Goal: Task Accomplishment & Management: Use online tool/utility

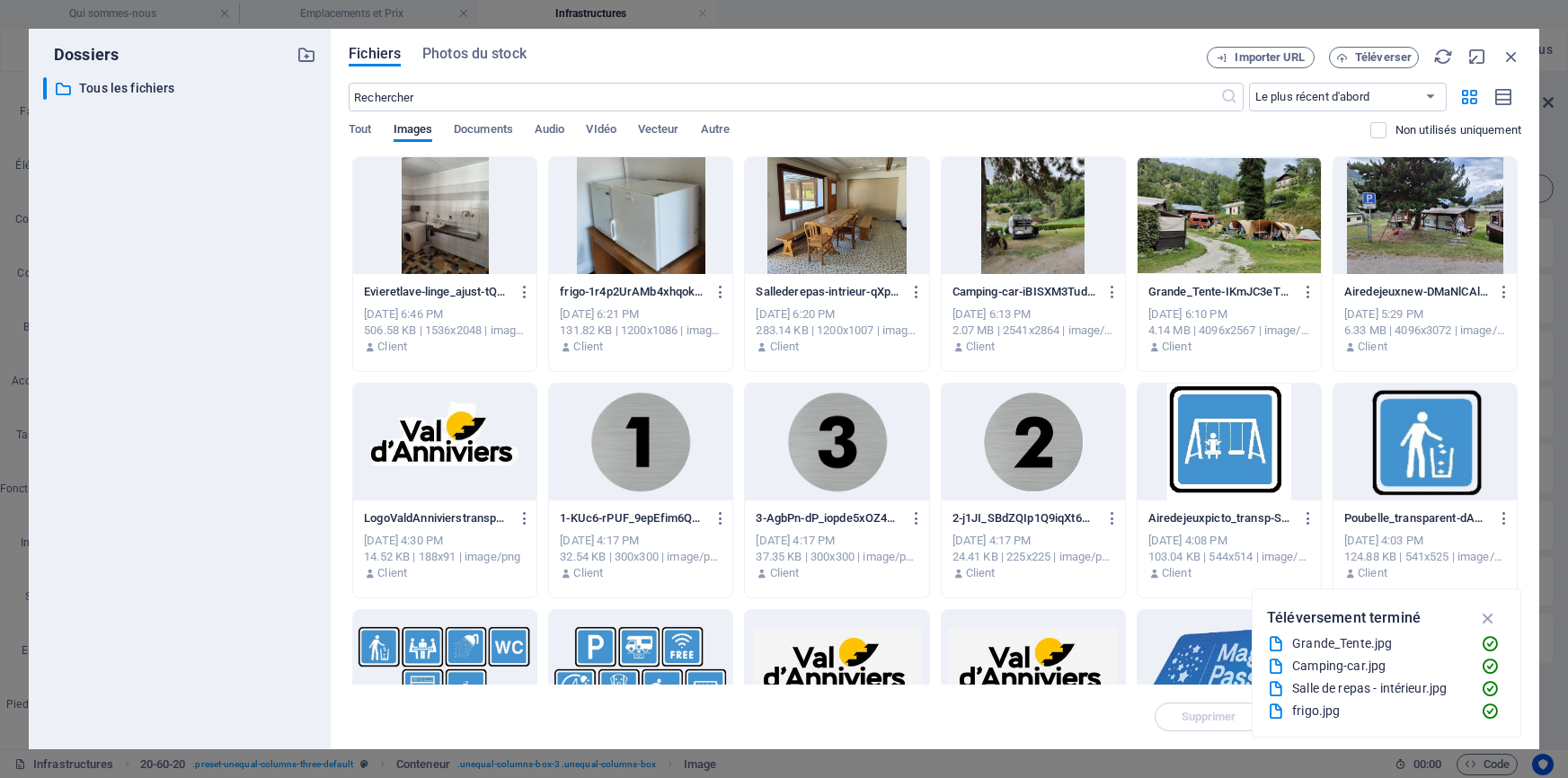
select select "px"
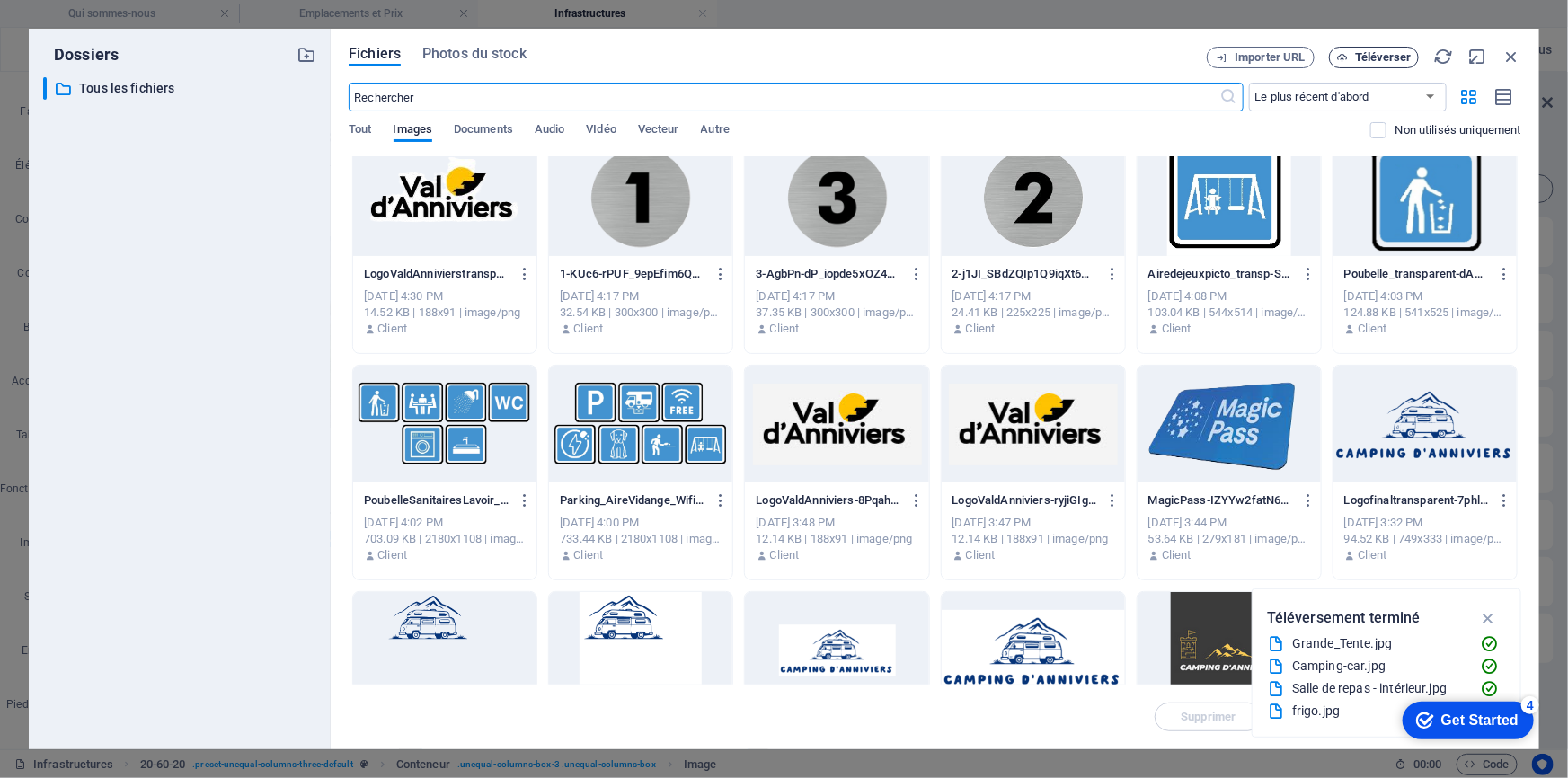
click at [1374, 58] on span "Téléverser" at bounding box center [1384, 57] width 57 height 10
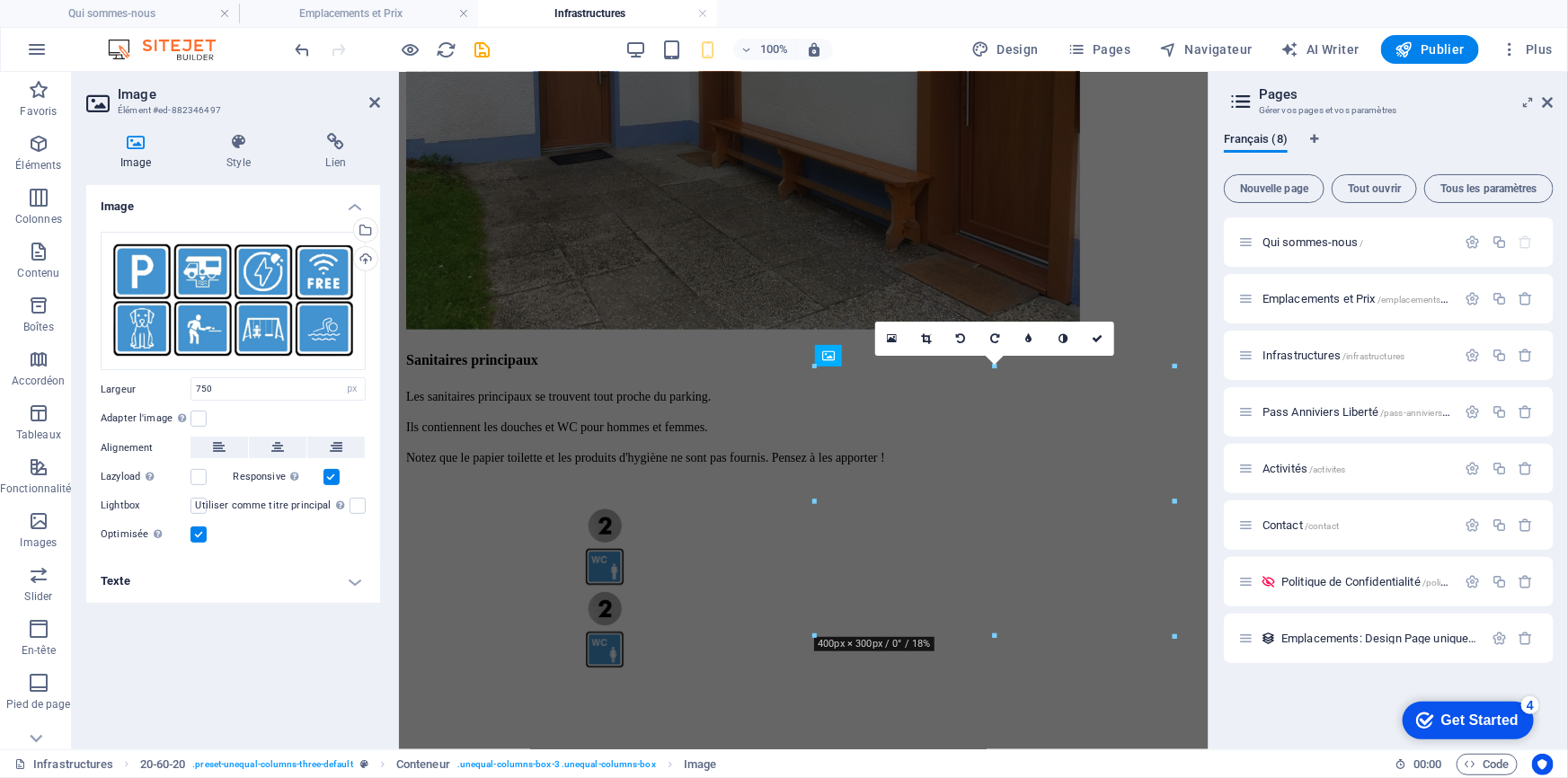
scroll to position [3557, 0]
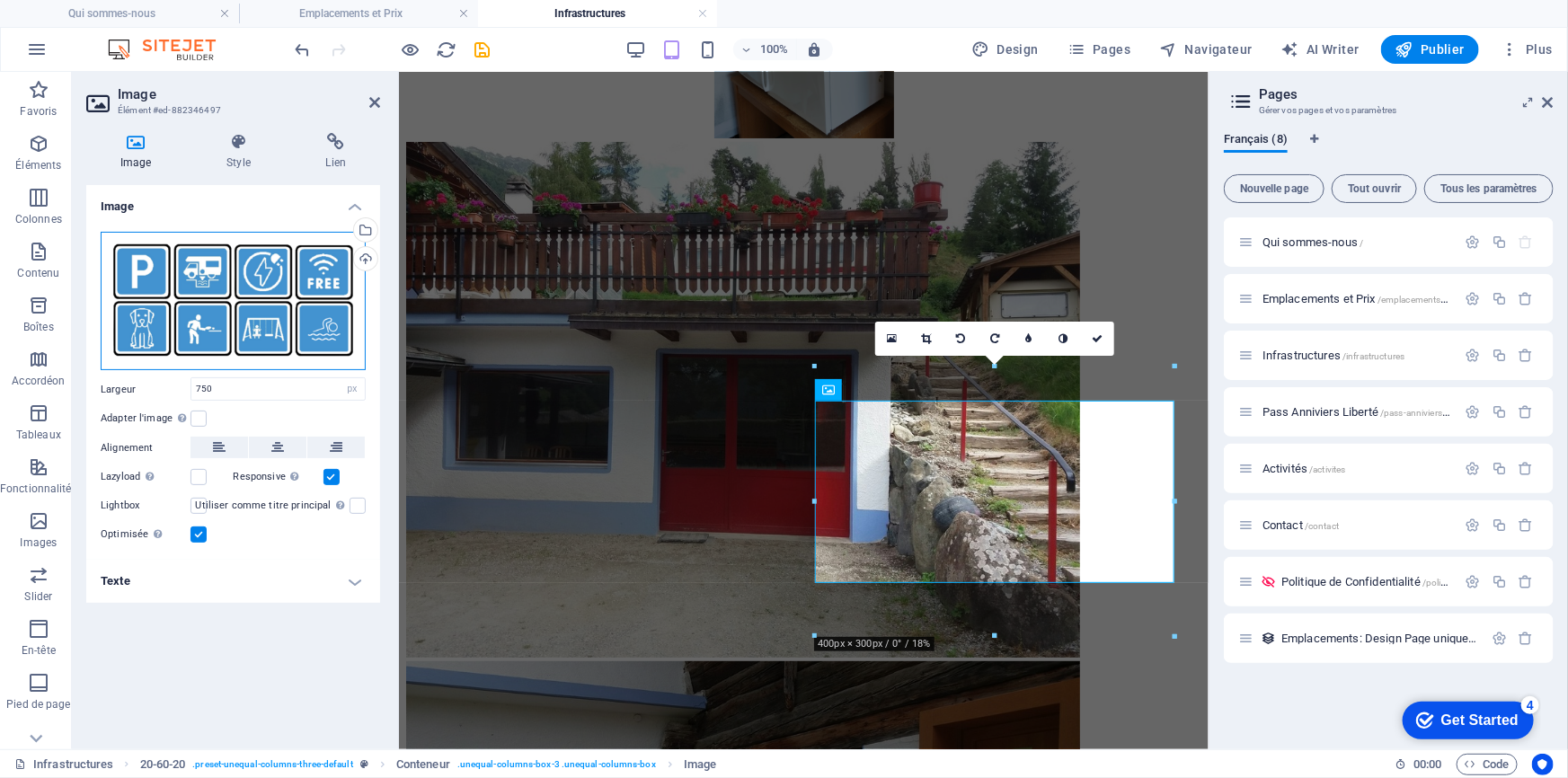
click at [226, 290] on div "Glissez les fichiers ici, cliquez pour choisir les fichiers ou sélectionnez les…" at bounding box center [232, 301] width 265 height 139
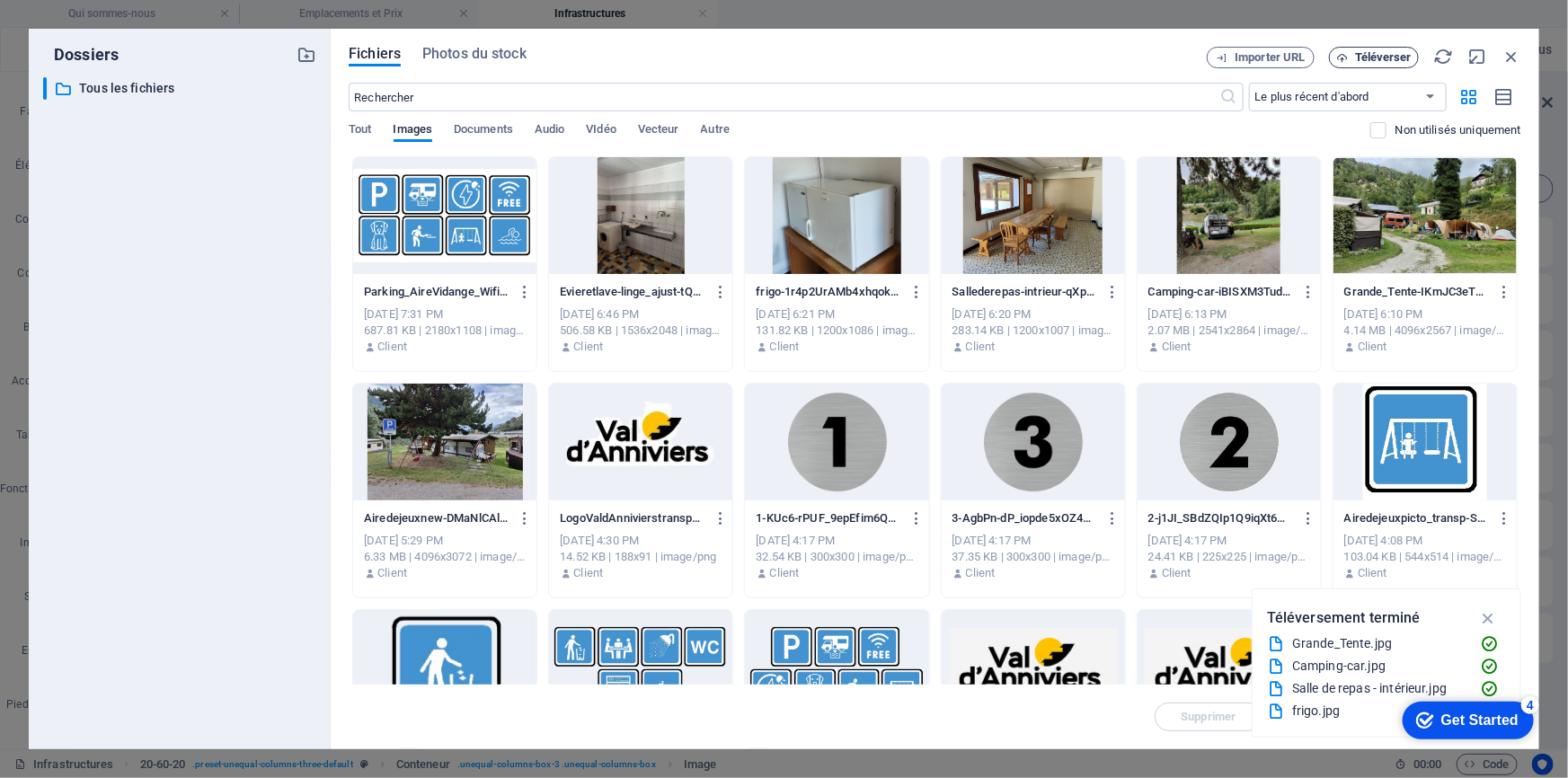
click at [1371, 63] on span "Téléverser" at bounding box center [1384, 57] width 57 height 10
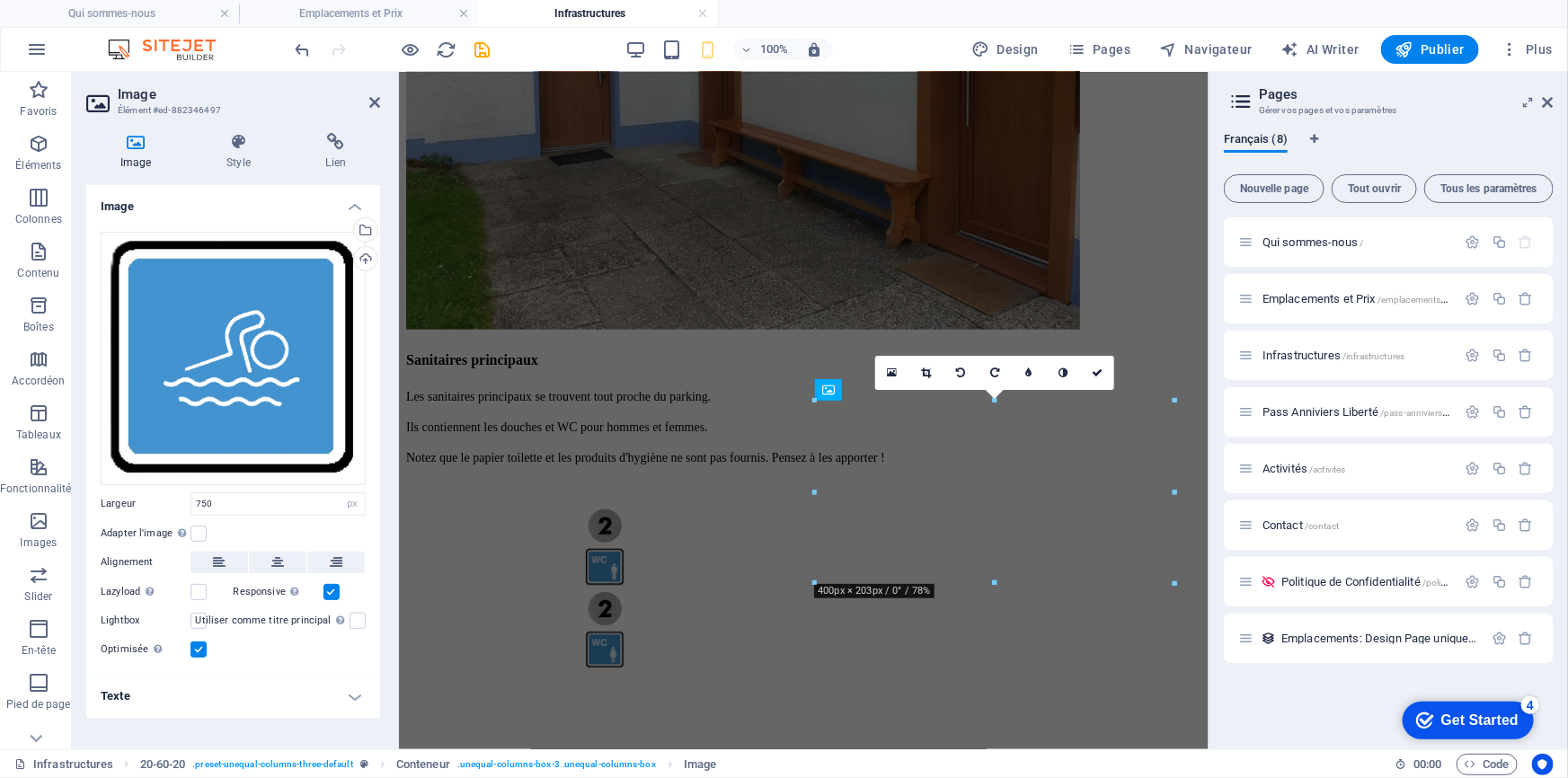
scroll to position [3557, 0]
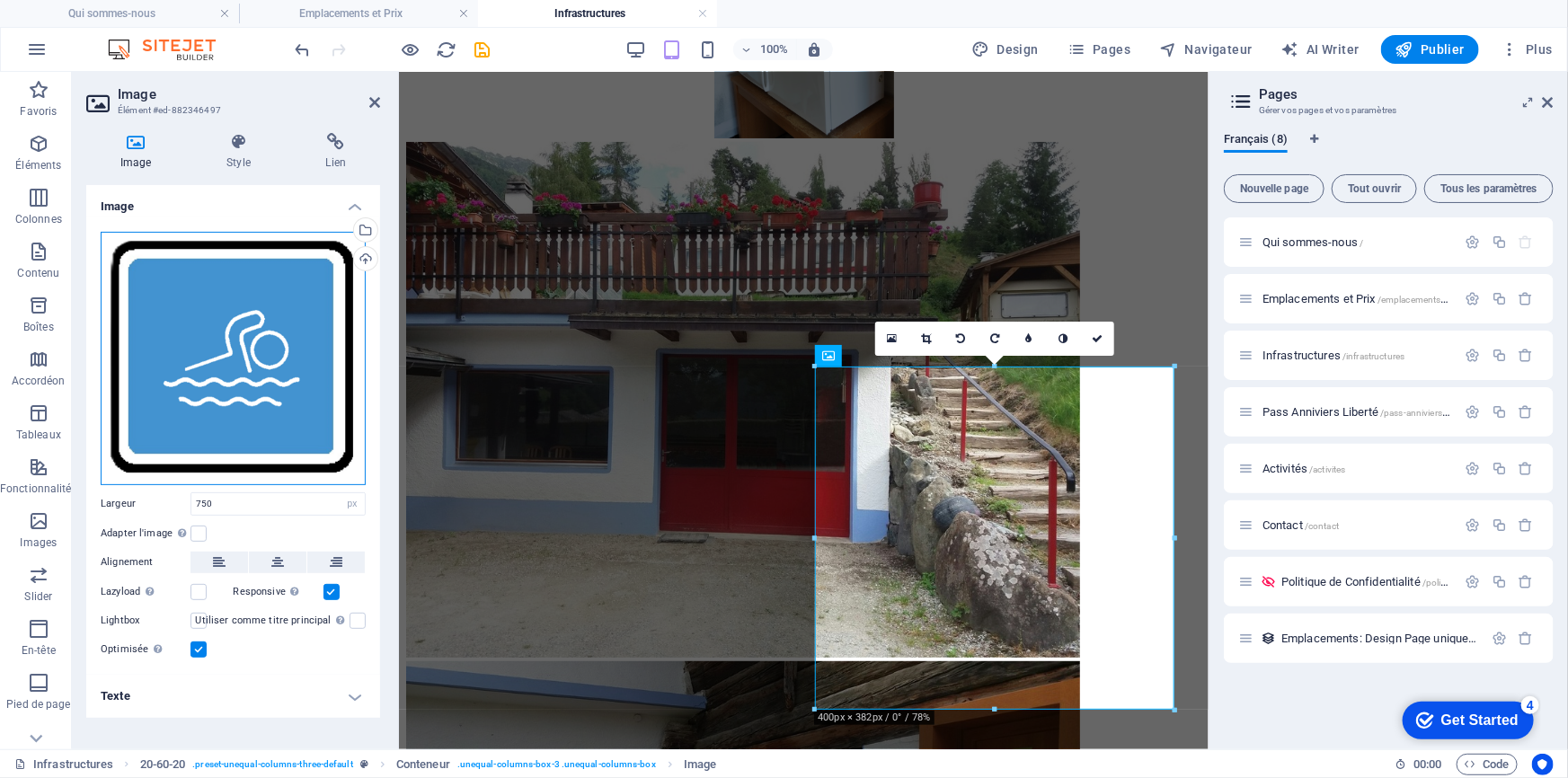
click at [261, 364] on div "Glissez les fichiers ici, cliquez pour choisir les fichiers ou sélectionnez les…" at bounding box center [232, 358] width 265 height 253
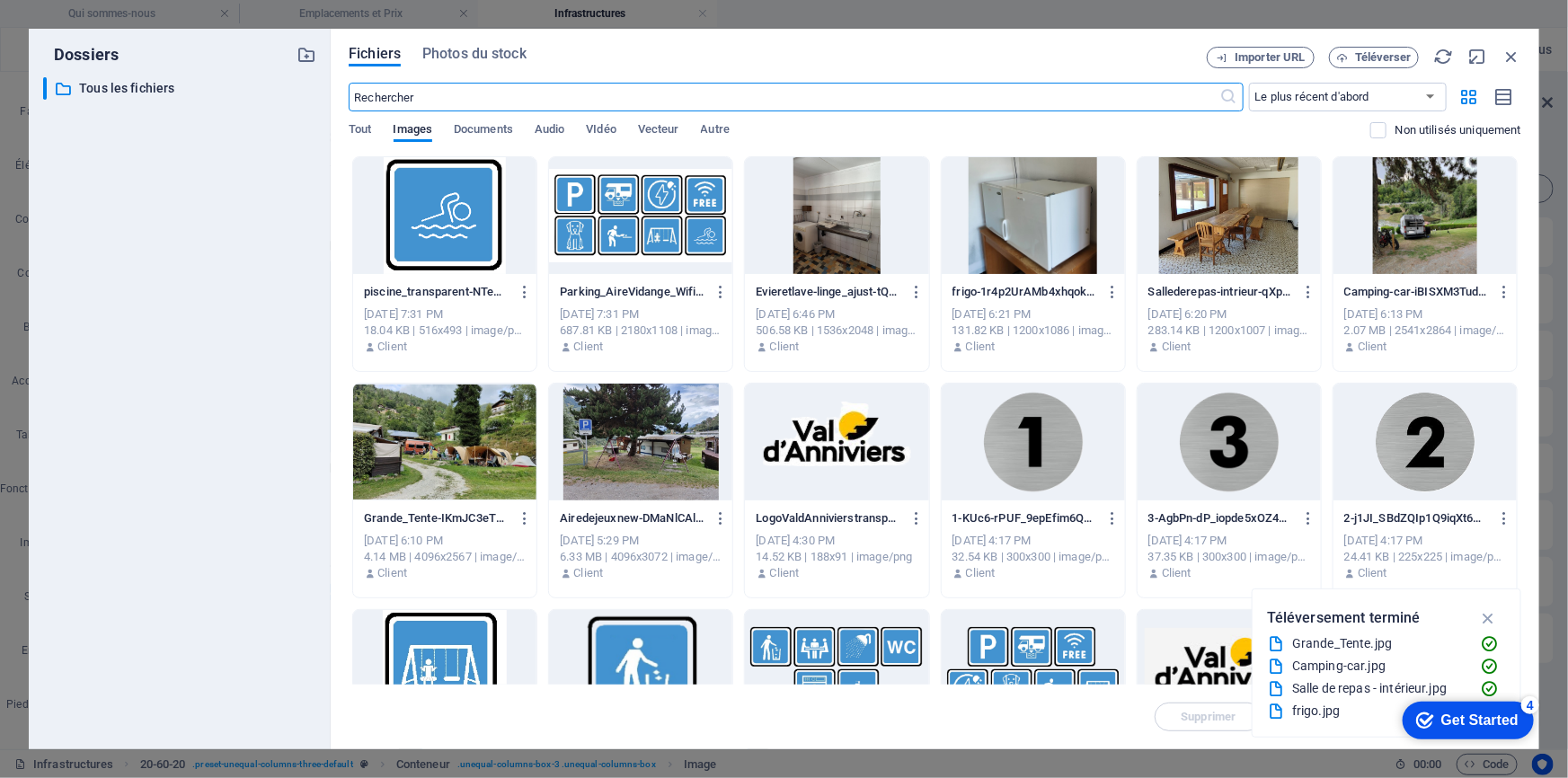
click at [635, 453] on div at bounding box center [640, 442] width 183 height 117
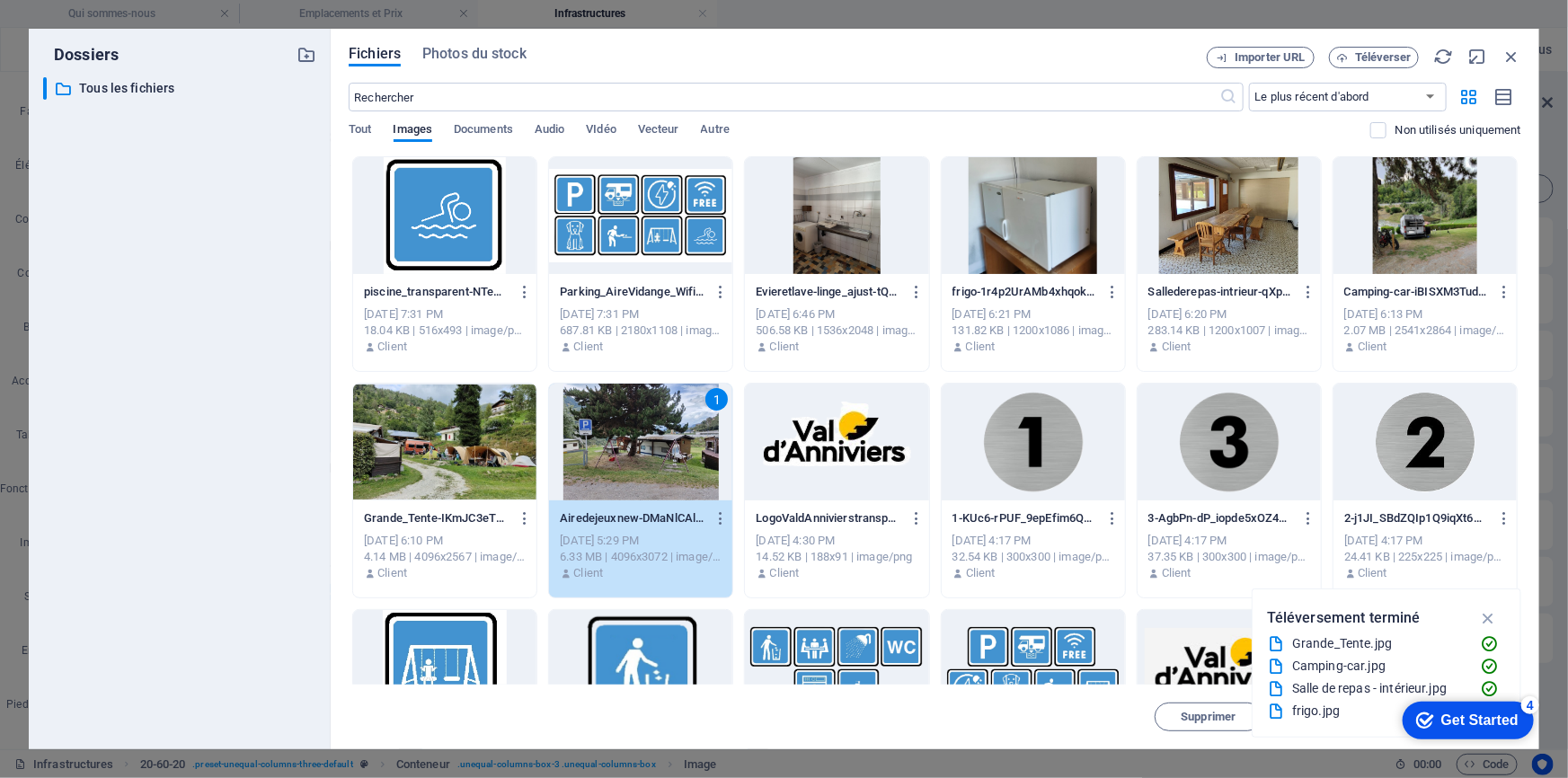
click at [635, 453] on div "1" at bounding box center [640, 442] width 183 height 117
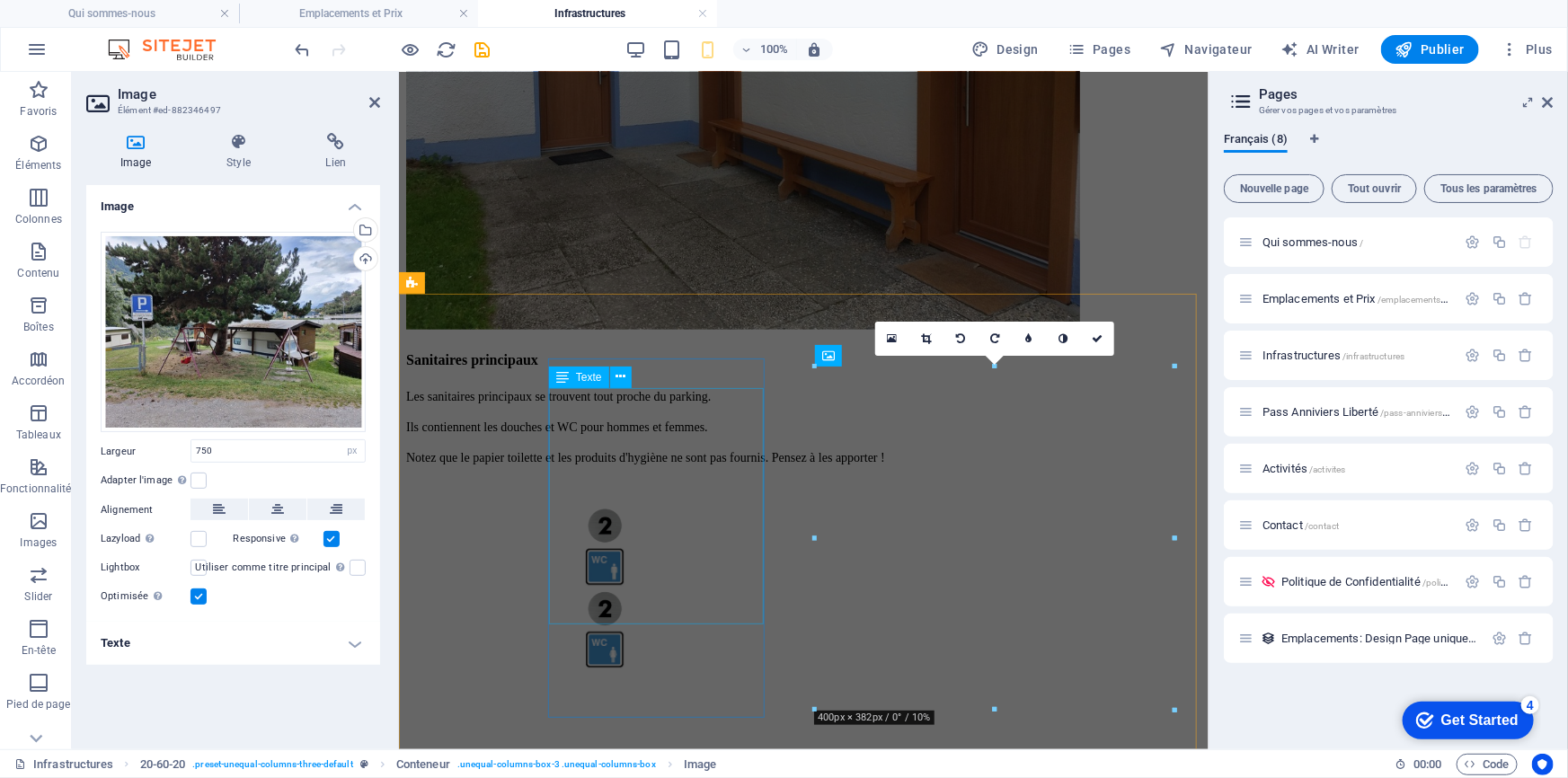
scroll to position [3557, 0]
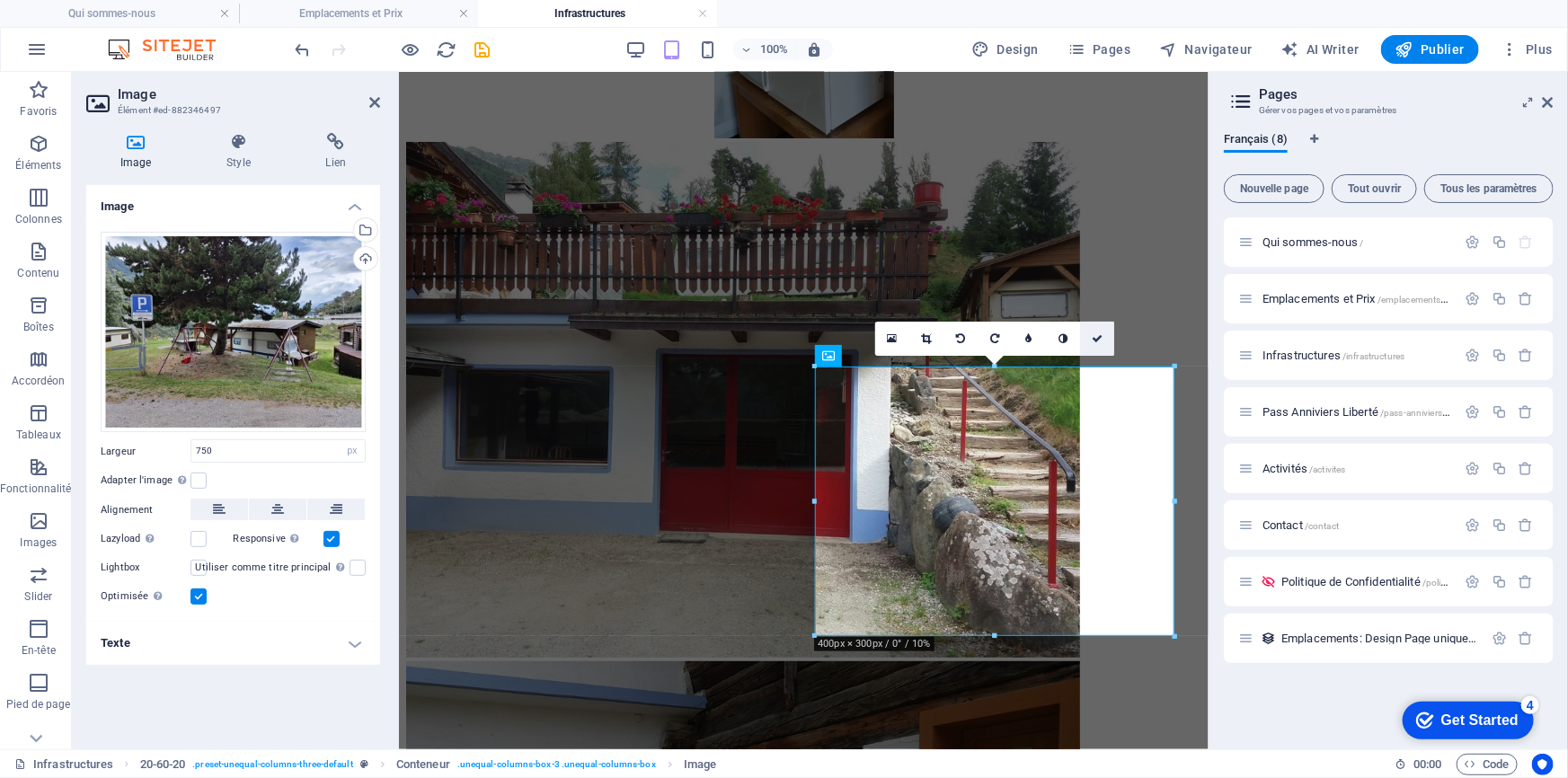
click at [1099, 336] on icon at bounding box center [1097, 338] width 10 height 10
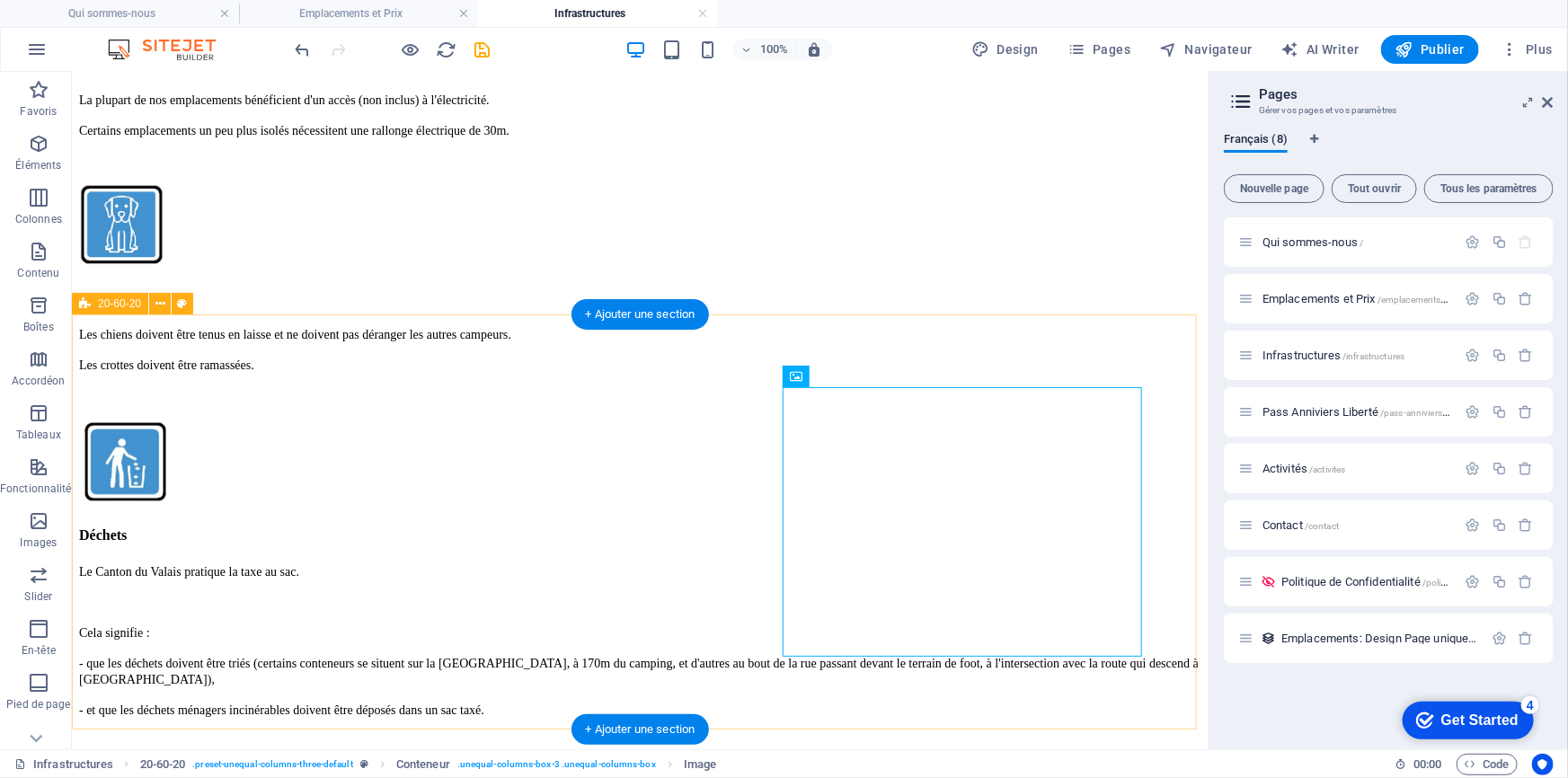
scroll to position [3553, 0]
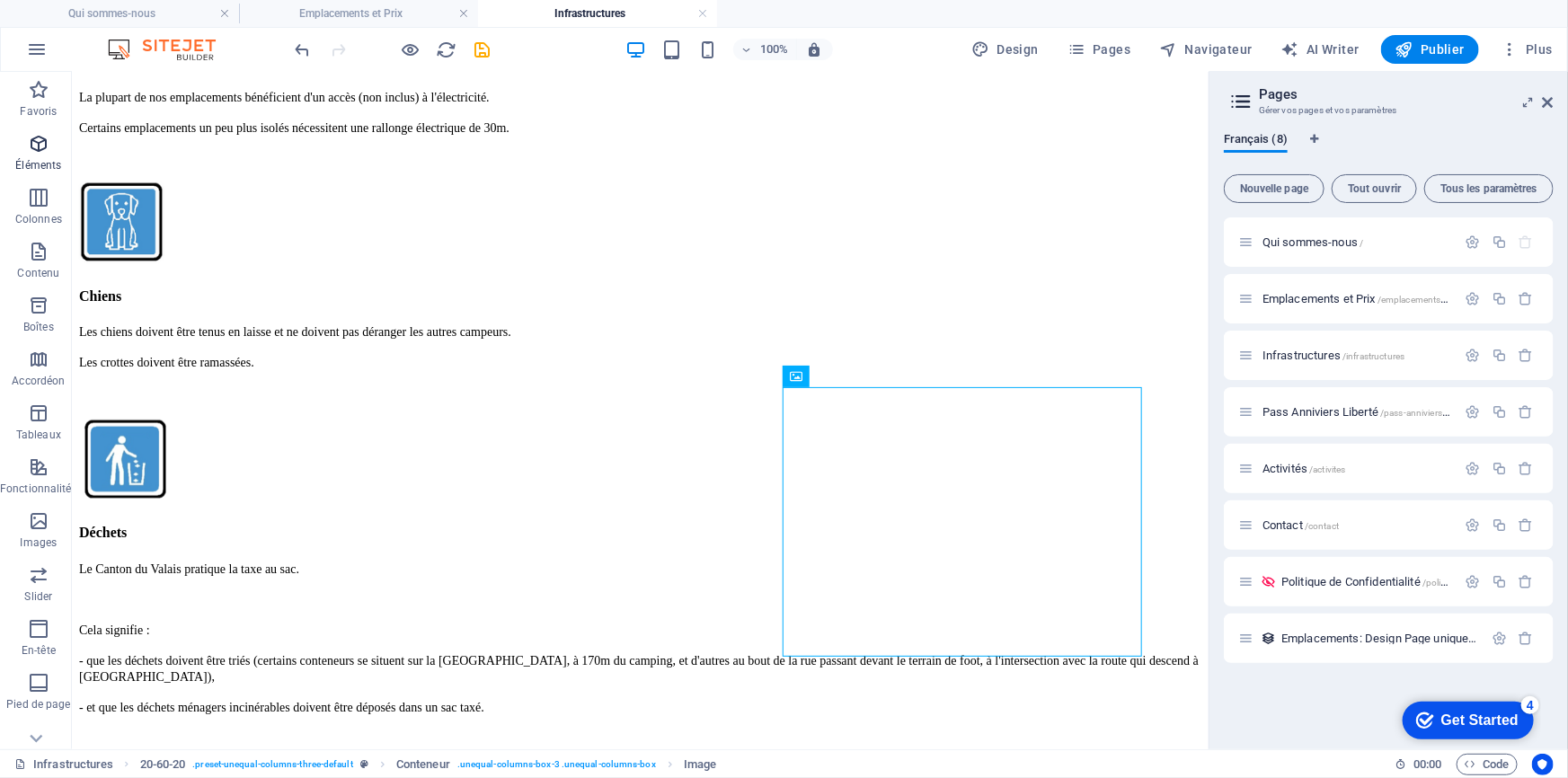
click at [47, 152] on icon "button" at bounding box center [38, 143] width 22 height 22
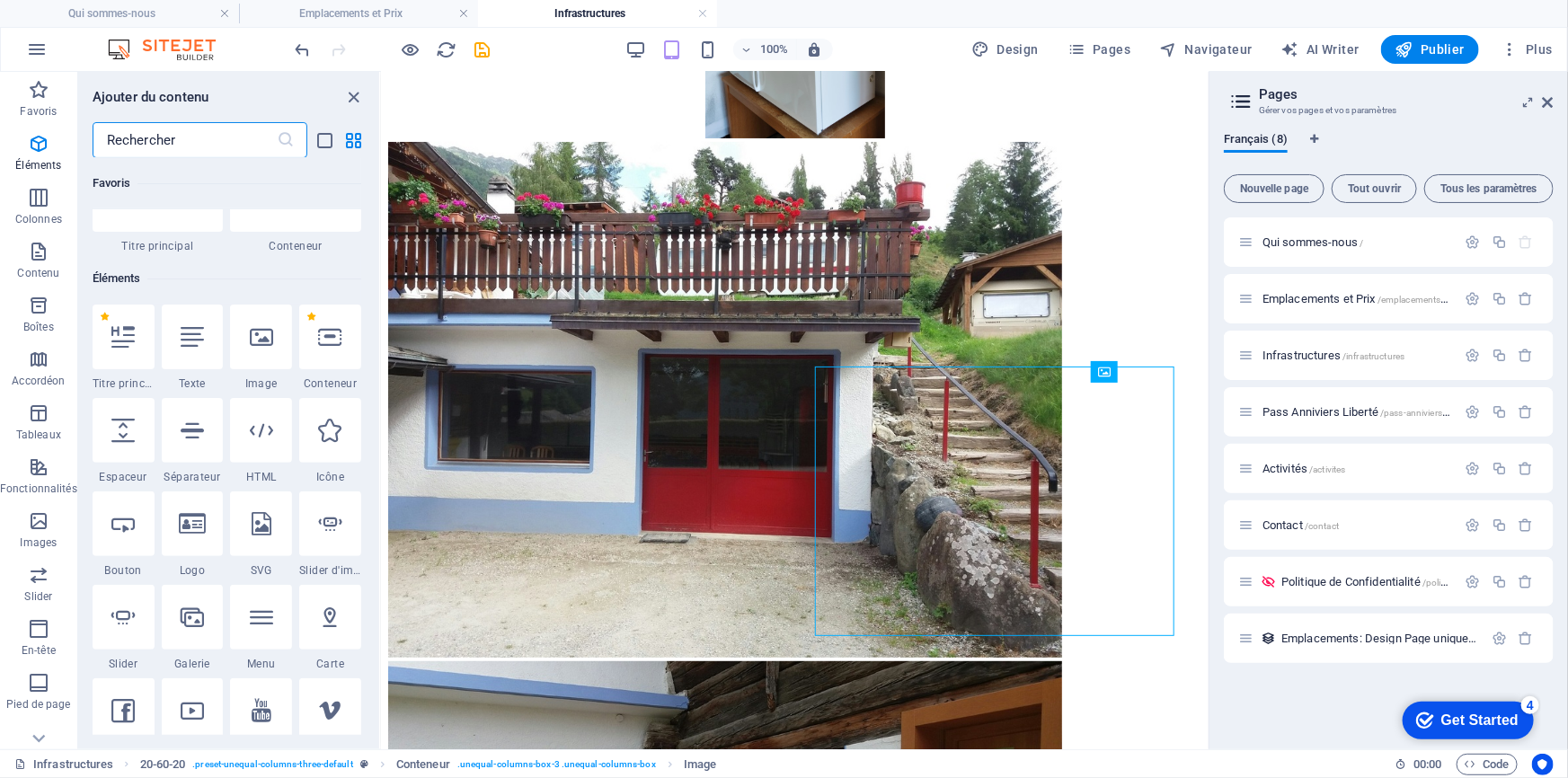
scroll to position [191, 0]
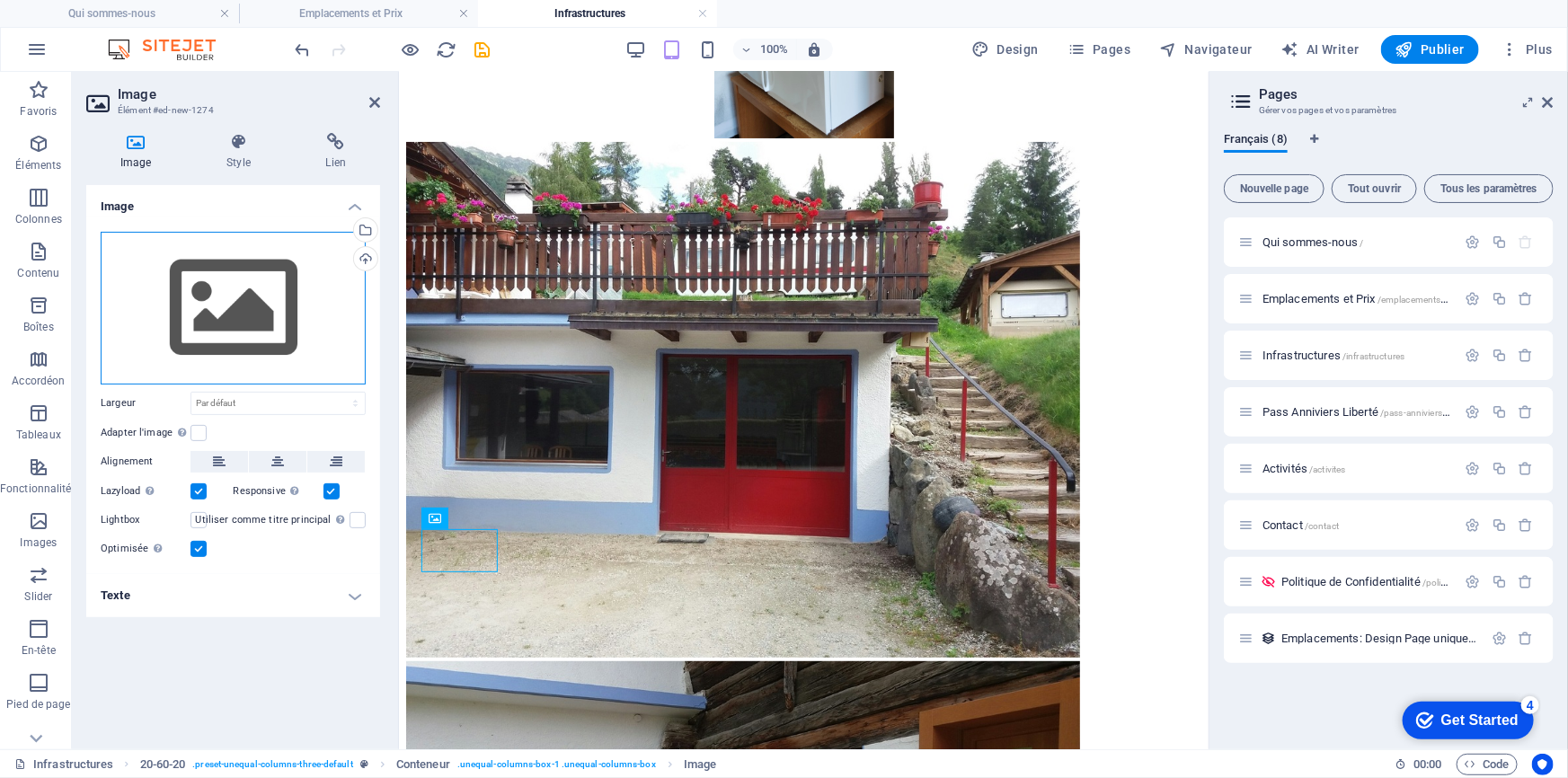
click at [233, 297] on div "Glissez les fichiers ici, cliquez pour choisir les fichiers ou sélectionnez les…" at bounding box center [232, 307] width 265 height 153
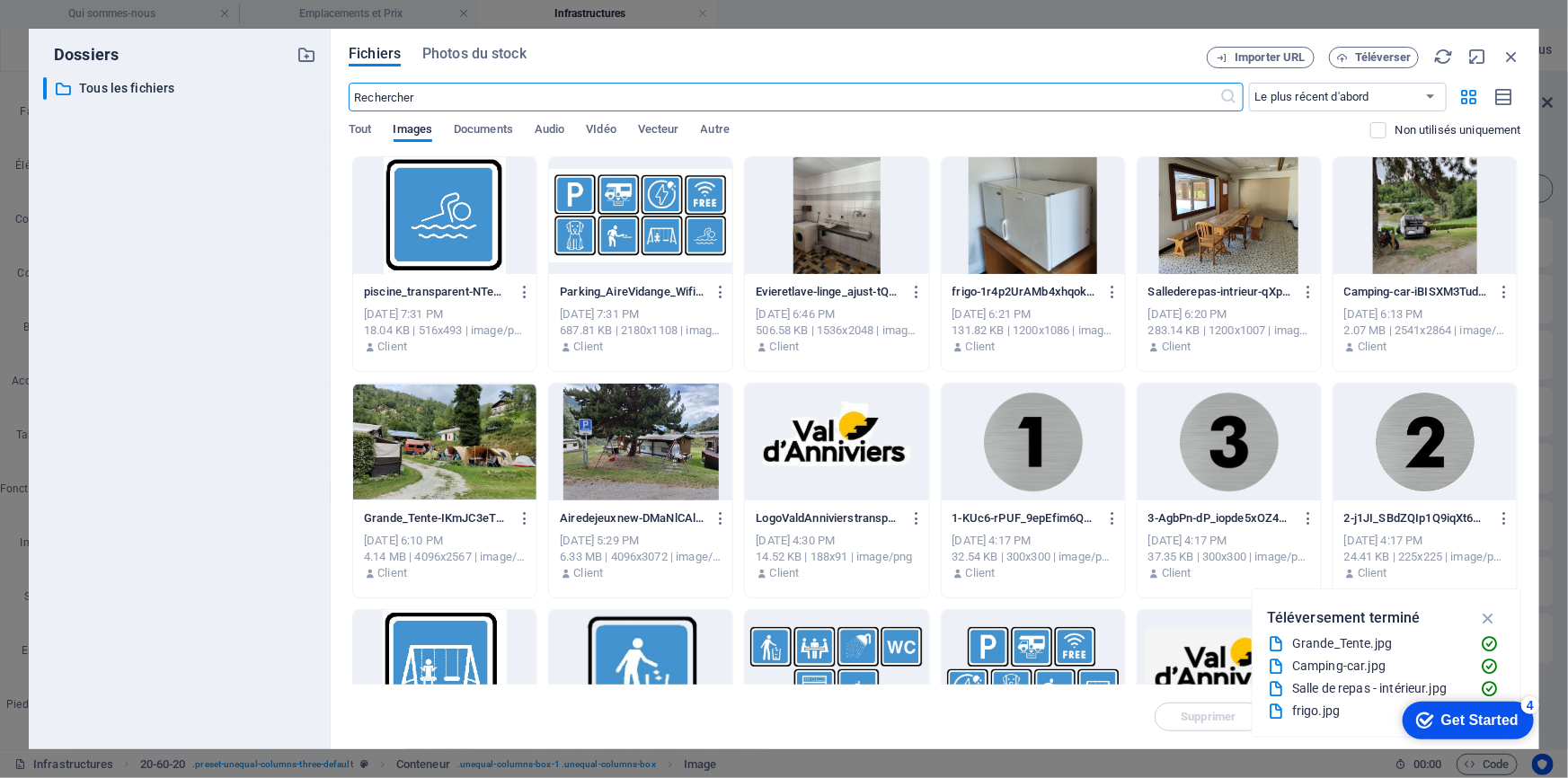
scroll to position [4340, 0]
click at [435, 224] on div at bounding box center [444, 215] width 183 height 117
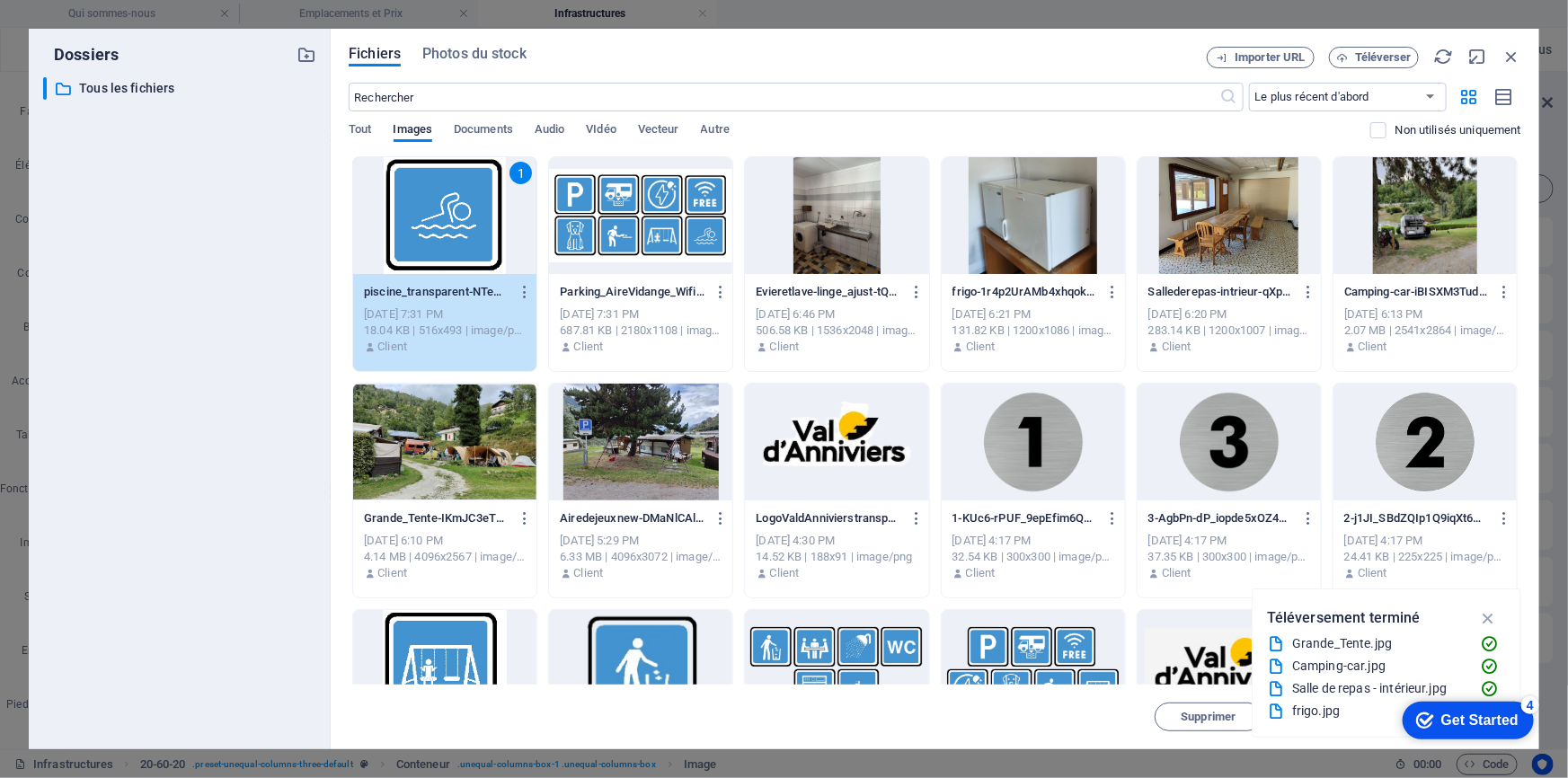
click at [435, 224] on div "1" at bounding box center [444, 215] width 183 height 117
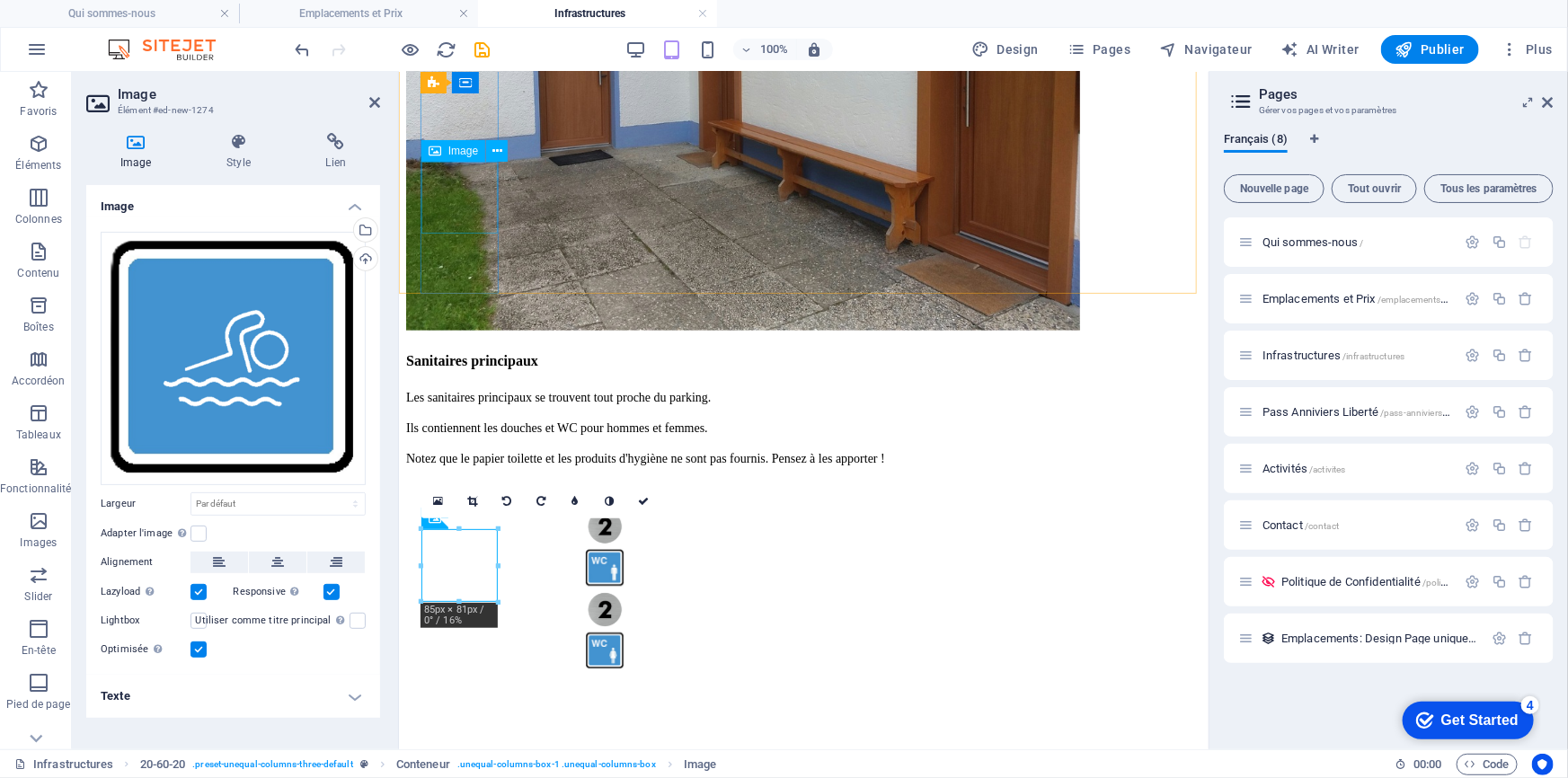
scroll to position [3557, 0]
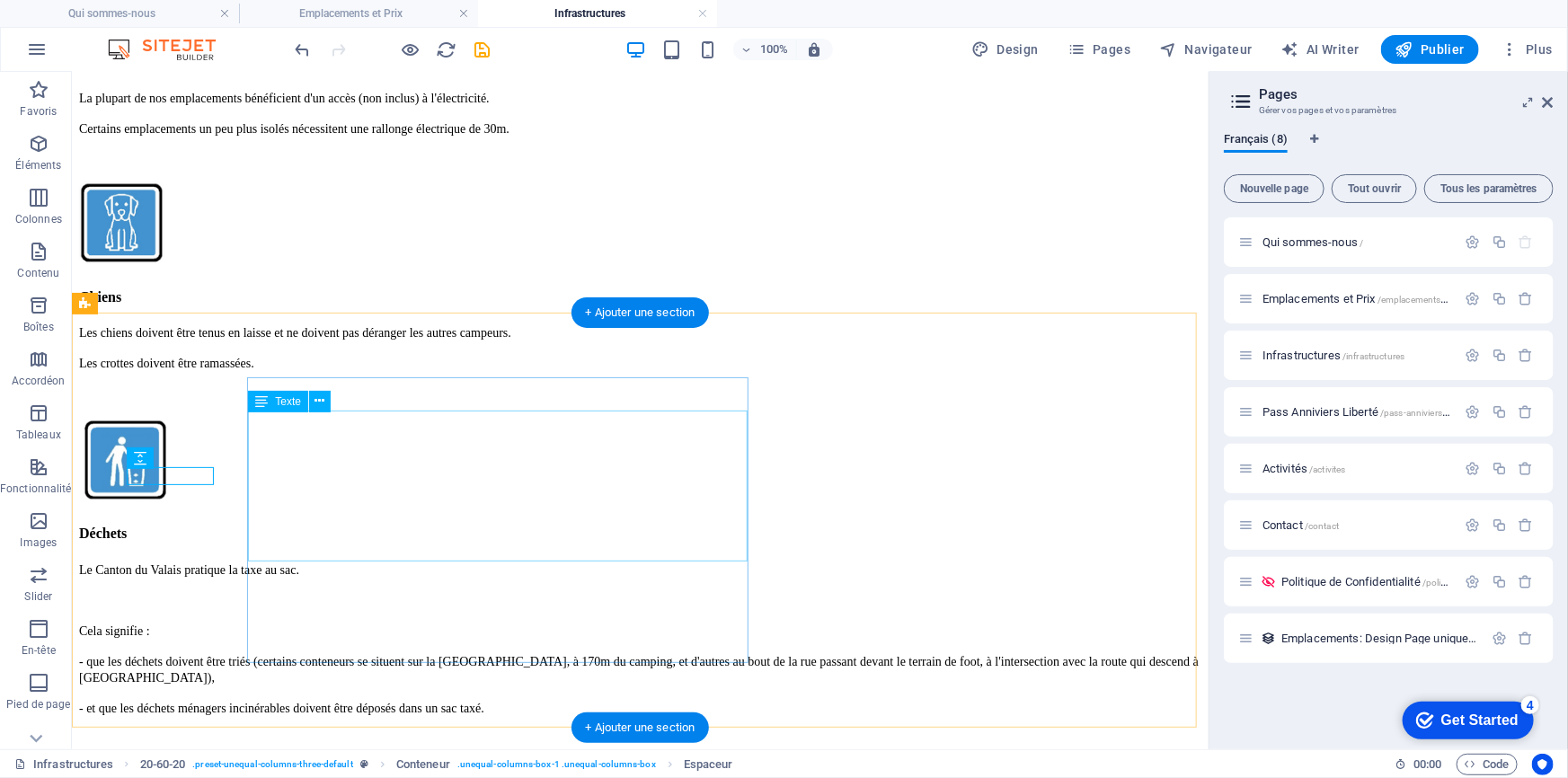
scroll to position [3553, 0]
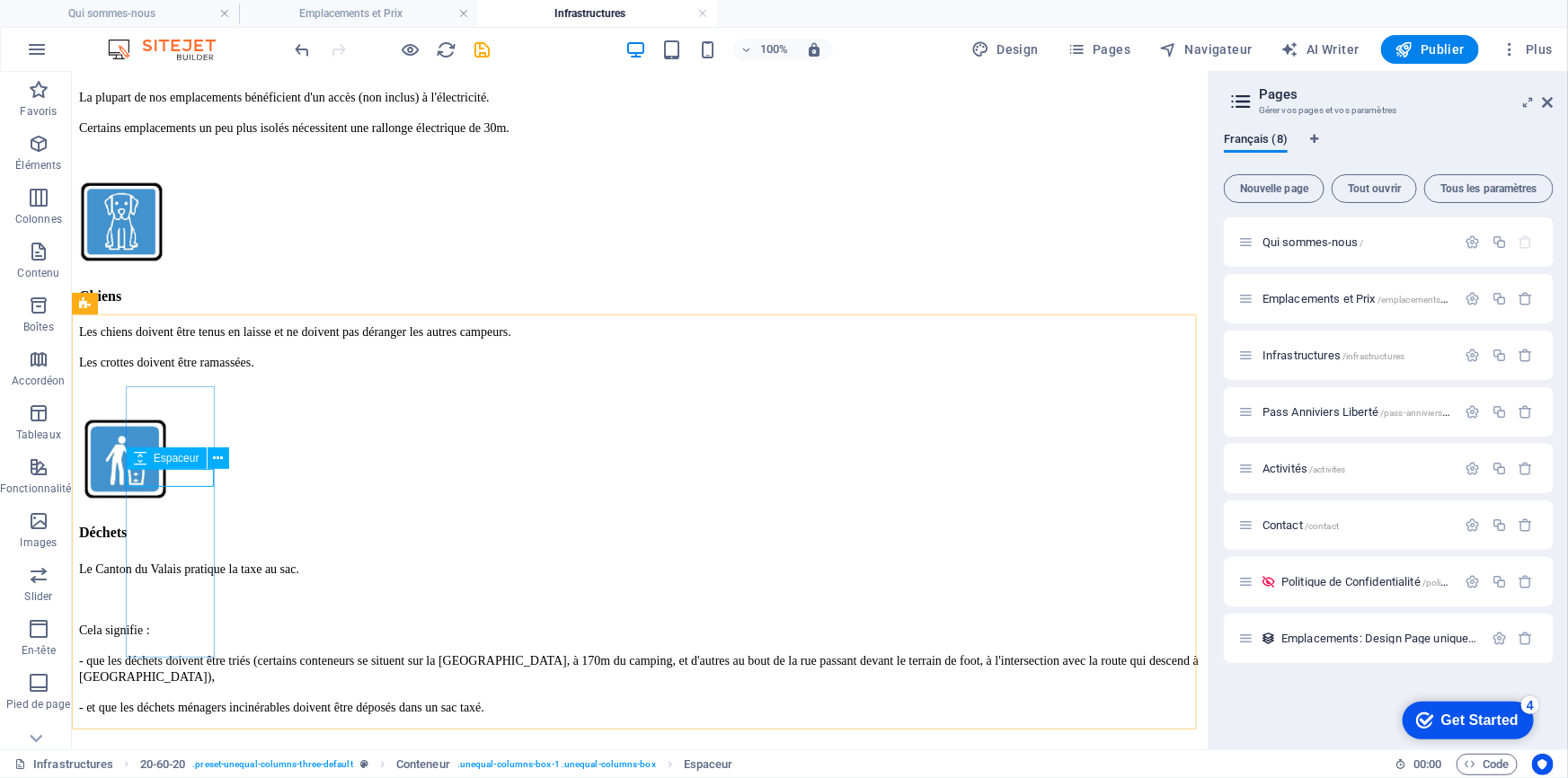
click at [196, 458] on span "Espaceur" at bounding box center [176, 457] width 46 height 10
click at [214, 459] on icon at bounding box center [218, 459] width 9 height 19
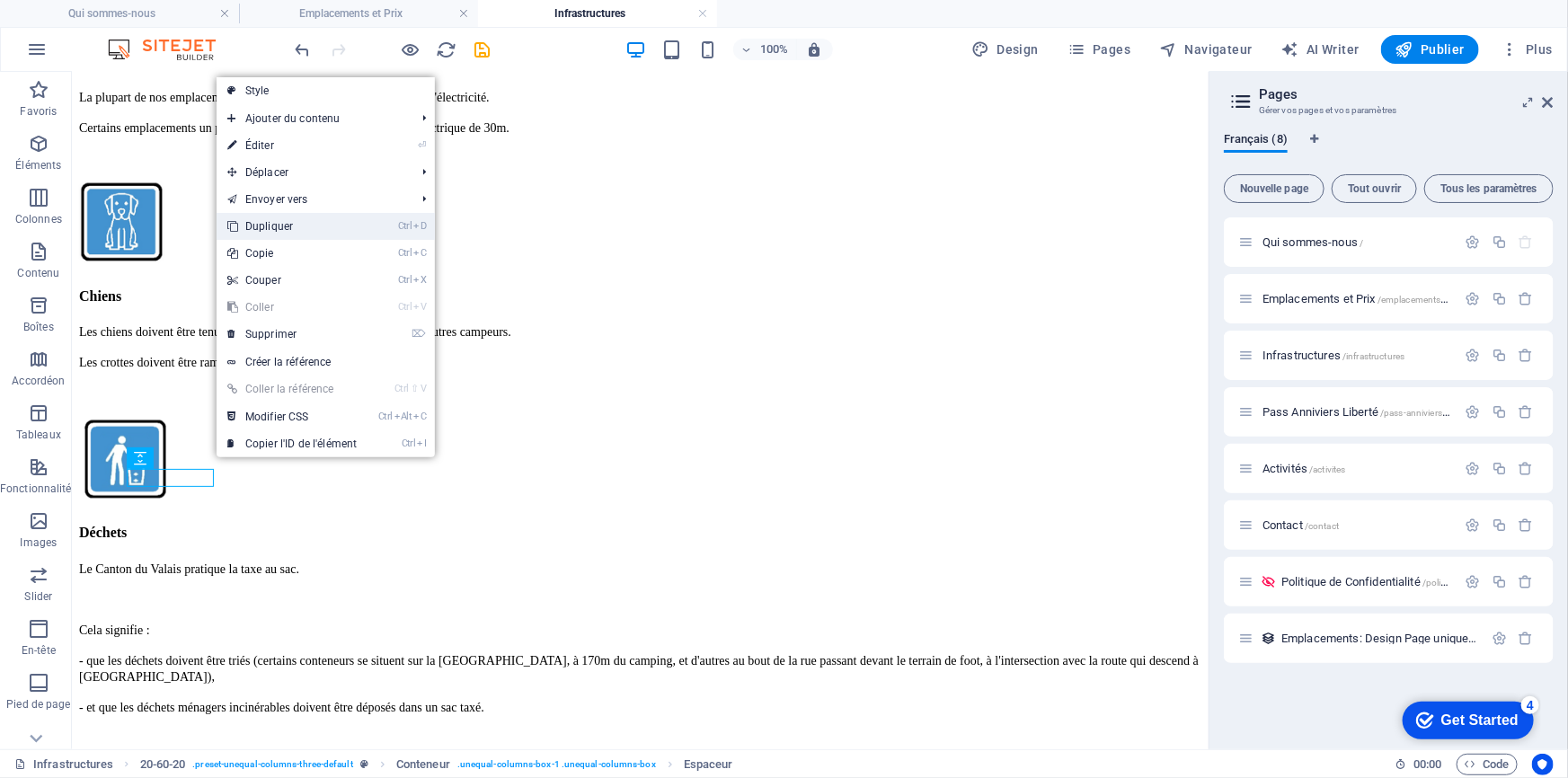
click at [290, 226] on link "Ctrl D Dupliquer" at bounding box center [291, 227] width 151 height 27
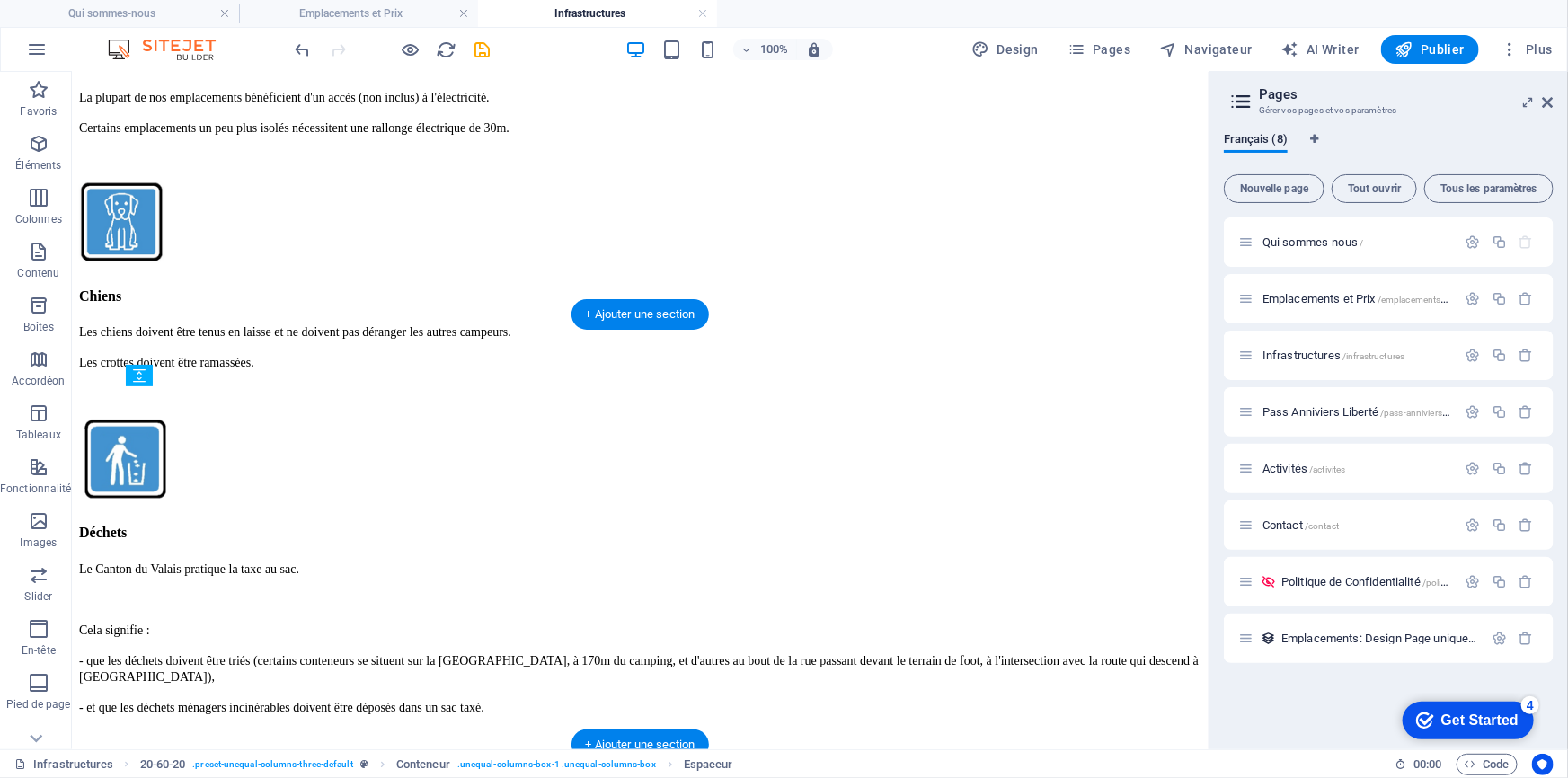
drag, startPoint x: 231, startPoint y: 550, endPoint x: 168, endPoint y: 580, distance: 69.8
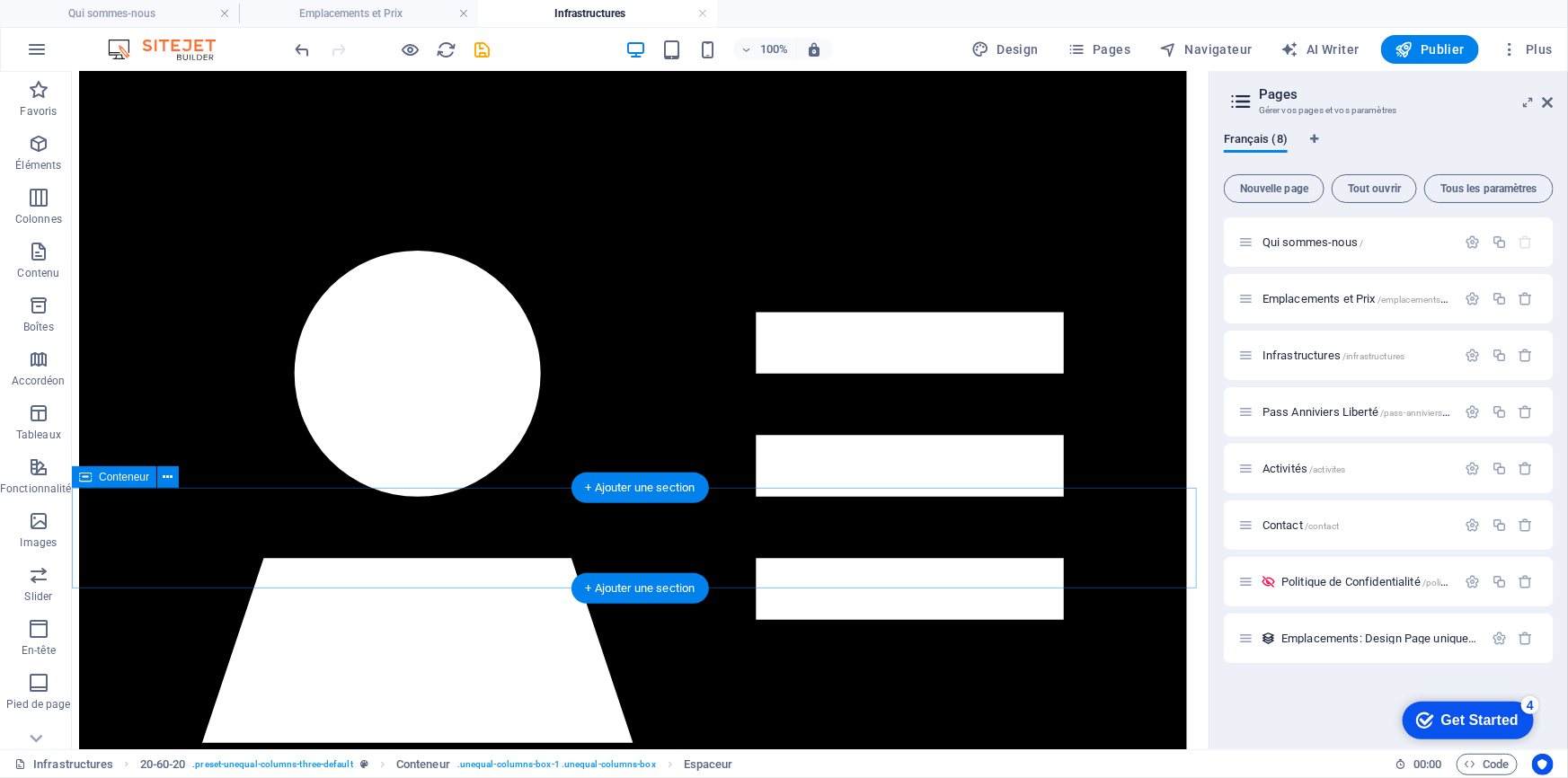
scroll to position [121, 0]
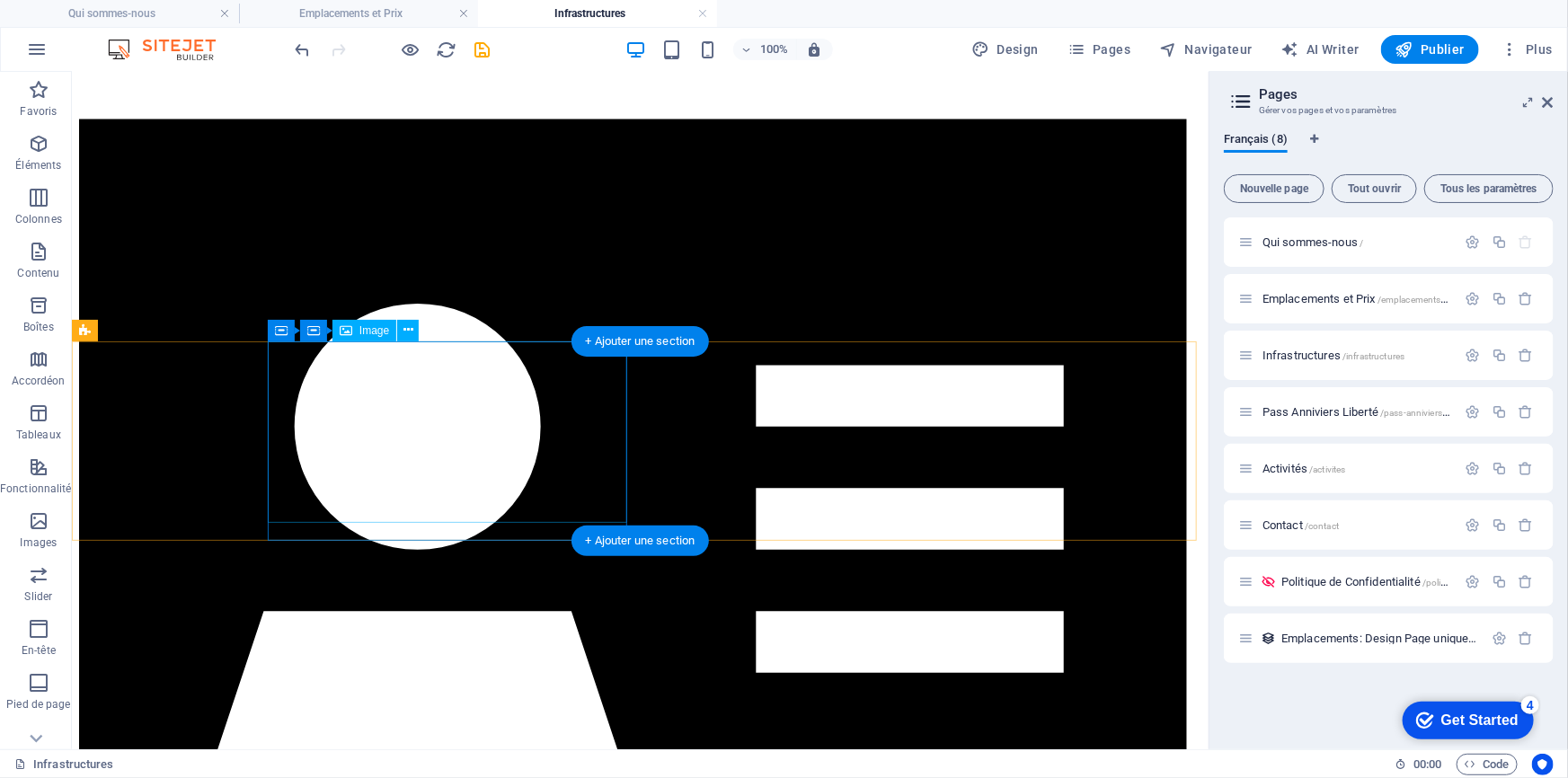
select select "px"
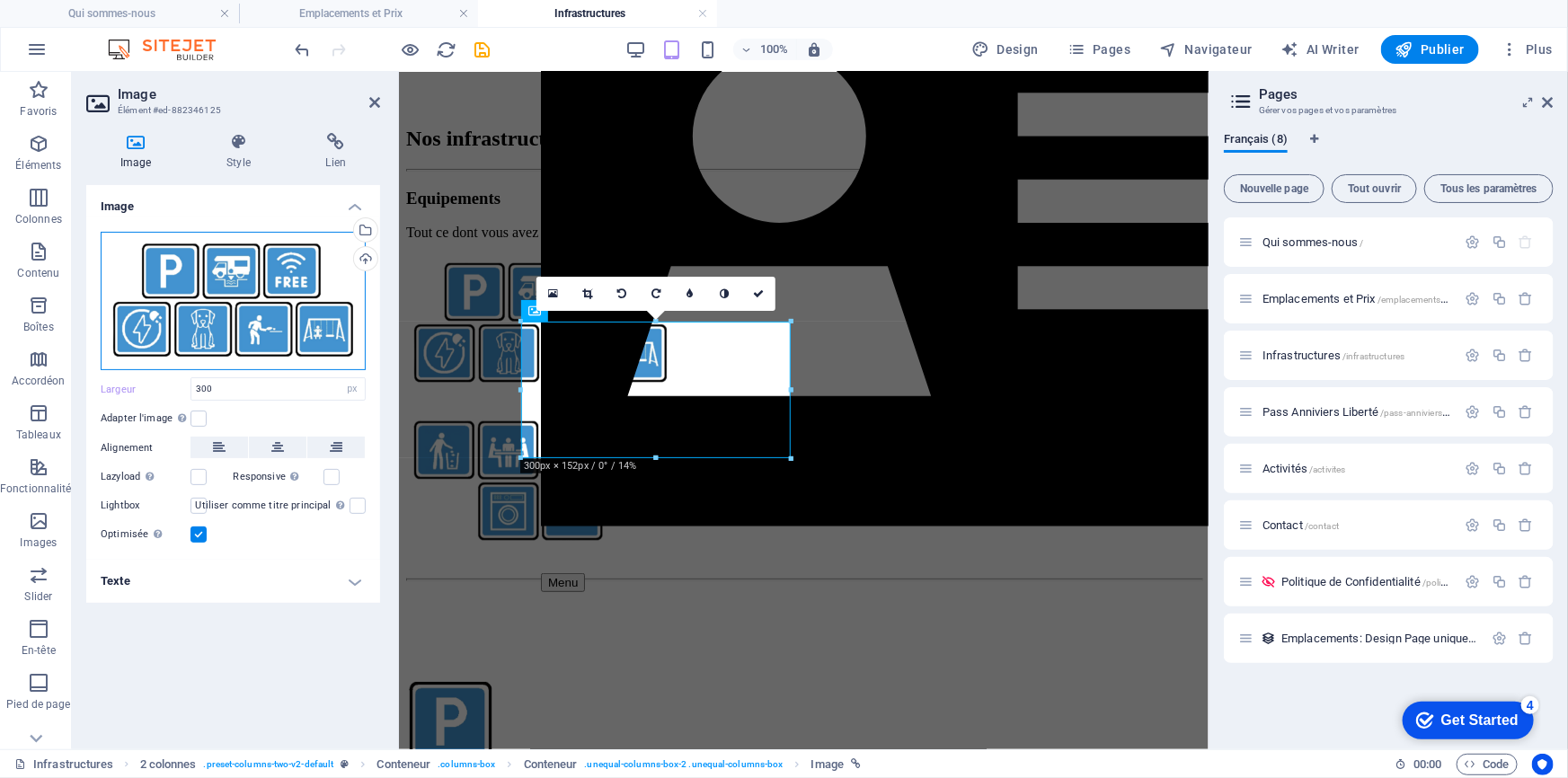
click at [221, 297] on div "Glissez les fichiers ici, cliquez pour choisir les fichiers ou sélectionnez les…" at bounding box center [232, 301] width 265 height 139
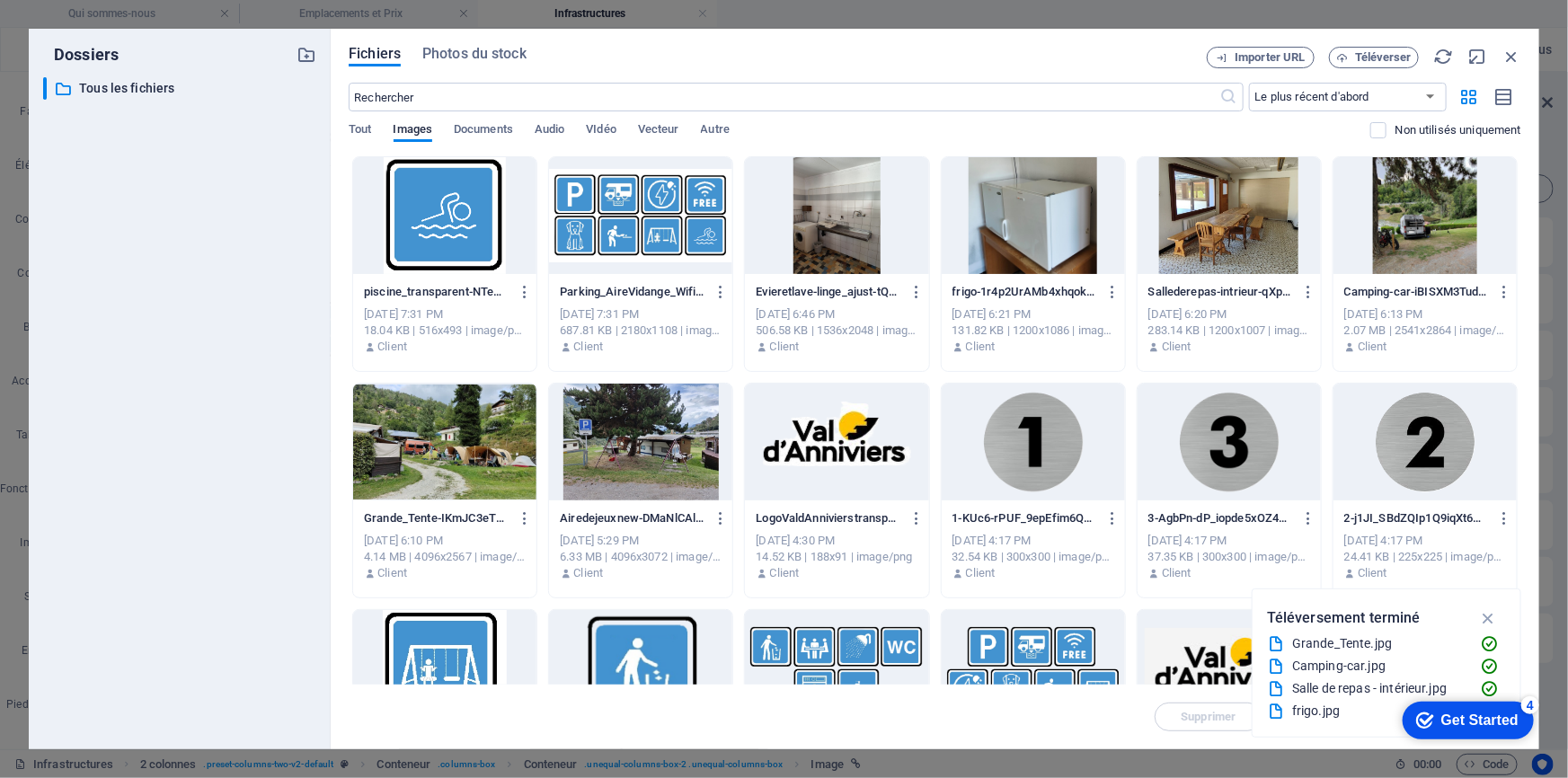
click at [629, 214] on div at bounding box center [640, 215] width 183 height 117
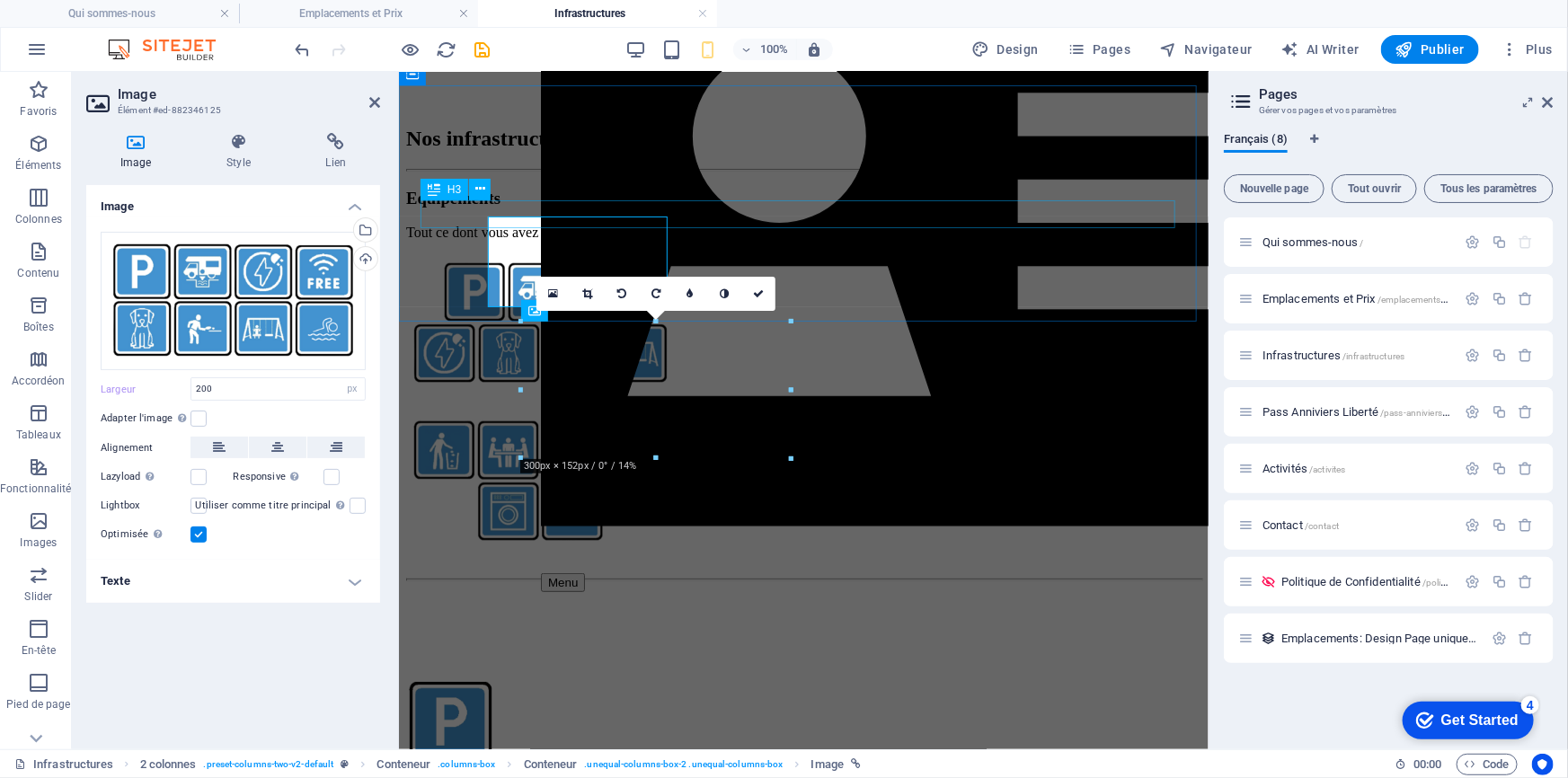
type input "300"
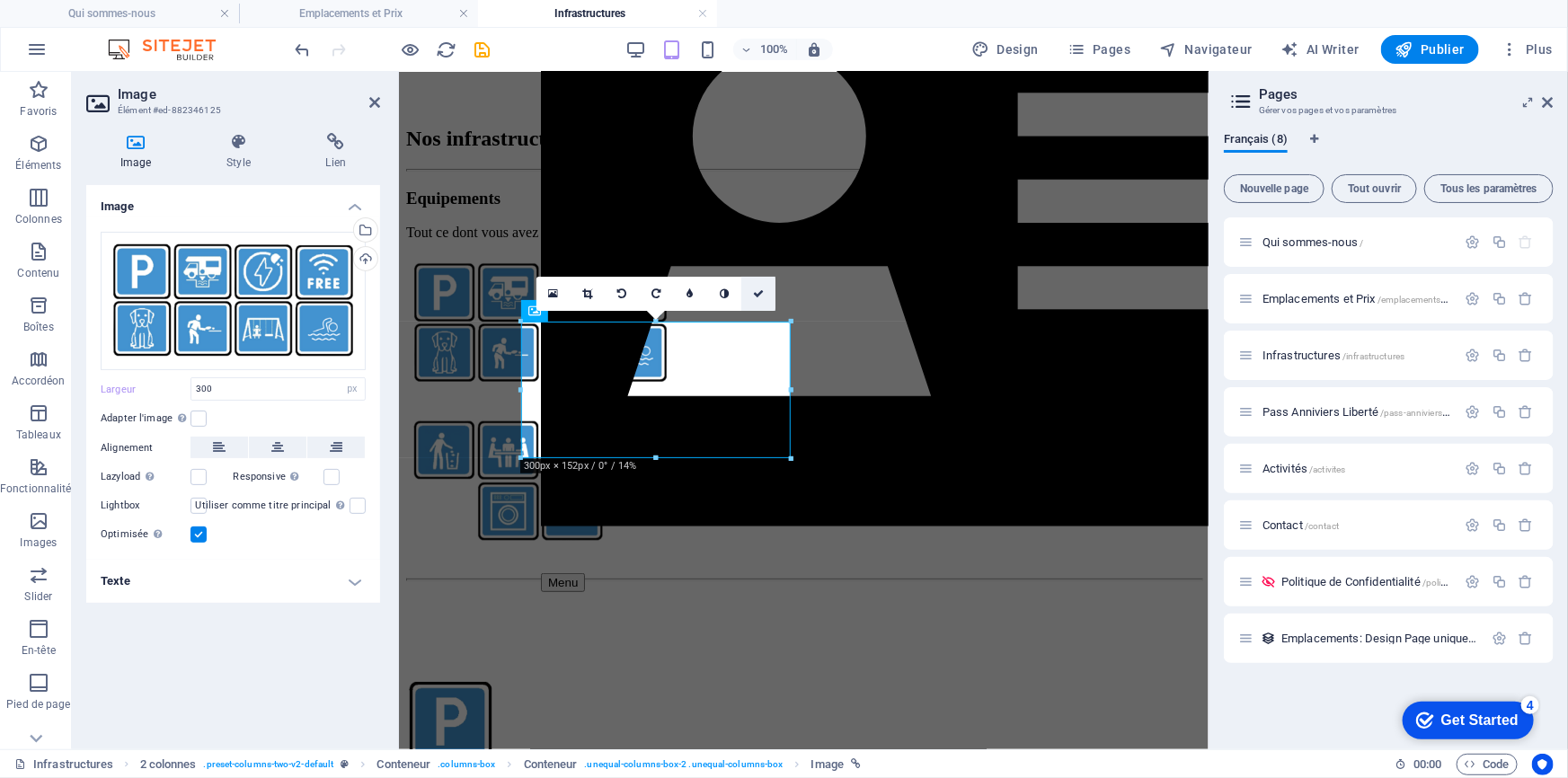
click at [760, 295] on icon at bounding box center [758, 293] width 10 height 10
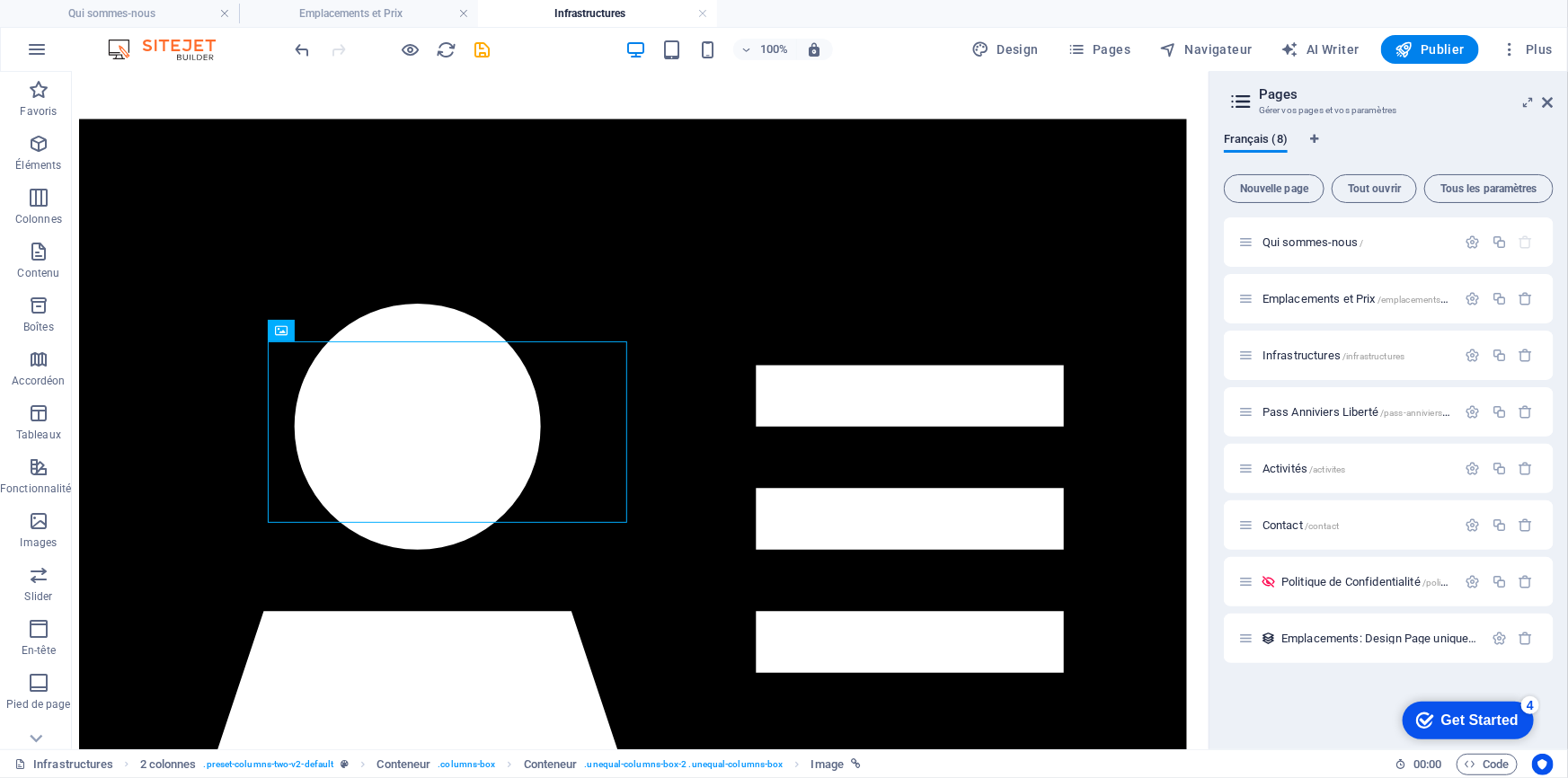
click at [897, 19] on ul "Qui sommes-nous Emplacements et Prix Infrastructures" at bounding box center [784, 13] width 1568 height 27
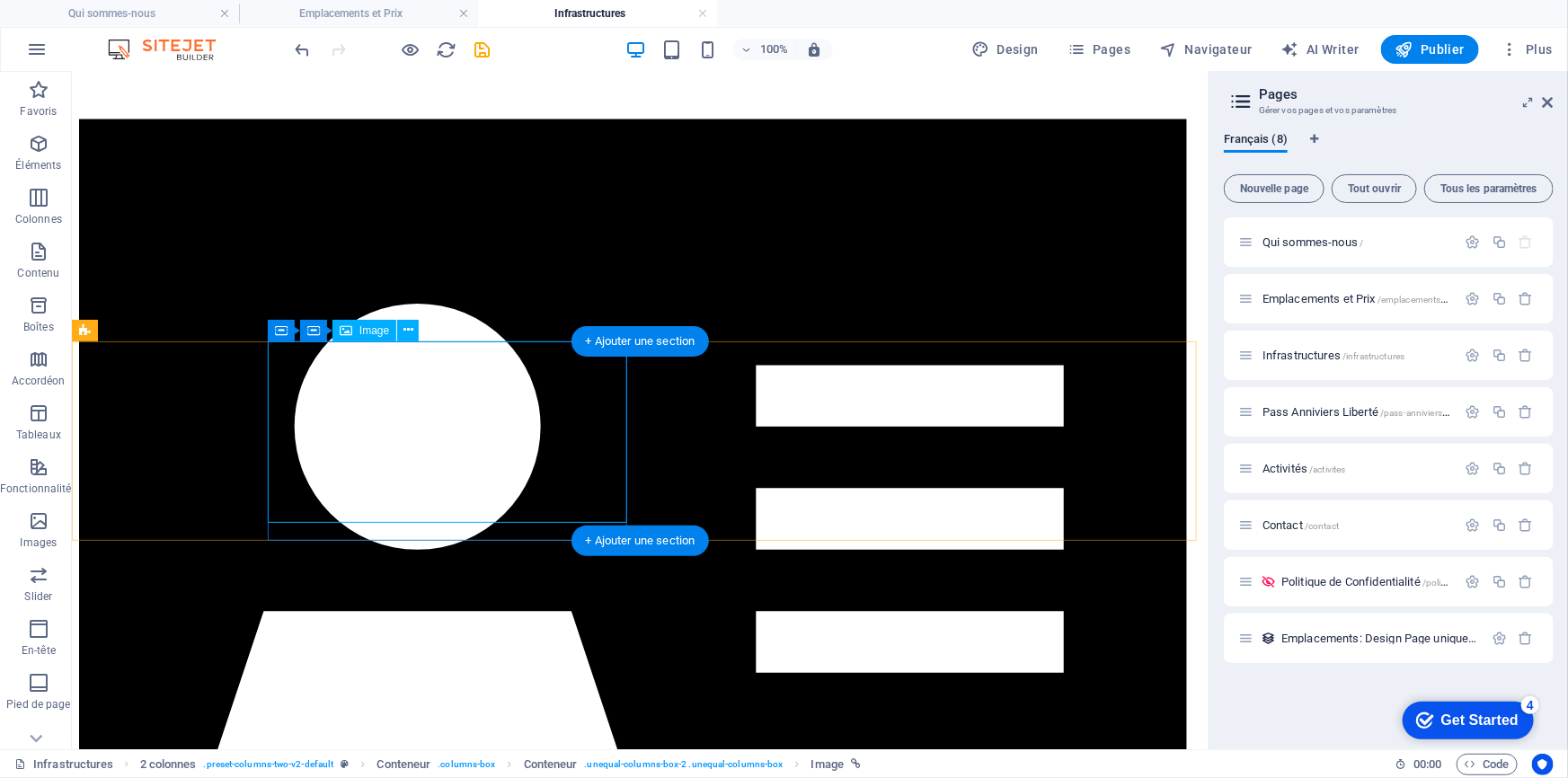
select select "px"
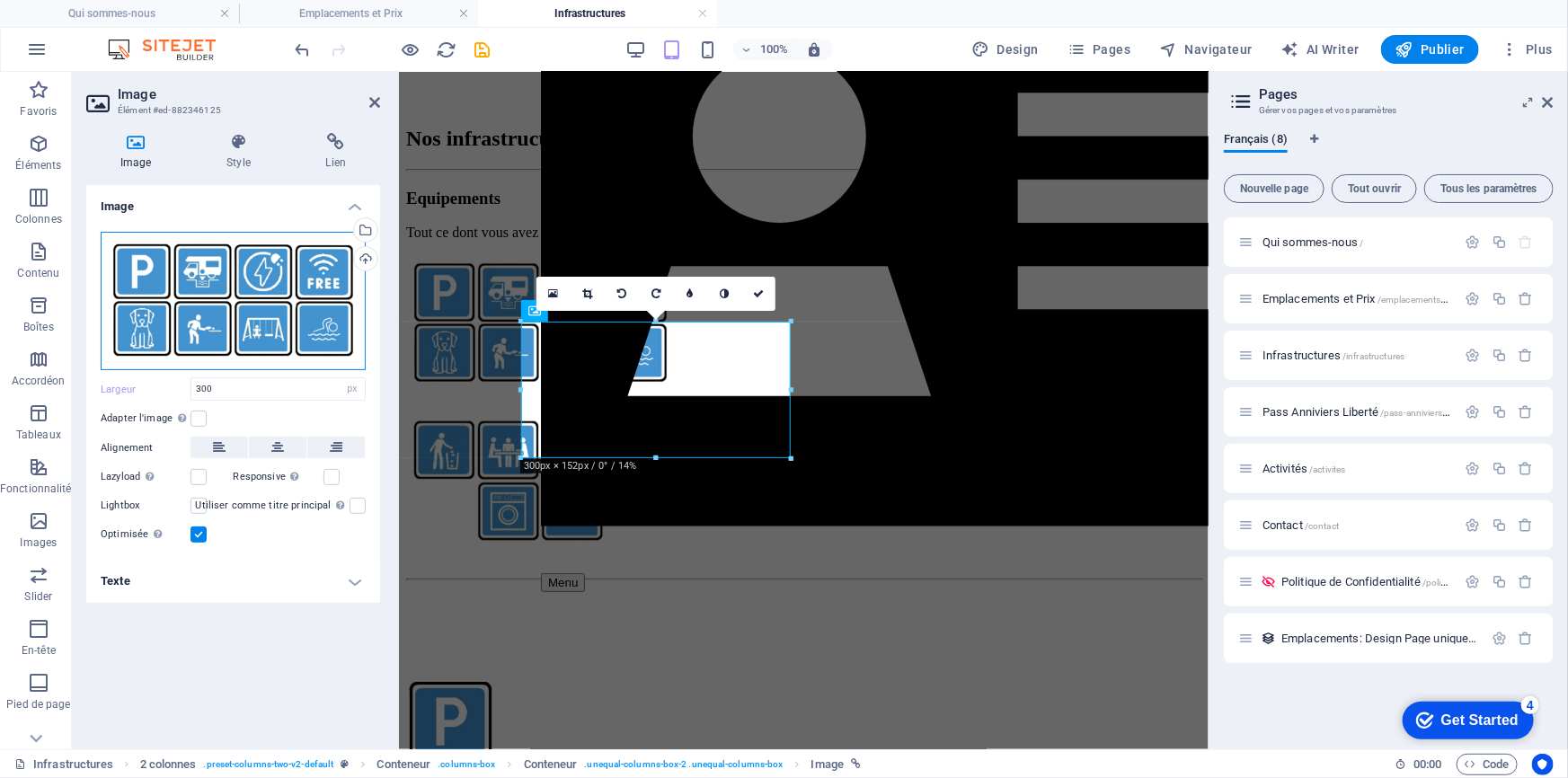
click at [298, 295] on div "Glissez les fichiers ici, cliquez pour choisir les fichiers ou sélectionnez les…" at bounding box center [232, 301] width 265 height 139
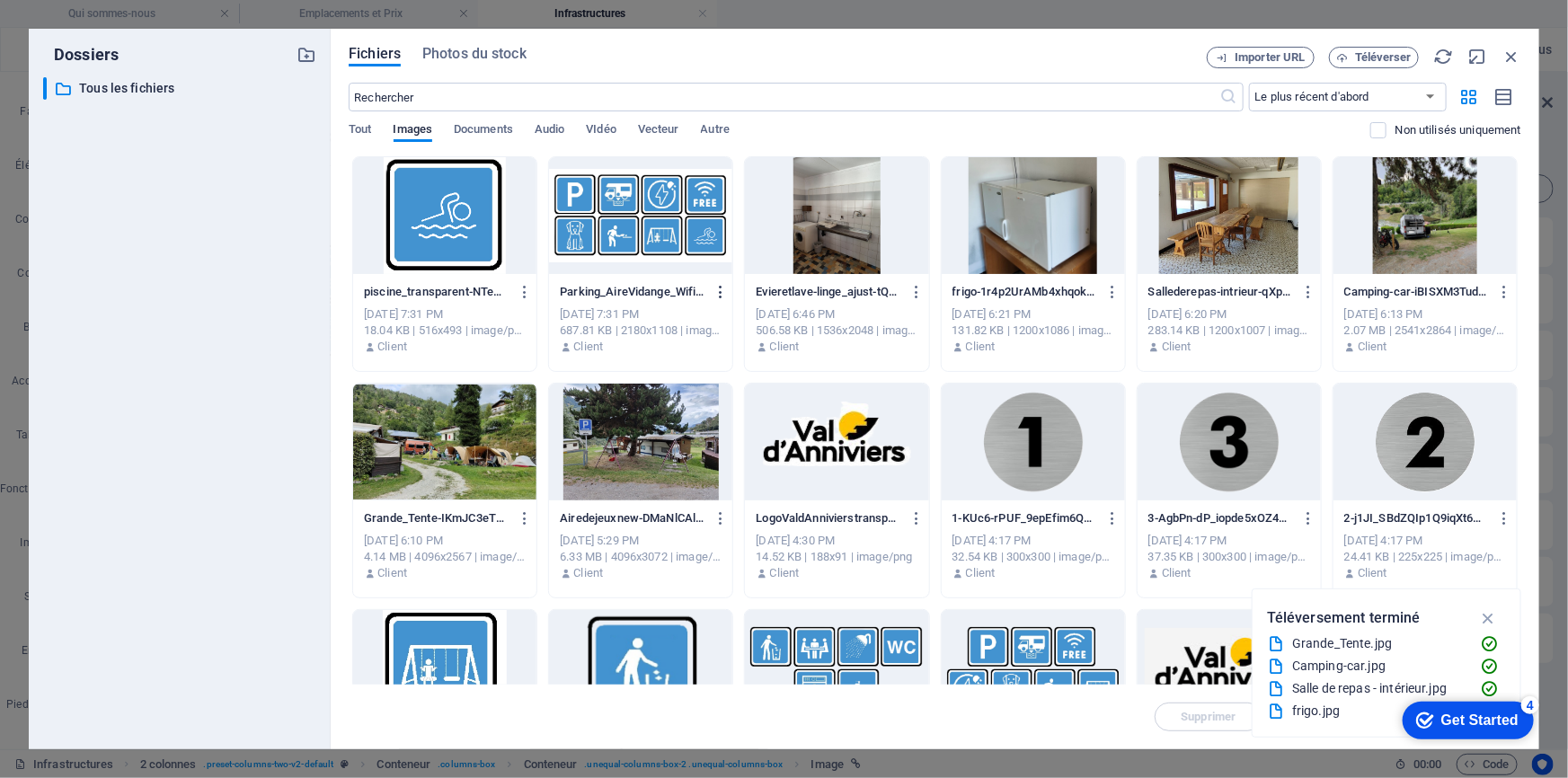
click at [716, 291] on icon "button" at bounding box center [721, 291] width 17 height 16
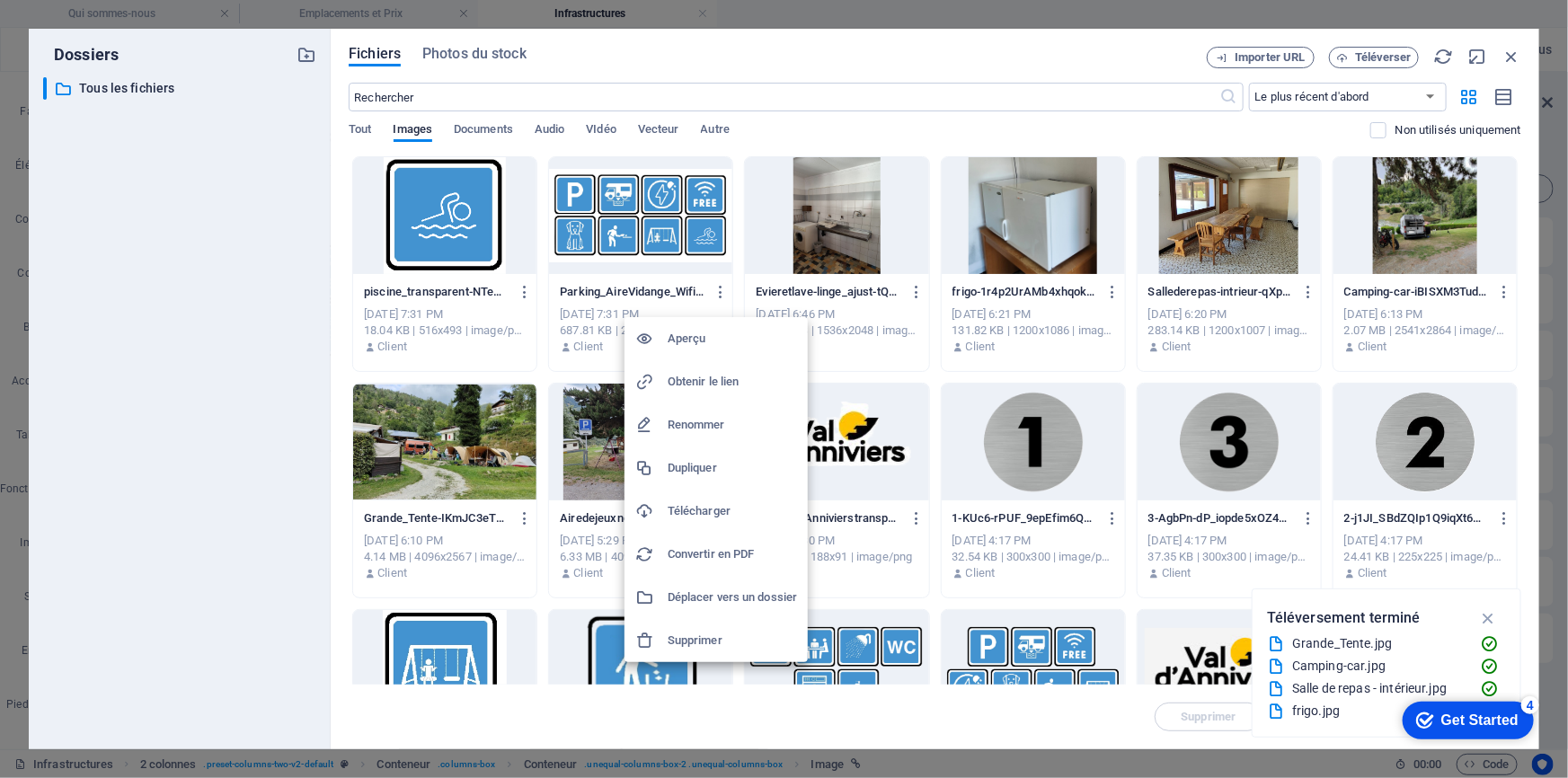
click at [687, 641] on h6 "Supprimer" at bounding box center [732, 640] width 129 height 22
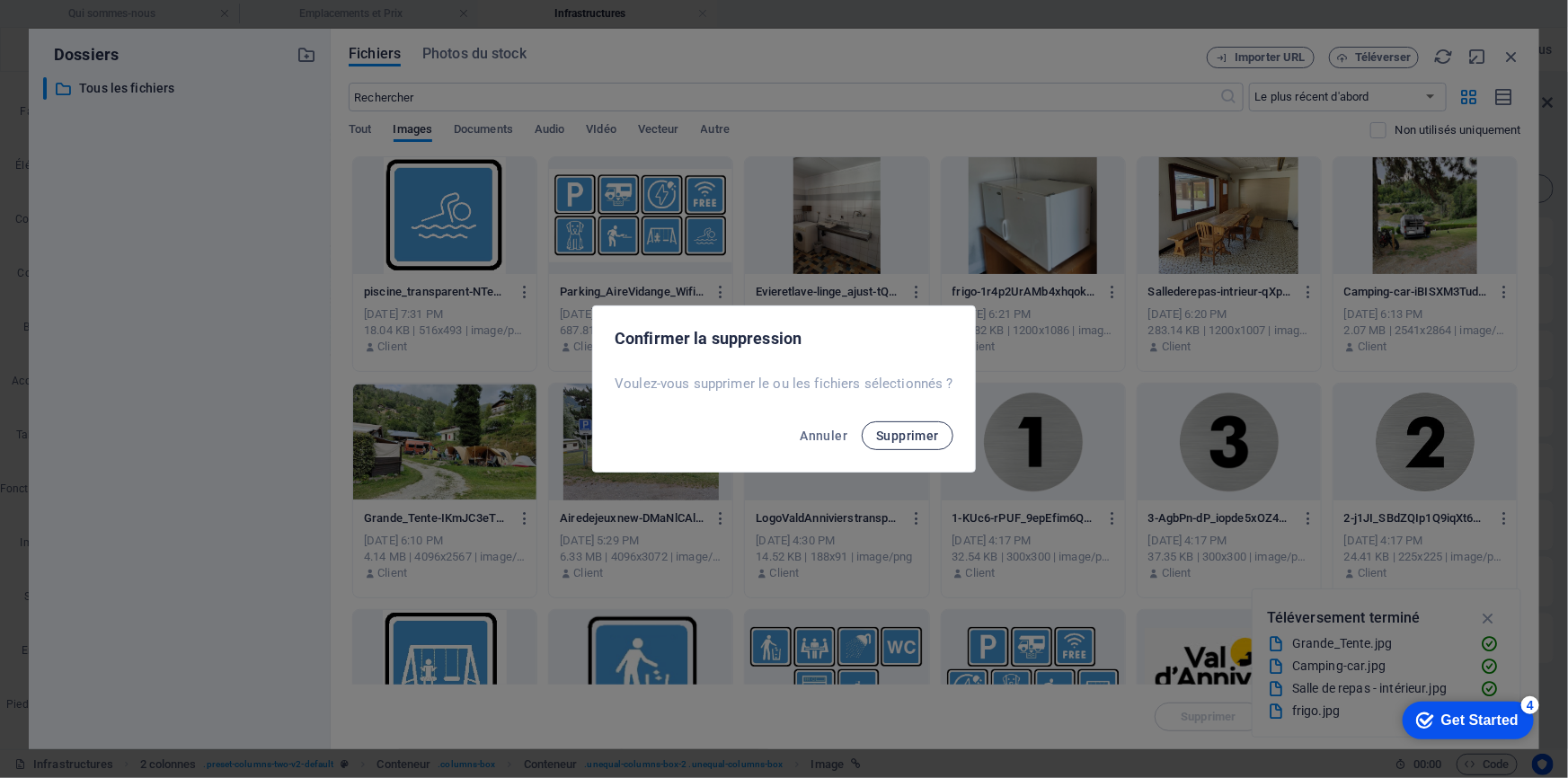
click at [881, 426] on button "Supprimer" at bounding box center [907, 435] width 92 height 28
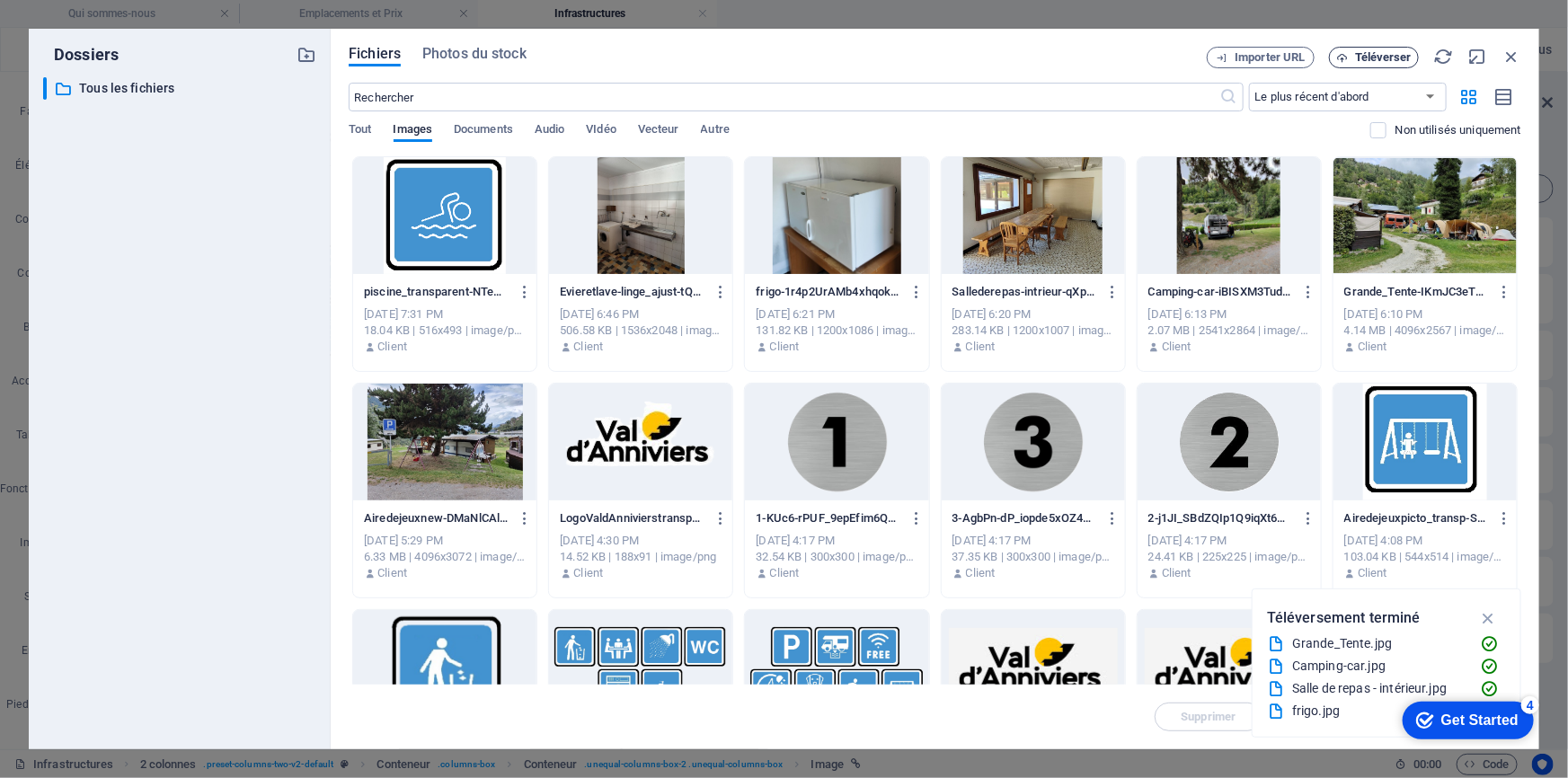
click at [1385, 62] on span "Téléverser" at bounding box center [1384, 57] width 57 height 10
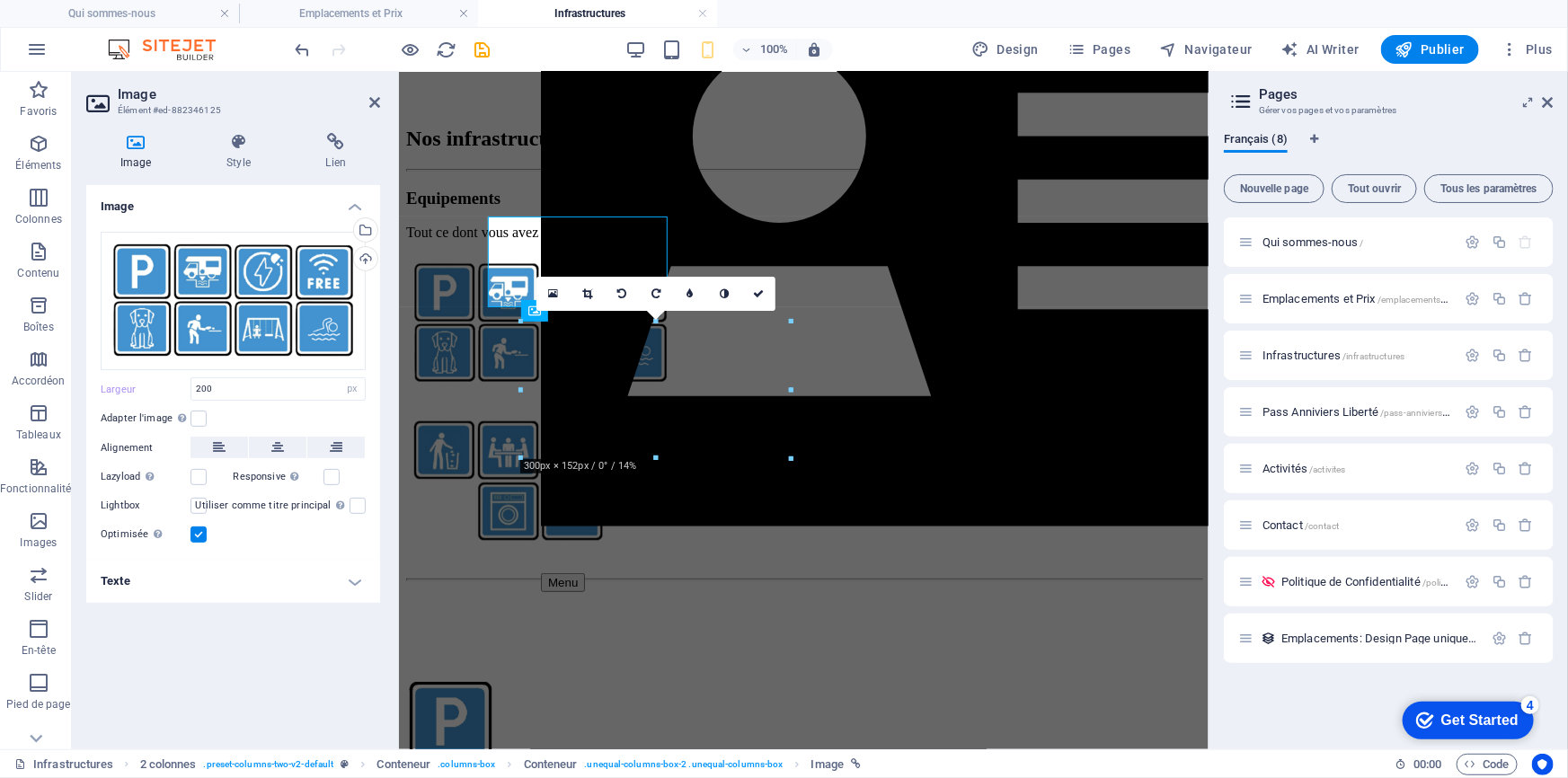
type input "300"
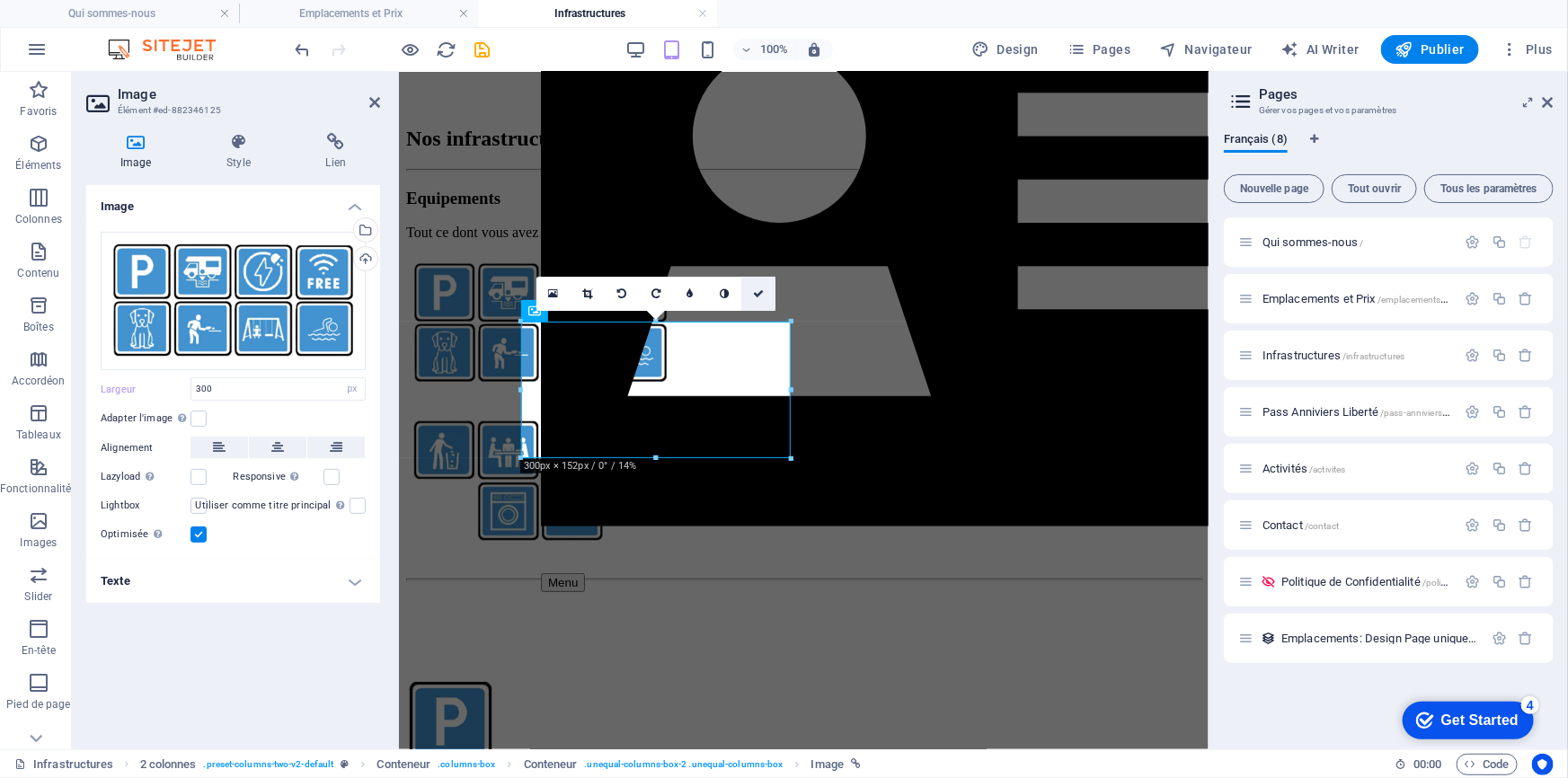
click at [764, 292] on link at bounding box center [759, 294] width 34 height 34
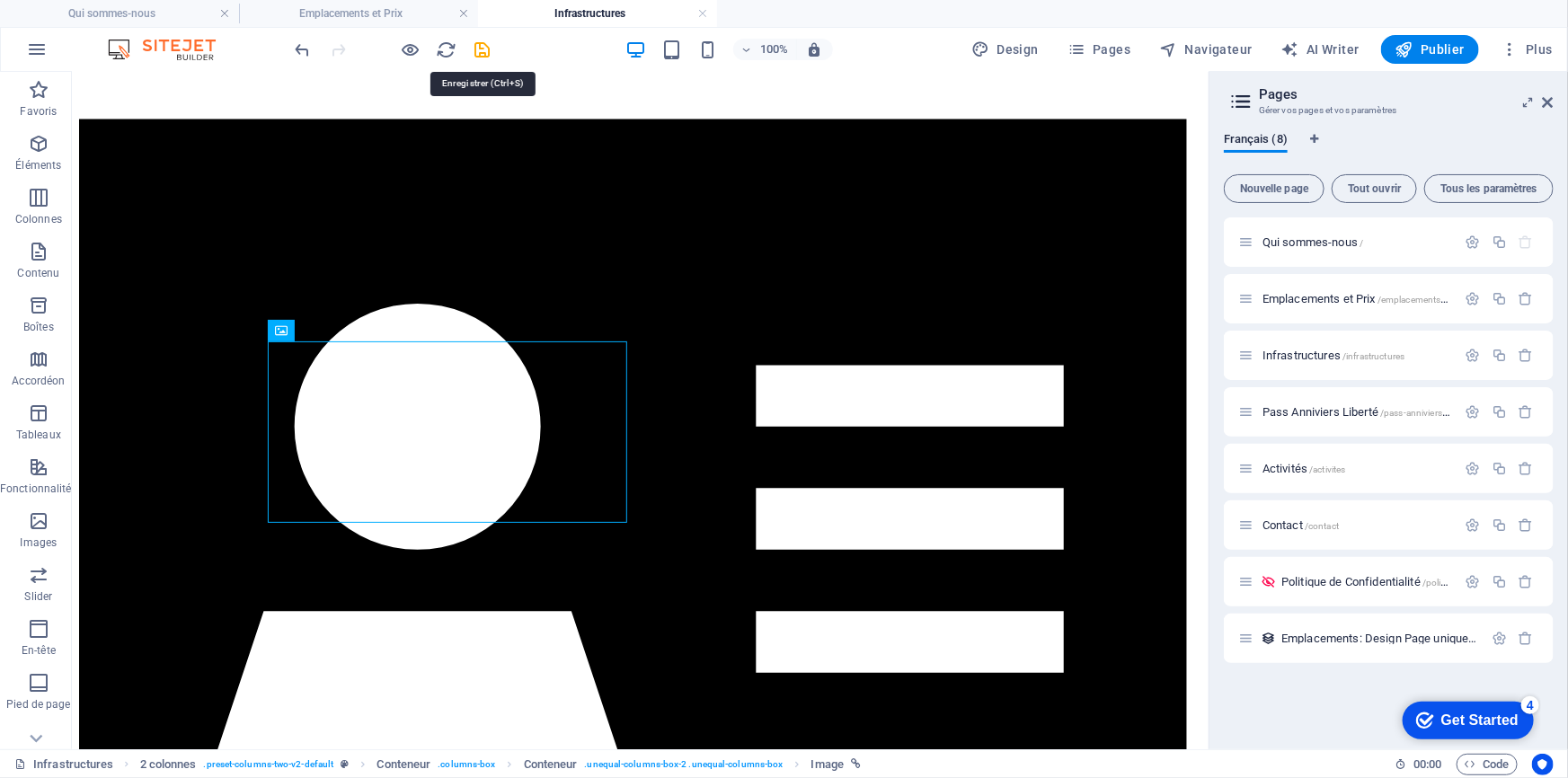
click at [480, 48] on icon "save" at bounding box center [483, 50] width 21 height 21
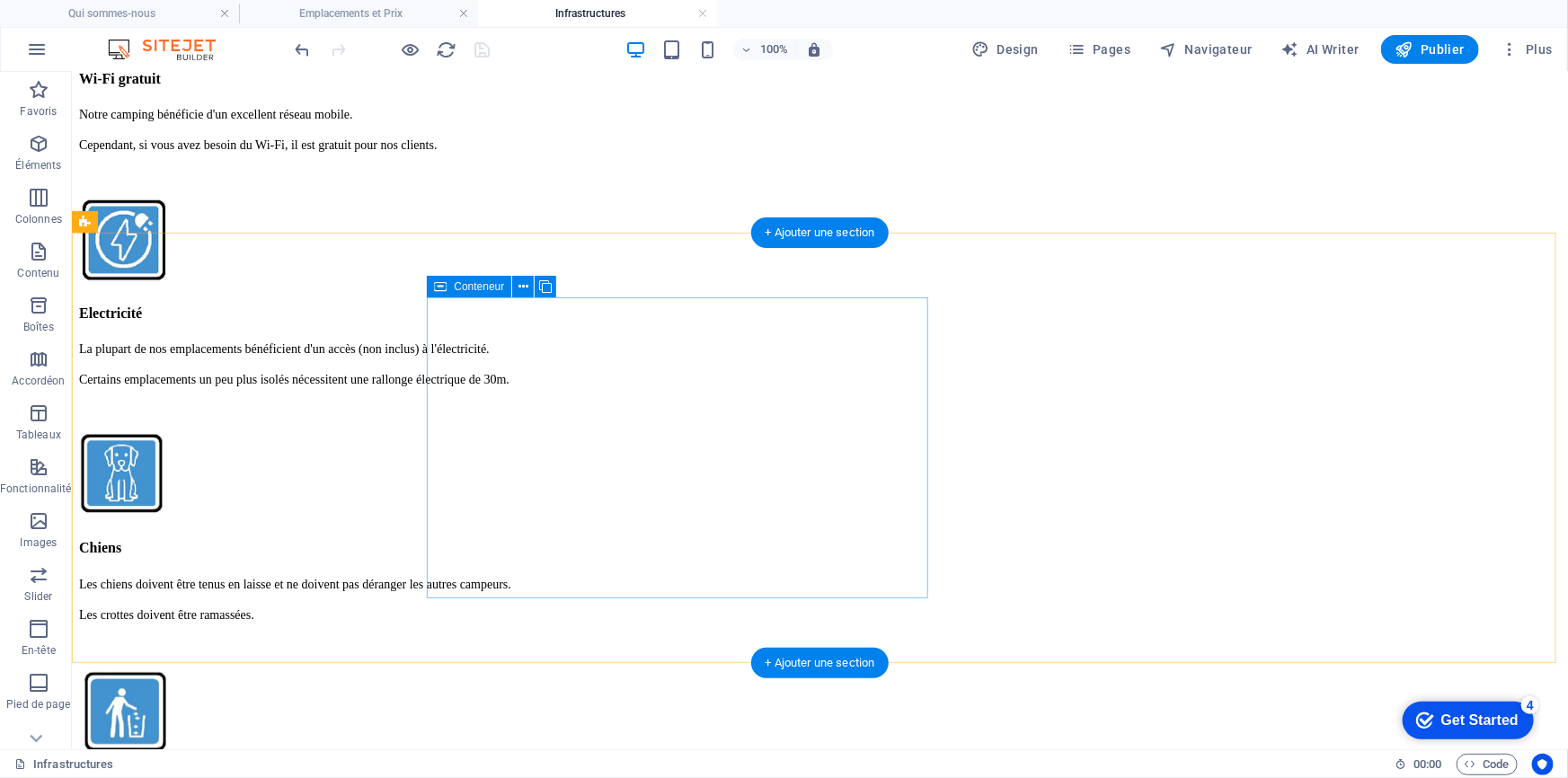
scroll to position [3635, 0]
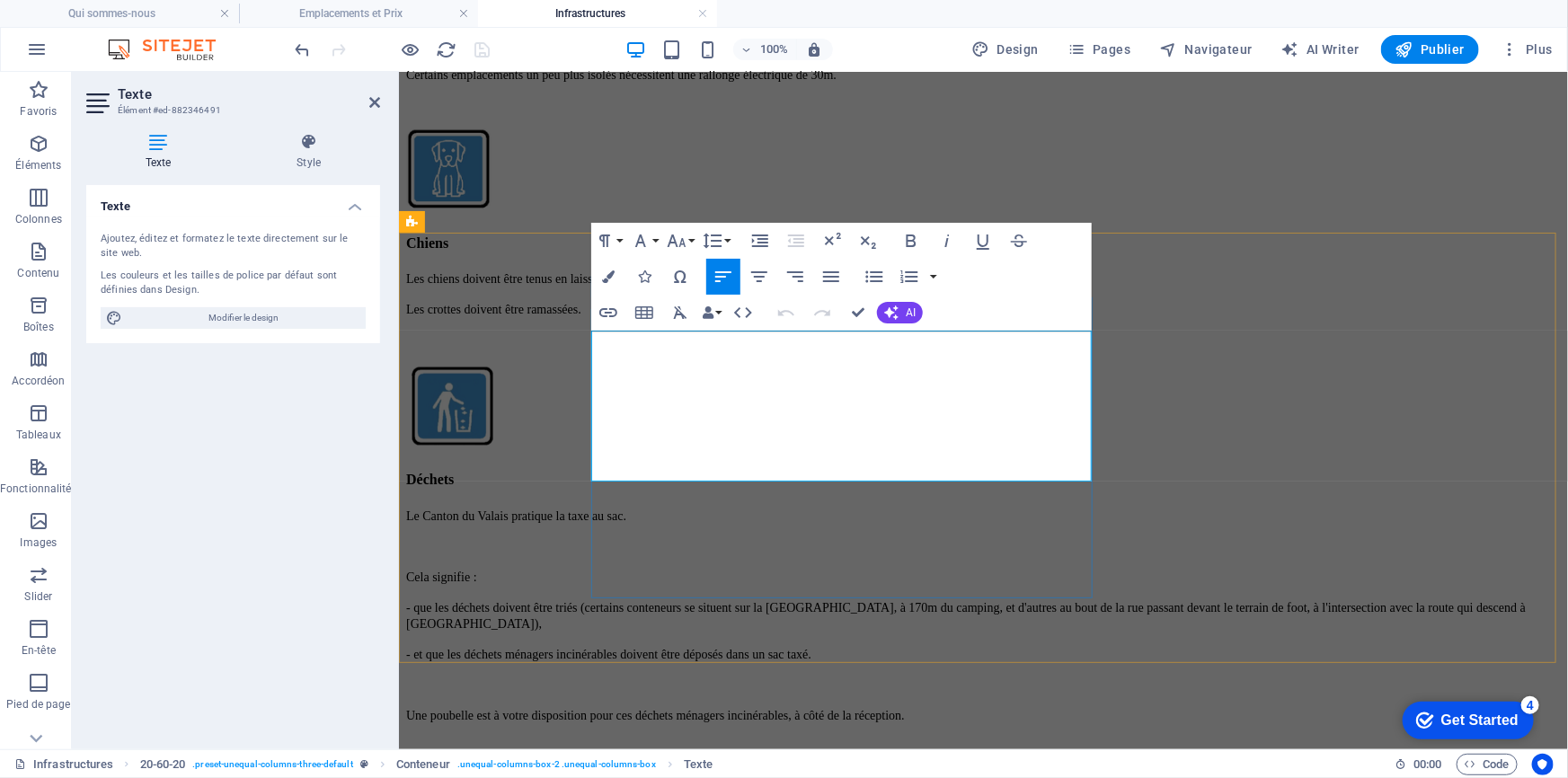
drag, startPoint x: 835, startPoint y: 427, endPoint x: 851, endPoint y: 434, distance: 17.5
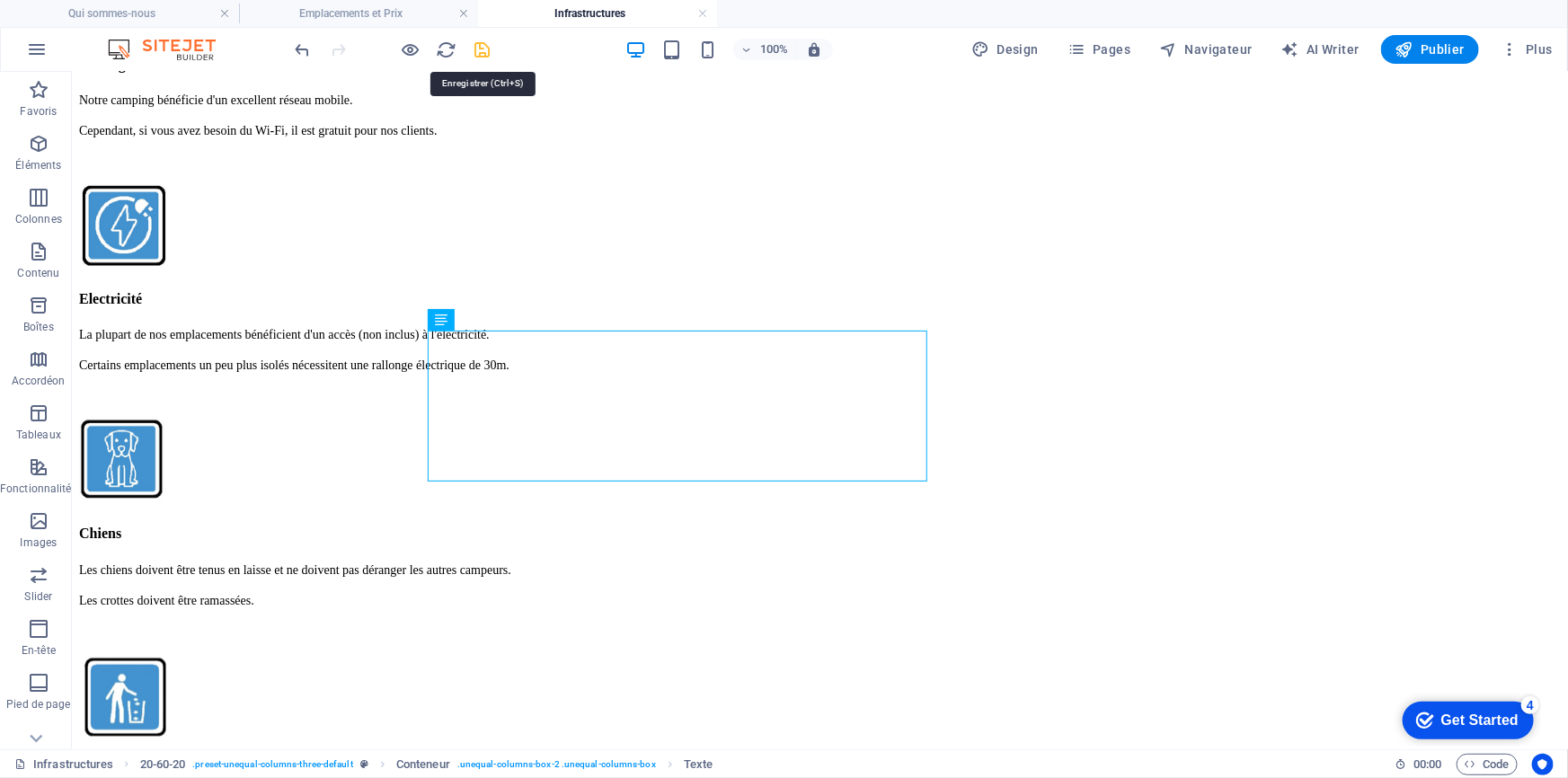
click at [482, 49] on icon "save" at bounding box center [483, 50] width 21 height 21
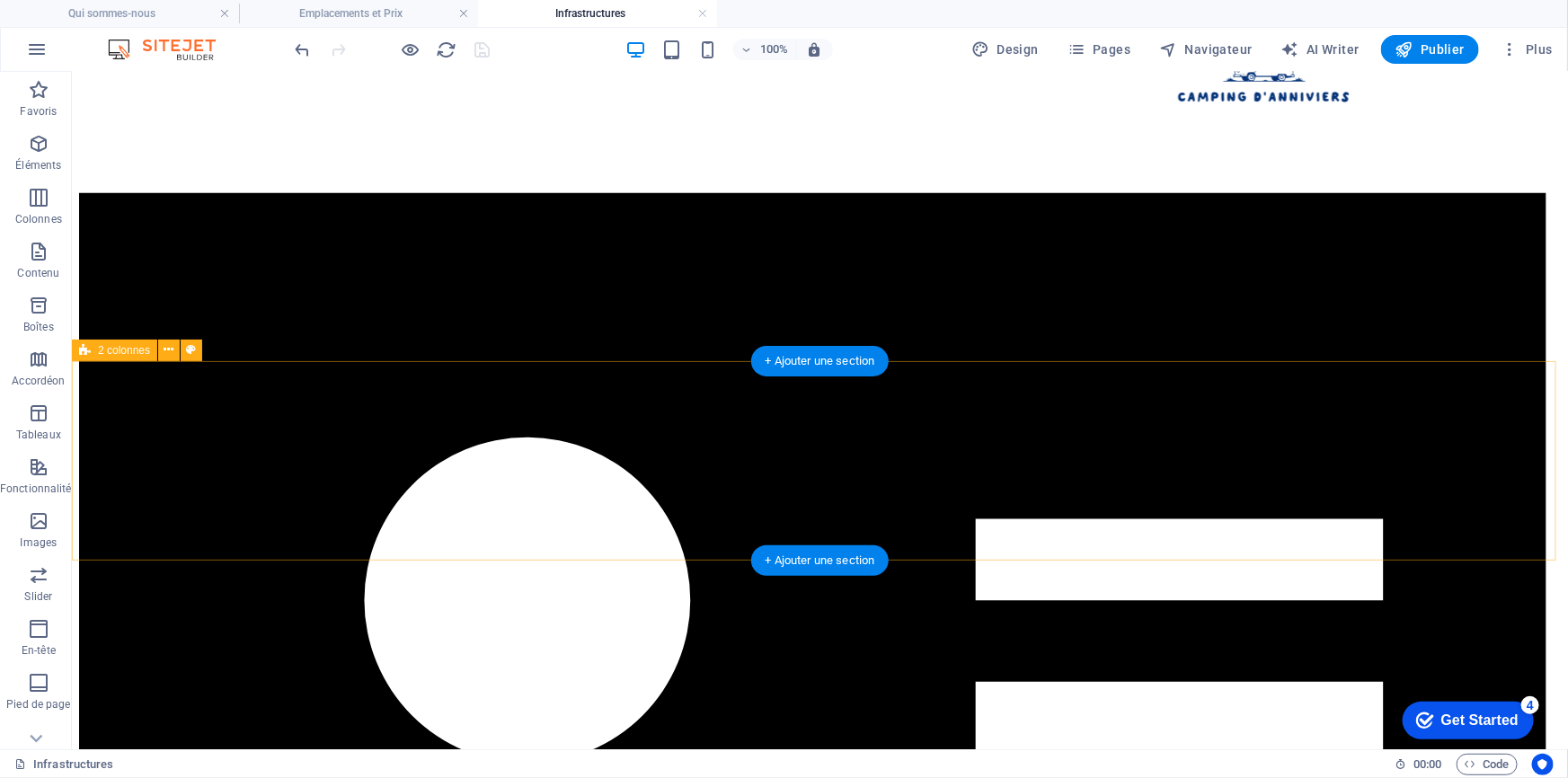
scroll to position [40, 0]
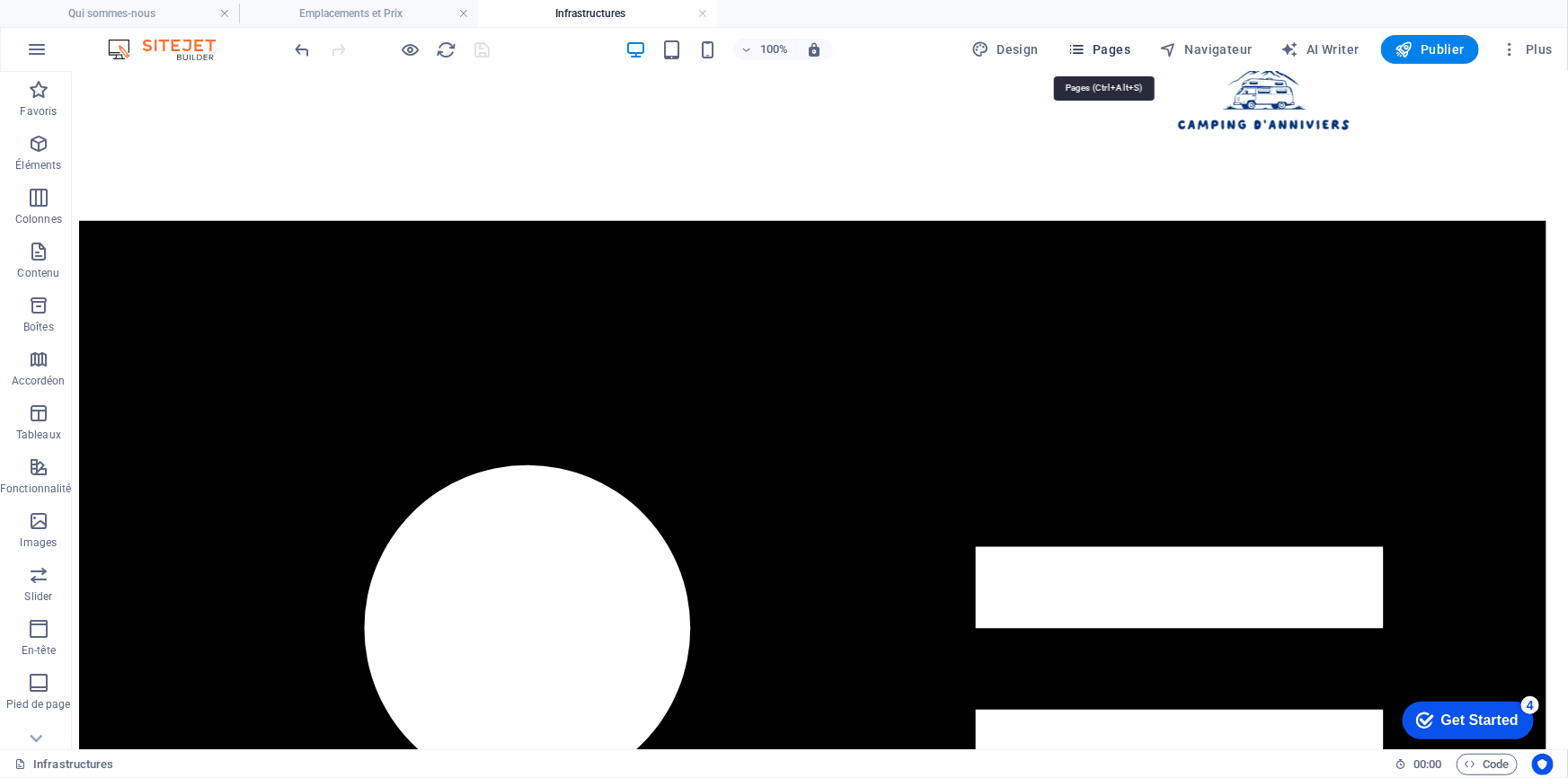
click at [1117, 46] on span "Pages" at bounding box center [1098, 49] width 63 height 18
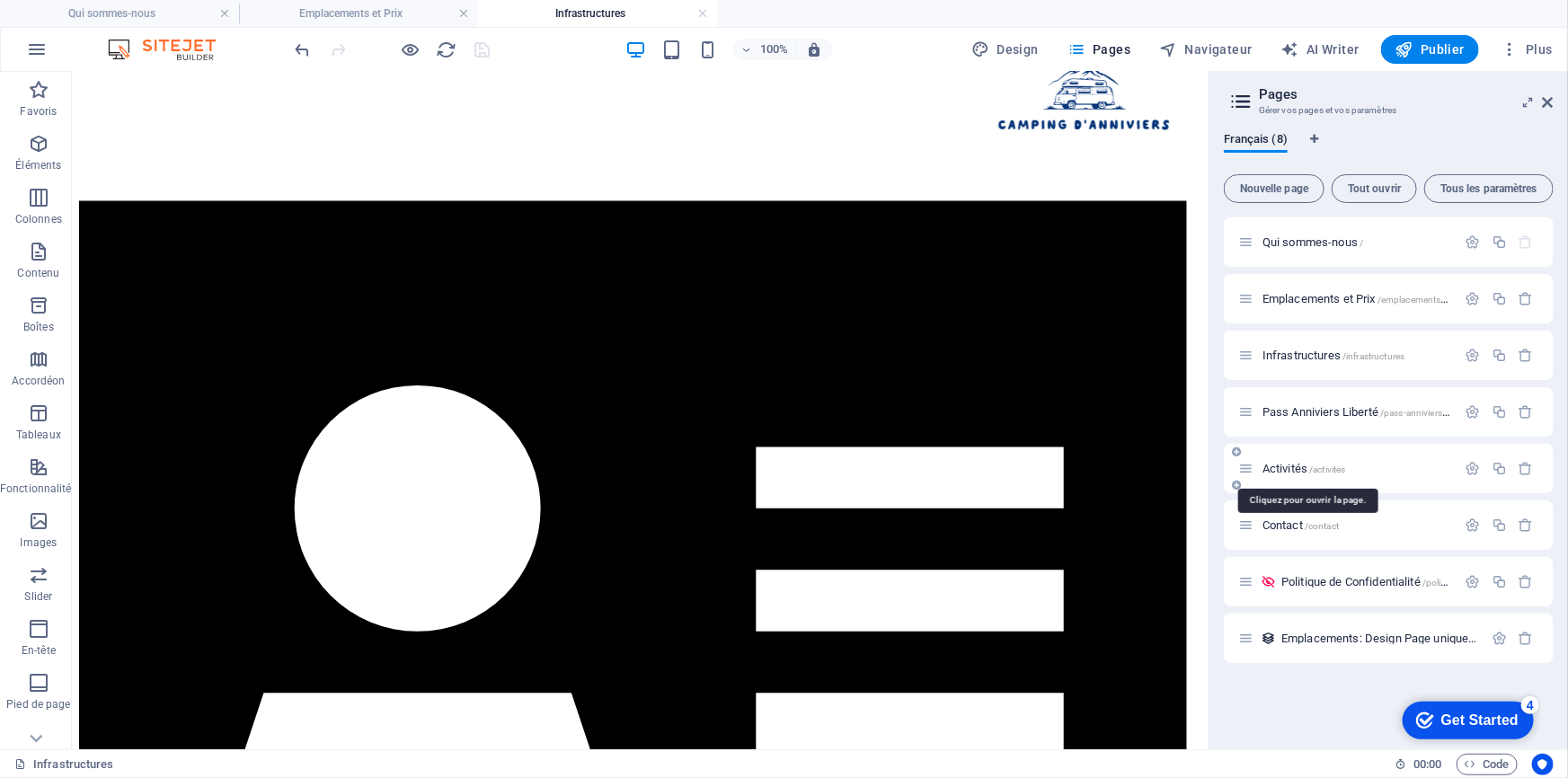
click at [1295, 469] on span "Activités /activites" at bounding box center [1304, 469] width 83 height 13
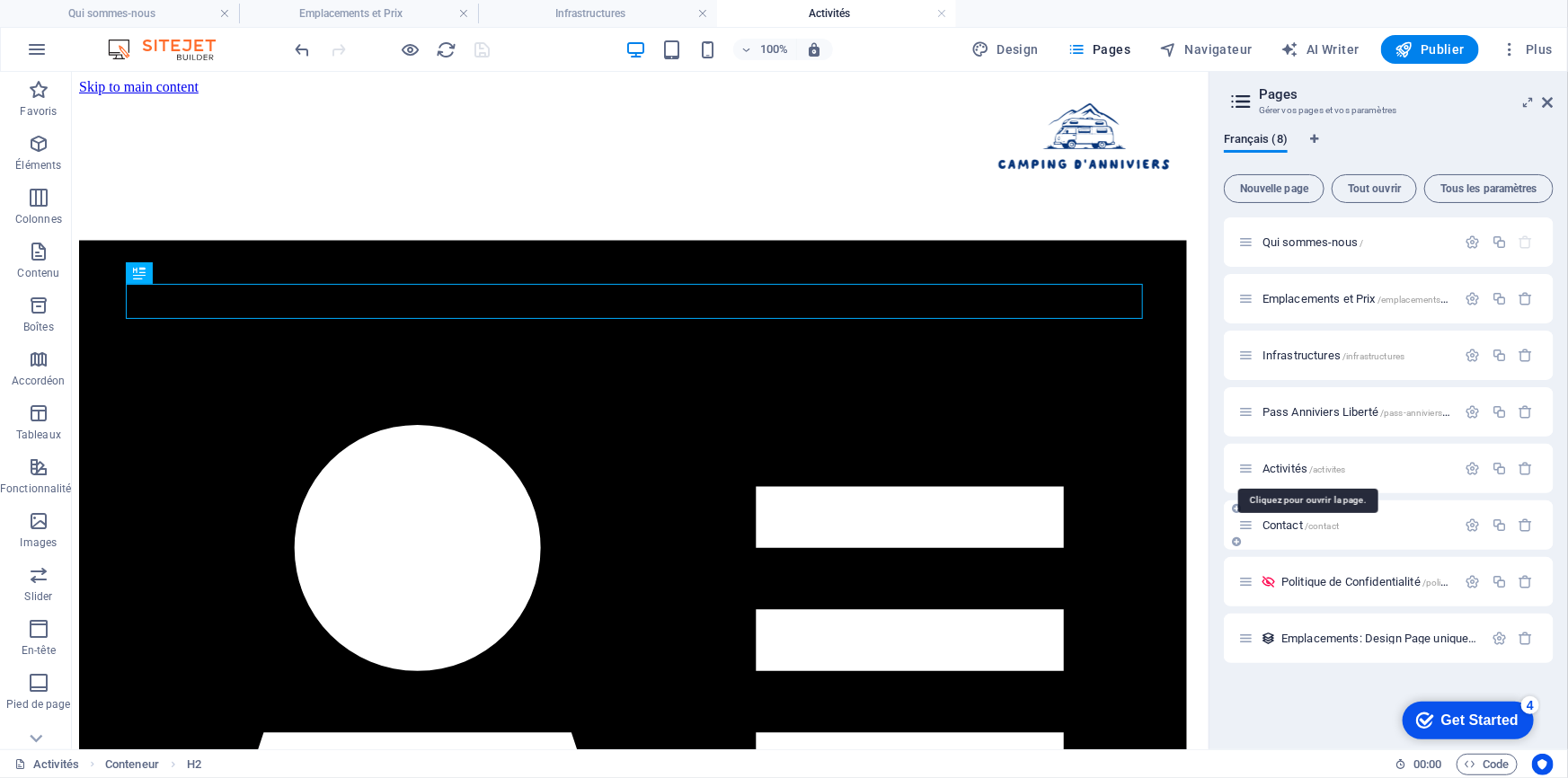
scroll to position [0, 0]
click at [30, 145] on icon "button" at bounding box center [38, 143] width 22 height 22
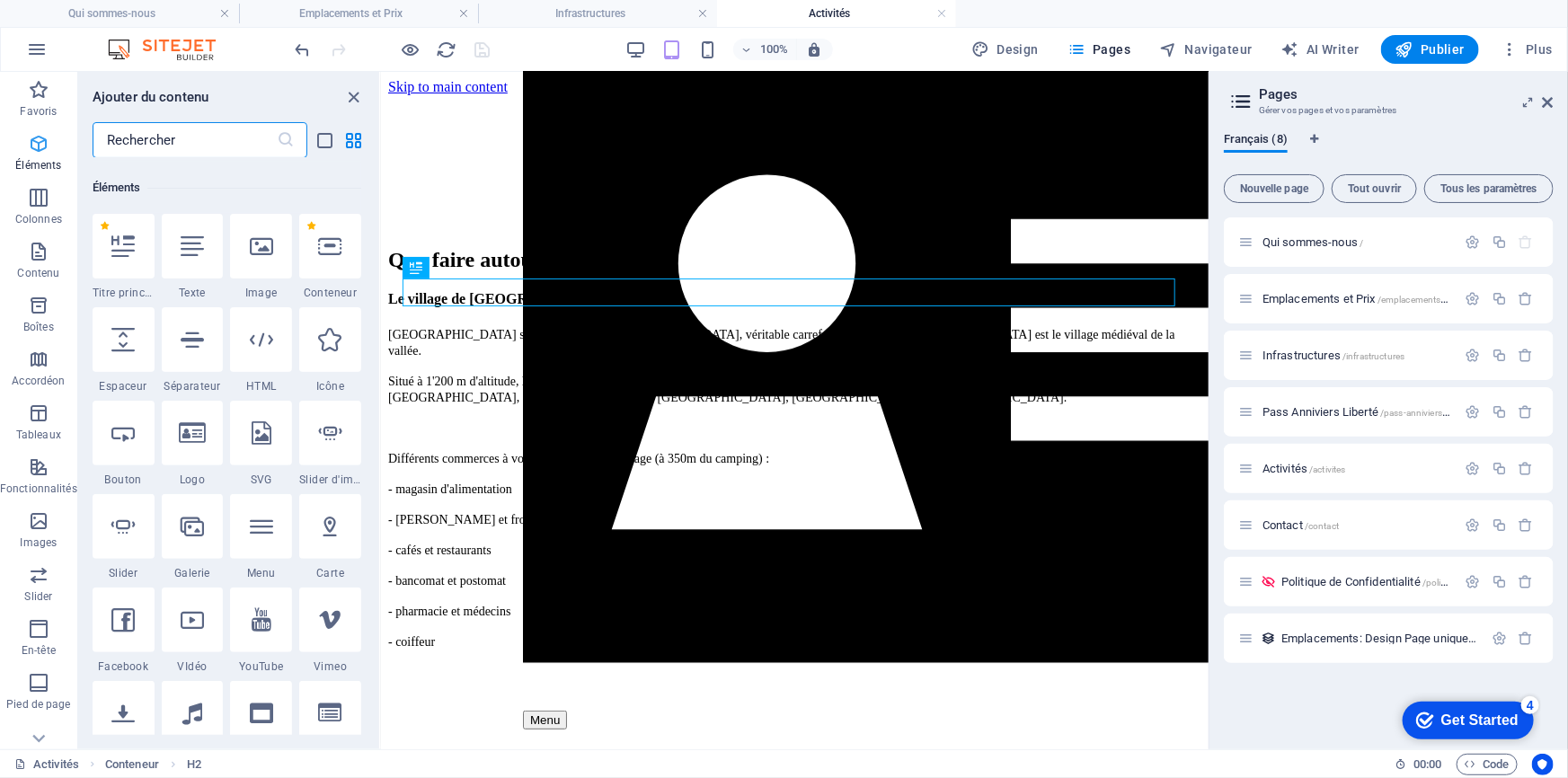
scroll to position [191, 0]
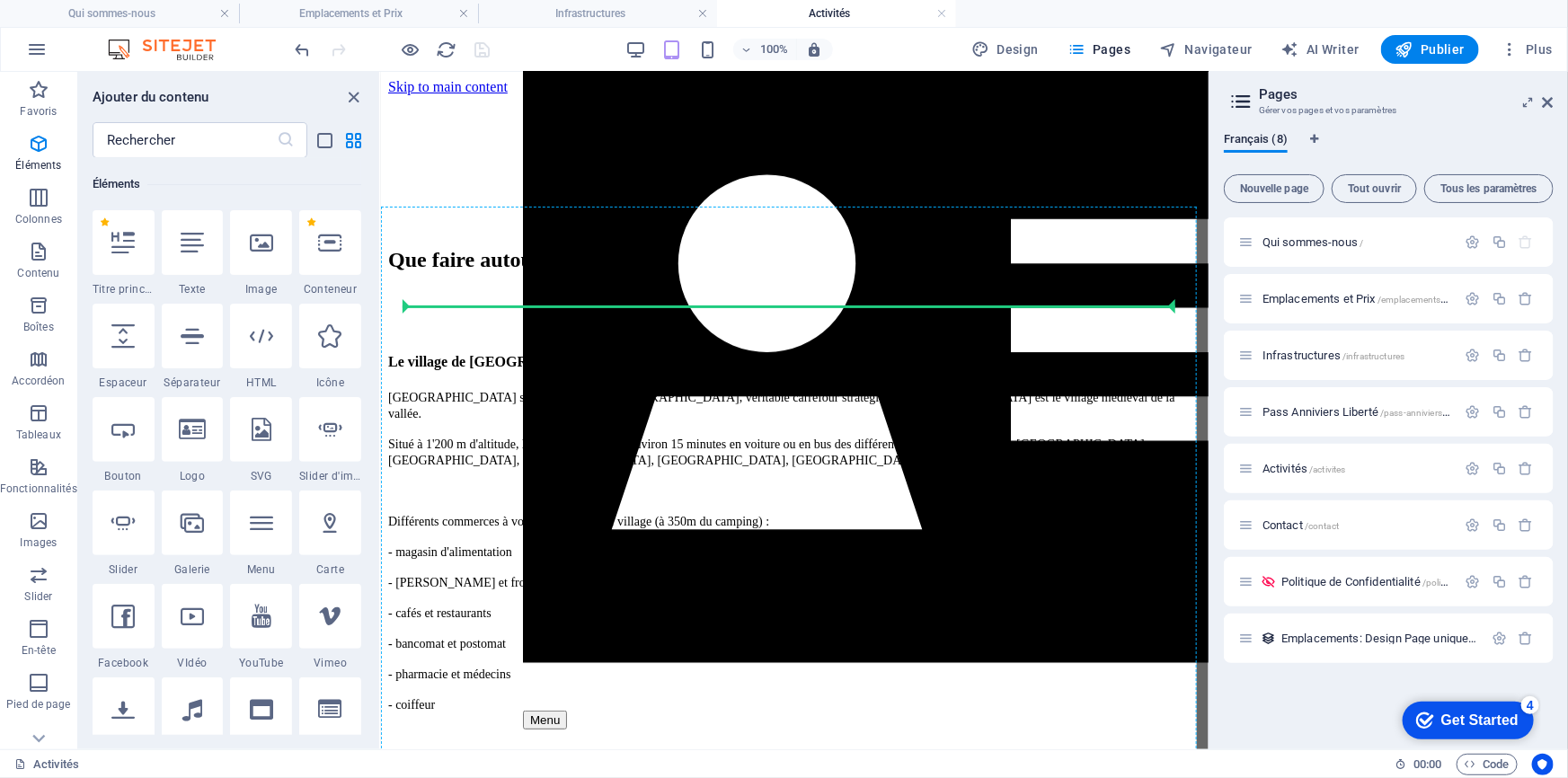
select select "px"
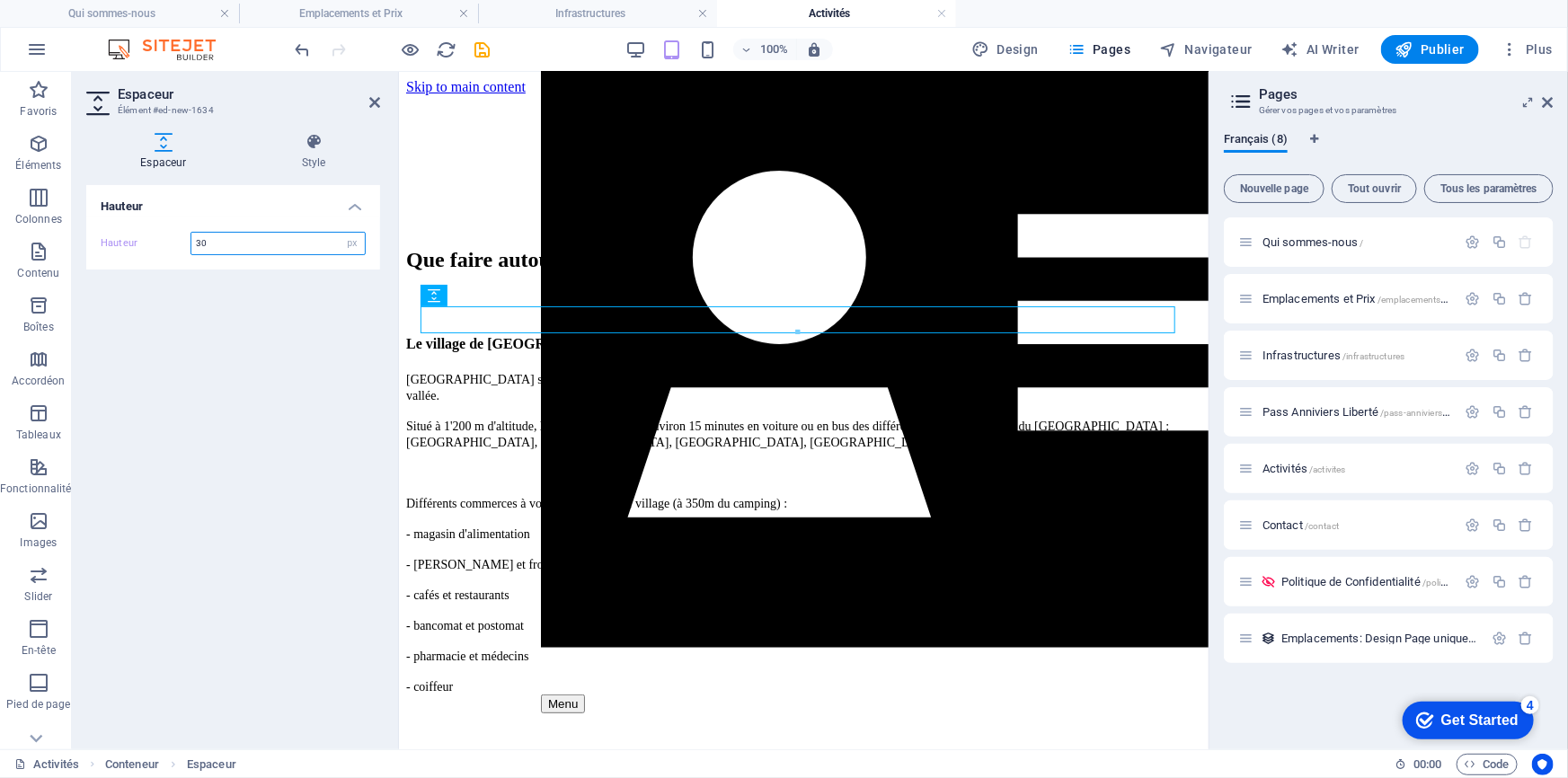
drag, startPoint x: 241, startPoint y: 237, endPoint x: 134, endPoint y: 243, distance: 107.2
click at [134, 243] on div "Hauteur 30 px rem vh vw" at bounding box center [232, 243] width 265 height 24
type input "50"
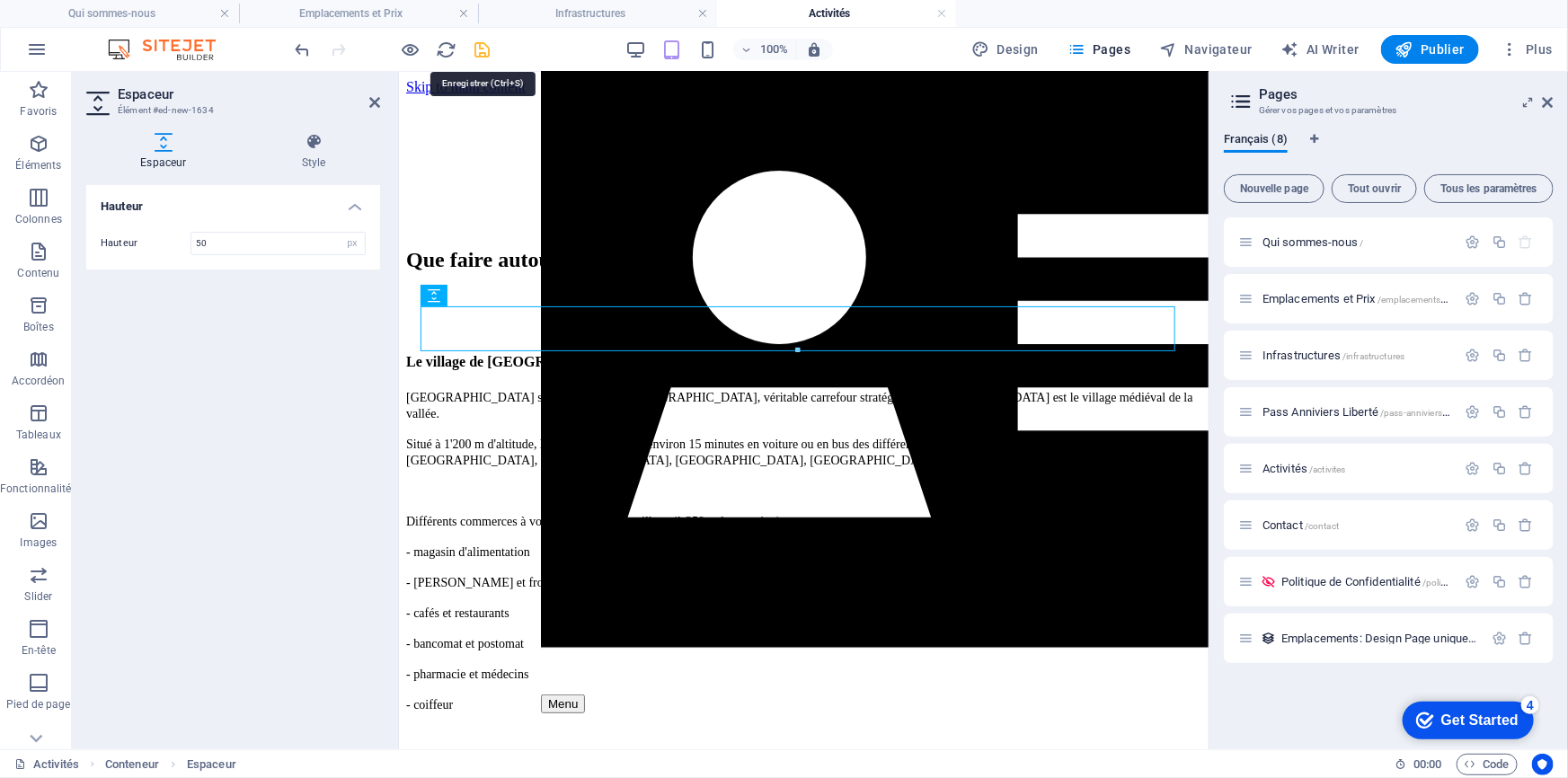
click at [480, 48] on icon "save" at bounding box center [483, 50] width 21 height 21
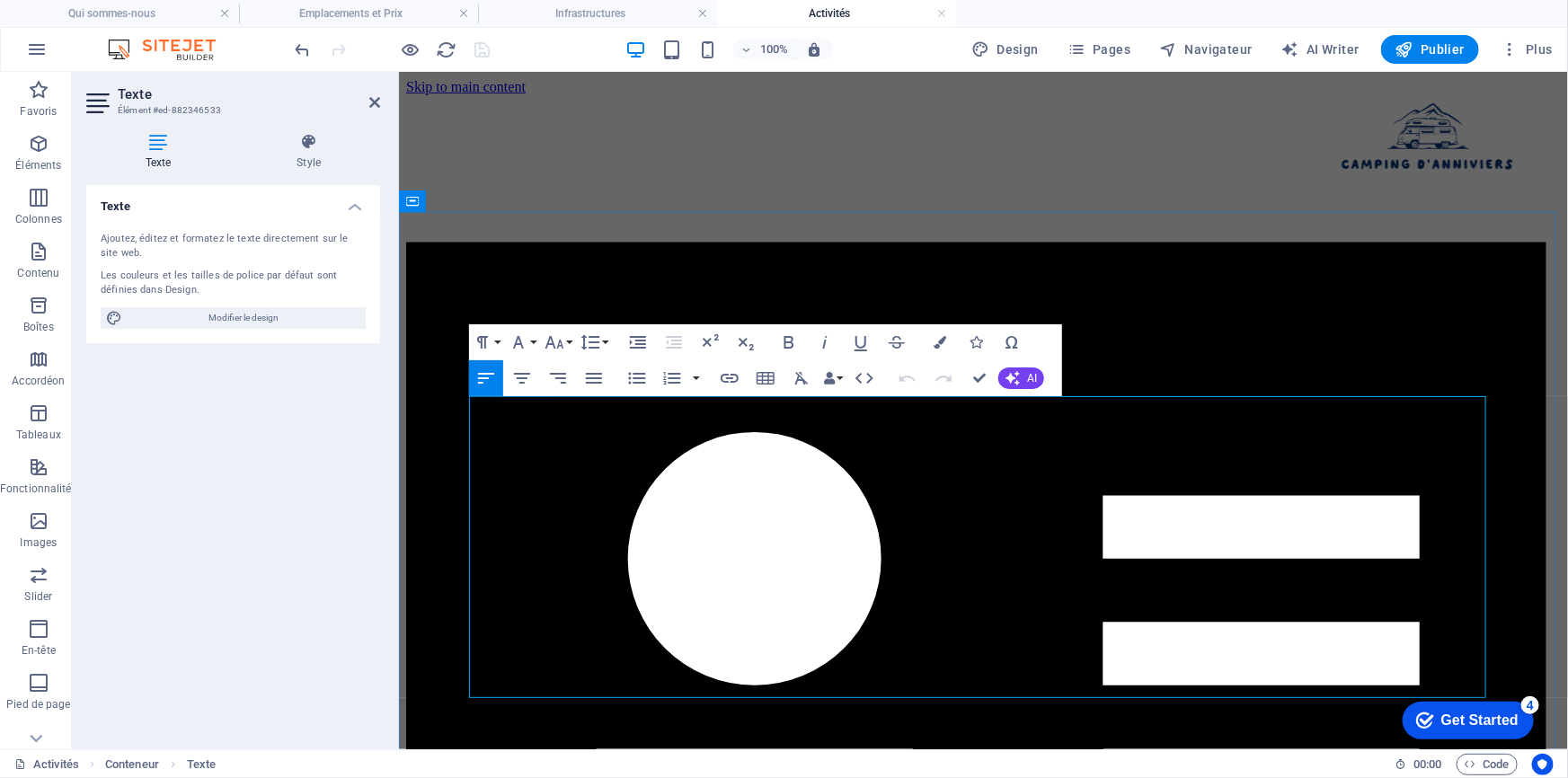
drag, startPoint x: 563, startPoint y: 586, endPoint x: 457, endPoint y: 583, distance: 106.0
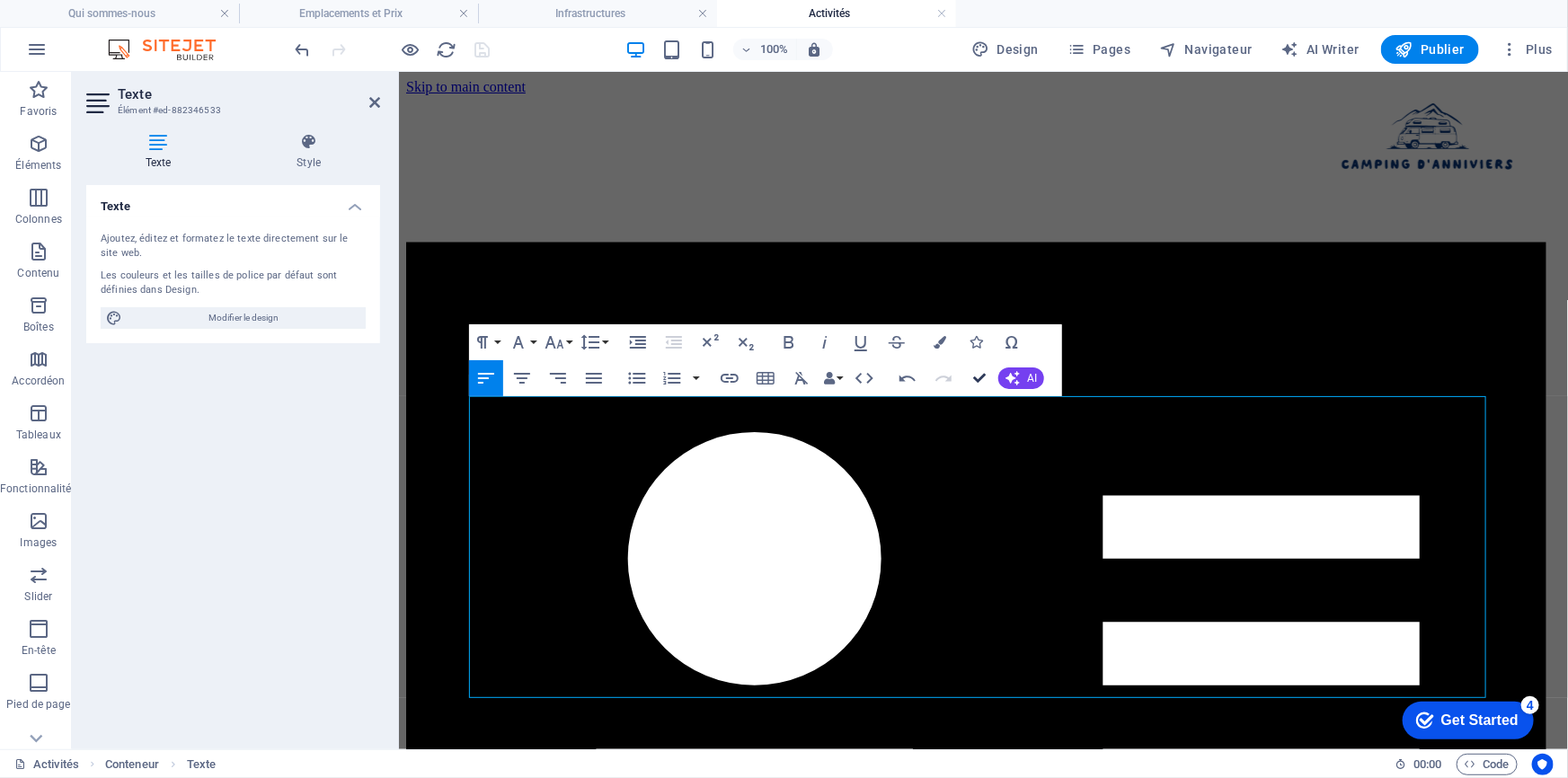
drag, startPoint x: 978, startPoint y: 380, endPoint x: 905, endPoint y: 307, distance: 103.2
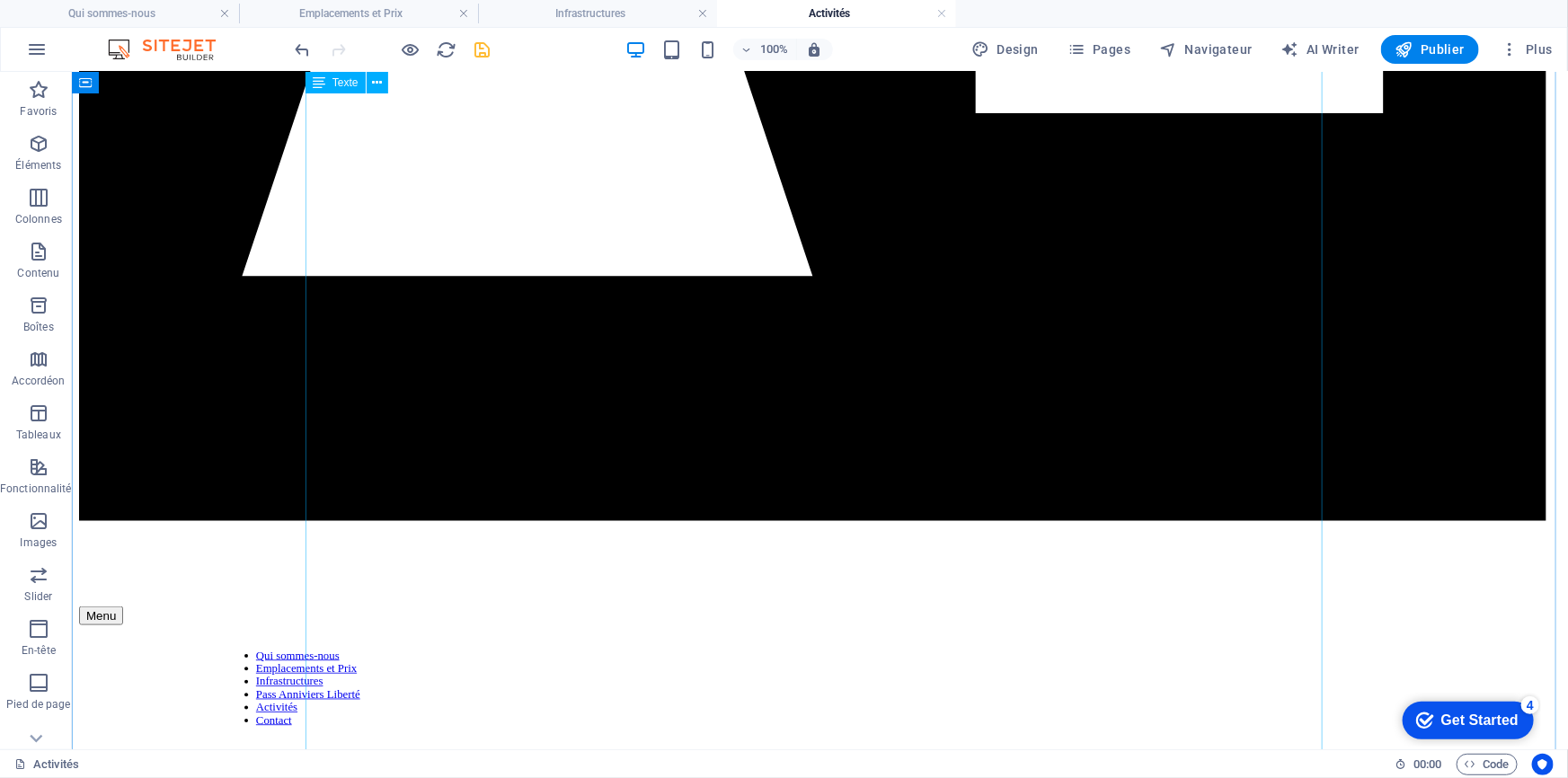
scroll to position [898, 0]
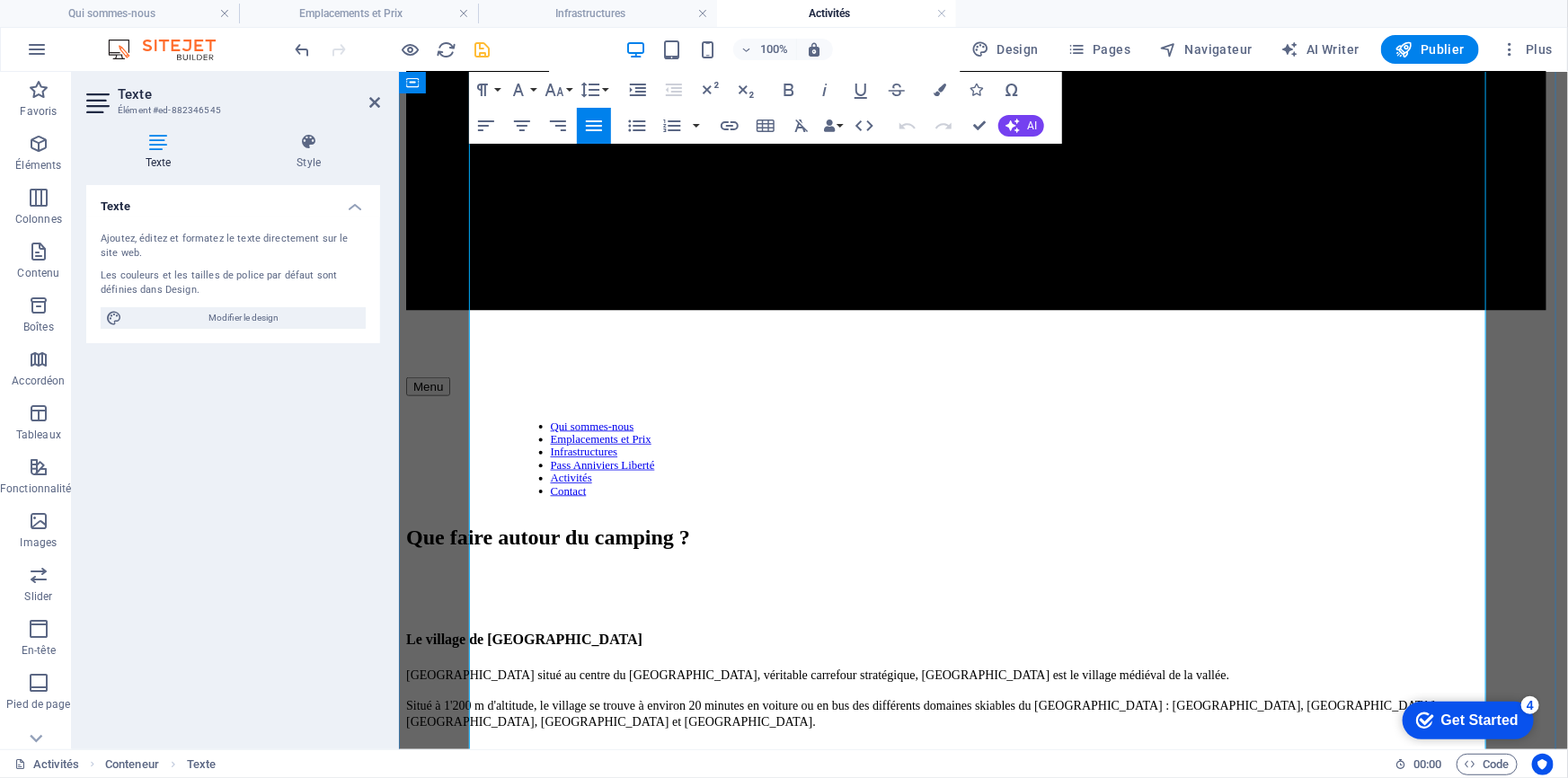
scroll to position [826, 0]
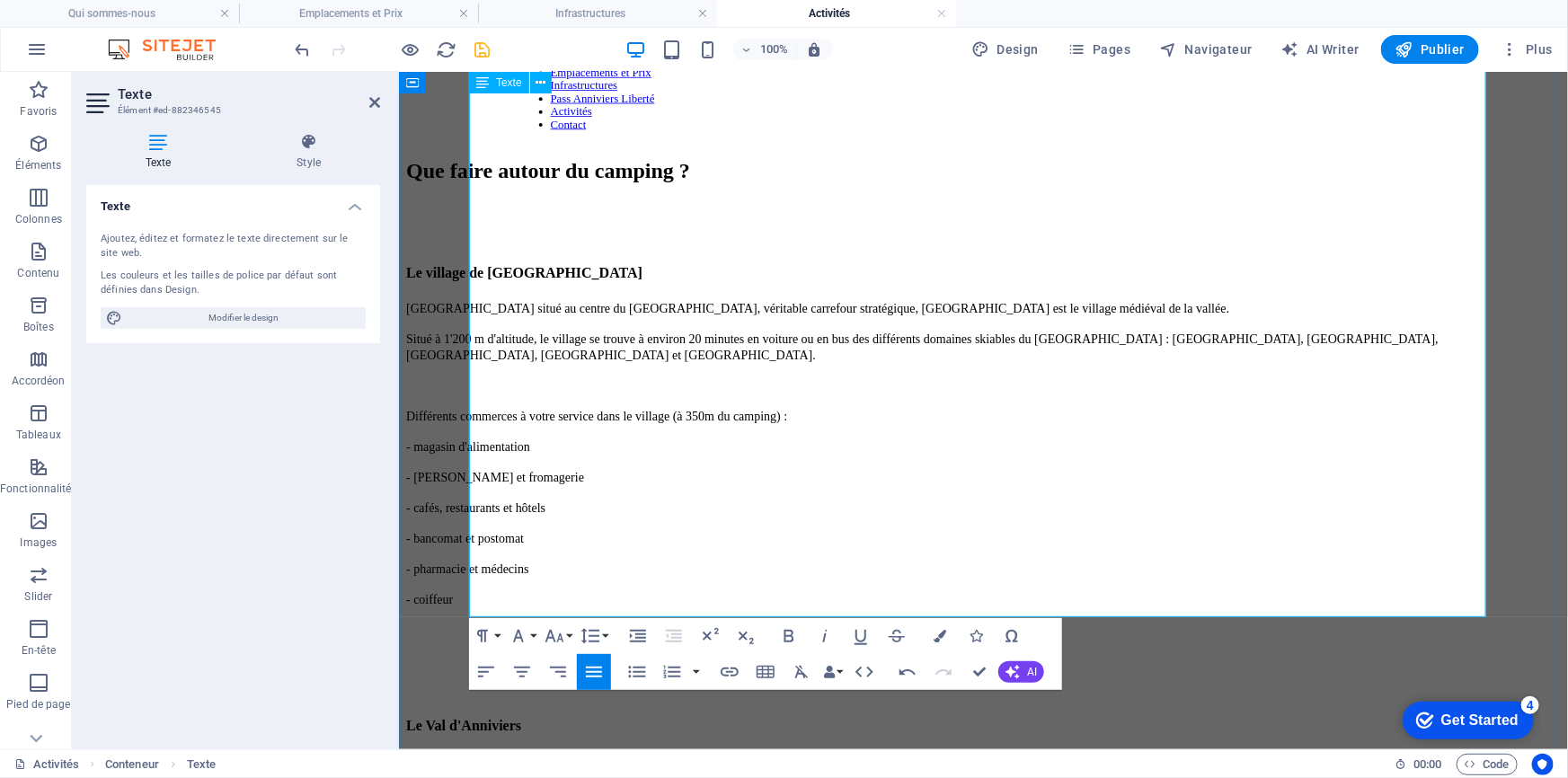
scroll to position [1316, 0]
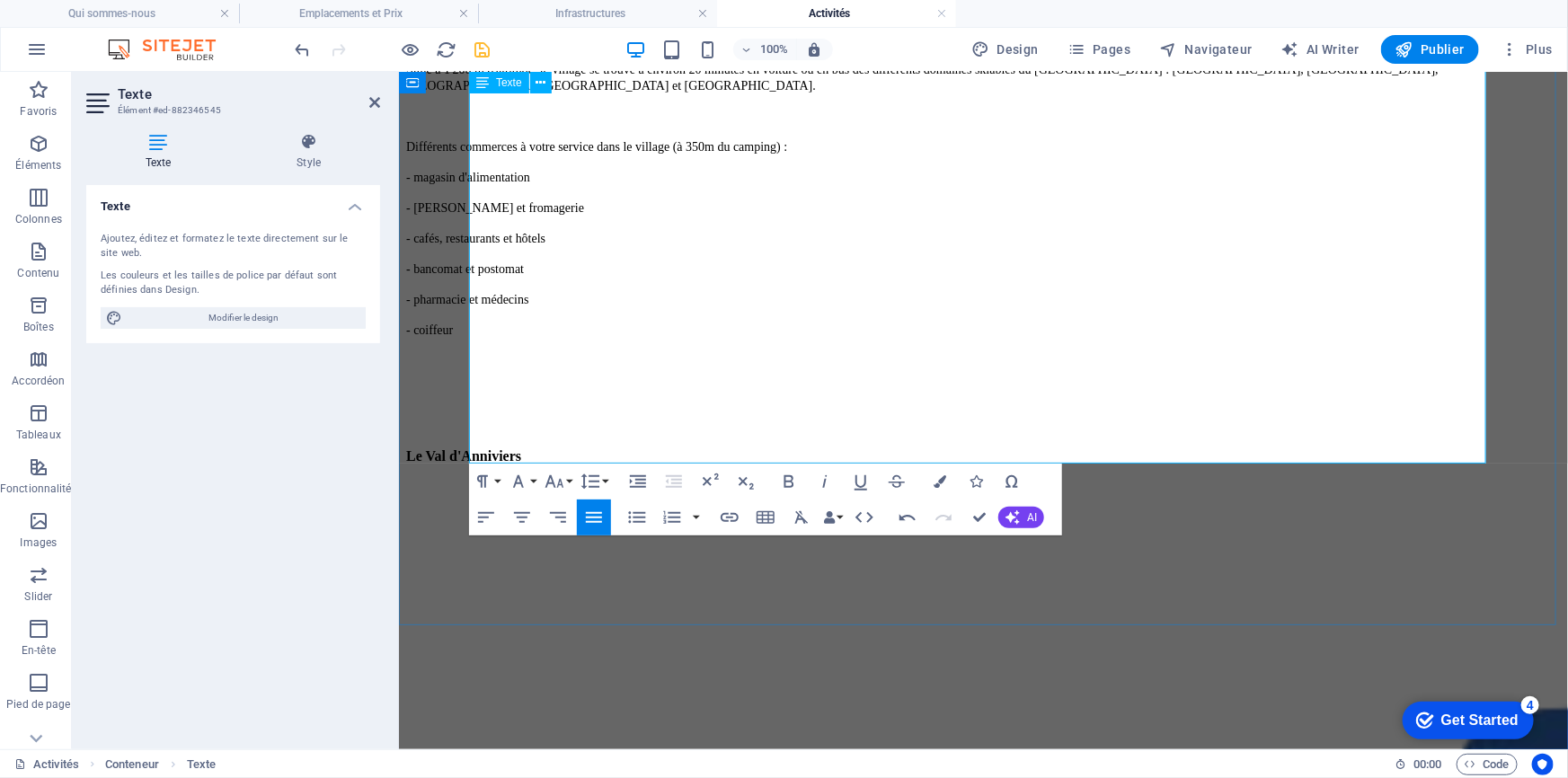
scroll to position [1479, 0]
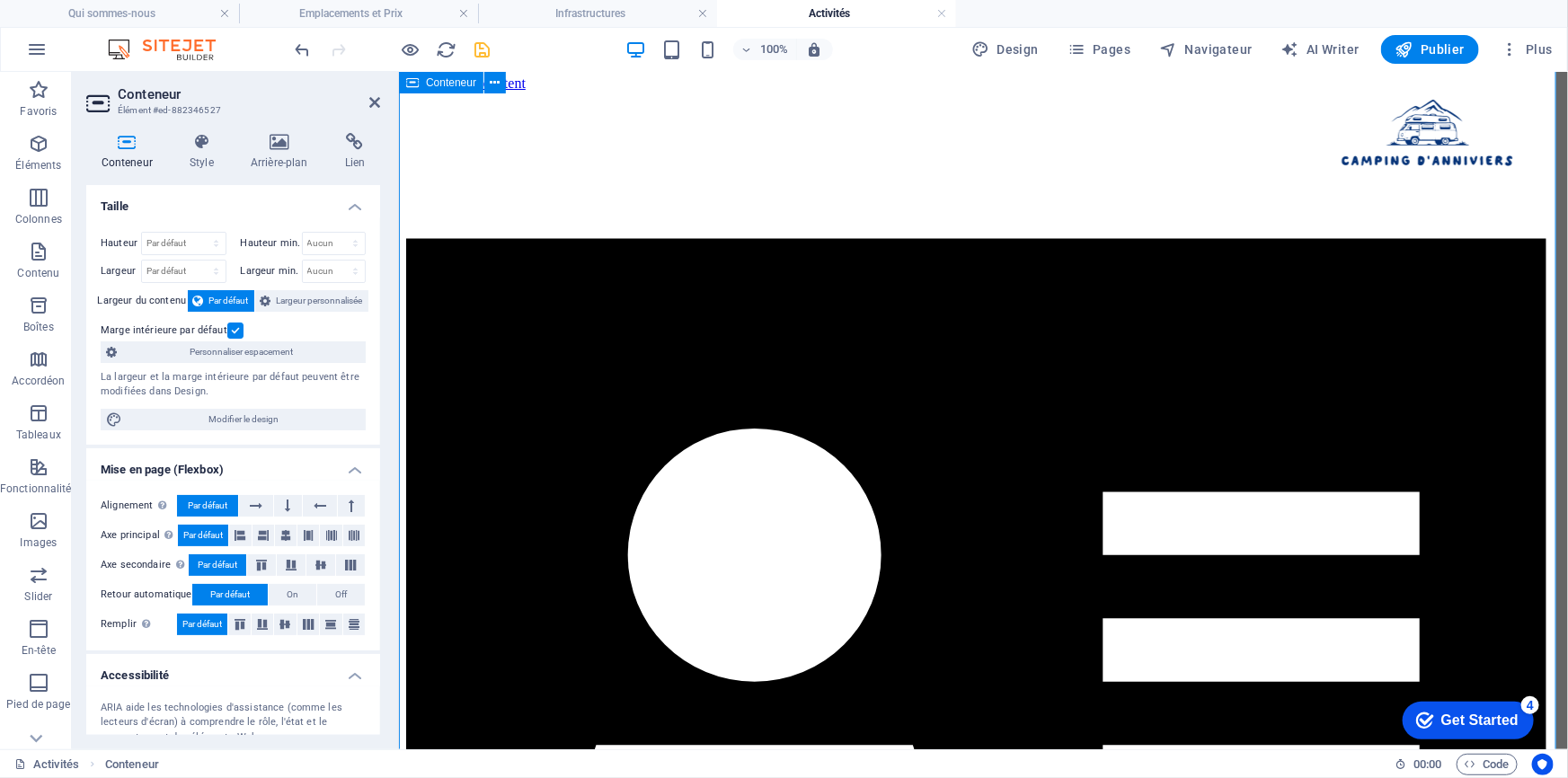
scroll to position [0, 0]
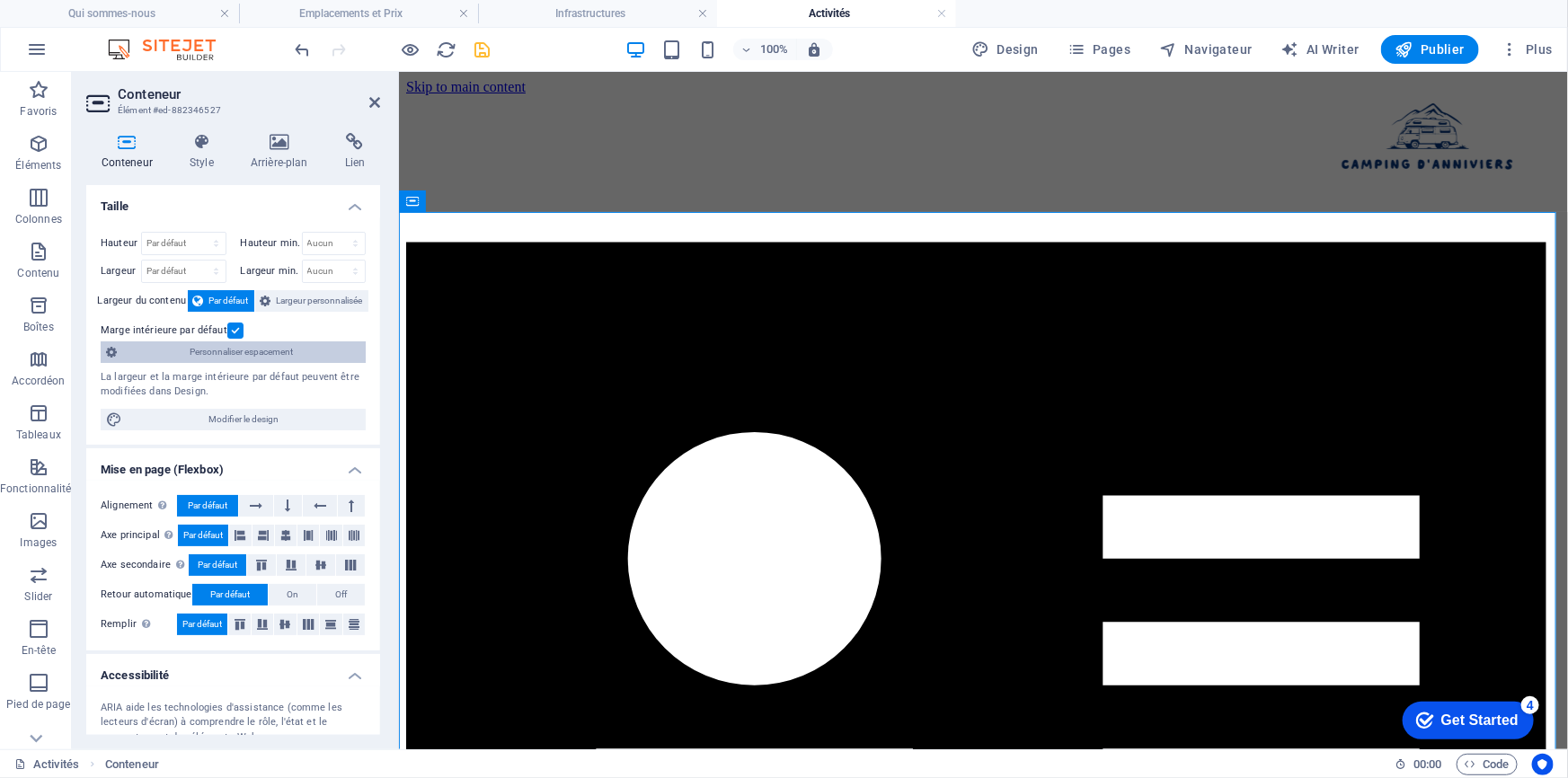
click at [280, 353] on span "Personnaliser espacement" at bounding box center [241, 352] width 238 height 22
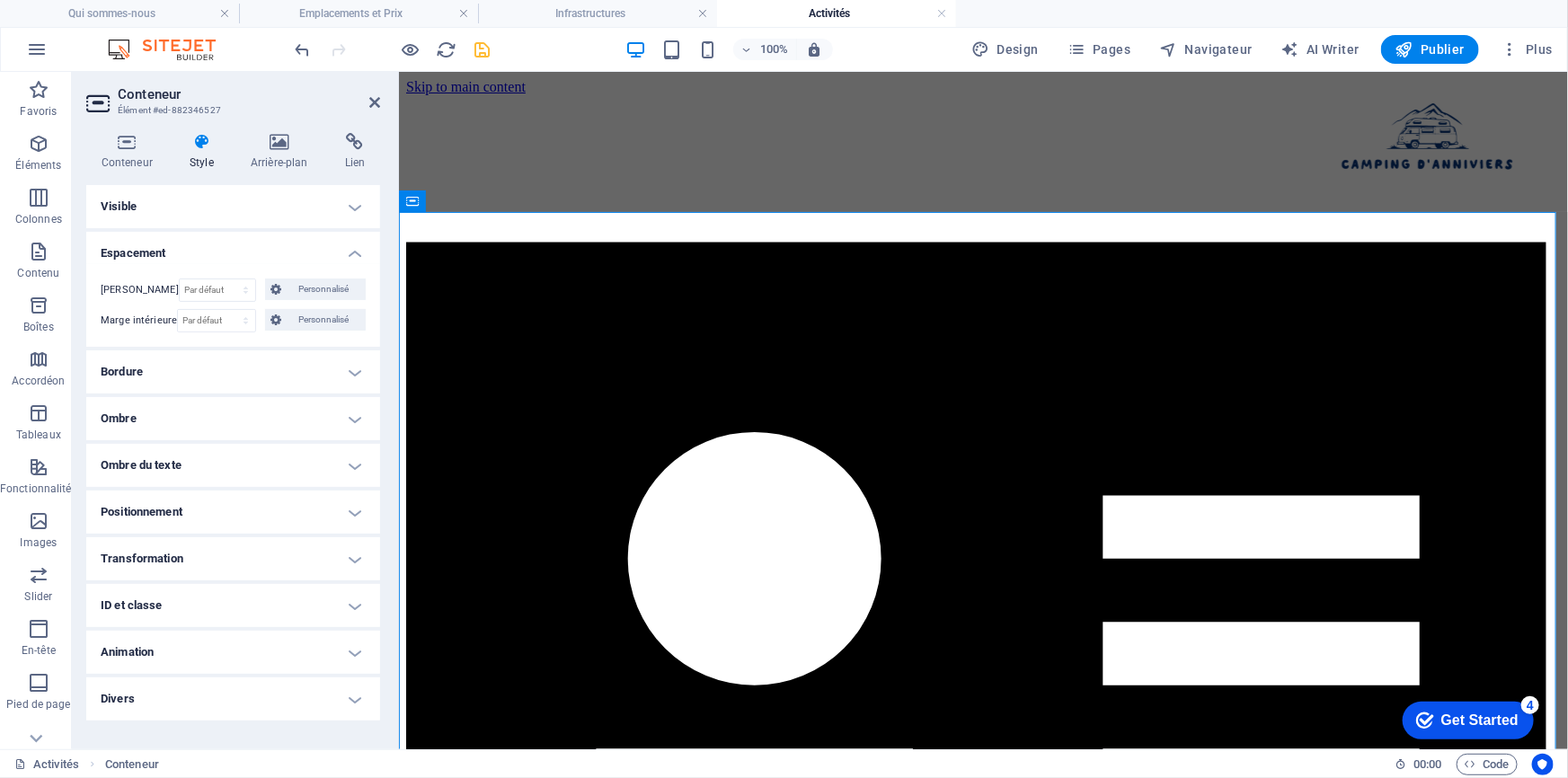
click at [309, 509] on h4 "Positionnement" at bounding box center [233, 511] width 294 height 43
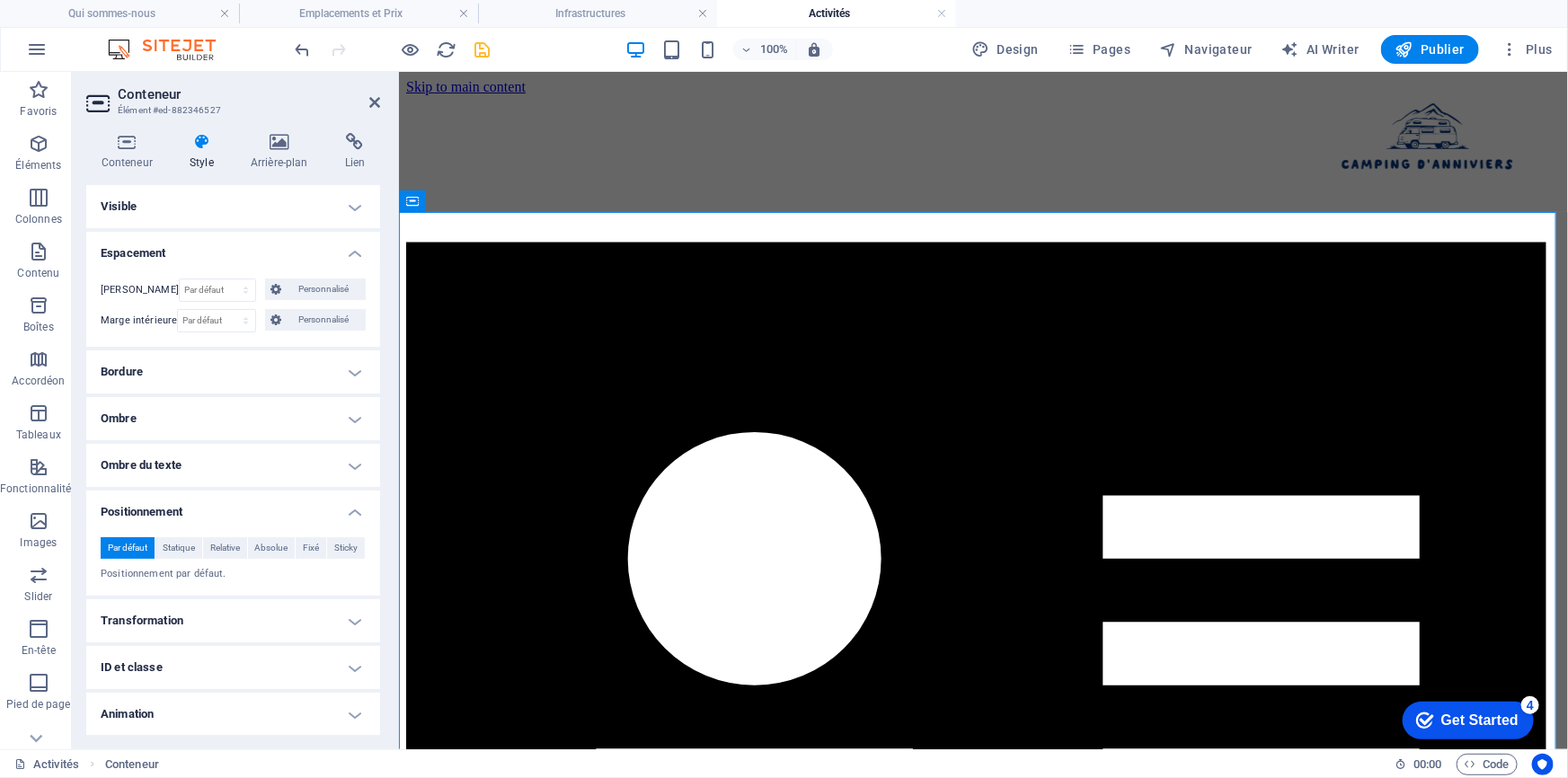
click at [309, 509] on h4 "Positionnement" at bounding box center [233, 507] width 294 height 32
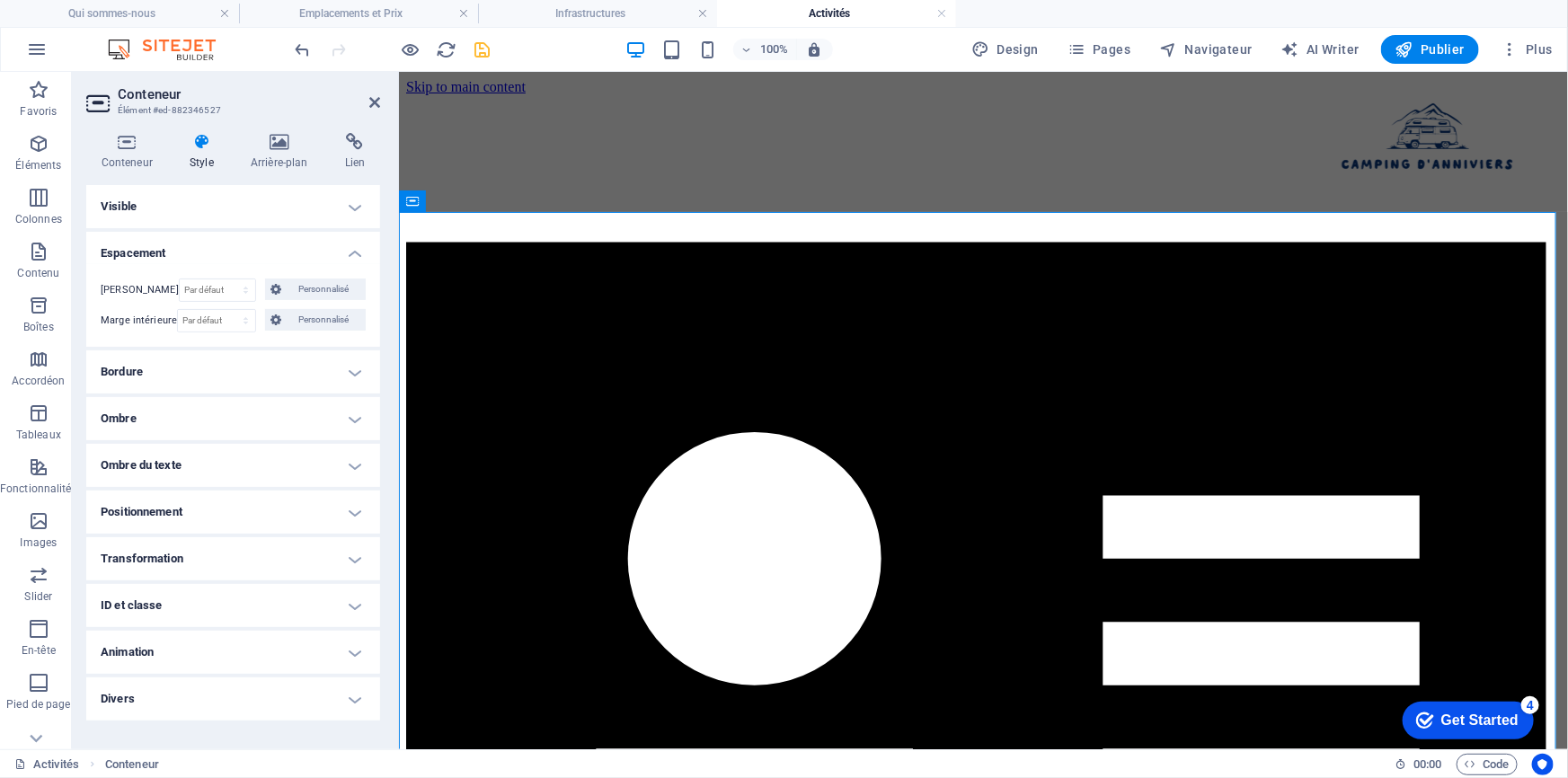
click at [350, 196] on h4 "Visible" at bounding box center [233, 206] width 294 height 43
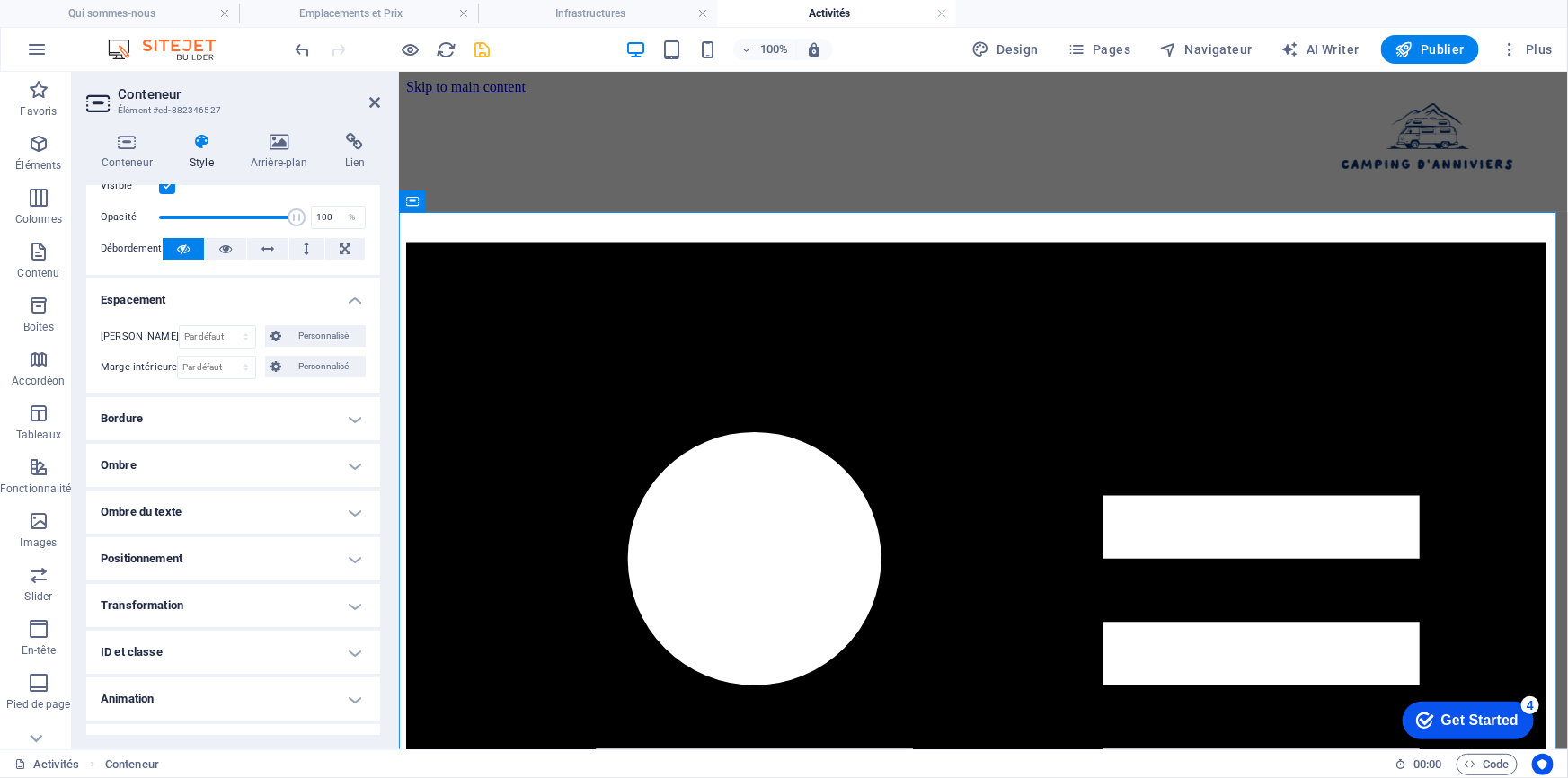
scroll to position [81, 0]
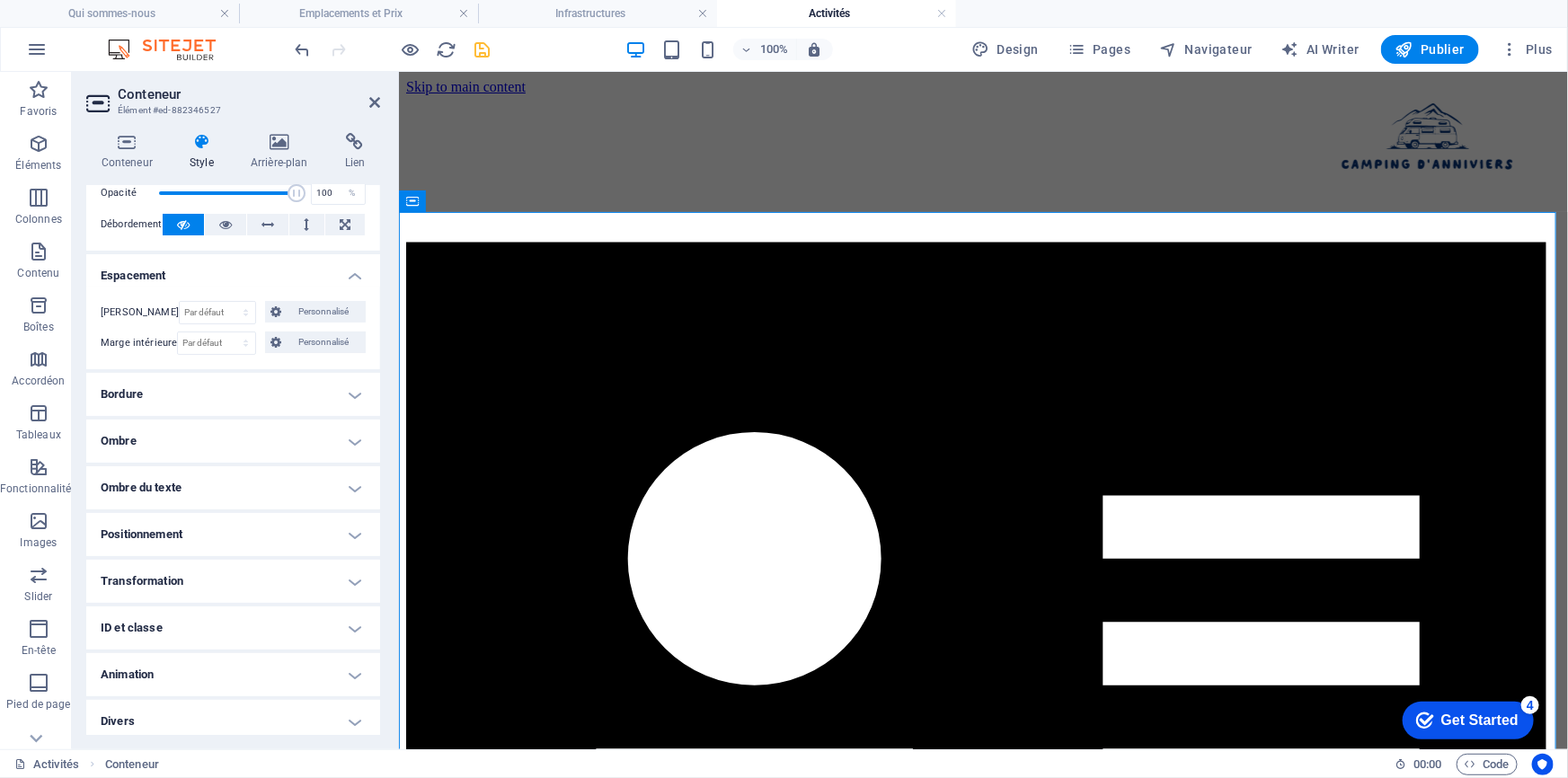
click at [335, 576] on h4 "Transformation" at bounding box center [233, 581] width 294 height 43
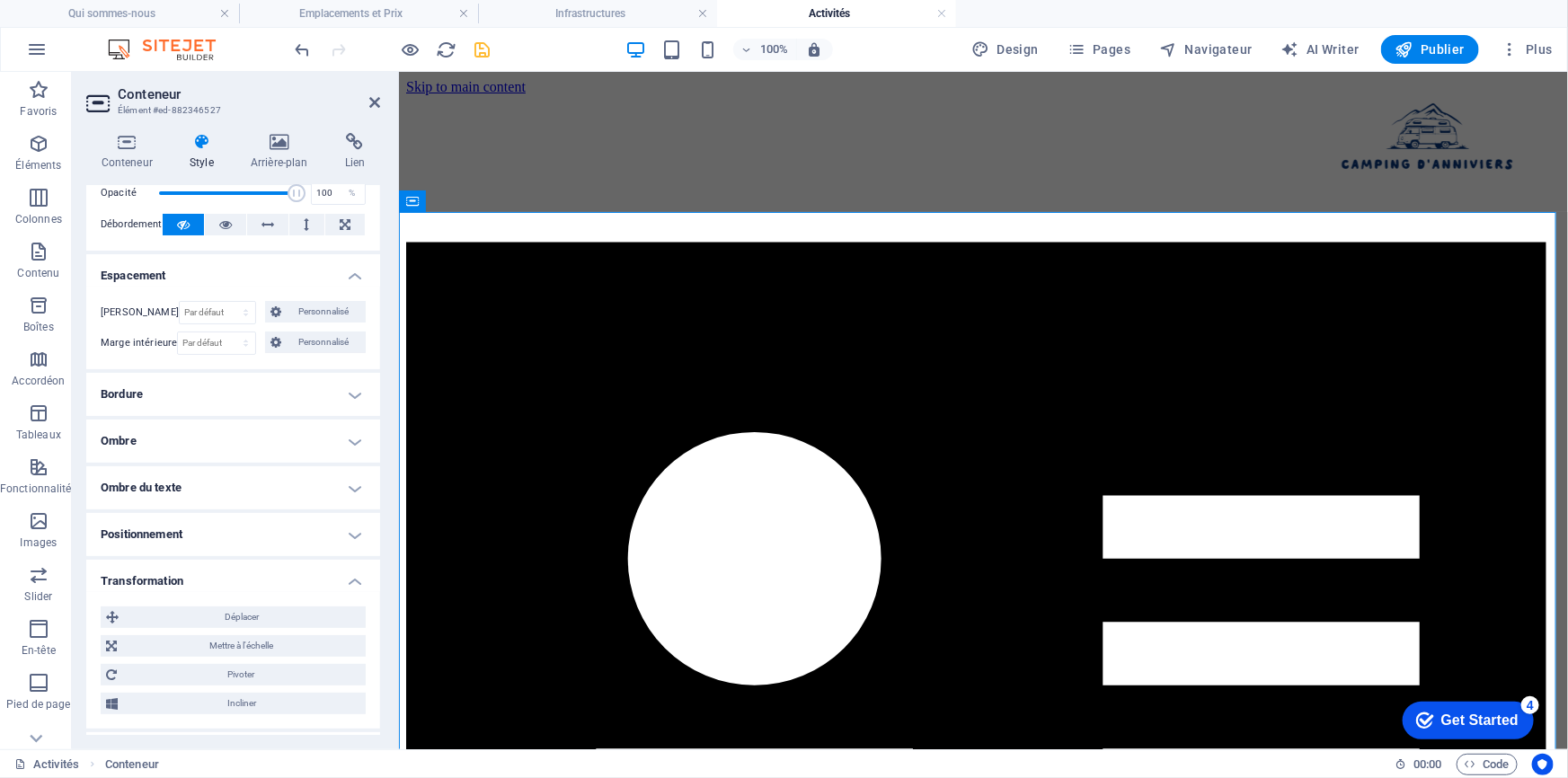
click at [336, 576] on h4 "Transformation" at bounding box center [233, 576] width 294 height 32
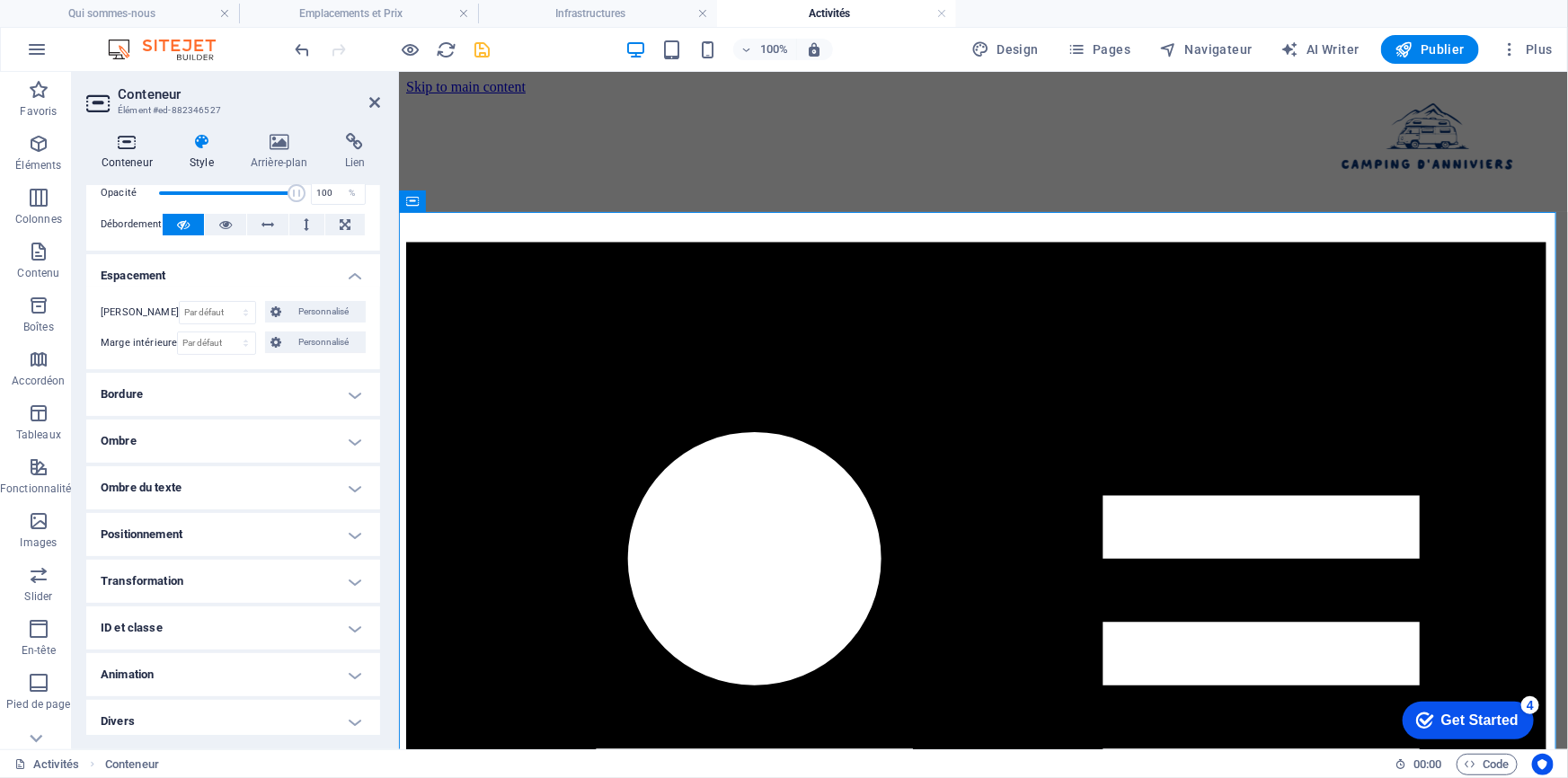
click at [125, 149] on icon at bounding box center [126, 141] width 81 height 18
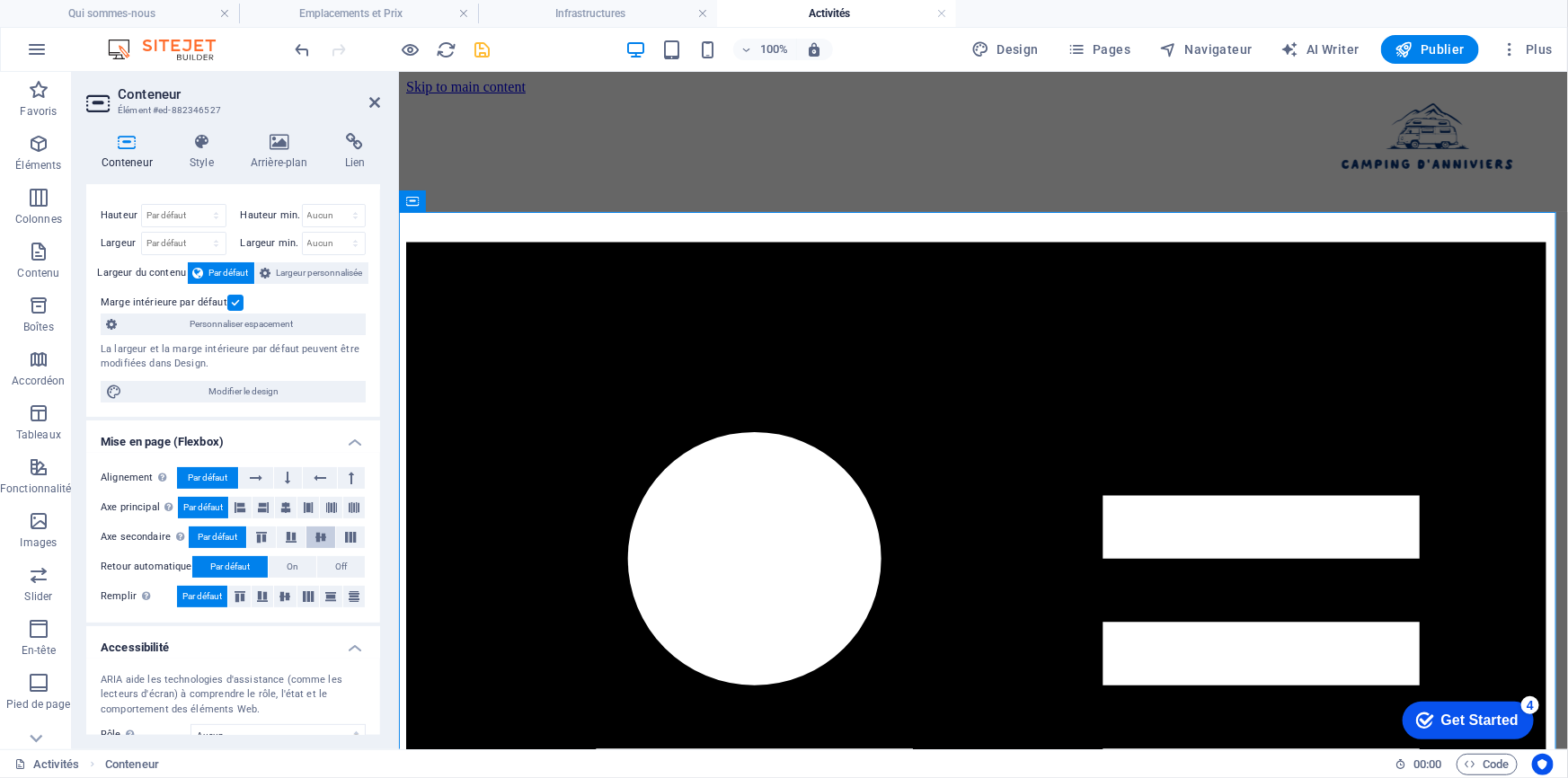
scroll to position [0, 0]
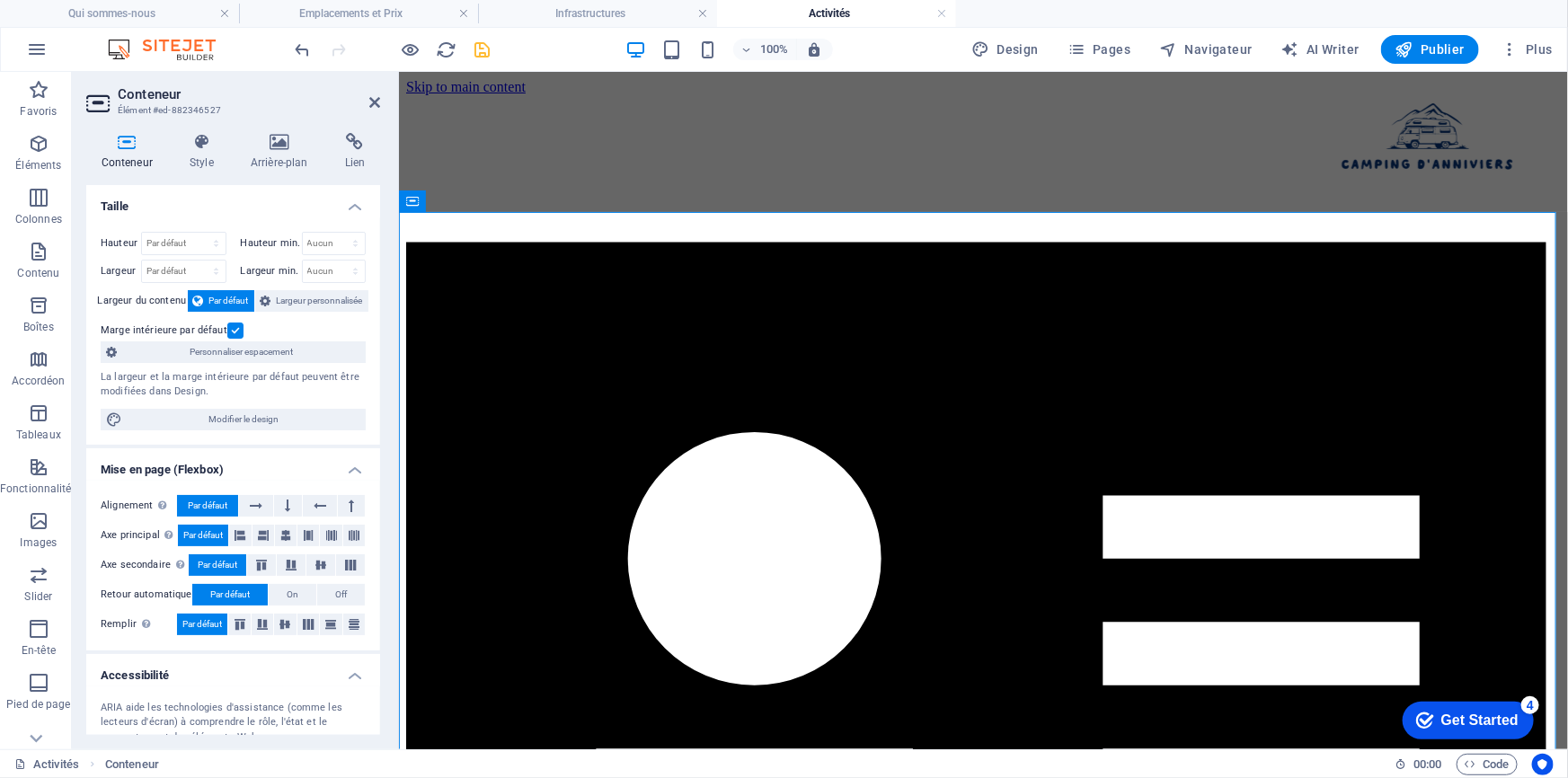
click at [231, 330] on label at bounding box center [235, 330] width 16 height 16
click at [0, 0] on input "Marge intérieure par défaut" at bounding box center [0, 0] width 0 height 0
click at [231, 330] on label at bounding box center [235, 330] width 16 height 16
click at [0, 0] on input "Marge intérieure par défaut" at bounding box center [0, 0] width 0 height 0
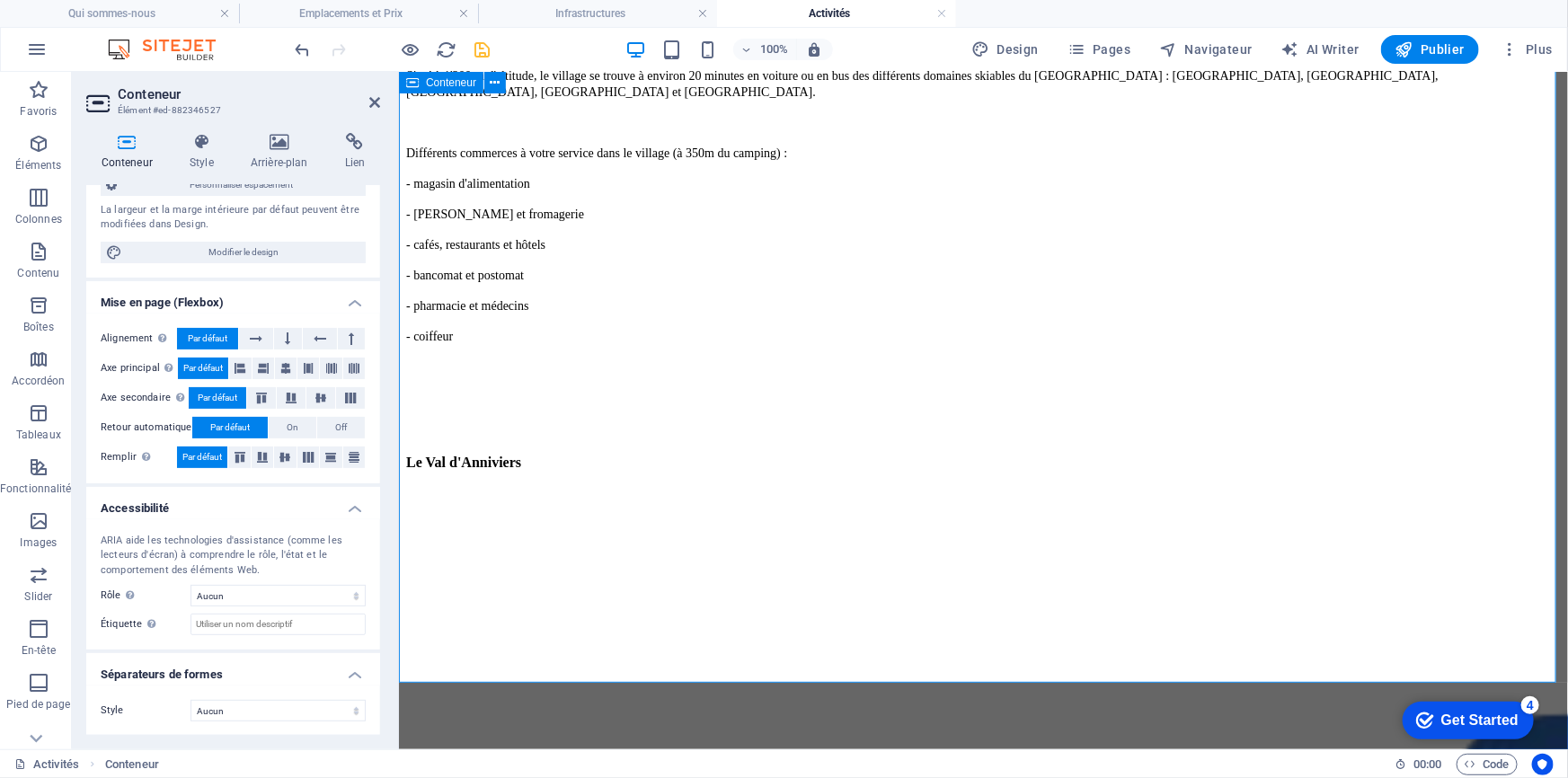
scroll to position [1471, 0]
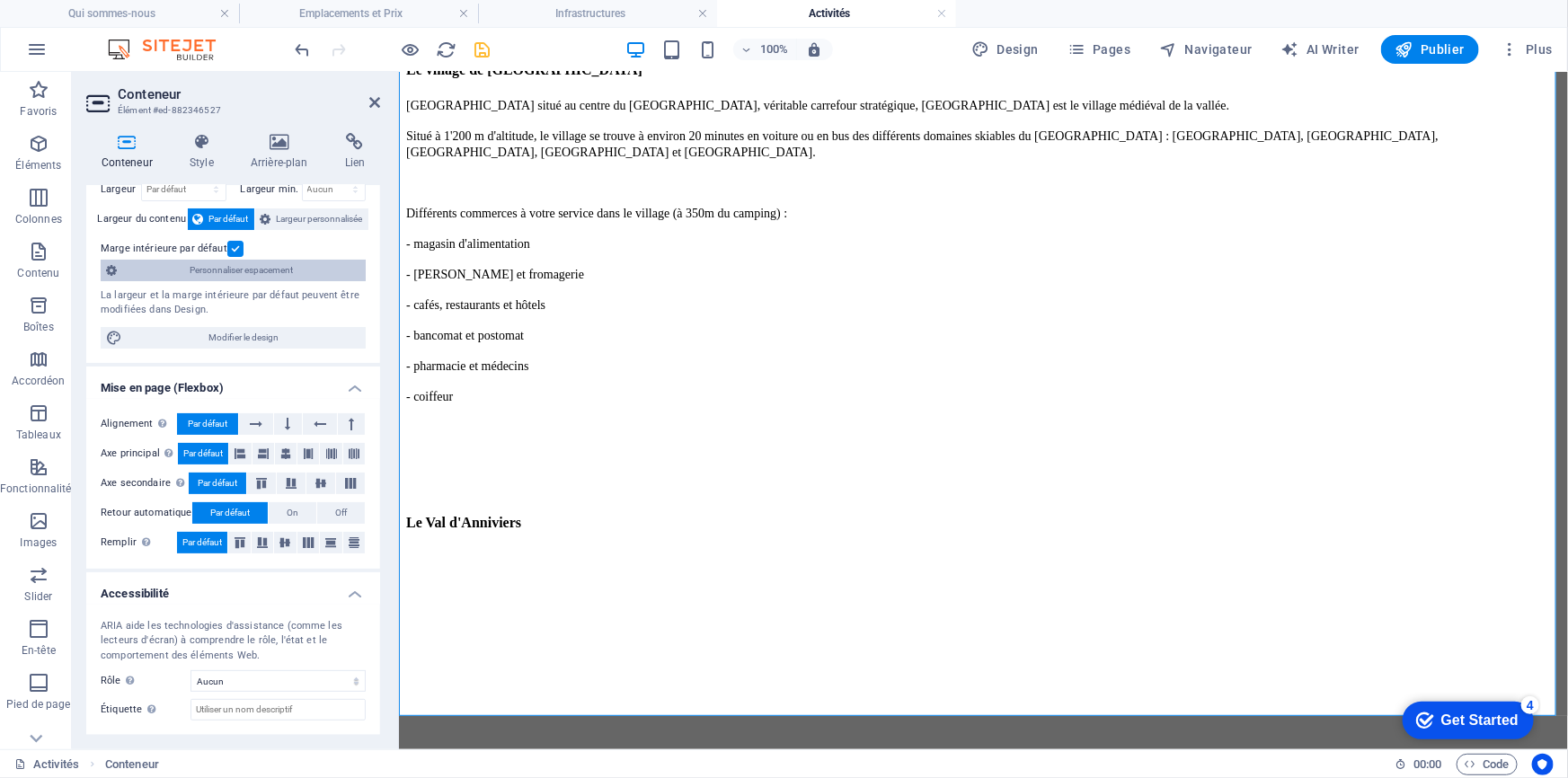
scroll to position [0, 0]
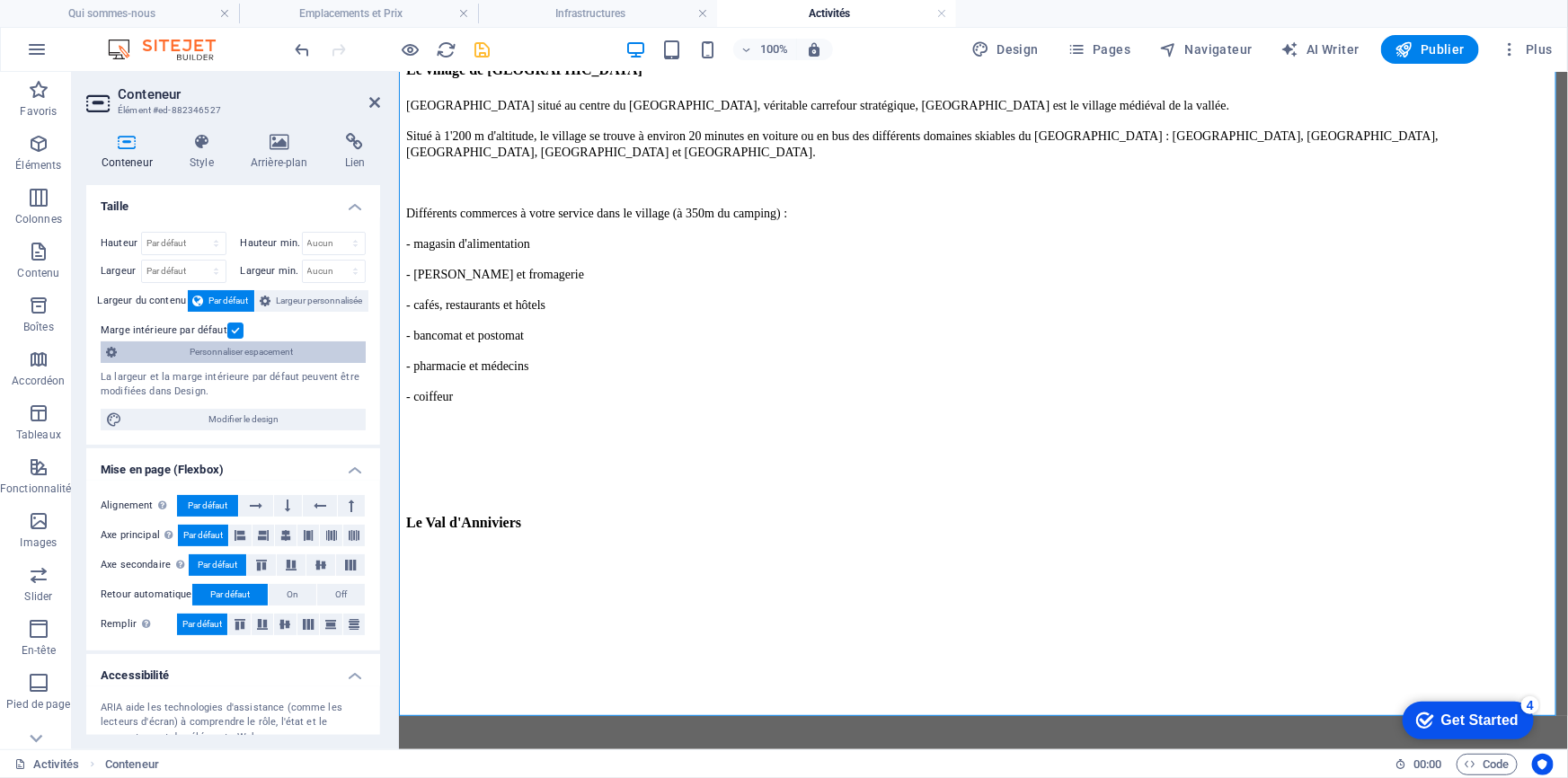
click at [213, 348] on span "Personnaliser espacement" at bounding box center [241, 352] width 238 height 22
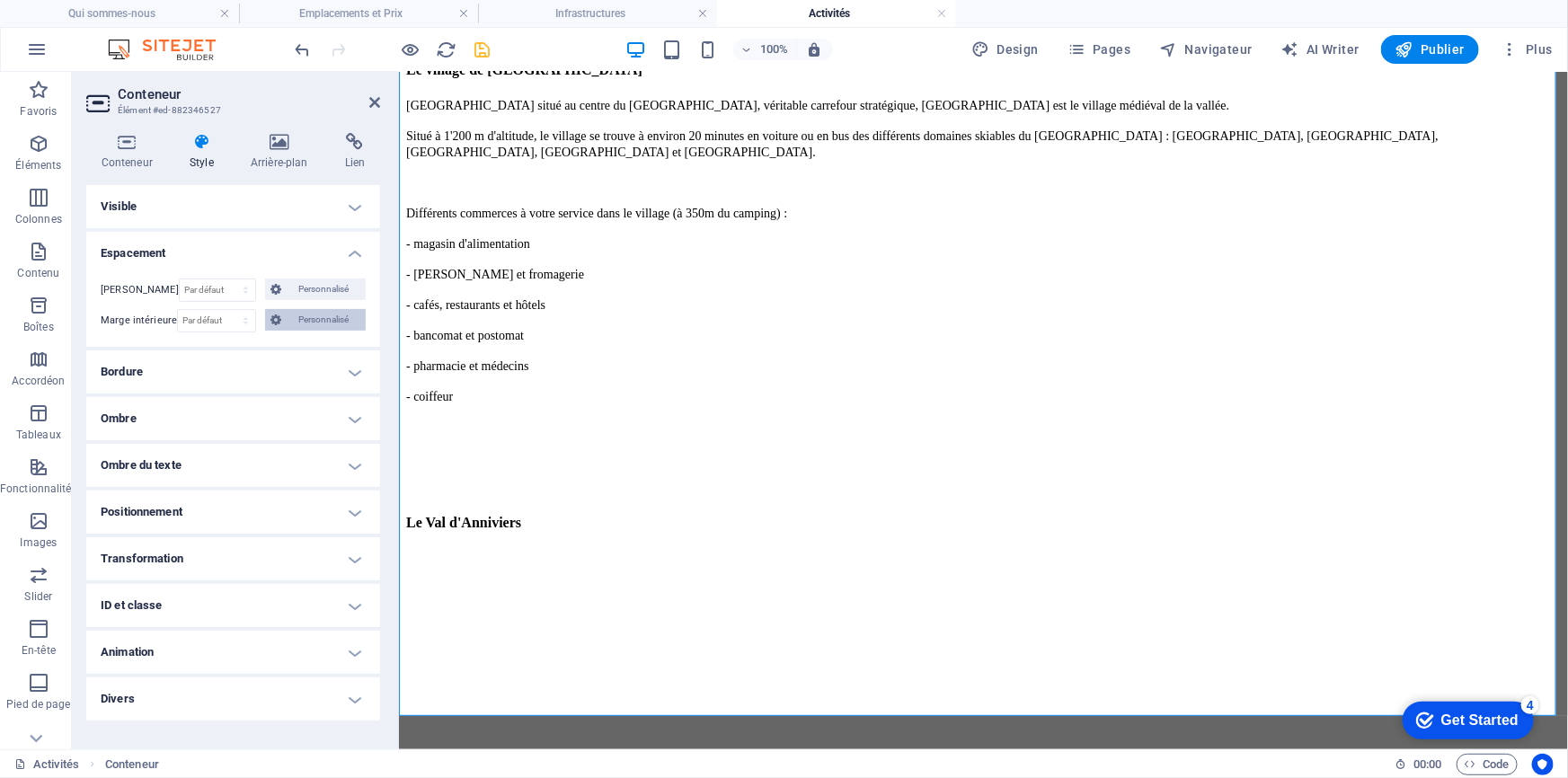
click at [309, 318] on span "Personnalisé" at bounding box center [323, 320] width 74 height 22
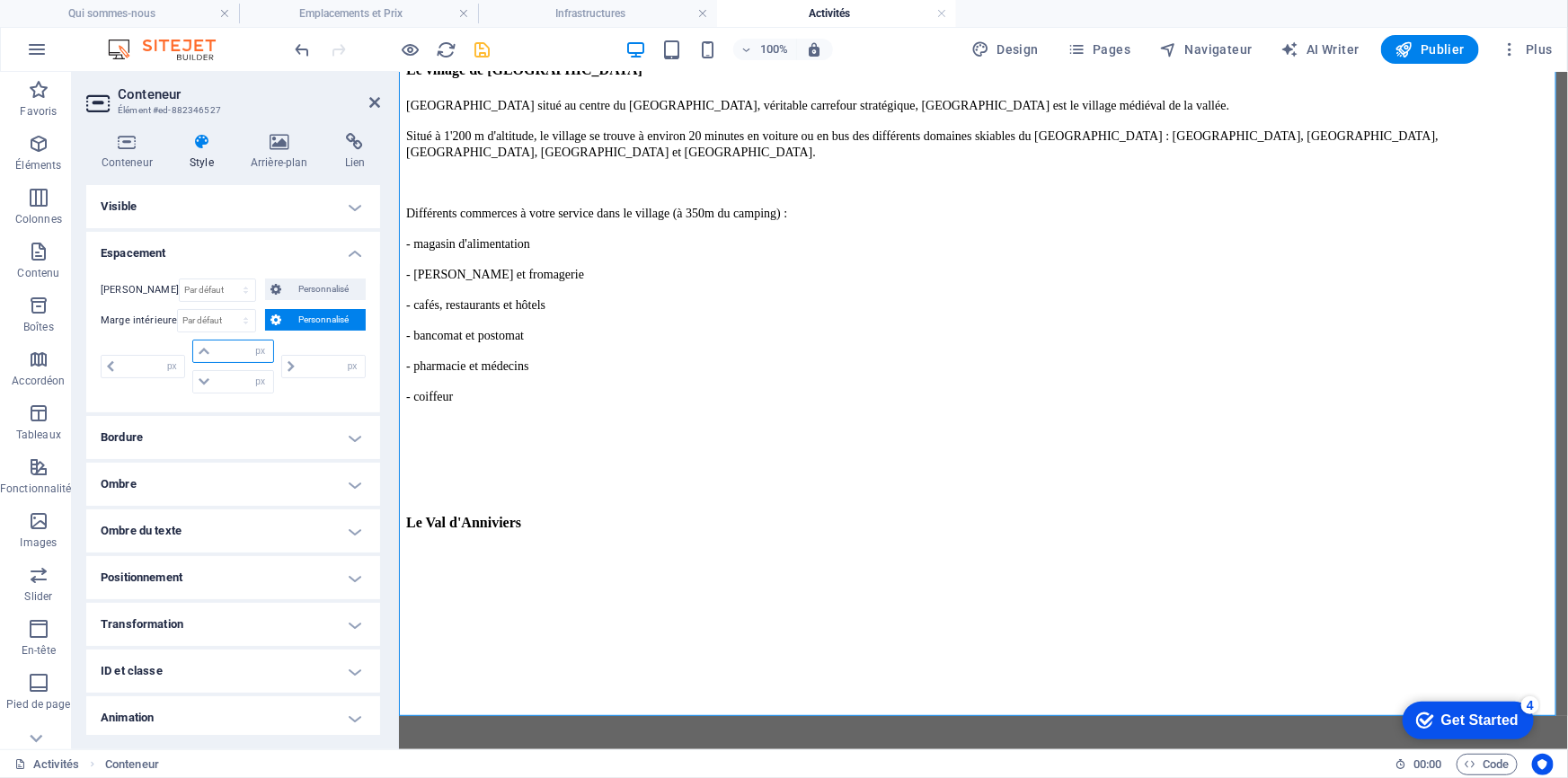
click at [231, 351] on input "number" at bounding box center [243, 351] width 58 height 22
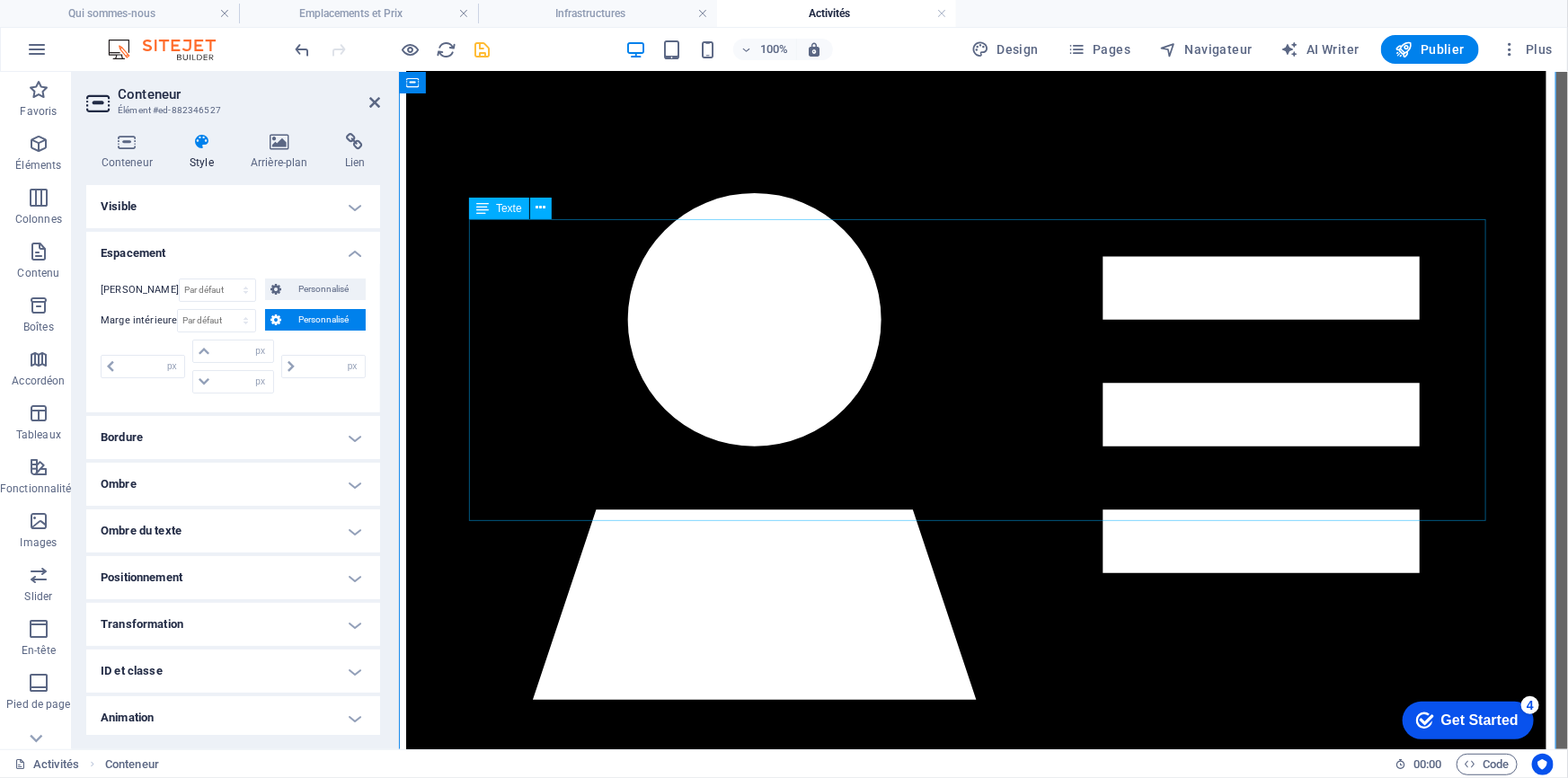
scroll to position [326, 0]
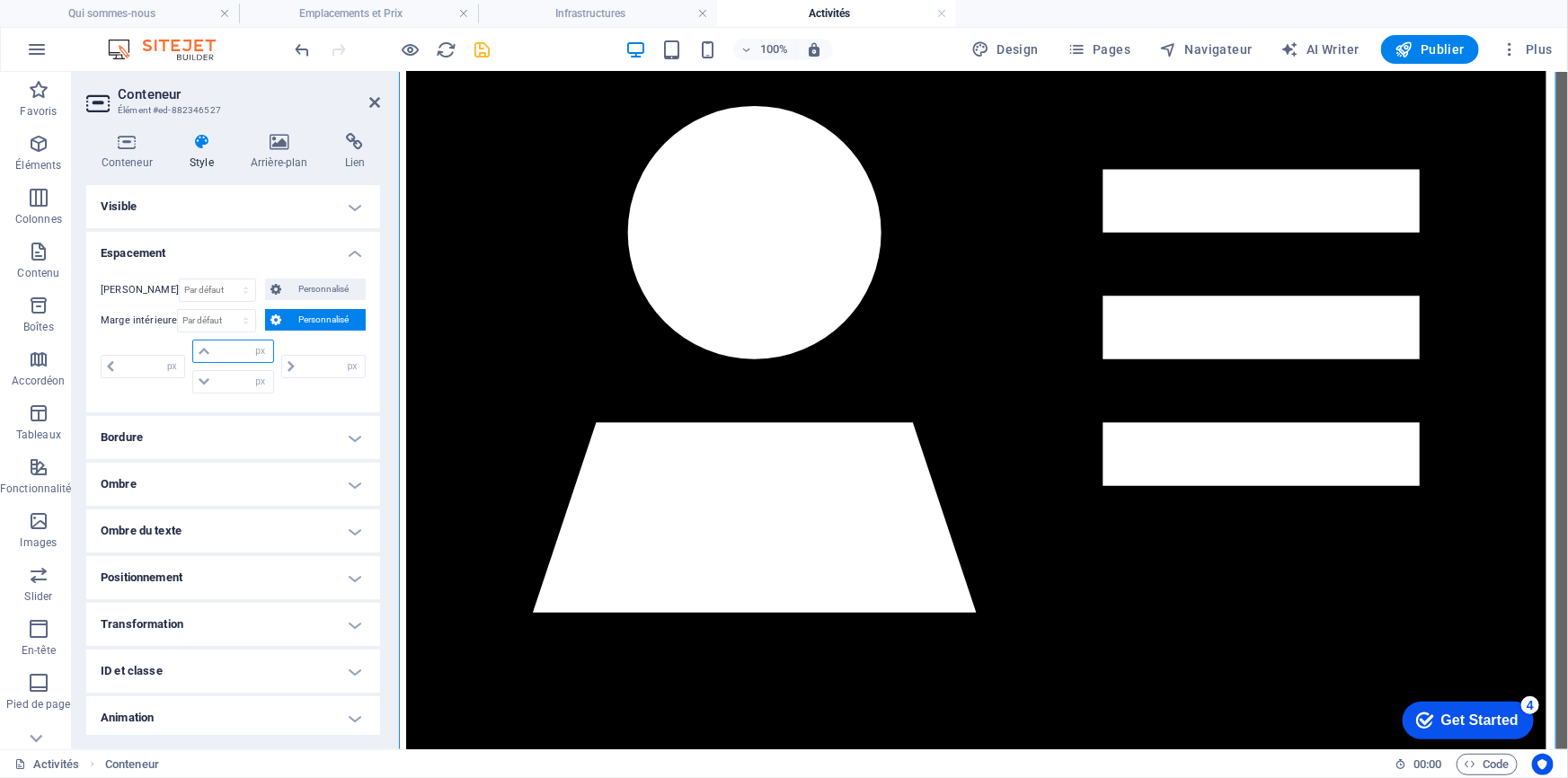
click at [229, 353] on input "number" at bounding box center [243, 351] width 58 height 22
type input "0"
select select "px"
type input "0"
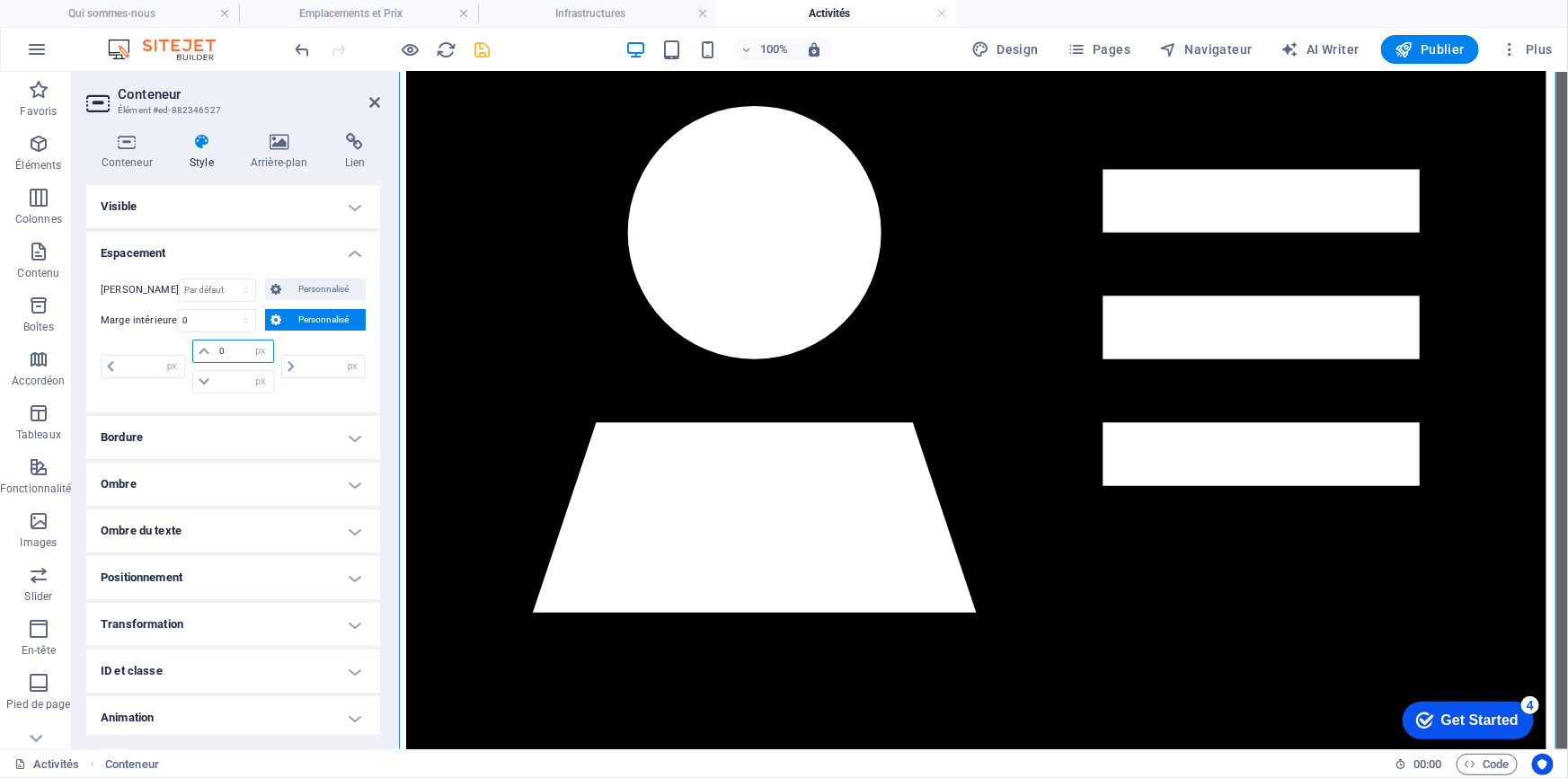
type input "0"
drag, startPoint x: 233, startPoint y: 381, endPoint x: 207, endPoint y: 380, distance: 26.0
click at [207, 380] on div "0 px rem % vh vw" at bounding box center [232, 381] width 81 height 24
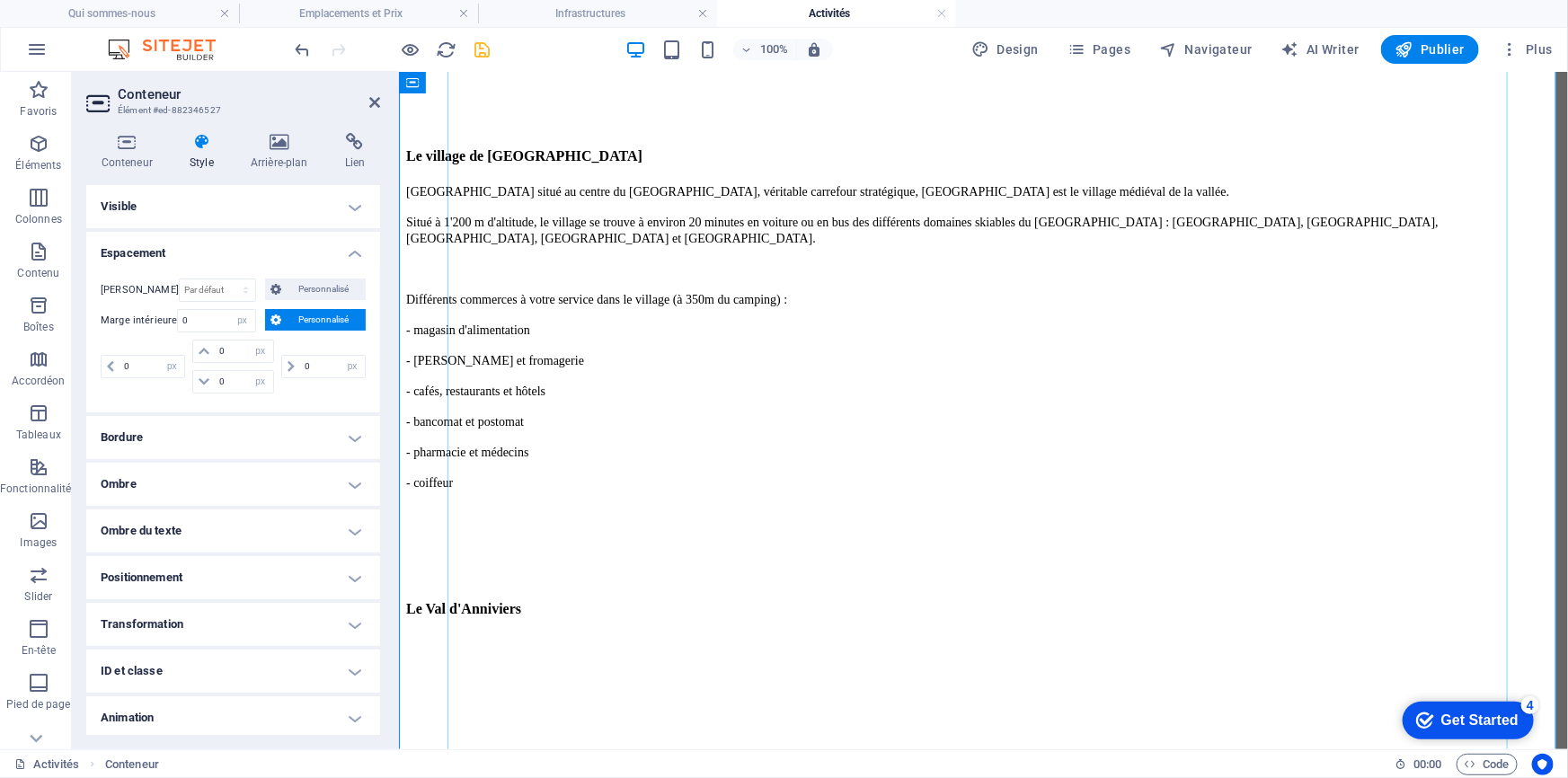
scroll to position [1306, 0]
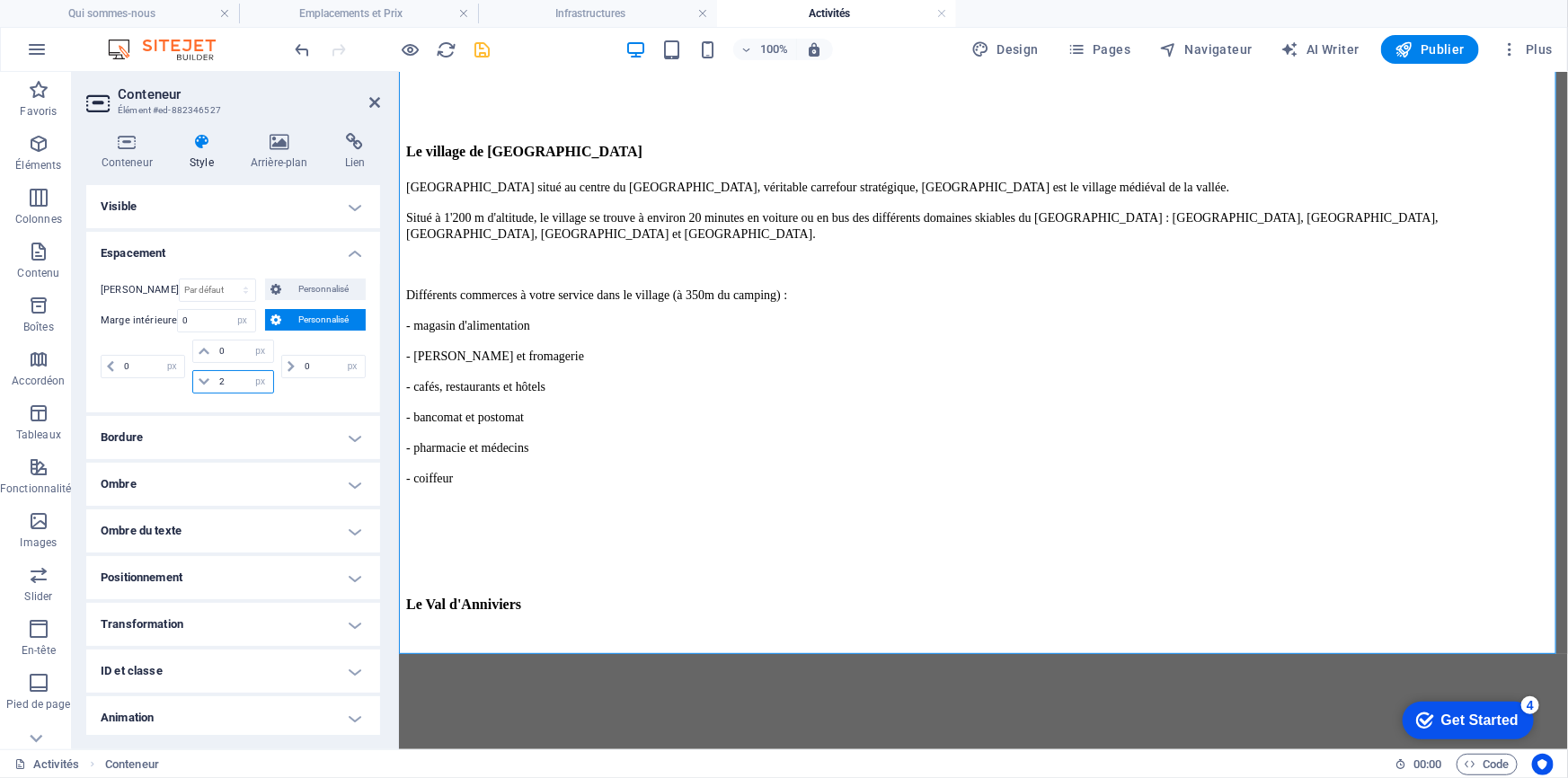
type input "20"
select select "DISABLED_OPTION_VALUE"
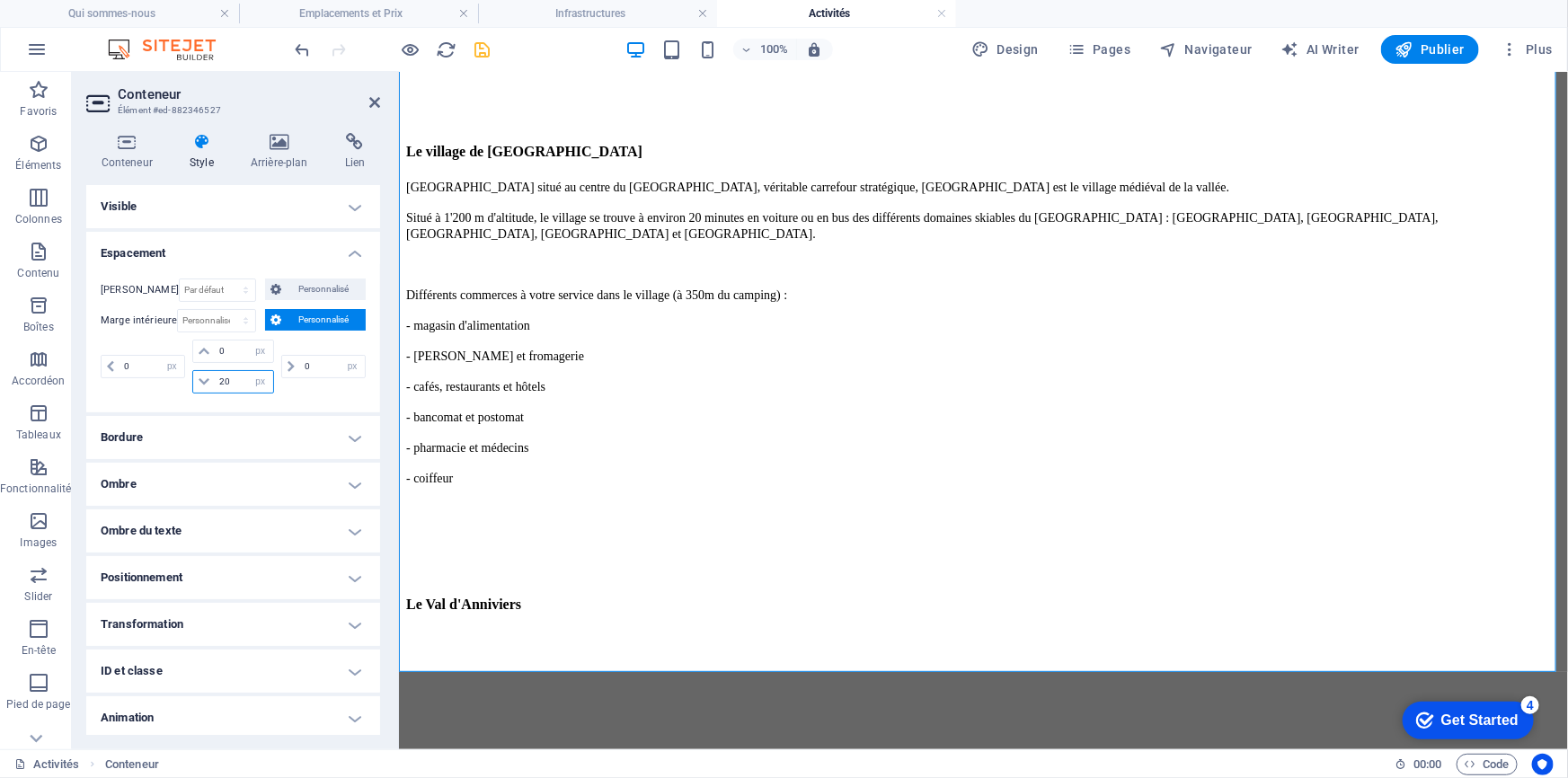
click at [214, 378] on input "20" at bounding box center [243, 381] width 58 height 22
type input "20"
drag, startPoint x: 231, startPoint y: 380, endPoint x: 177, endPoint y: 380, distance: 54.0
click at [177, 380] on div "0 px rem % vh vw 0 px rem % vh vw 20 px rem % vh vw 0 px rem % vh vw" at bounding box center [232, 366] width 265 height 54
type input "2"
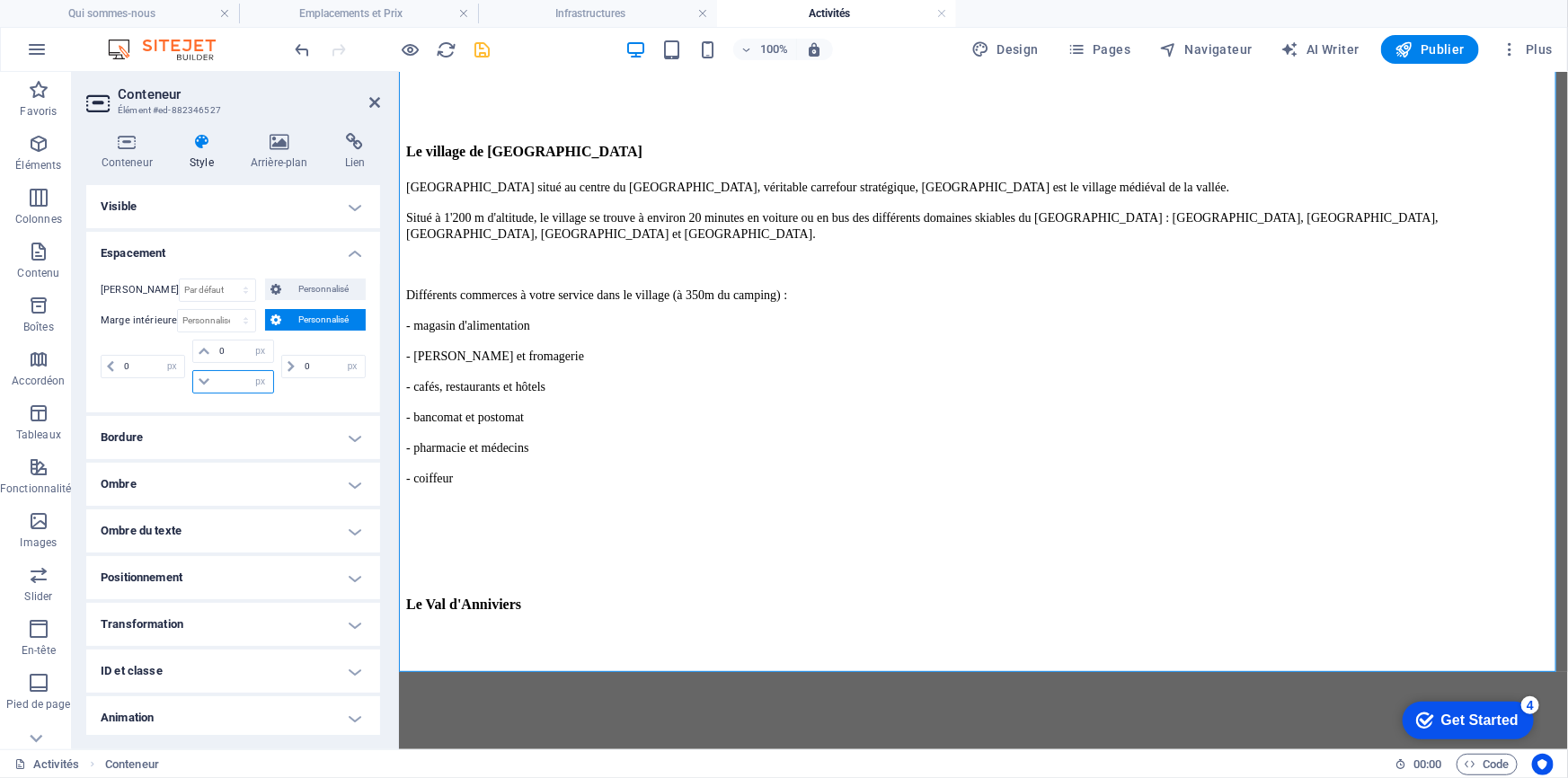
type input "0"
select select "px"
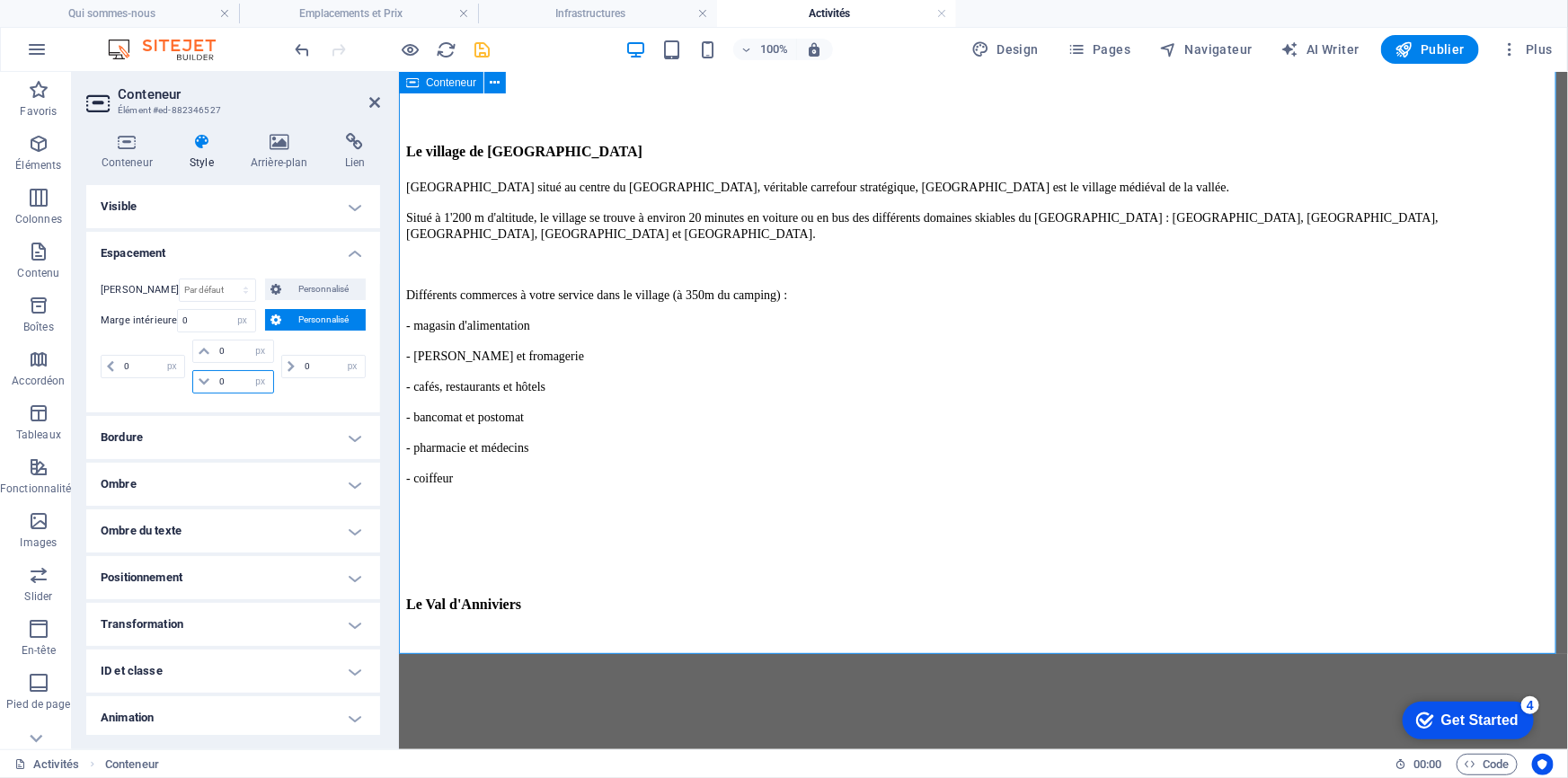
type input "0"
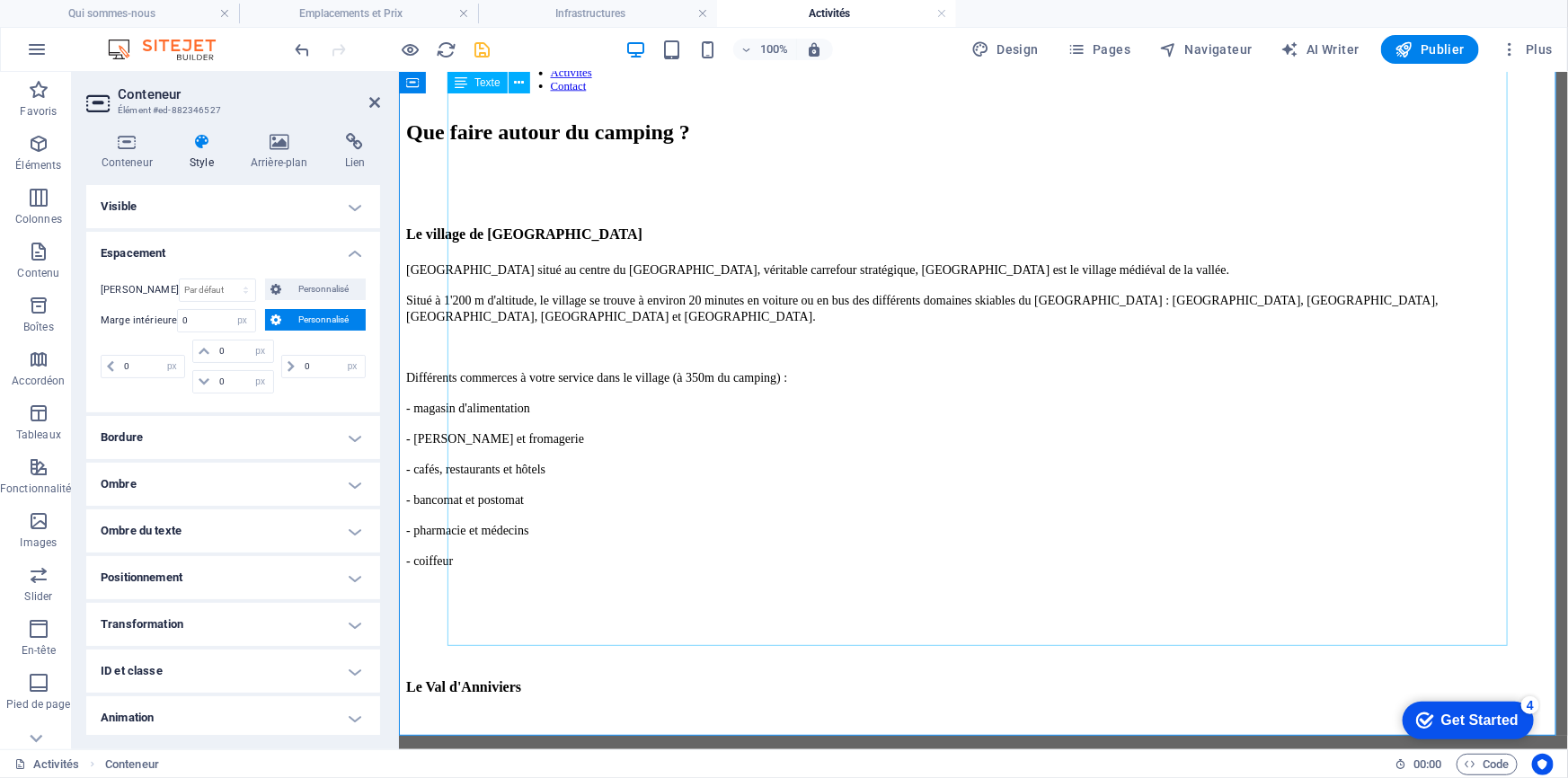
scroll to position [1225, 0]
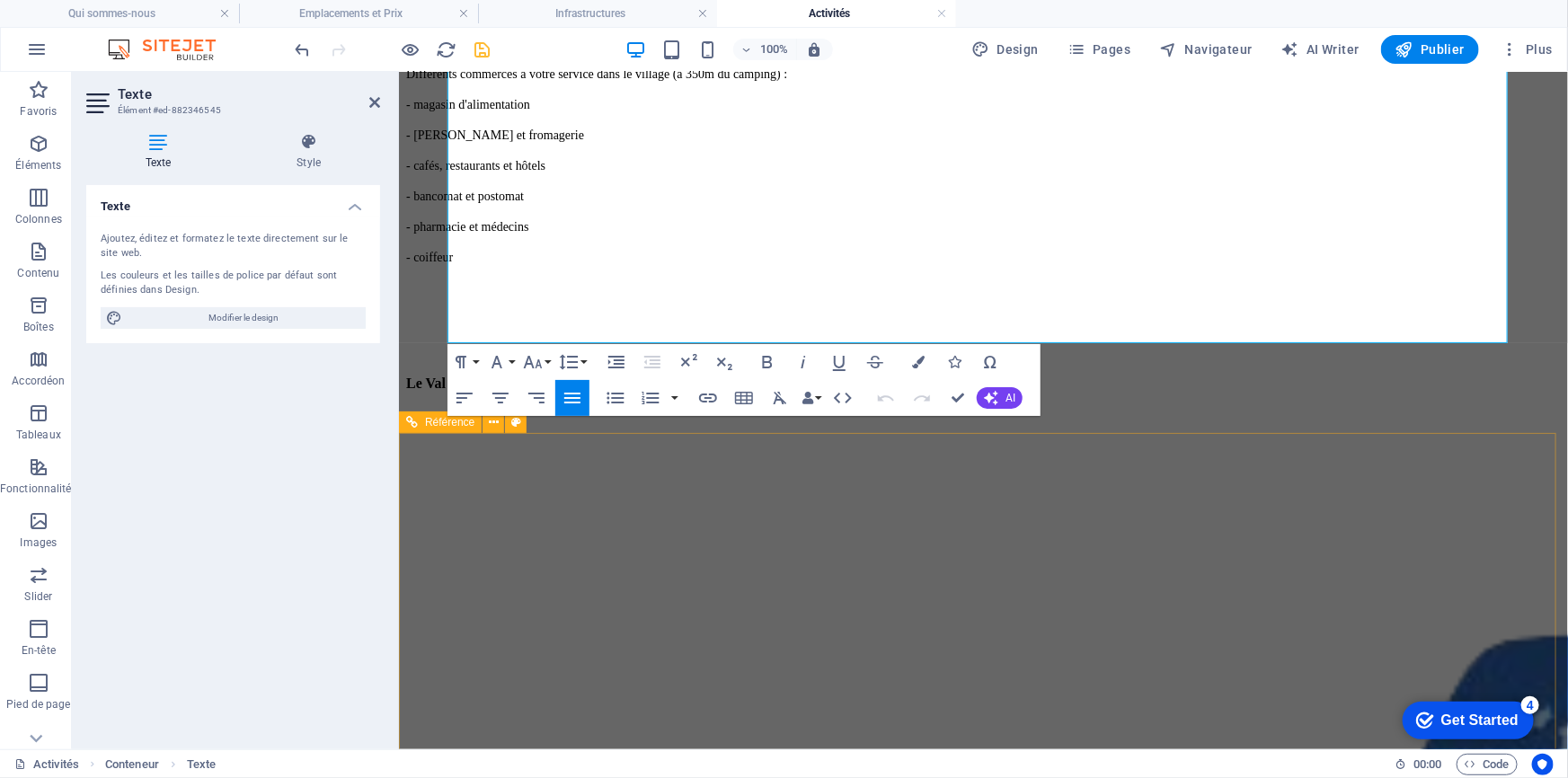
scroll to position [1541, 0]
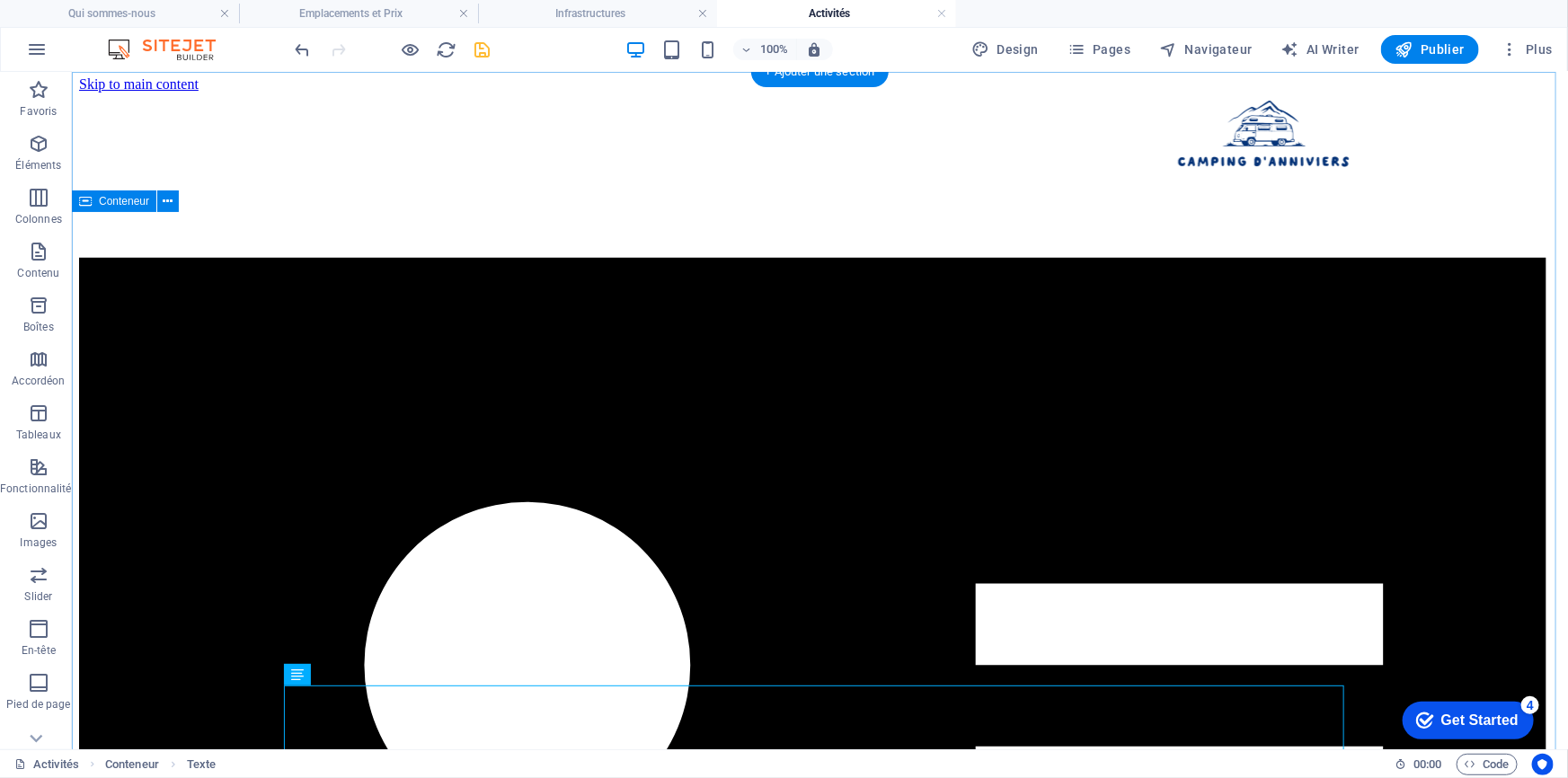
scroll to position [0, 0]
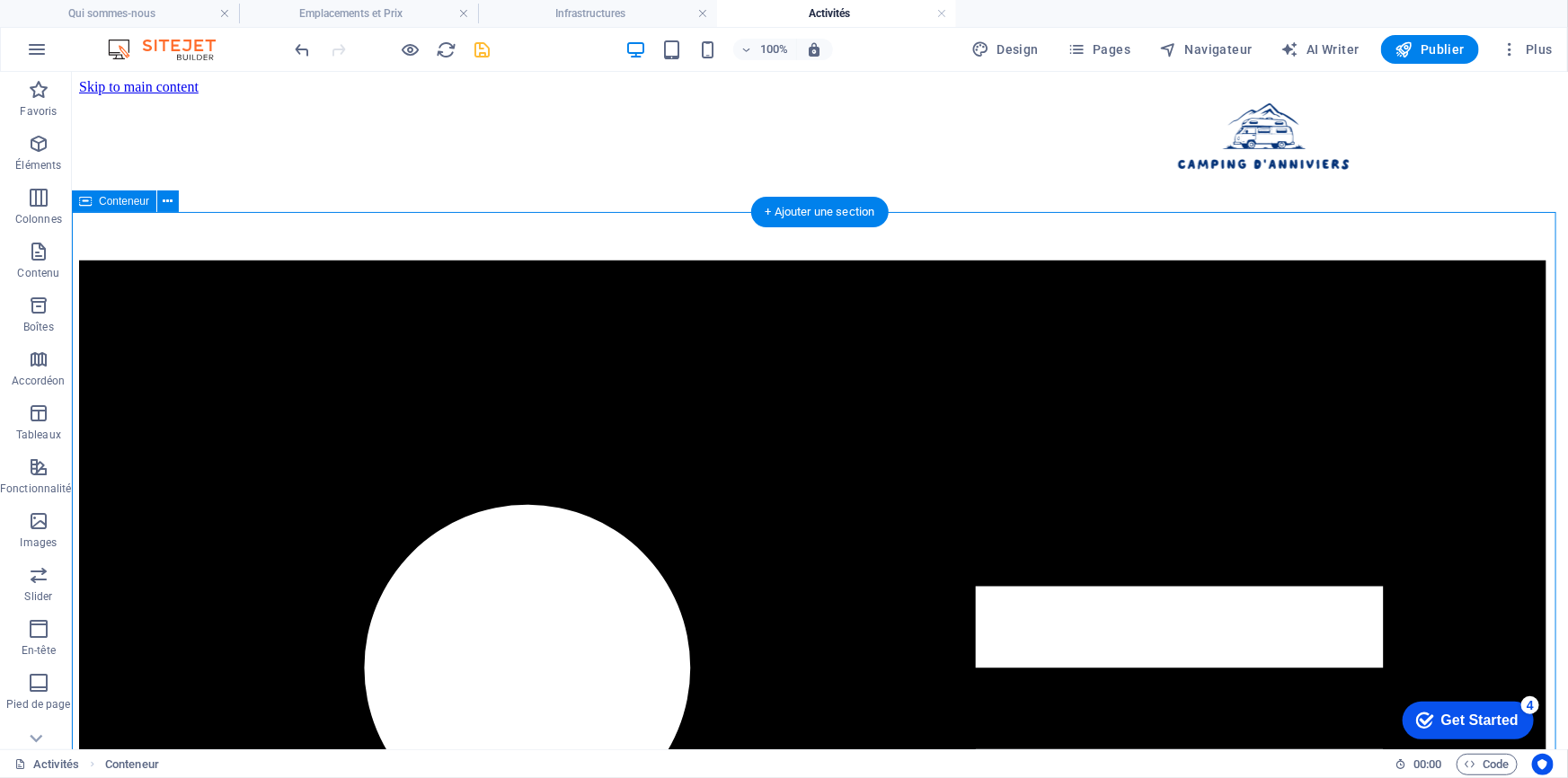
select select "px"
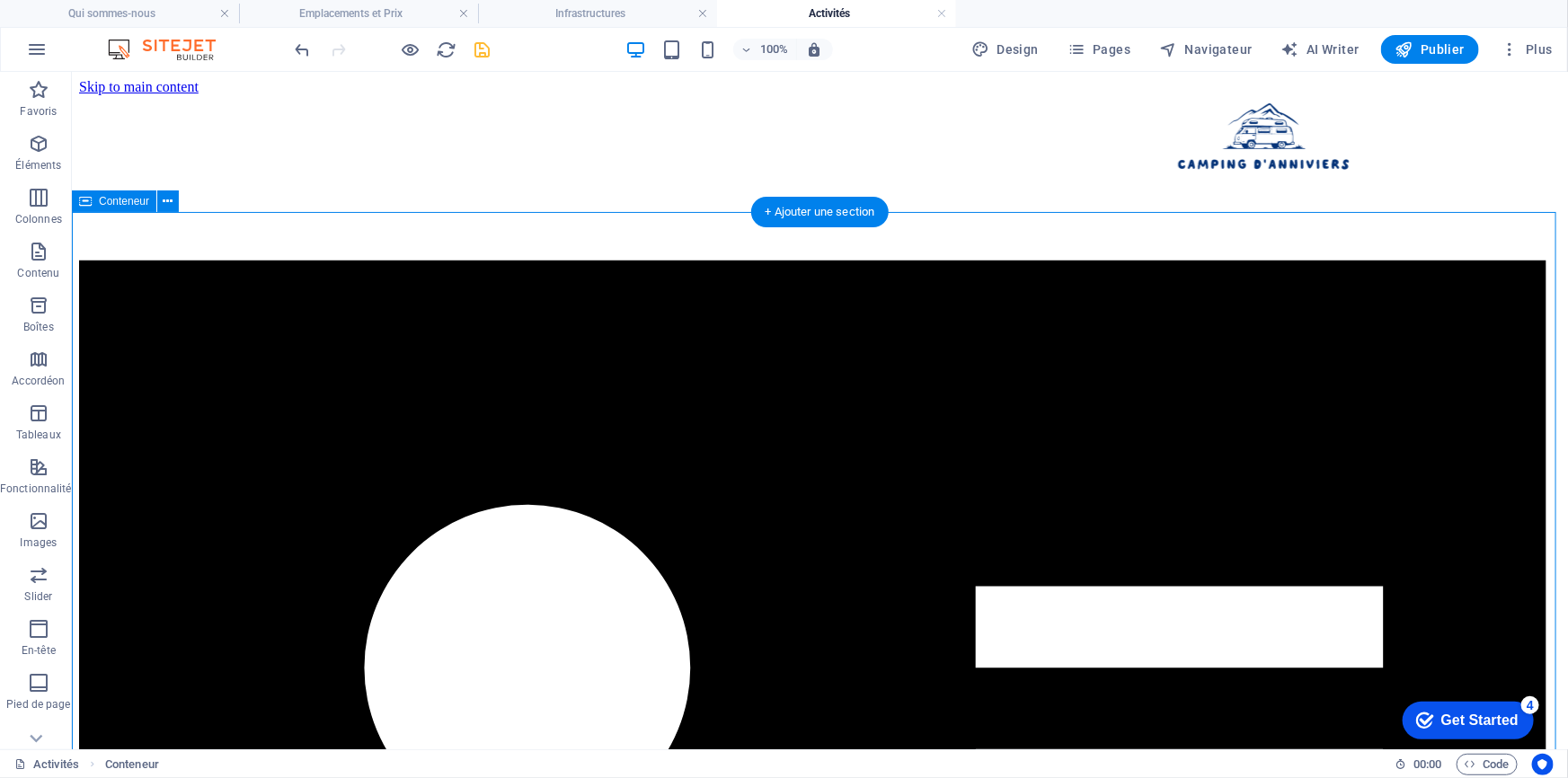
select select "px"
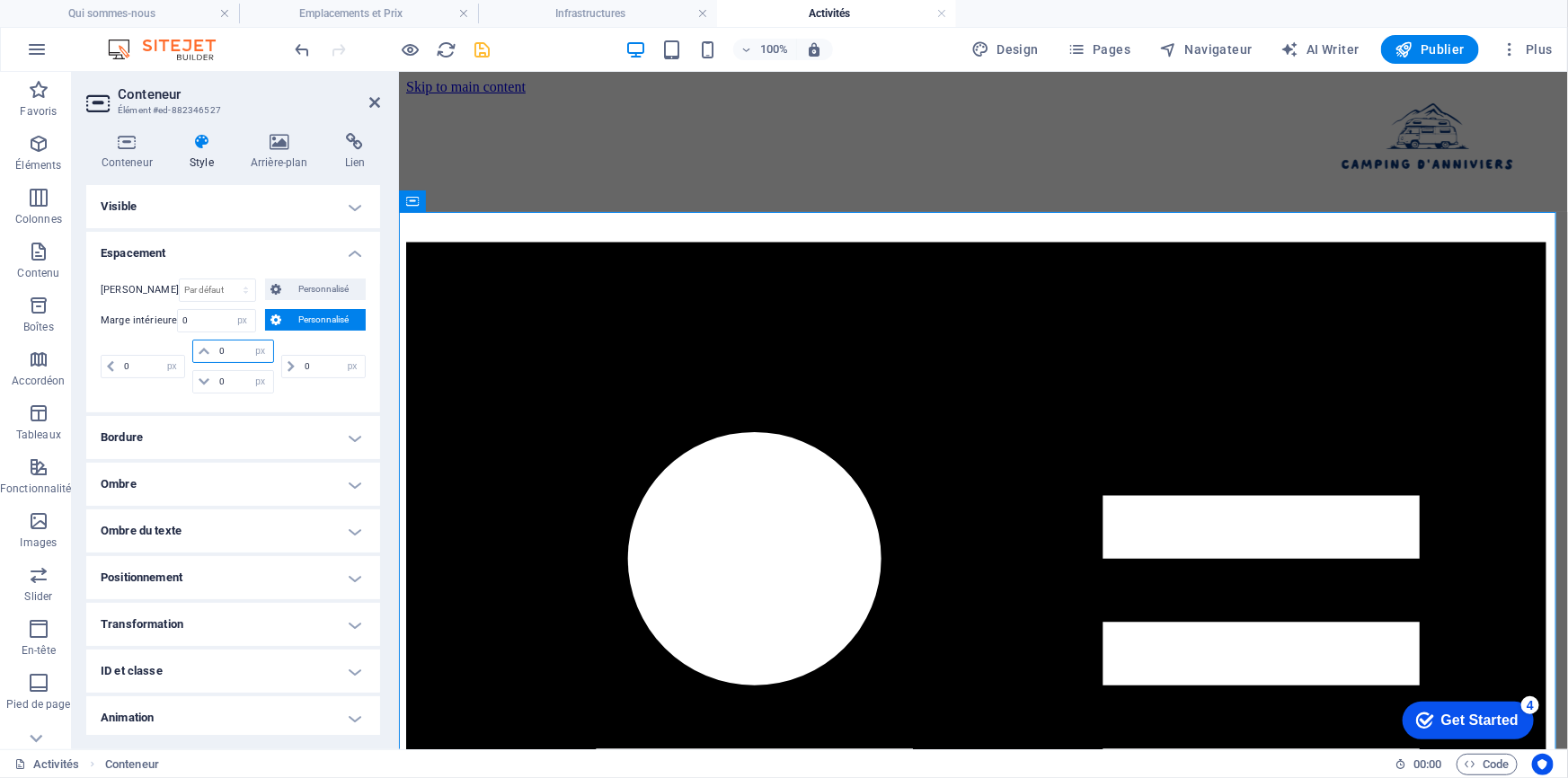
drag, startPoint x: 233, startPoint y: 351, endPoint x: 210, endPoint y: 350, distance: 23.0
click at [210, 350] on div "0 px rem % vh vw" at bounding box center [232, 351] width 81 height 24
click at [221, 294] on select "Par défaut auto px % rem vw vh Personnalisé" at bounding box center [217, 290] width 77 height 22
click at [270, 289] on icon at bounding box center [275, 289] width 10 height 22
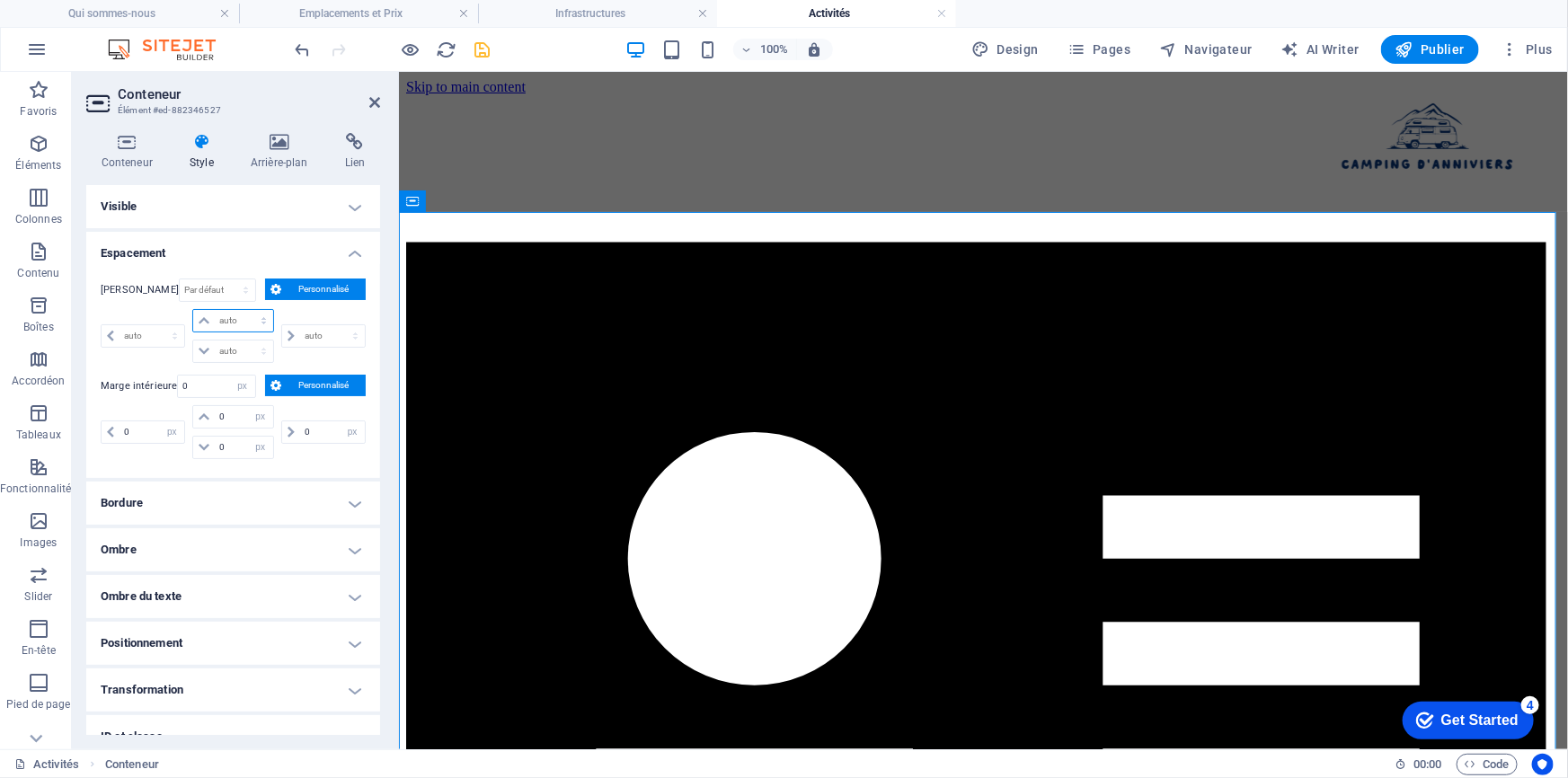
click at [235, 324] on select "auto px % rem vw vh" at bounding box center [232, 321] width 79 height 22
select select "px"
click at [246, 310] on select "auto px % rem vw vh" at bounding box center [232, 321] width 79 height 22
type input "0"
select select "px"
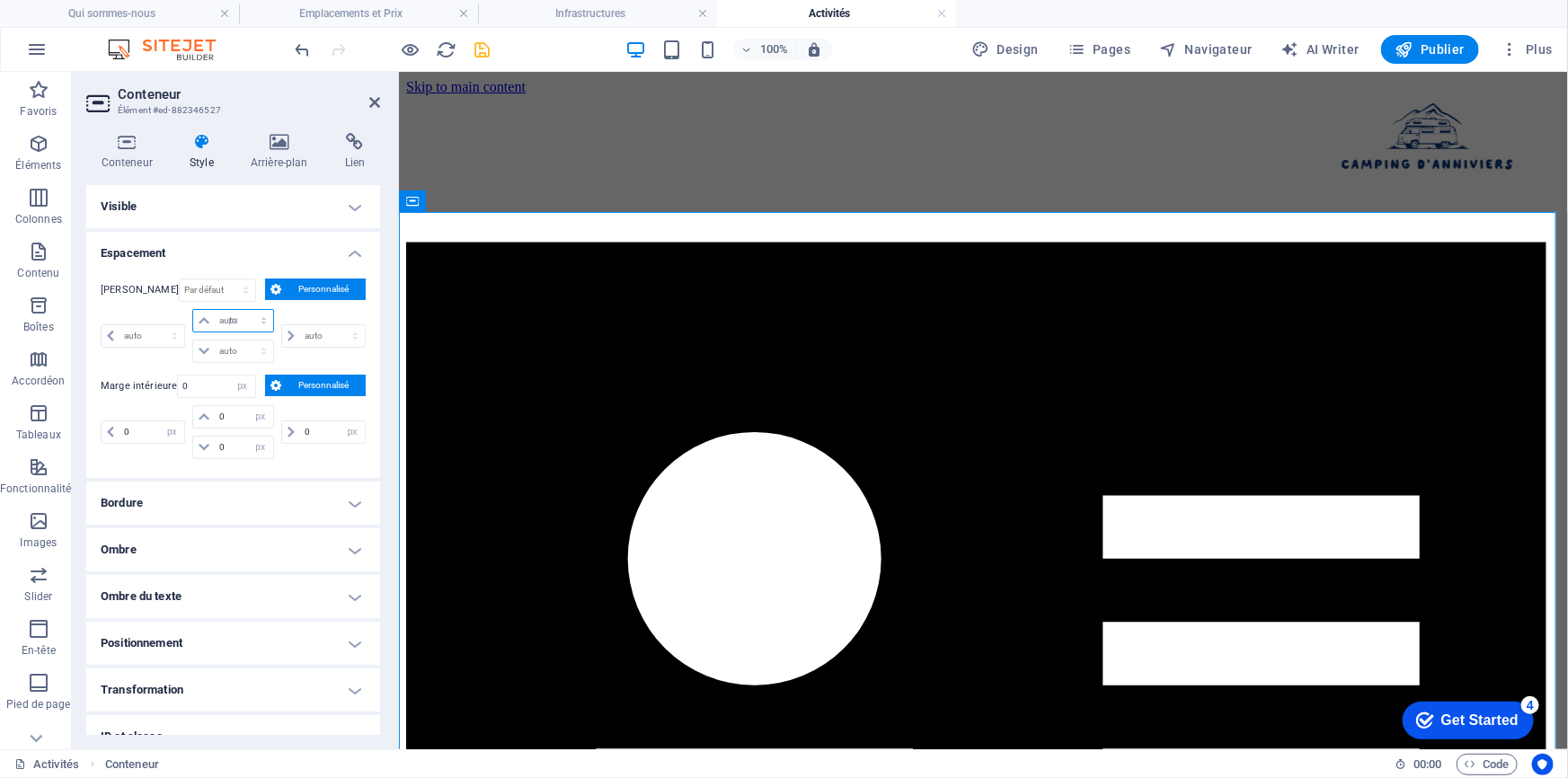
type input "0"
select select "px"
type input "0"
select select "px"
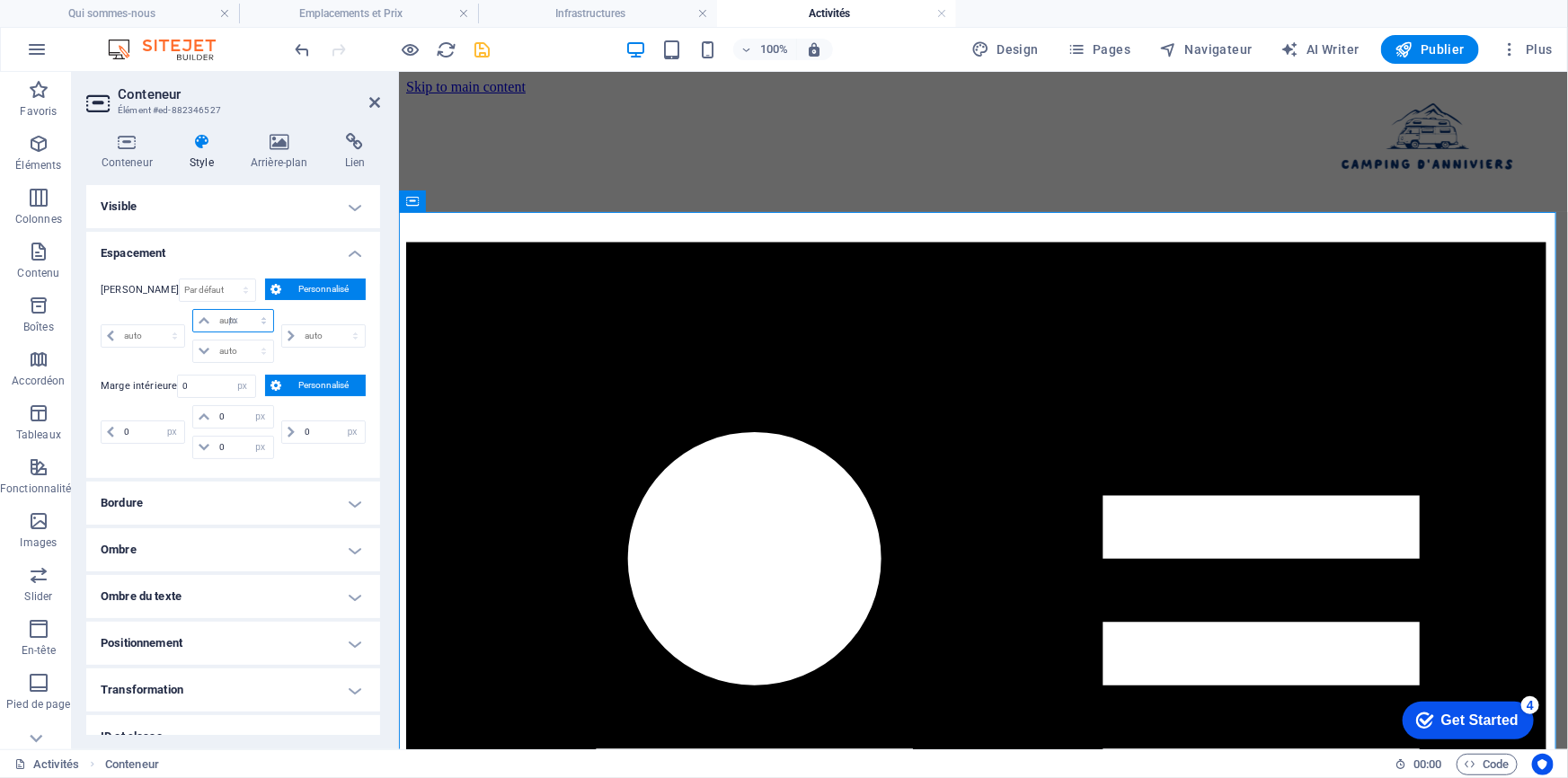
type input "0"
select select "px"
type input "20"
select select "DISABLED_OPTION_VALUE"
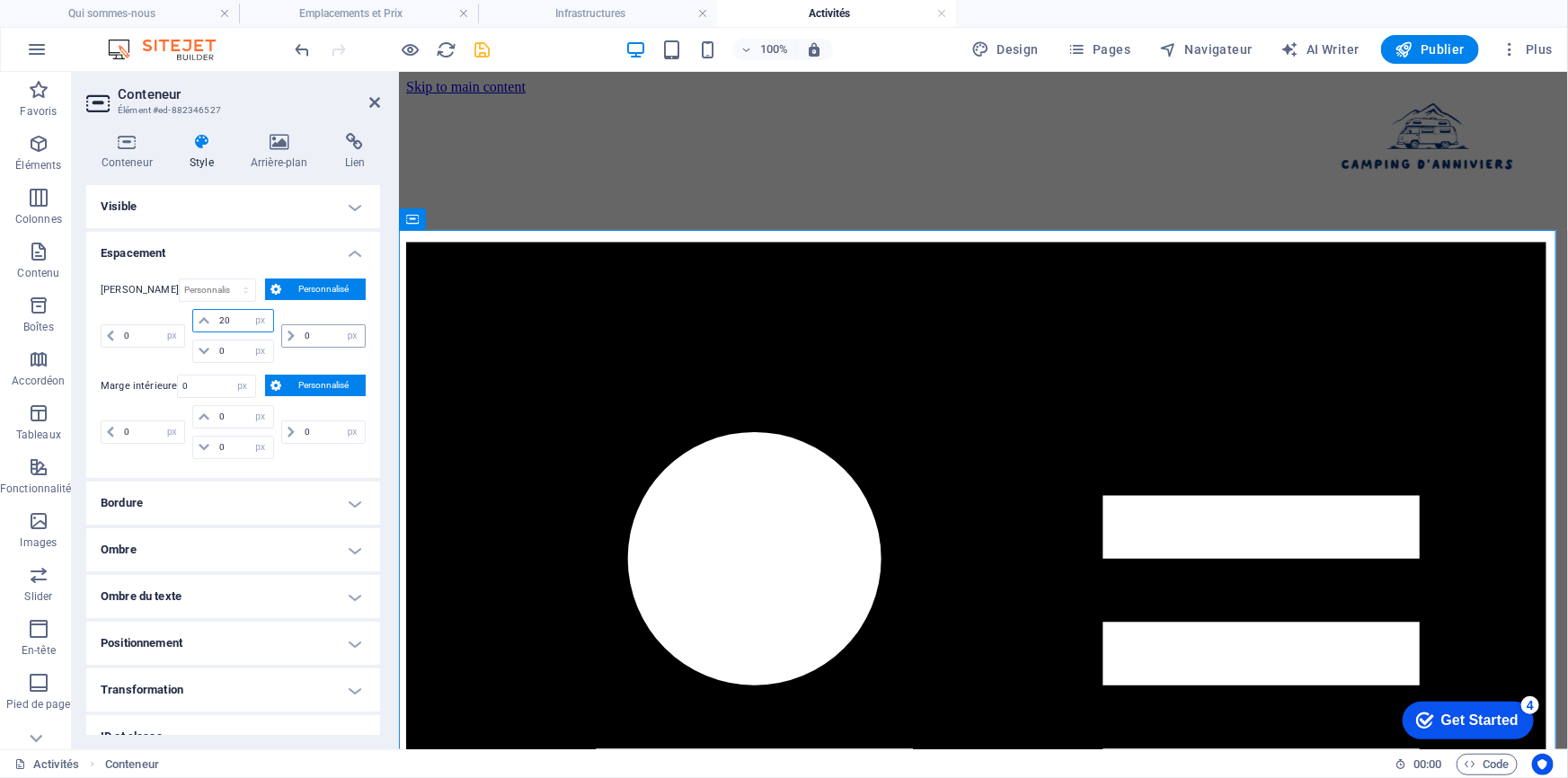
type input "2"
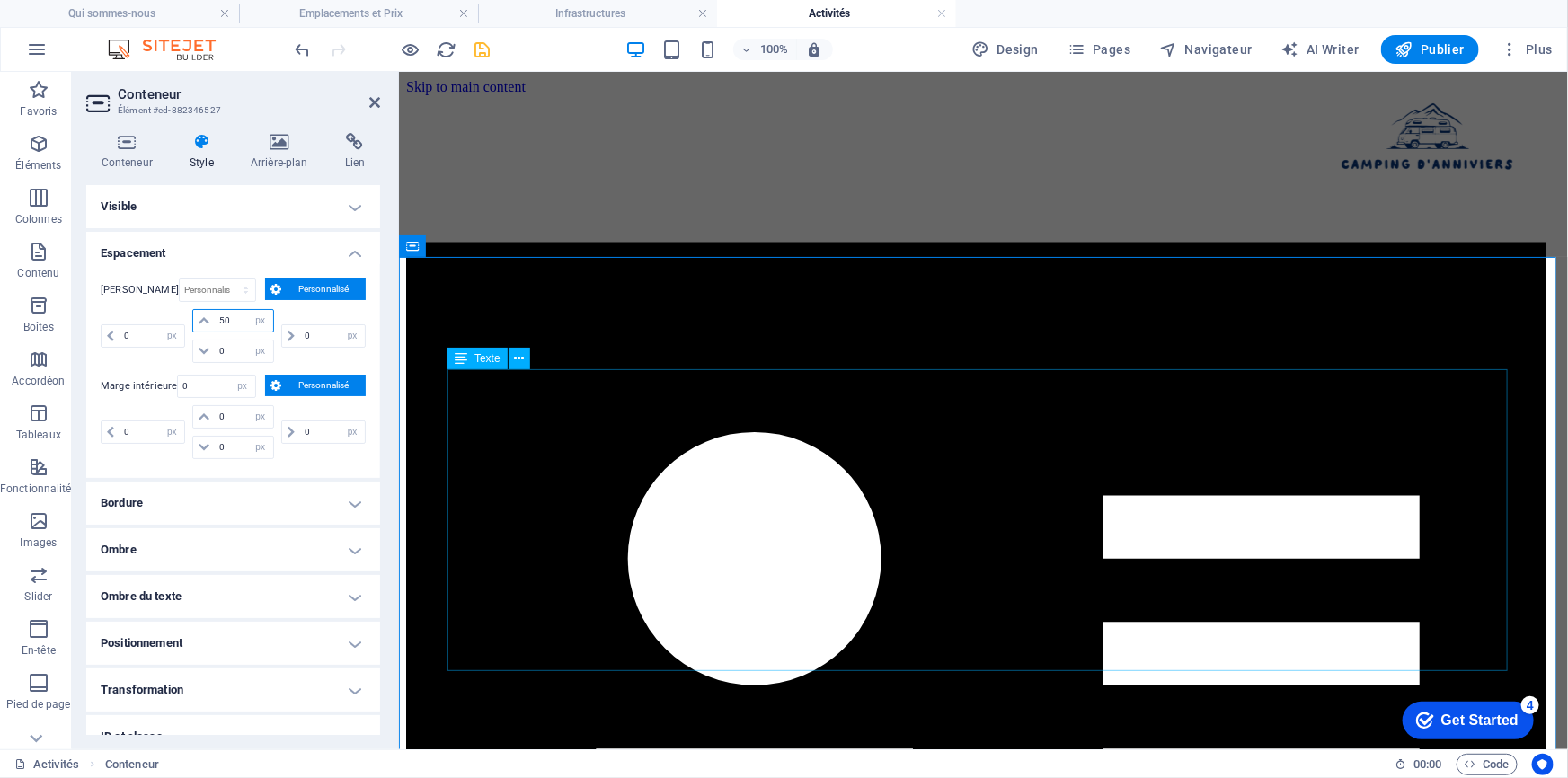
type input "50"
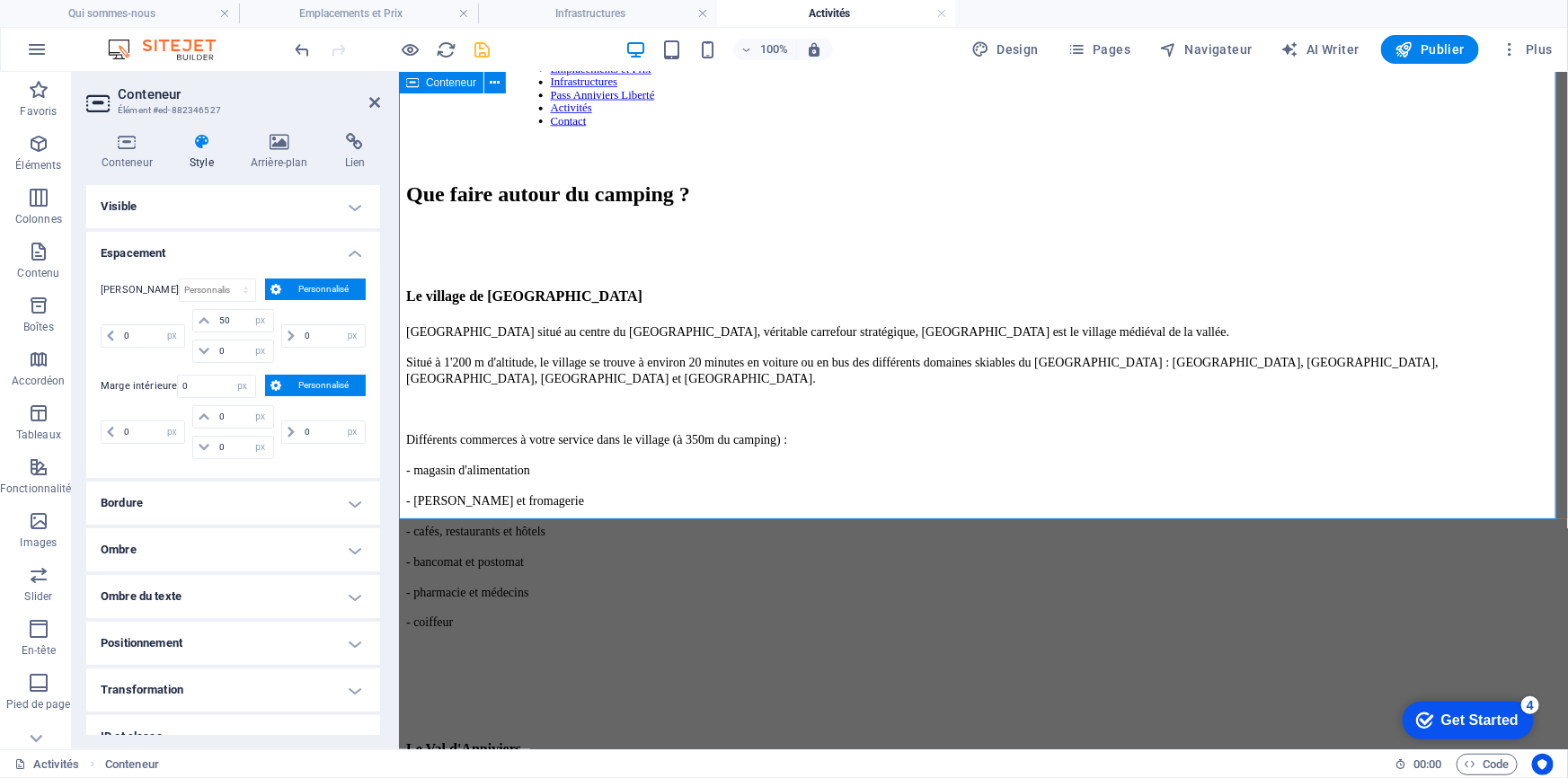
scroll to position [1564, 0]
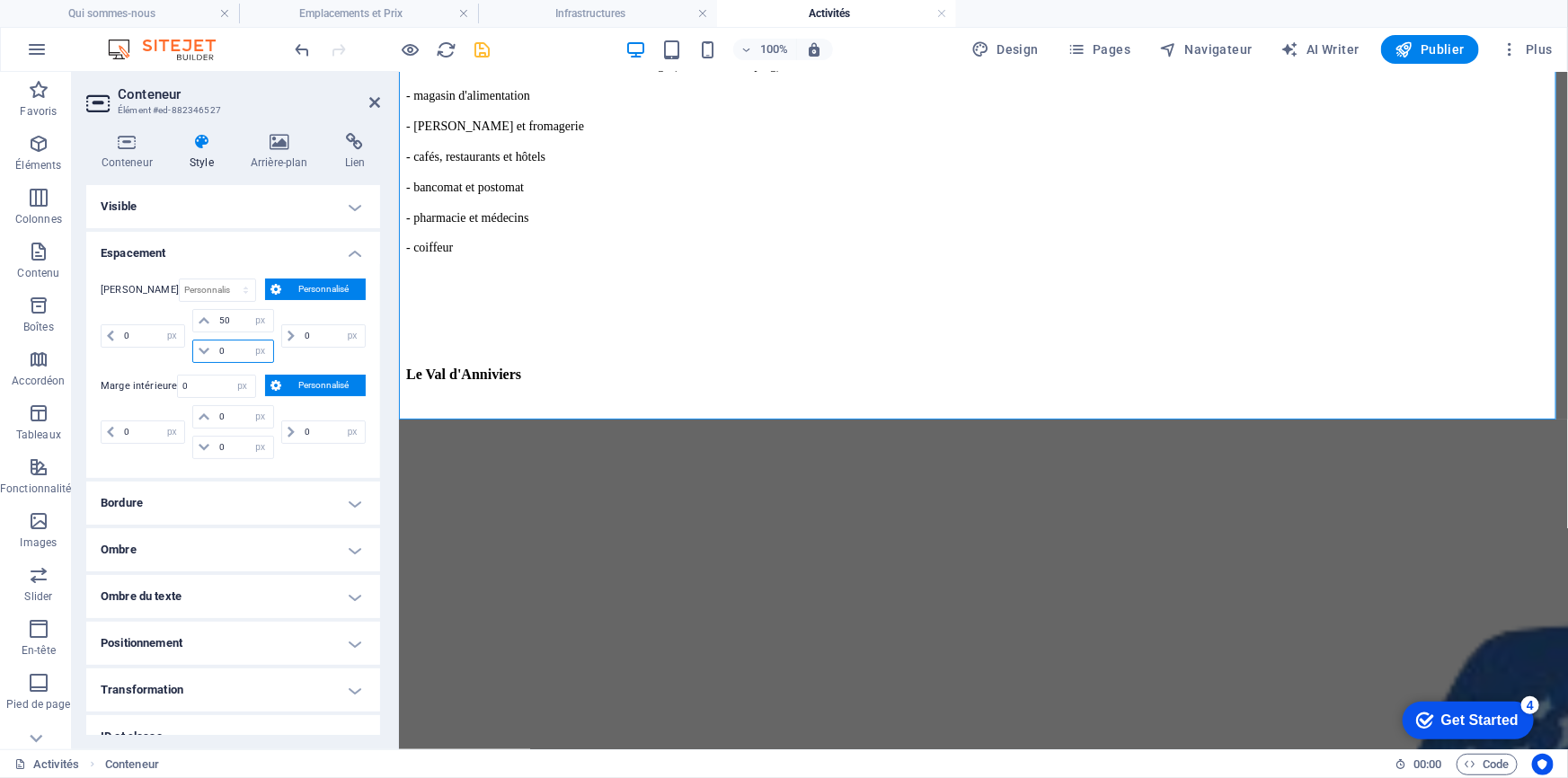
drag, startPoint x: 234, startPoint y: 351, endPoint x: 202, endPoint y: 350, distance: 32.0
click at [202, 350] on div "0 auto px % rem vw vh" at bounding box center [232, 351] width 81 height 24
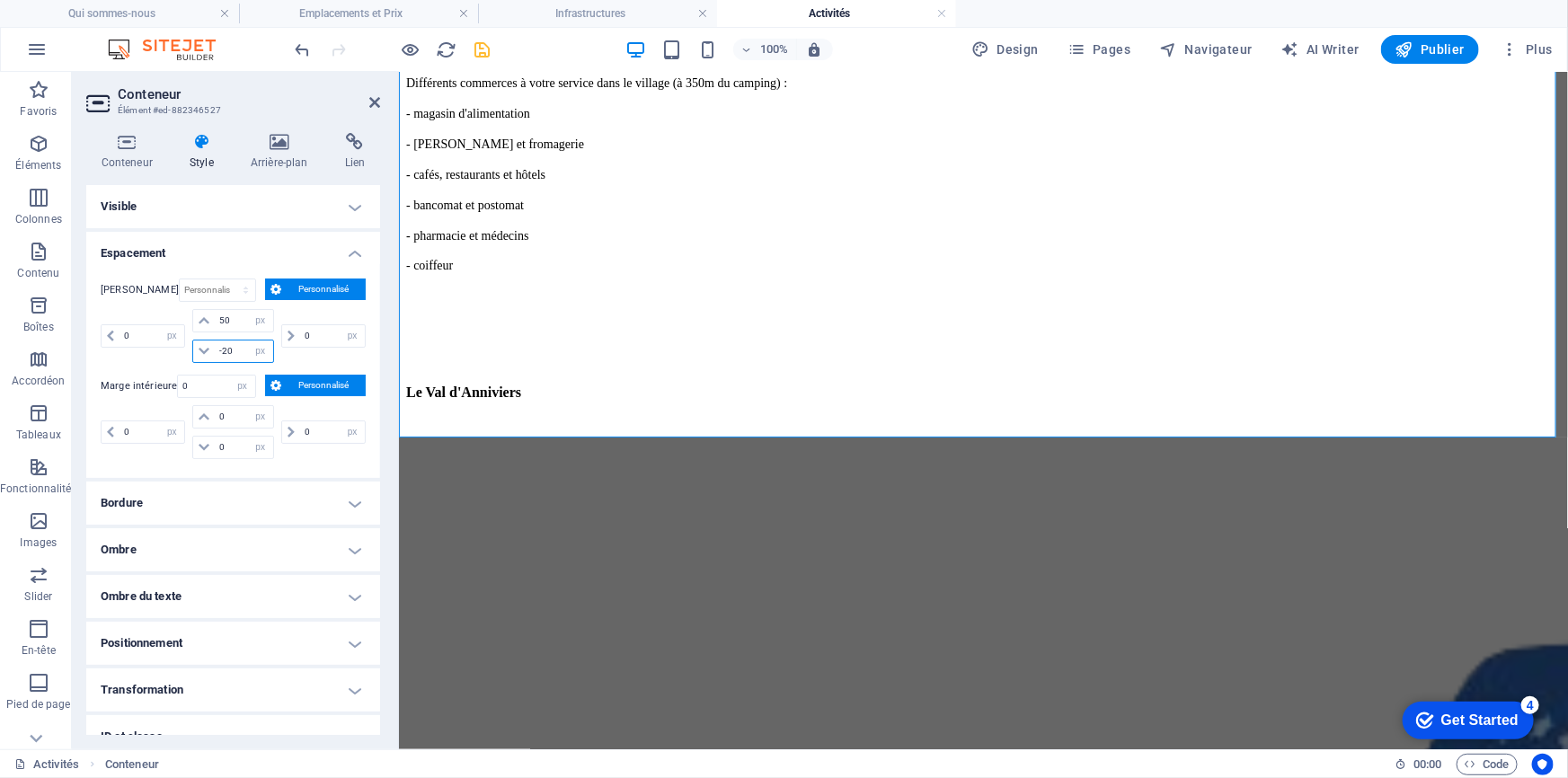
type input "-2"
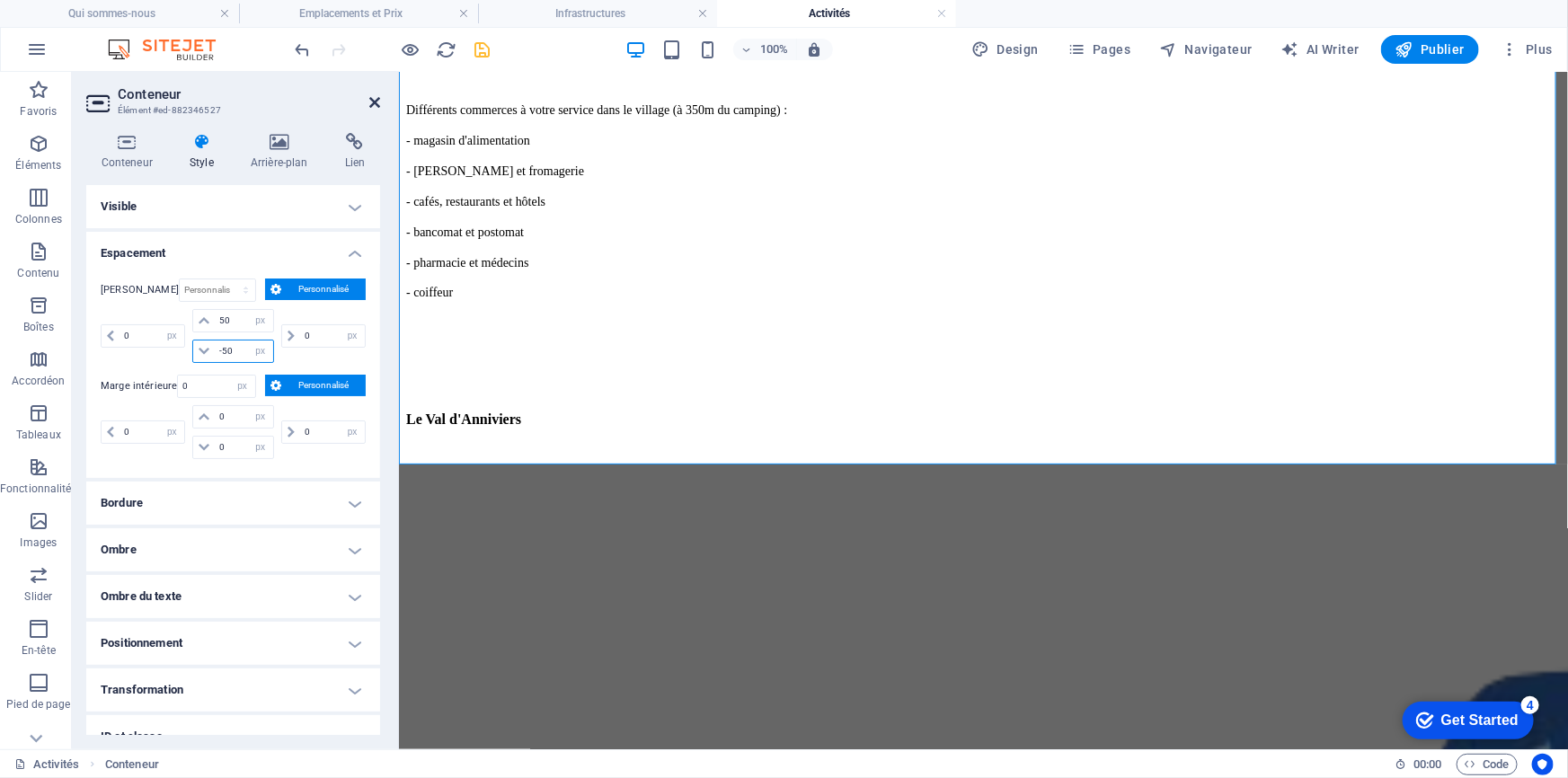
type input "-50"
click at [374, 104] on icon at bounding box center [374, 102] width 10 height 14
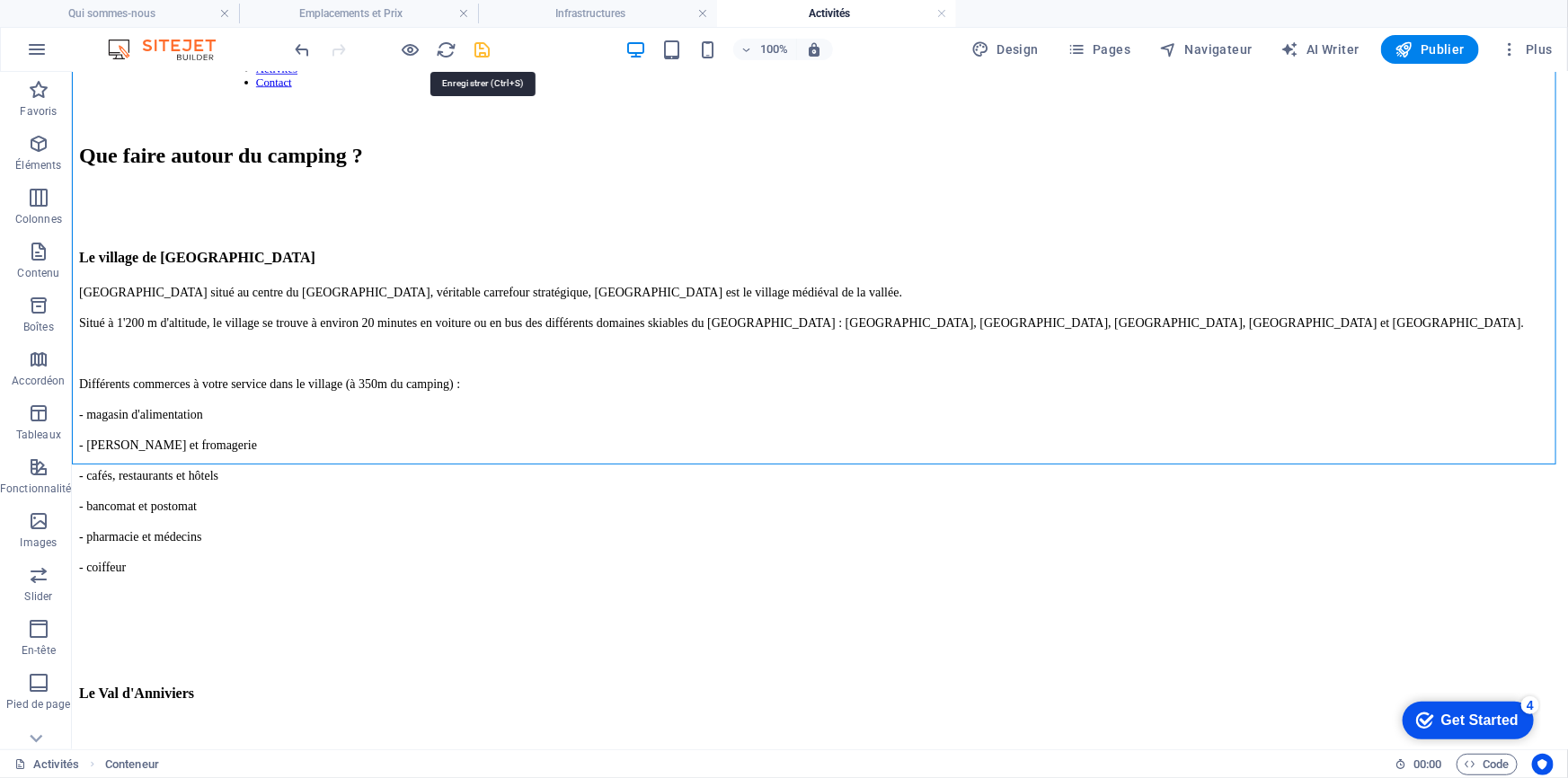
click at [484, 46] on icon "save" at bounding box center [483, 50] width 21 height 21
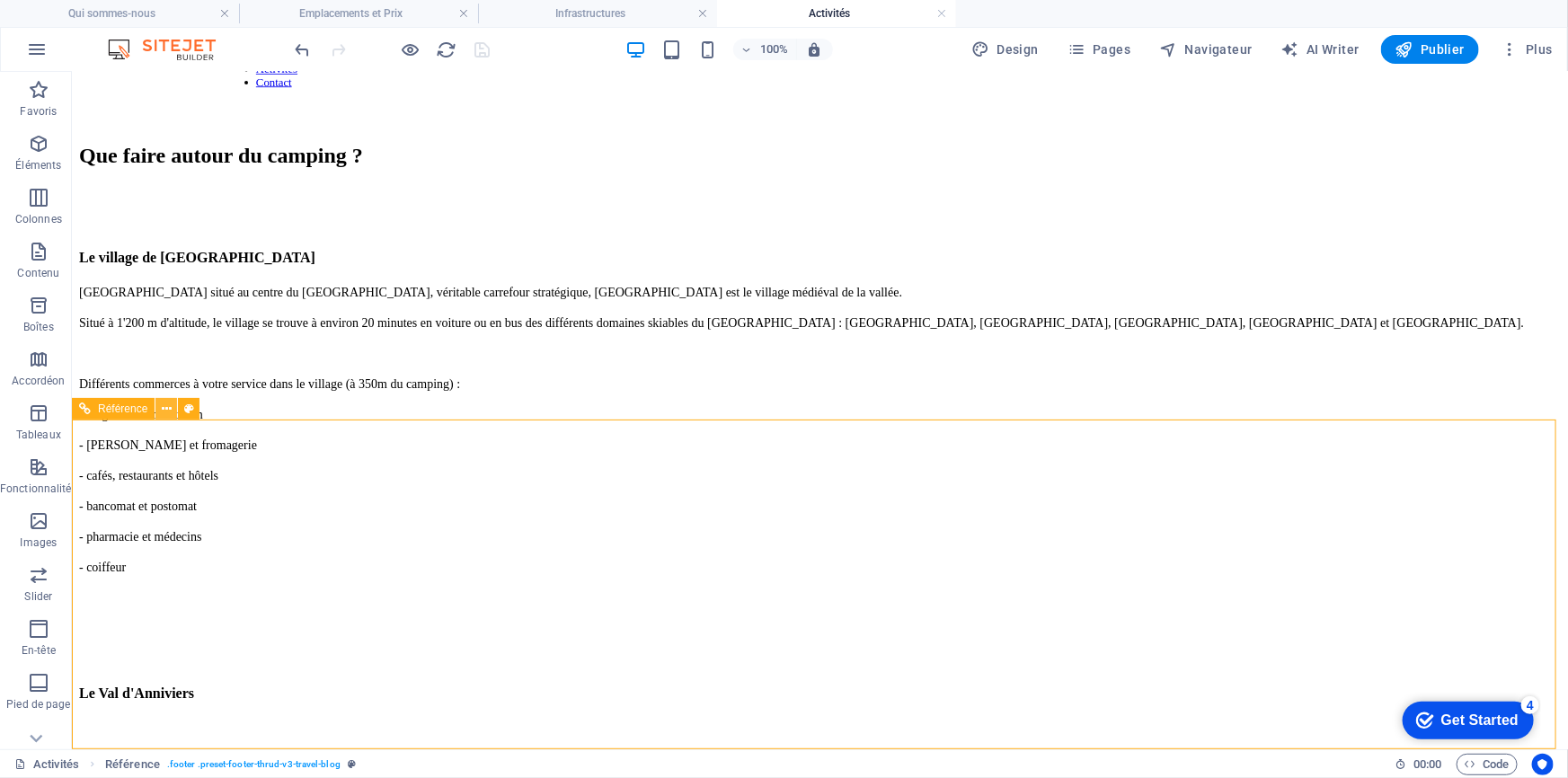
click at [162, 407] on icon at bounding box center [167, 410] width 9 height 19
click at [90, 403] on icon at bounding box center [84, 409] width 11 height 22
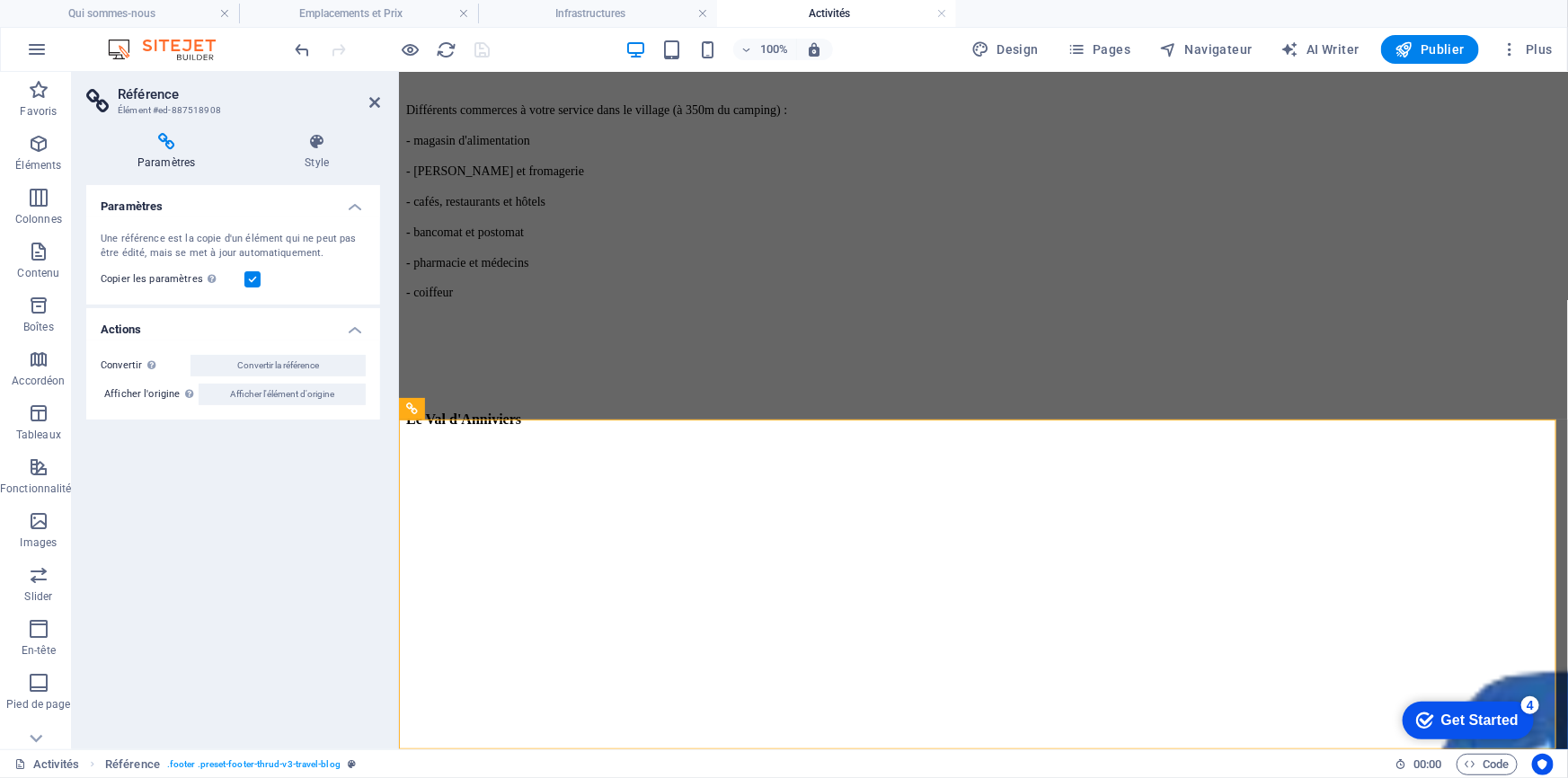
click at [234, 393] on span "Afficher l'élément d'origine" at bounding box center [283, 395] width 104 height 22
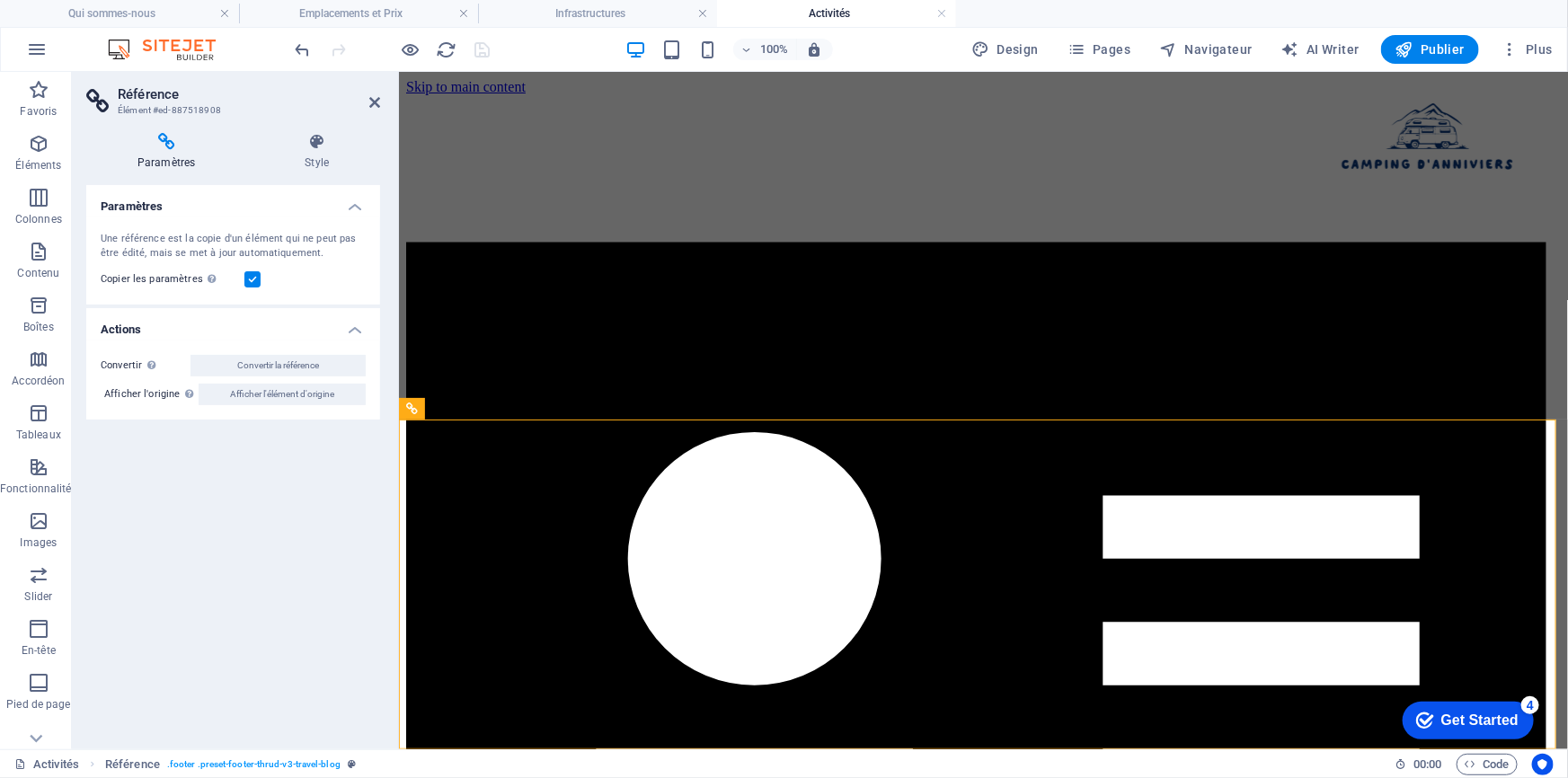
select select "px"
select select "footer"
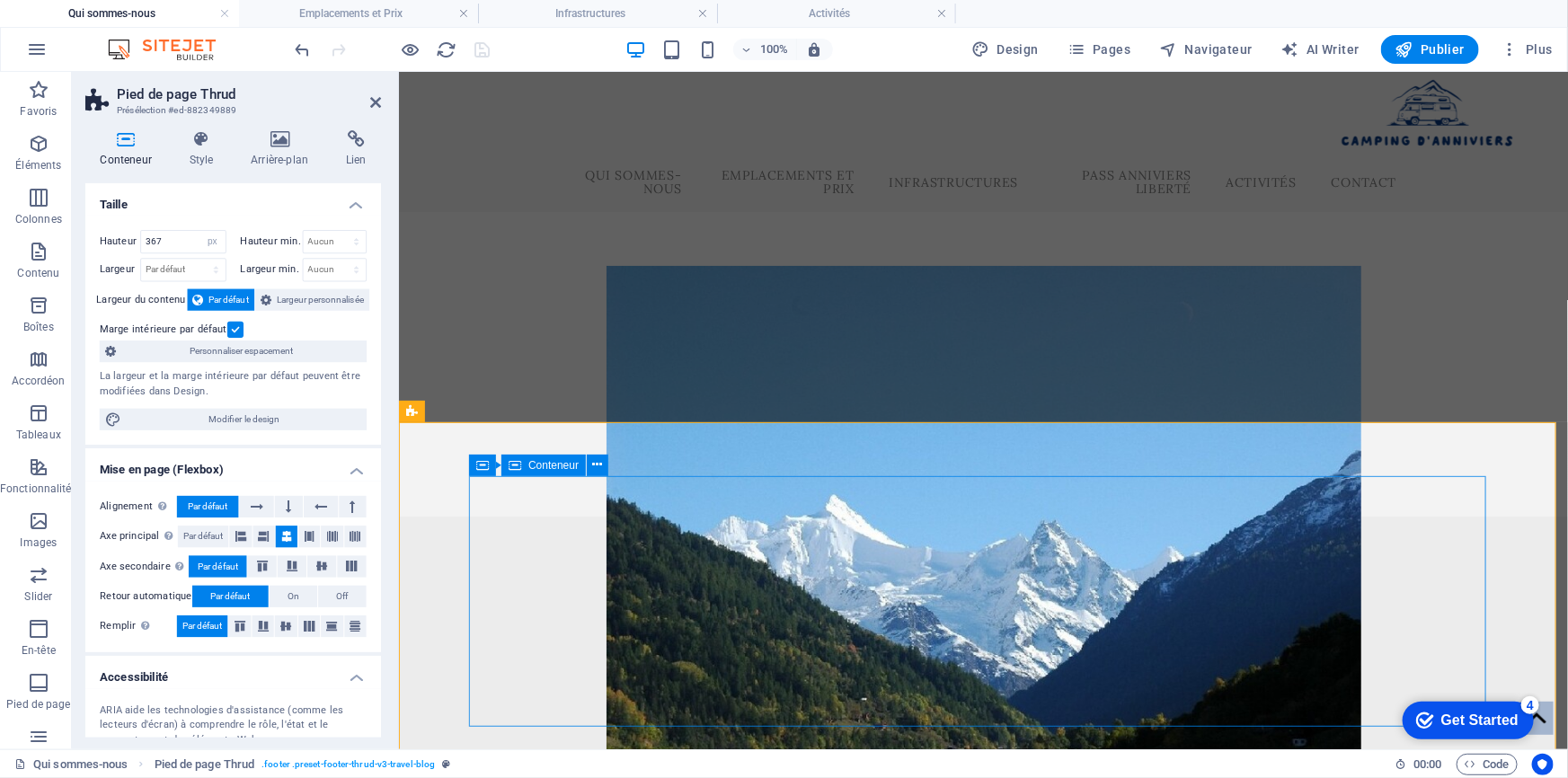
scroll to position [2062, 0]
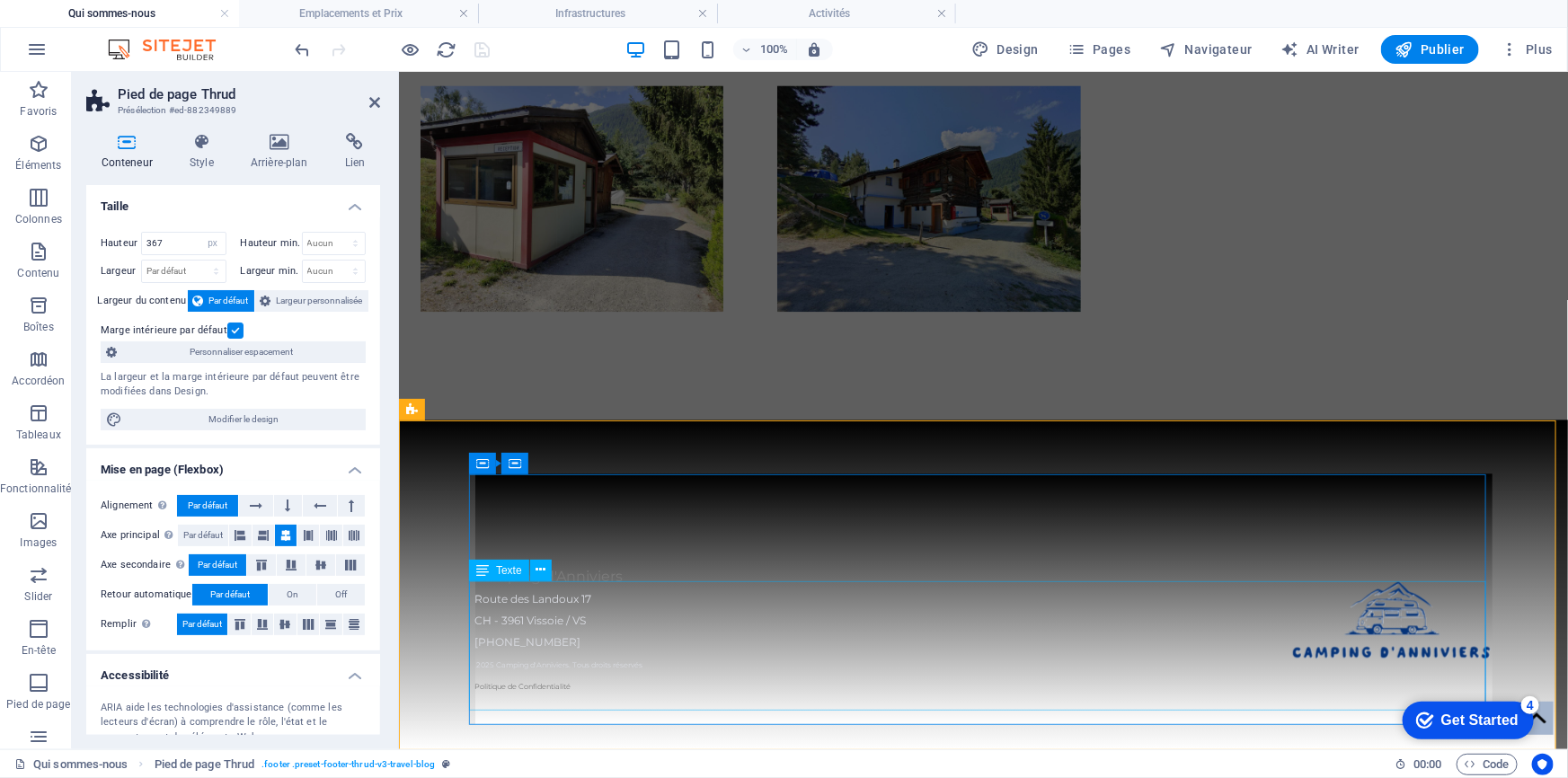
click at [544, 666] on div "Camping d'Anniviers Route des Landoux 17 CH - 3961 [GEOGRAPHIC_DATA] / [GEOGRAP…" at bounding box center [983, 630] width 1017 height 129
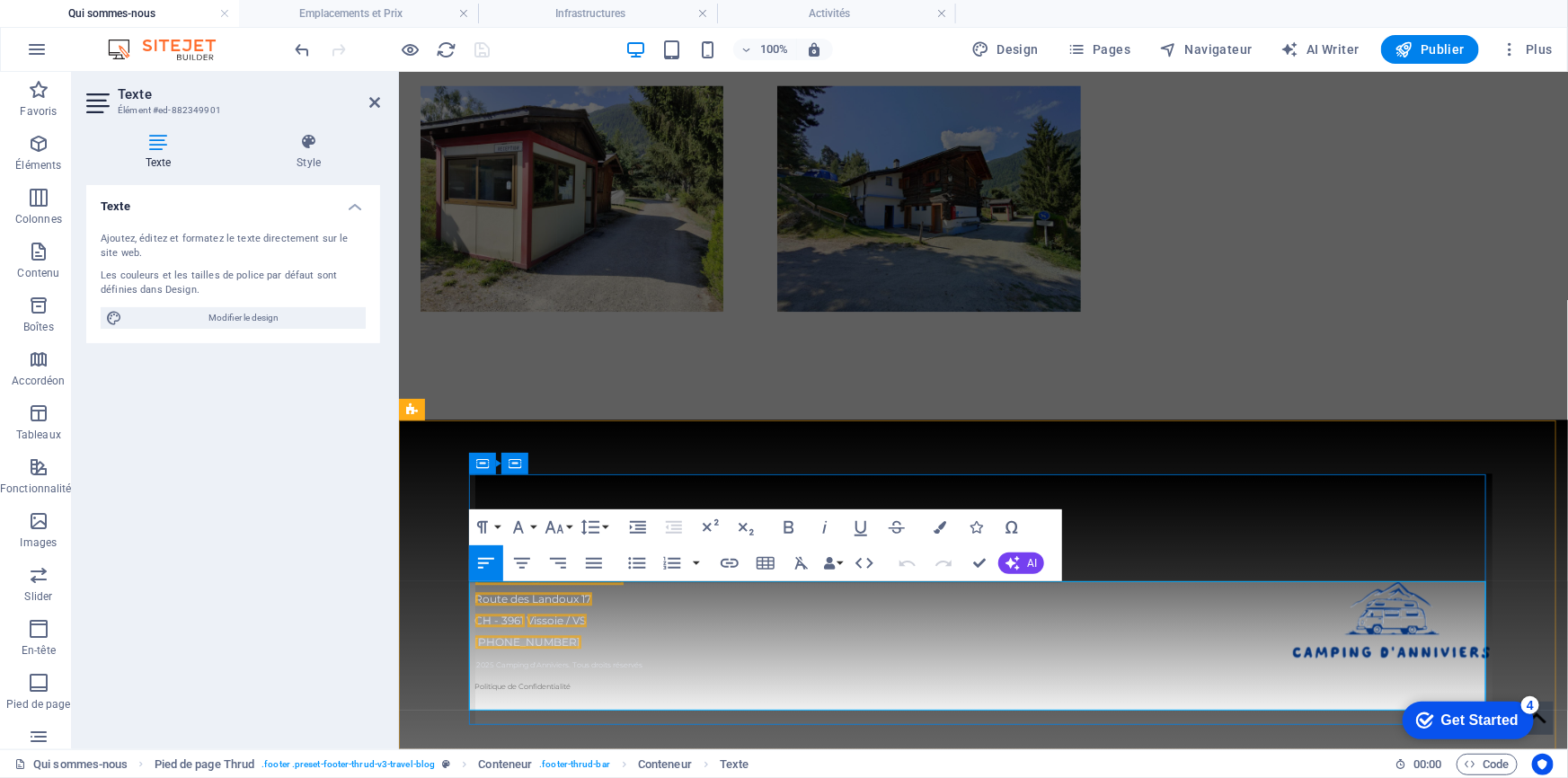
drag, startPoint x: 544, startPoint y: 666, endPoint x: 521, endPoint y: 672, distance: 23.8
click at [521, 672] on p "2025 Camping d'Anniviers. Tous droits réservés" at bounding box center [983, 662] width 1017 height 22
click at [463, 678] on div "Camping d'Anniviers Route des Landoux 17 CH - 3961 [GEOGRAPHIC_DATA] / [GEOGRAP…" at bounding box center [983, 584] width 1169 height 330
click at [802, 680] on div "Camping d'Anniviers Route des Landoux 17 CH - 3961 [GEOGRAPHIC_DATA] / [GEOGRAP…" at bounding box center [983, 630] width 1017 height 129
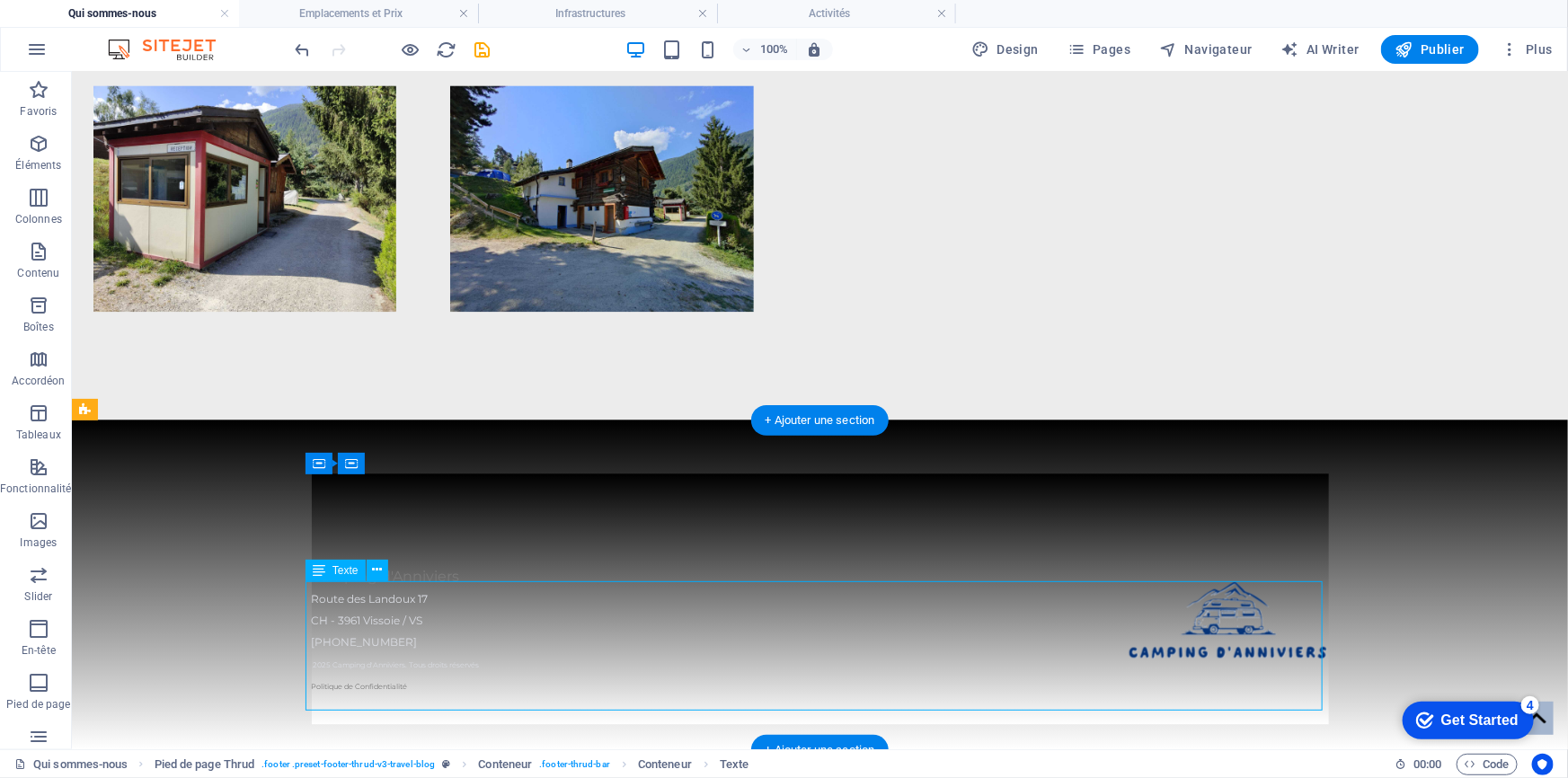
click at [513, 678] on div "Camping d'Anniviers Route des Landoux 17 CH - 3961 [GEOGRAPHIC_DATA] / [GEOGRAP…" at bounding box center [820, 630] width 1017 height 129
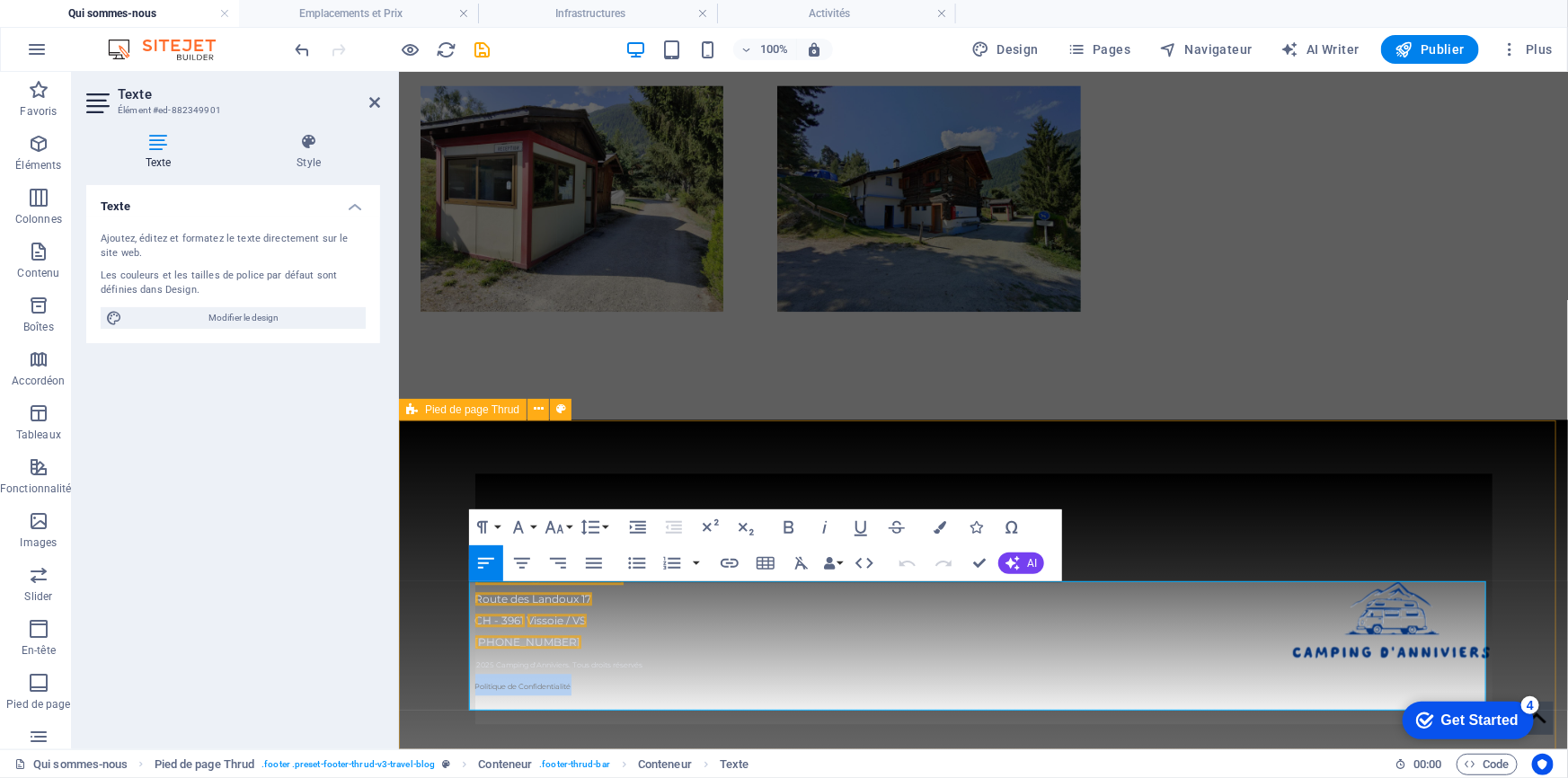
drag, startPoint x: 581, startPoint y: 700, endPoint x: 454, endPoint y: 700, distance: 127.0
click at [454, 700] on div "Camping d'Anniviers Route des Landoux 17 CH - 3961 [GEOGRAPHIC_DATA] / [GEOGRAP…" at bounding box center [983, 584] width 1169 height 330
drag, startPoint x: 771, startPoint y: 679, endPoint x: 487, endPoint y: 646, distance: 285.9
click at [446, 679] on div "Camping d'Anniviers Route des Landoux 17 CH - 3961 [GEOGRAPHIC_DATA] / [GEOGRAP…" at bounding box center [983, 584] width 1169 height 330
click at [939, 531] on icon "button" at bounding box center [939, 527] width 12 height 12
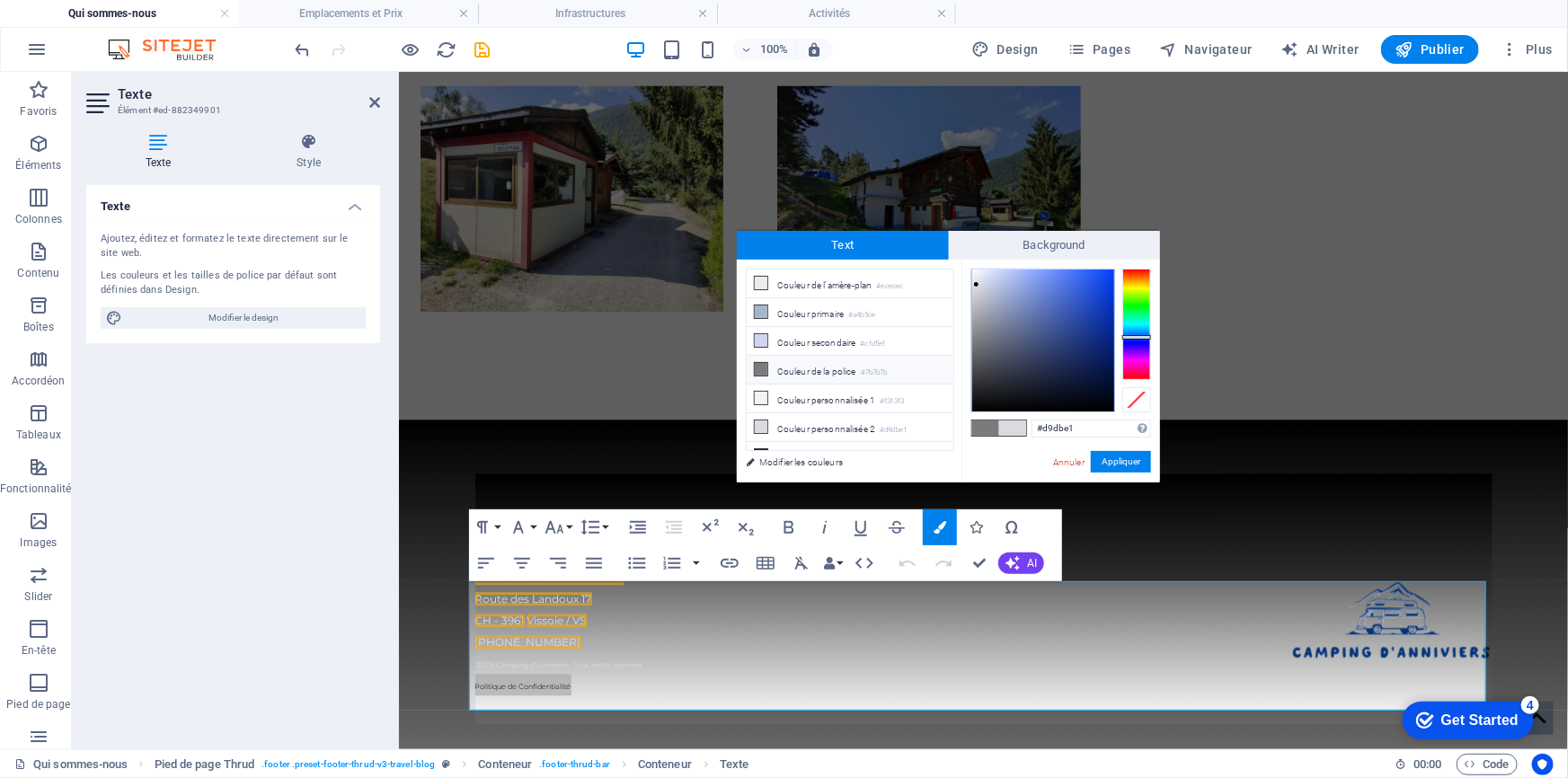
click at [982, 427] on span at bounding box center [986, 428] width 27 height 15
type input "#7b7b7b"
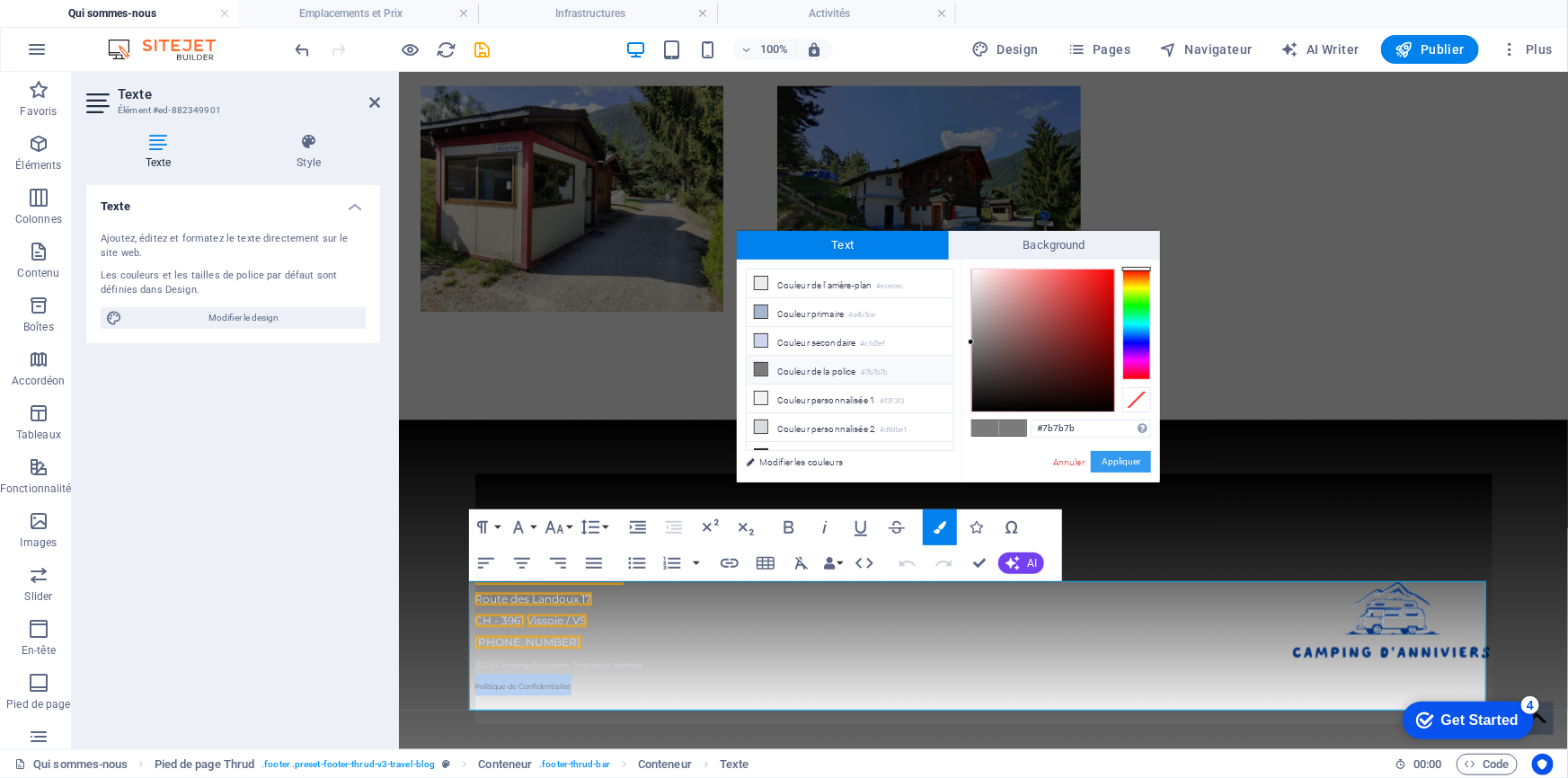
click at [1123, 460] on button "Appliquer" at bounding box center [1120, 462] width 60 height 22
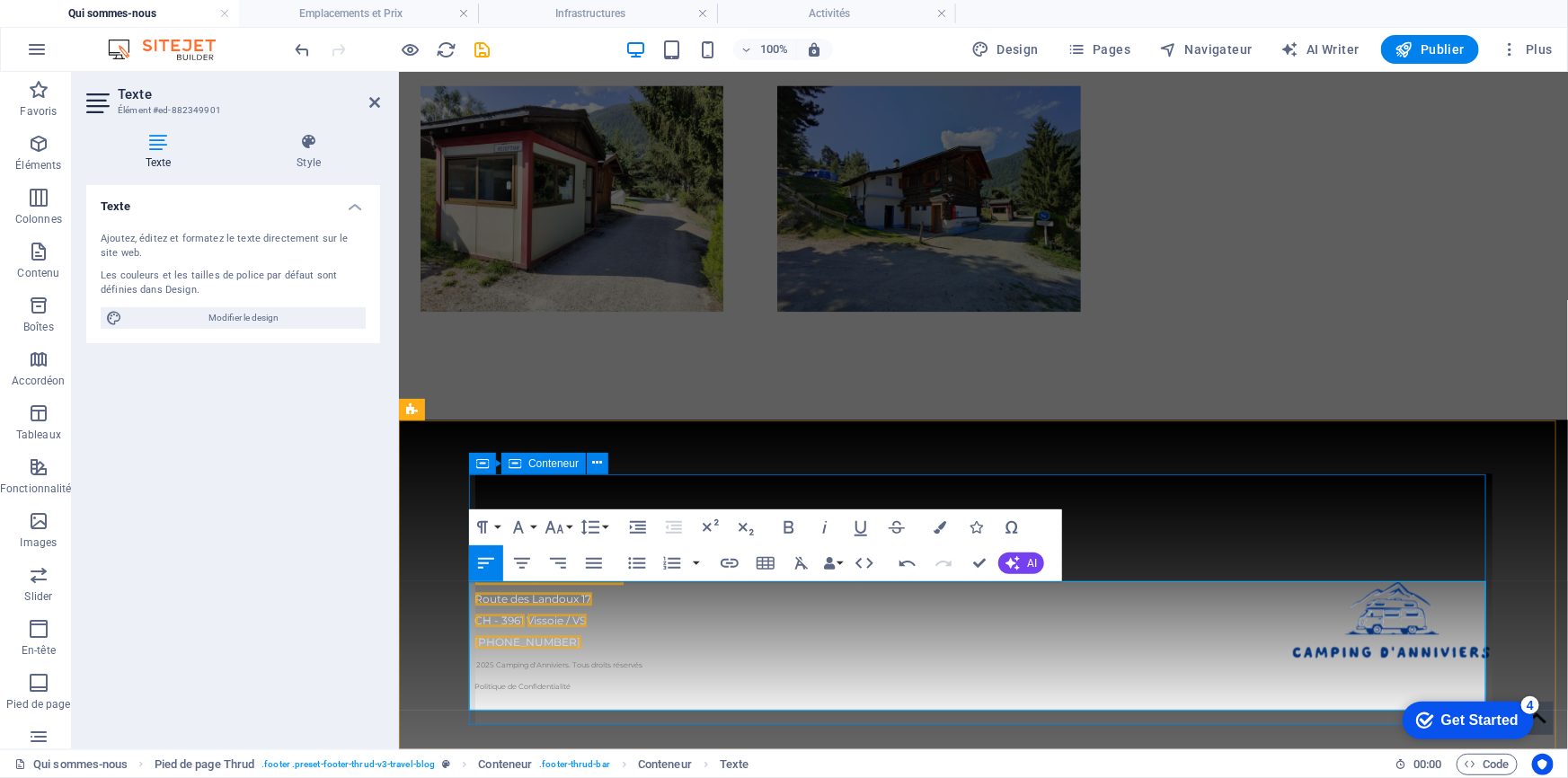
click at [695, 715] on div "Camping d'Anniviers Route des Landoux 17 CH - 3961 [GEOGRAPHIC_DATA] / [GEOGRAP…" at bounding box center [983, 598] width 1017 height 250
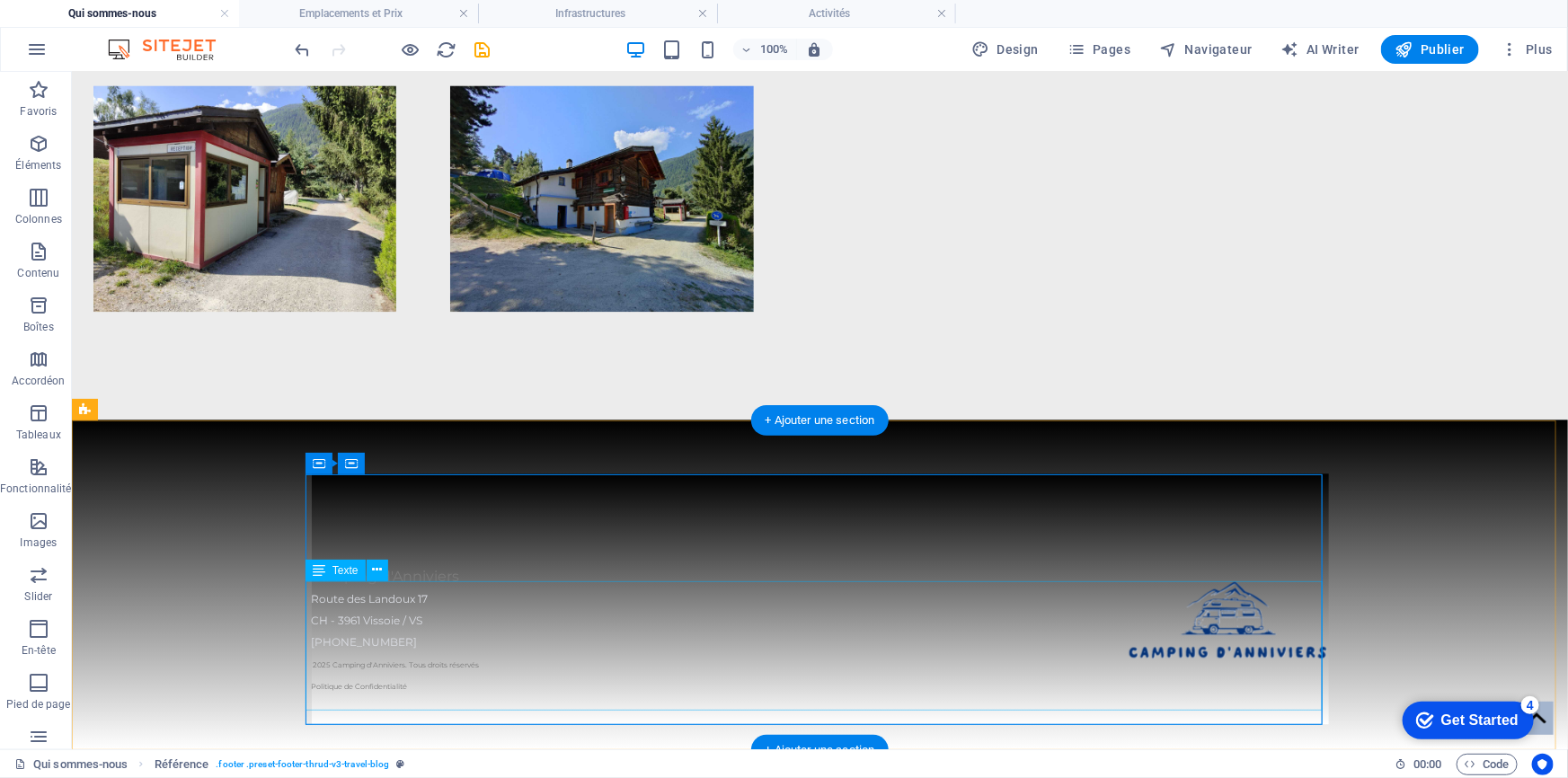
click at [419, 584] on span "Camping d'Anniviers" at bounding box center [385, 576] width 148 height 17
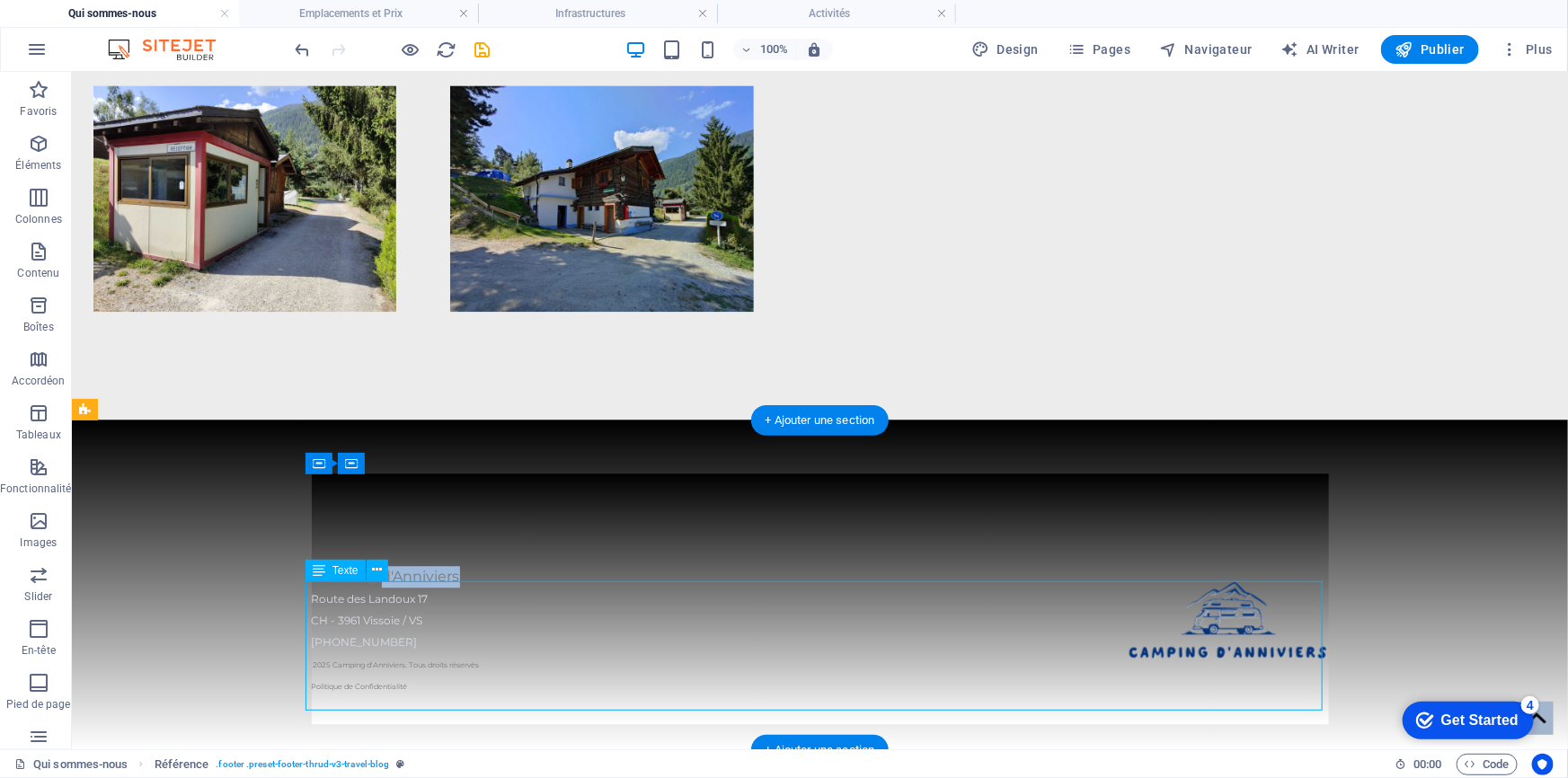
click at [419, 584] on span "Camping d'Anniviers" at bounding box center [385, 576] width 148 height 17
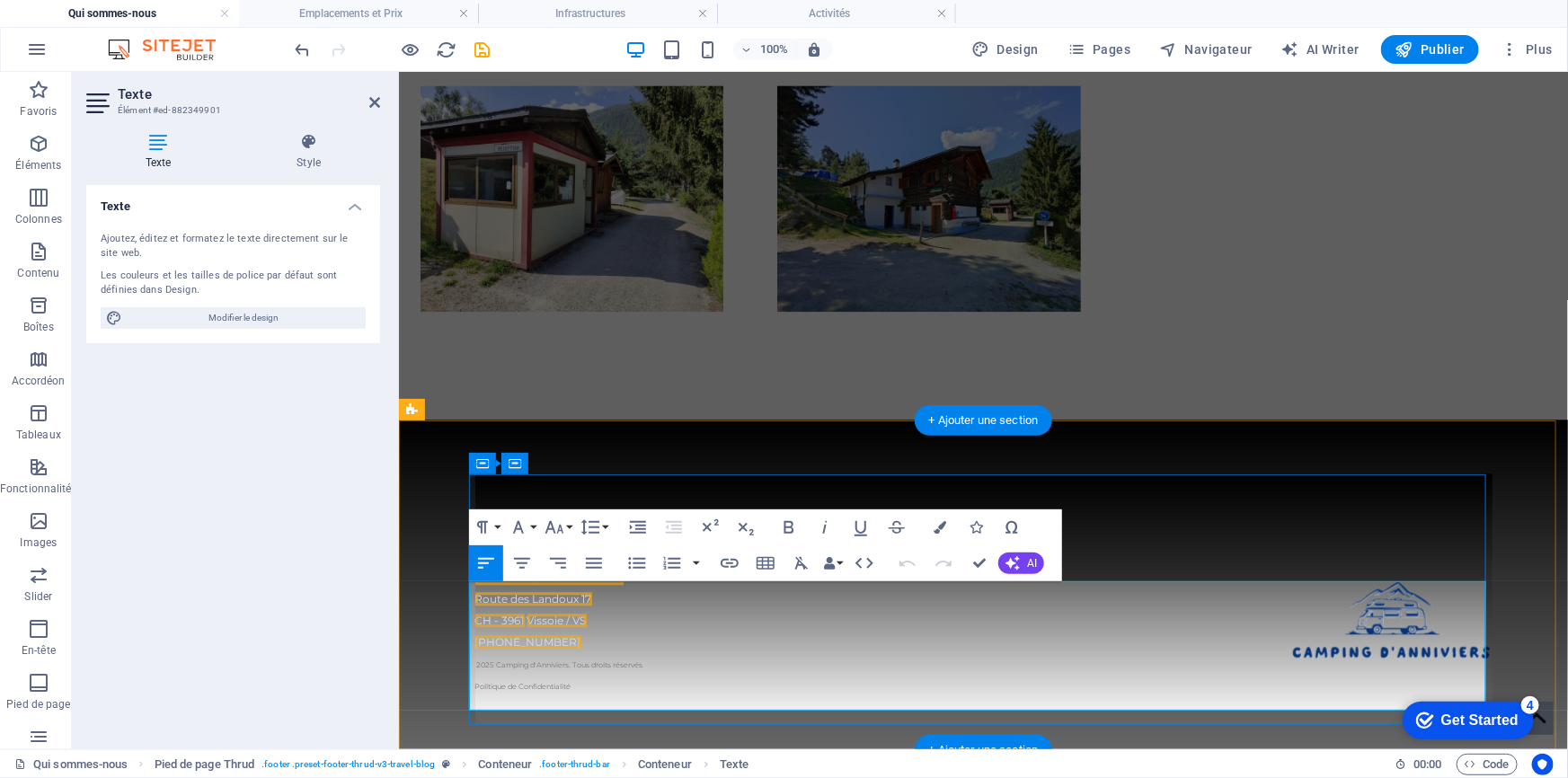
click at [649, 587] on p "Camping d'Anniviers" at bounding box center [983, 576] width 1017 height 22
click at [601, 584] on span "Camping d'Anniviers" at bounding box center [548, 576] width 148 height 17
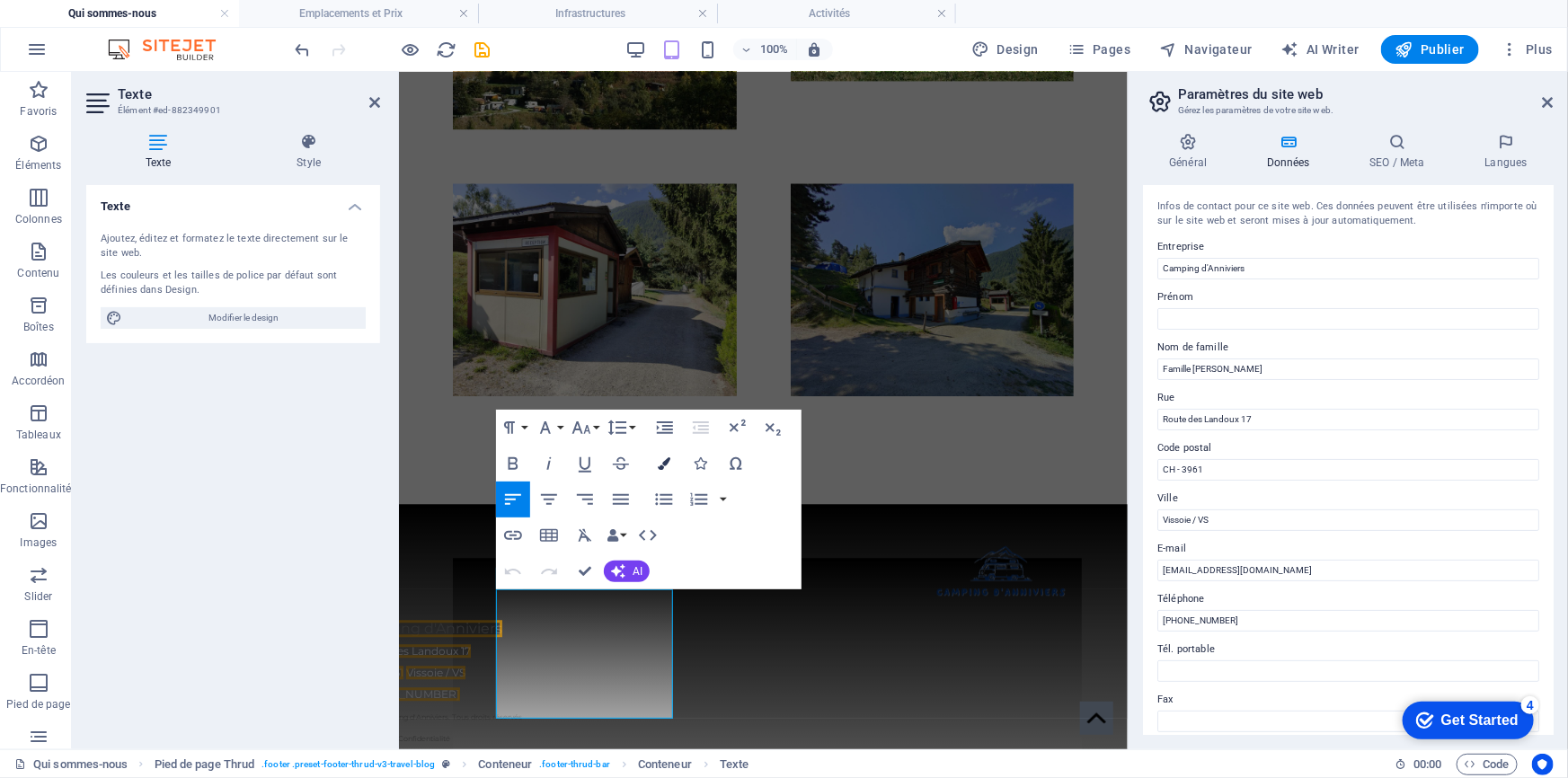
click at [665, 457] on icon "button" at bounding box center [663, 463] width 12 height 12
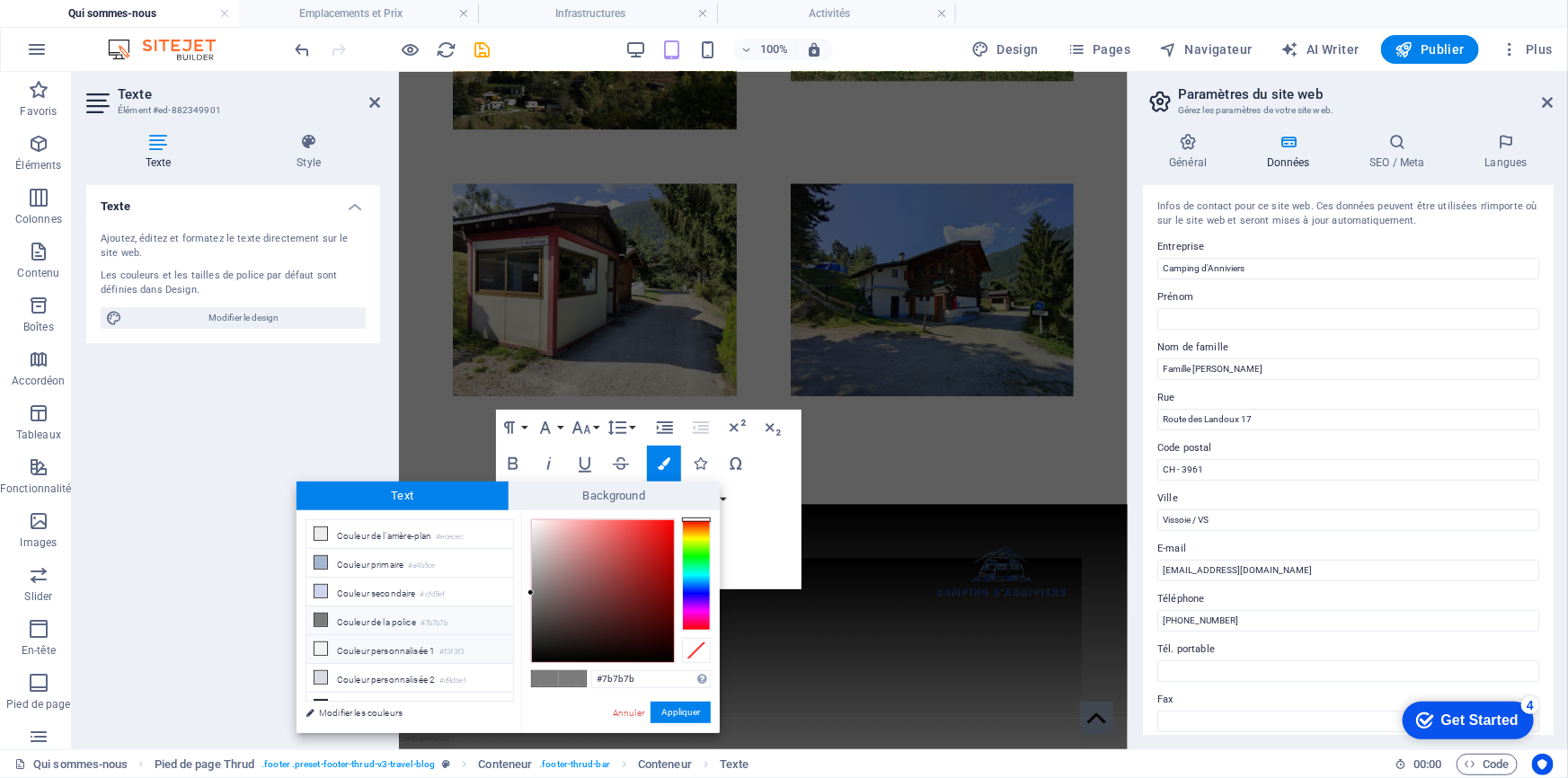
click at [321, 647] on icon at bounding box center [321, 648] width 12 height 12
type input "#f3f3f3"
click at [681, 713] on button "Appliquer" at bounding box center [680, 713] width 60 height 22
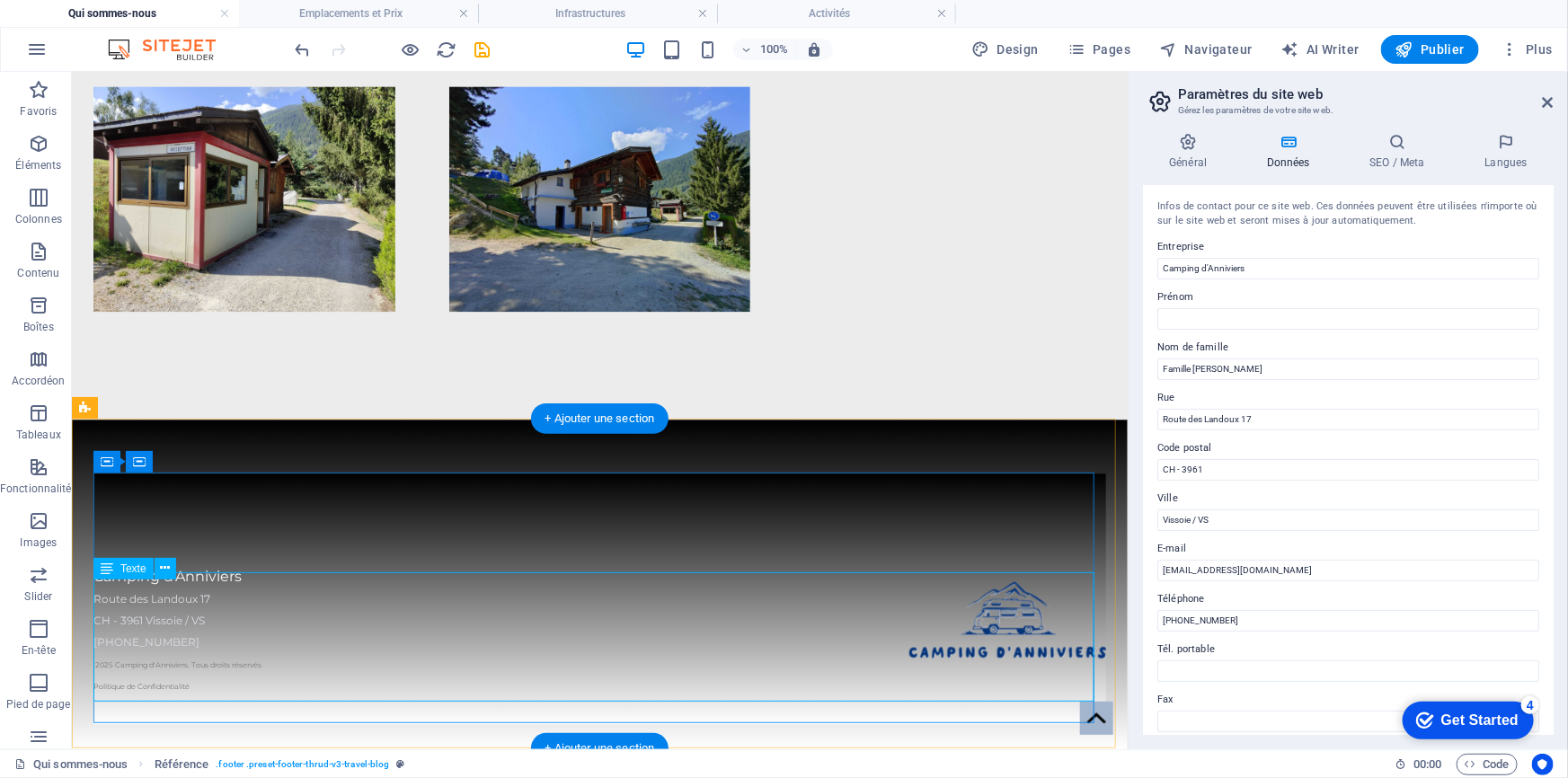
scroll to position [2046, 0]
click at [167, 656] on div "Camping d'Anniviers Route des Landoux 17 CH - 3961 [GEOGRAPHIC_DATA] / [GEOGRAP…" at bounding box center [600, 630] width 1013 height 129
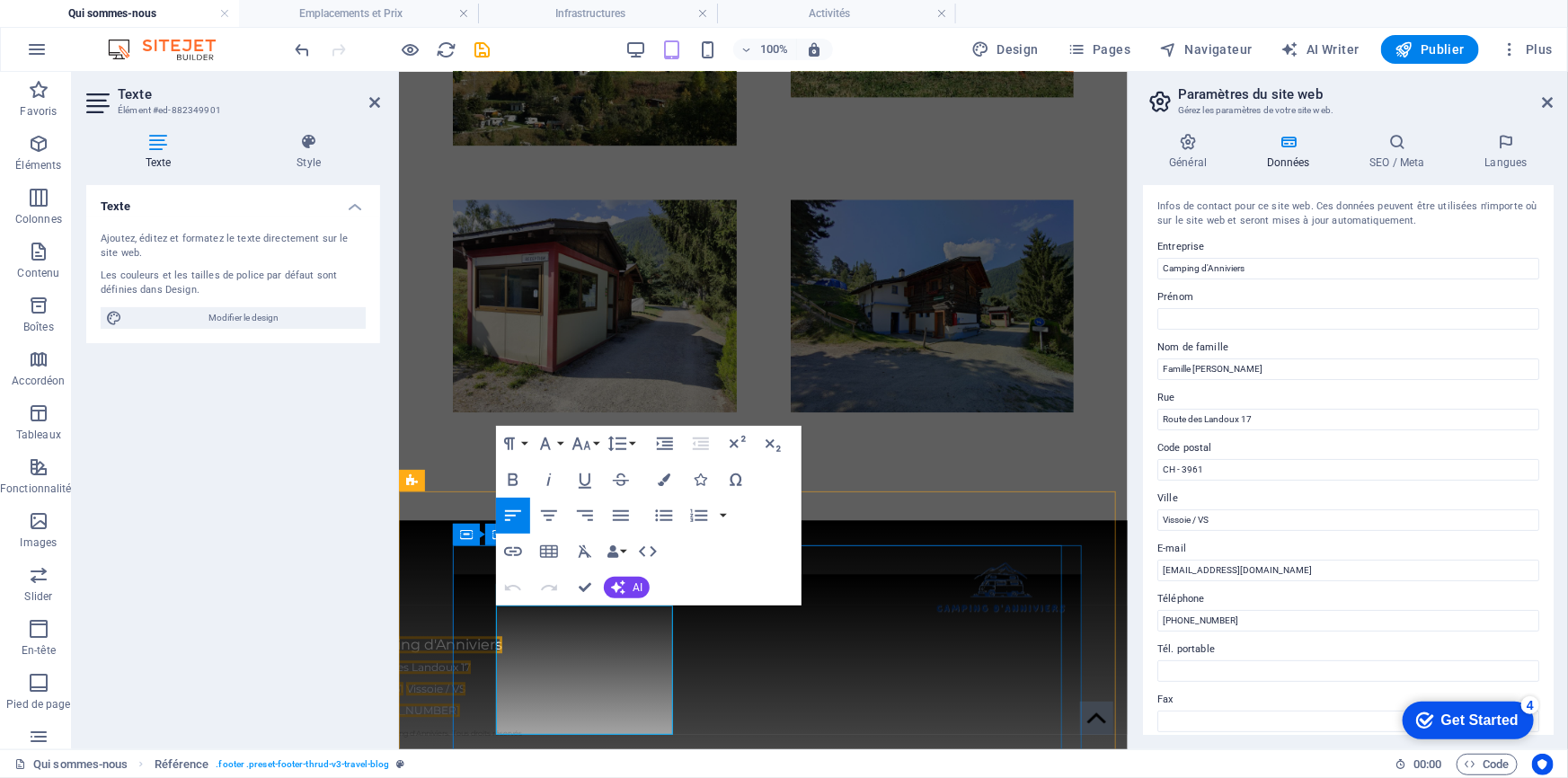
click at [459, 703] on span "[PHONE_NUMBER]" at bounding box center [406, 710] width 106 height 13
click at [581, 698] on p "[PHONE_NUMBER]" at bounding box center [667, 709] width 629 height 22
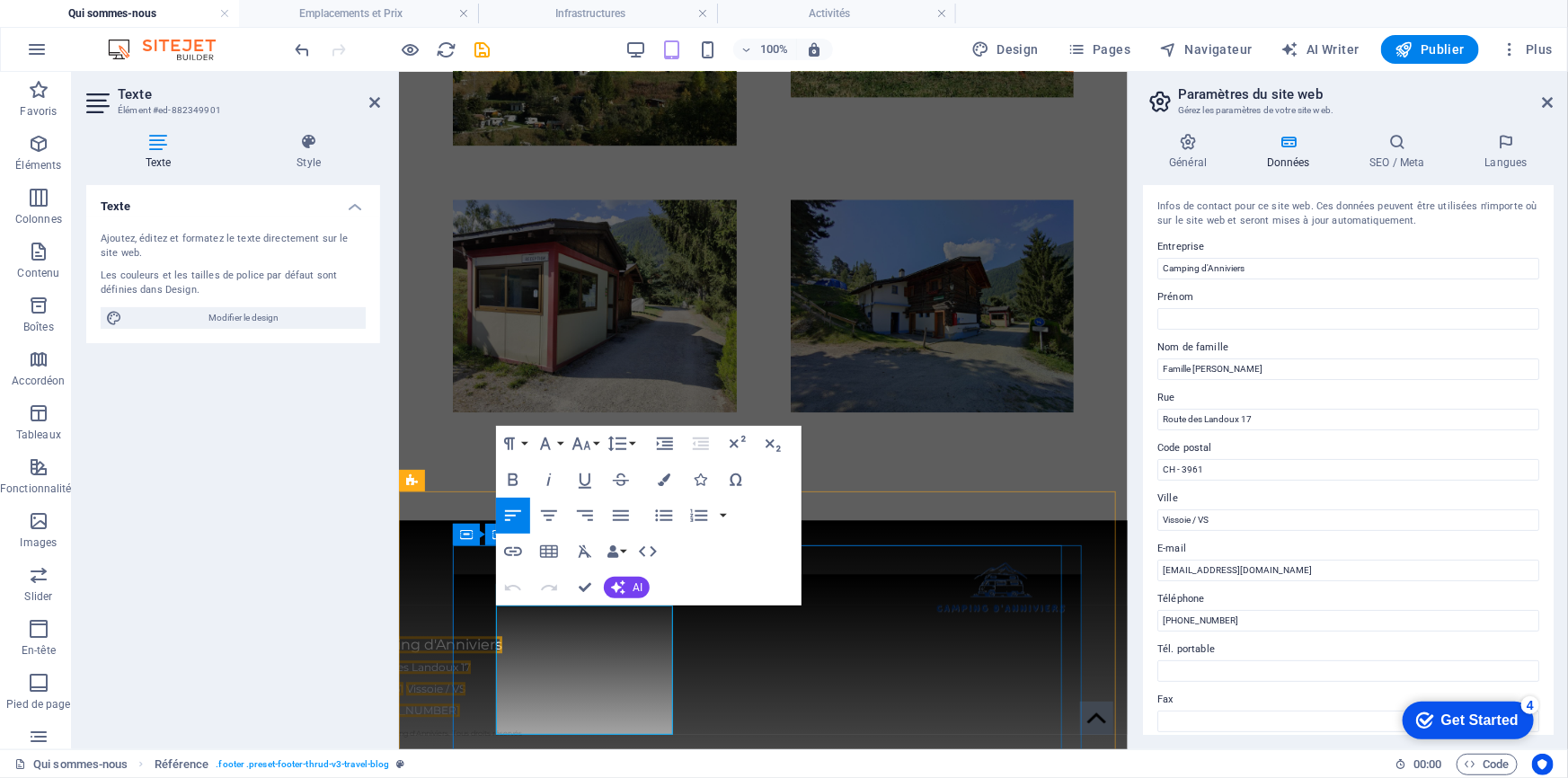
drag, startPoint x: 577, startPoint y: 680, endPoint x: 500, endPoint y: 680, distance: 77.0
click at [459, 703] on span "[PHONE_NUMBER]" at bounding box center [406, 710] width 106 height 13
click at [667, 484] on icon "button" at bounding box center [663, 479] width 12 height 12
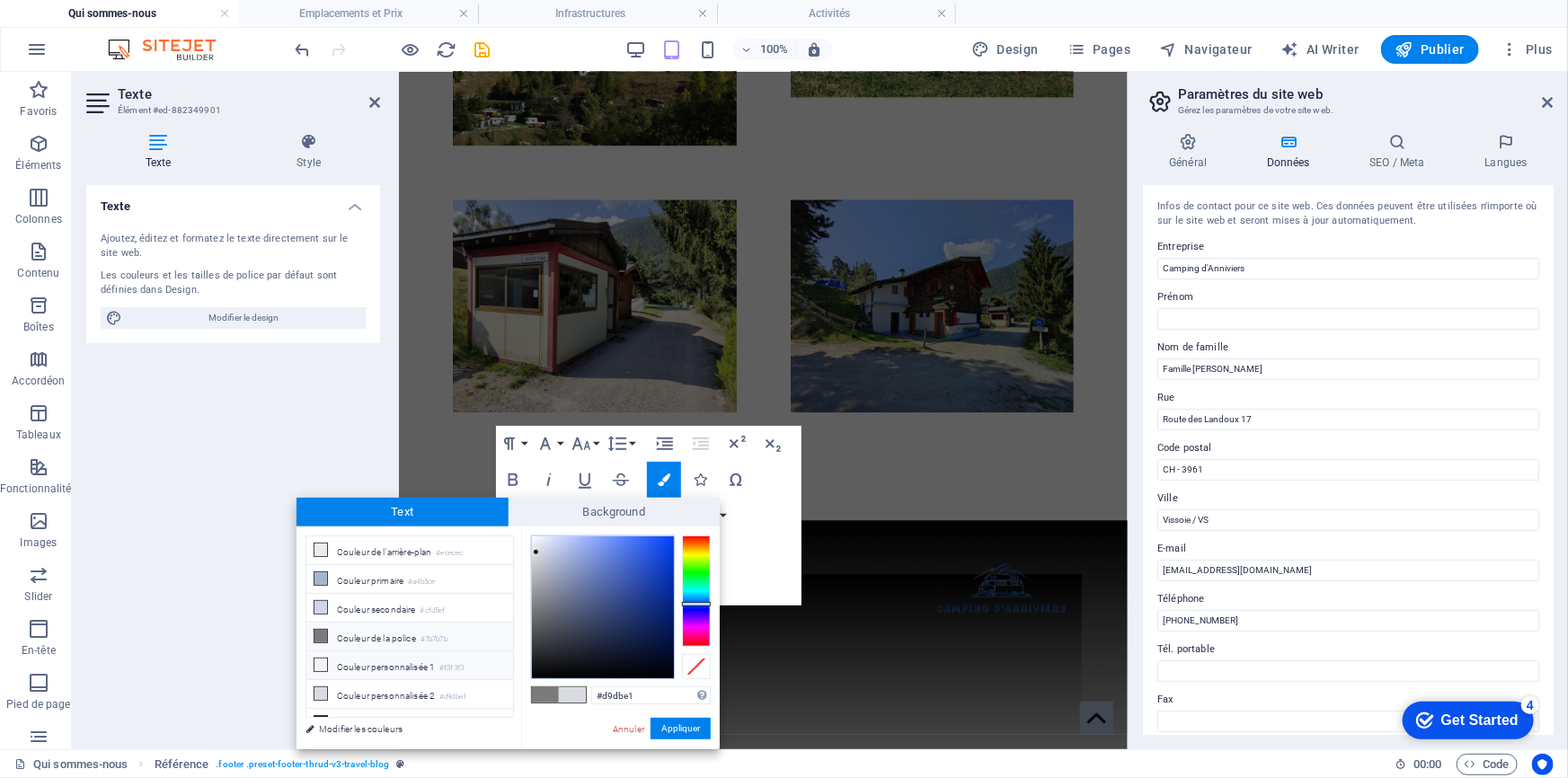
click at [324, 662] on icon at bounding box center [321, 664] width 12 height 12
type input "#f3f3f3"
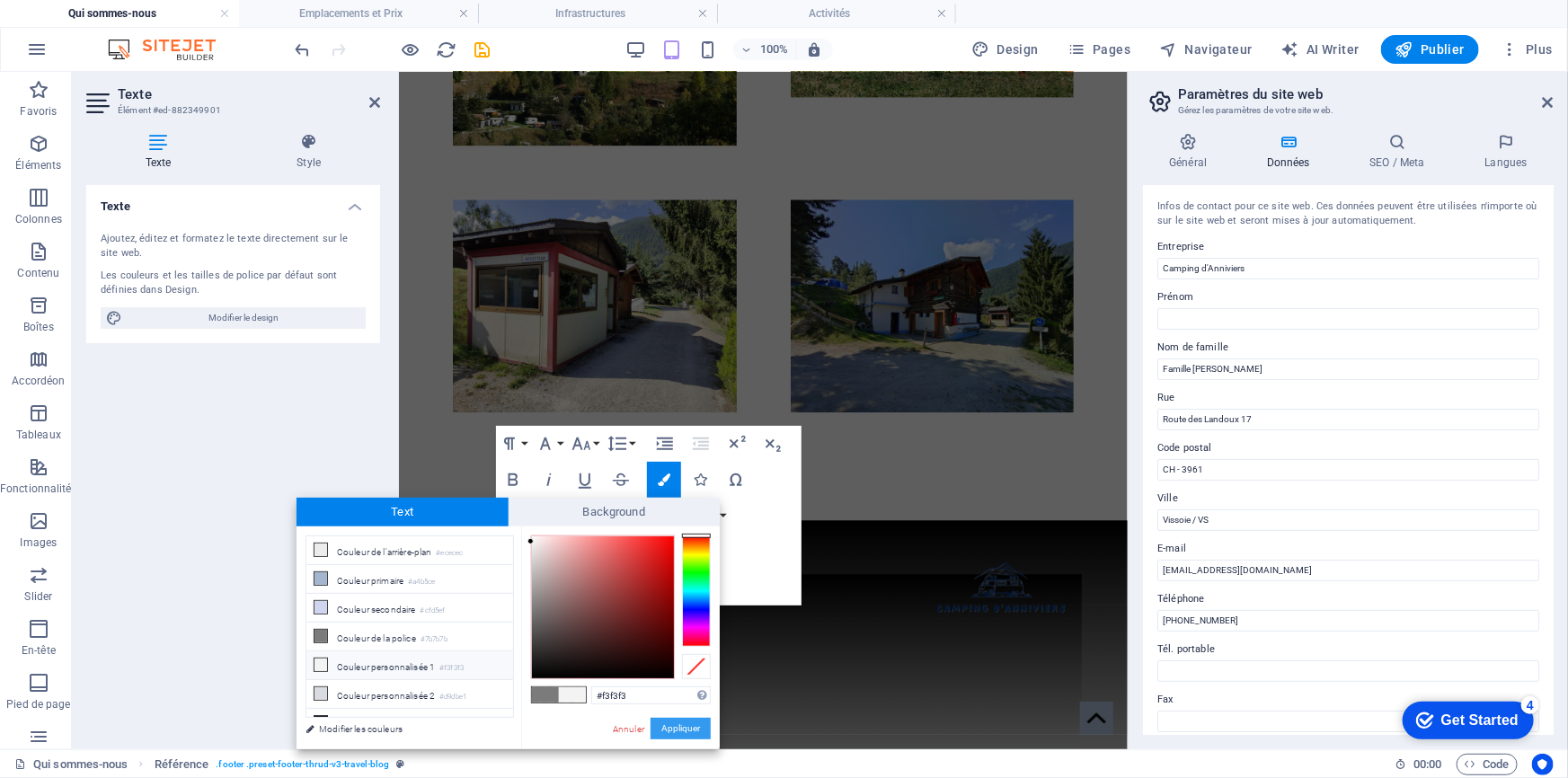
click at [681, 728] on button "Appliquer" at bounding box center [680, 729] width 60 height 22
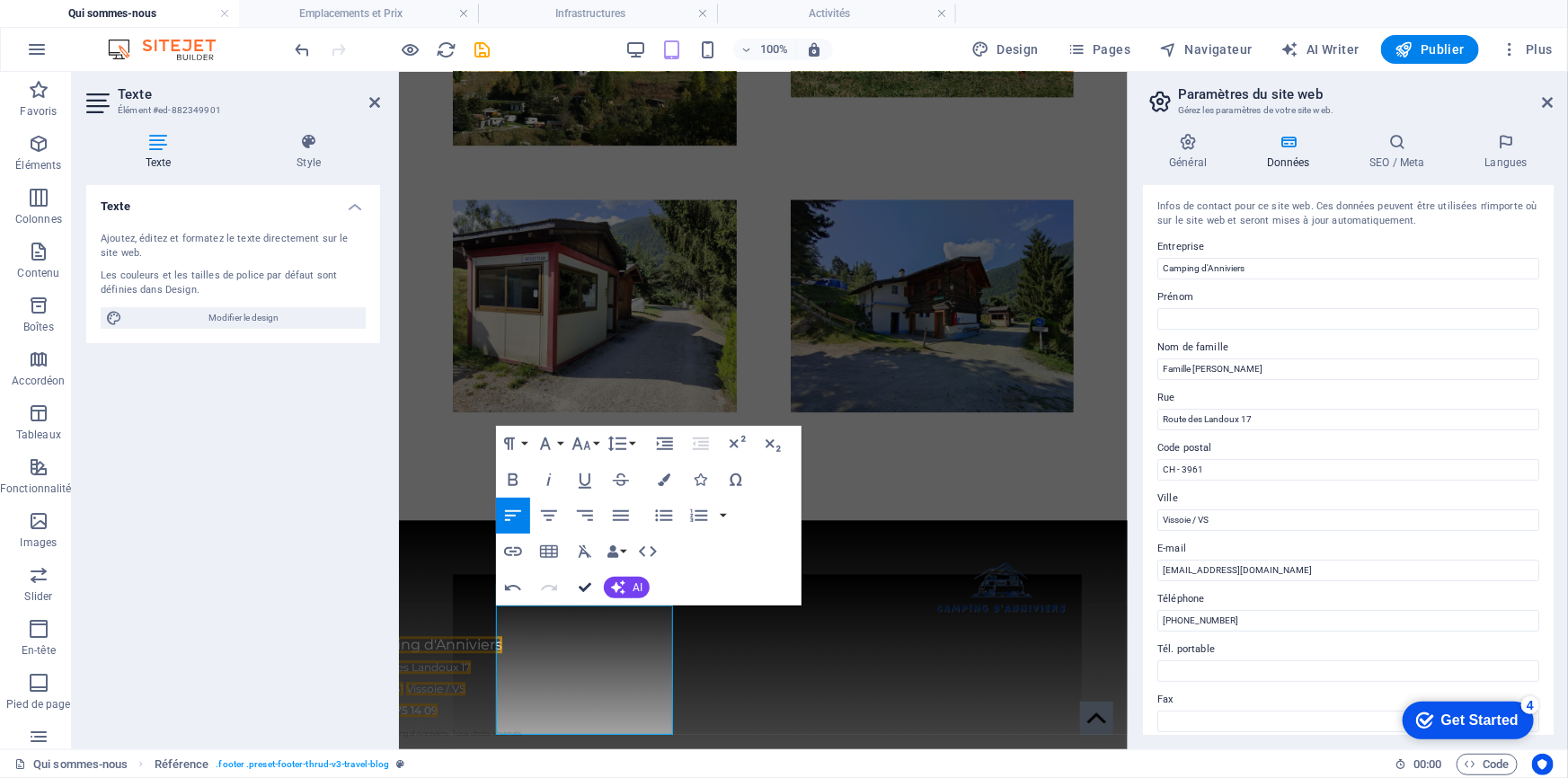
drag, startPoint x: 581, startPoint y: 585, endPoint x: 510, endPoint y: 514, distance: 100.4
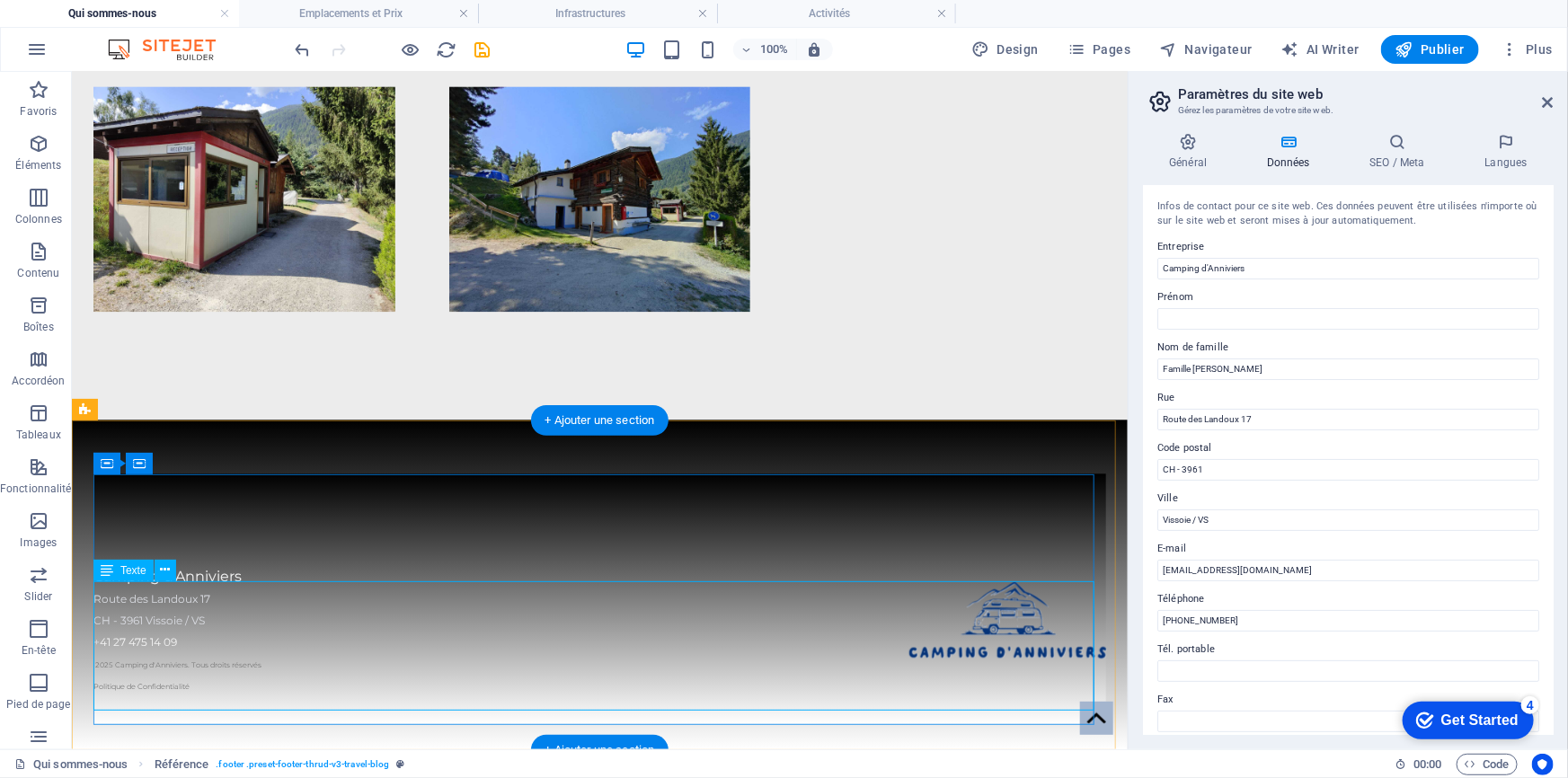
click at [180, 629] on div "Camping d'Anniviers Route des Landoux 17 CH - 3961 [GEOGRAPHIC_DATA] / [GEOGRAP…" at bounding box center [600, 630] width 1013 height 129
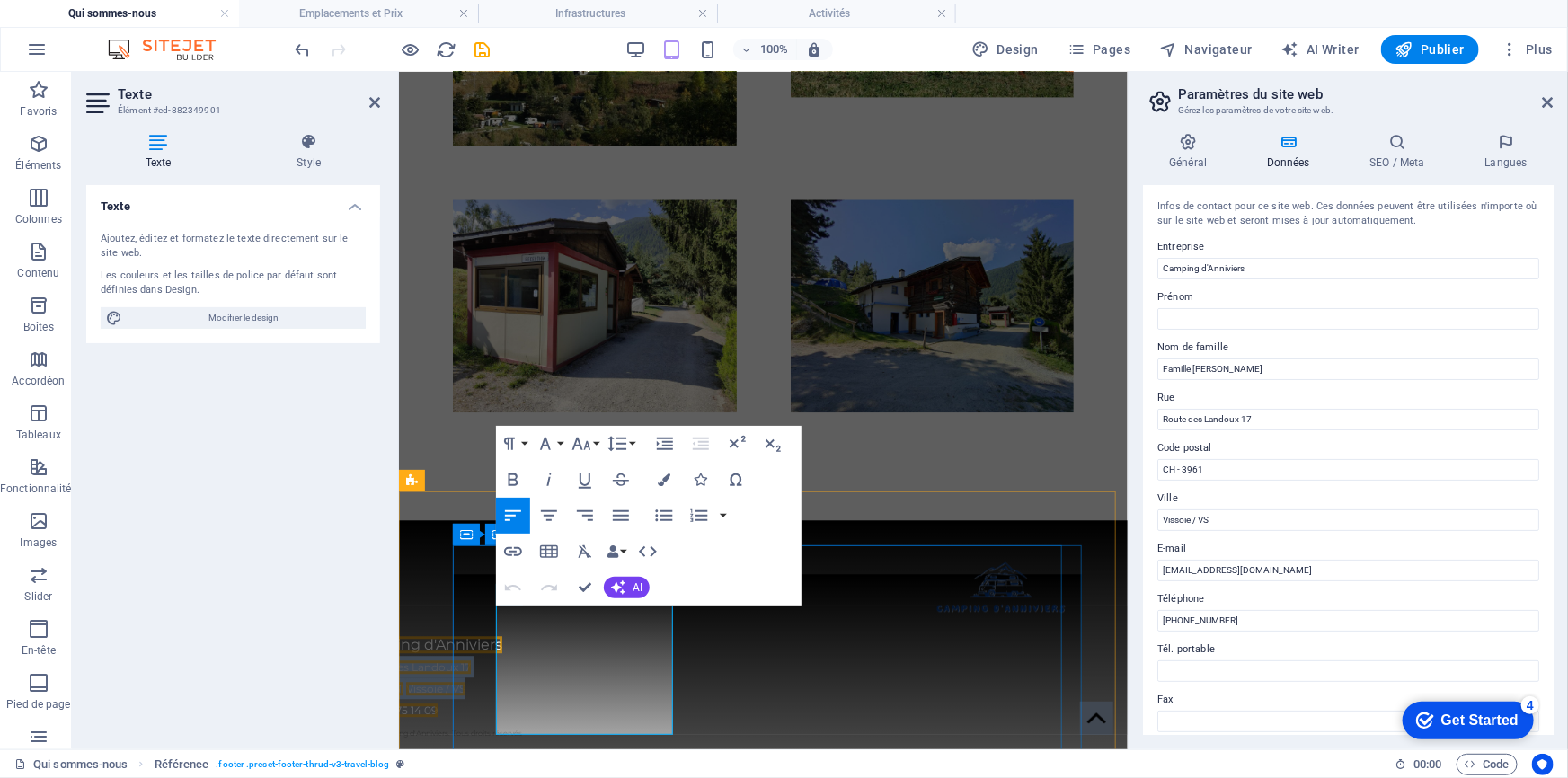
drag, startPoint x: 608, startPoint y: 656, endPoint x: 492, endPoint y: 635, distance: 117.9
click at [492, 635] on div "Camping d'Anniviers Route des Landoux 17 CH - 3961 [GEOGRAPHIC_DATA] / [GEOGRAP…" at bounding box center [766, 698] width 629 height 250
click at [666, 483] on icon "button" at bounding box center [663, 479] width 12 height 12
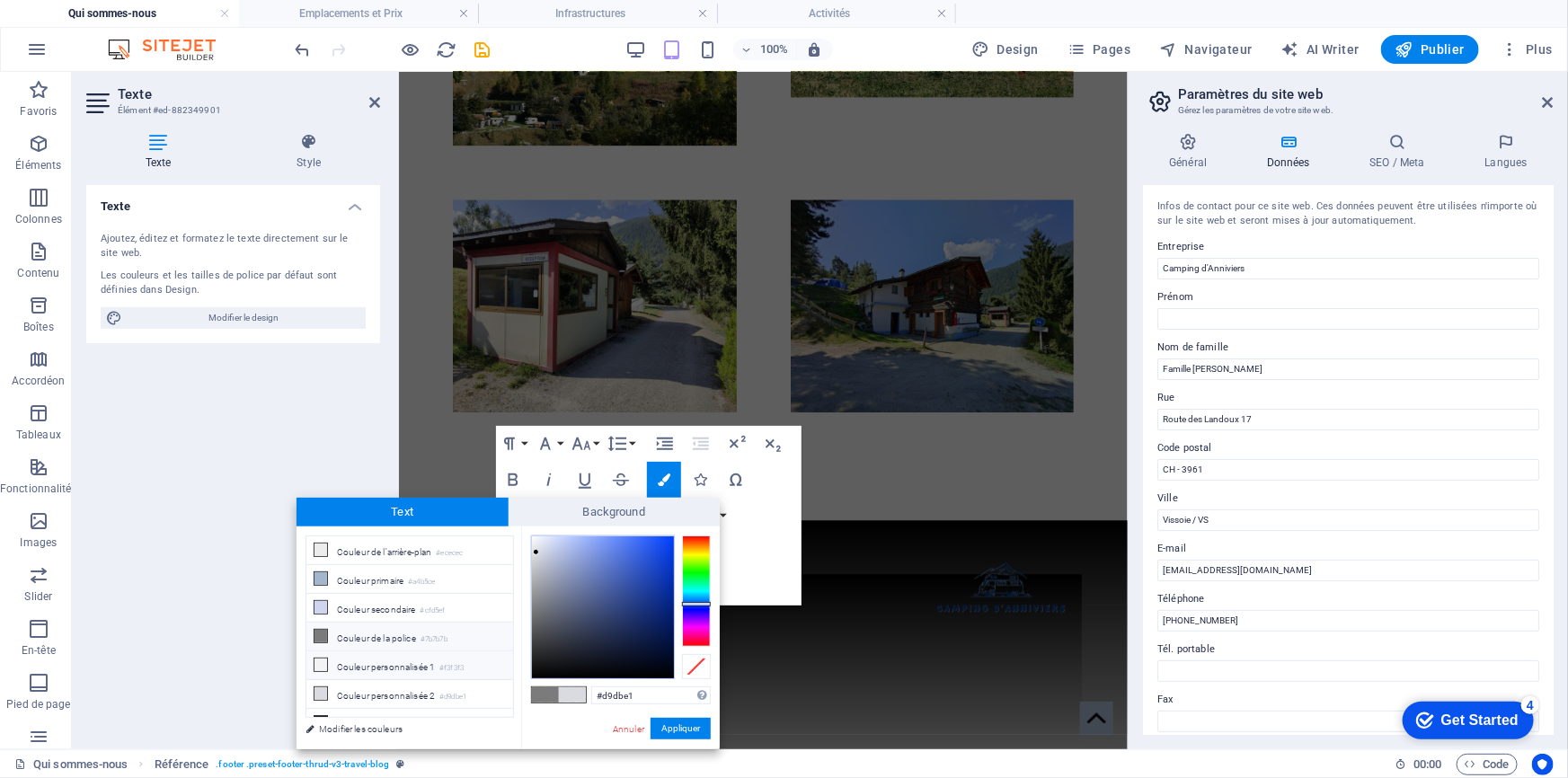
click at [325, 662] on icon at bounding box center [321, 664] width 12 height 12
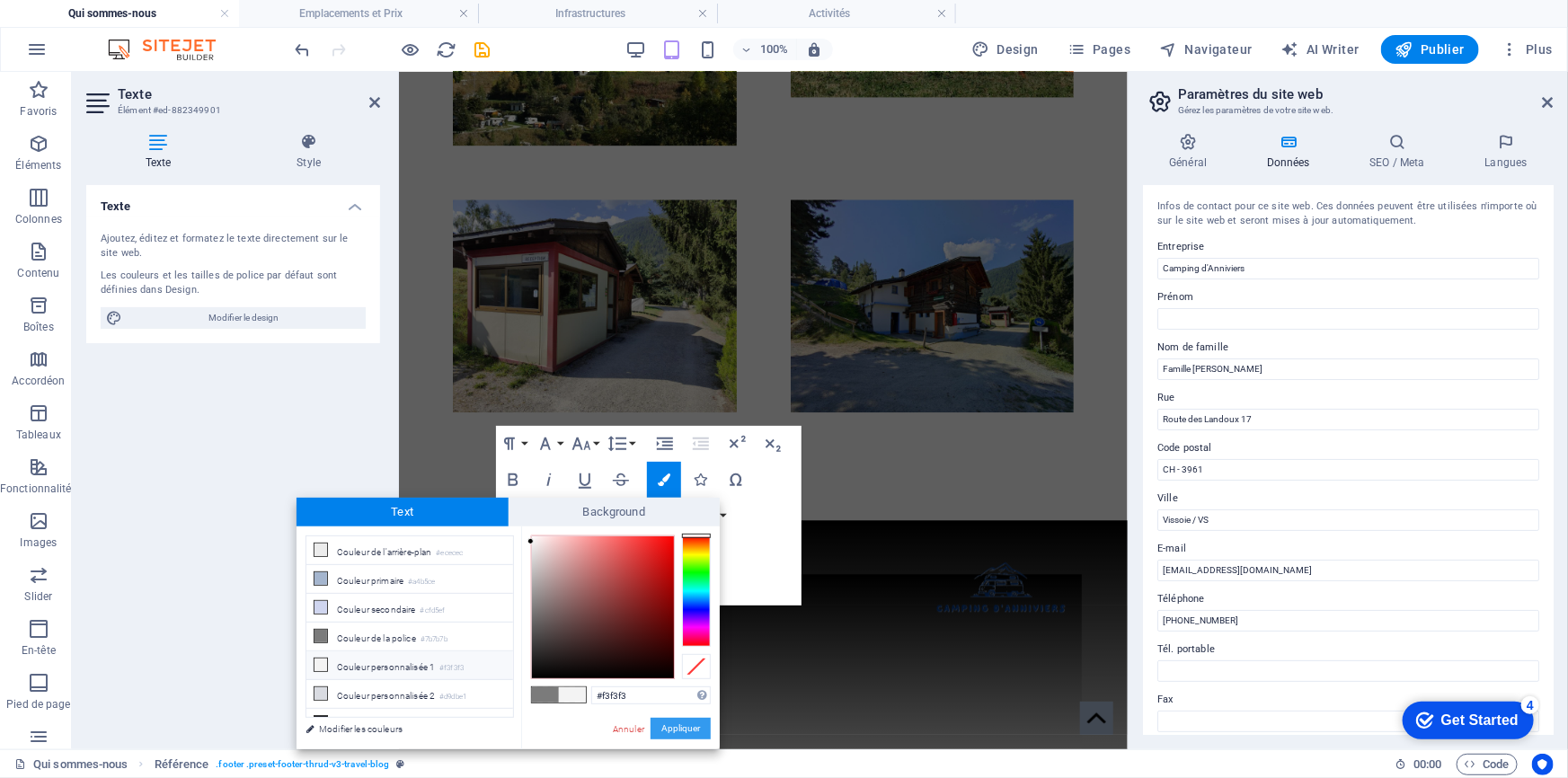
click at [673, 728] on button "Appliquer" at bounding box center [680, 729] width 60 height 22
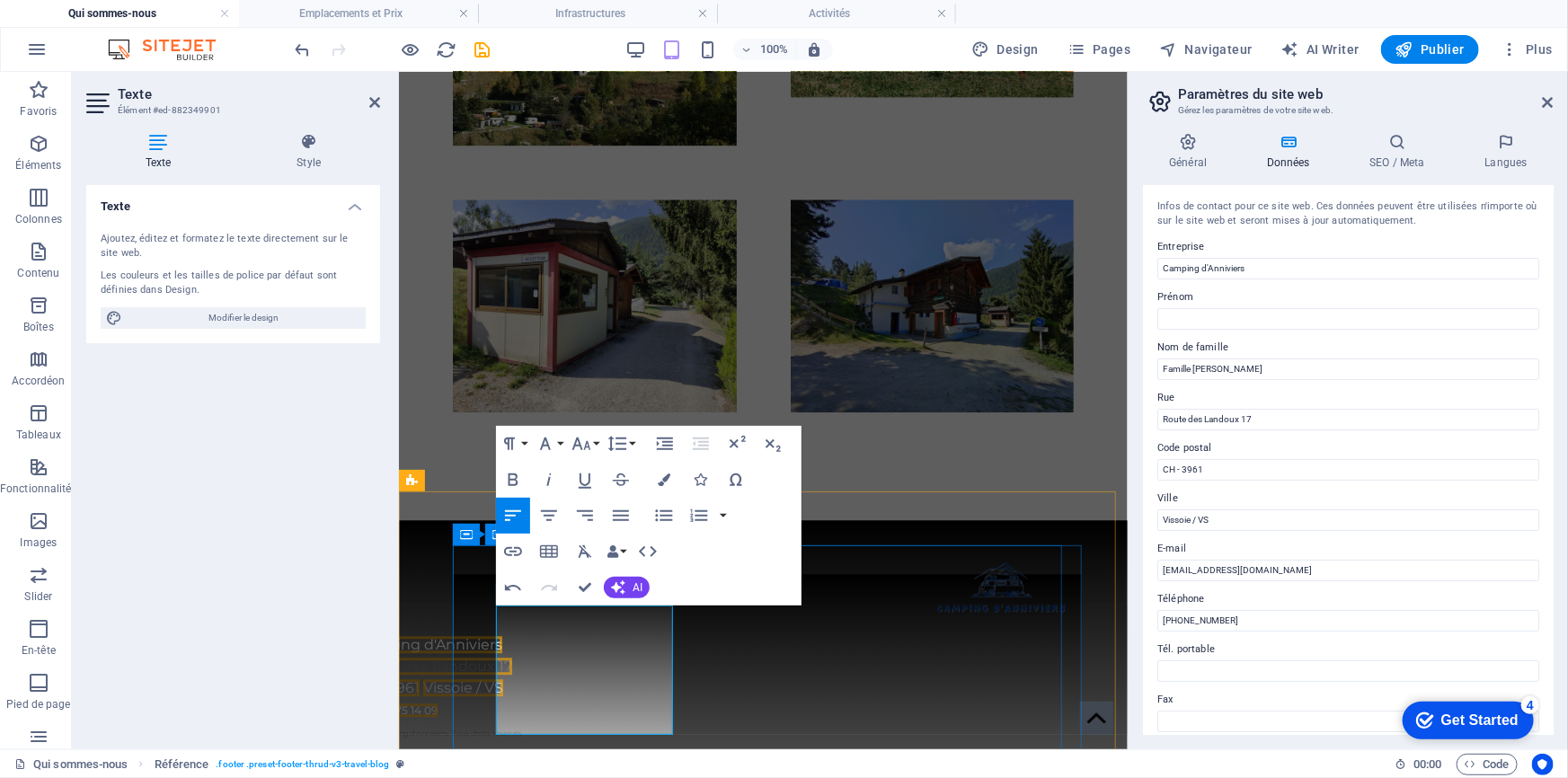
click at [511, 657] on span "Route des Landoux 17" at bounding box center [432, 665] width 158 height 17
click at [667, 483] on icon "button" at bounding box center [663, 479] width 12 height 12
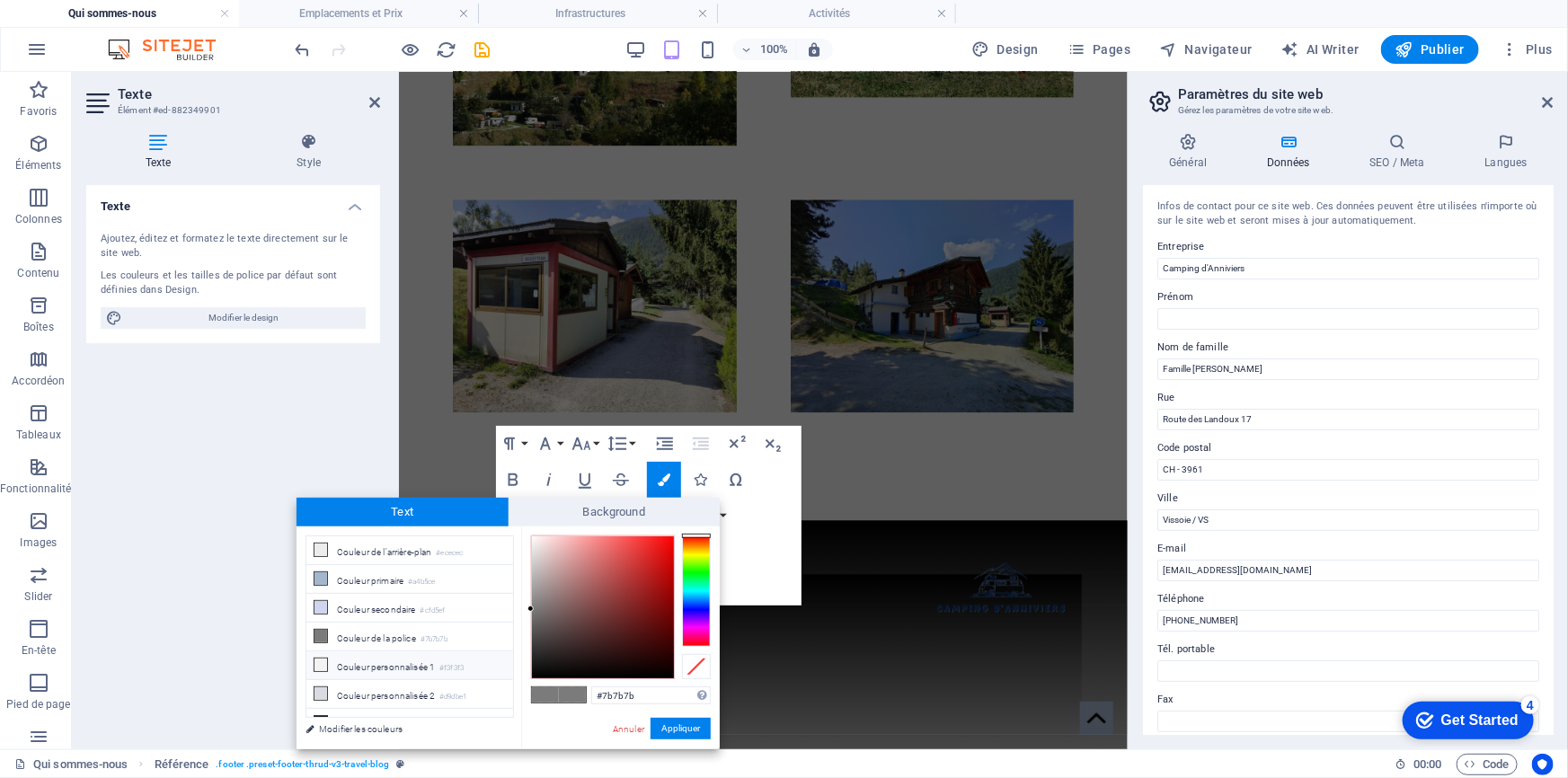
click at [321, 663] on icon at bounding box center [321, 664] width 12 height 12
type input "#f3f3f3"
click at [678, 728] on button "Appliquer" at bounding box center [680, 729] width 60 height 22
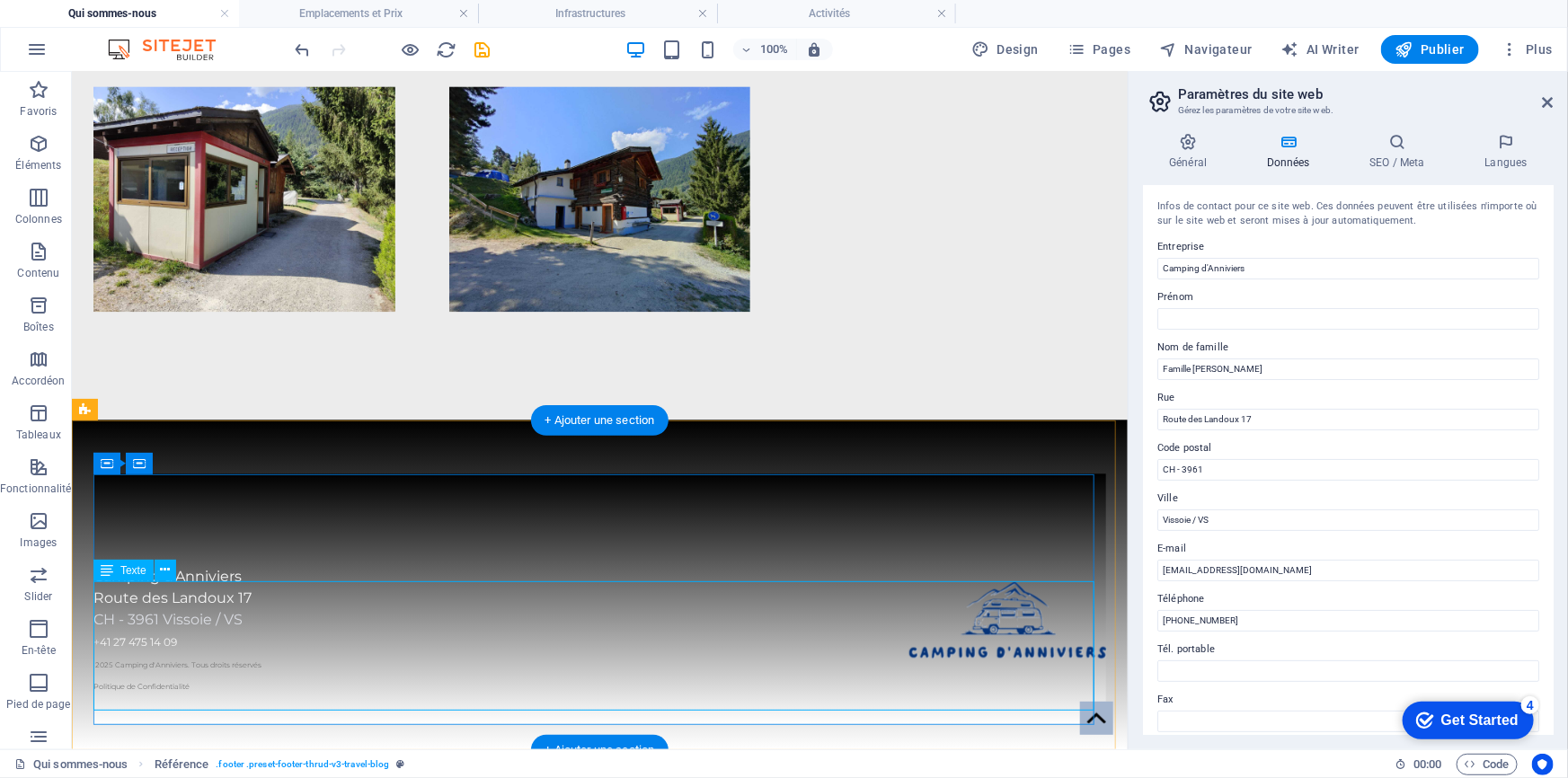
click at [173, 628] on div "Camping d'Anniviers Route des Landoux 17 CH - 3961 [GEOGRAPHIC_DATA] / [GEOGRAP…" at bounding box center [600, 630] width 1013 height 129
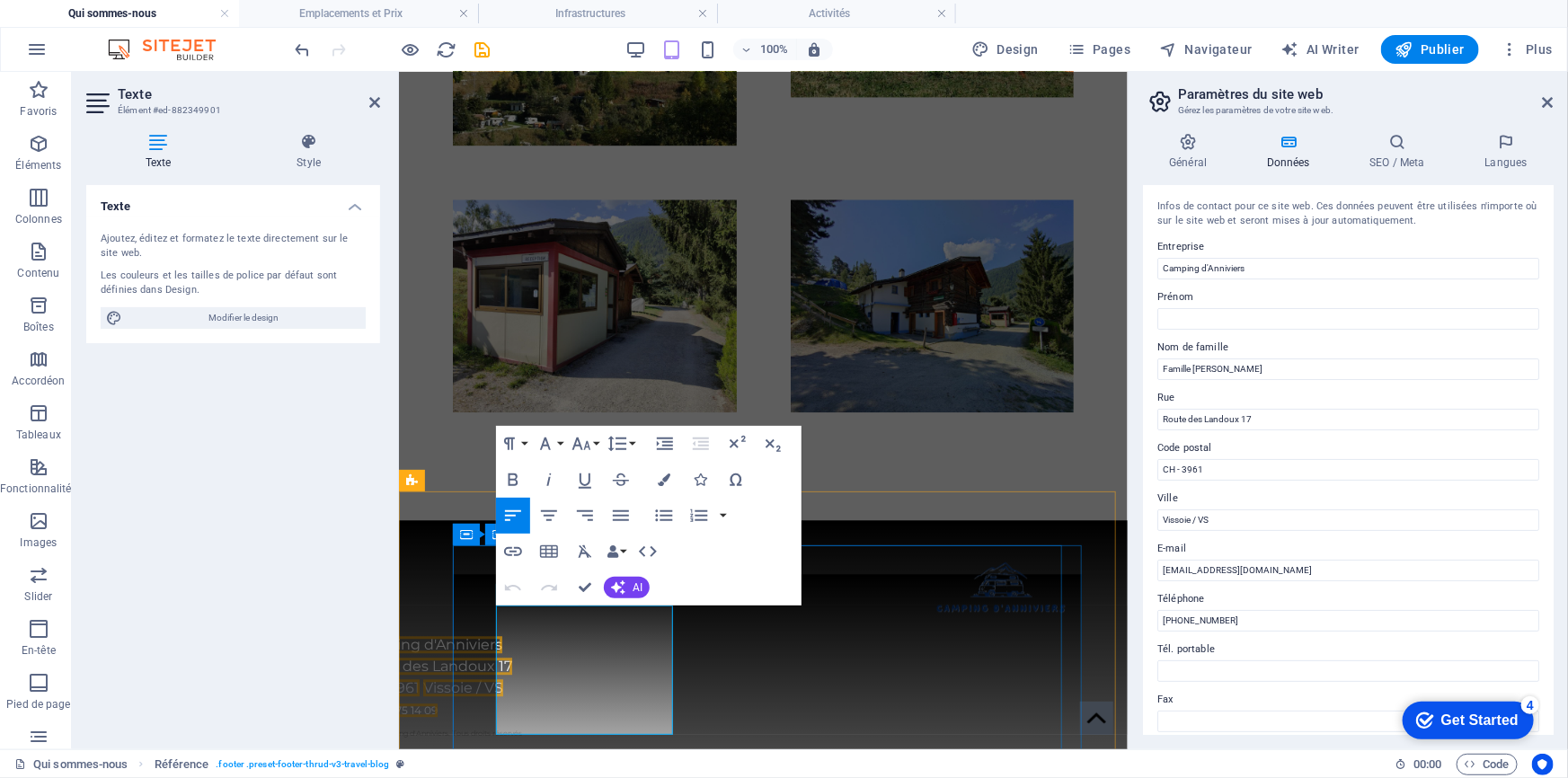
click at [503, 678] on span "Vissoie / VS" at bounding box center [462, 687] width 80 height 17
drag, startPoint x: 643, startPoint y: 657, endPoint x: 567, endPoint y: 659, distance: 76.0
click at [503, 678] on span "Vissoie / VS" at bounding box center [462, 687] width 80 height 17
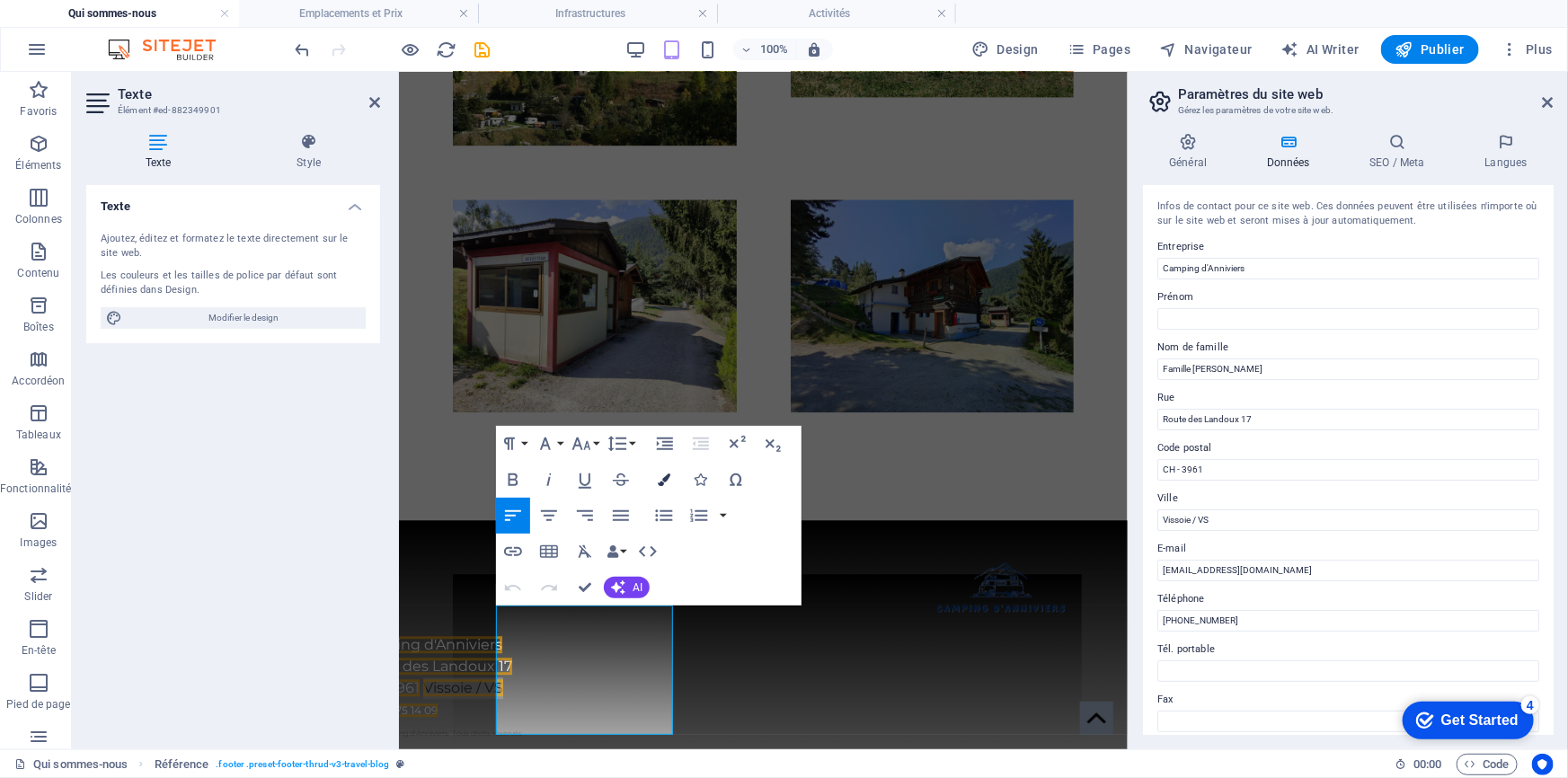
click at [667, 477] on icon "button" at bounding box center [663, 479] width 12 height 12
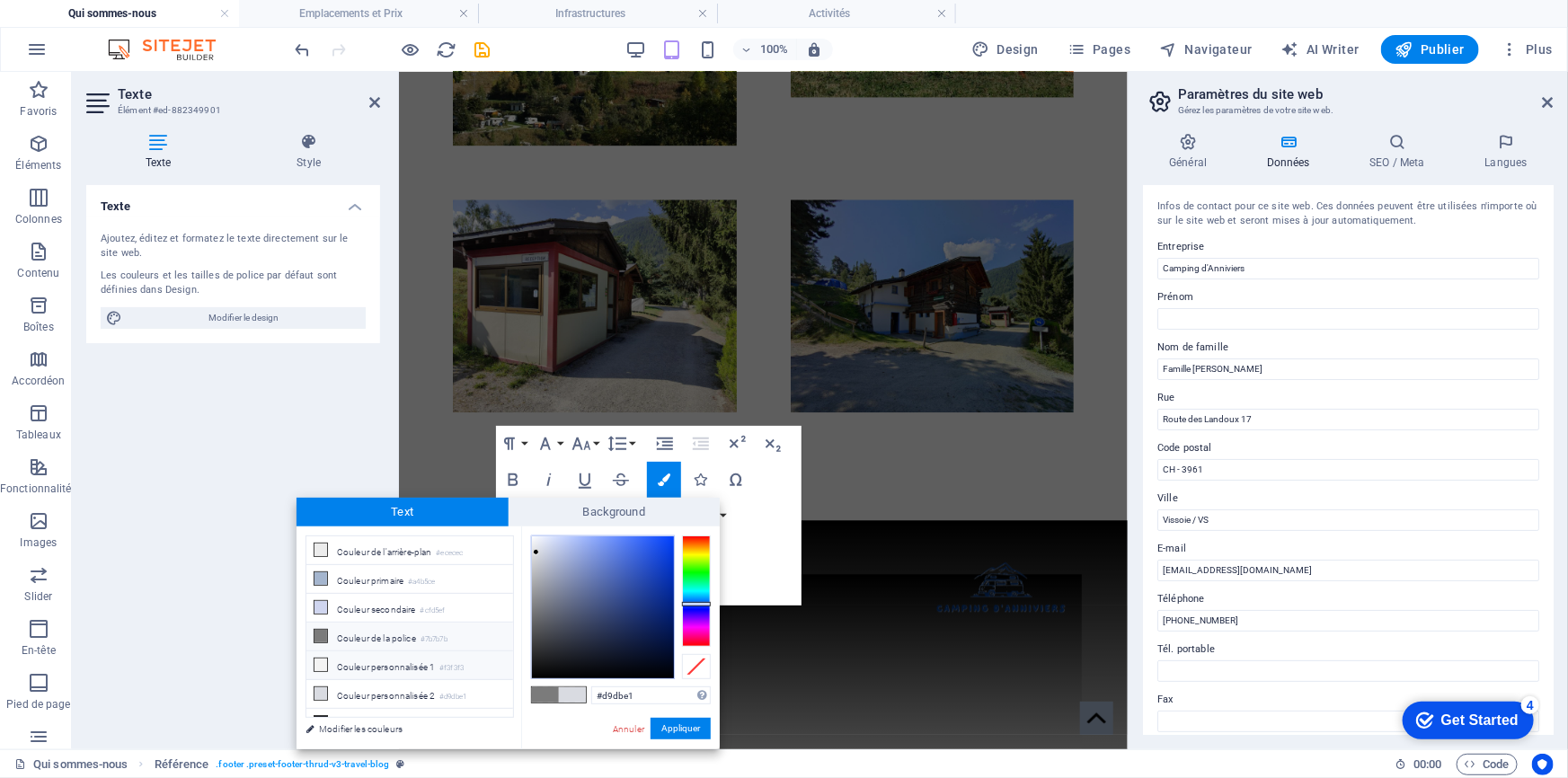
click at [323, 665] on icon at bounding box center [321, 664] width 12 height 12
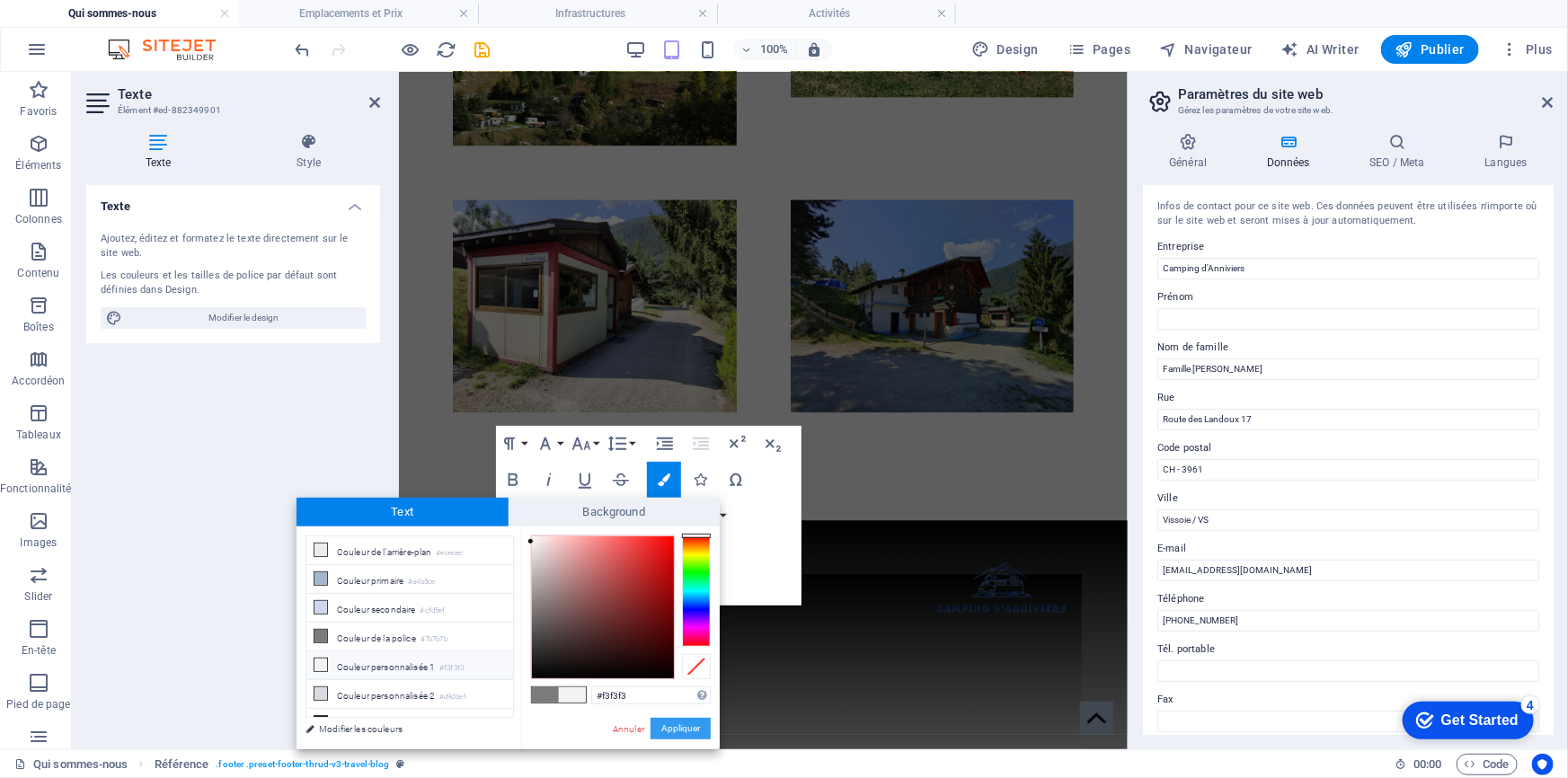
click at [683, 725] on button "Appliquer" at bounding box center [680, 729] width 60 height 22
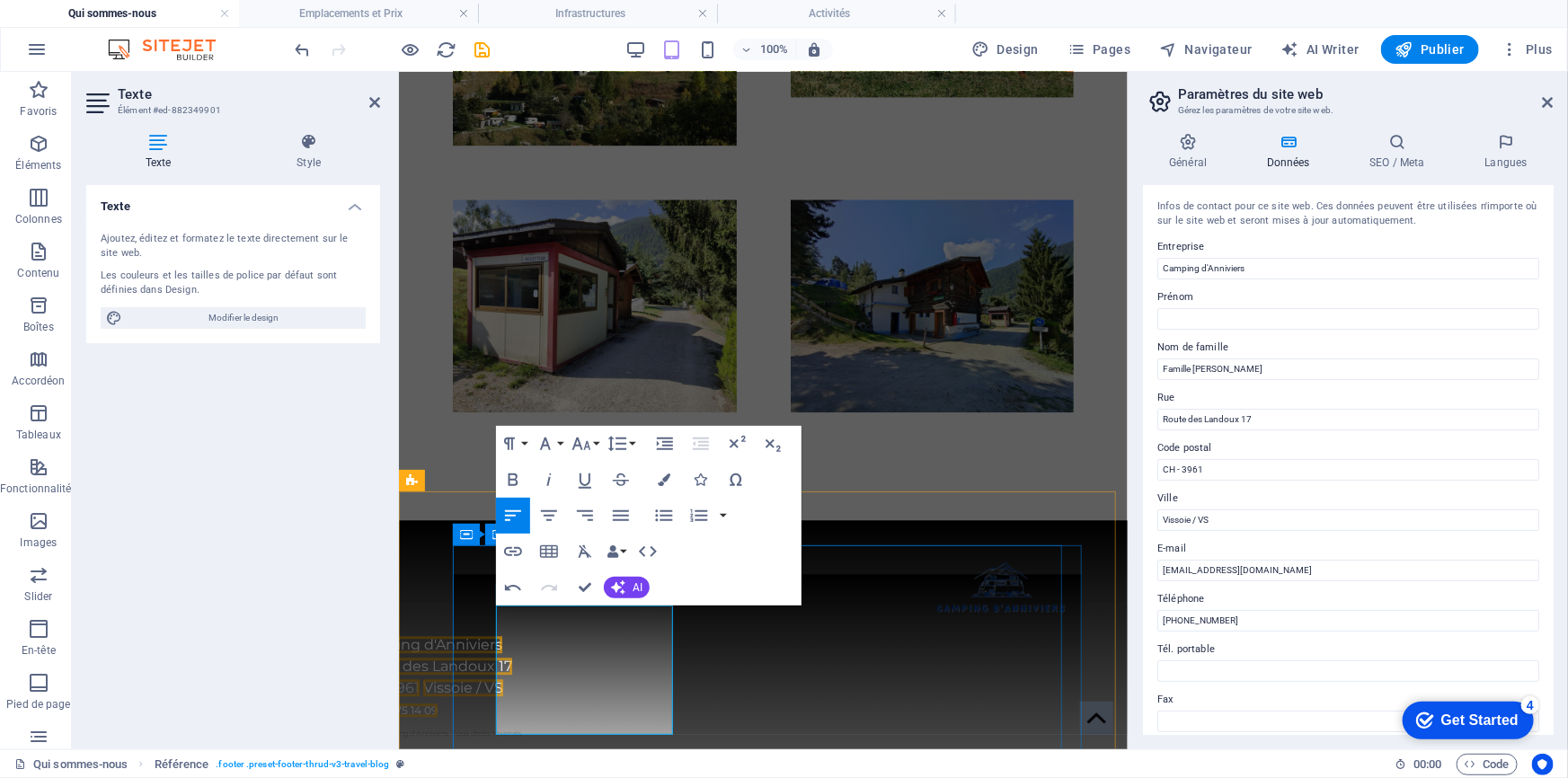
click at [418, 678] on span "CH - 3961" at bounding box center [385, 687] width 65 height 17
click at [671, 478] on button "Colors" at bounding box center [664, 480] width 34 height 36
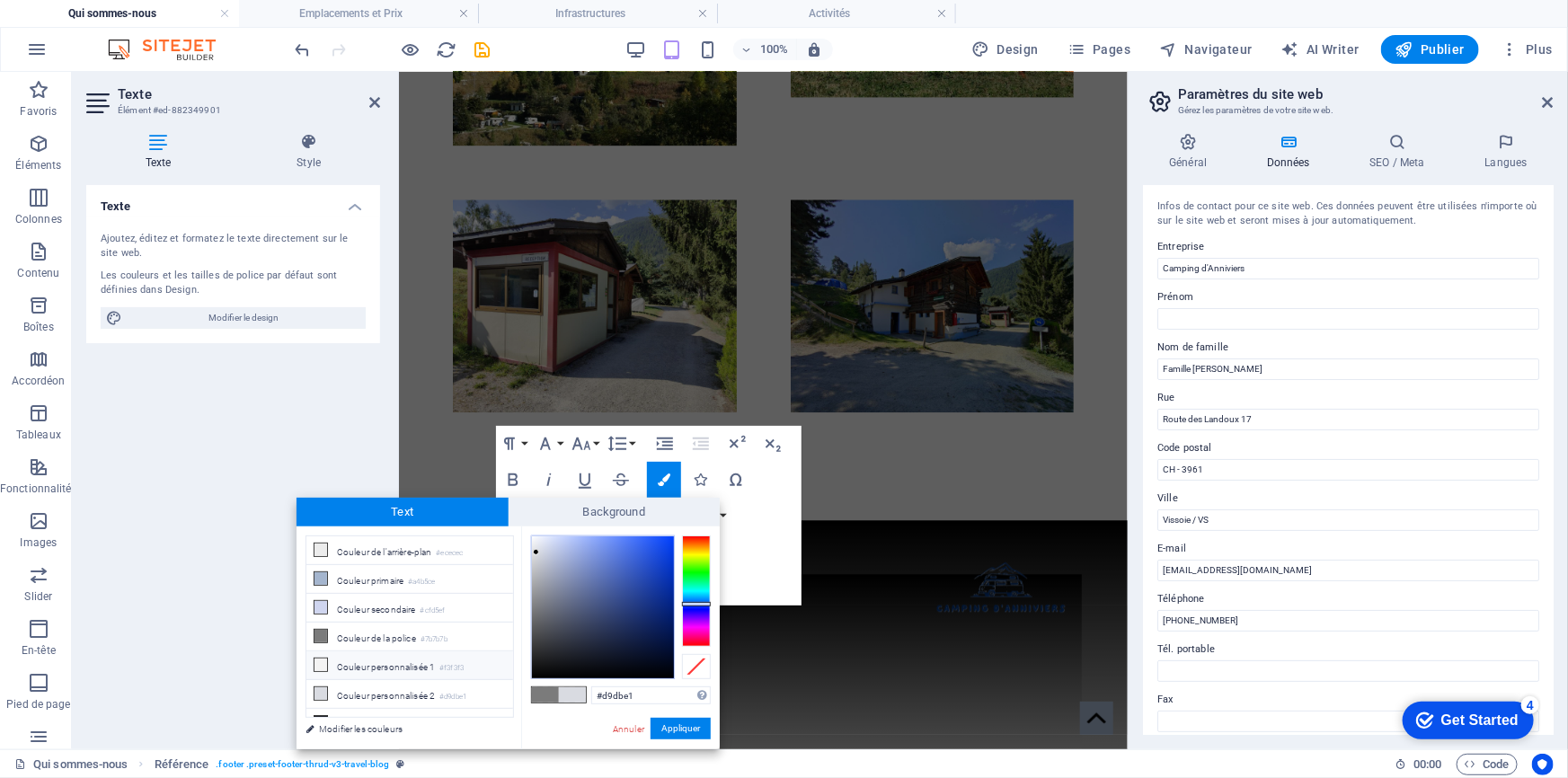
click at [325, 664] on icon at bounding box center [321, 664] width 12 height 12
type input "#f3f3f3"
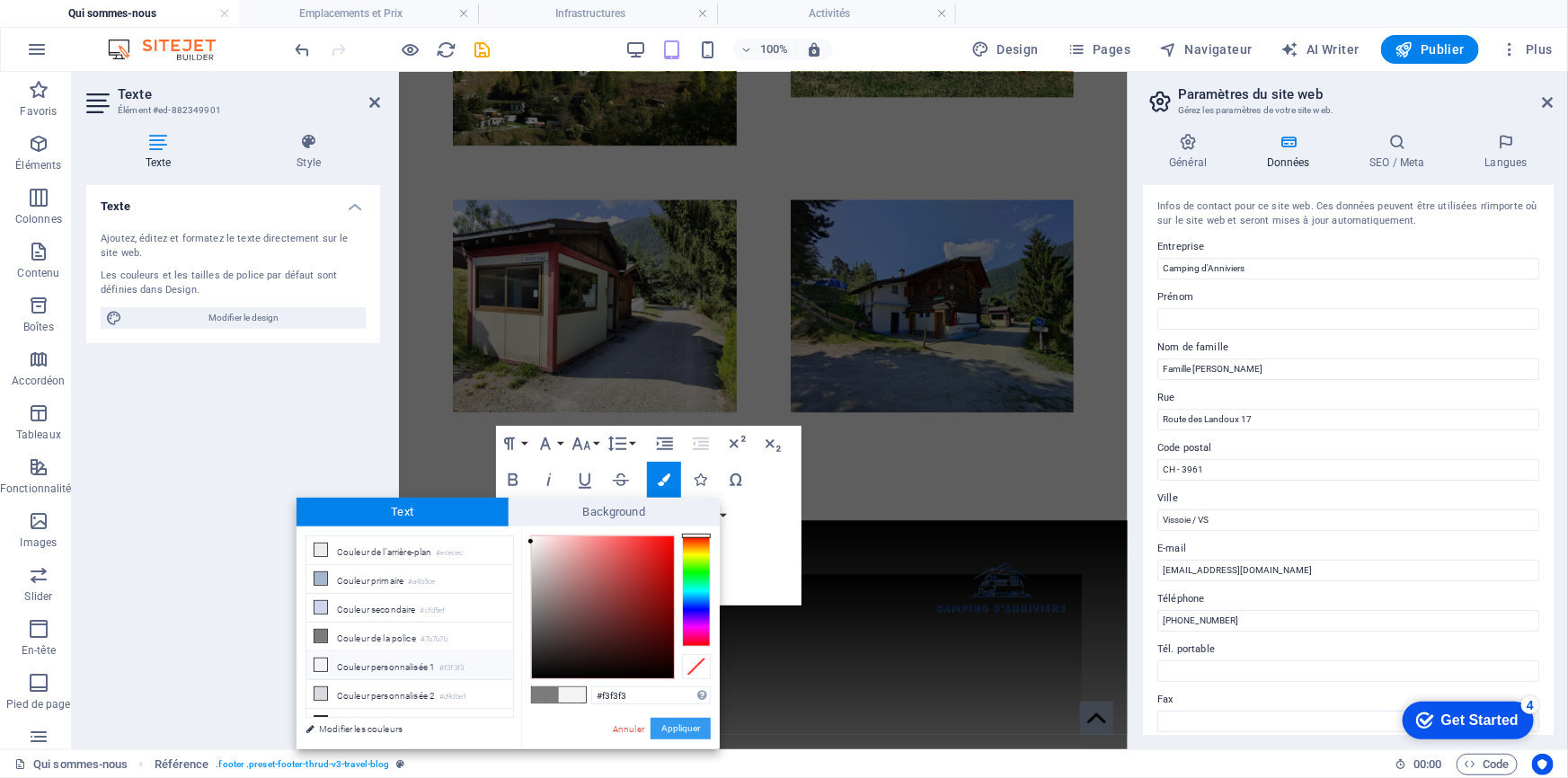
click at [660, 728] on button "Appliquer" at bounding box center [680, 729] width 60 height 22
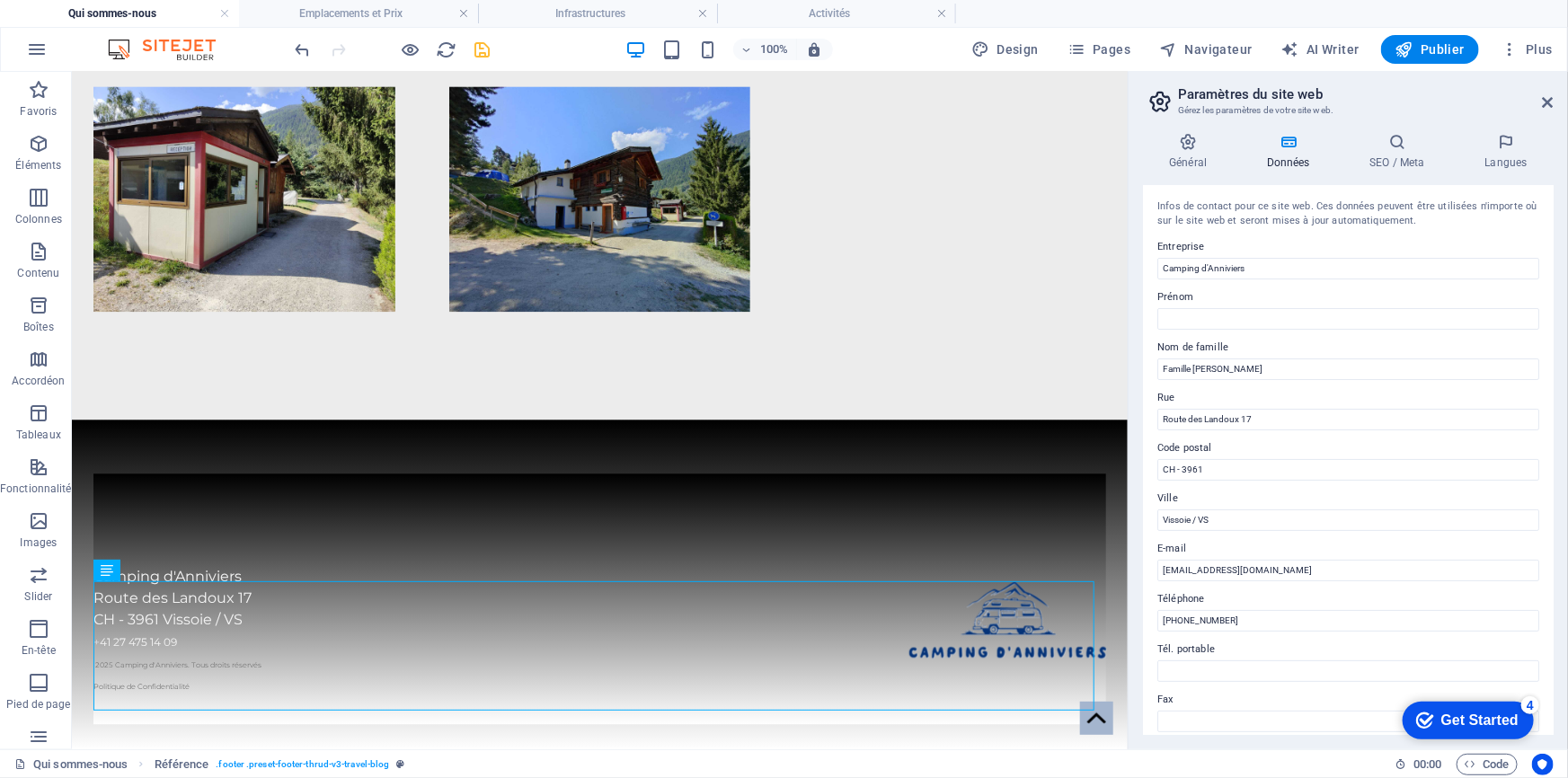
click at [476, 48] on icon "save" at bounding box center [483, 50] width 21 height 21
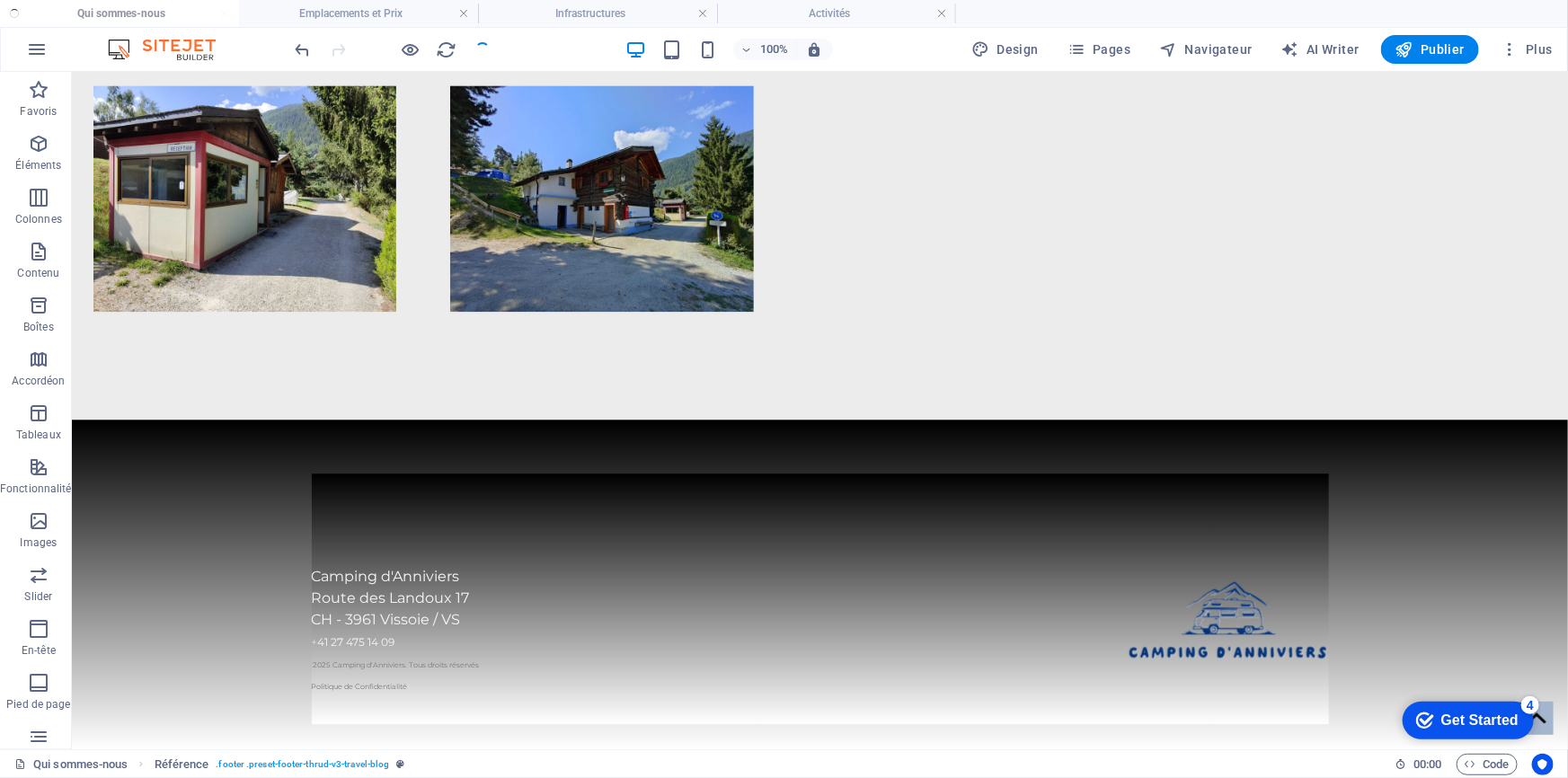
scroll to position [2058, 0]
click at [1112, 51] on span "Pages" at bounding box center [1098, 49] width 63 height 18
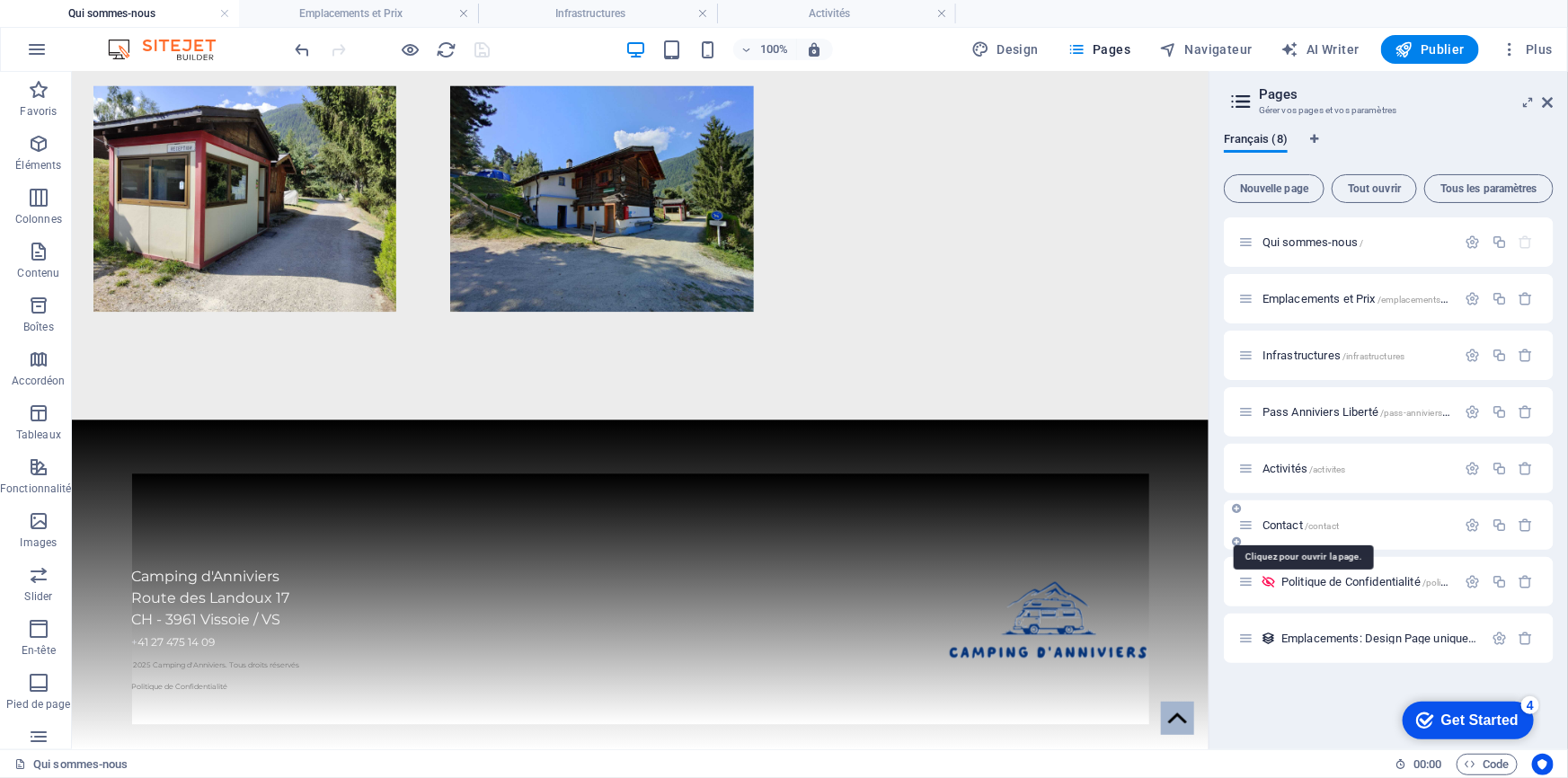
click at [1290, 526] on span "Contact /contact" at bounding box center [1301, 526] width 77 height 13
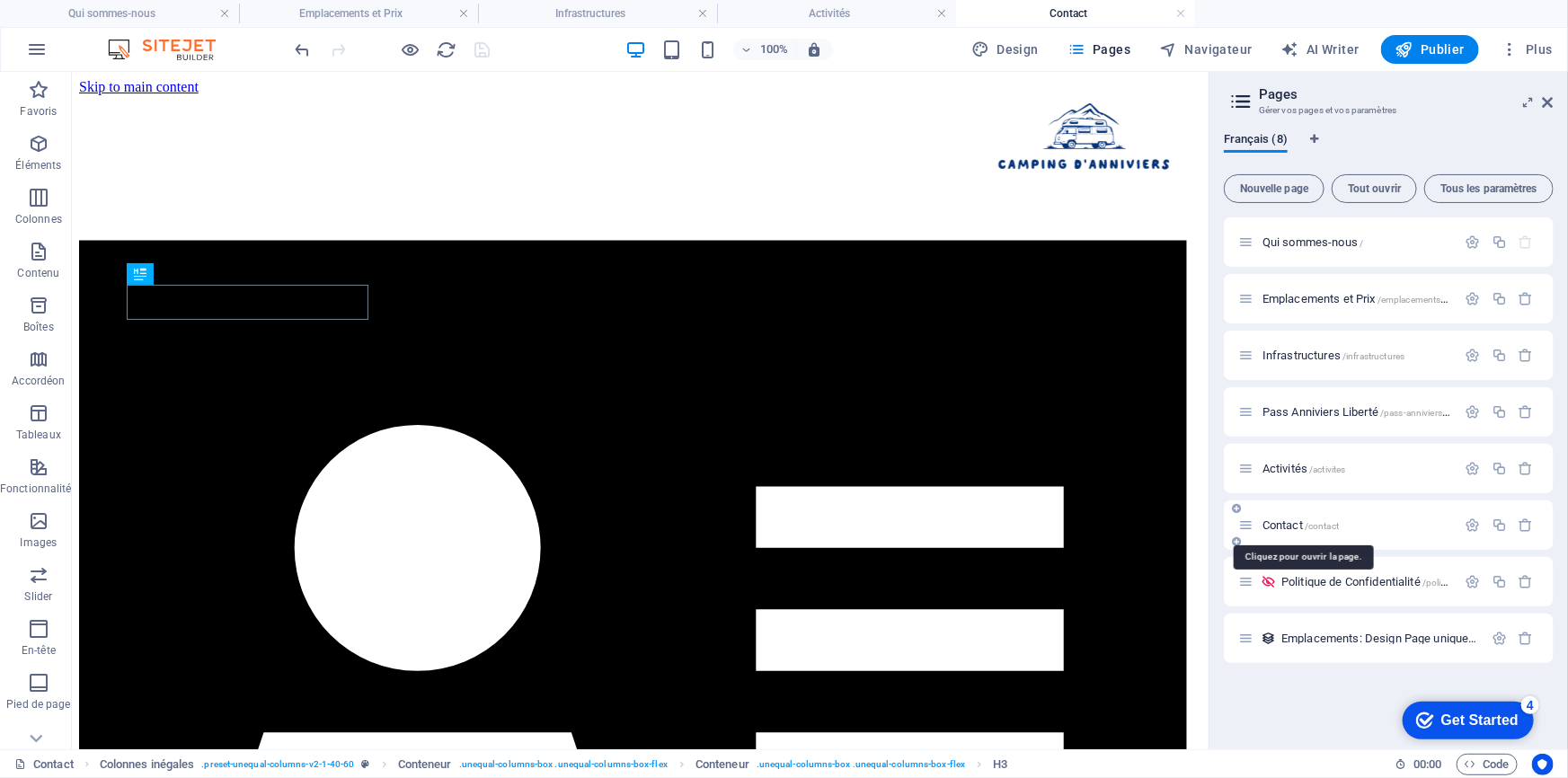
scroll to position [0, 0]
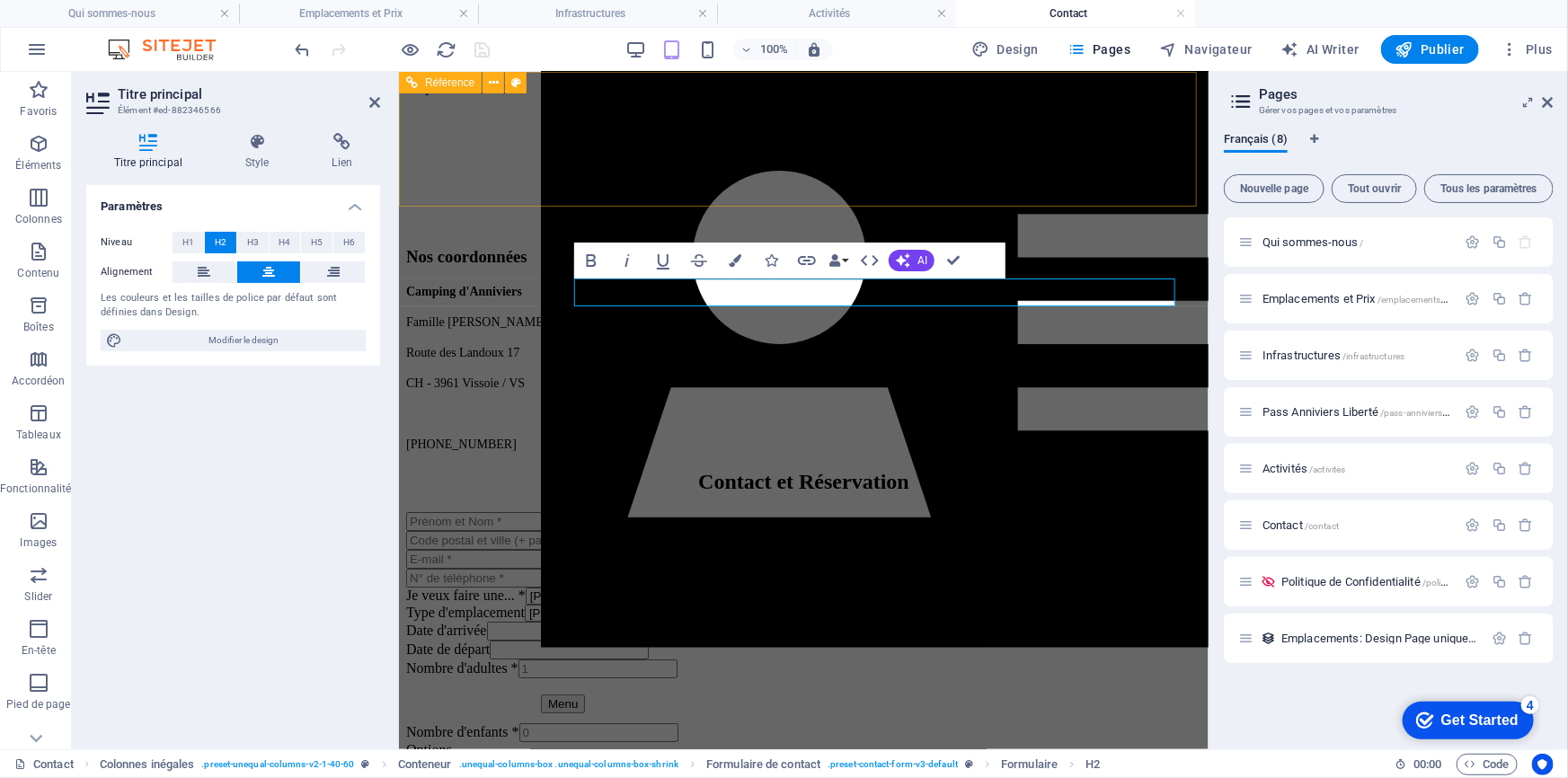
click at [791, 289] on div "Menu" at bounding box center [937, 516] width 795 height 716
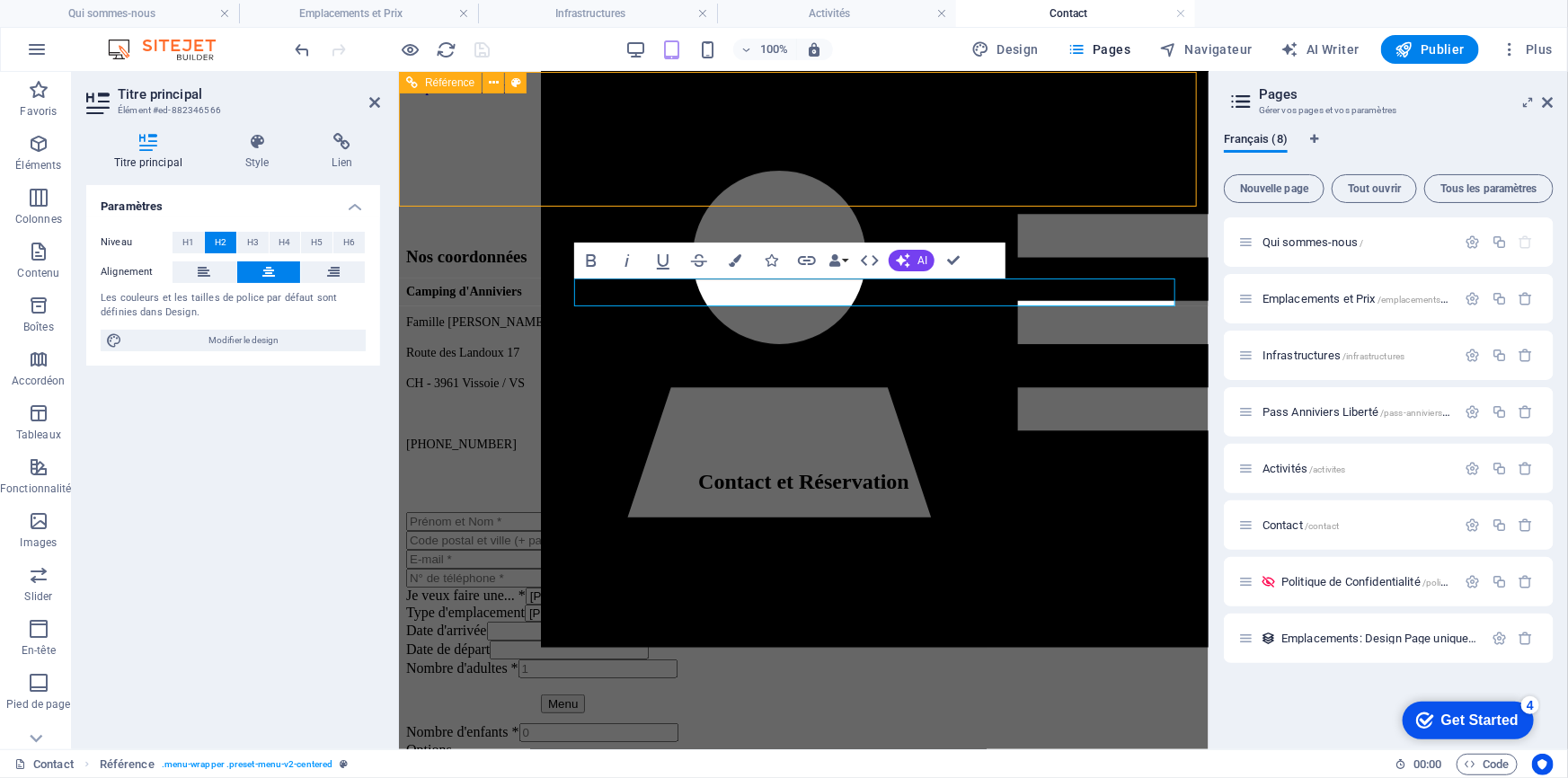
click at [791, 289] on div "Menu" at bounding box center [937, 516] width 795 height 716
click at [809, 470] on div "Contact et Réservation" at bounding box center [802, 482] width 795 height 25
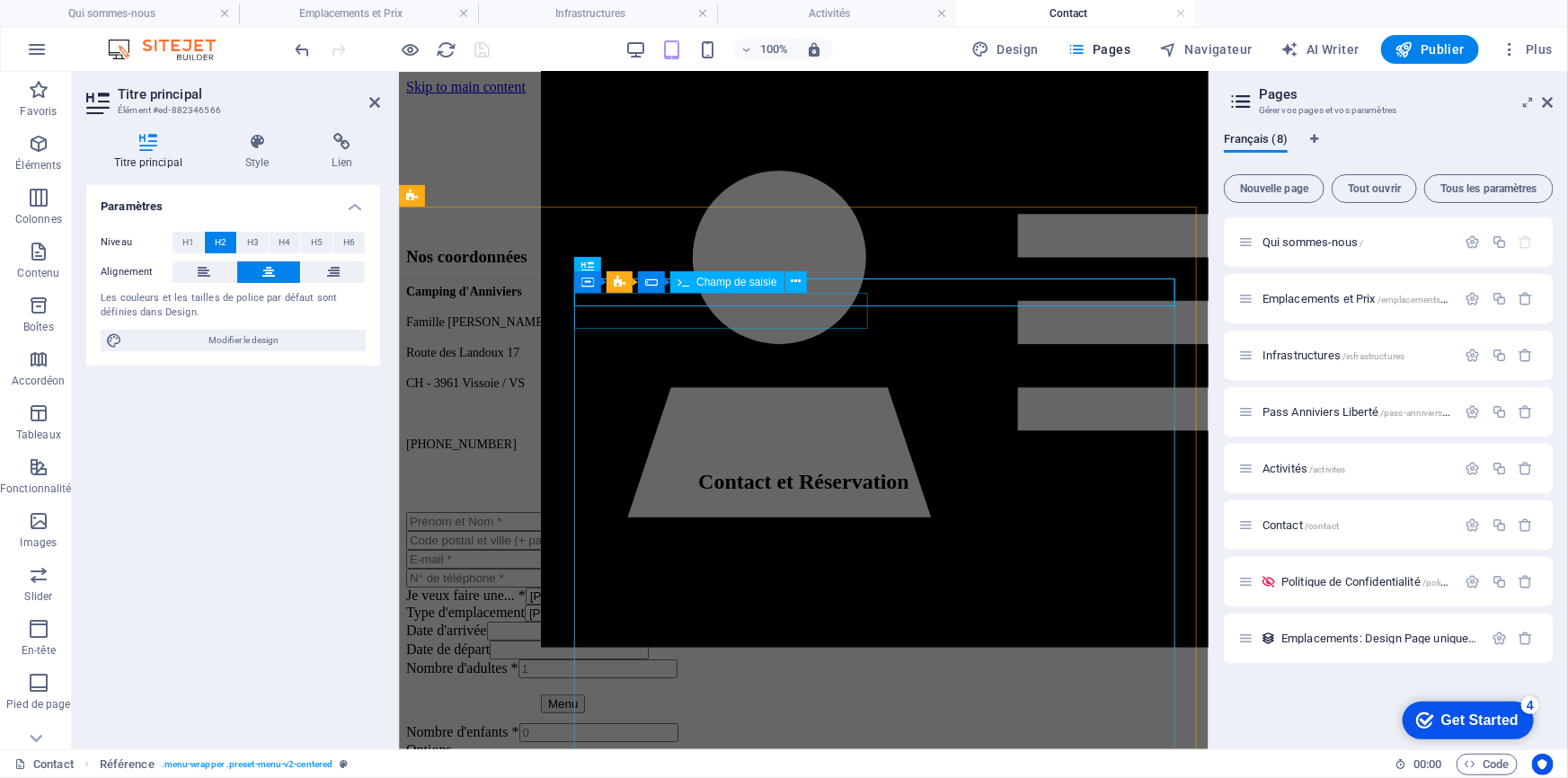
click at [804, 511] on div at bounding box center [802, 521] width 795 height 19
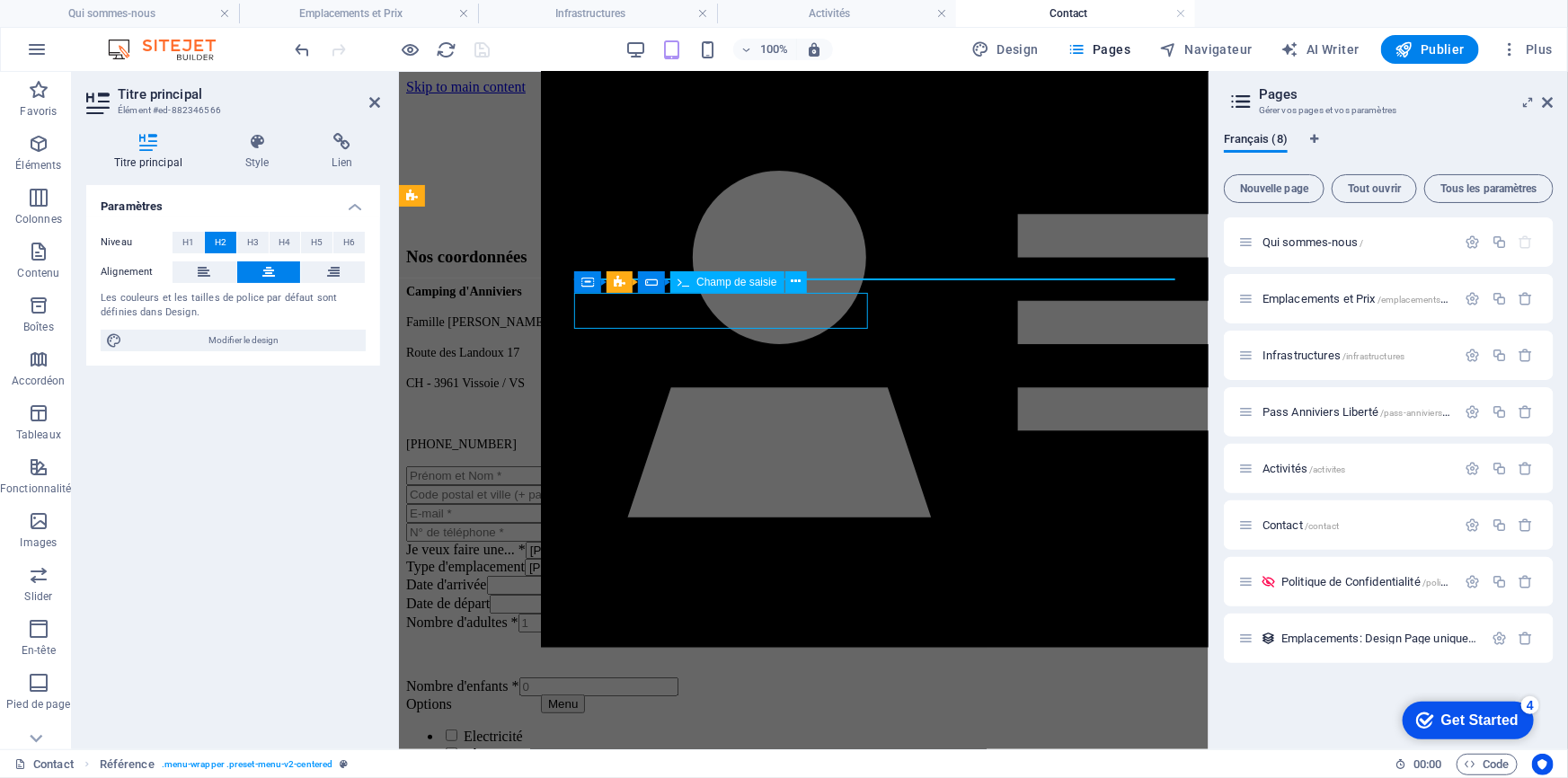
click at [804, 466] on form "Je veux faire une... * [PERSON_NAME] sélectionner Réservation Demande de rensei…" at bounding box center [802, 756] width 795 height 581
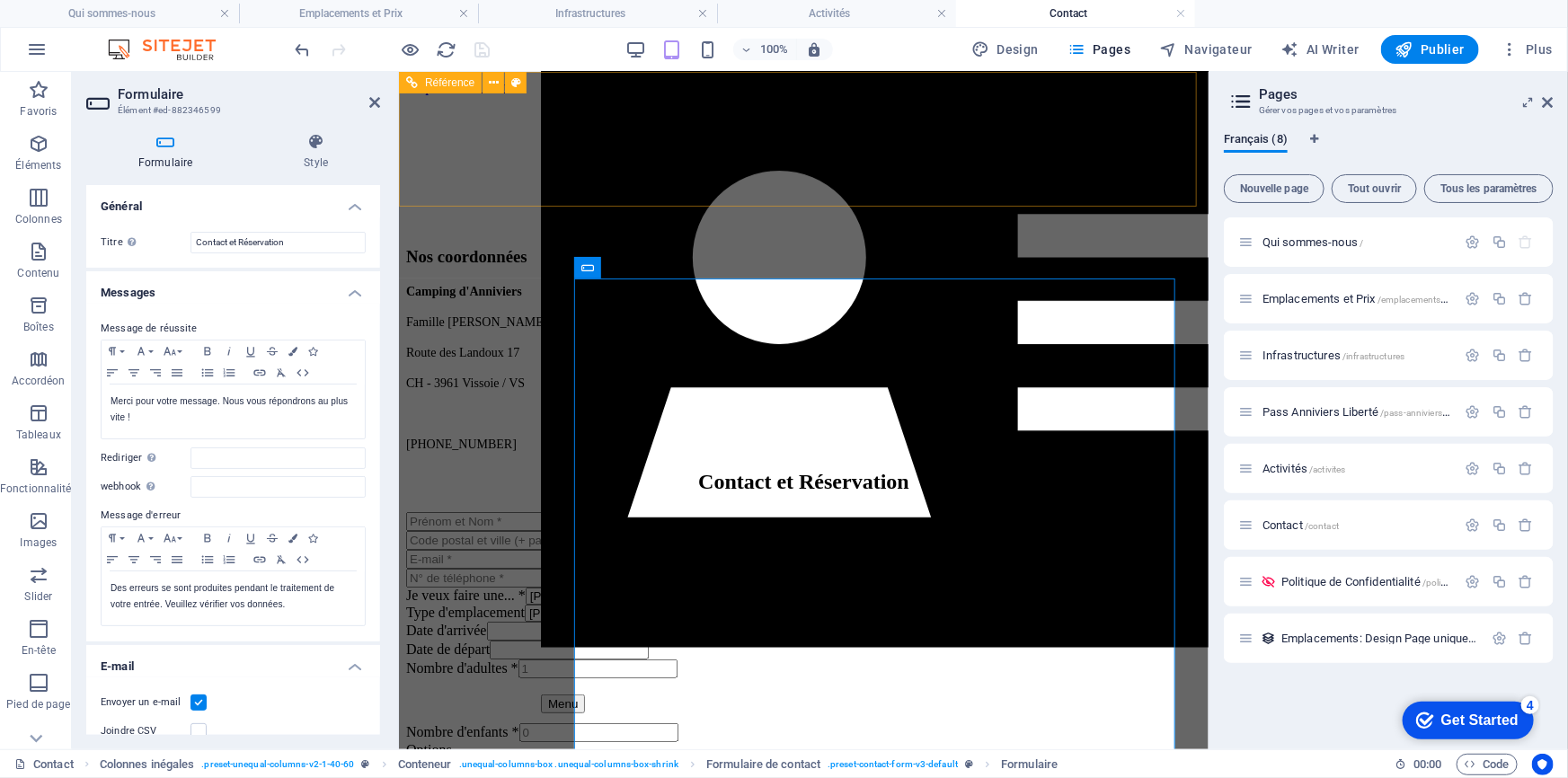
click at [820, 288] on div "Menu" at bounding box center [937, 516] width 795 height 716
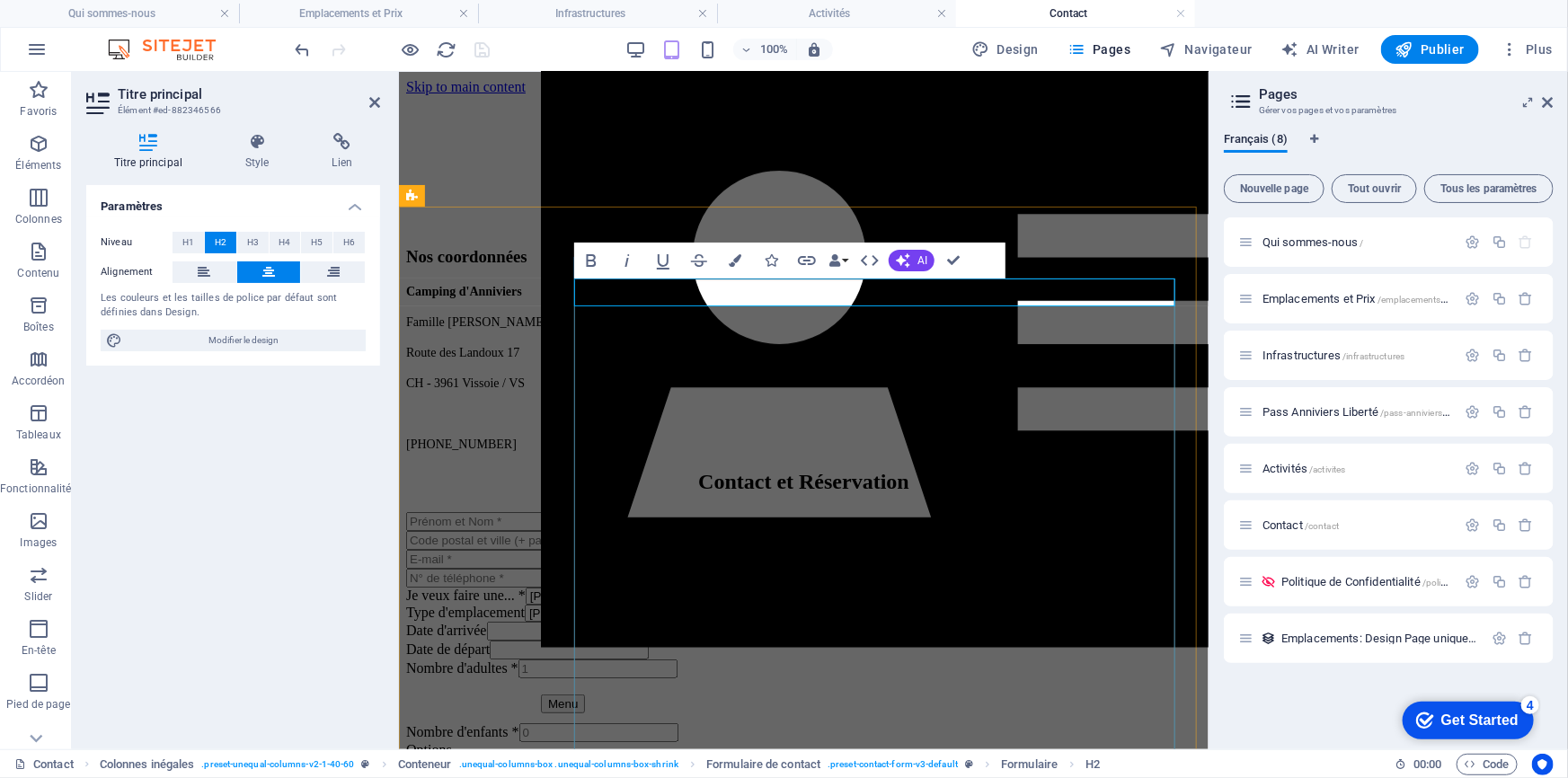
click at [772, 470] on h2 "Contact et Réservation" at bounding box center [802, 482] width 795 height 25
drag, startPoint x: 752, startPoint y: 294, endPoint x: 831, endPoint y: 294, distance: 79.0
click at [831, 470] on h2 "Contact et Réservation" at bounding box center [802, 482] width 795 height 25
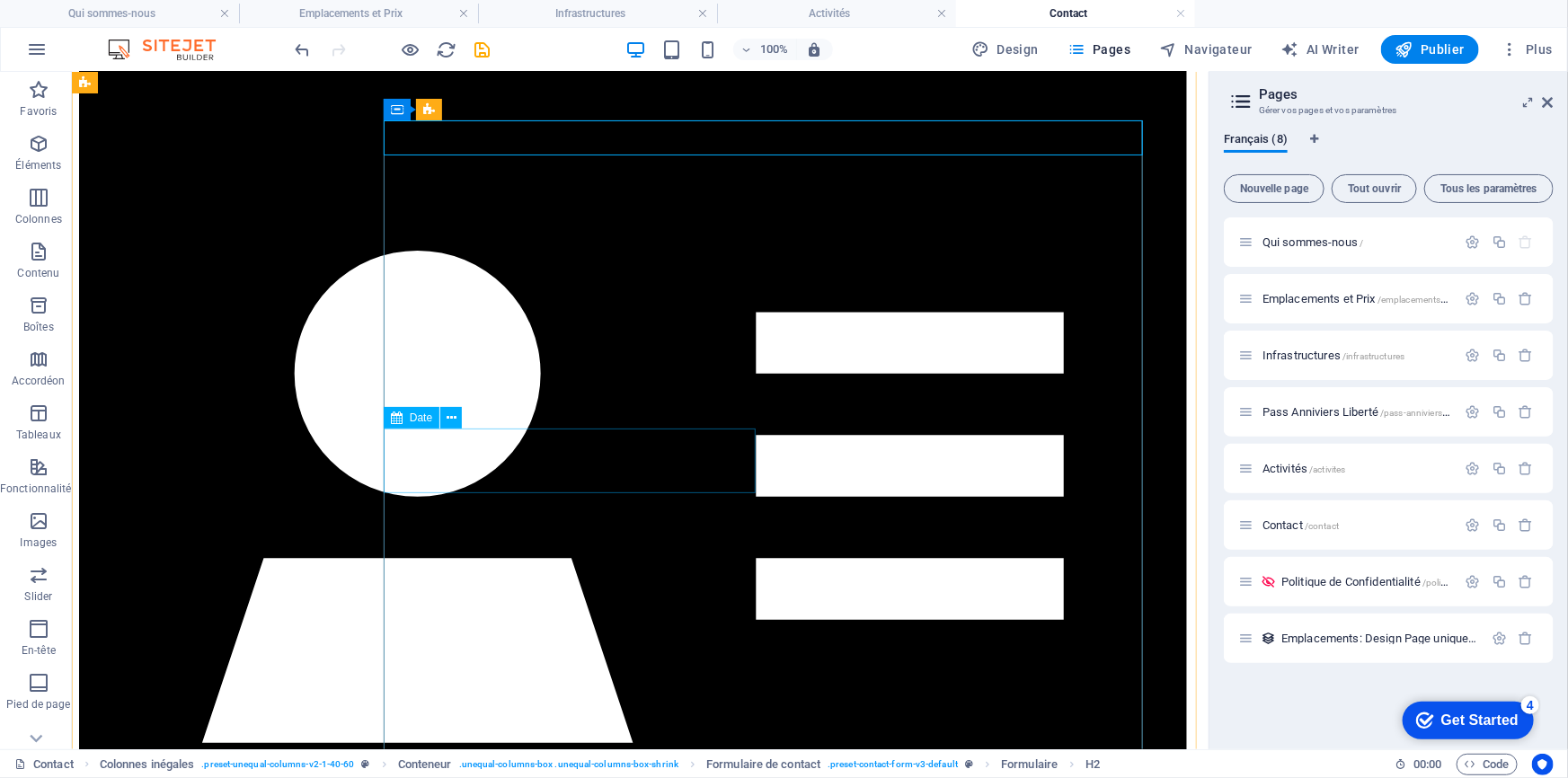
scroll to position [245, 0]
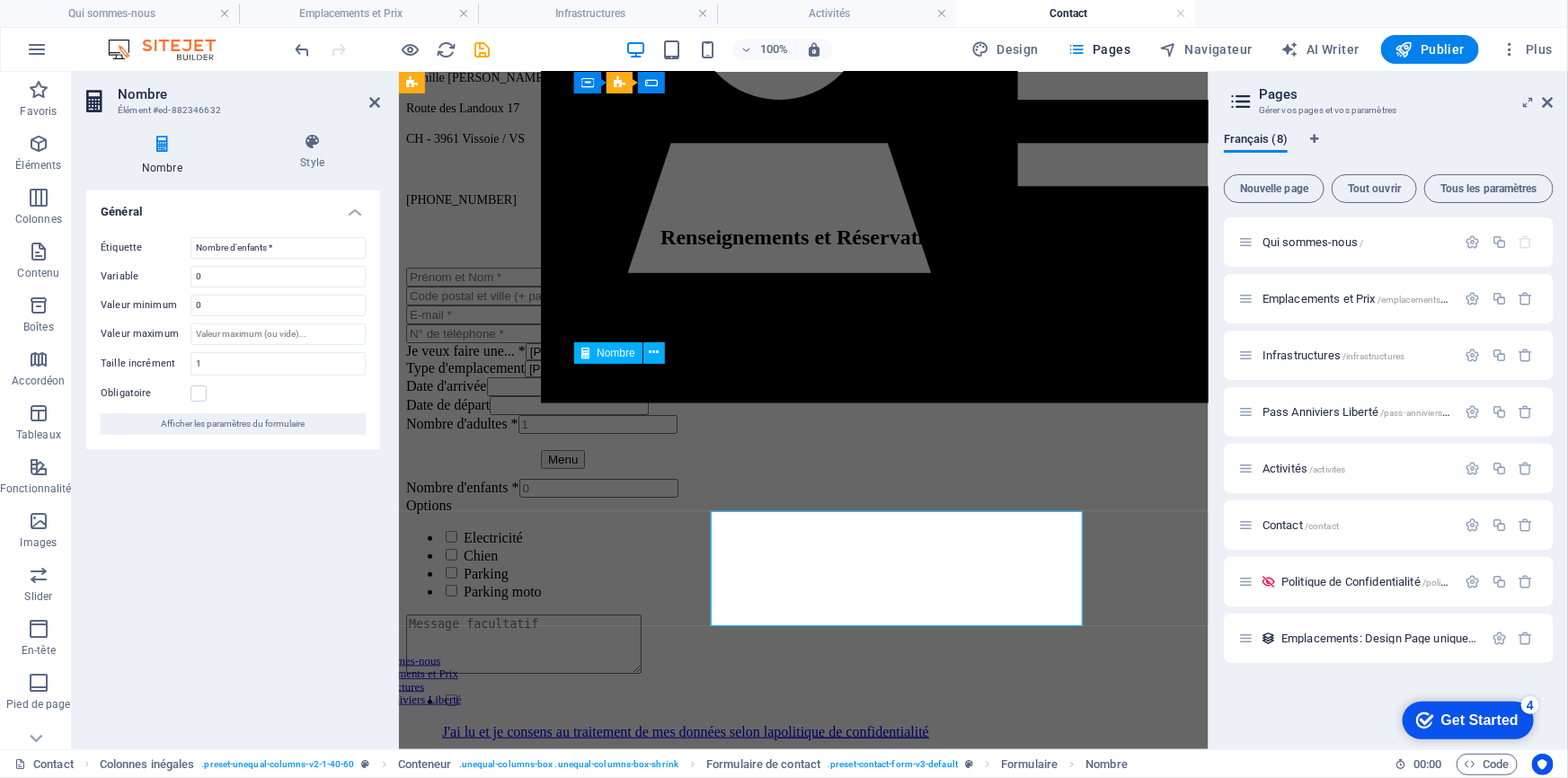
scroll to position [239, 0]
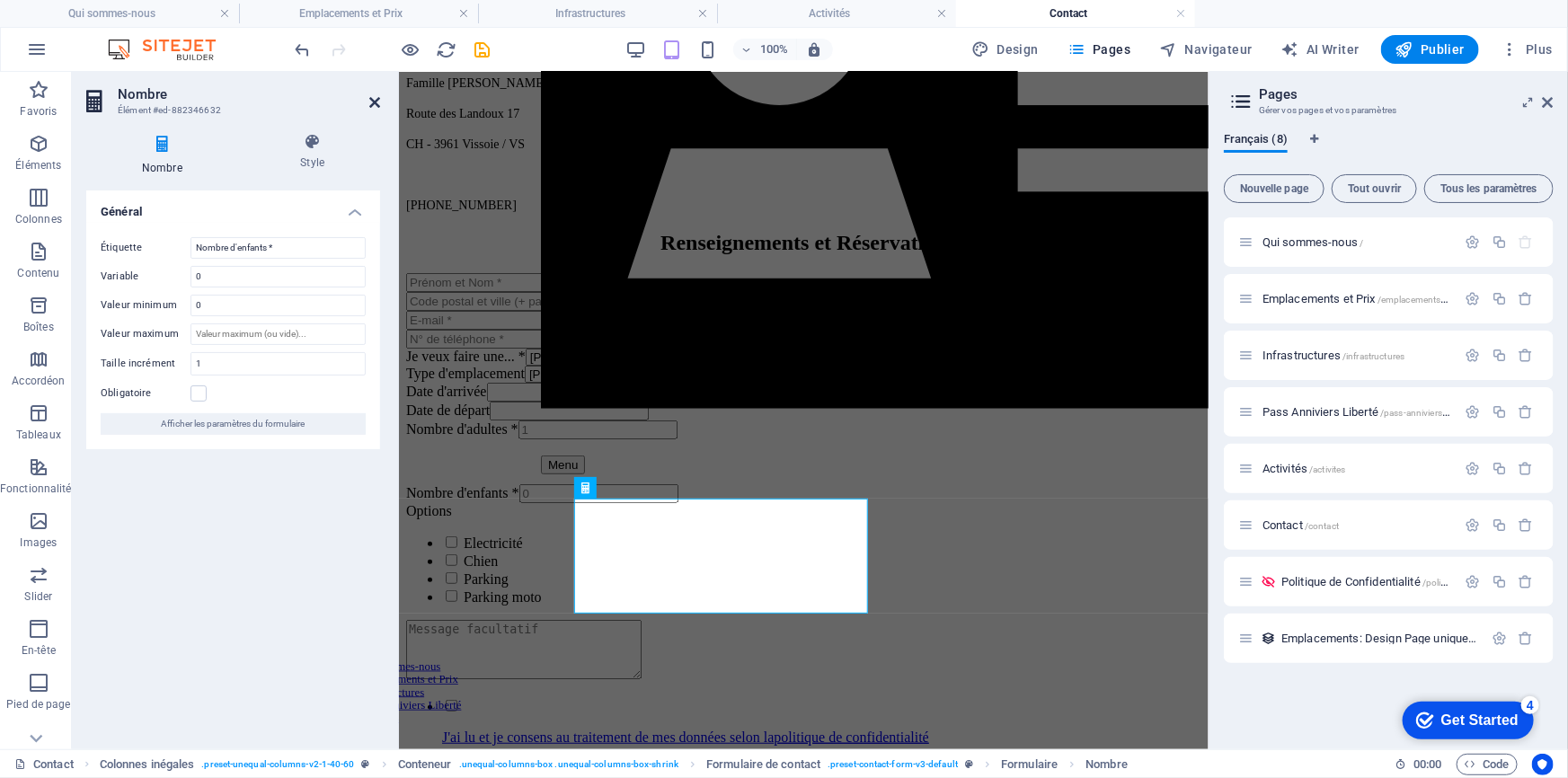
click at [374, 99] on icon at bounding box center [374, 102] width 10 height 14
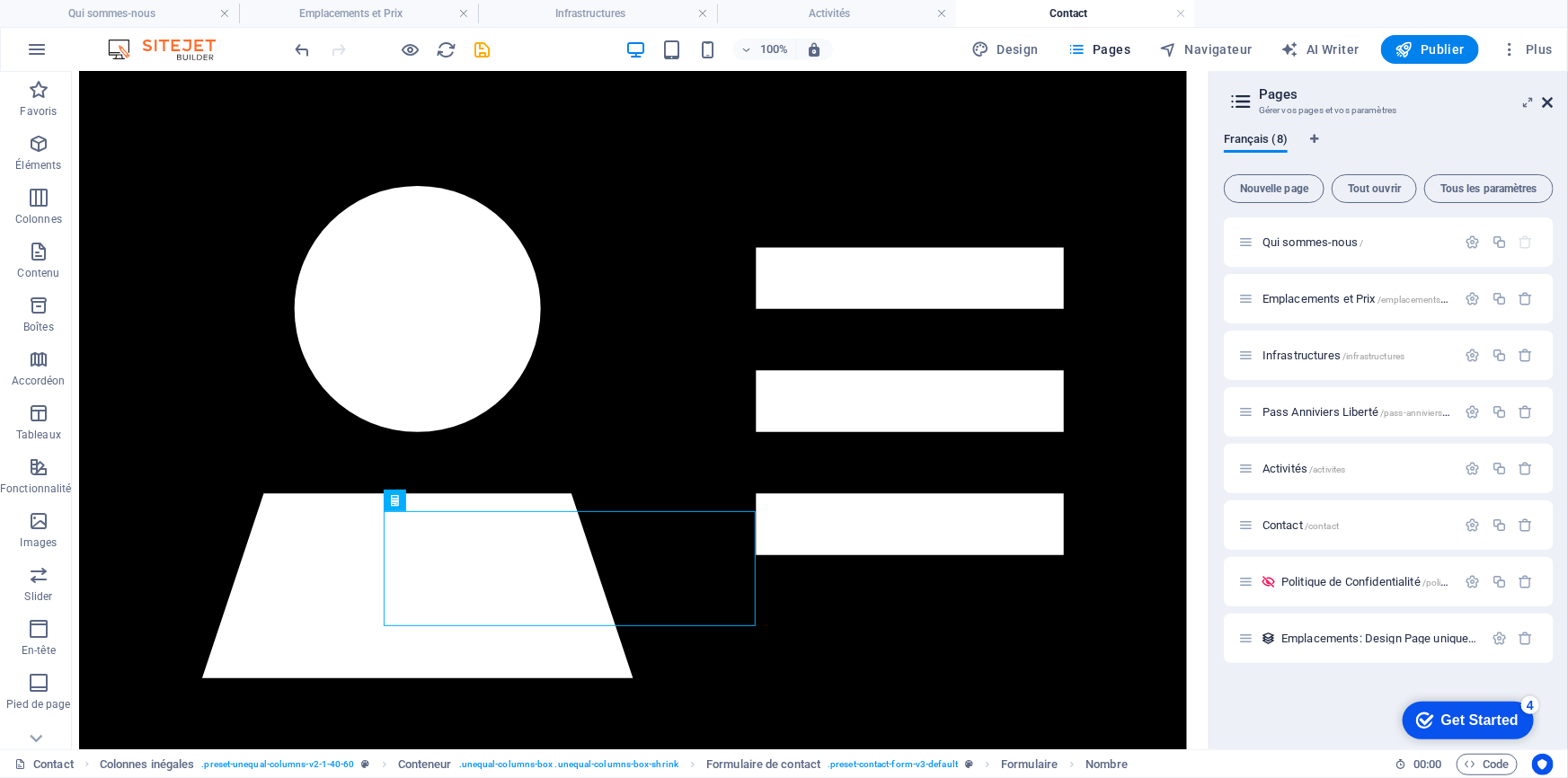
click at [1548, 95] on icon at bounding box center [1548, 102] width 10 height 14
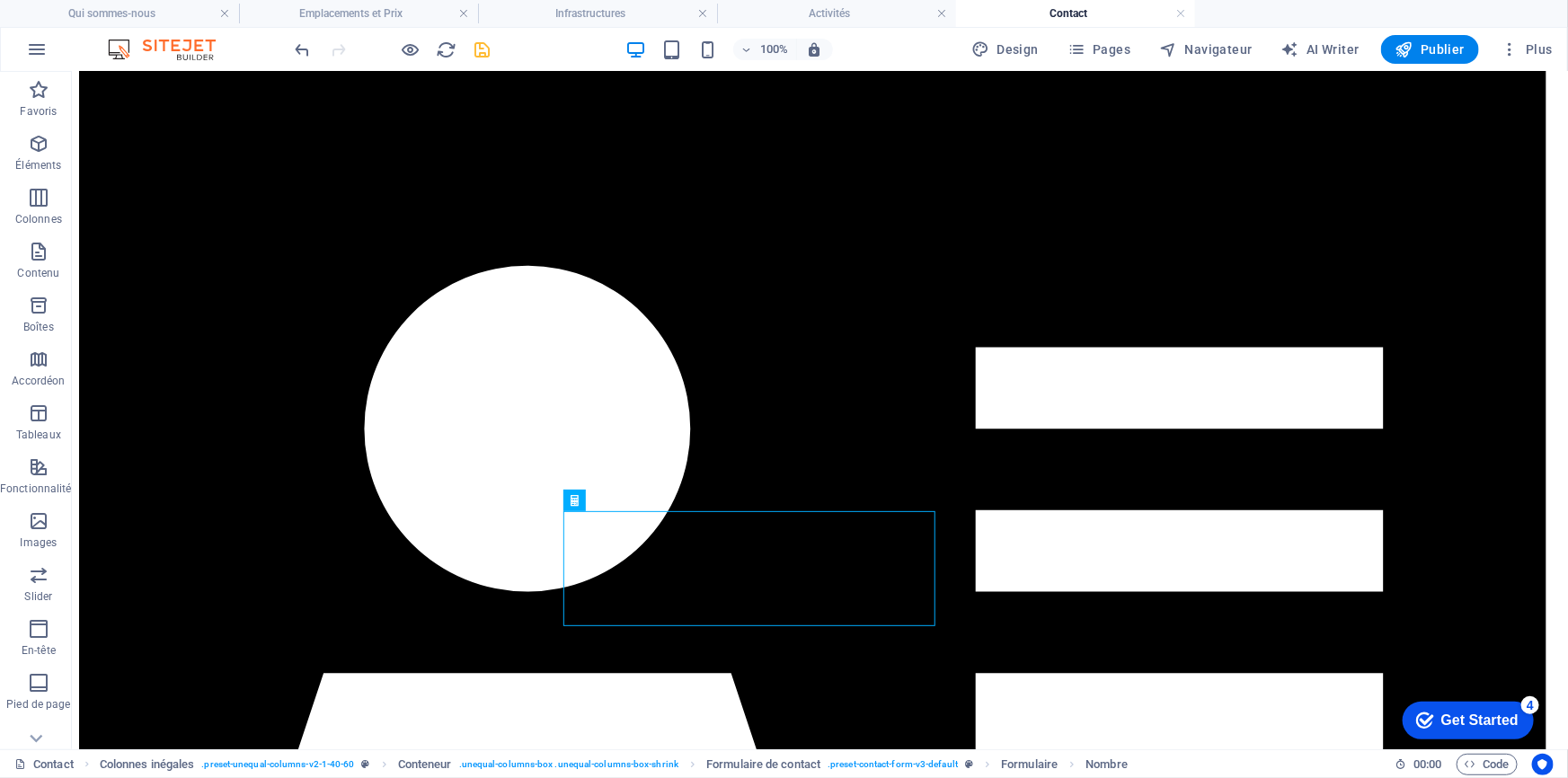
click at [486, 52] on icon "save" at bounding box center [483, 50] width 21 height 21
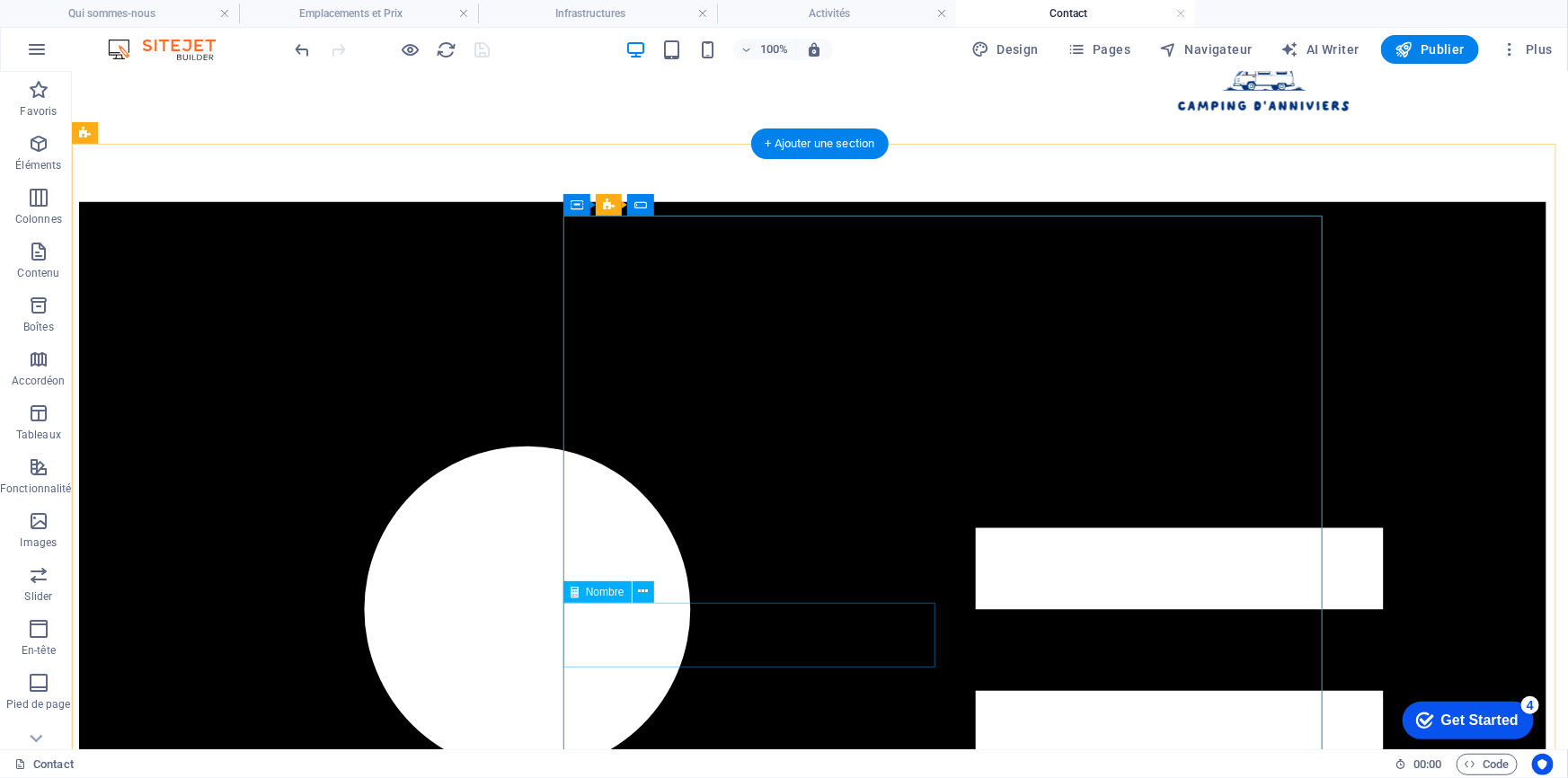
scroll to position [81, 0]
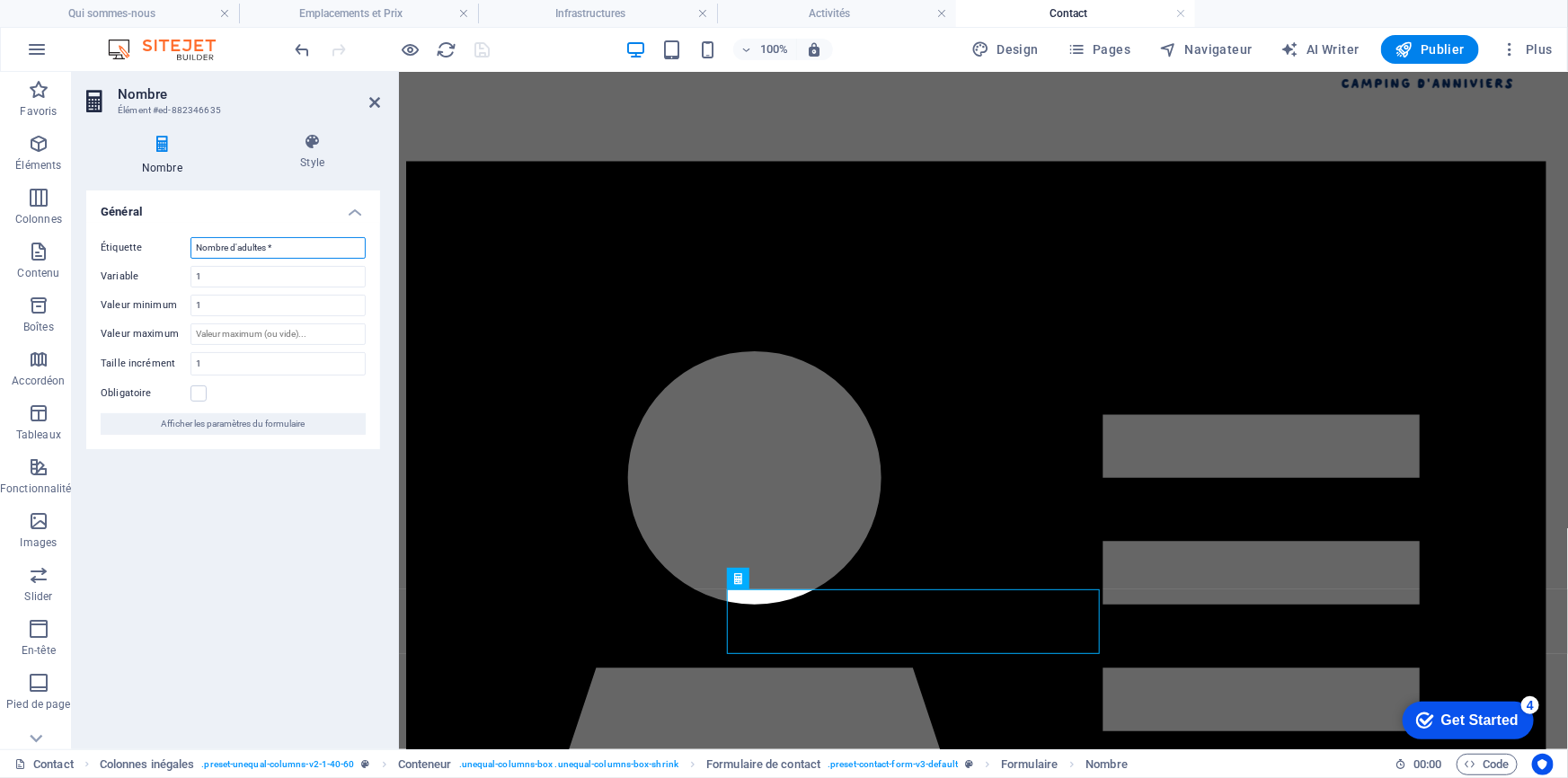
click at [284, 245] on input "Nombre d'adultes *" at bounding box center [278, 248] width 175 height 22
click at [265, 245] on input "Nombre d'adultes *" at bounding box center [278, 248] width 175 height 22
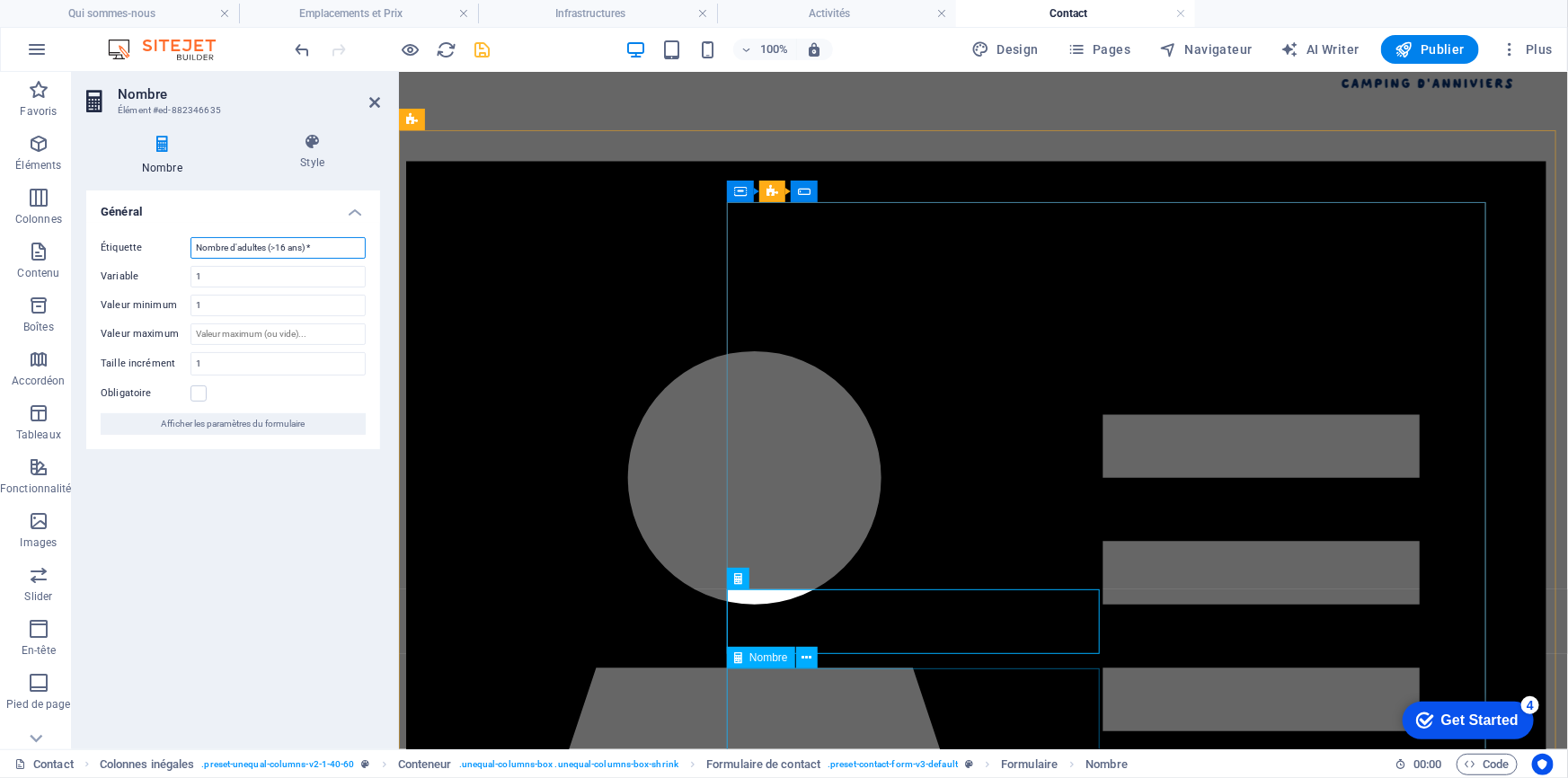
type input "Nombre d'adultes (>16 ans) *"
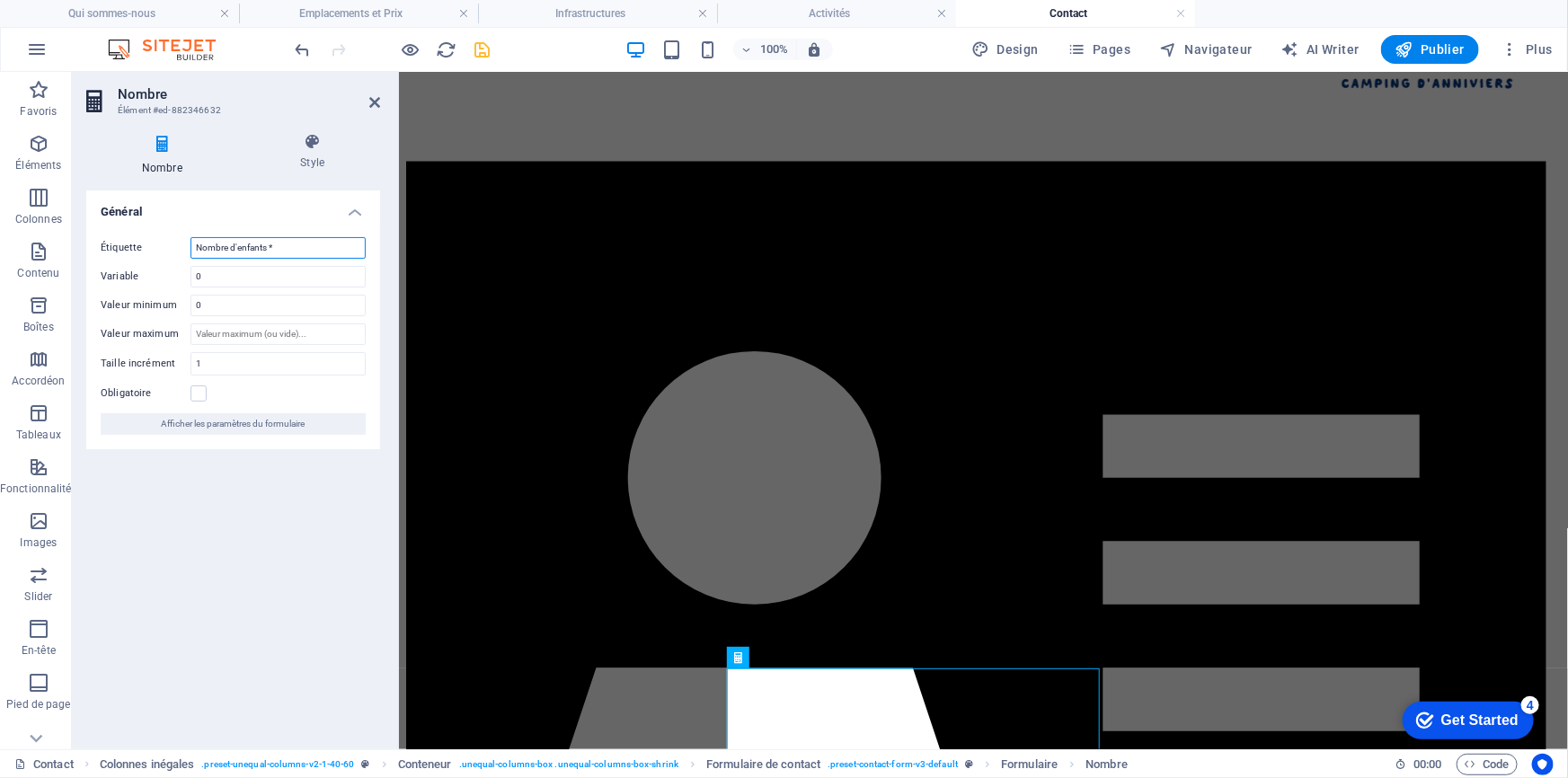
click at [270, 246] on input "Nombre d'enfants *" at bounding box center [278, 248] width 175 height 22
type input "Nombre d'enfants (6 à 15 ans) *"
click at [369, 101] on icon at bounding box center [374, 102] width 10 height 14
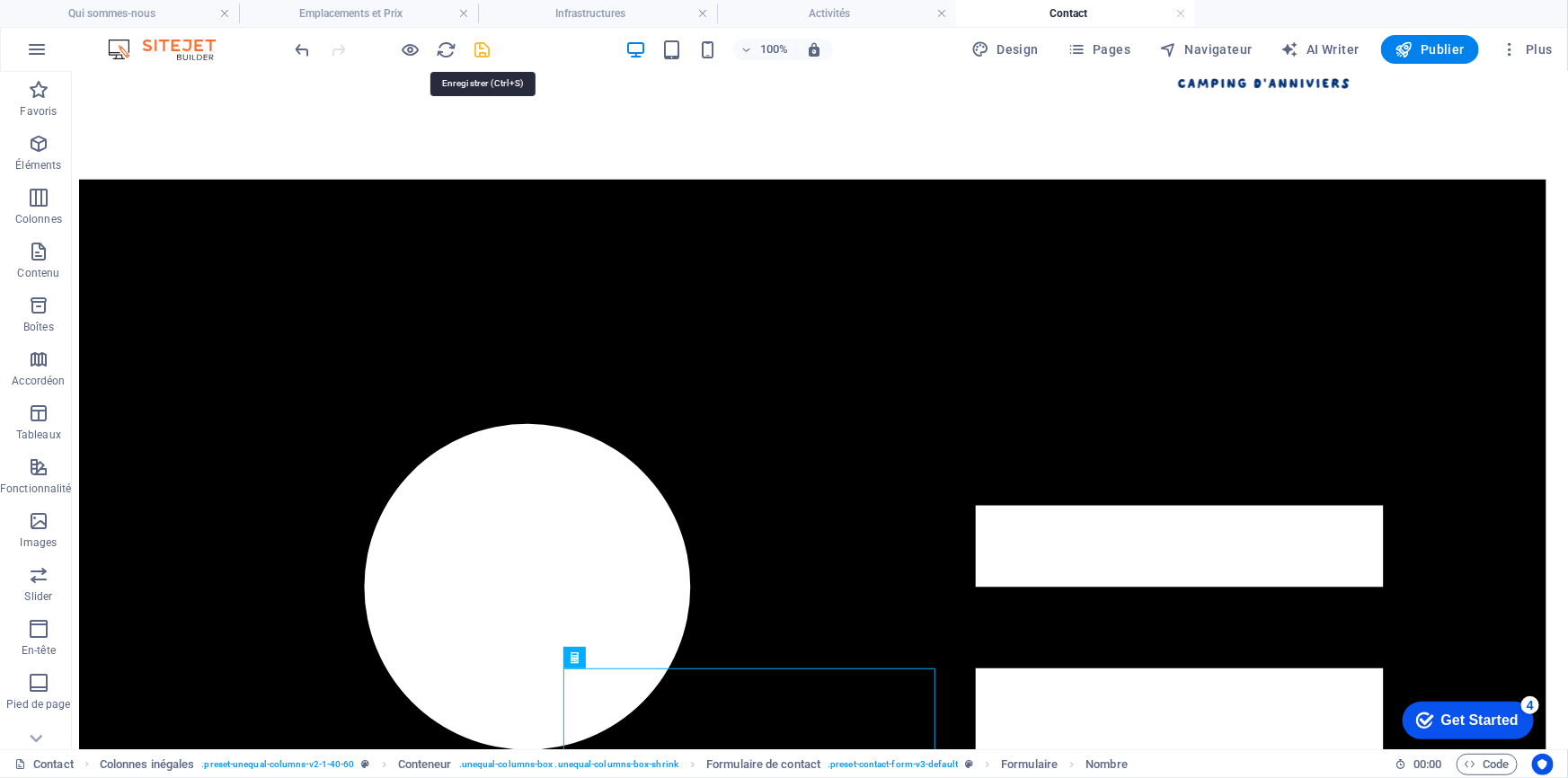
click at [479, 45] on icon "save" at bounding box center [483, 50] width 21 height 21
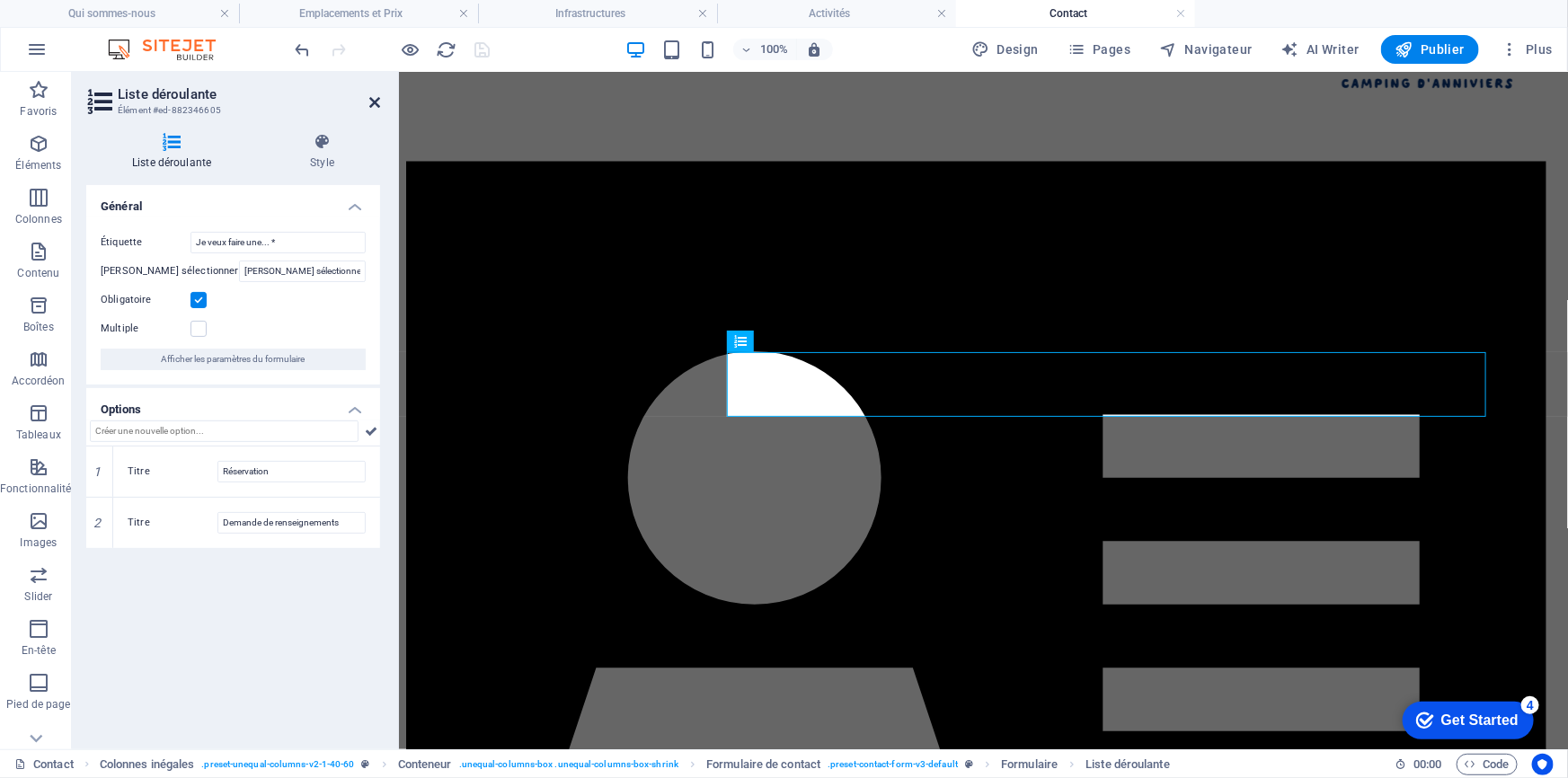
click at [370, 101] on icon at bounding box center [374, 102] width 10 height 14
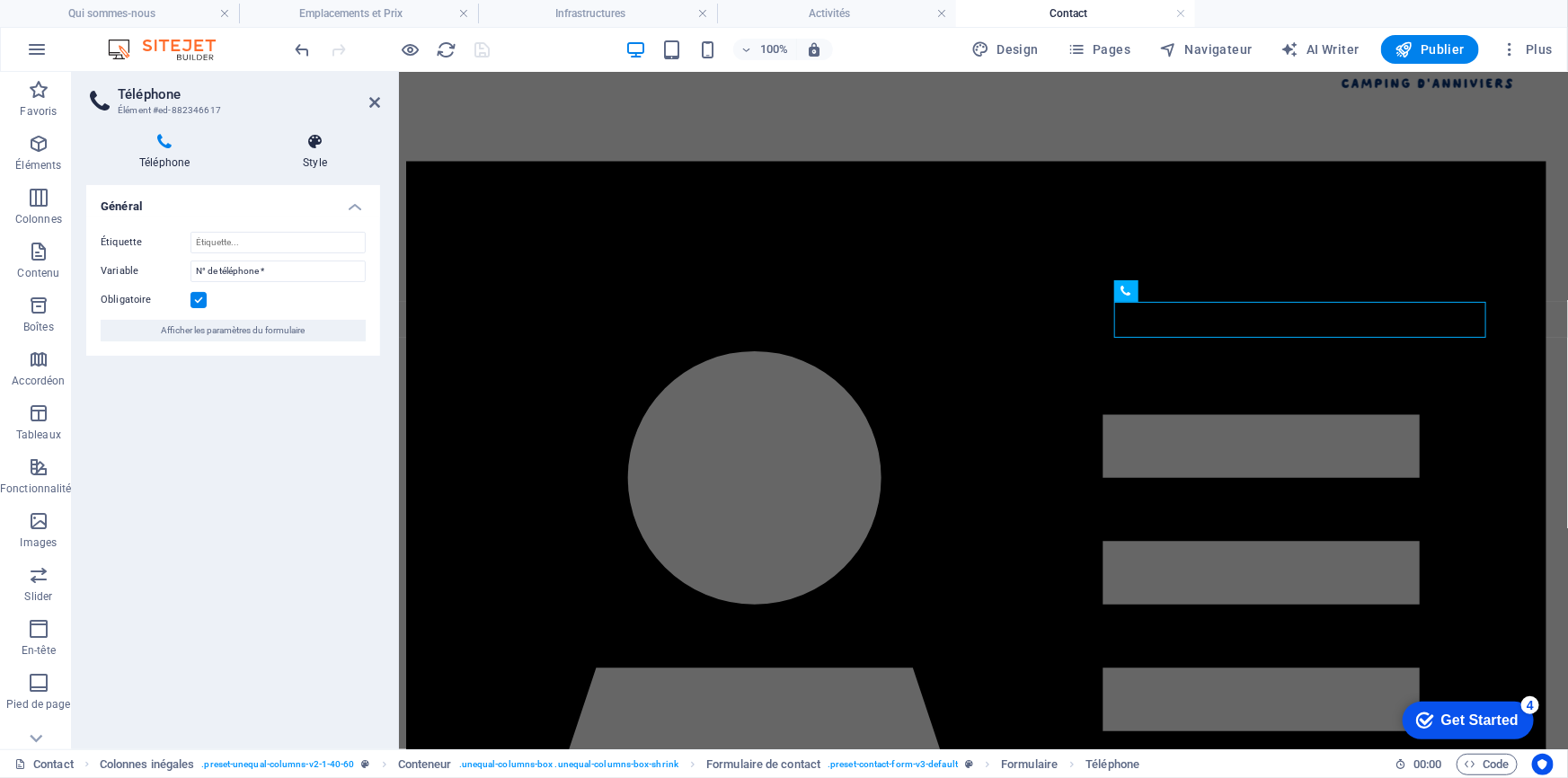
click at [317, 148] on icon at bounding box center [314, 141] width 130 height 18
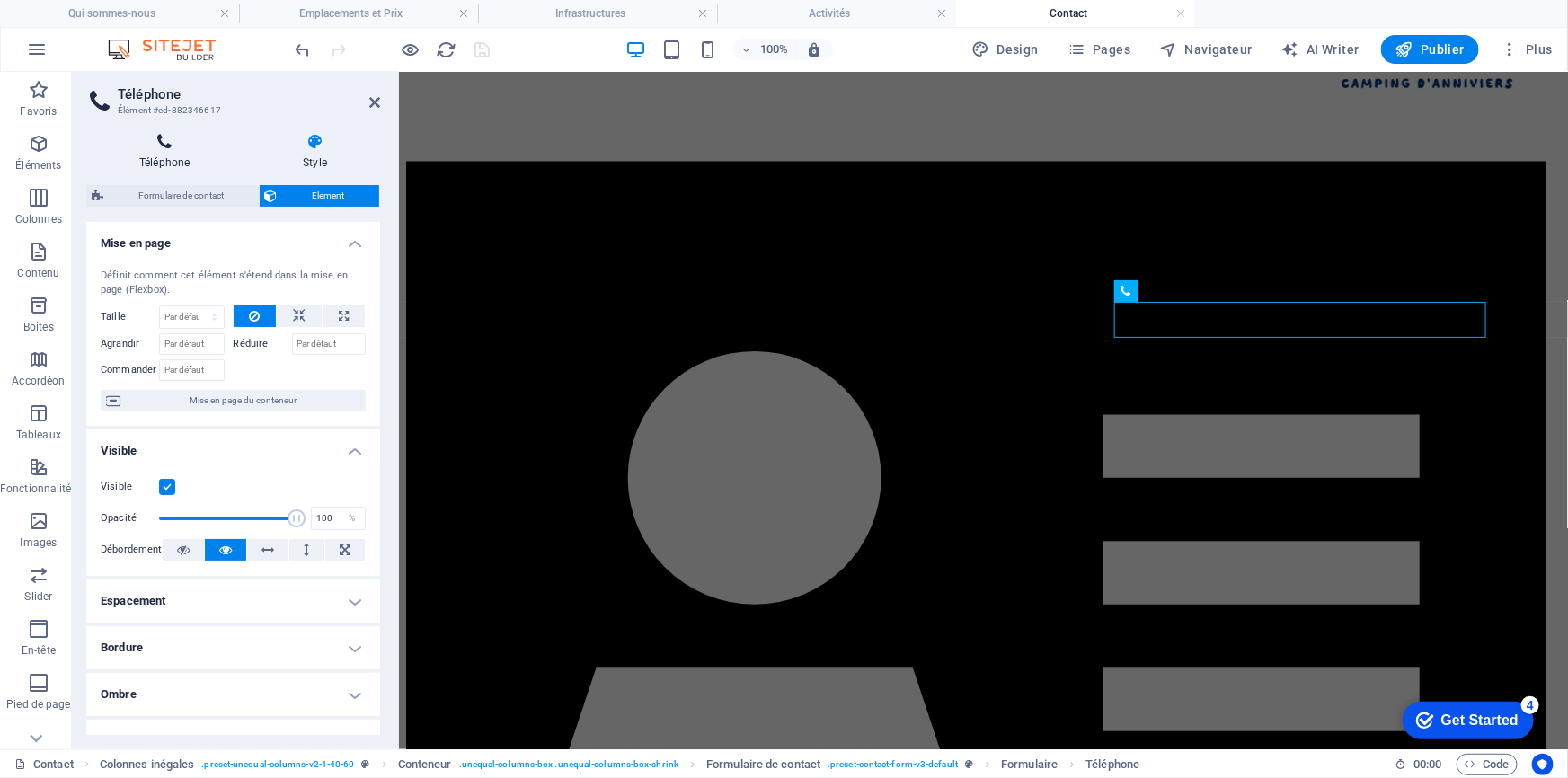
click at [149, 144] on icon at bounding box center [164, 141] width 157 height 18
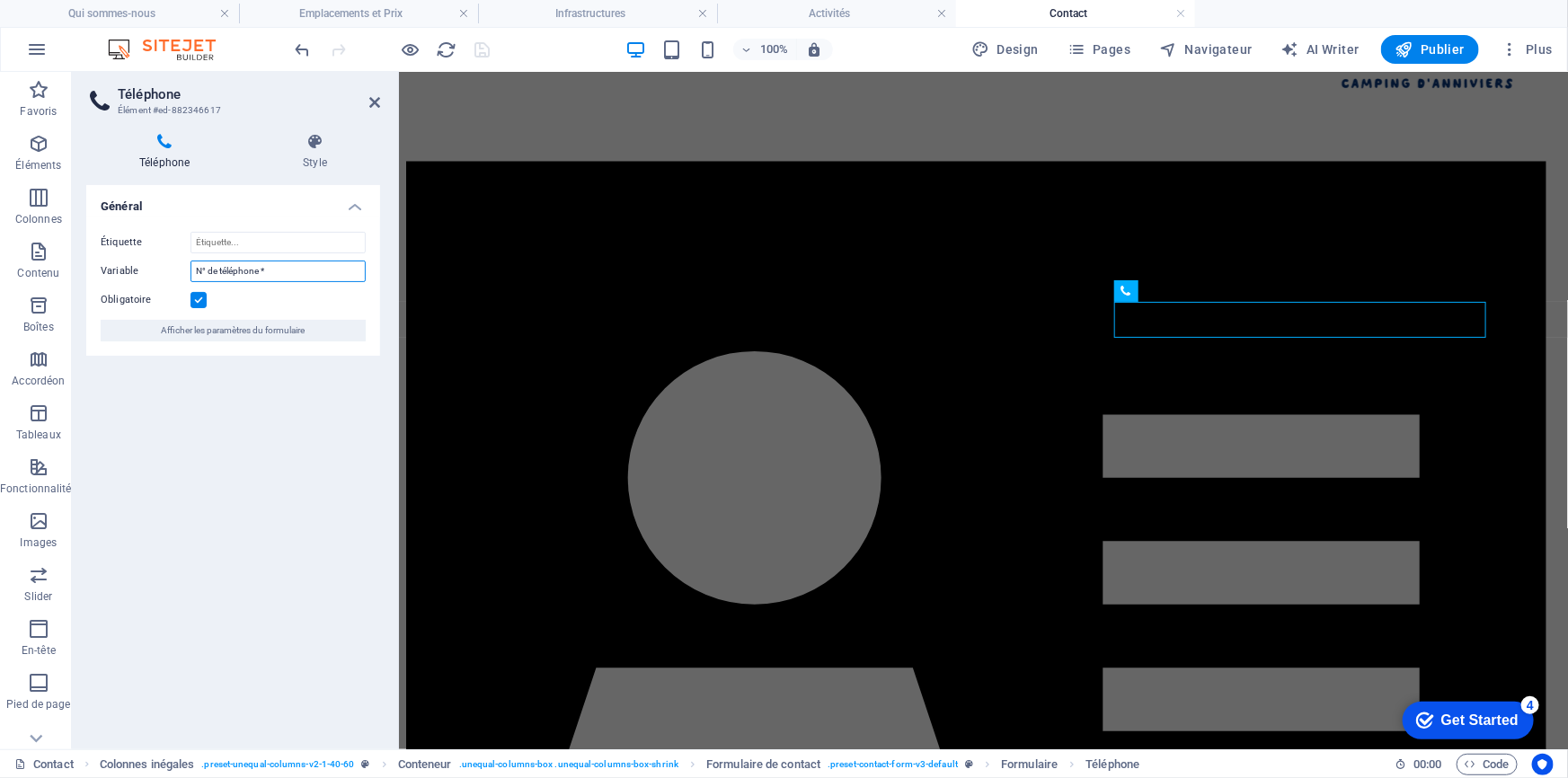
drag, startPoint x: 289, startPoint y: 269, endPoint x: 83, endPoint y: 270, distance: 206.0
click at [83, 270] on div "Téléphone Style Général Étiquette Variable N° de téléphone * Obligatoire Affich…" at bounding box center [233, 434] width 323 height 631
click at [282, 246] on input "Étiquette" at bounding box center [278, 242] width 175 height 22
paste input "N° de téléphone *"
type input "N° de téléphone *"
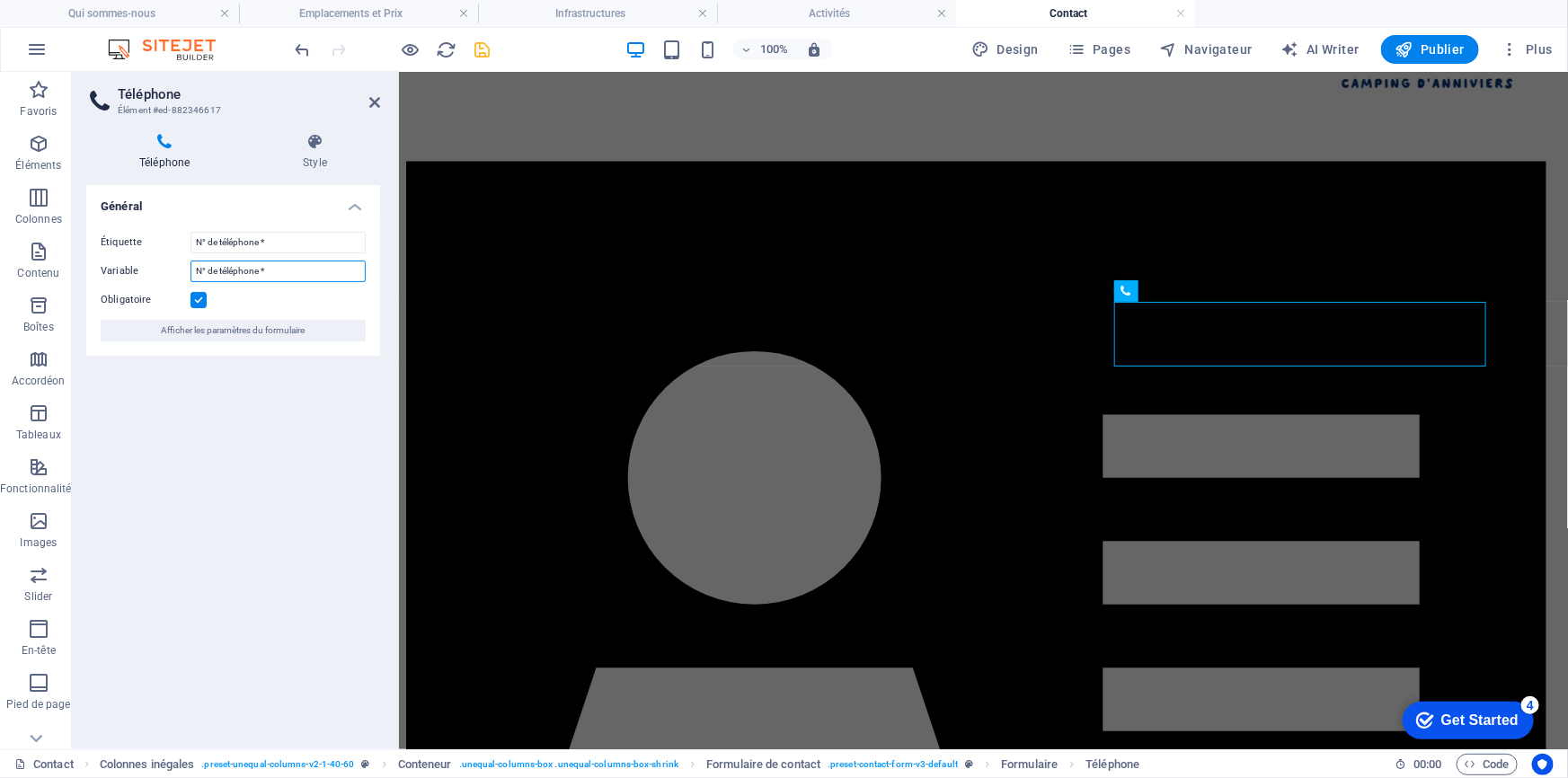
drag, startPoint x: 267, startPoint y: 269, endPoint x: 126, endPoint y: 269, distance: 141.0
click at [126, 269] on div "Variable N° de téléphone *" at bounding box center [232, 271] width 265 height 22
type input "+41.xx.xxx.xx.xx"
click at [375, 102] on icon at bounding box center [374, 102] width 10 height 14
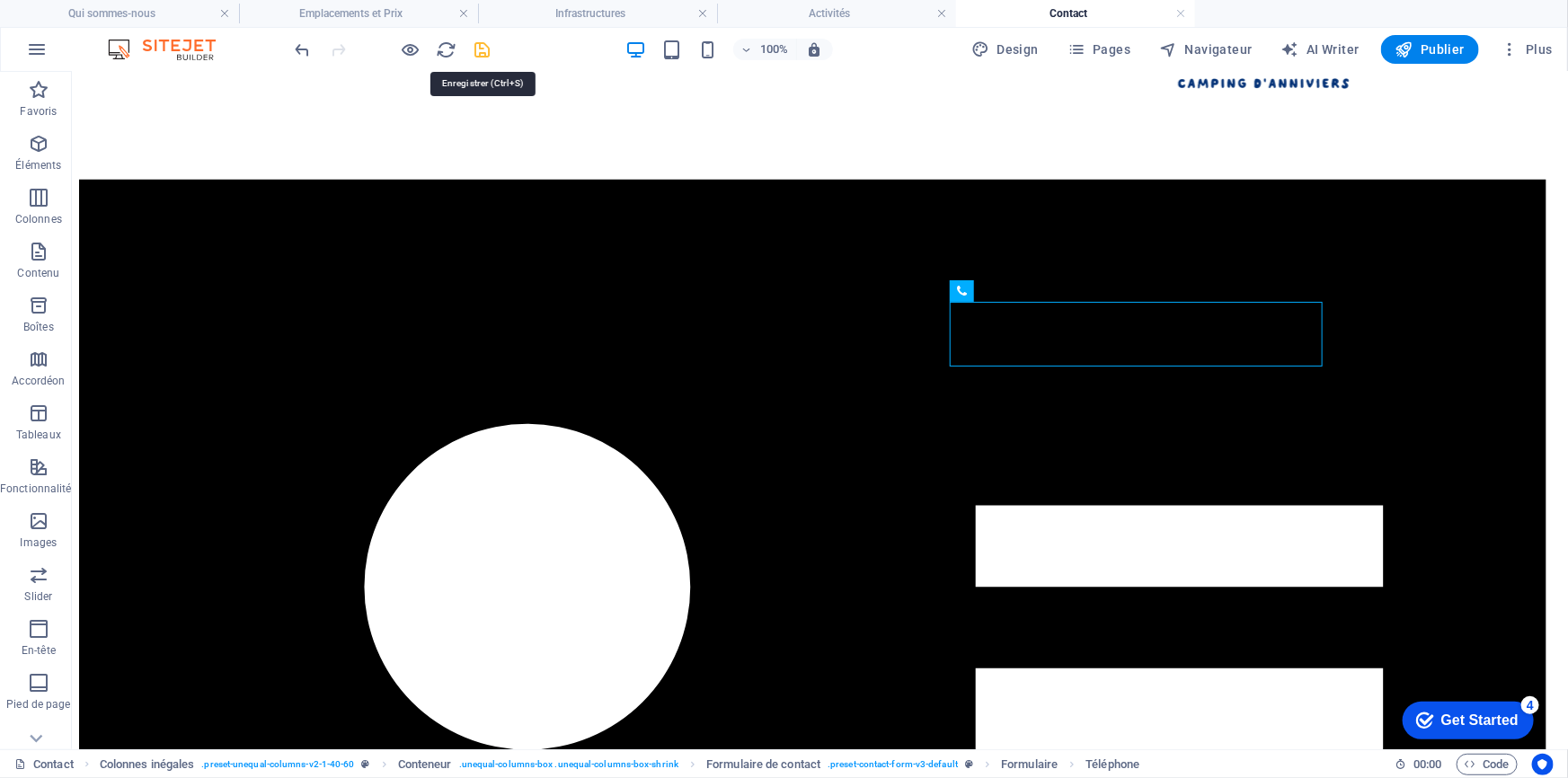
click at [485, 49] on icon "save" at bounding box center [483, 50] width 21 height 21
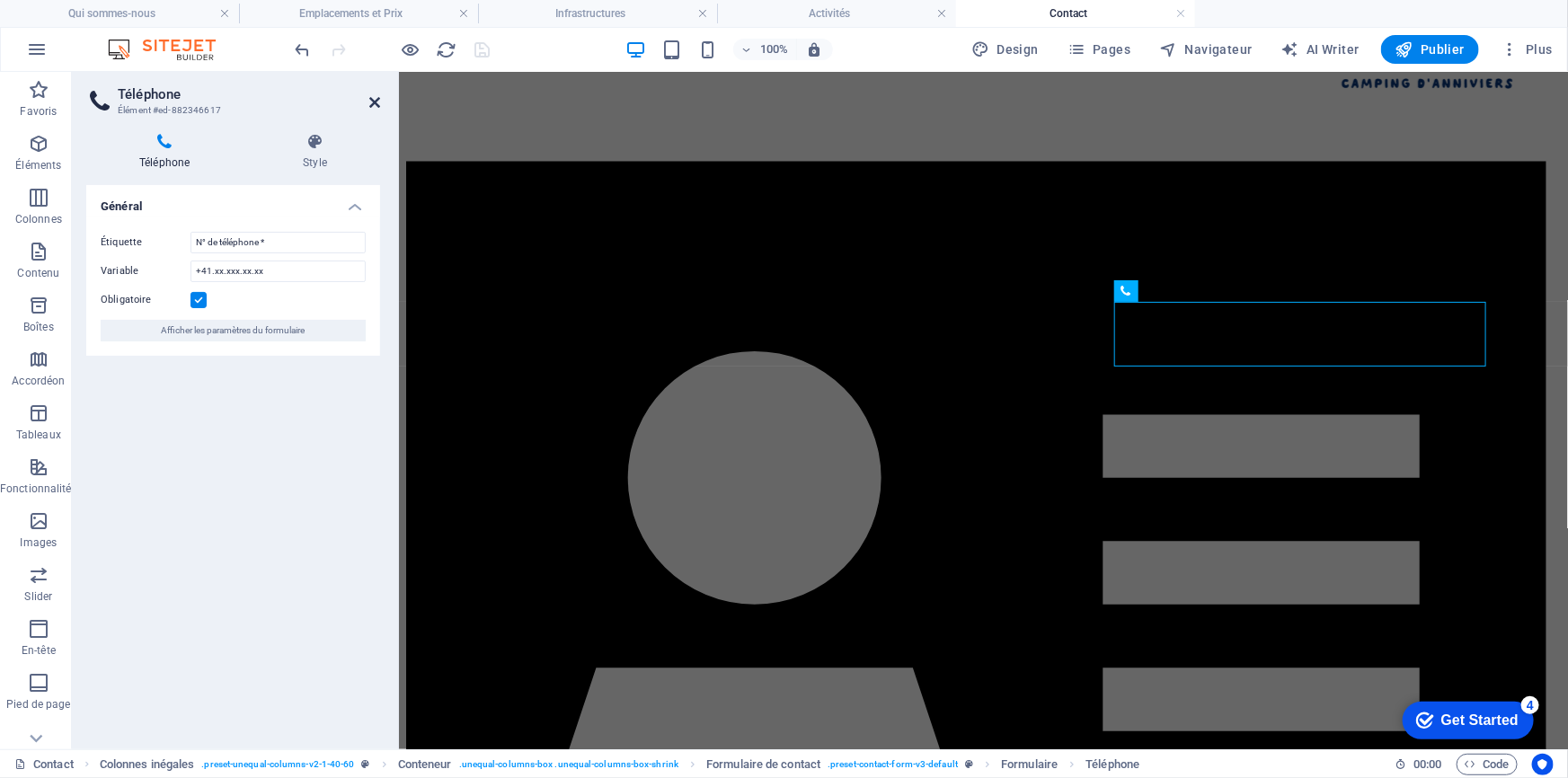
click at [376, 106] on icon at bounding box center [374, 102] width 10 height 14
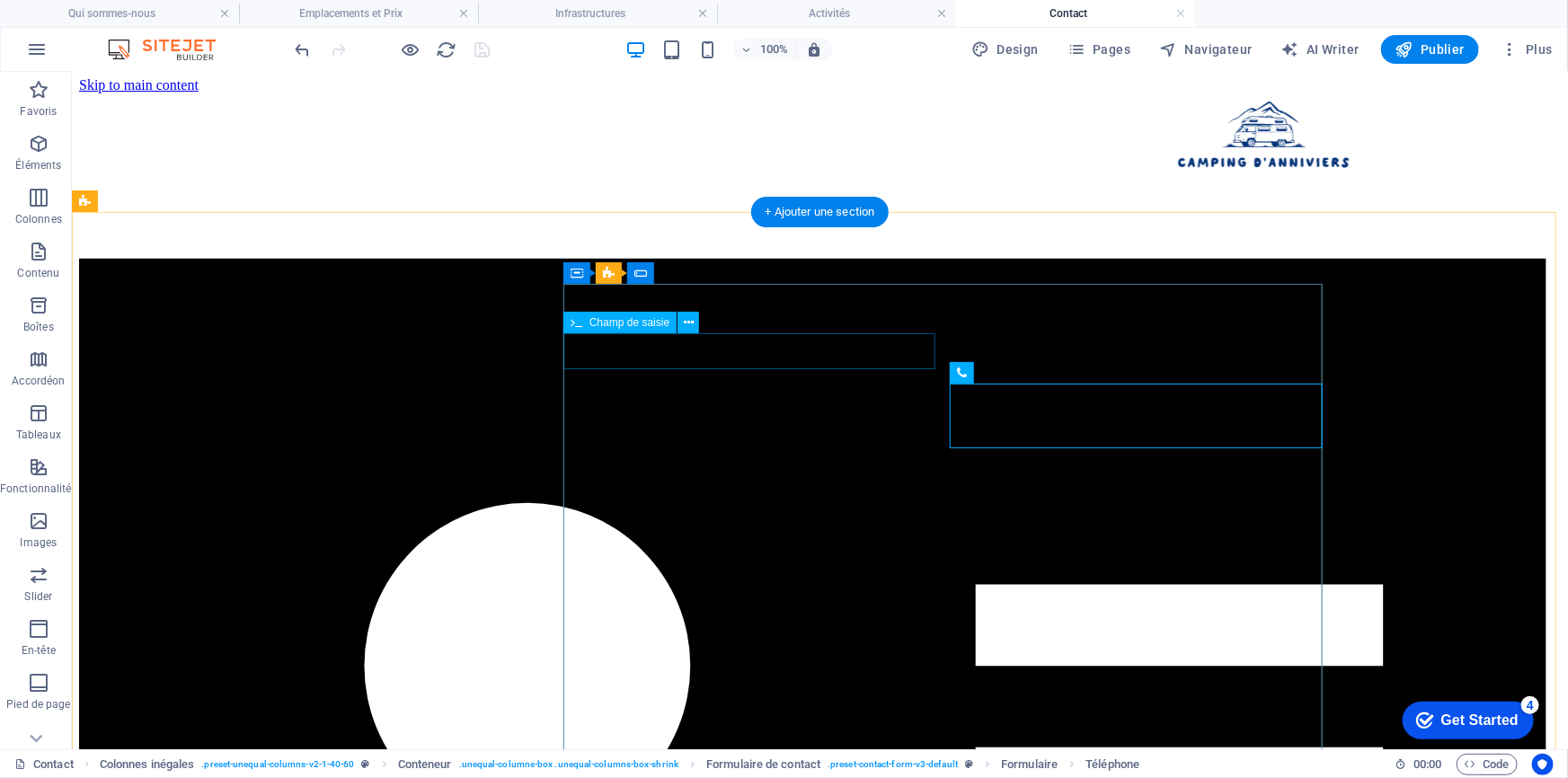
scroll to position [0, 0]
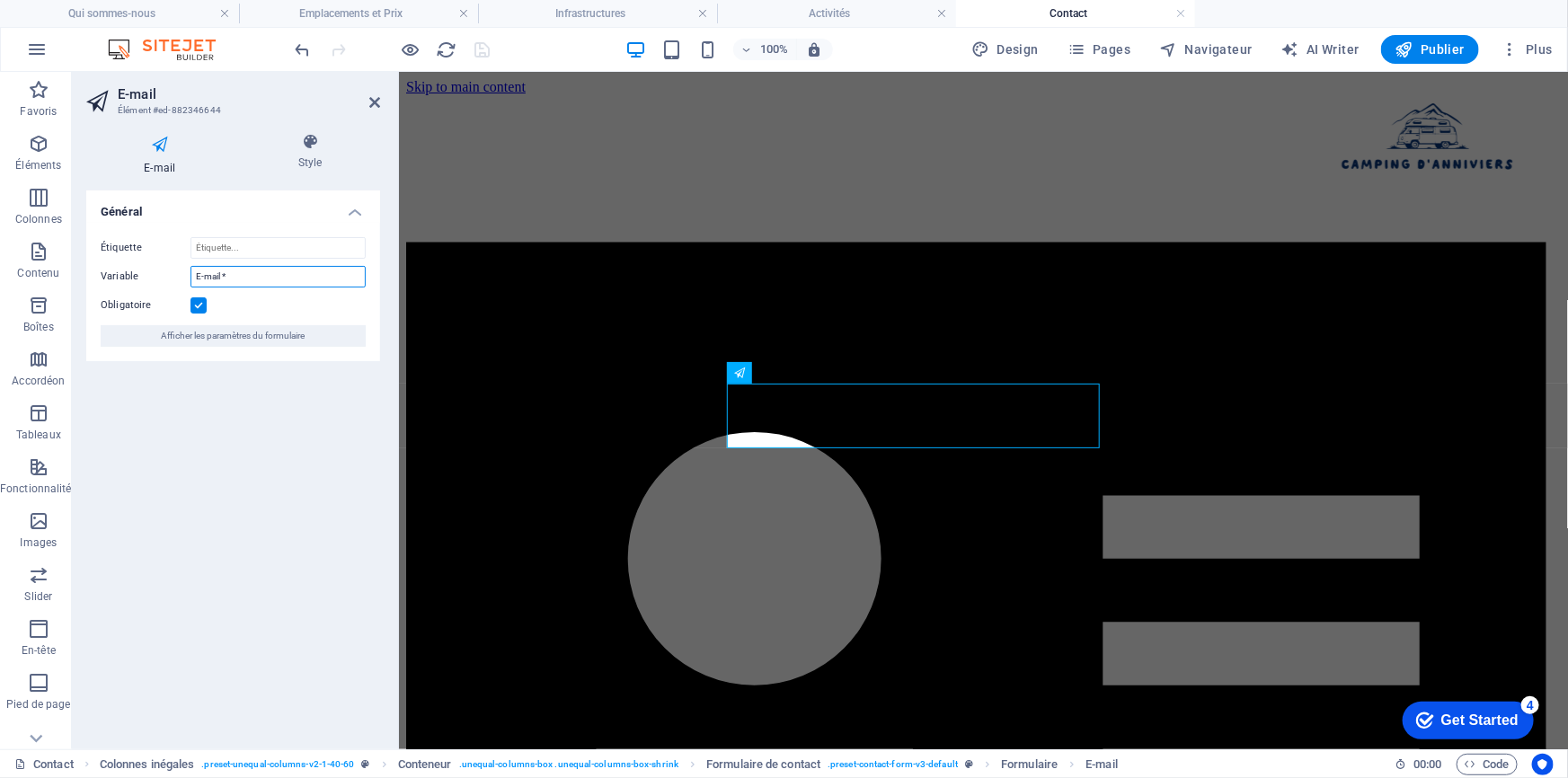
drag, startPoint x: 214, startPoint y: 278, endPoint x: 133, endPoint y: 275, distance: 81.1
click at [133, 275] on div "Variable E-mail *" at bounding box center [232, 276] width 265 height 22
click at [269, 247] on input "Étiquette" at bounding box center [278, 248] width 175 height 22
paste input "E-mail *"
type input "E-mail *"
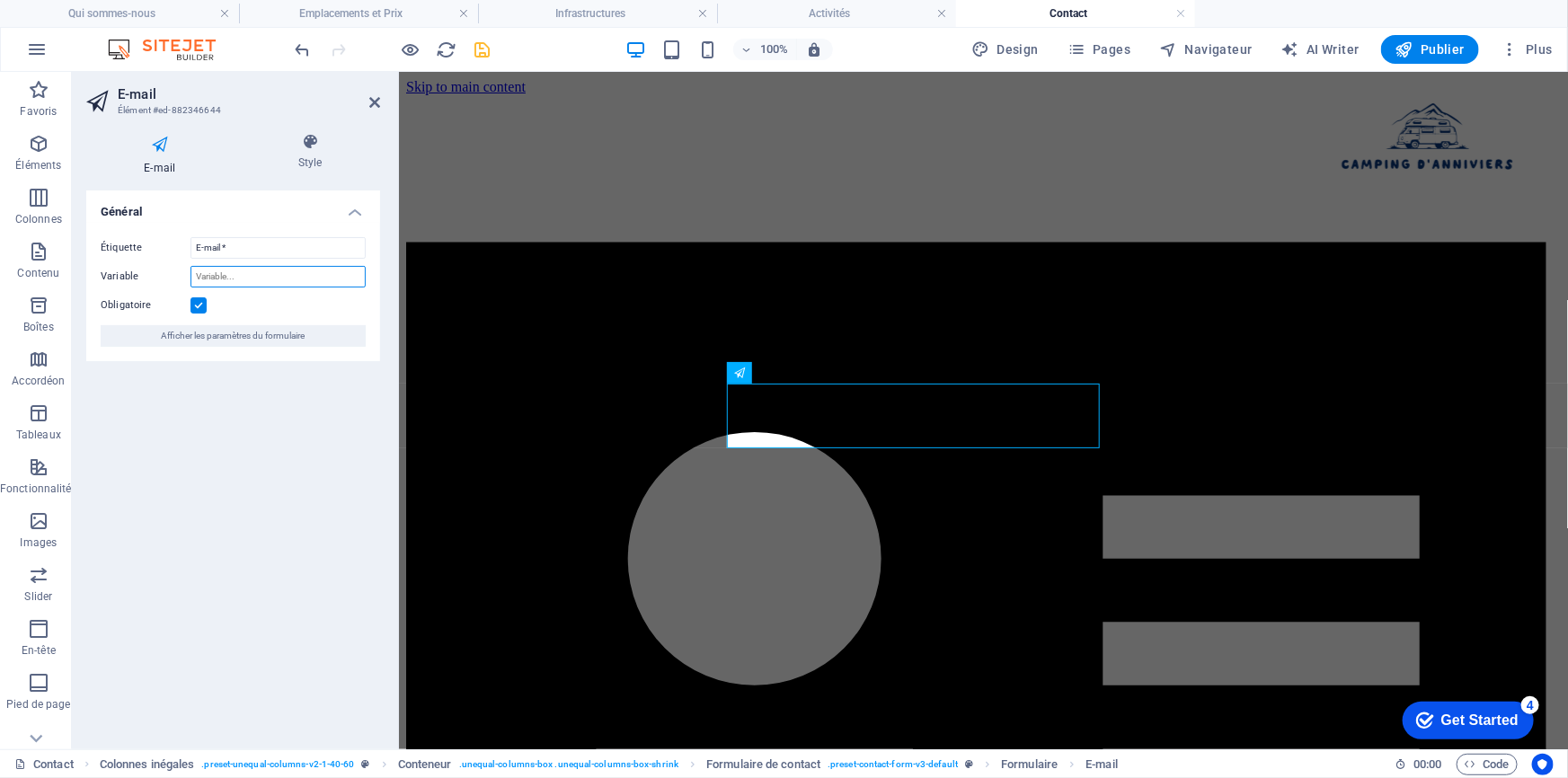
click at [278, 274] on input "Variable" at bounding box center [278, 276] width 175 height 22
type input "[EMAIL_ADDRESS]"
click at [374, 102] on icon at bounding box center [374, 102] width 10 height 14
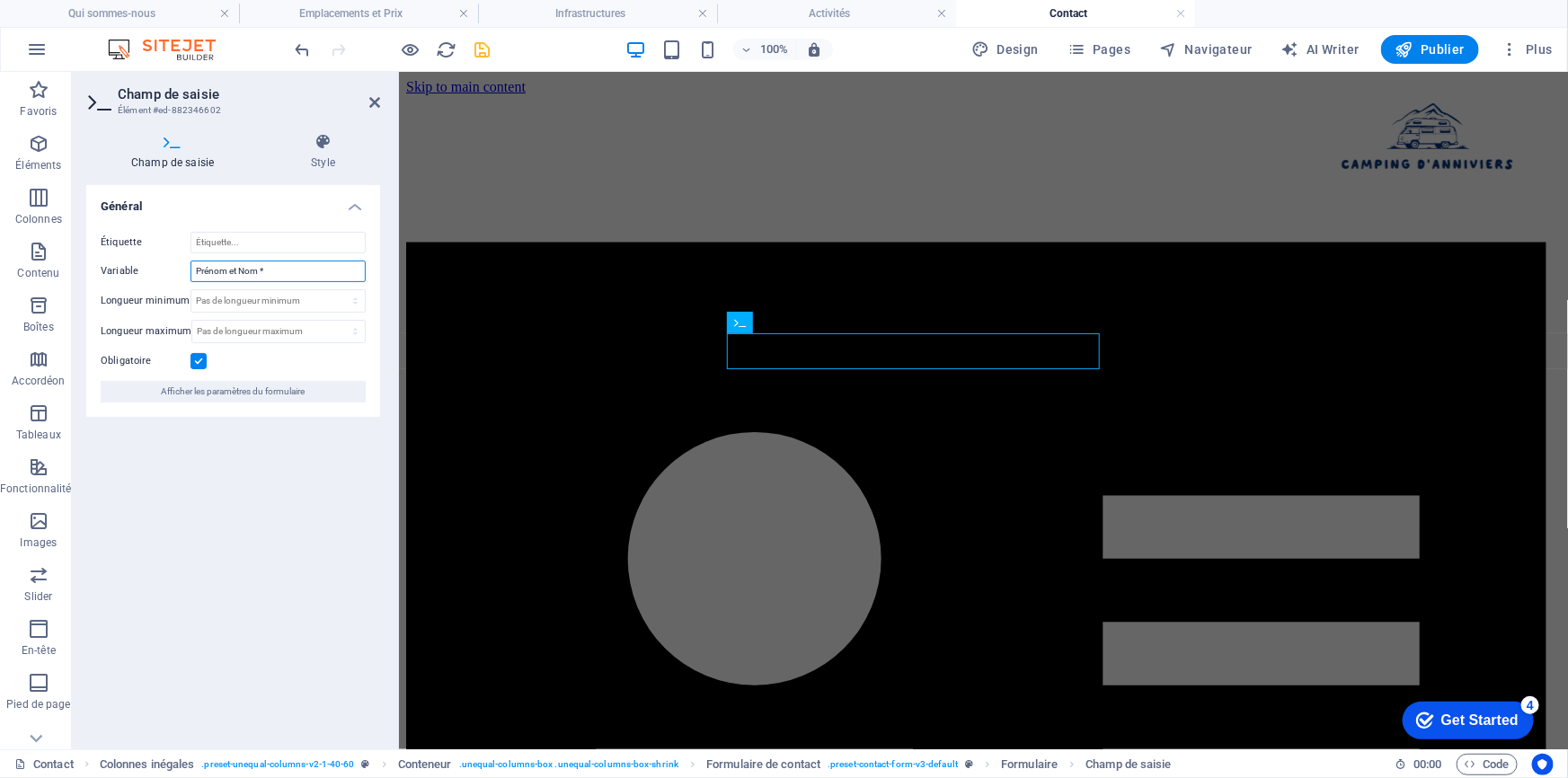
drag, startPoint x: 244, startPoint y: 269, endPoint x: 138, endPoint y: 269, distance: 106.0
click at [138, 269] on div "Variable Prénom et Nom *" at bounding box center [232, 271] width 265 height 22
click at [302, 243] on input "Étiquette" at bounding box center [278, 242] width 175 height 22
paste input "Prénom et Nom *"
type input "Prénom et Nom *"
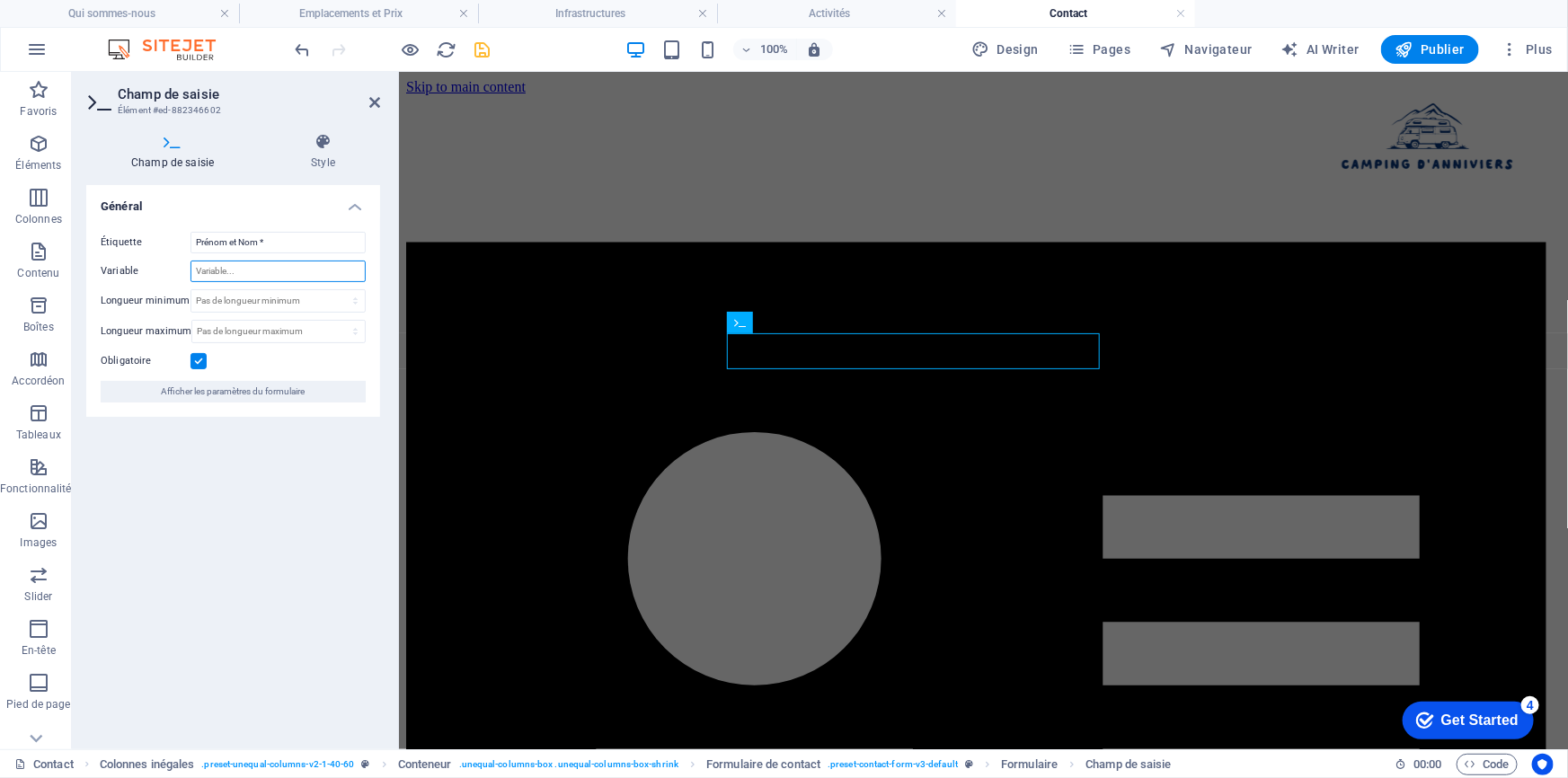
click at [261, 270] on input "Variable" at bounding box center [278, 271] width 175 height 22
type input "Prénom et Nom"
click at [372, 99] on icon at bounding box center [374, 102] width 10 height 14
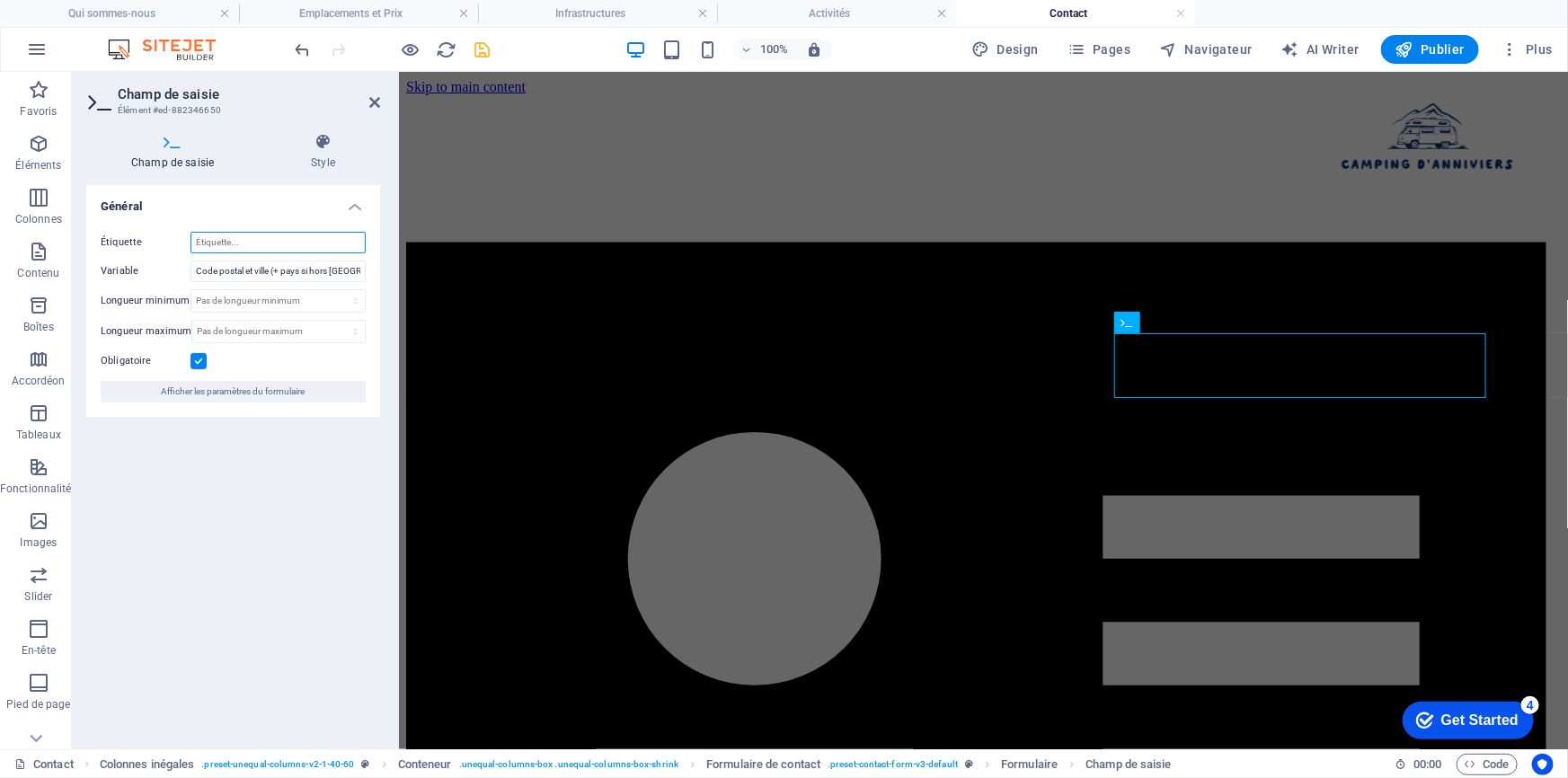
click at [247, 243] on input "Étiquette" at bounding box center [278, 242] width 175 height 22
type input "Code Postal et Ville"
type input "3961 Vissoie"
type input "Code Postal et Ville *"
click at [375, 104] on icon at bounding box center [374, 102] width 10 height 14
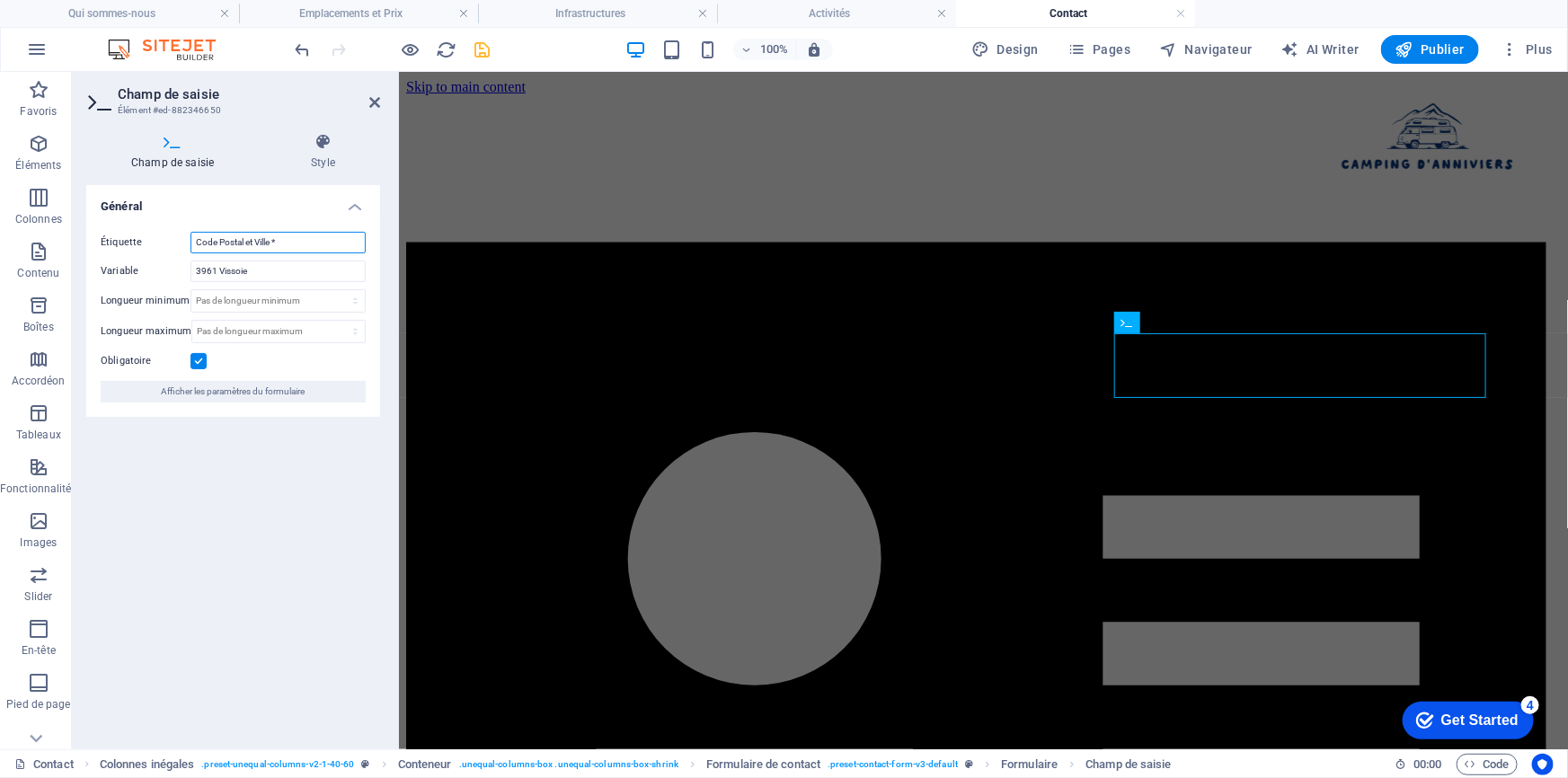
click at [273, 243] on input "Code Postal et Ville *" at bounding box center [278, 242] width 175 height 22
type input "Code Postal et Ville (+pays *"
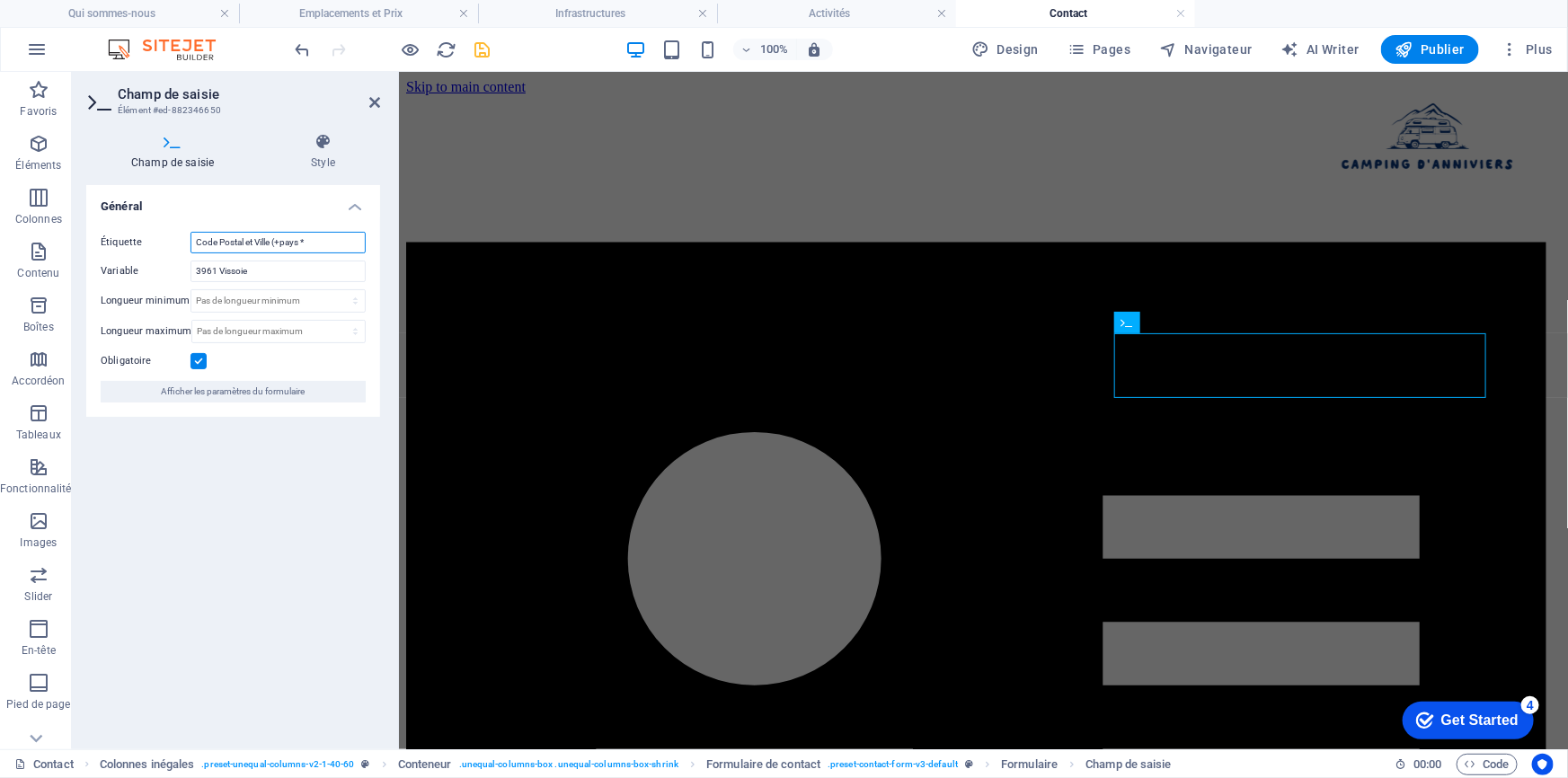
drag, startPoint x: 301, startPoint y: 240, endPoint x: 364, endPoint y: 241, distance: 63.0
click at [302, 241] on input "Code Postal et Ville (+pays *" at bounding box center [278, 242] width 175 height 22
type input "Code Postal et Ville (+pays) *"
click at [374, 99] on icon at bounding box center [374, 102] width 10 height 14
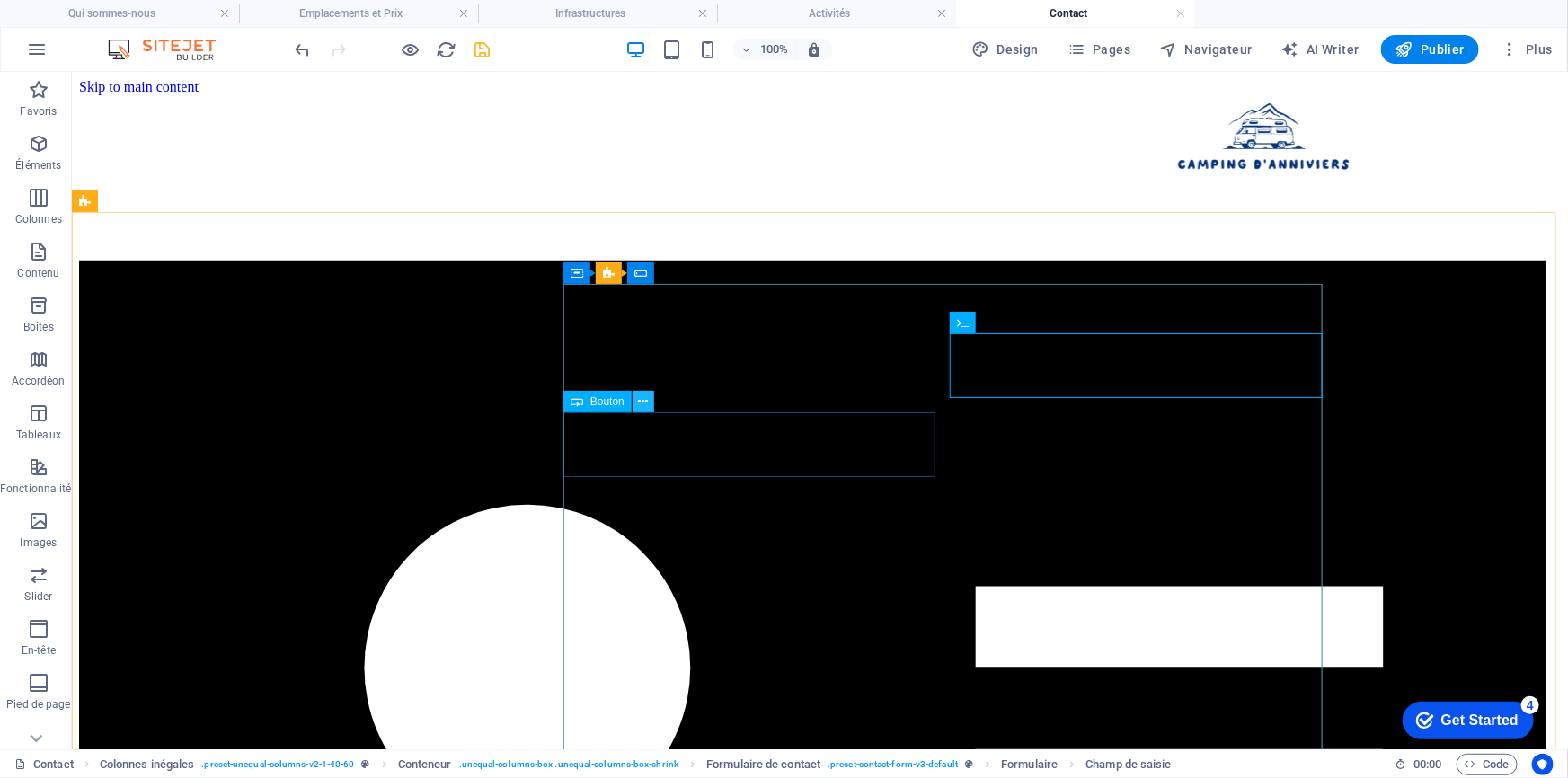
click at [640, 406] on icon at bounding box center [643, 402] width 9 height 19
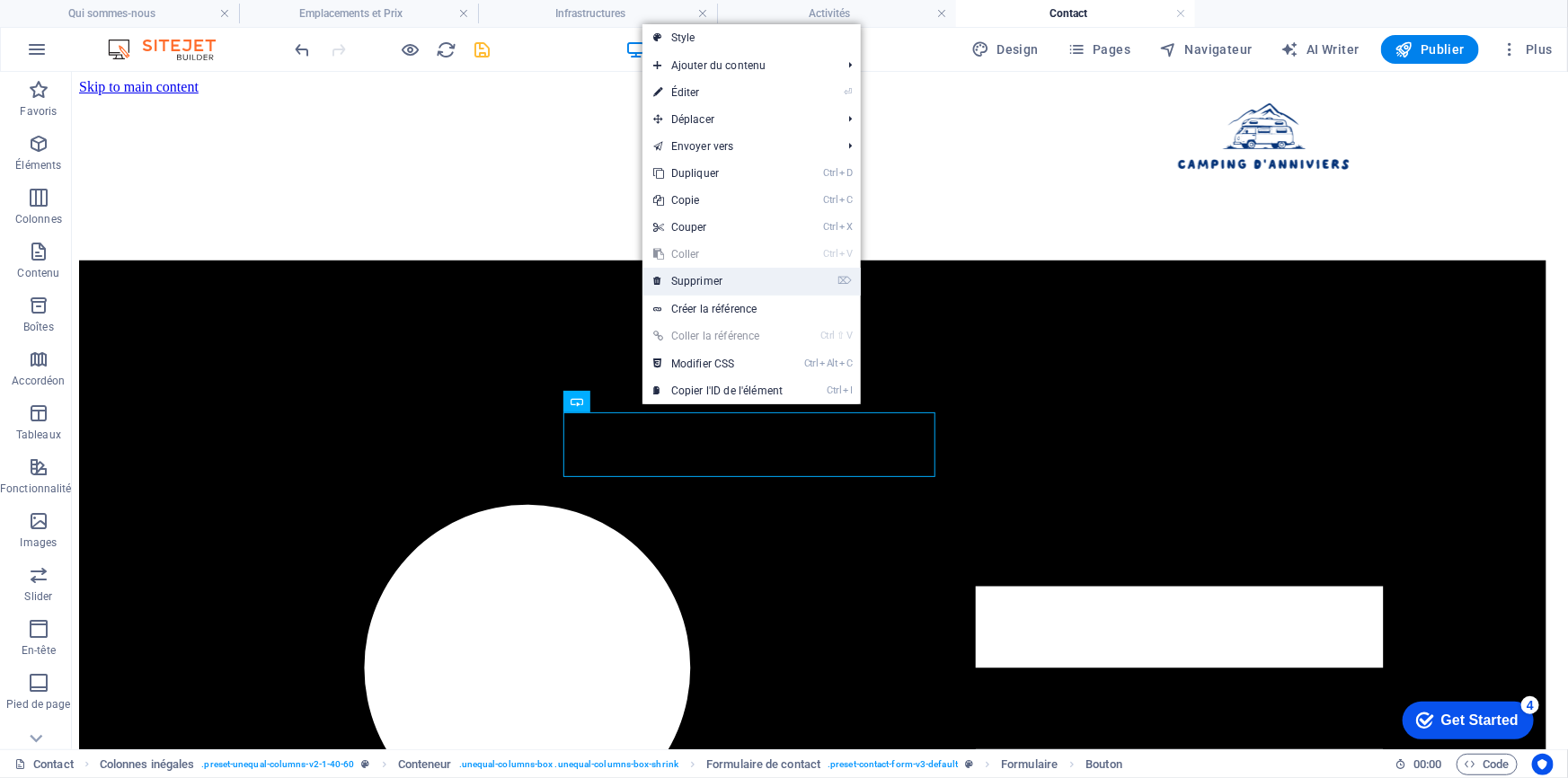
click at [688, 286] on link "⌦ Supprimer" at bounding box center [717, 281] width 151 height 27
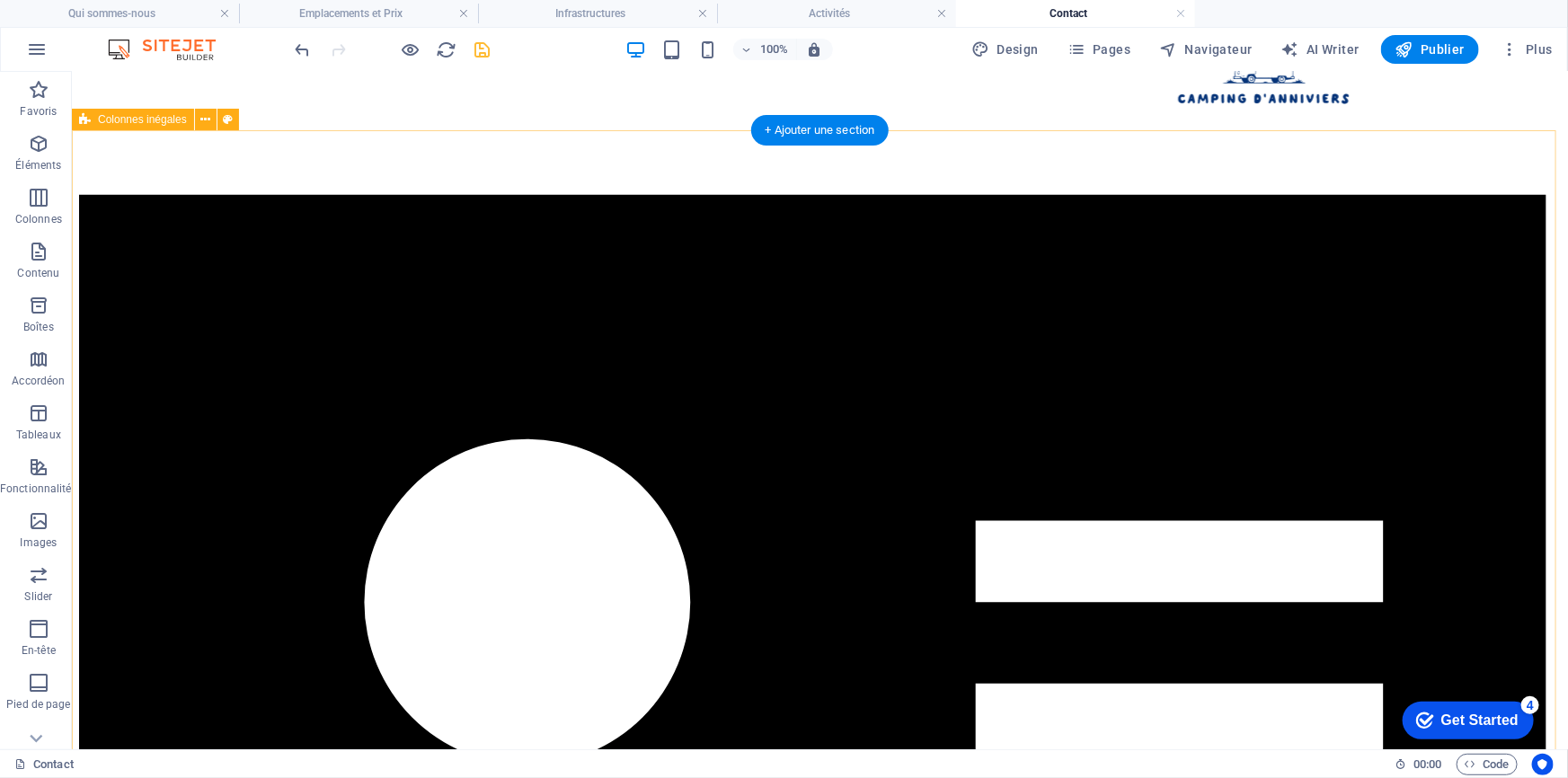
scroll to position [81, 0]
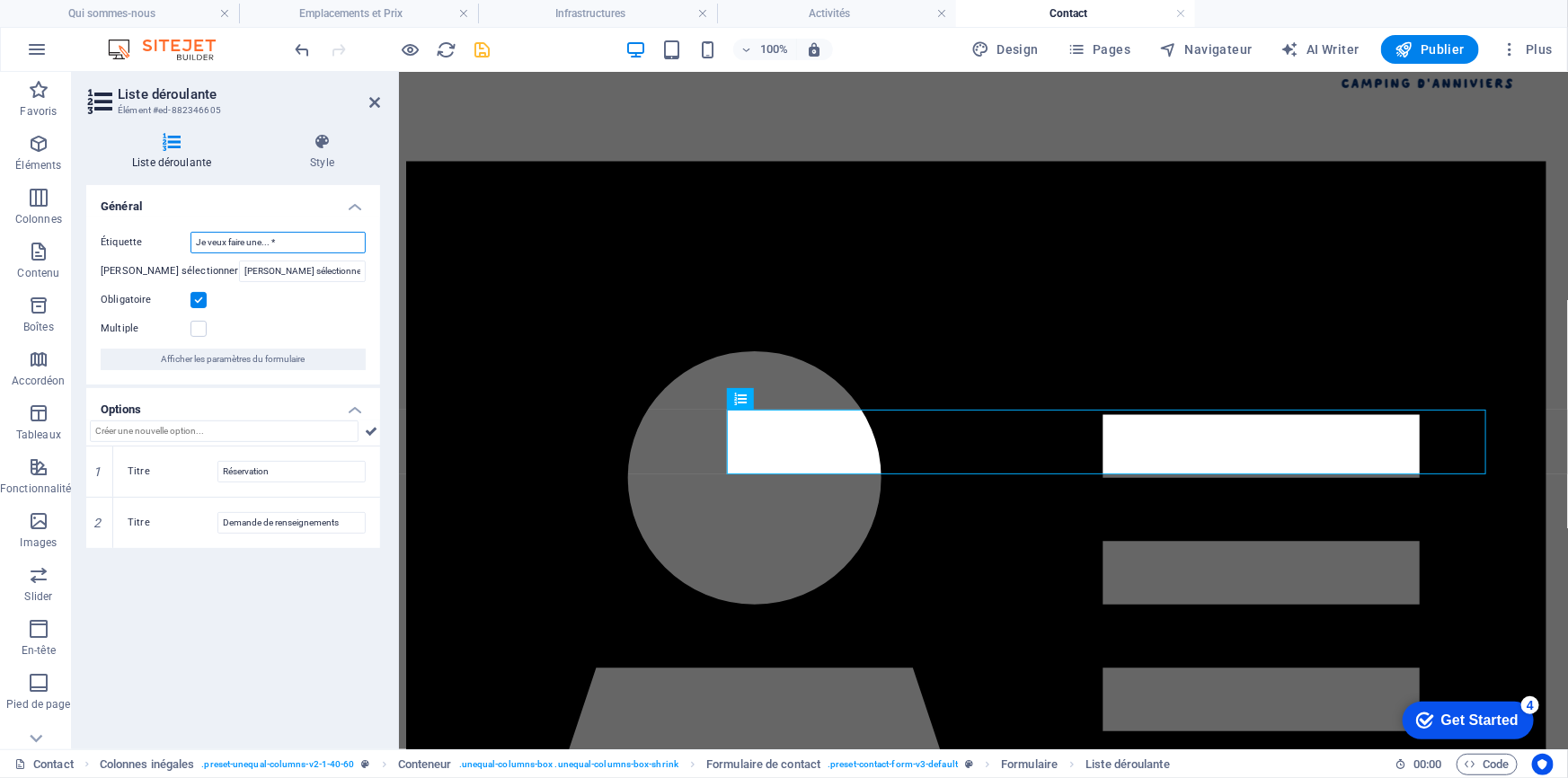
click at [210, 240] on input "Je veux faire une... *" at bounding box center [278, 242] width 175 height 22
type input "Je souhaite faire une... *"
click at [374, 102] on icon at bounding box center [374, 102] width 10 height 14
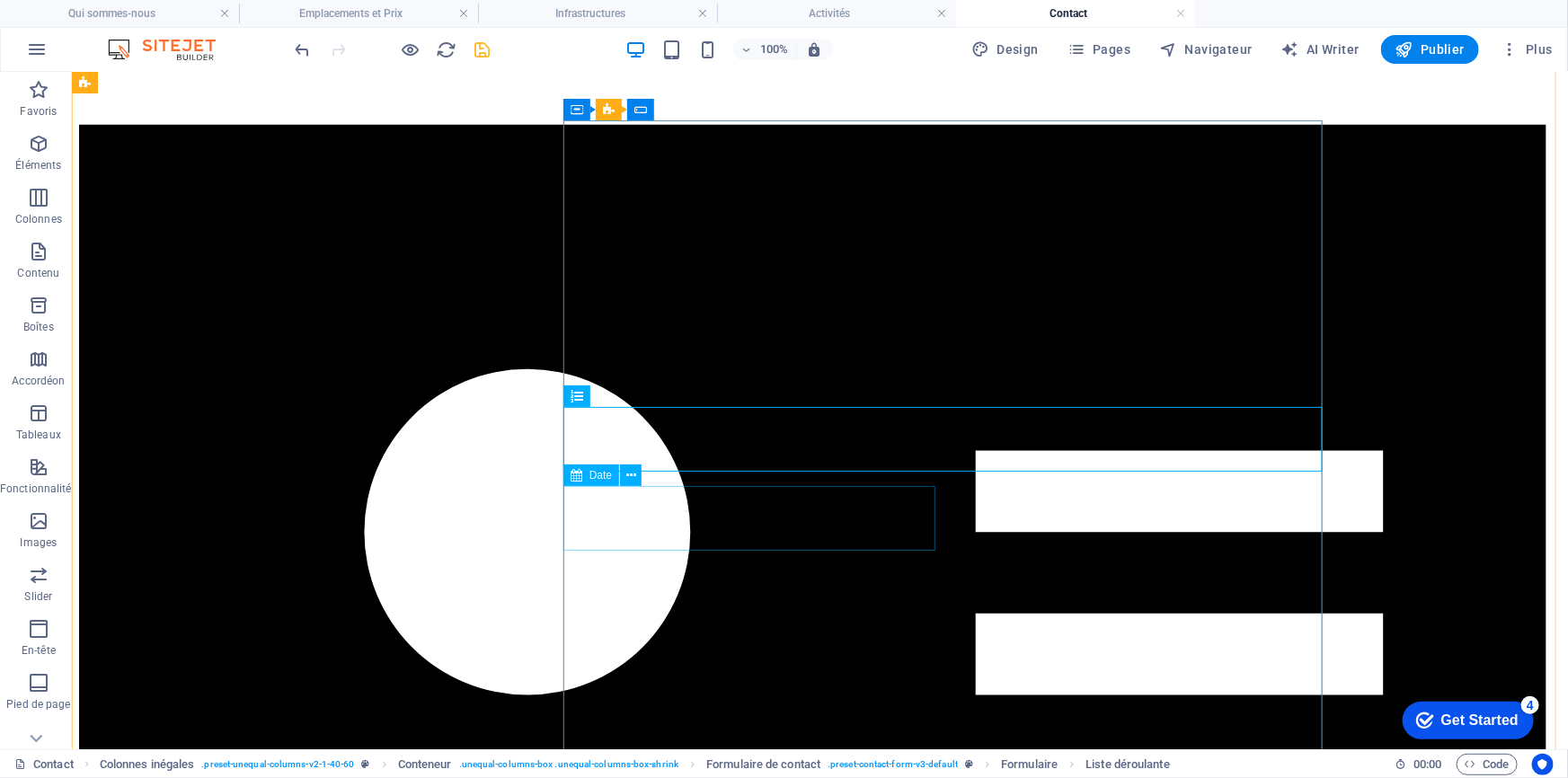
scroll to position [162, 0]
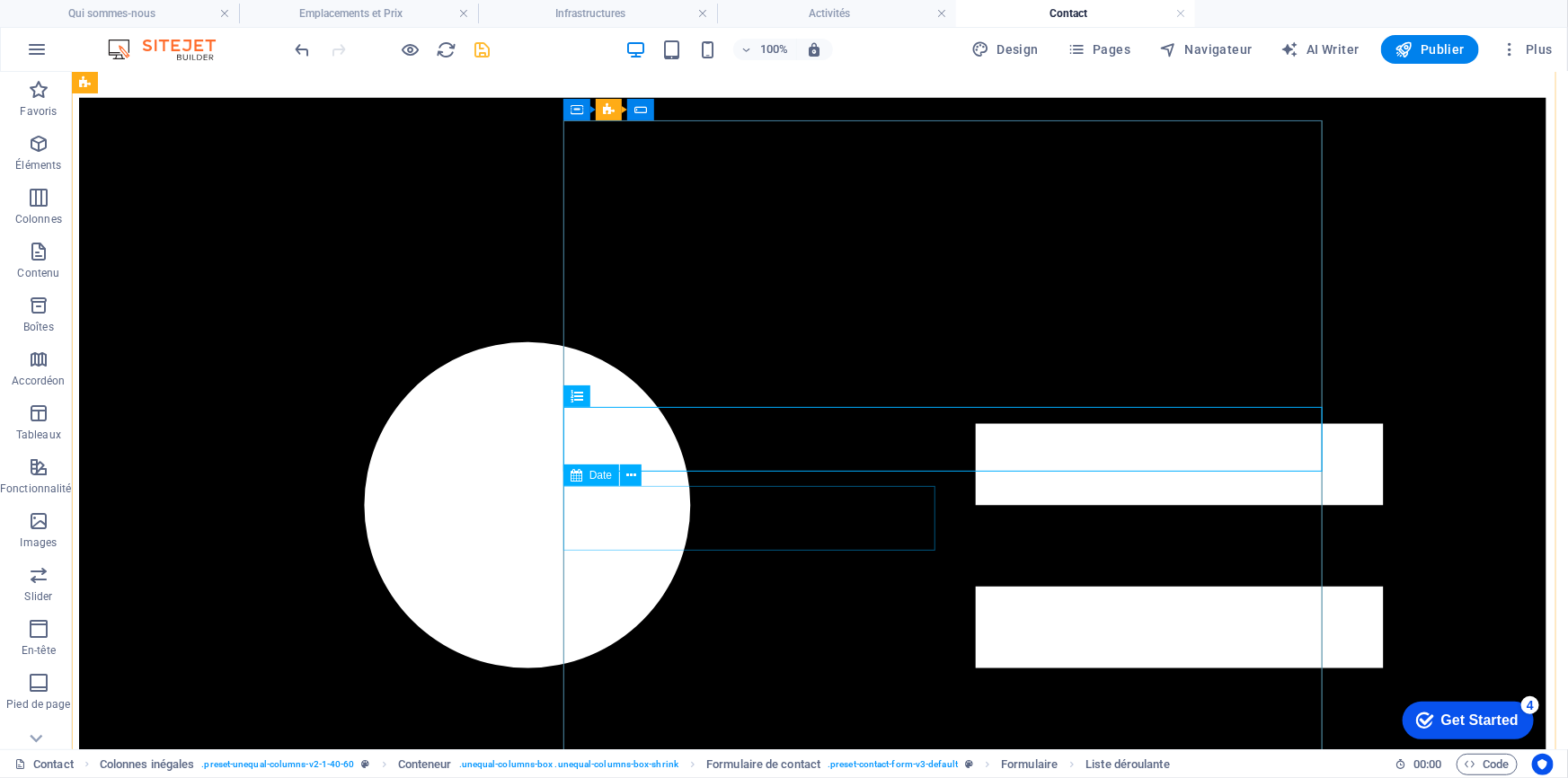
select select "days-from-[DATE]"
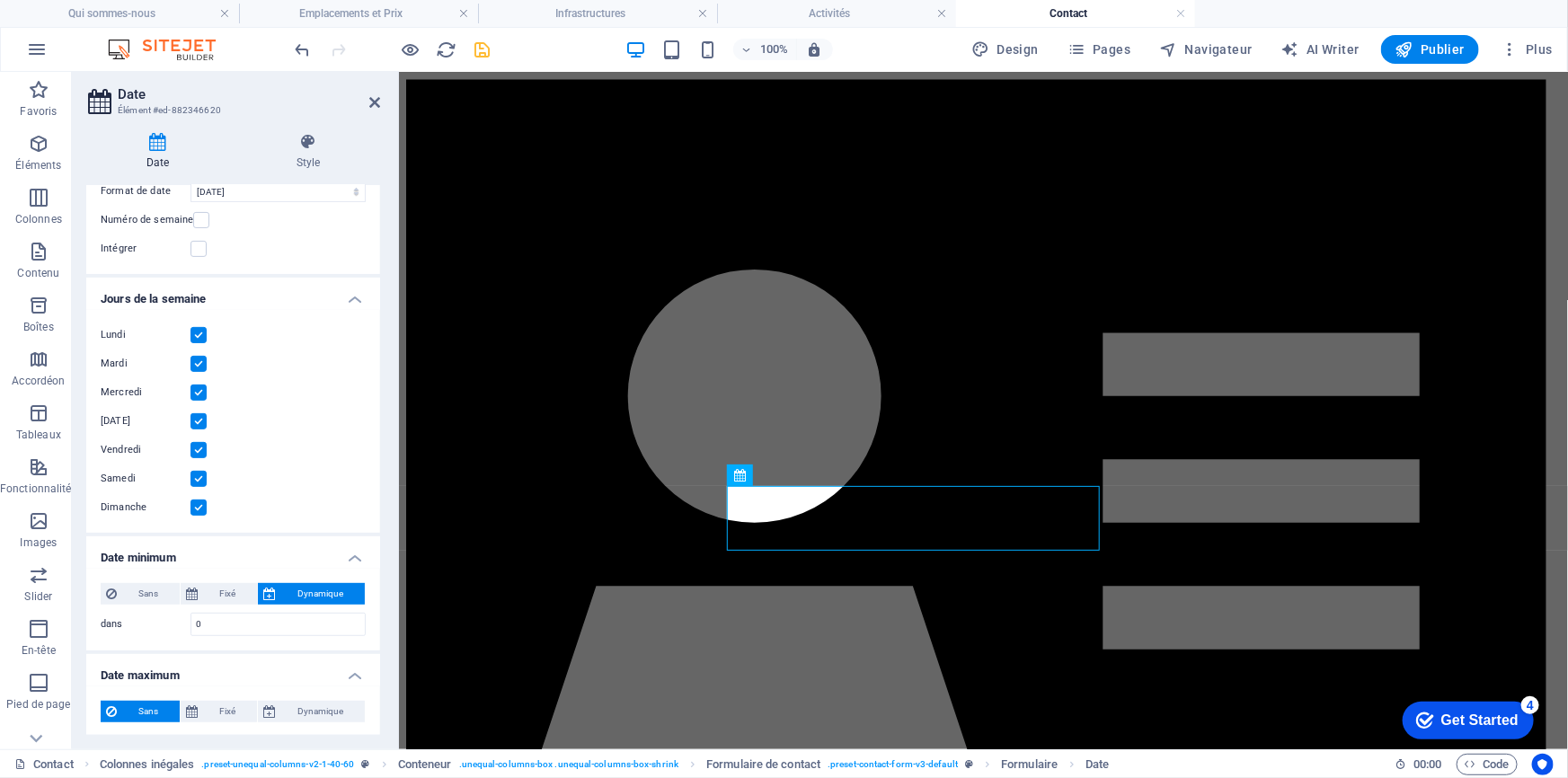
scroll to position [257, 0]
click at [379, 96] on icon at bounding box center [374, 102] width 10 height 14
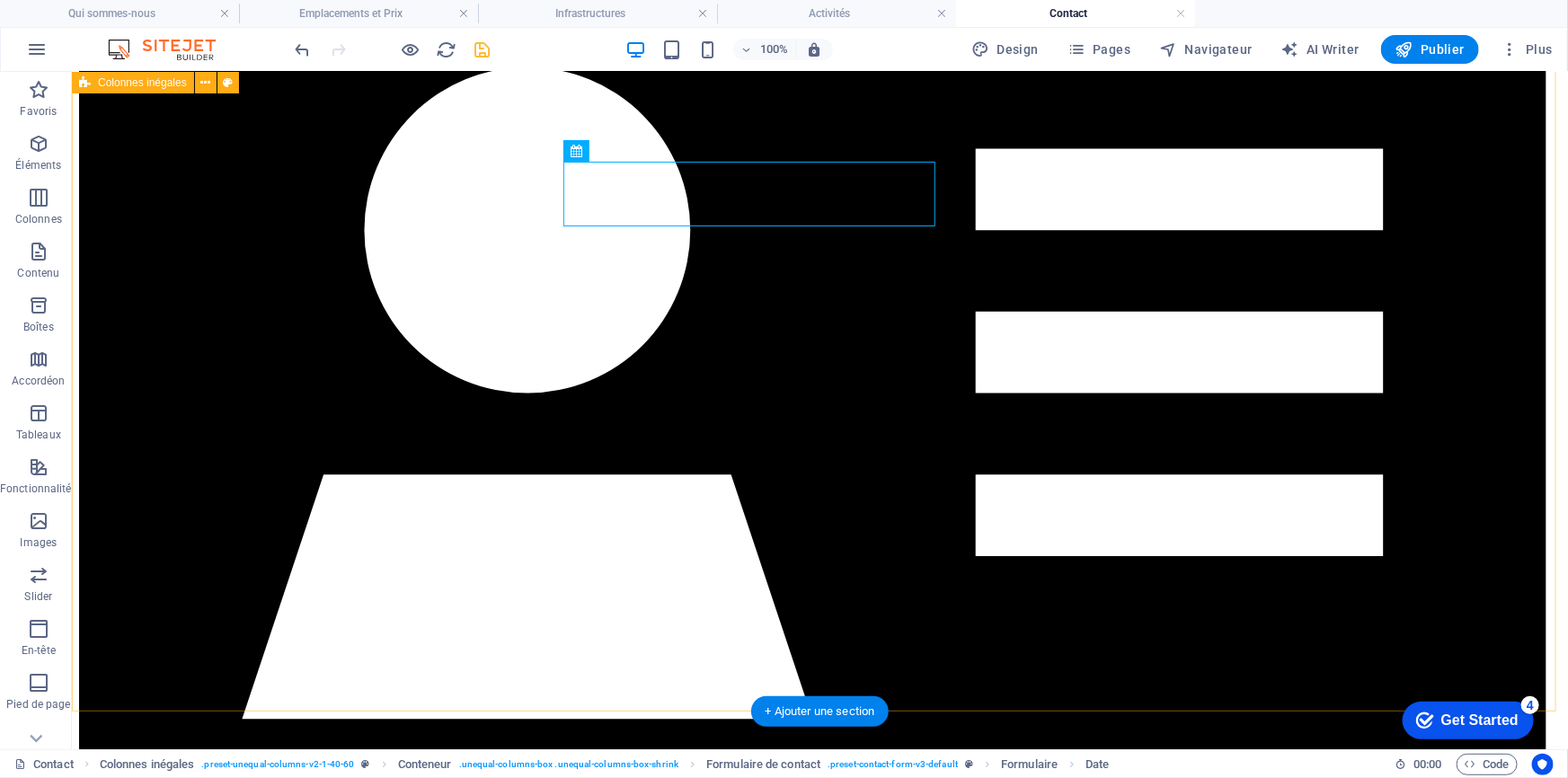
scroll to position [490, 0]
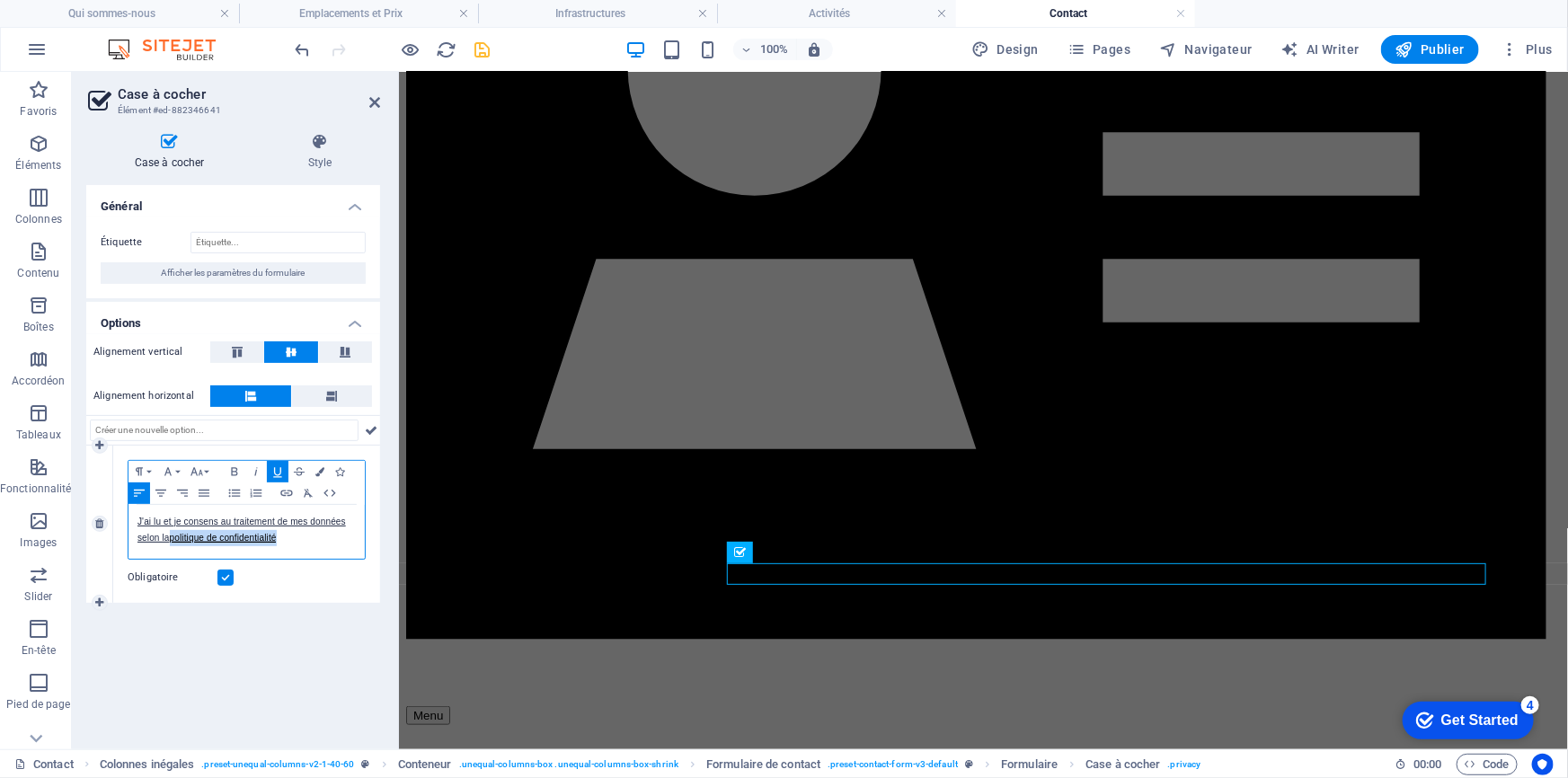
drag, startPoint x: 283, startPoint y: 539, endPoint x: 174, endPoint y: 531, distance: 109.3
click at [174, 531] on p "J'ai lu et je consens au traitement de mes données selon la politique de confid…" at bounding box center [247, 530] width 218 height 32
click at [283, 494] on icon "button" at bounding box center [286, 493] width 22 height 14
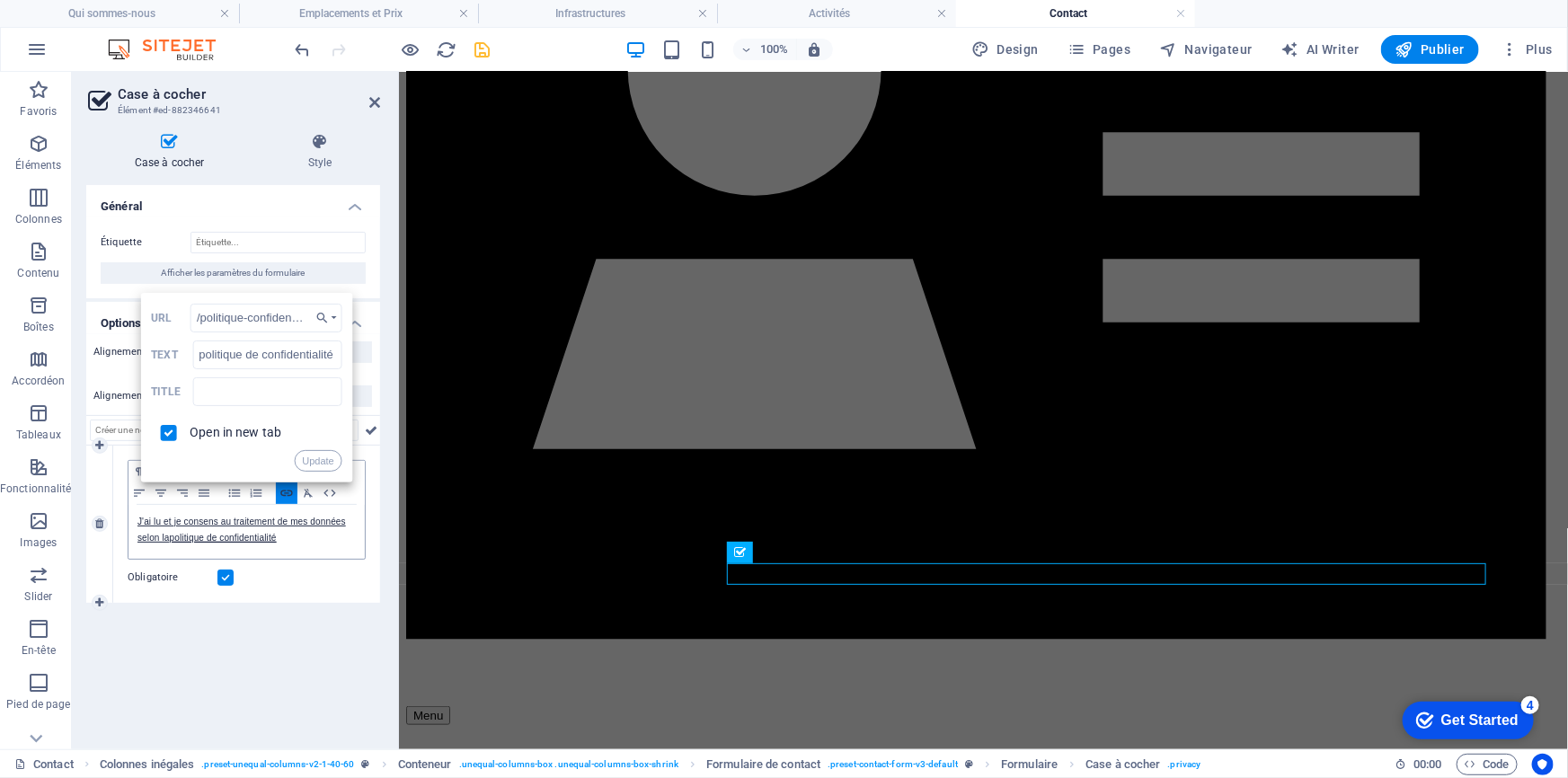
scroll to position [0, 14]
click at [323, 321] on icon "button" at bounding box center [323, 318] width 18 height 14
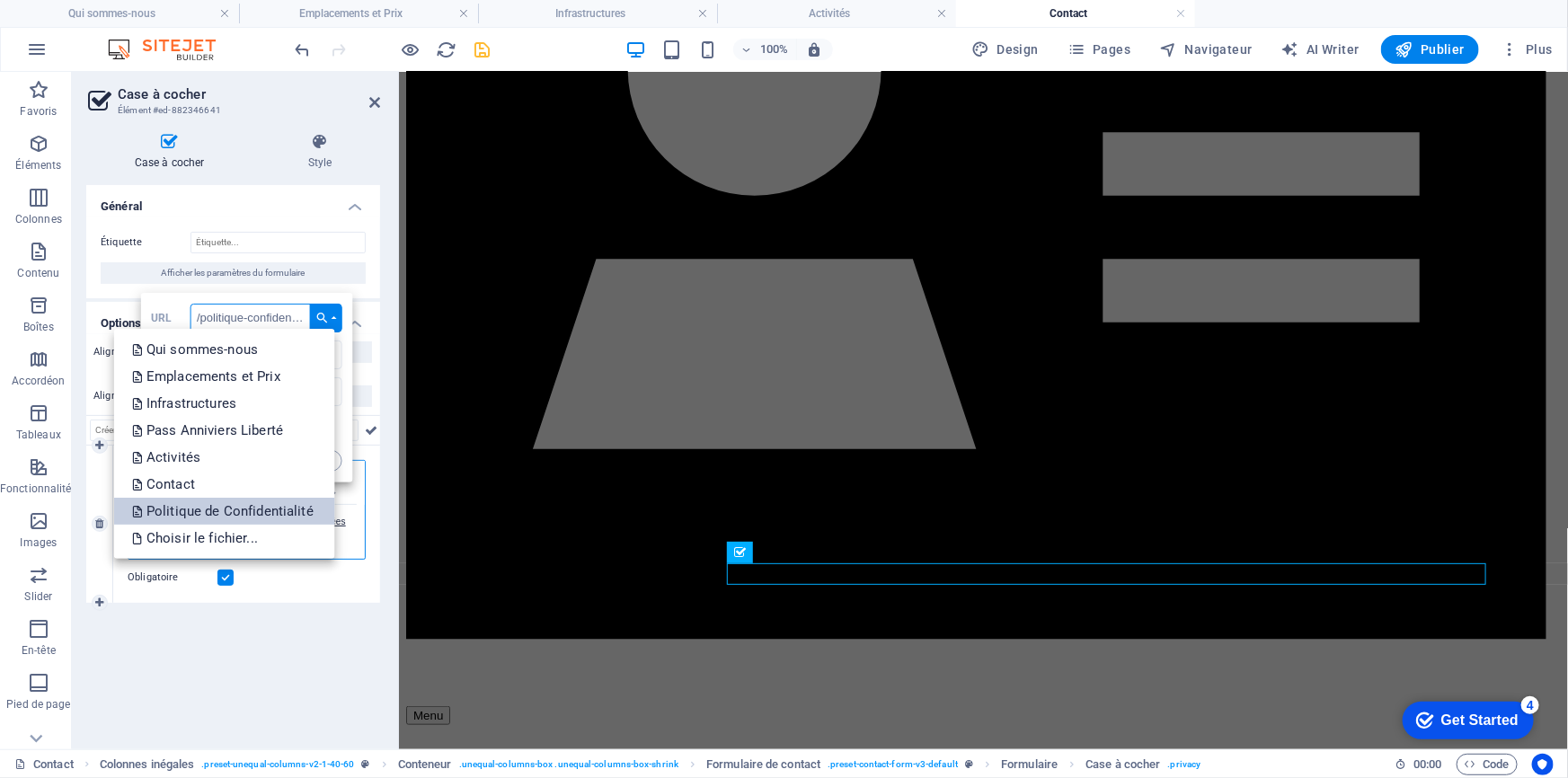
click at [283, 513] on p "Politique de Confidentialité" at bounding box center [224, 511] width 185 height 27
checkbox input "false"
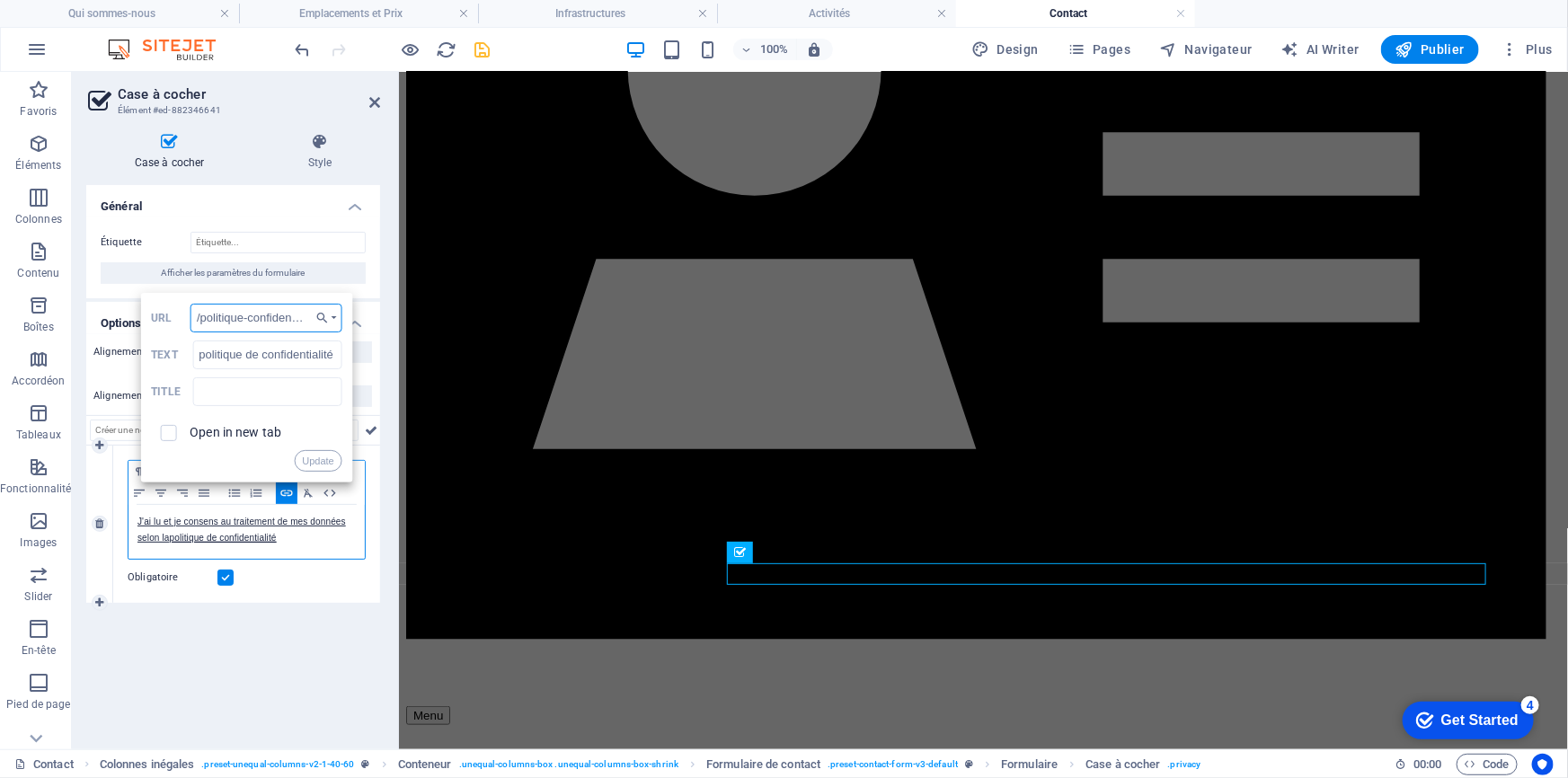
scroll to position [0, 14]
click at [316, 462] on button "Update" at bounding box center [318, 461] width 47 height 22
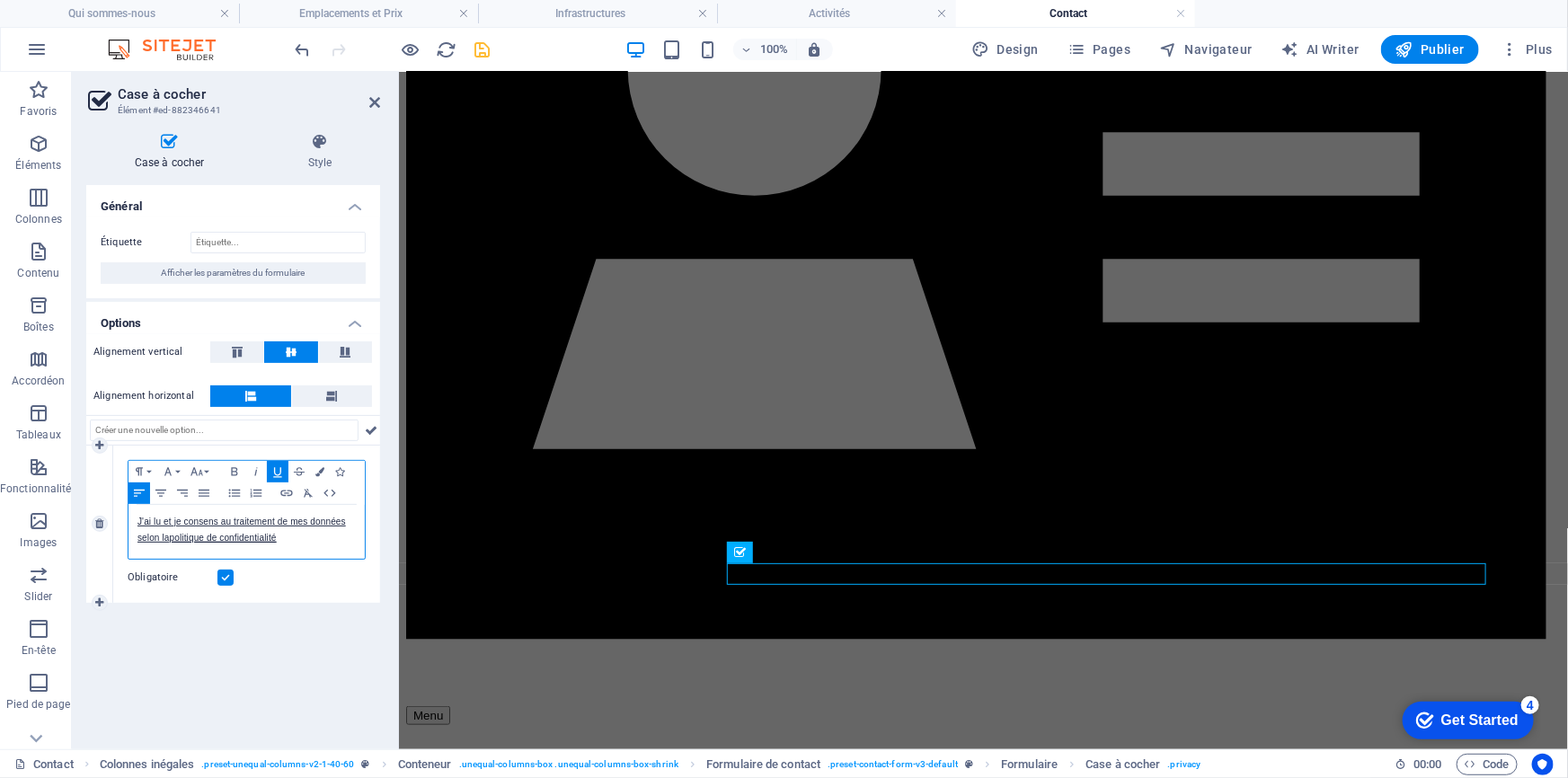
scroll to position [0, 0]
click at [282, 492] on icon "button" at bounding box center [286, 493] width 22 height 14
type input "politique de confidentialité"
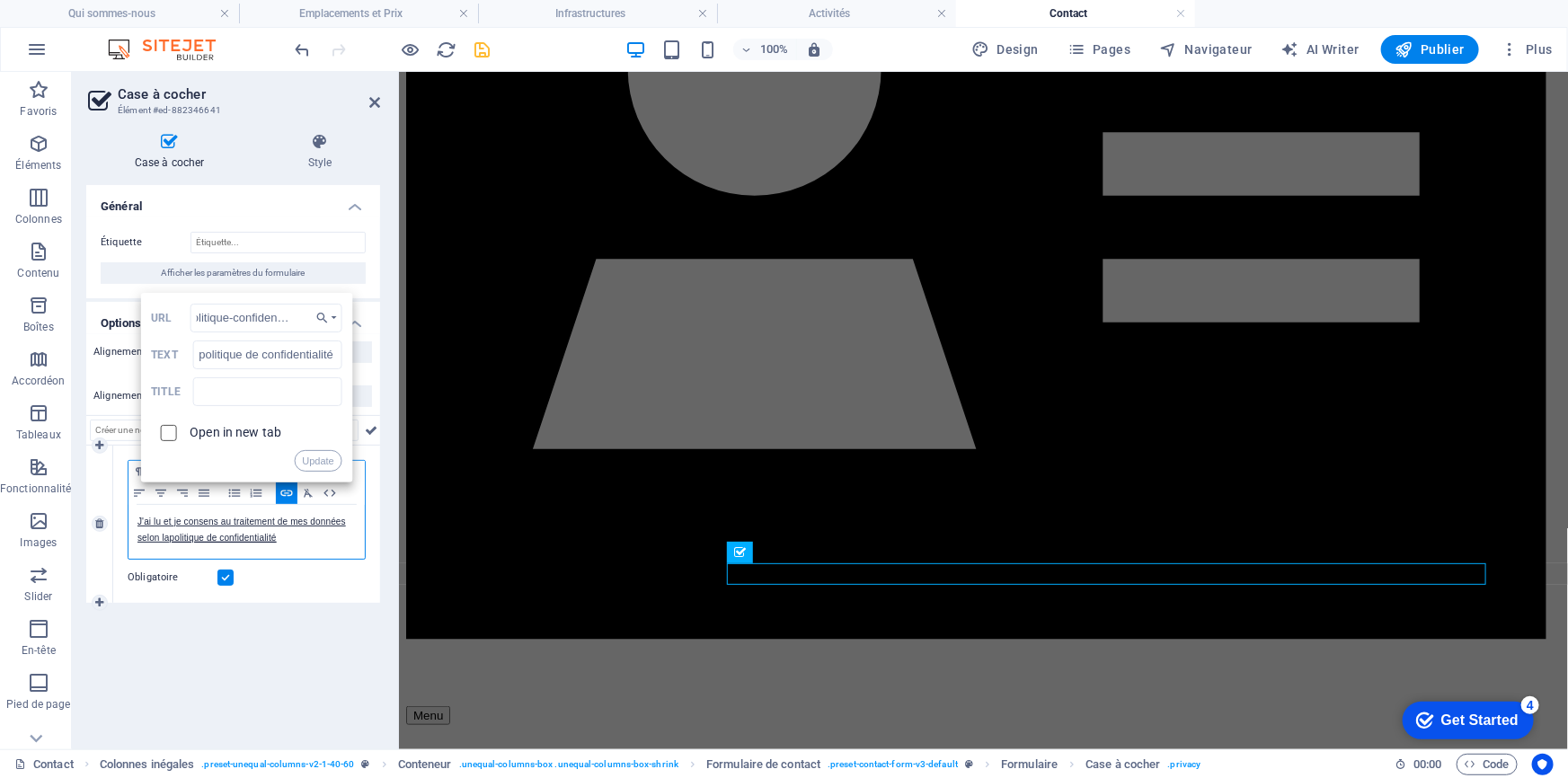
click at [155, 435] on span at bounding box center [168, 434] width 34 height 34
click at [163, 435] on input "checkbox" at bounding box center [165, 430] width 16 height 16
checkbox input "true"
click at [316, 462] on button "Update" at bounding box center [318, 461] width 47 height 22
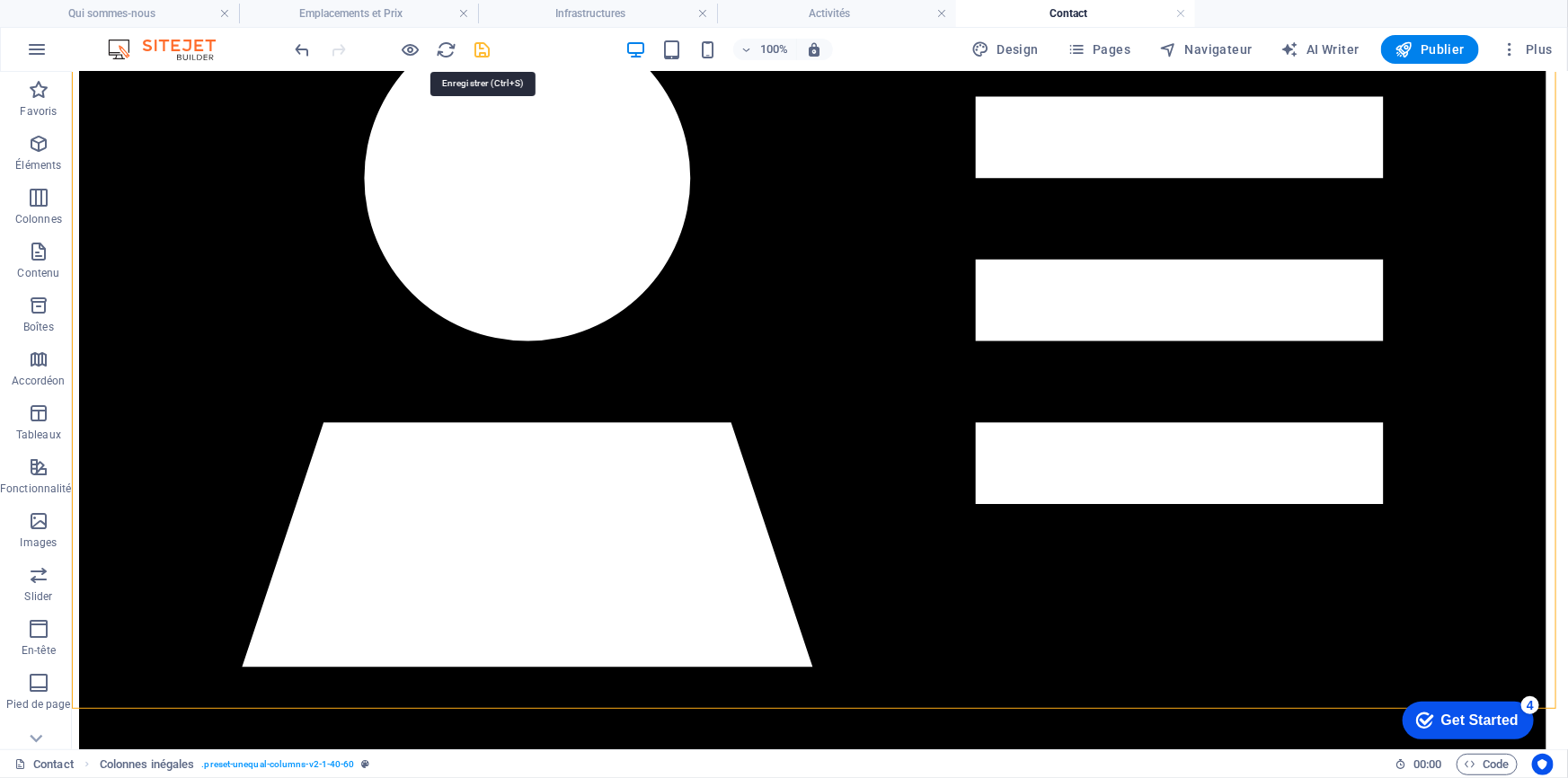
click at [476, 53] on icon "save" at bounding box center [483, 50] width 21 height 21
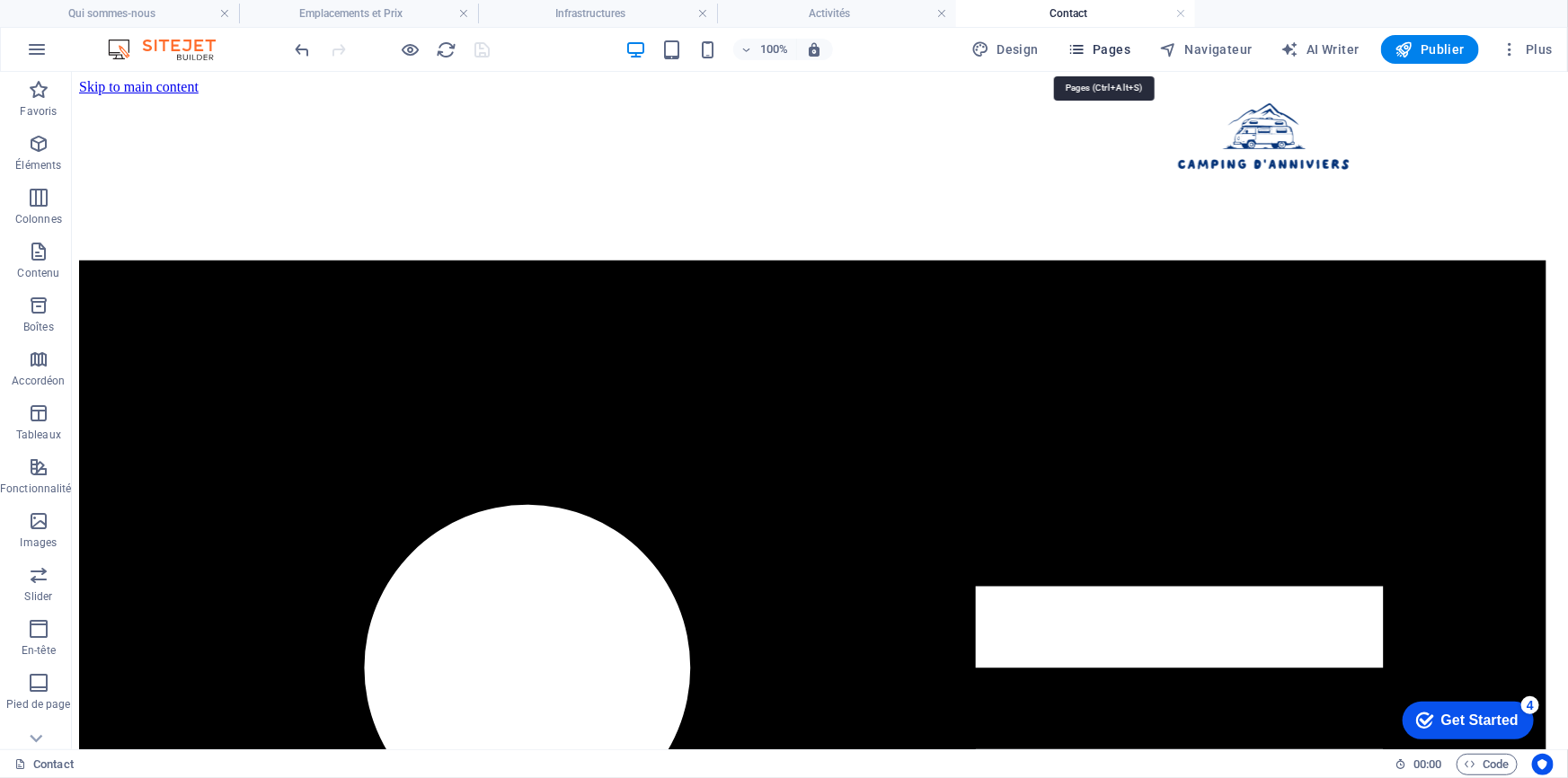
click at [1101, 46] on span "Pages" at bounding box center [1098, 49] width 63 height 18
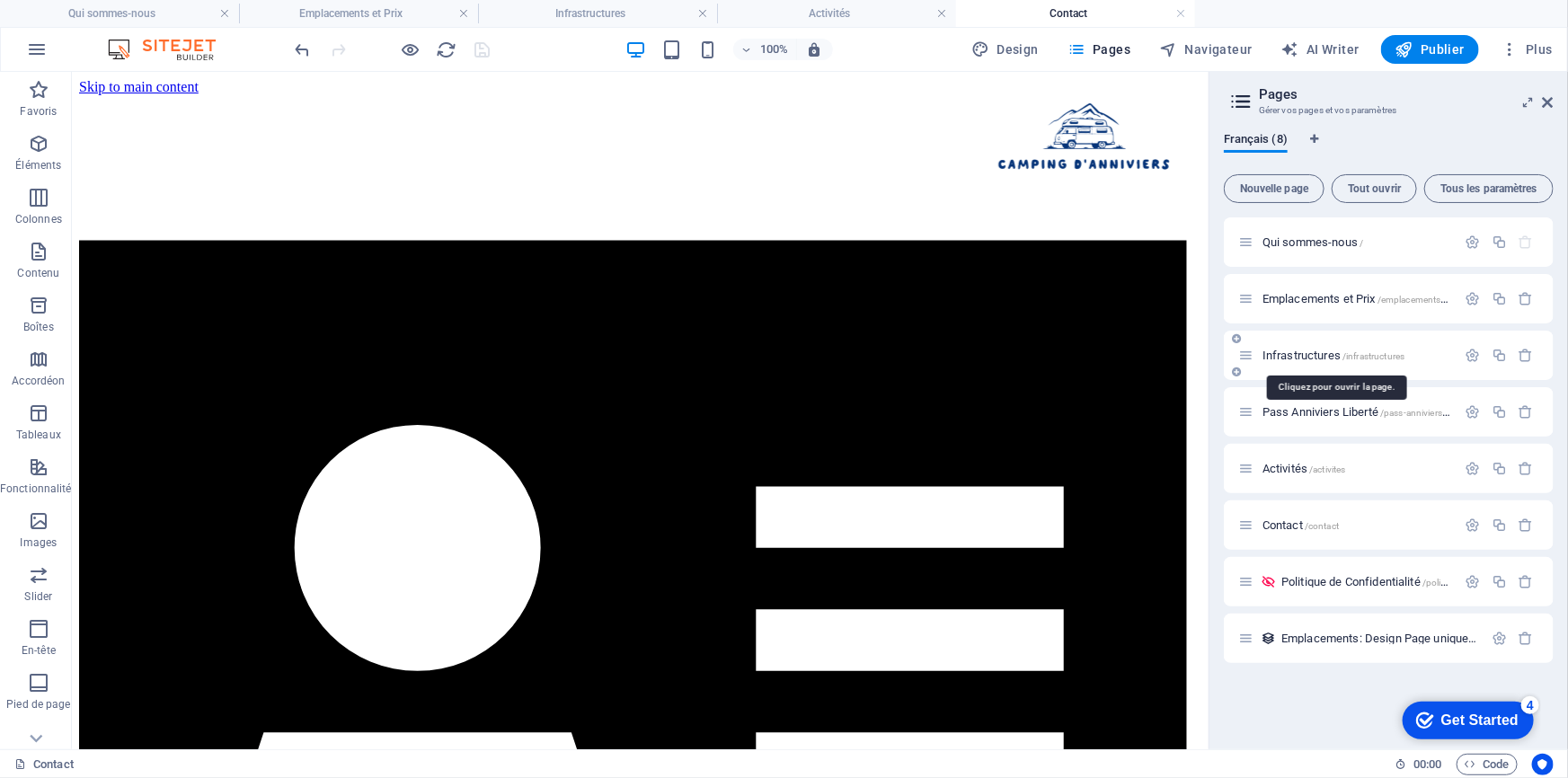
click at [1312, 359] on span "Infrastructures /infrastructures" at bounding box center [1334, 356] width 142 height 13
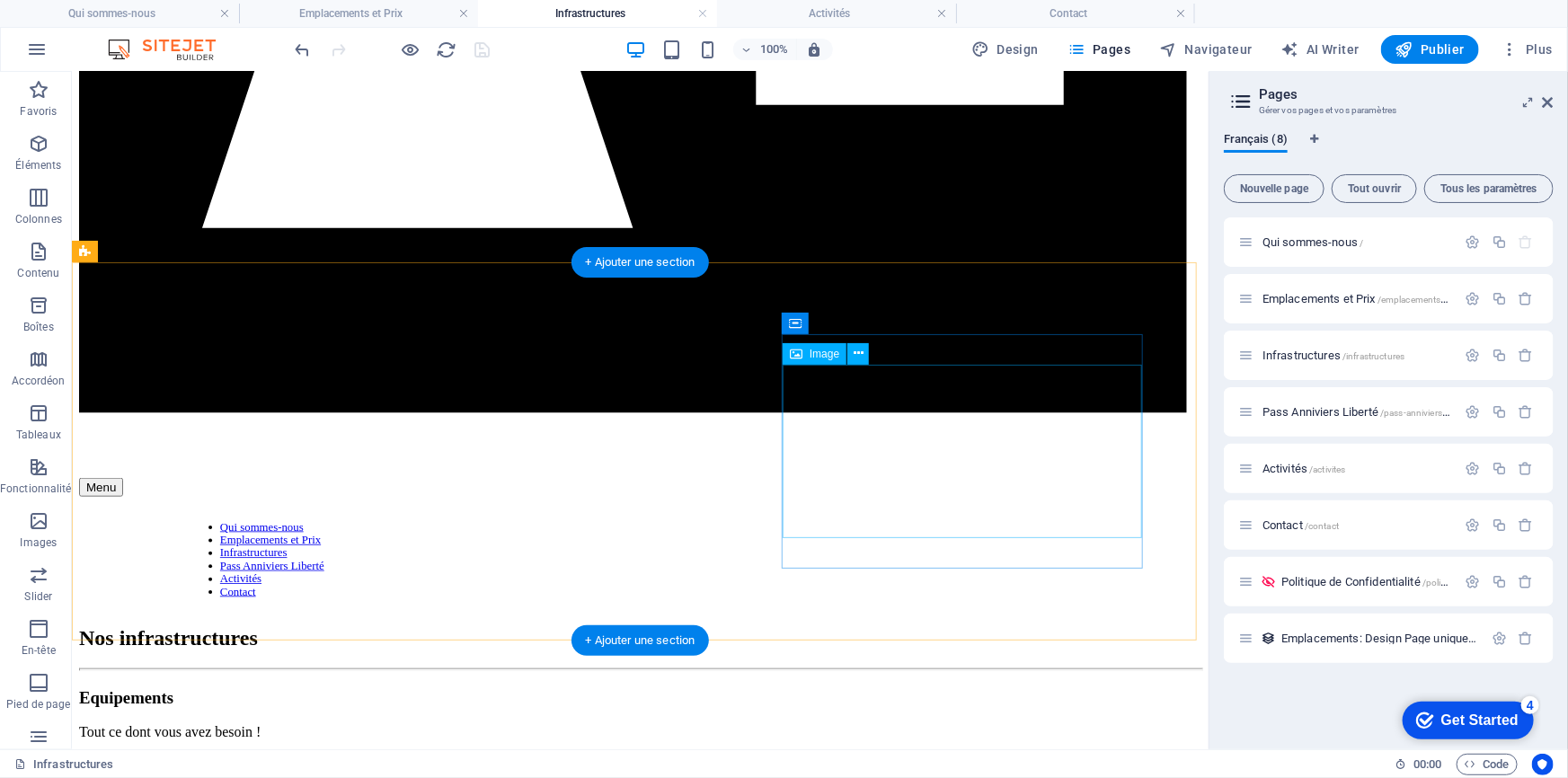
scroll to position [693, 0]
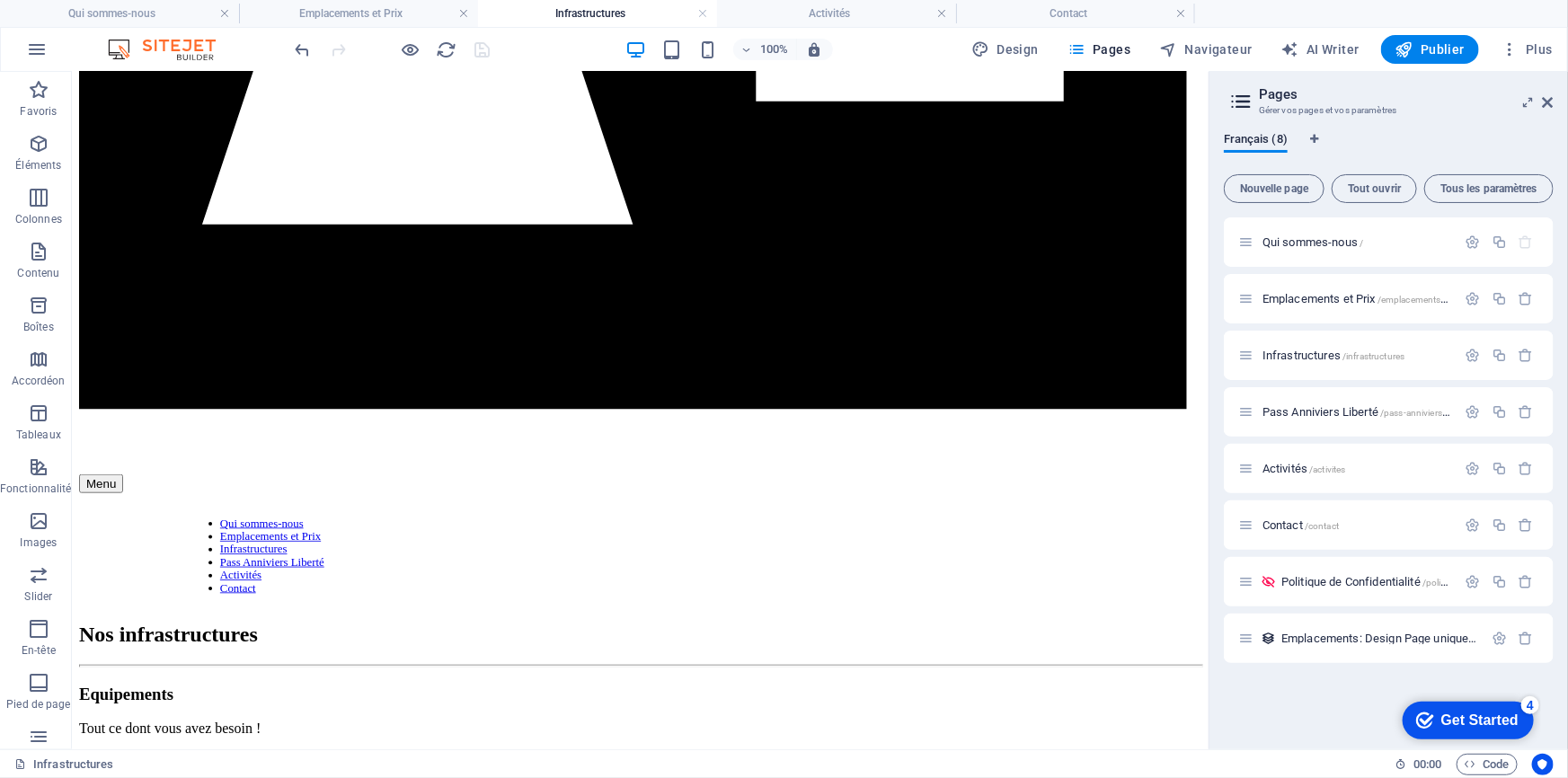
click at [614, 15] on h4 "Infrastructures" at bounding box center [598, 13] width 239 height 20
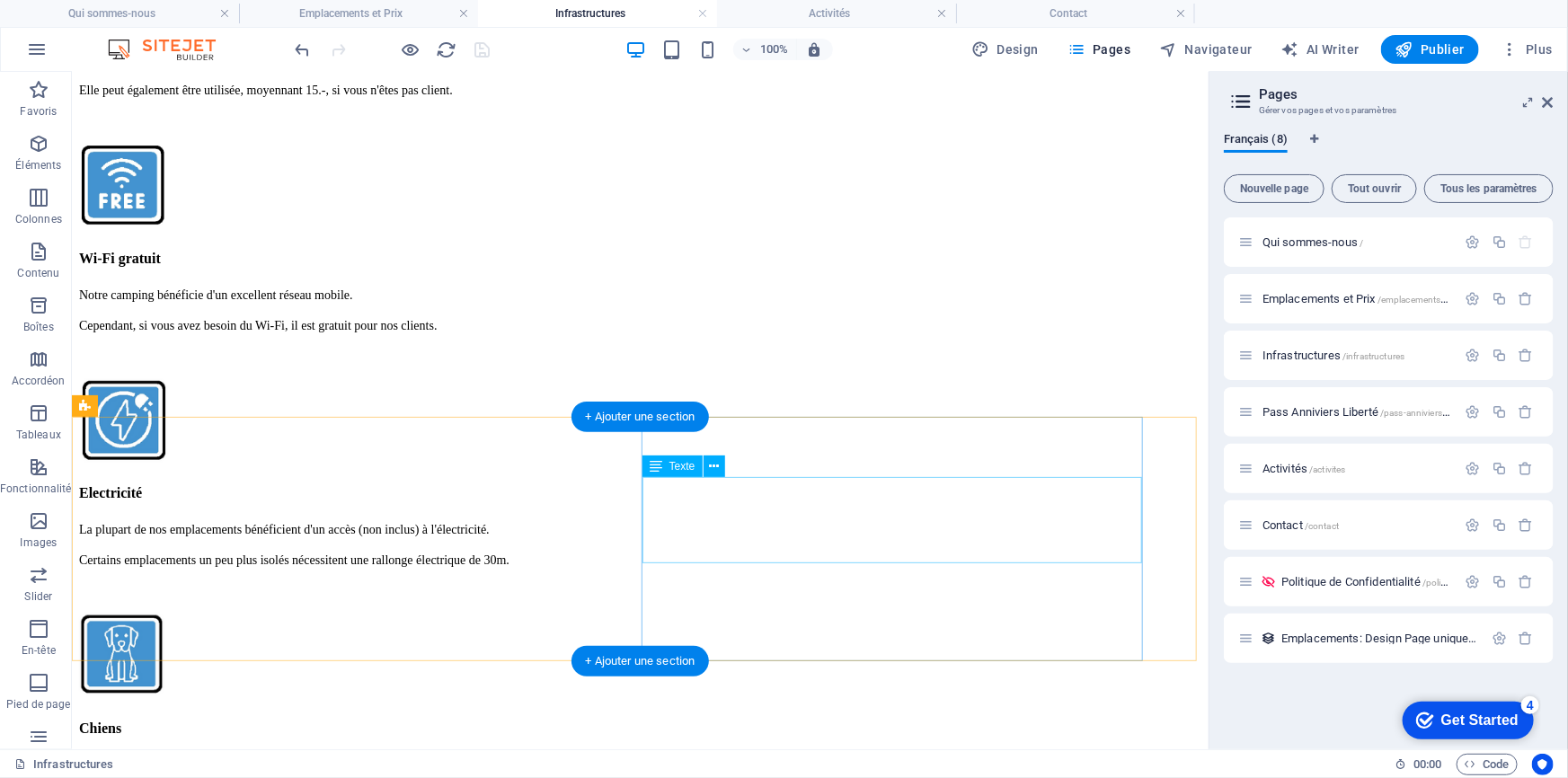
scroll to position [2981, 0]
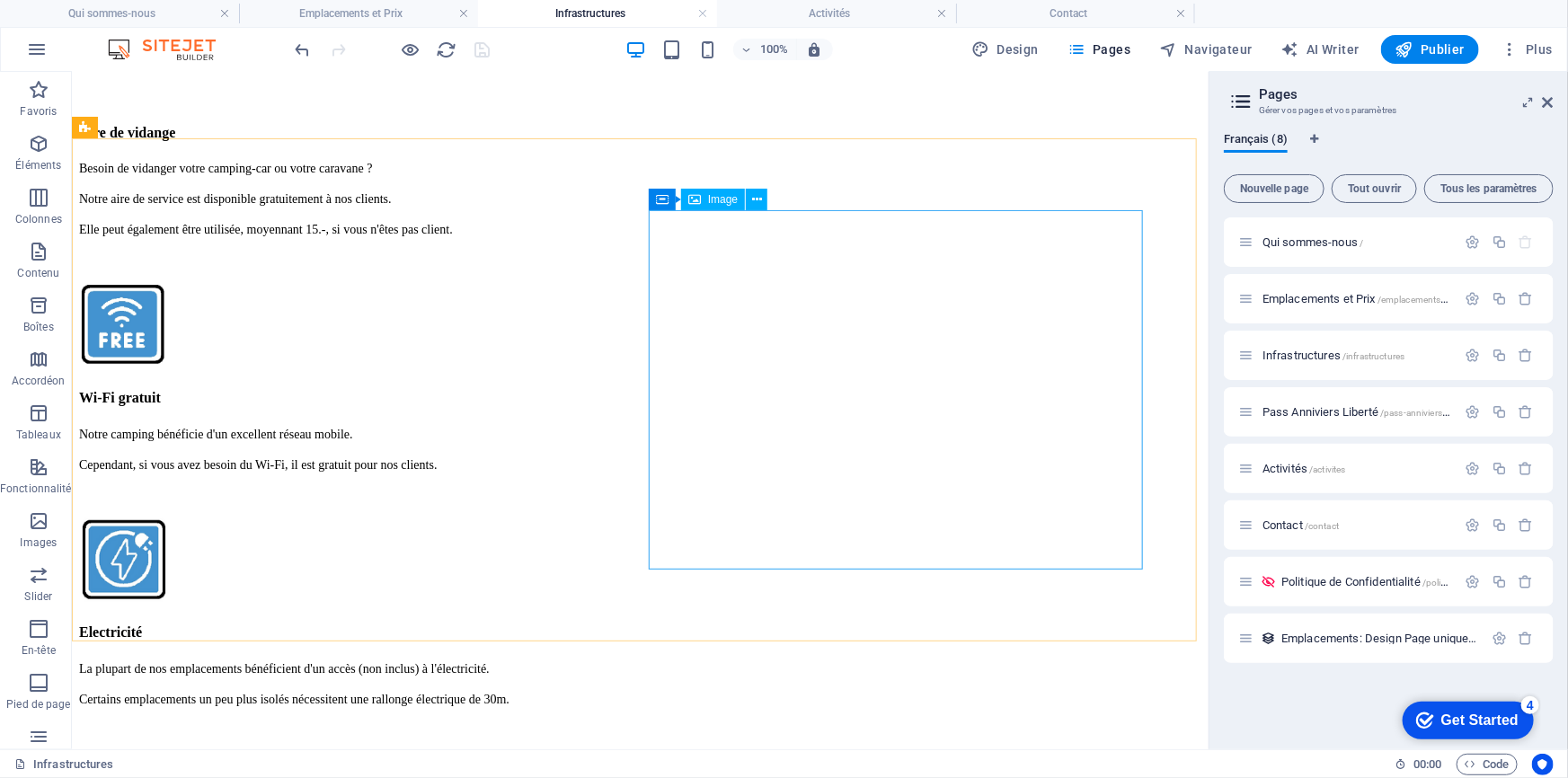
click at [729, 197] on span "Image" at bounding box center [722, 199] width 29 height 10
select select "px"
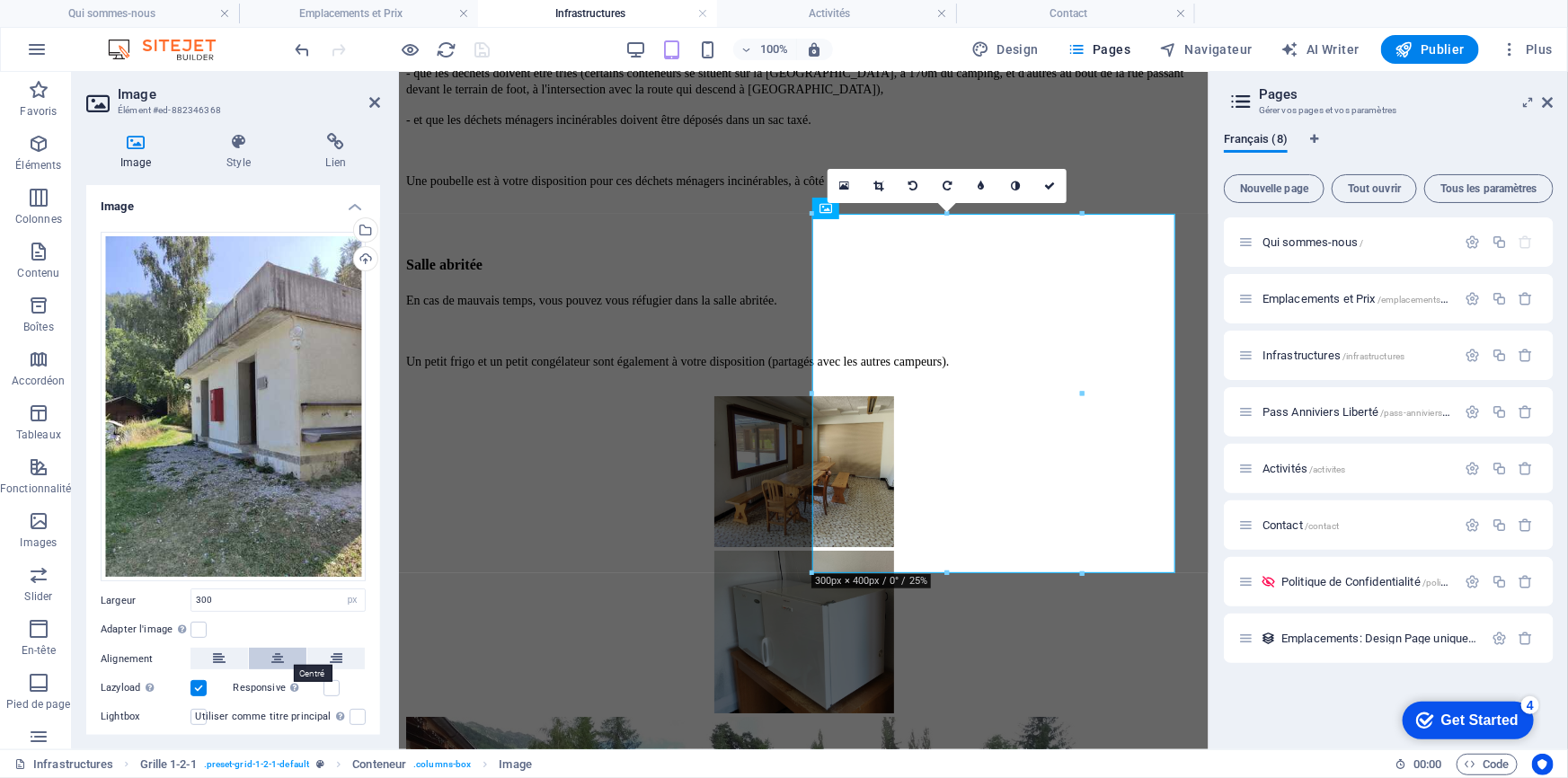
click at [281, 657] on icon at bounding box center [277, 658] width 12 height 22
click at [1098, 190] on icon at bounding box center [1096, 185] width 10 height 10
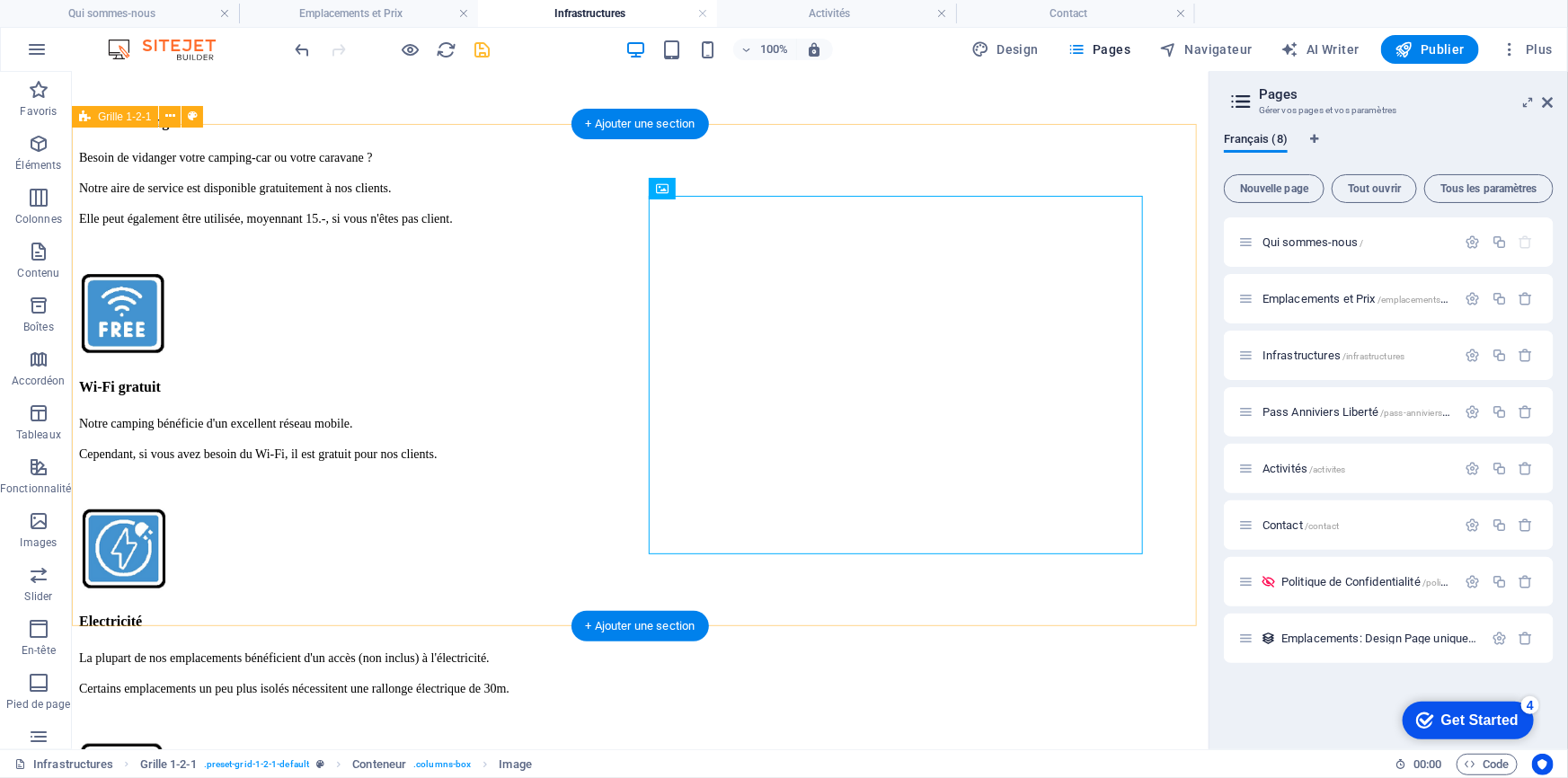
scroll to position [2993, 0]
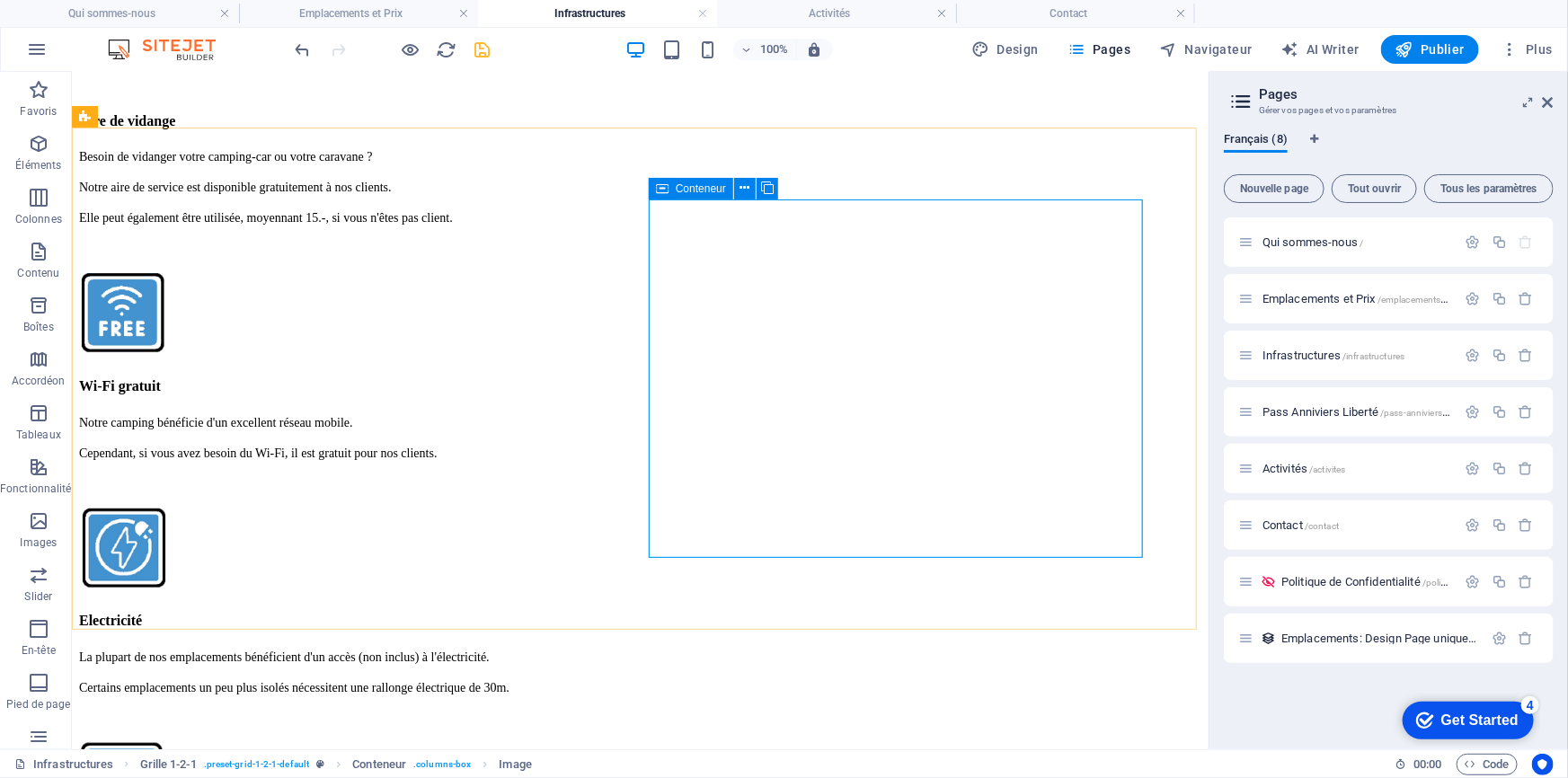
click at [668, 194] on icon at bounding box center [662, 189] width 12 height 22
drag, startPoint x: 668, startPoint y: 194, endPoint x: 220, endPoint y: 110, distance: 455.8
click at [668, 194] on icon at bounding box center [662, 189] width 12 height 22
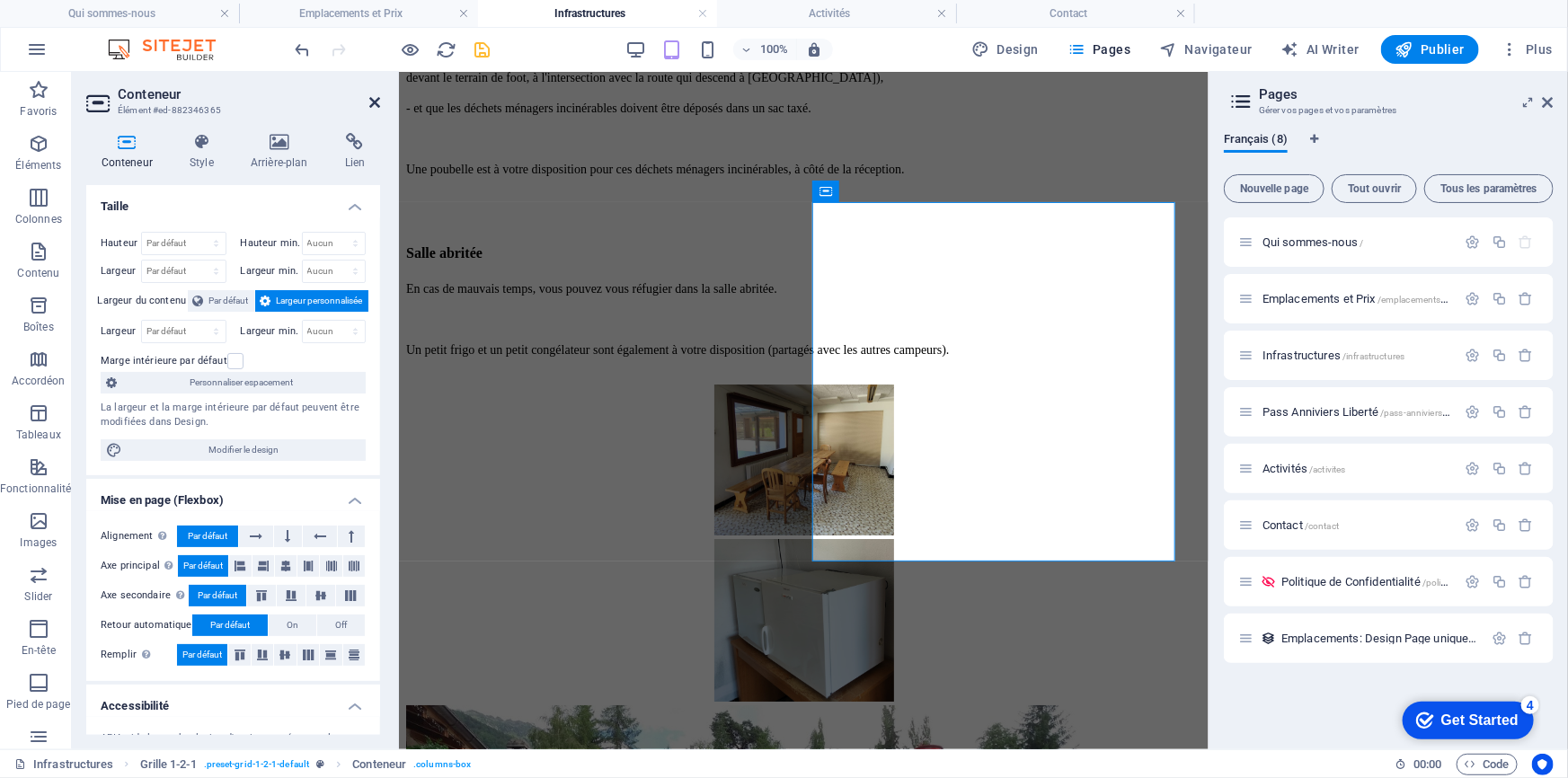
click at [373, 102] on icon at bounding box center [374, 102] width 10 height 14
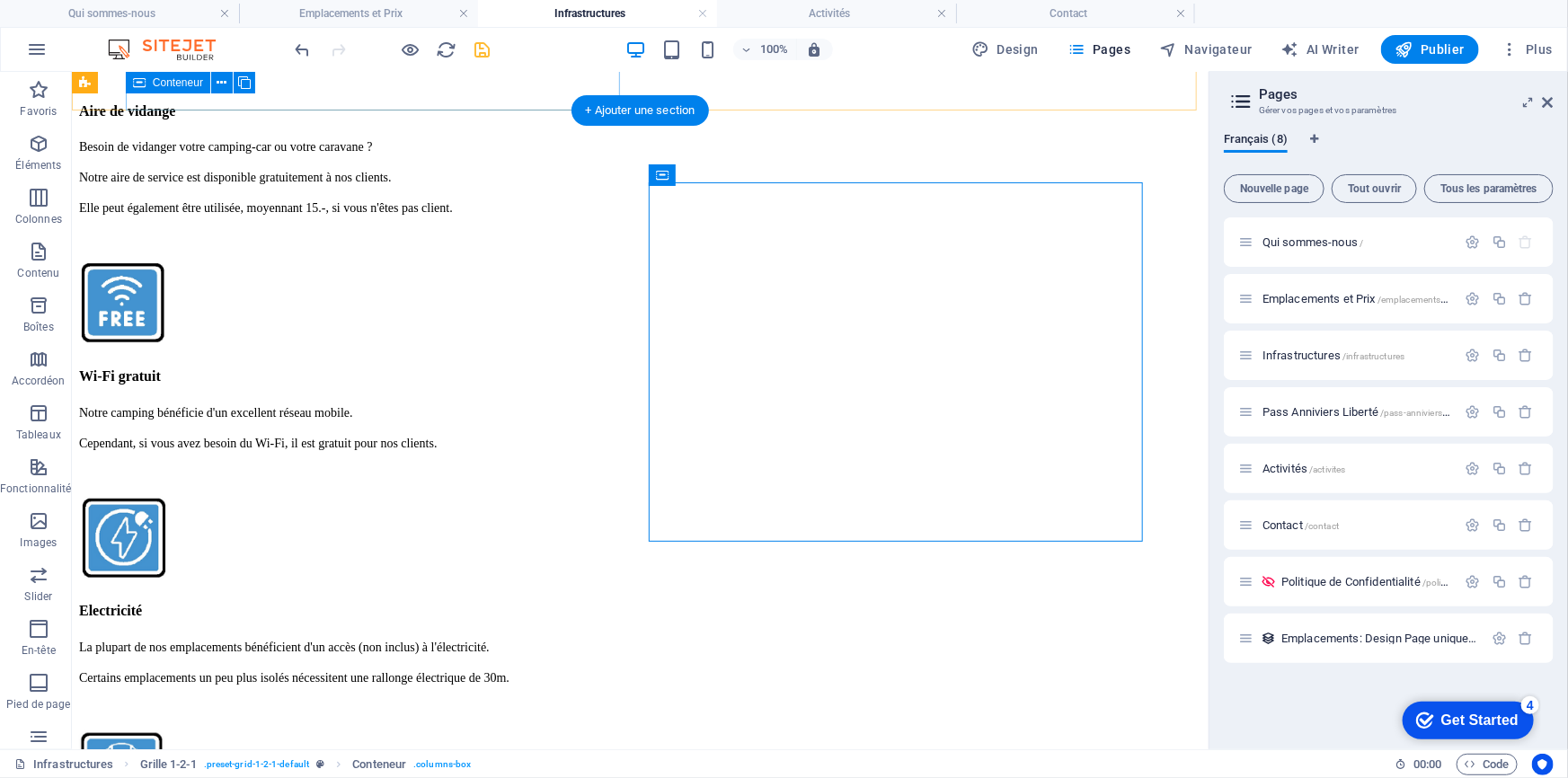
scroll to position [3004, 0]
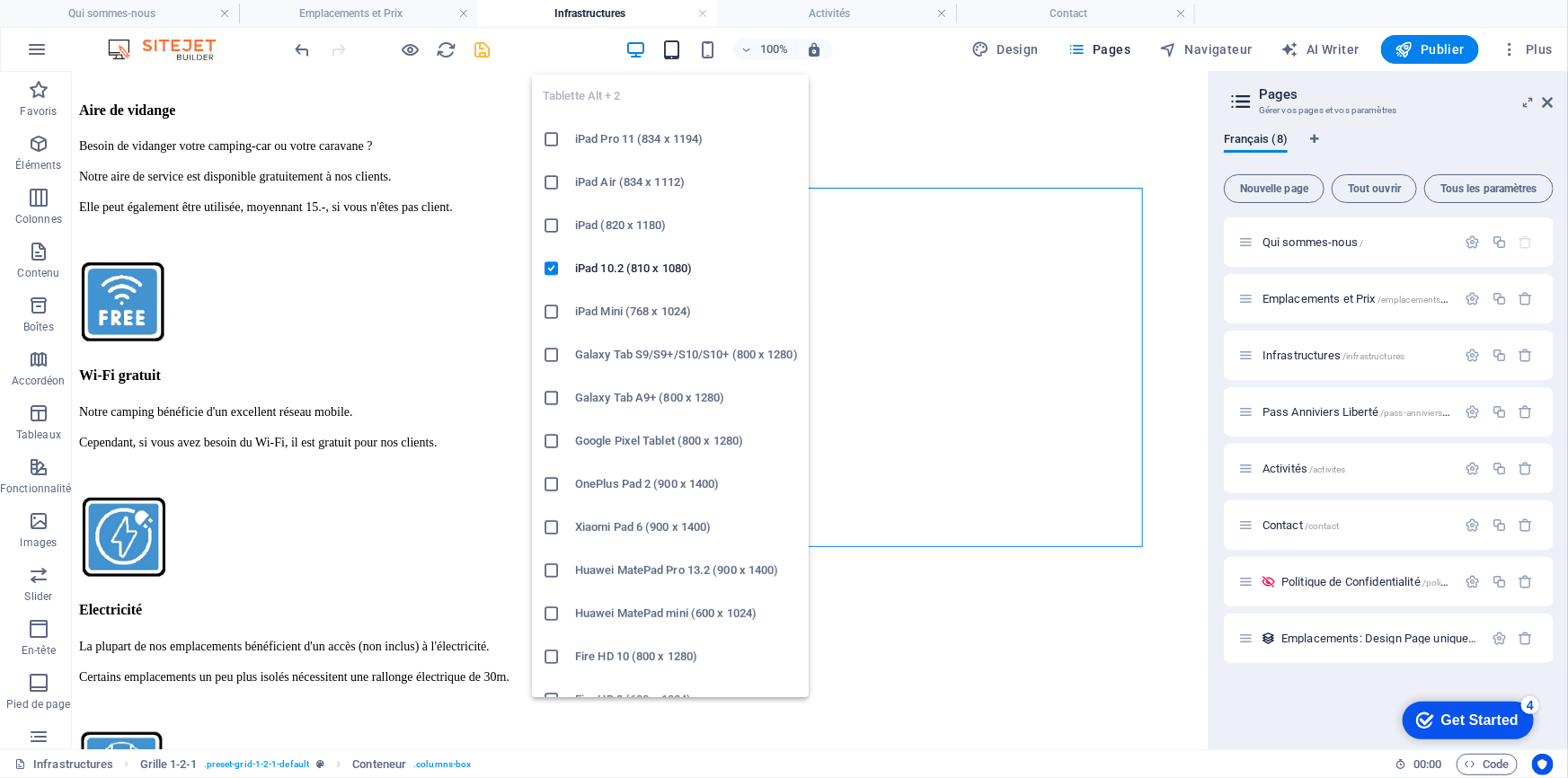
click at [663, 47] on icon "button" at bounding box center [672, 50] width 21 height 21
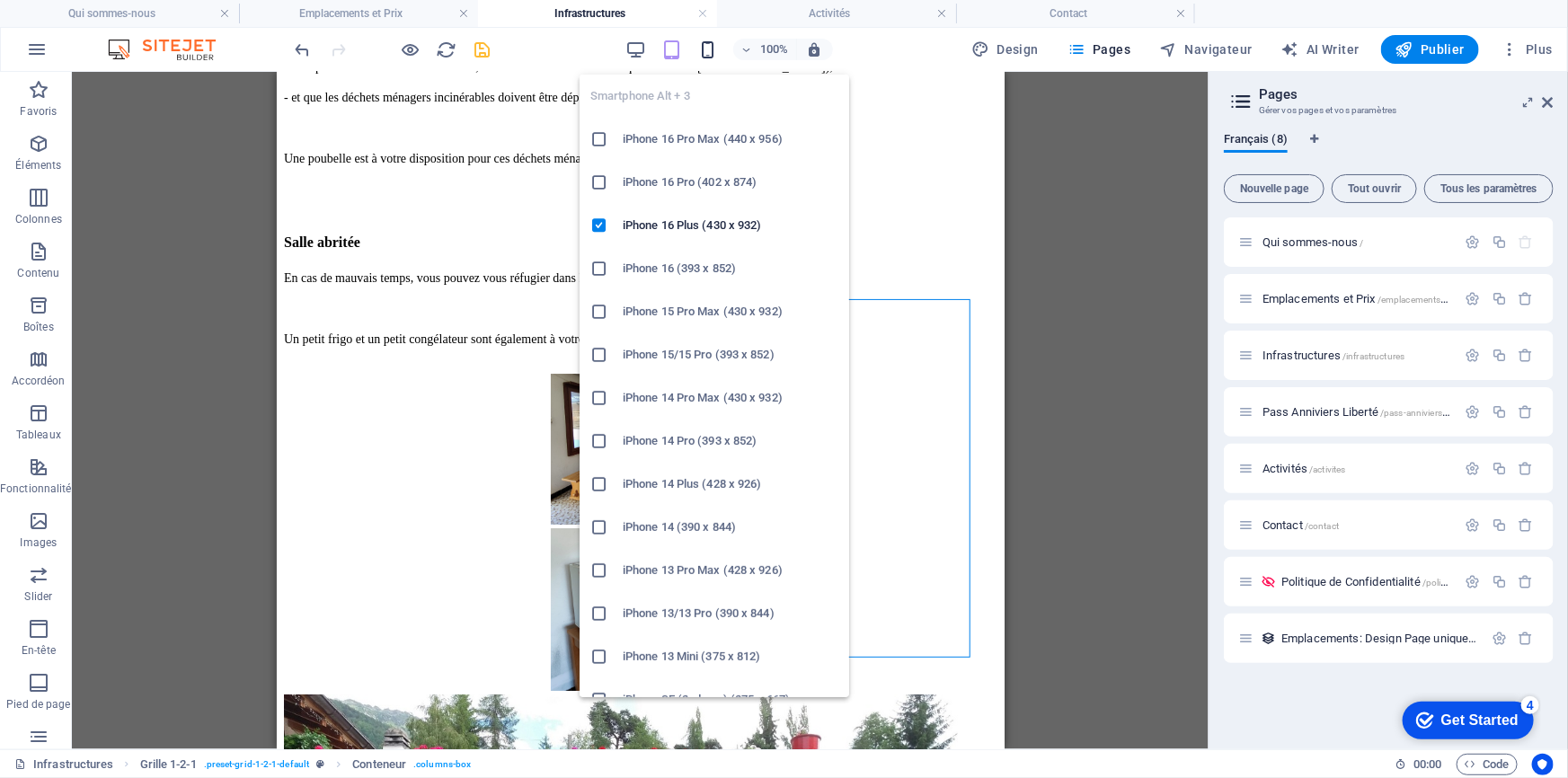
click at [708, 52] on icon "button" at bounding box center [708, 50] width 21 height 21
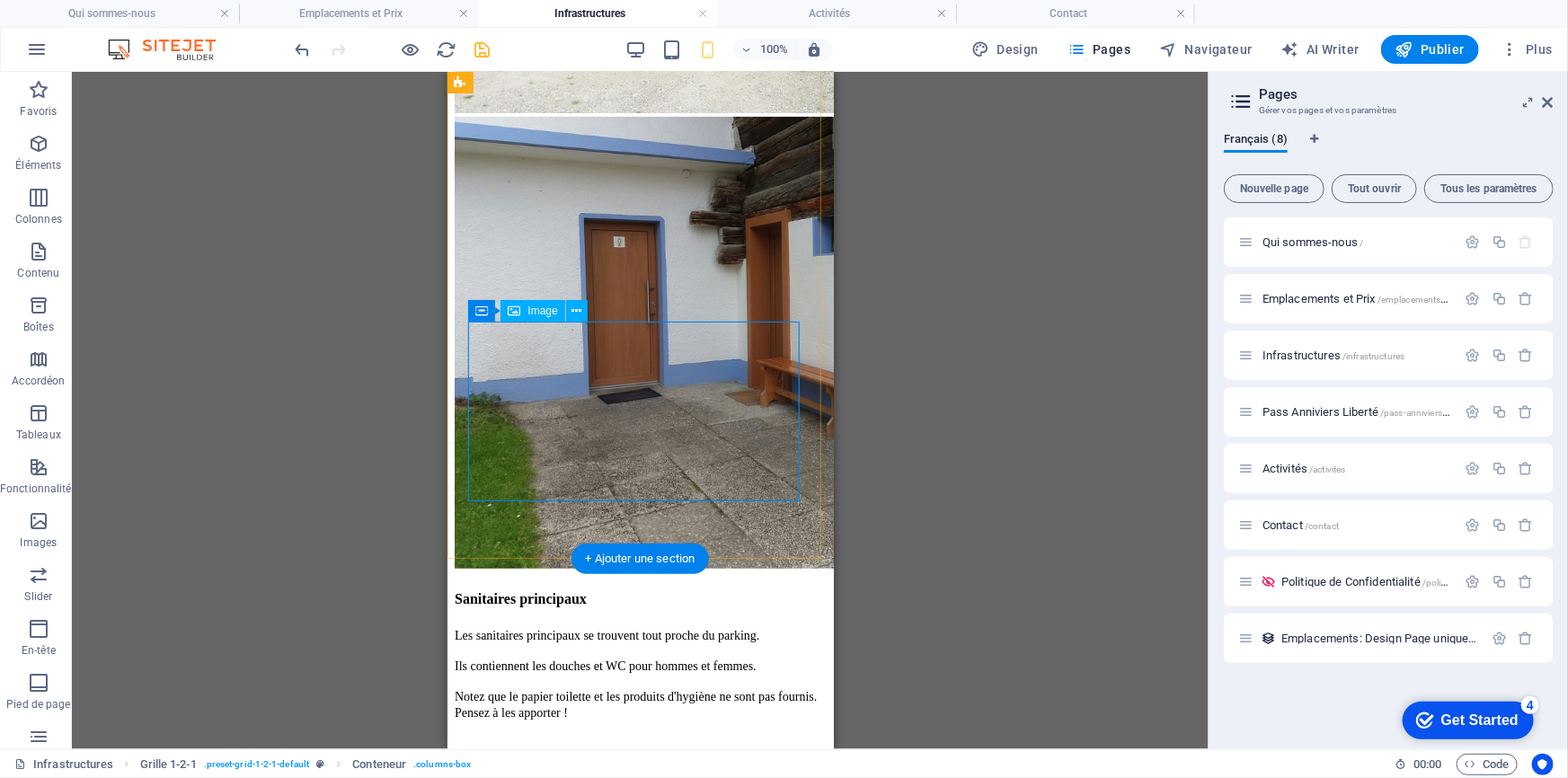
scroll to position [3701, 0]
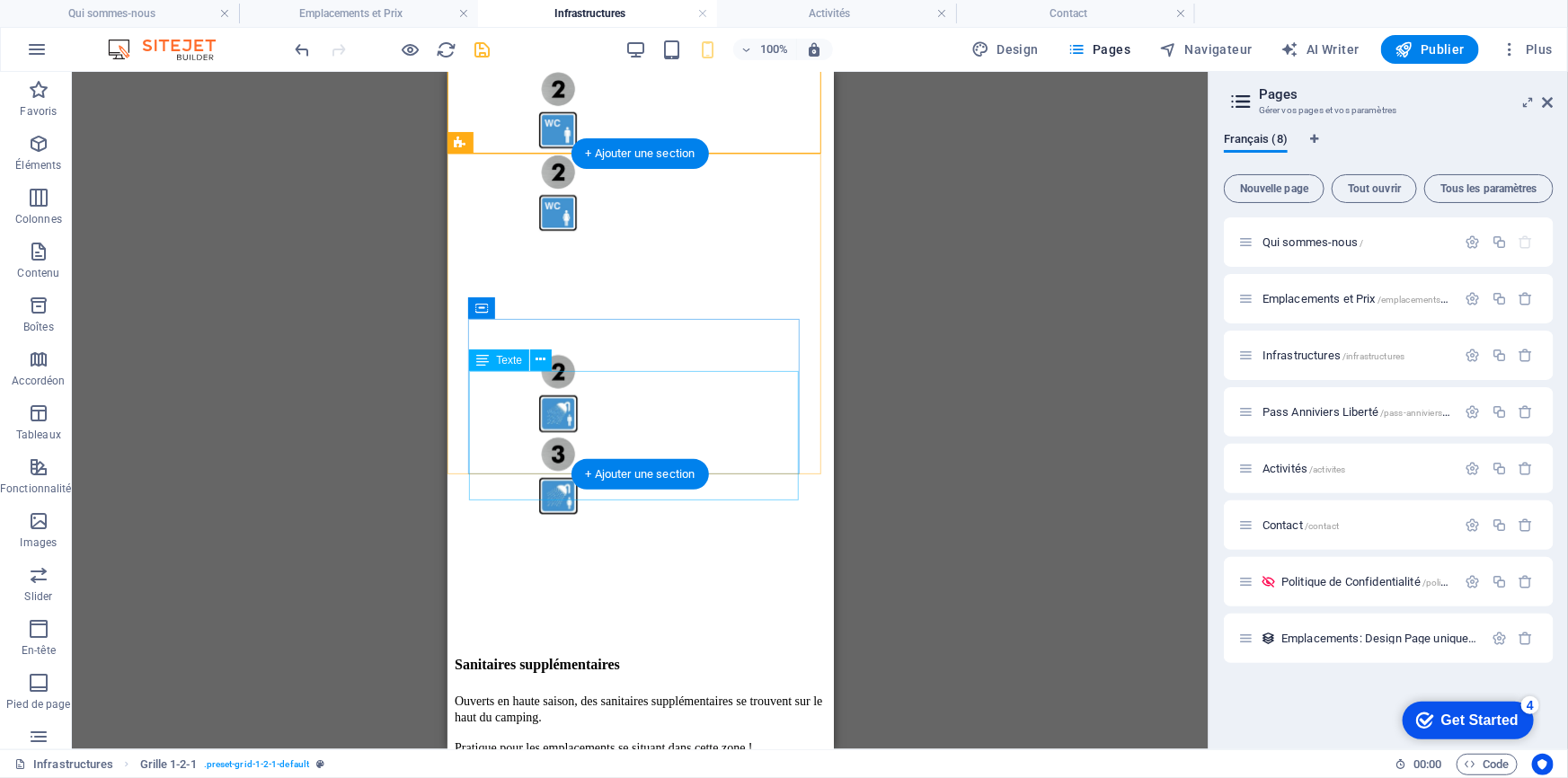
scroll to position [4436, 0]
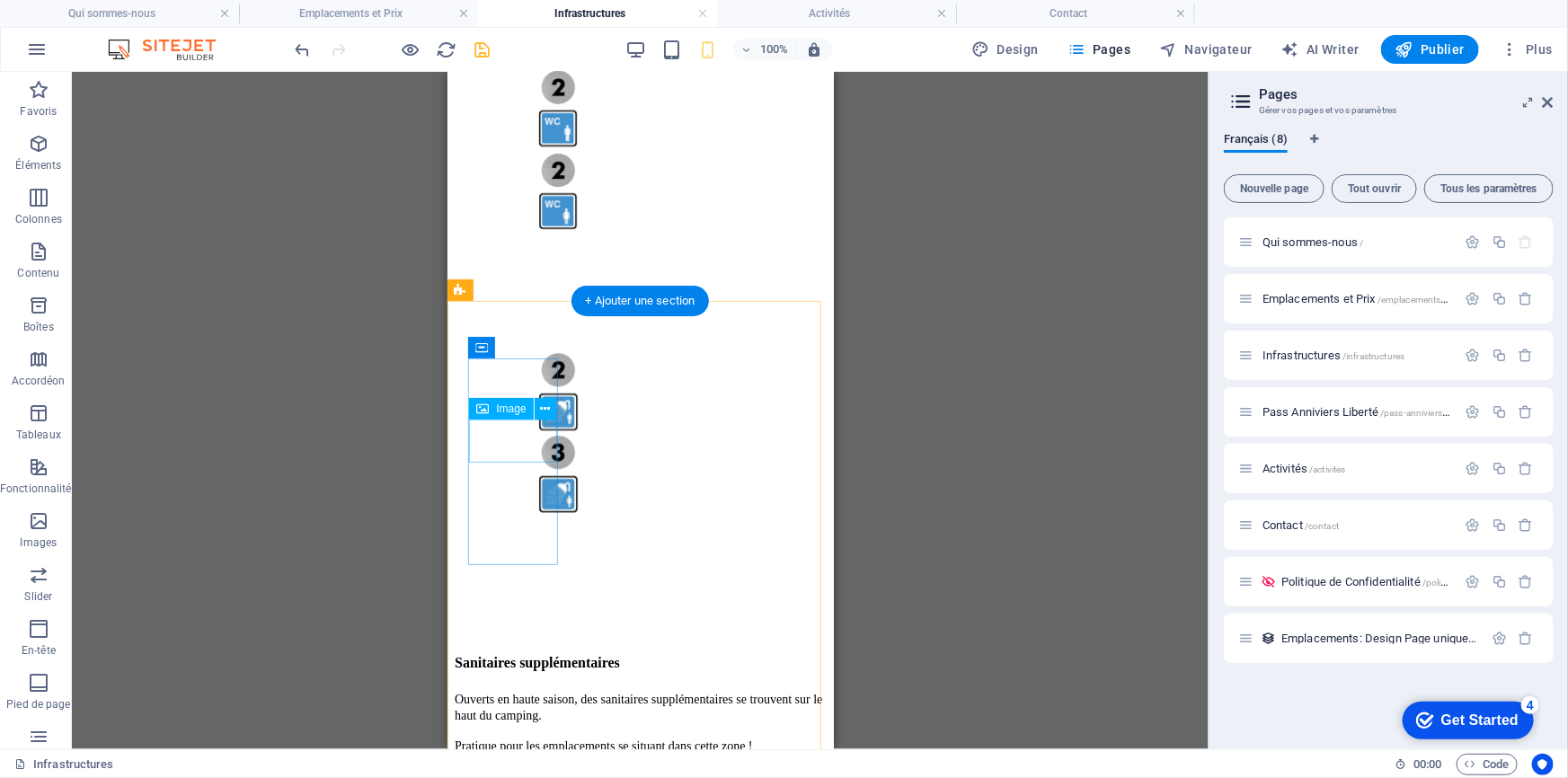
select select "px"
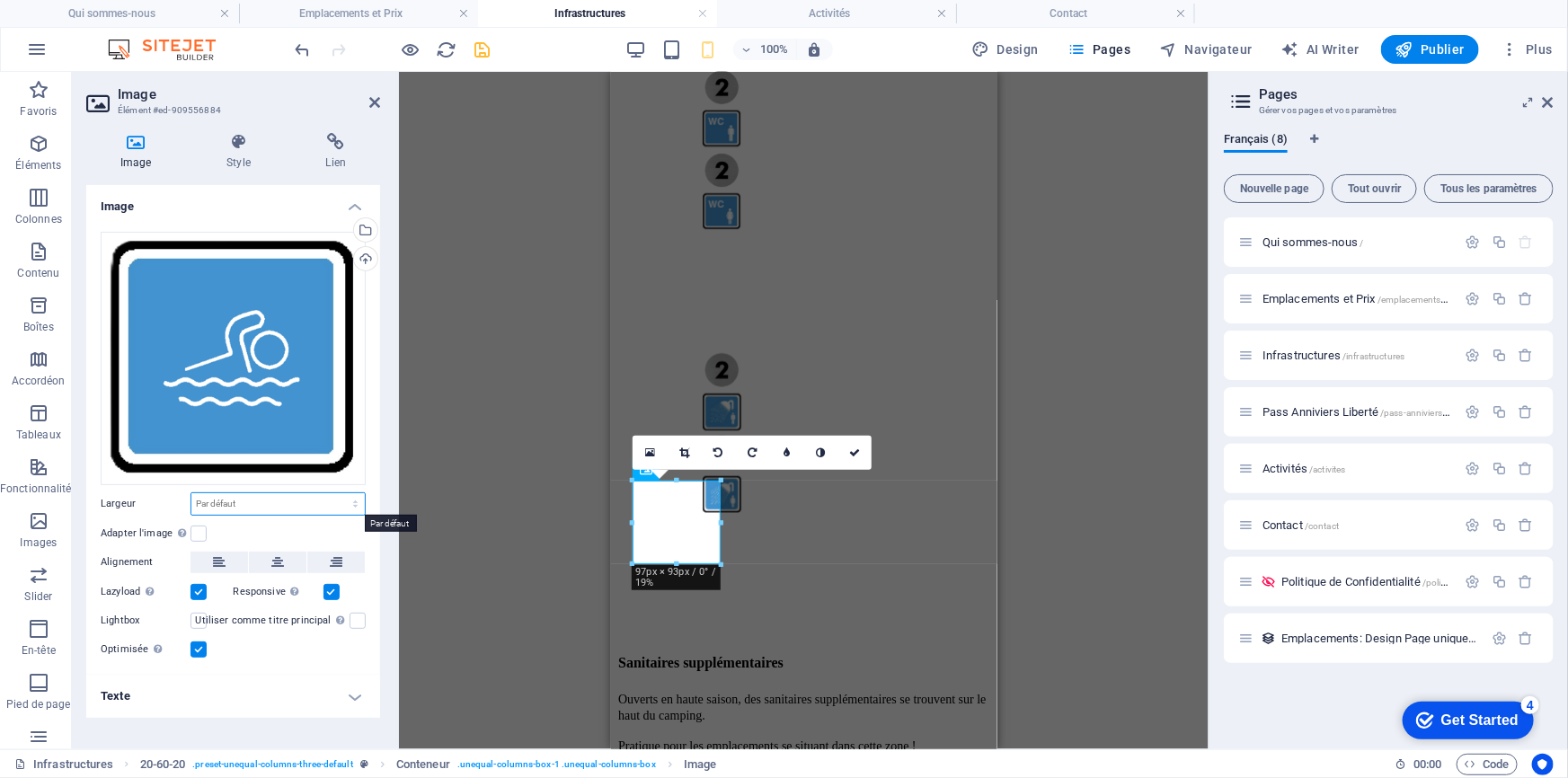
click at [262, 506] on select "Par défaut auto px rem % em vh vw" at bounding box center [278, 504] width 174 height 22
select select "px"
click at [340, 493] on select "Par défaut auto px rem % em vh vw" at bounding box center [278, 504] width 174 height 22
type input "50"
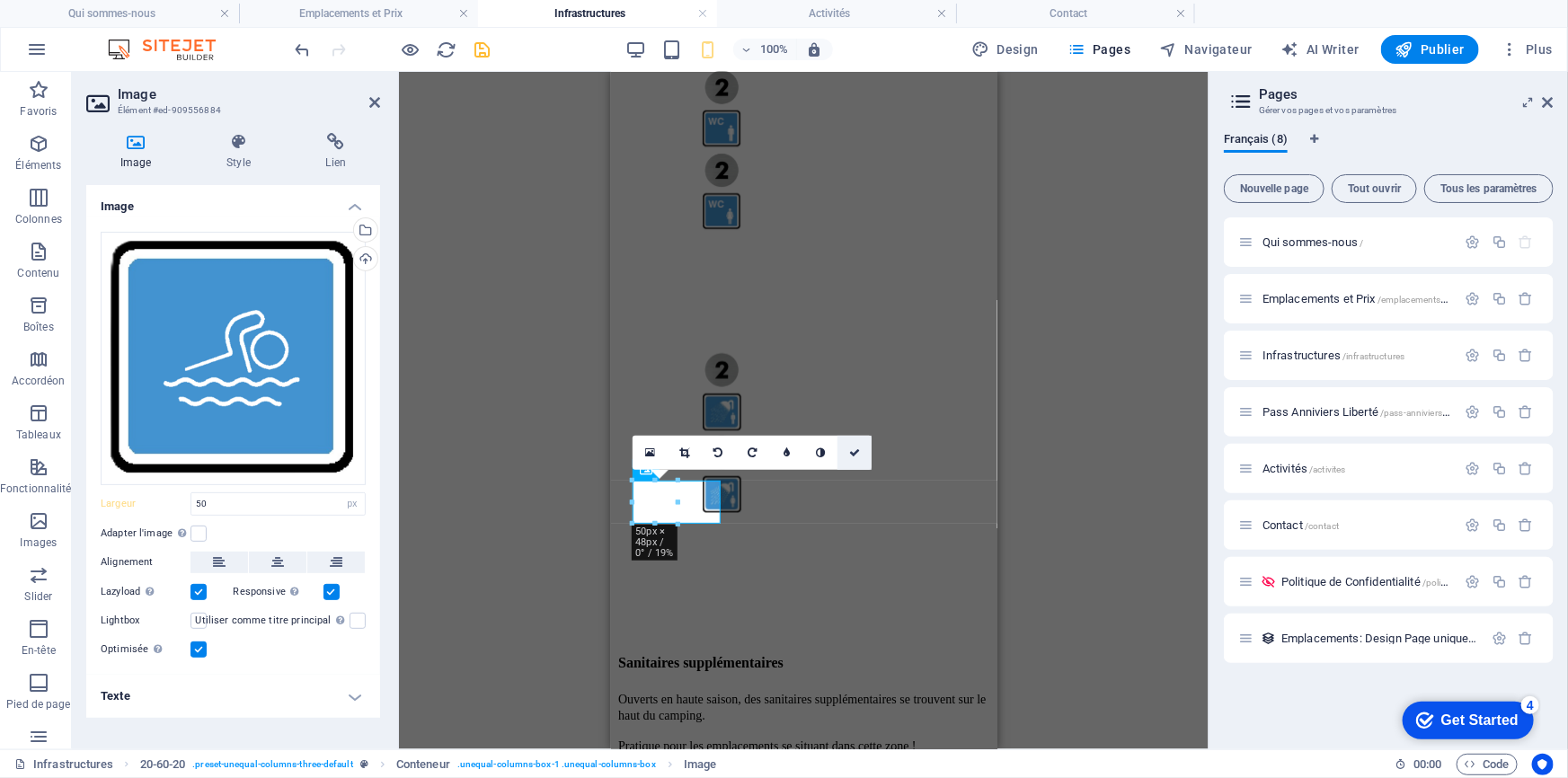
click at [860, 449] on icon at bounding box center [854, 453] width 10 height 10
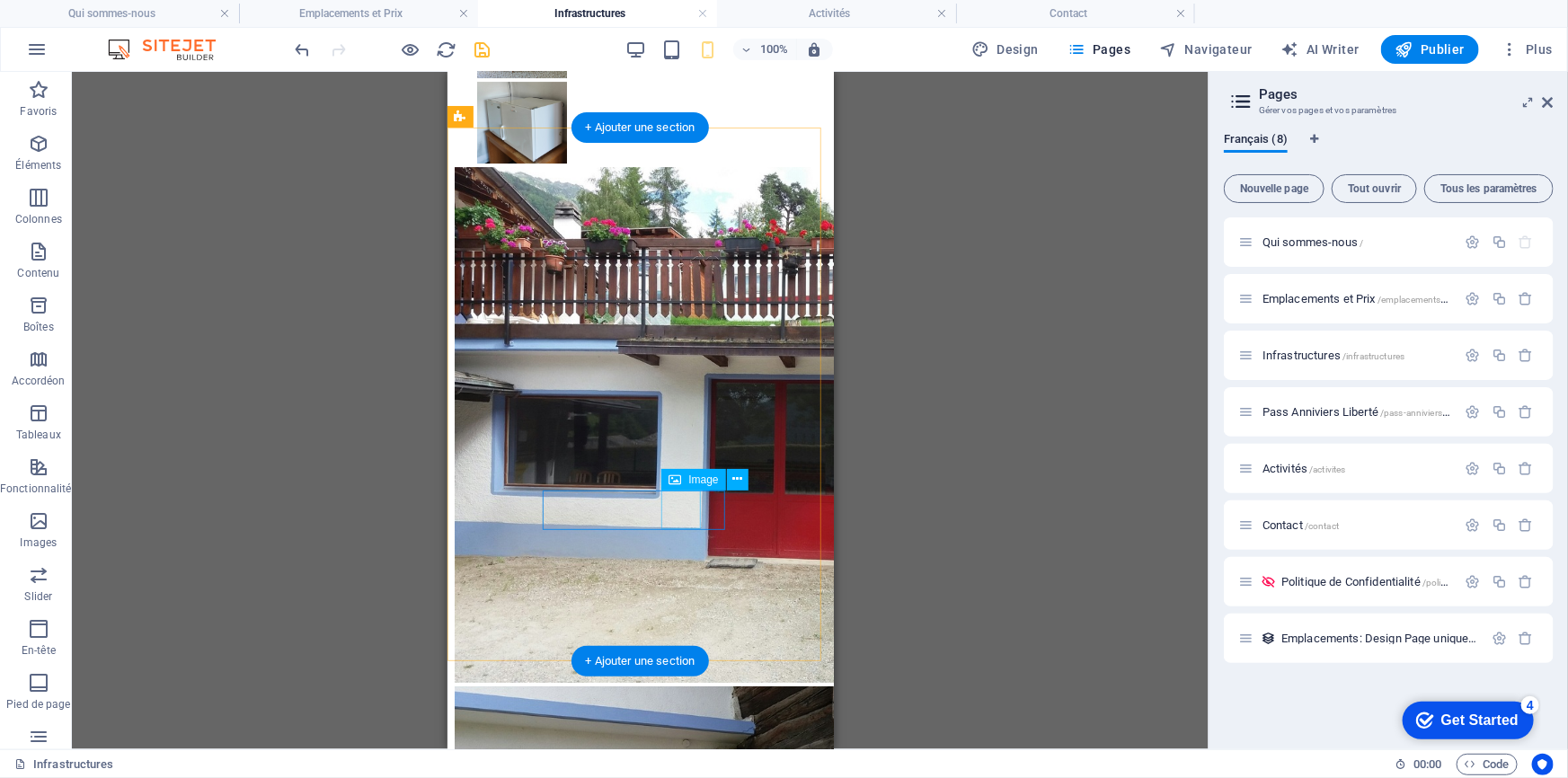
scroll to position [3047, 0]
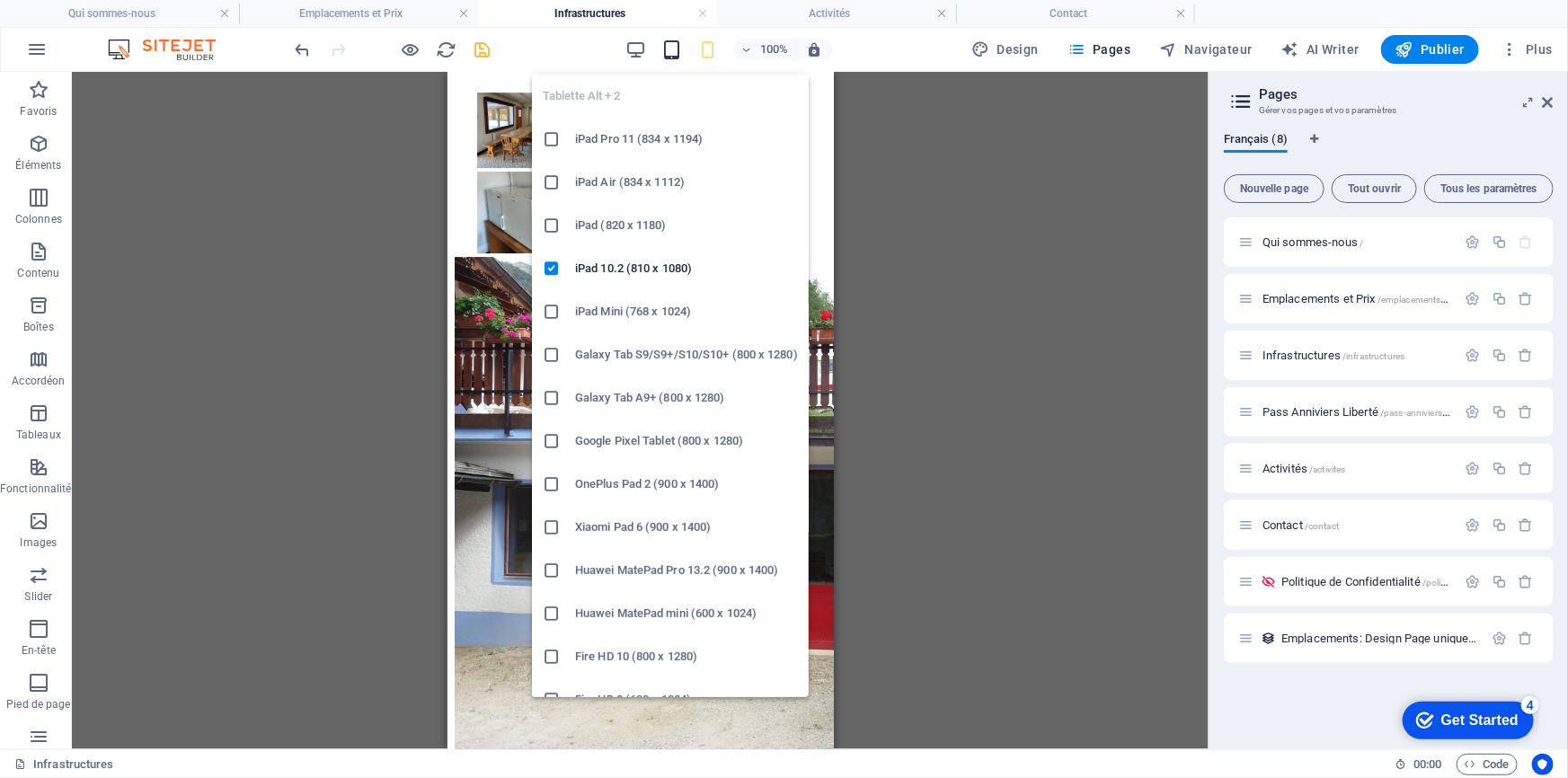
click at [667, 52] on icon "button" at bounding box center [672, 50] width 21 height 21
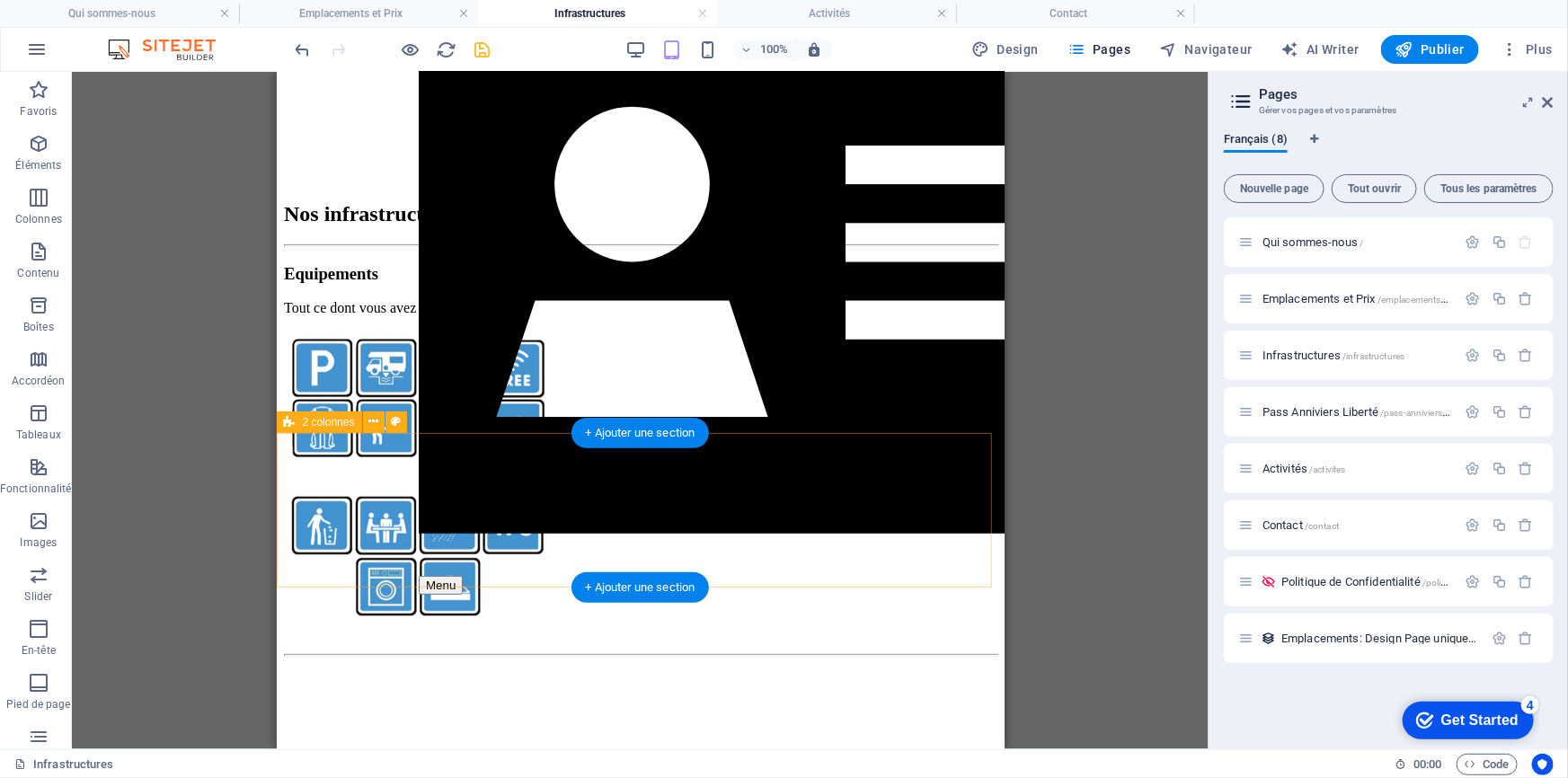
scroll to position [0, 0]
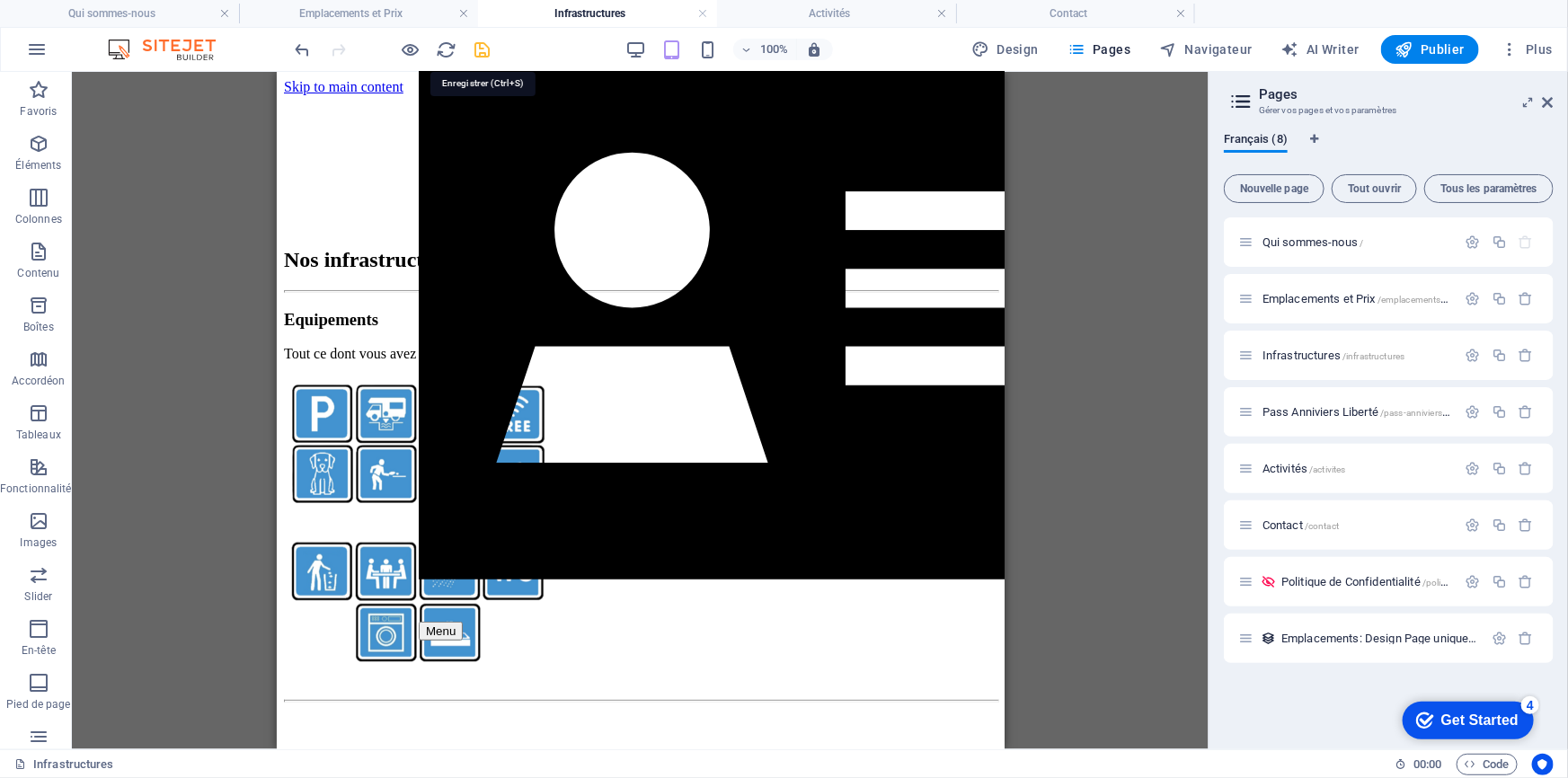
click at [479, 52] on icon "save" at bounding box center [483, 50] width 21 height 21
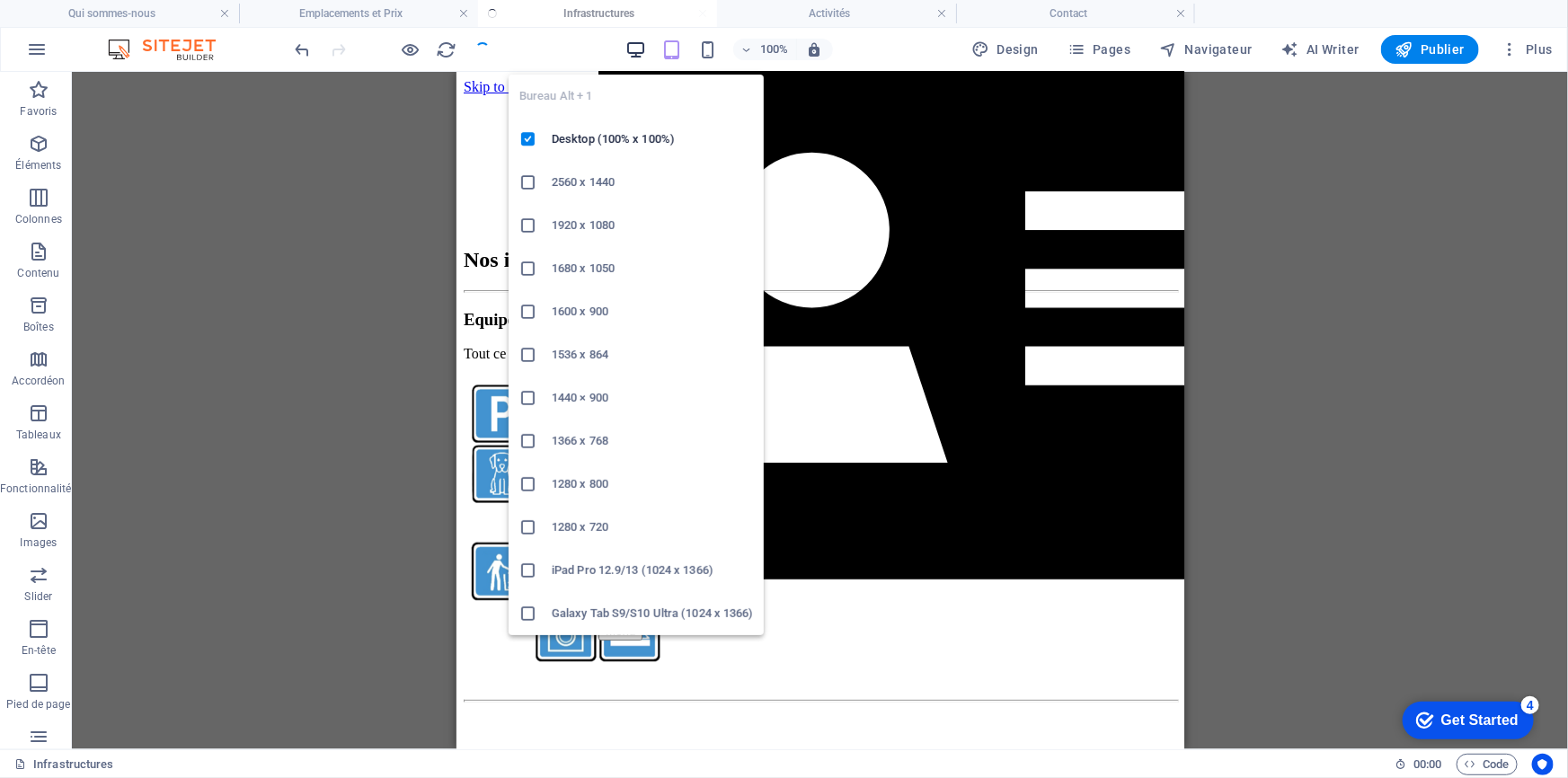
click at [639, 48] on icon "button" at bounding box center [636, 50] width 21 height 21
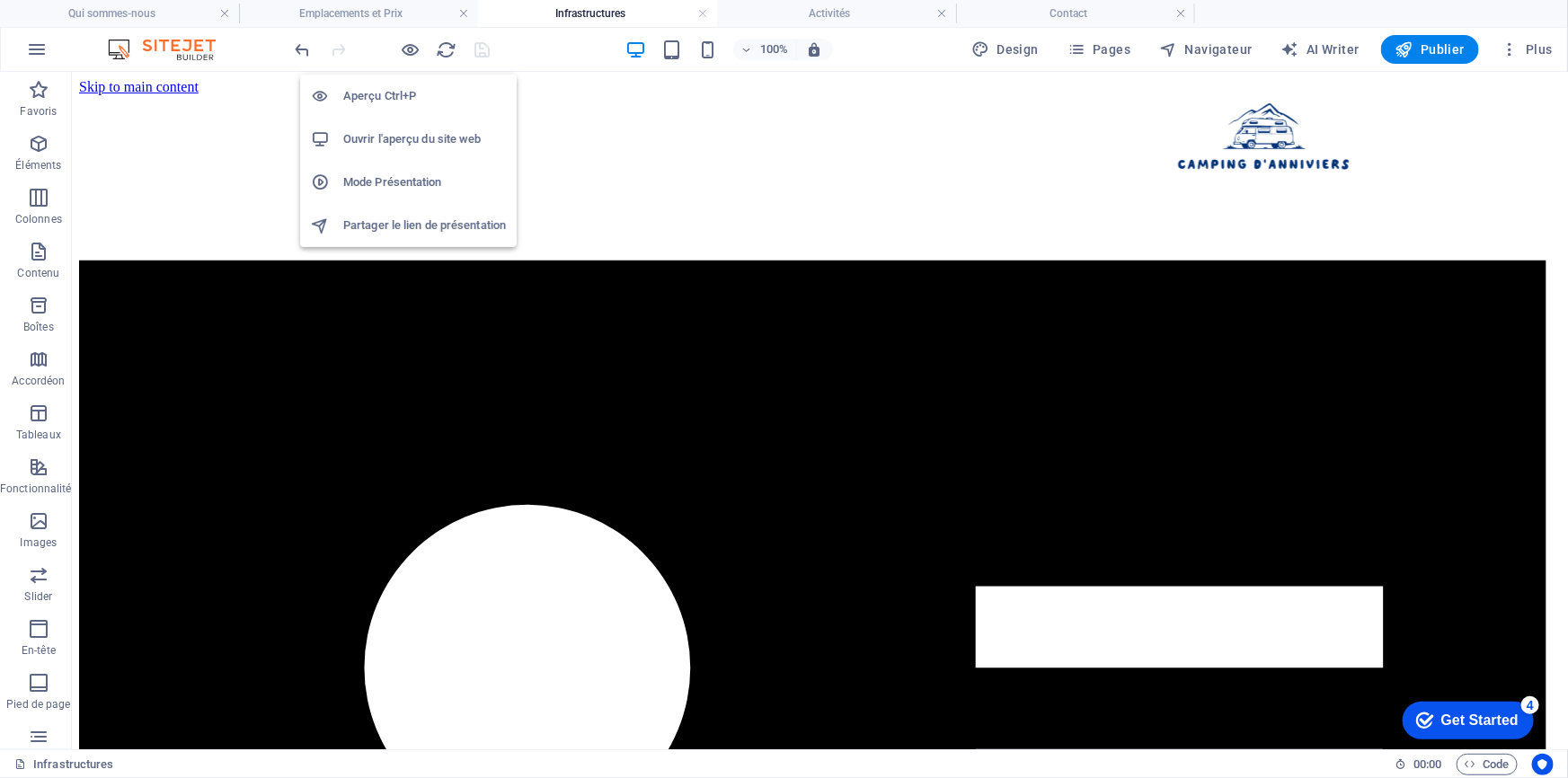
click at [385, 139] on h6 "Ouvrir l'aperçu du site web" at bounding box center [424, 139] width 162 height 22
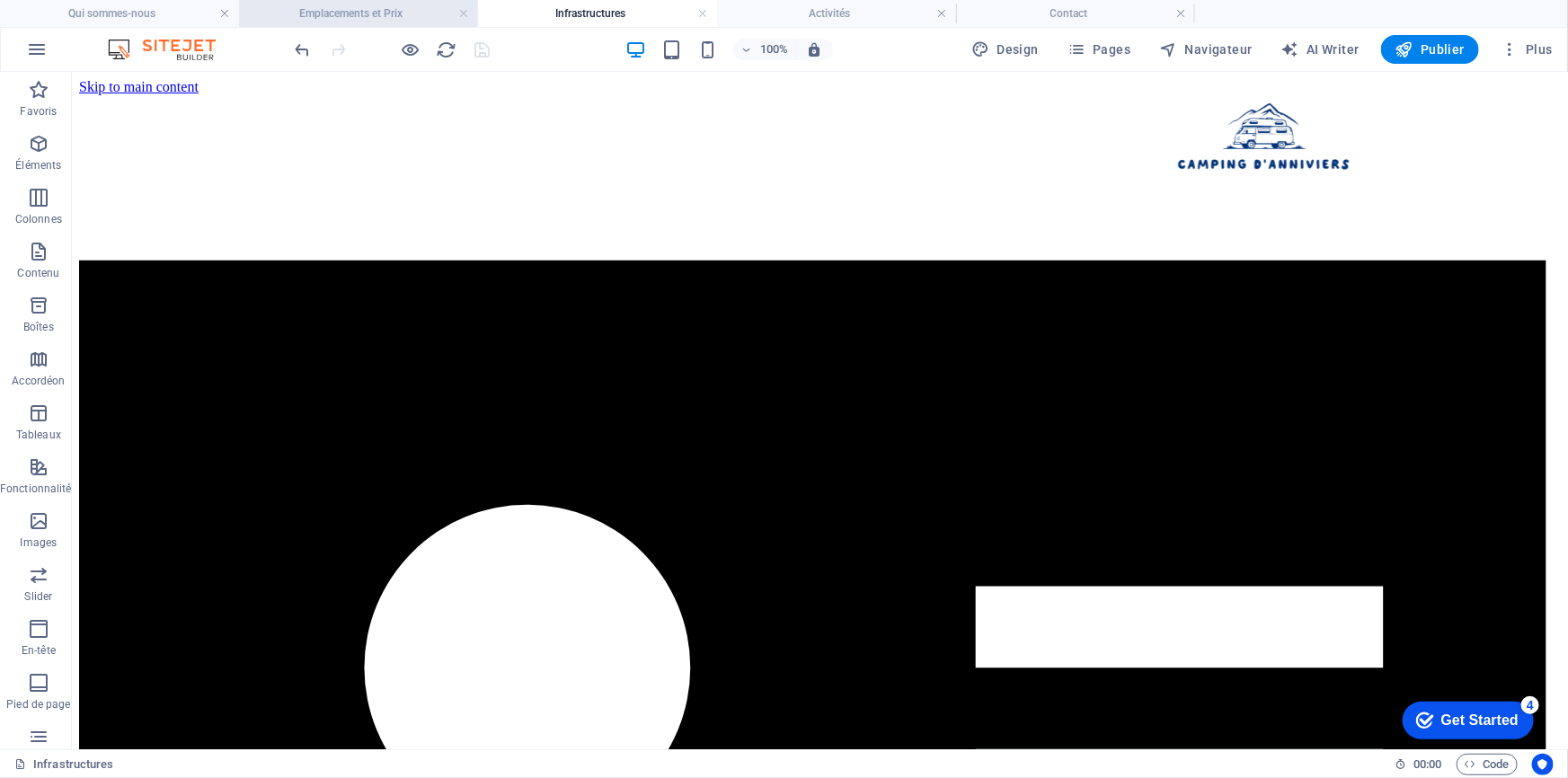
click at [359, 9] on h4 "Emplacements et Prix" at bounding box center [359, 13] width 239 height 20
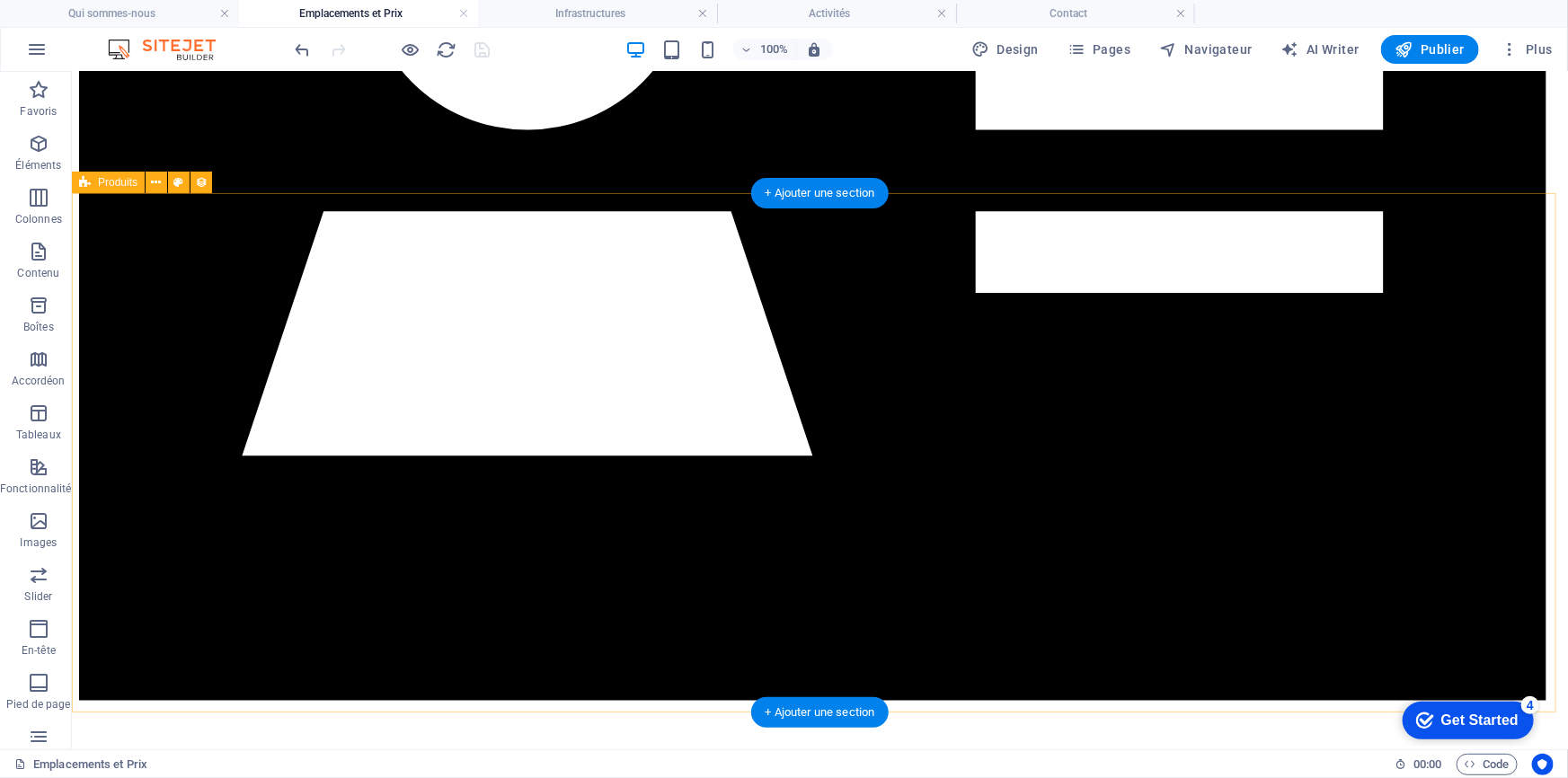
scroll to position [706, 0]
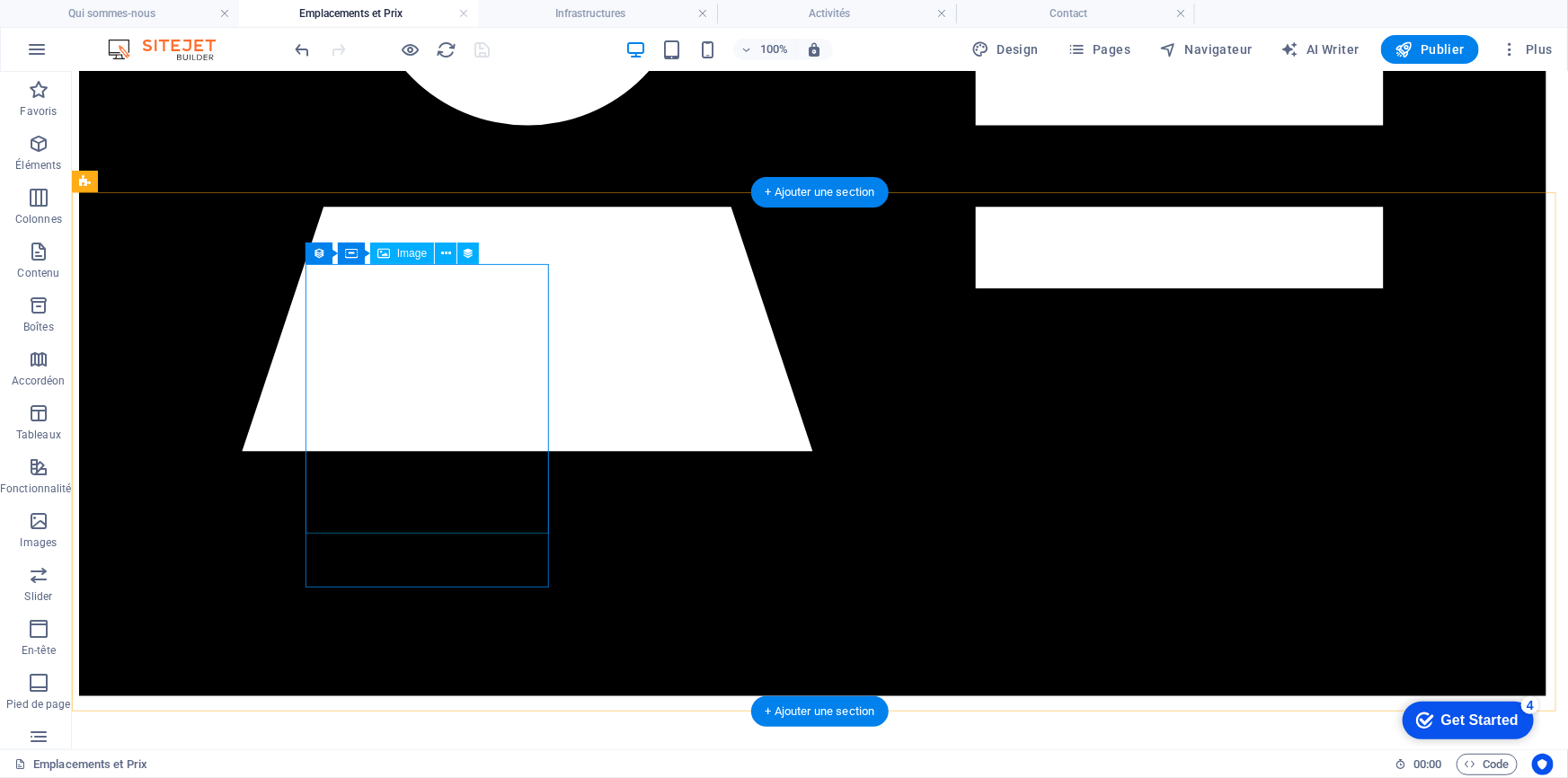
select select "image"
select select "px"
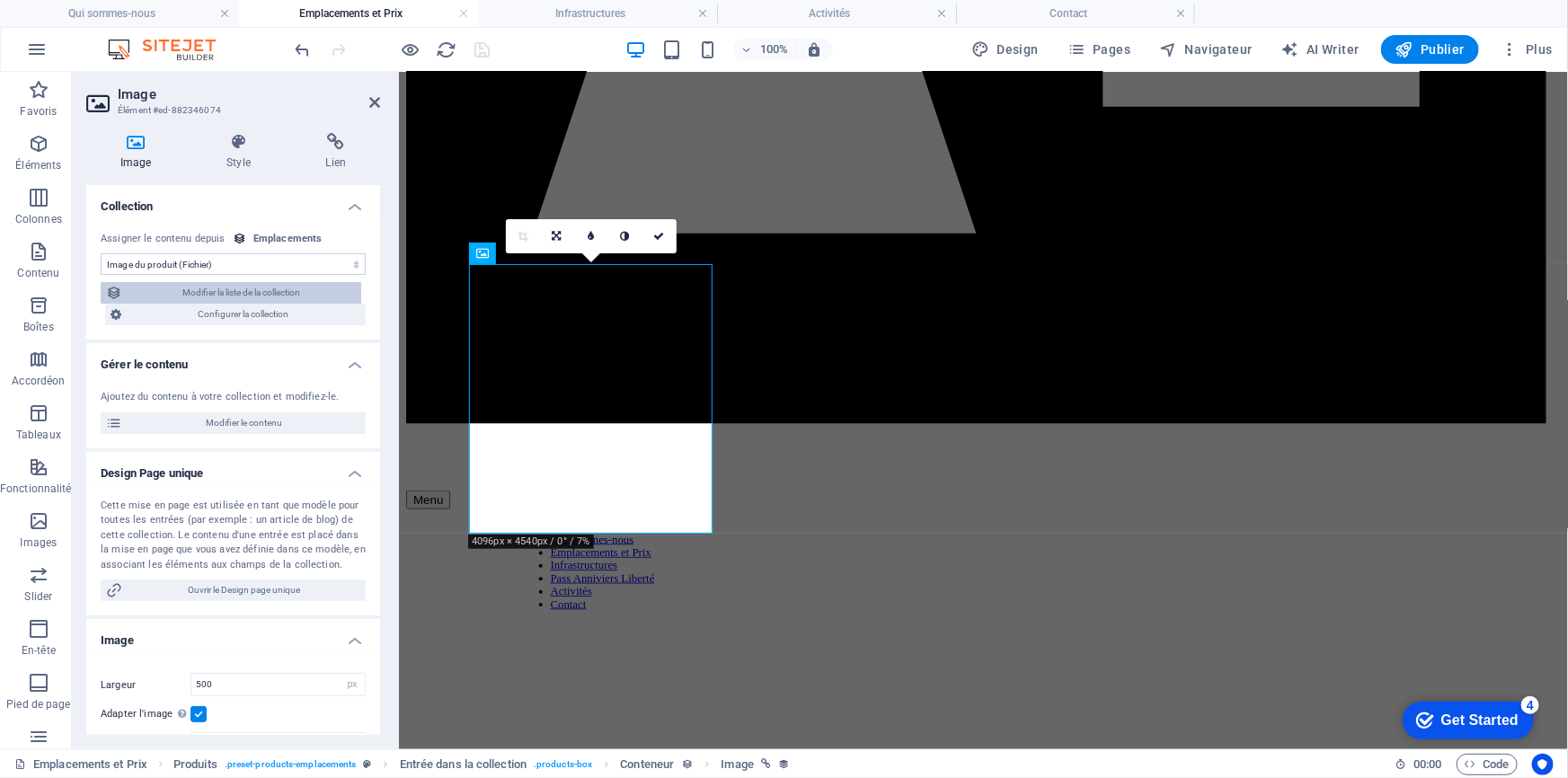
click at [309, 296] on span "Modifier la liste de la collection" at bounding box center [242, 292] width 229 height 22
select select "6897b46c9f5df8372001fb45"
select select "columns.product_number_ASC"
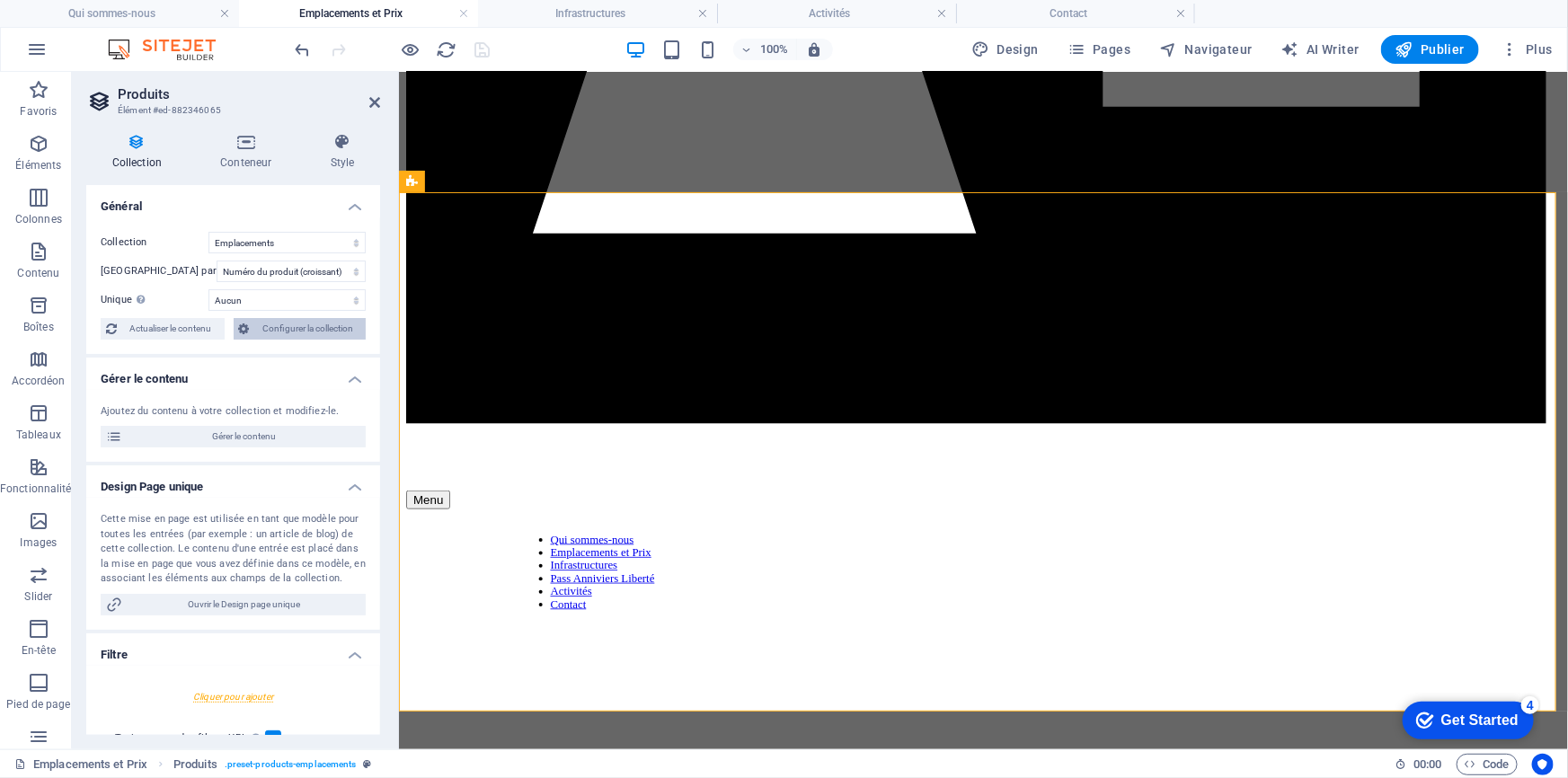
click at [290, 331] on span "Configurer la collection" at bounding box center [308, 328] width 106 height 22
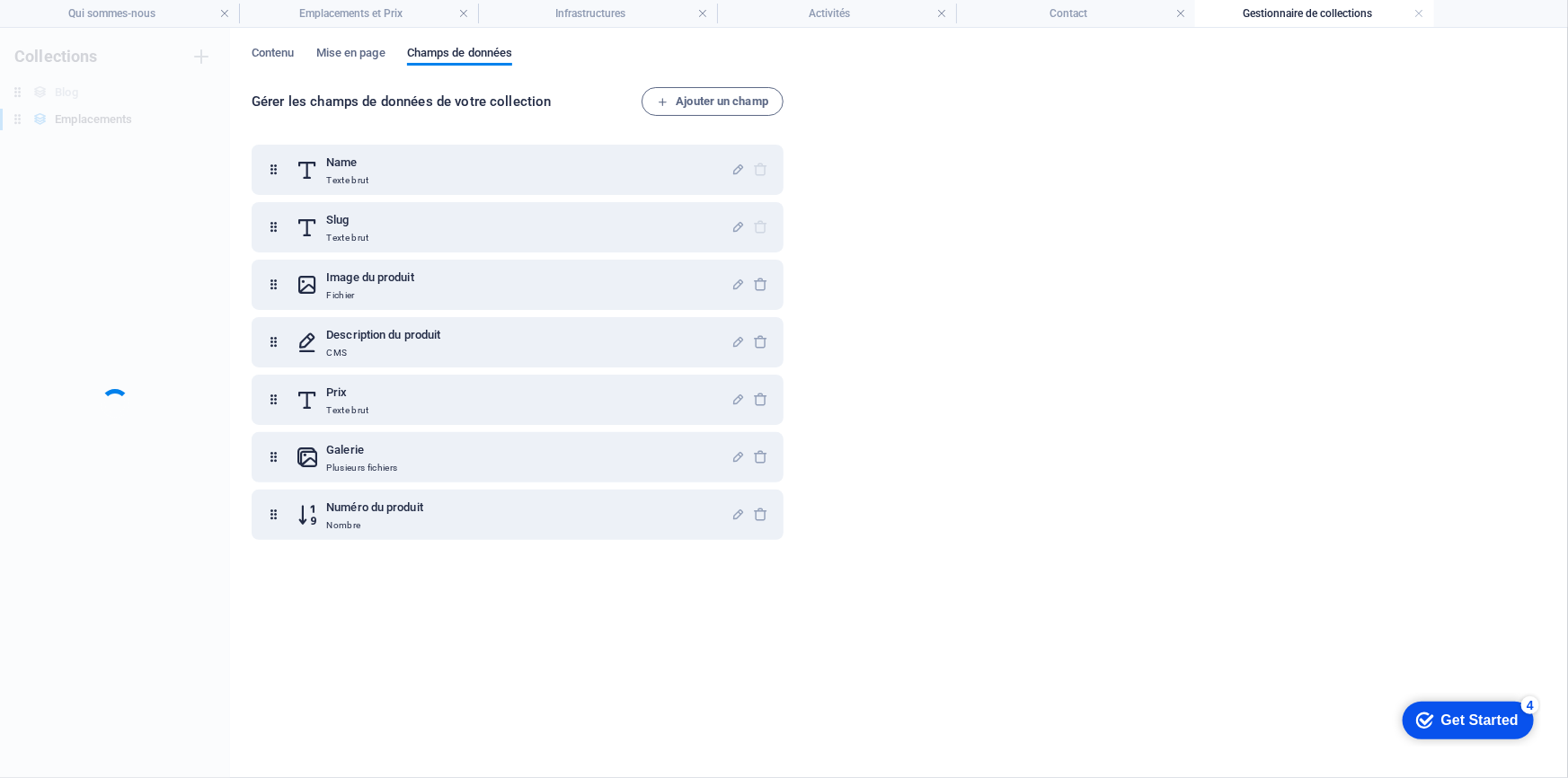
scroll to position [0, 0]
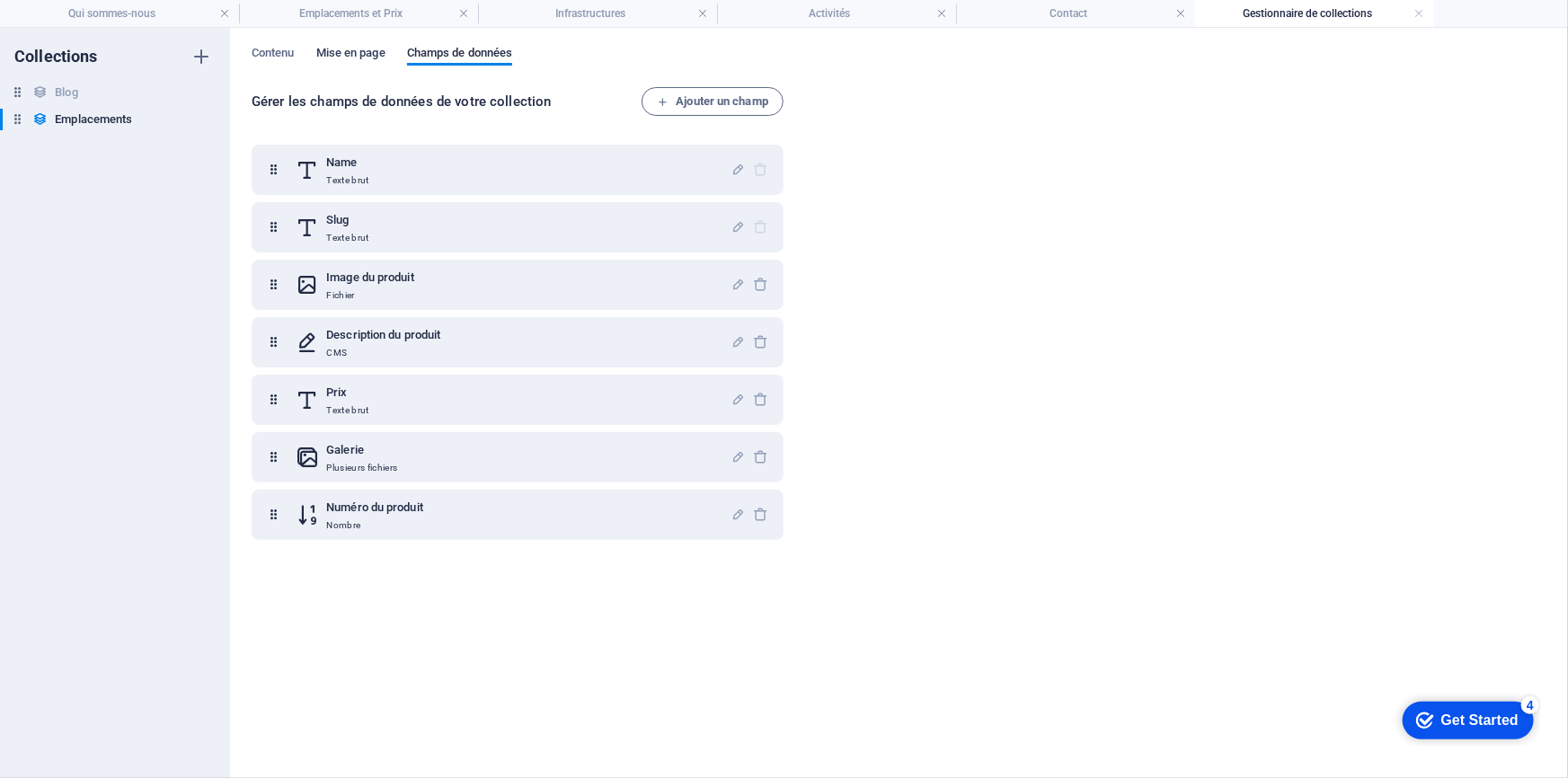
click at [357, 52] on span "Mise en page" at bounding box center [350, 55] width 69 height 26
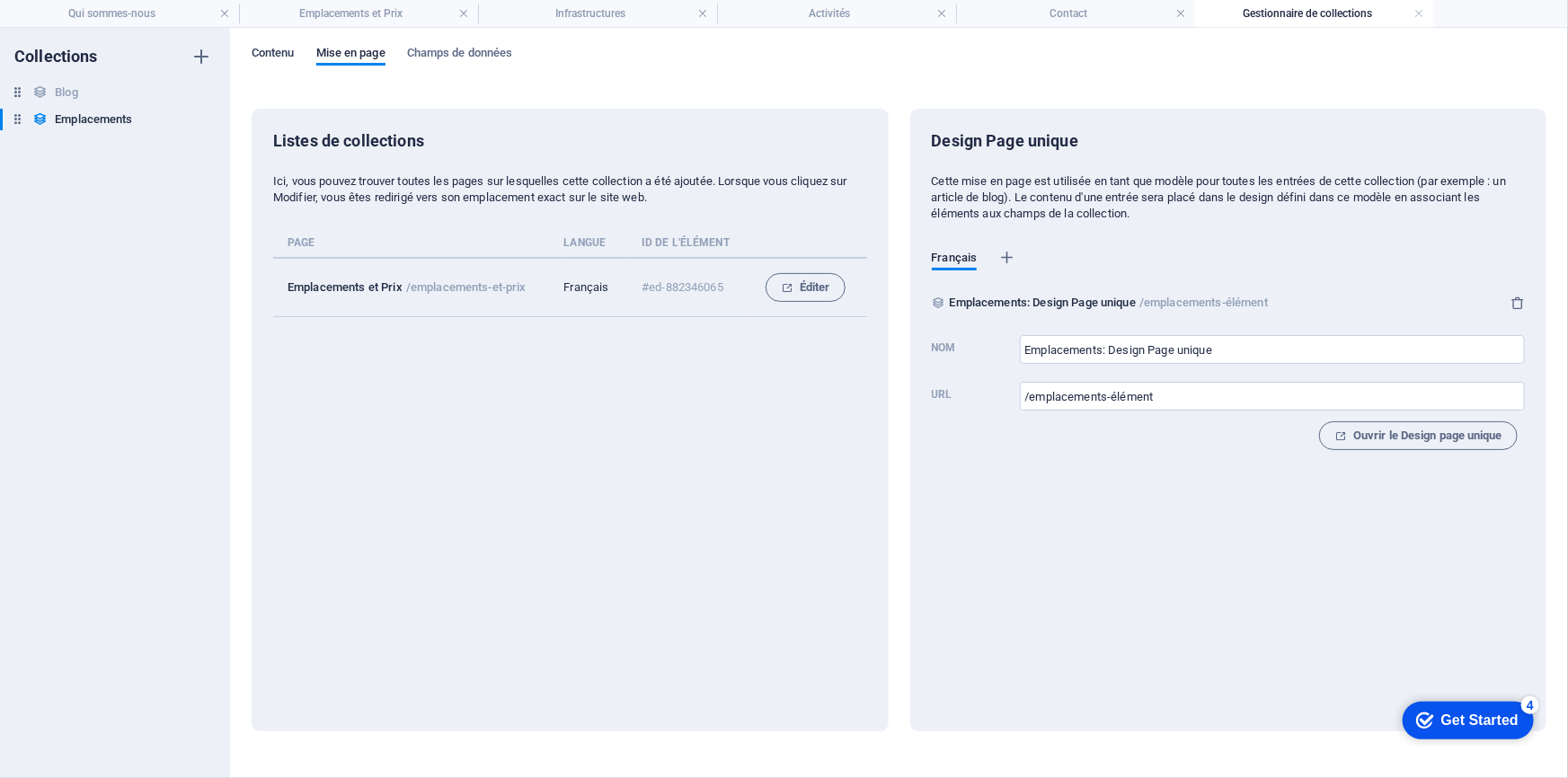
click at [279, 50] on span "Contenu" at bounding box center [272, 55] width 43 height 26
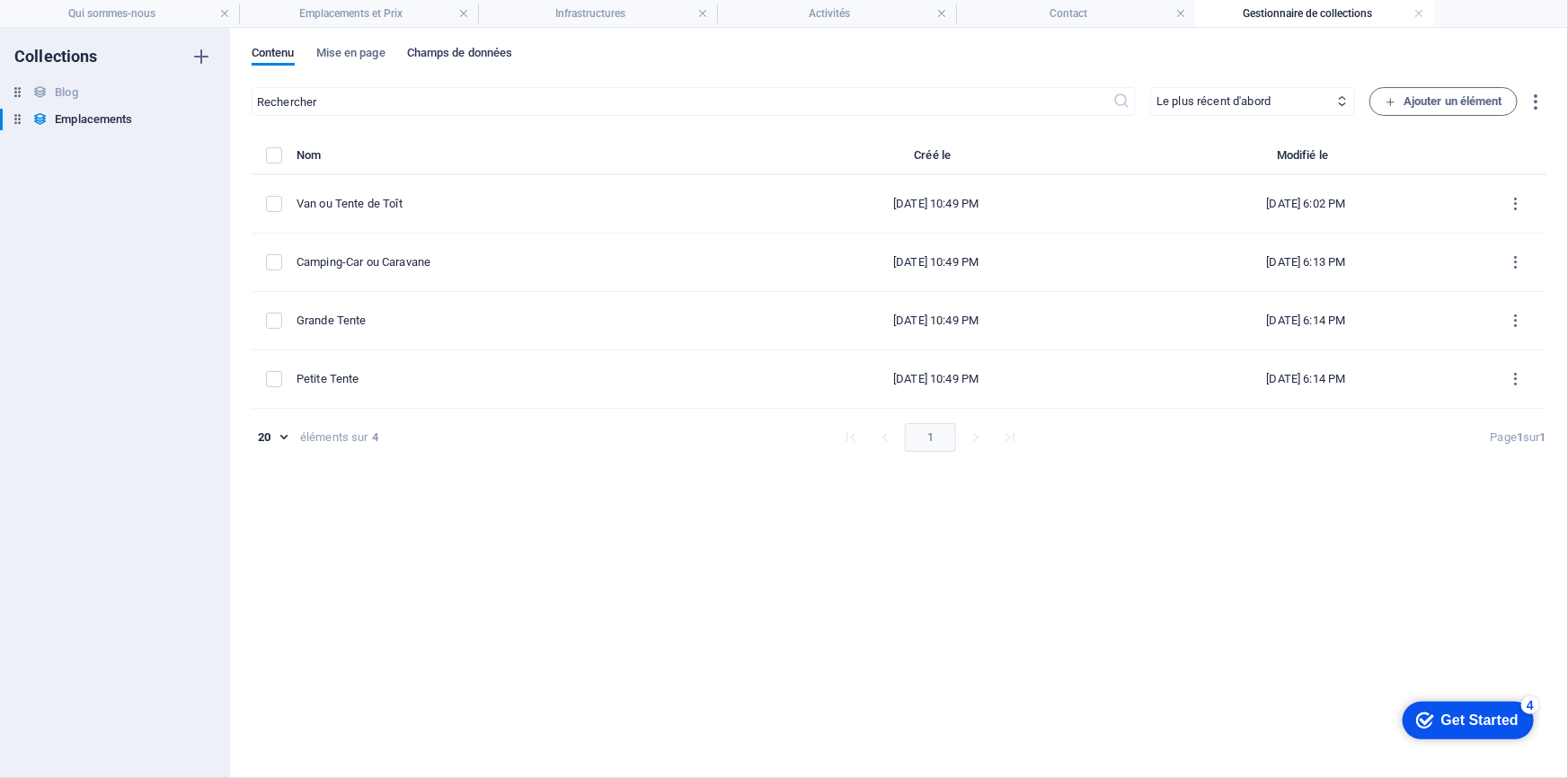
click at [503, 53] on span "Champs de données" at bounding box center [460, 55] width 106 height 26
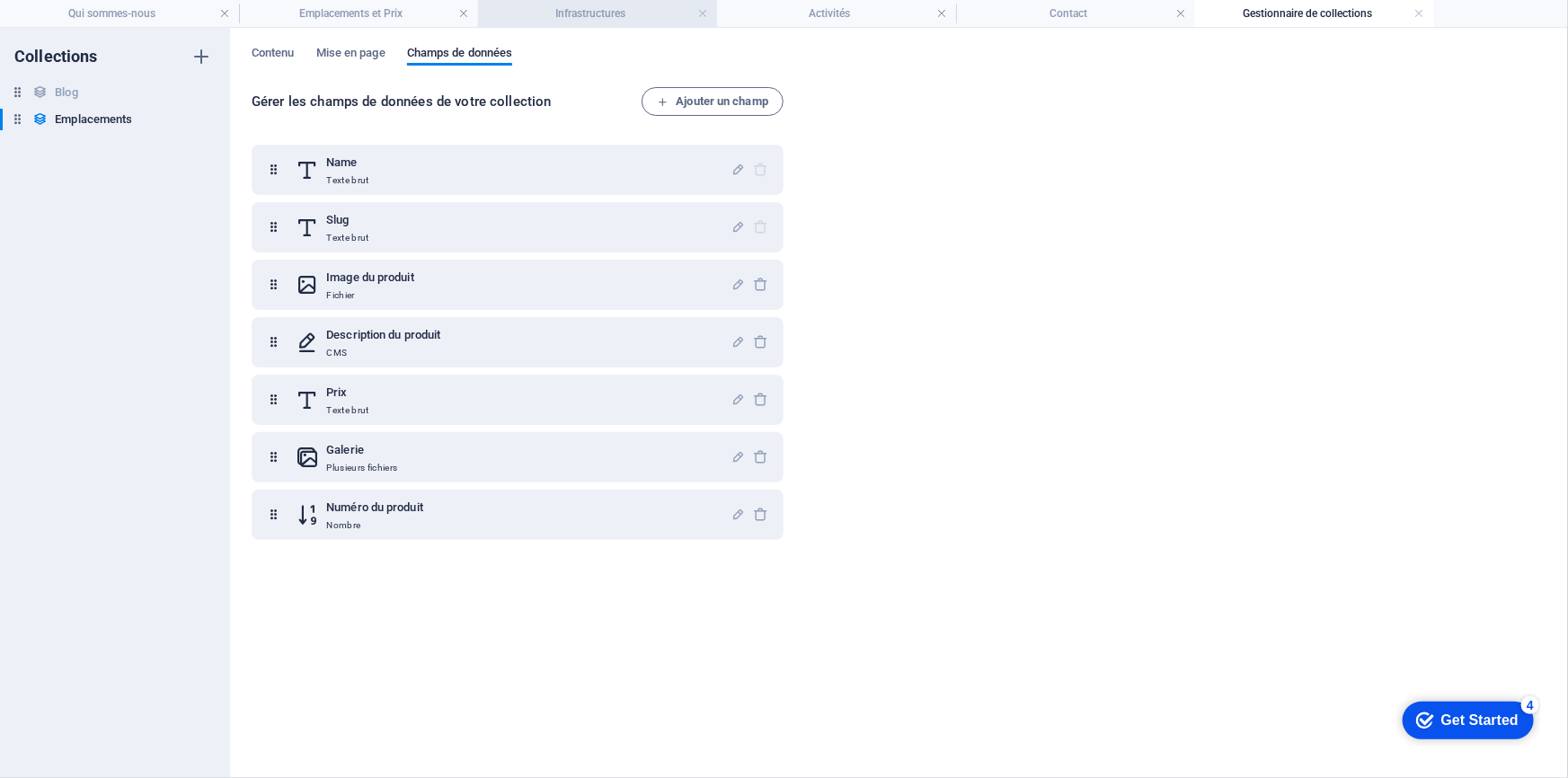
click at [590, 16] on h4 "Infrastructures" at bounding box center [598, 13] width 239 height 20
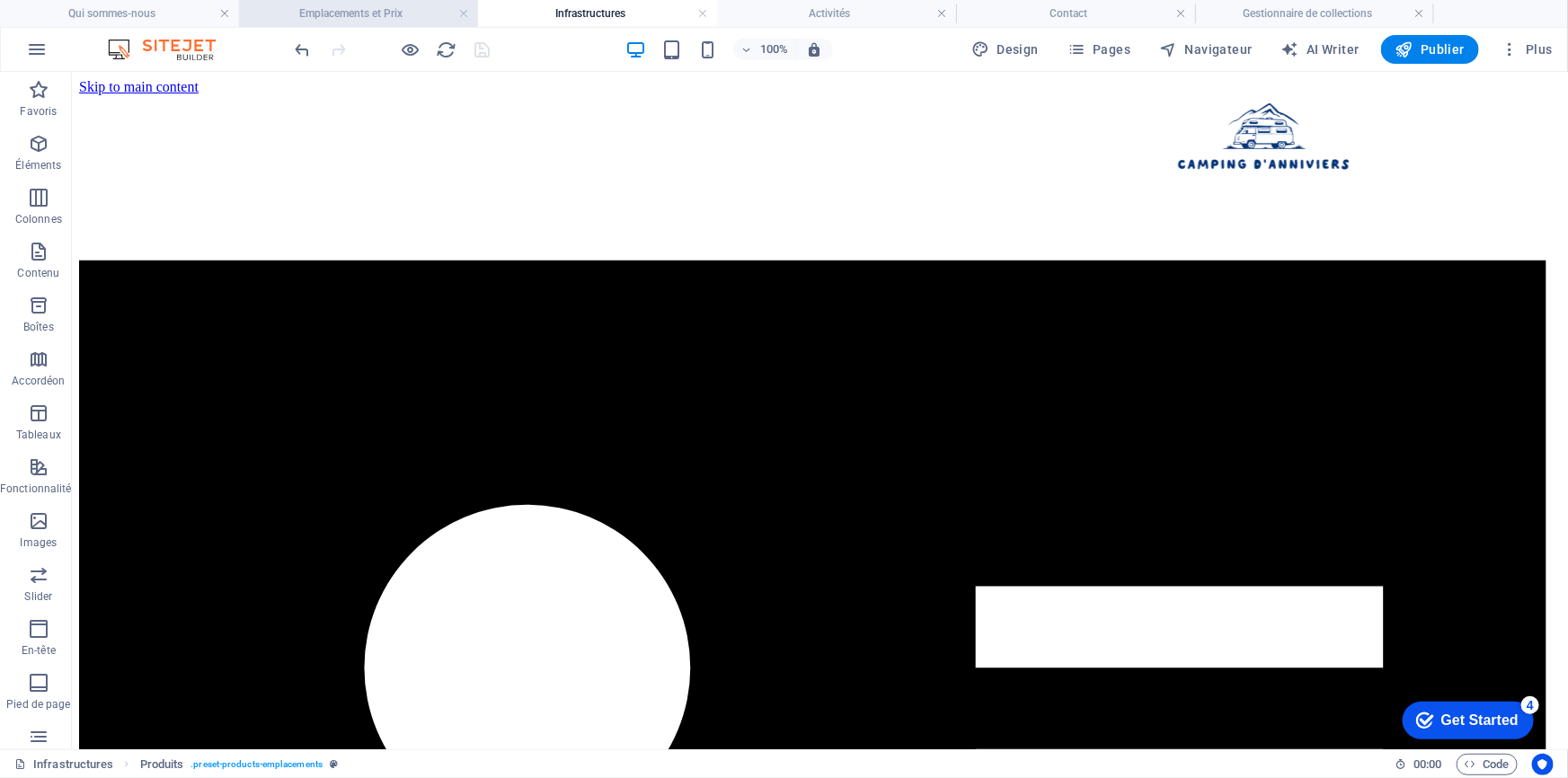
click at [391, 22] on h4 "Emplacements et Prix" at bounding box center [359, 13] width 239 height 20
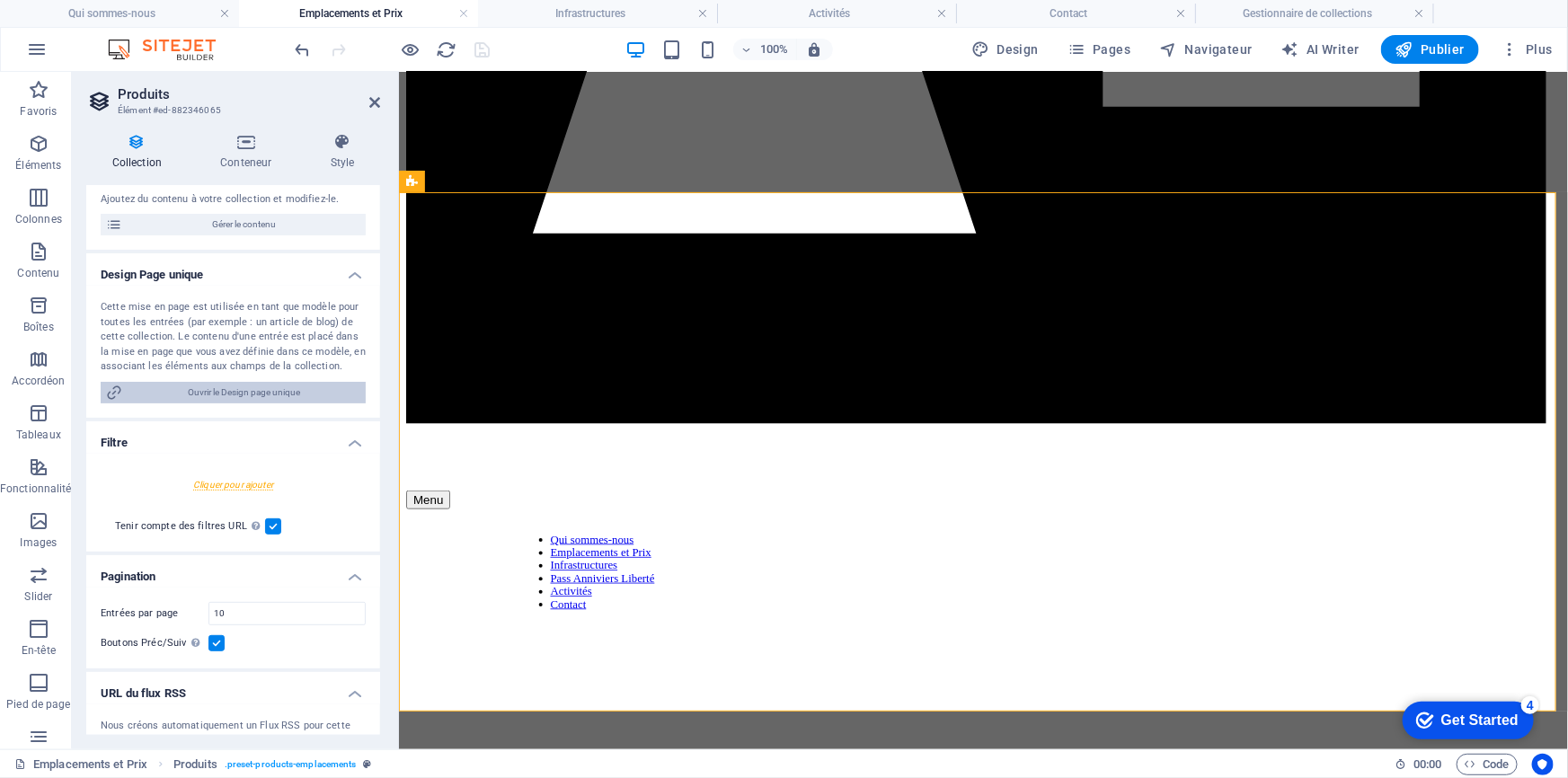
scroll to position [283, 0]
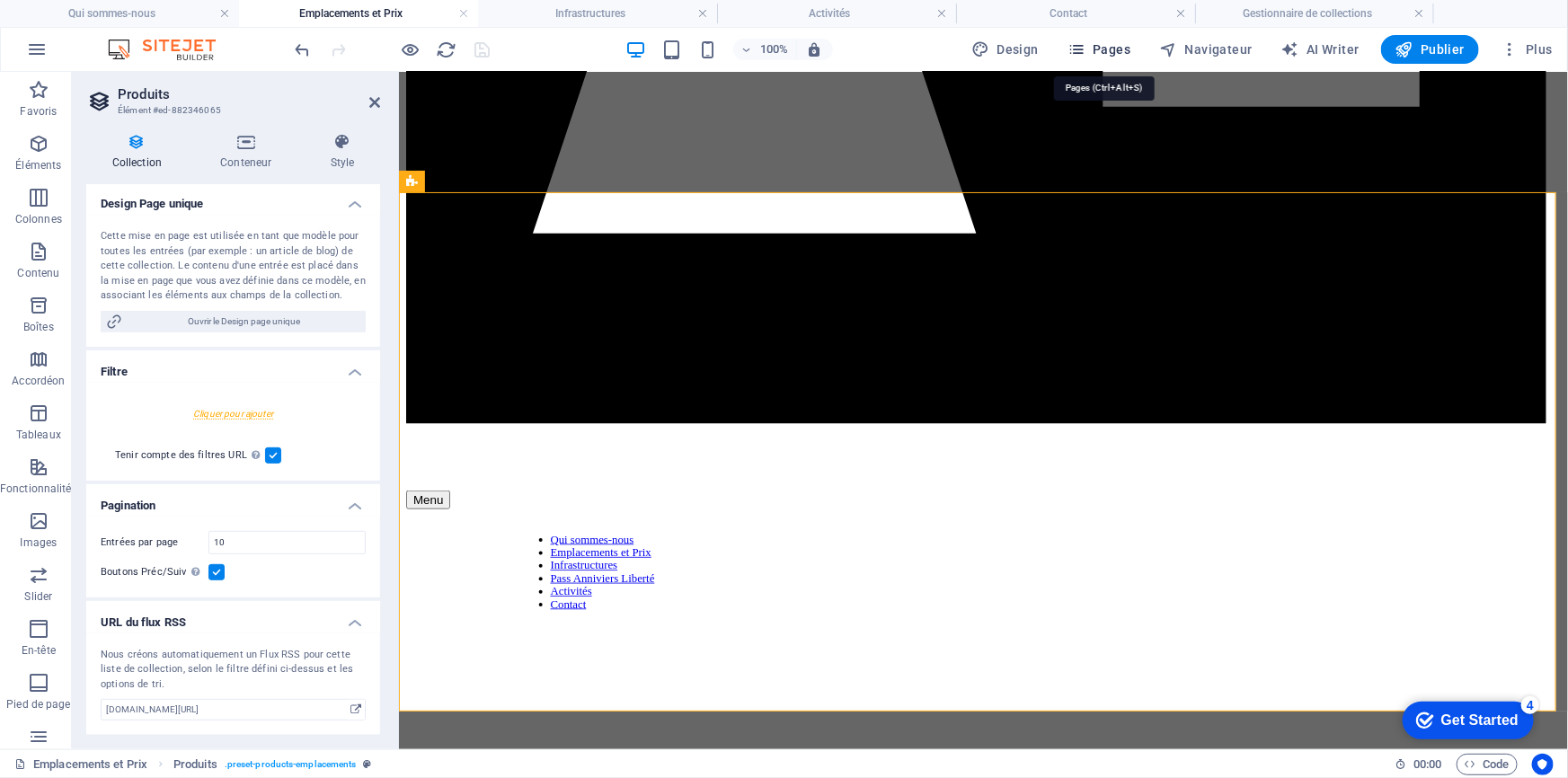
click at [1110, 39] on button "Pages" at bounding box center [1098, 49] width 77 height 28
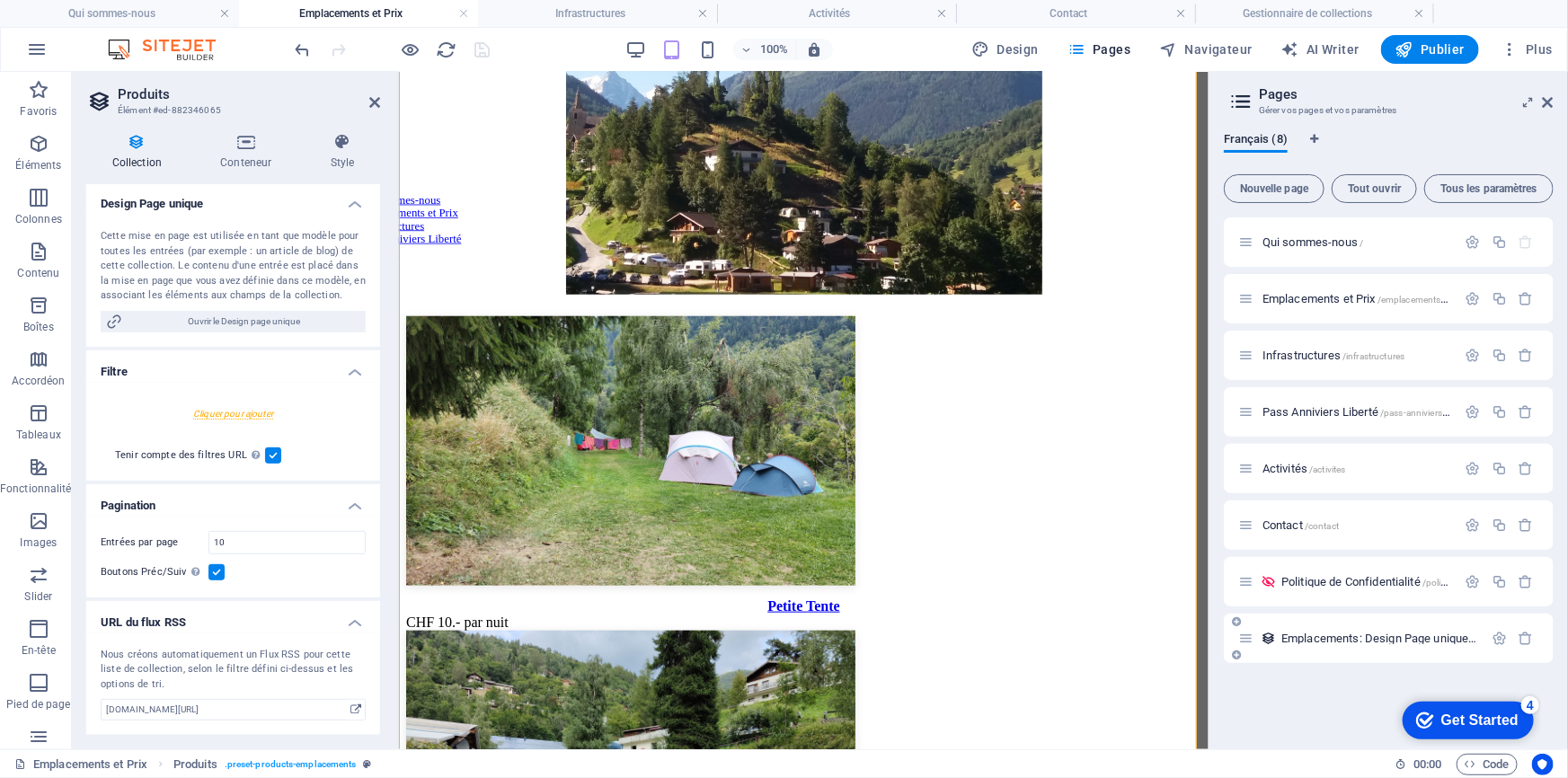
click at [1343, 636] on span "Emplacements: Design Page unique /emplacements-élément" at bounding box center [1425, 639] width 287 height 13
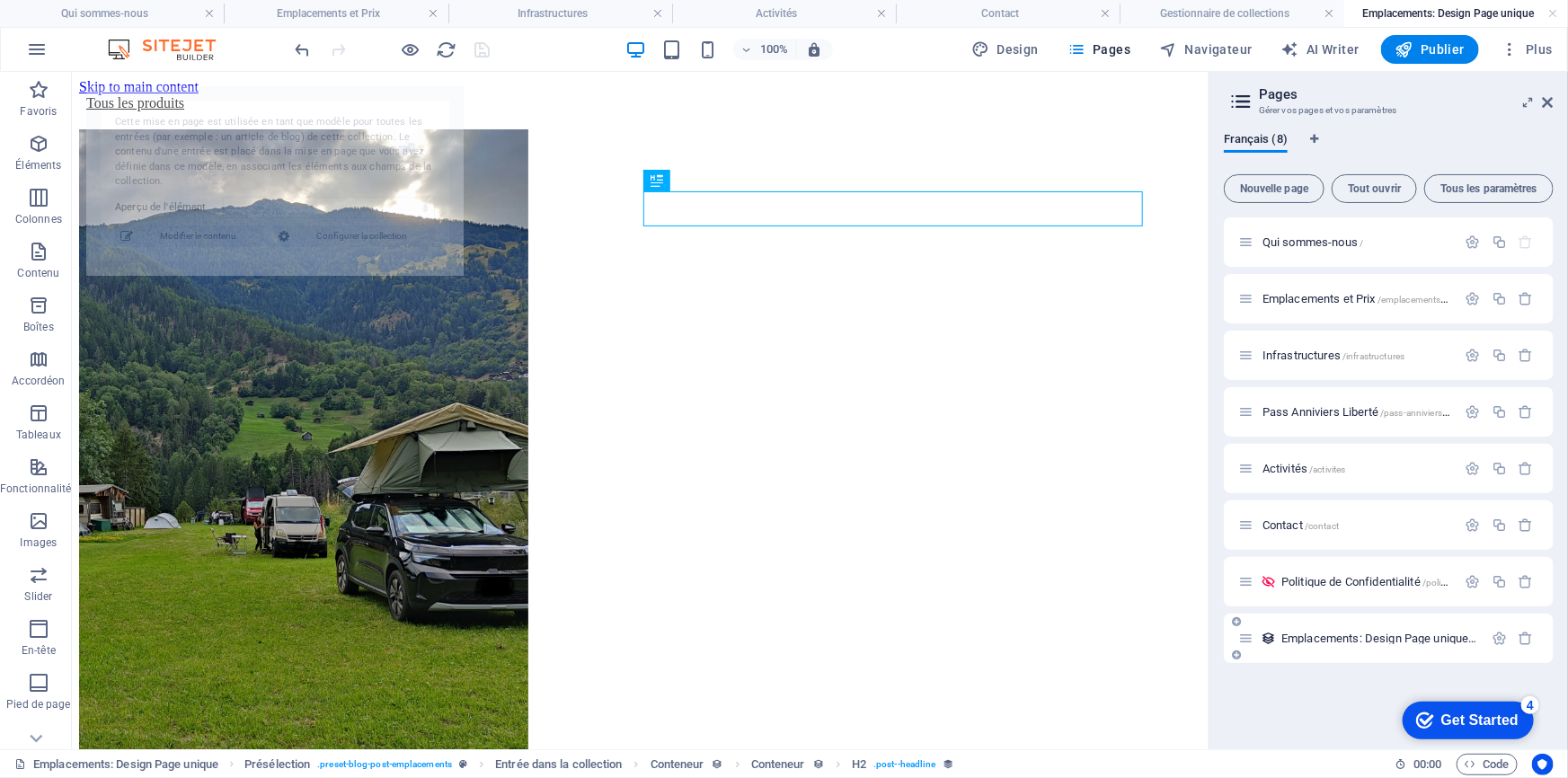
scroll to position [0, 0]
select select "68af66a6555ab8748d03d438"
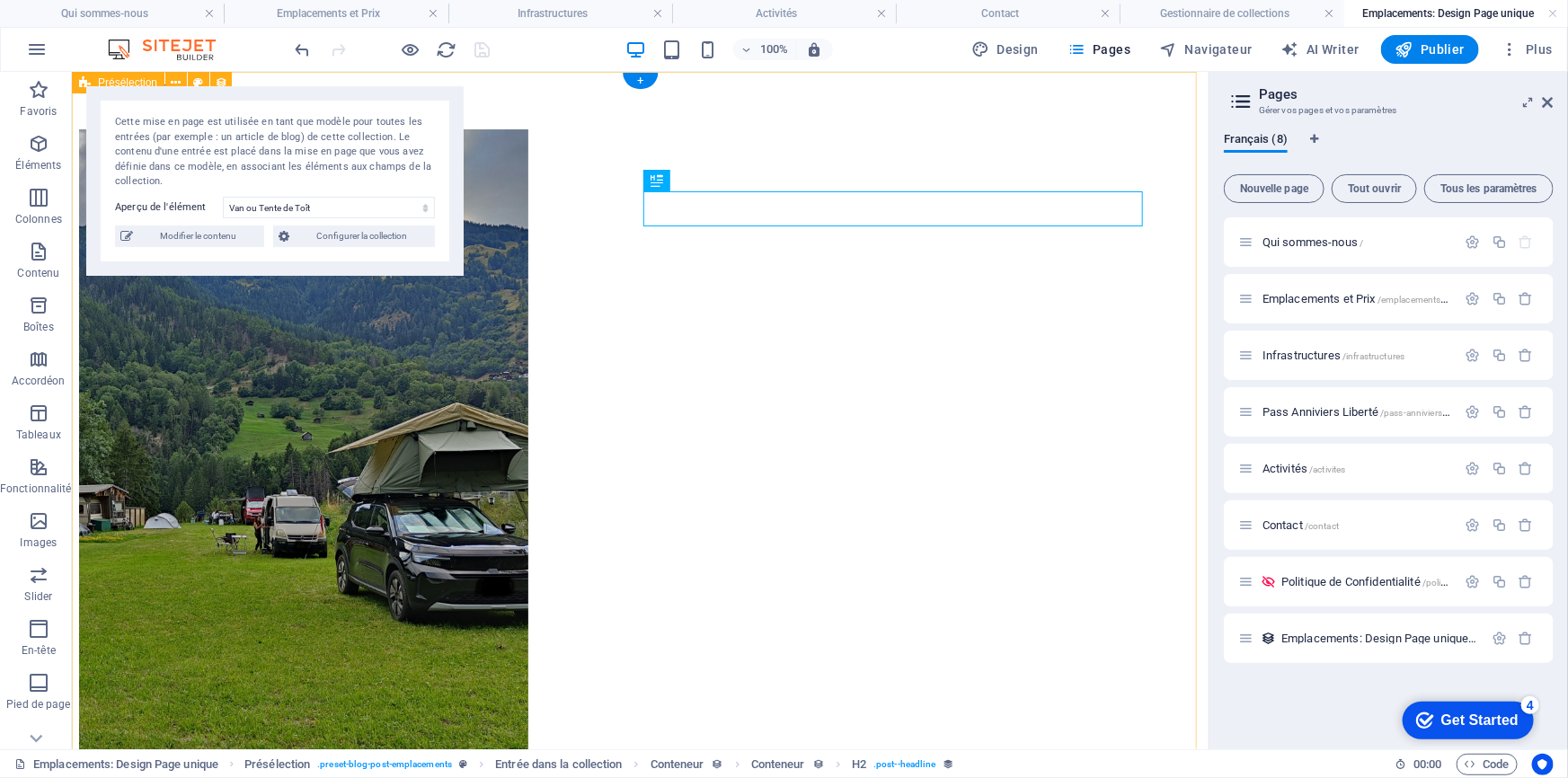
select select "6897b46c9f5df8372001fb45"
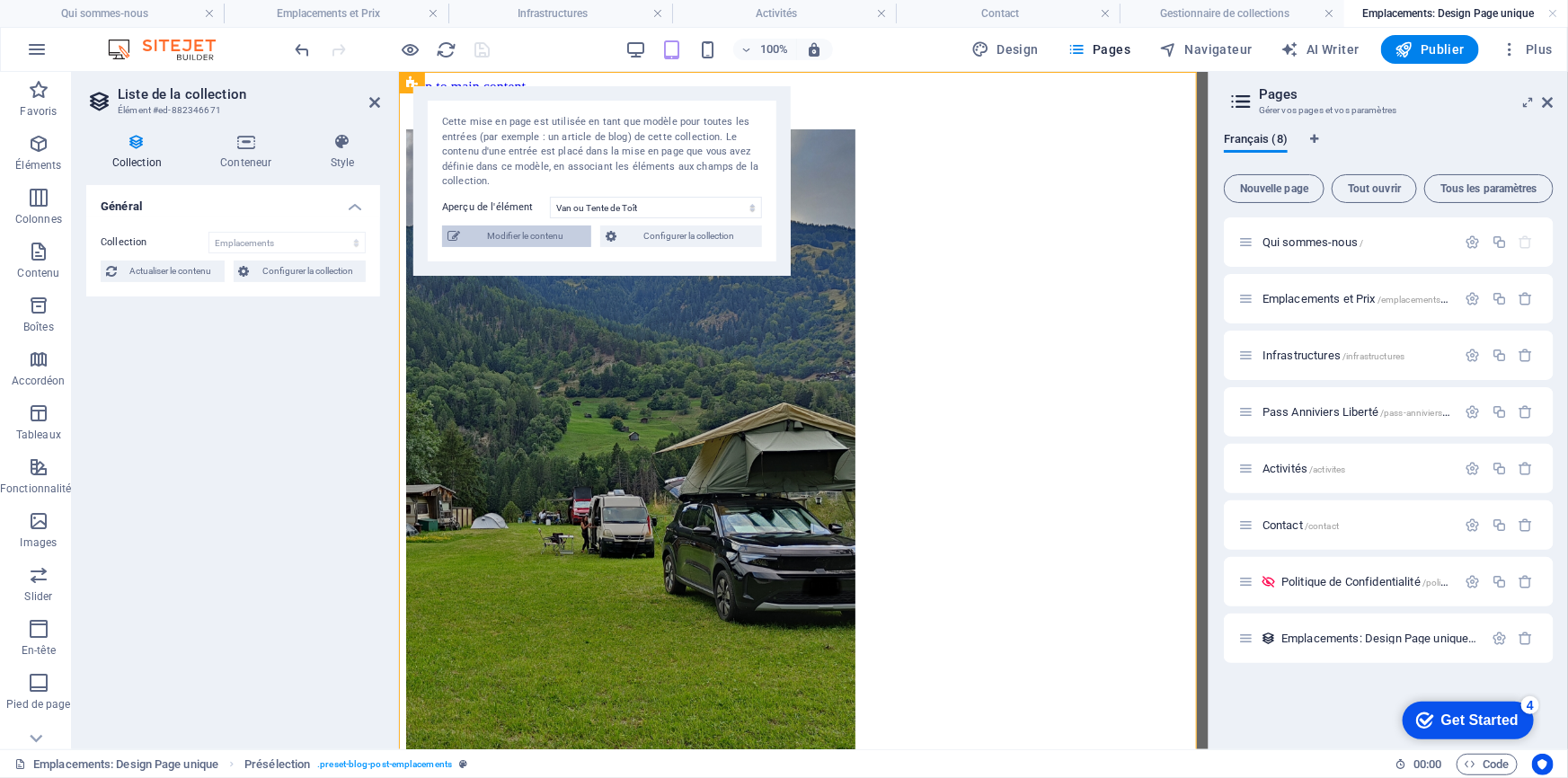
click at [568, 238] on span "Modifier le contenu" at bounding box center [526, 236] width 120 height 22
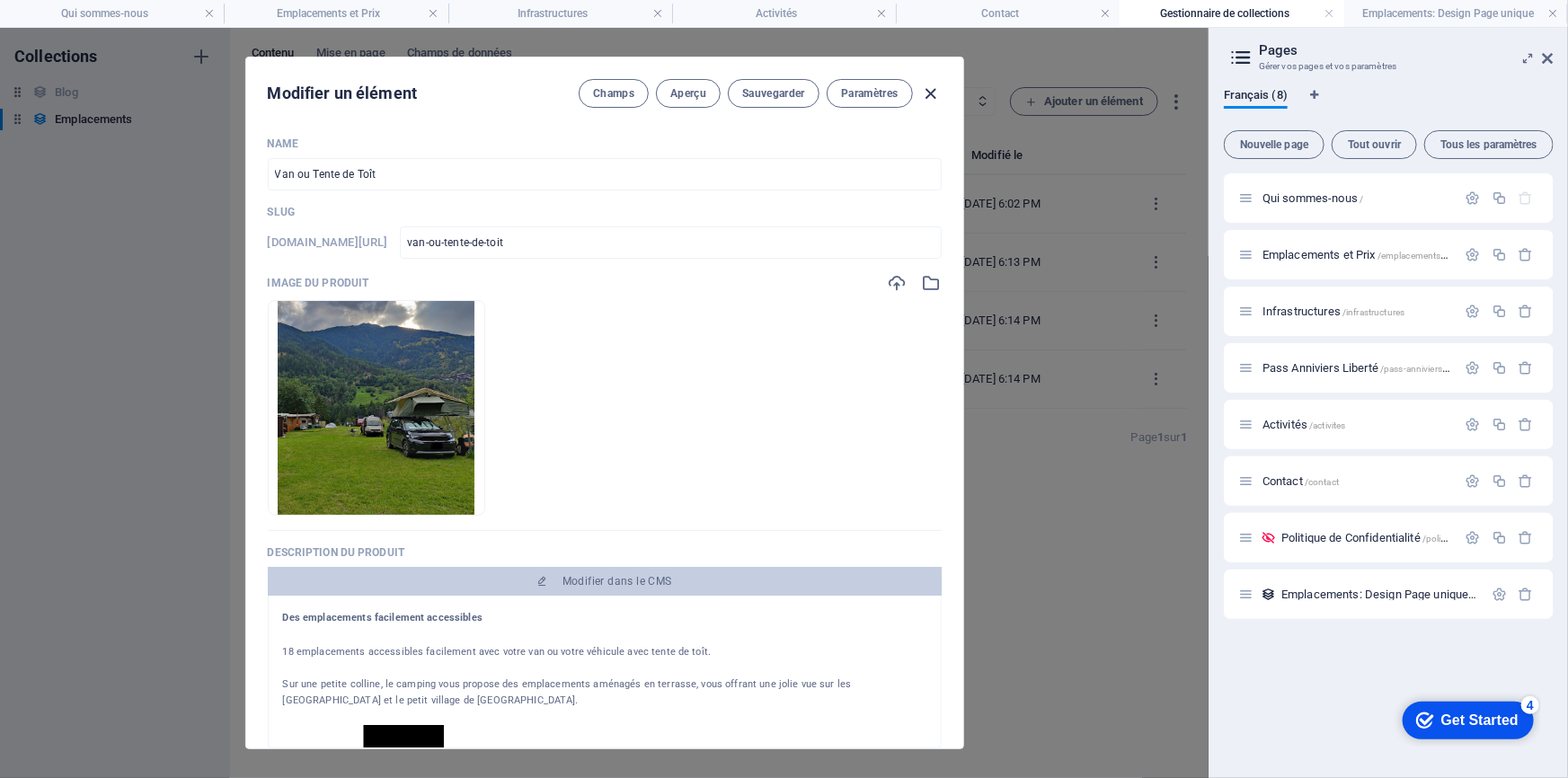
click at [922, 91] on icon "button" at bounding box center [931, 94] width 21 height 21
type input "van-ou-tente-de-toit"
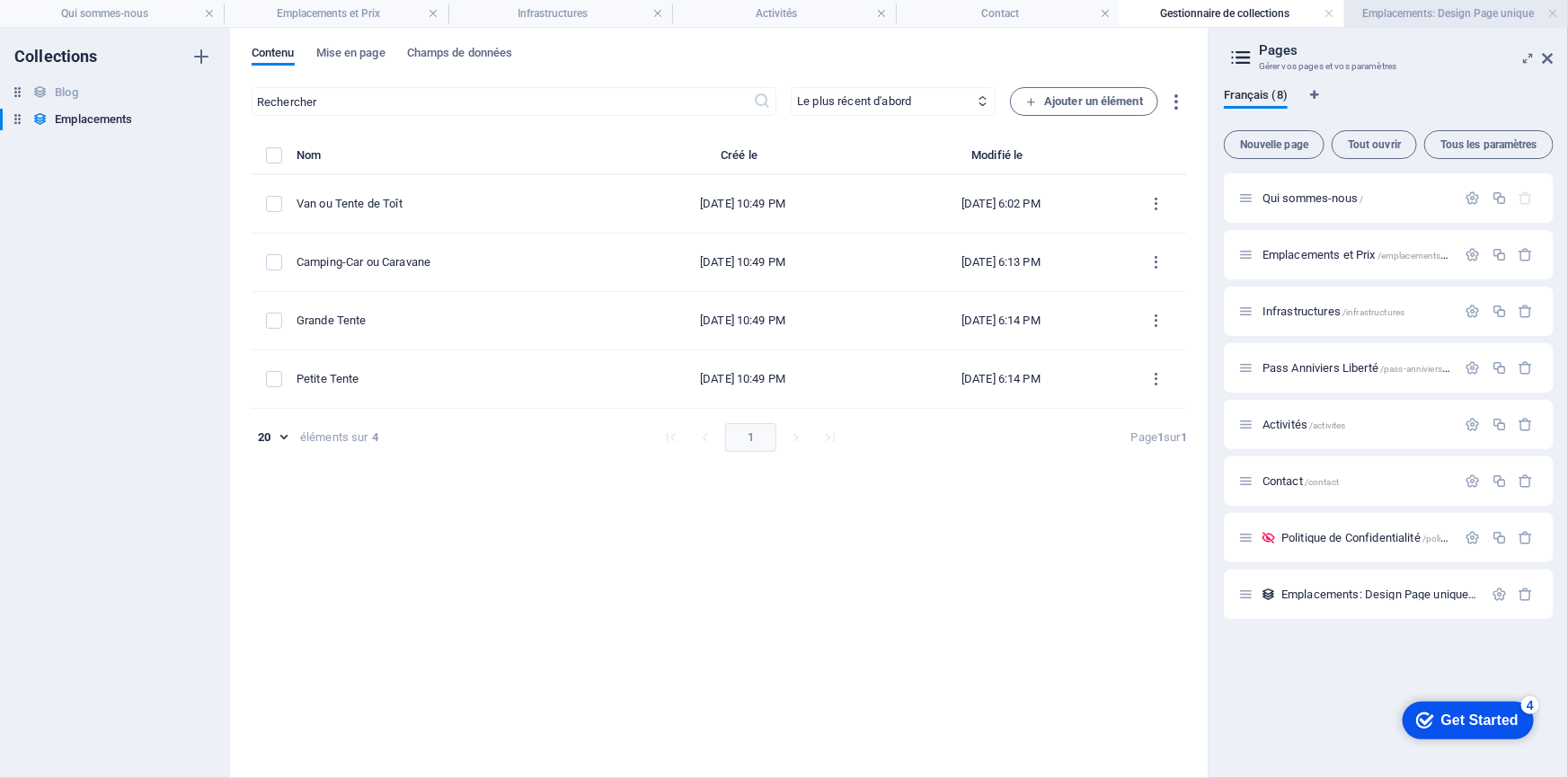
click at [1436, 15] on h4 "Emplacements: Design Page unique" at bounding box center [1456, 13] width 224 height 20
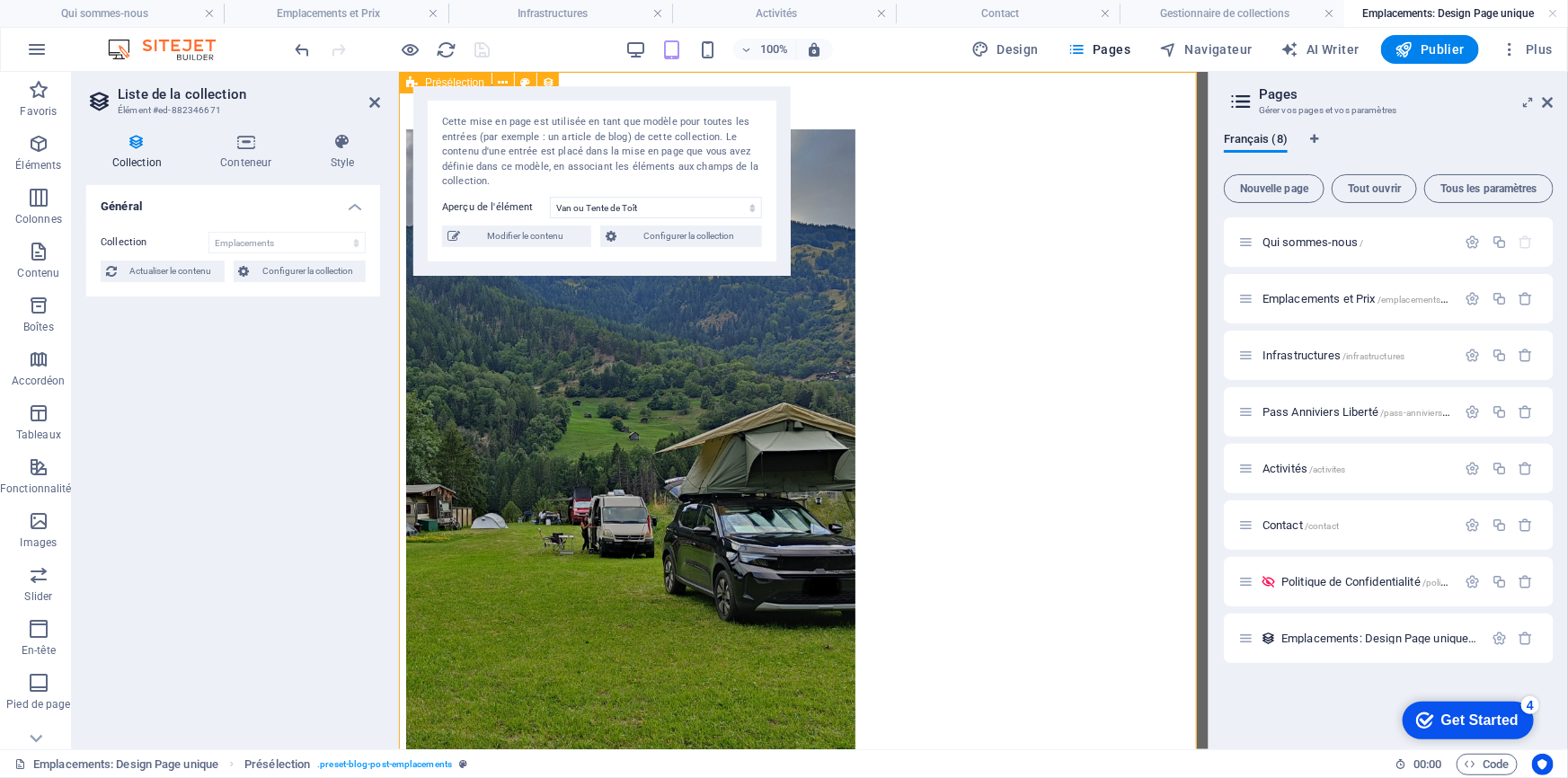
click at [236, 155] on h4 "Conteneur" at bounding box center [250, 152] width 110 height 38
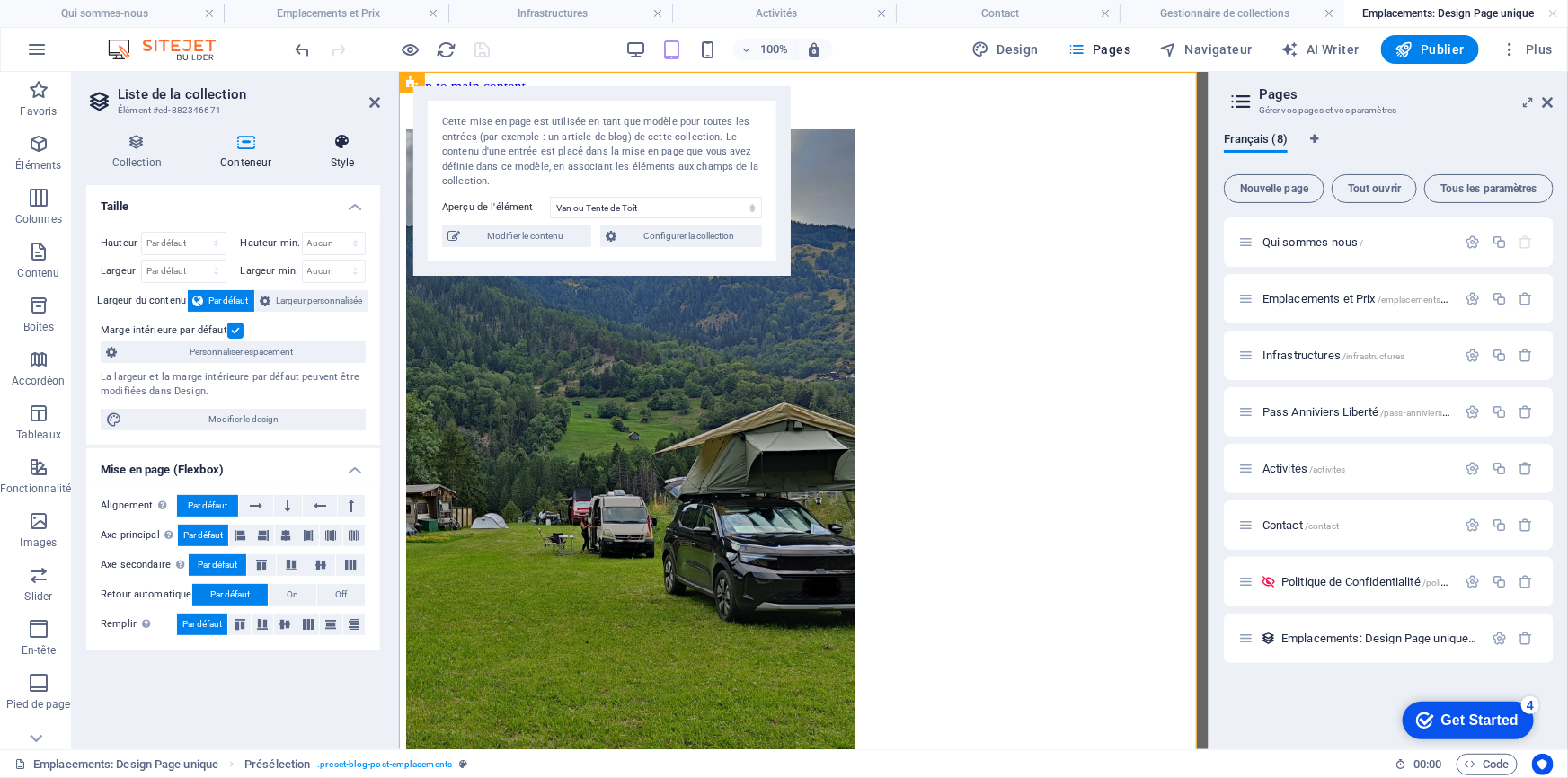
click at [347, 153] on h4 "Style" at bounding box center [342, 152] width 76 height 38
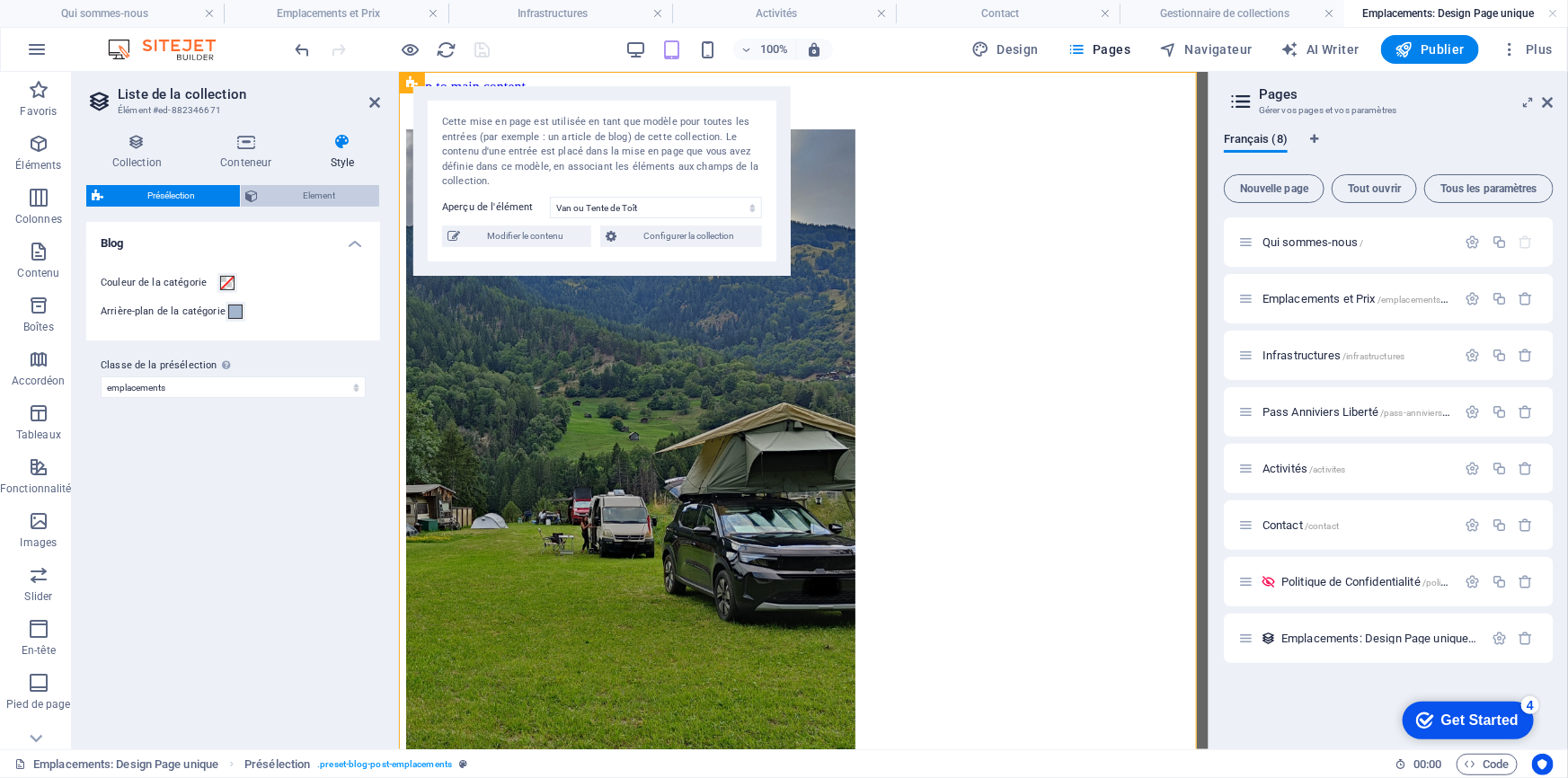
click at [317, 199] on span "Element" at bounding box center [320, 195] width 111 height 22
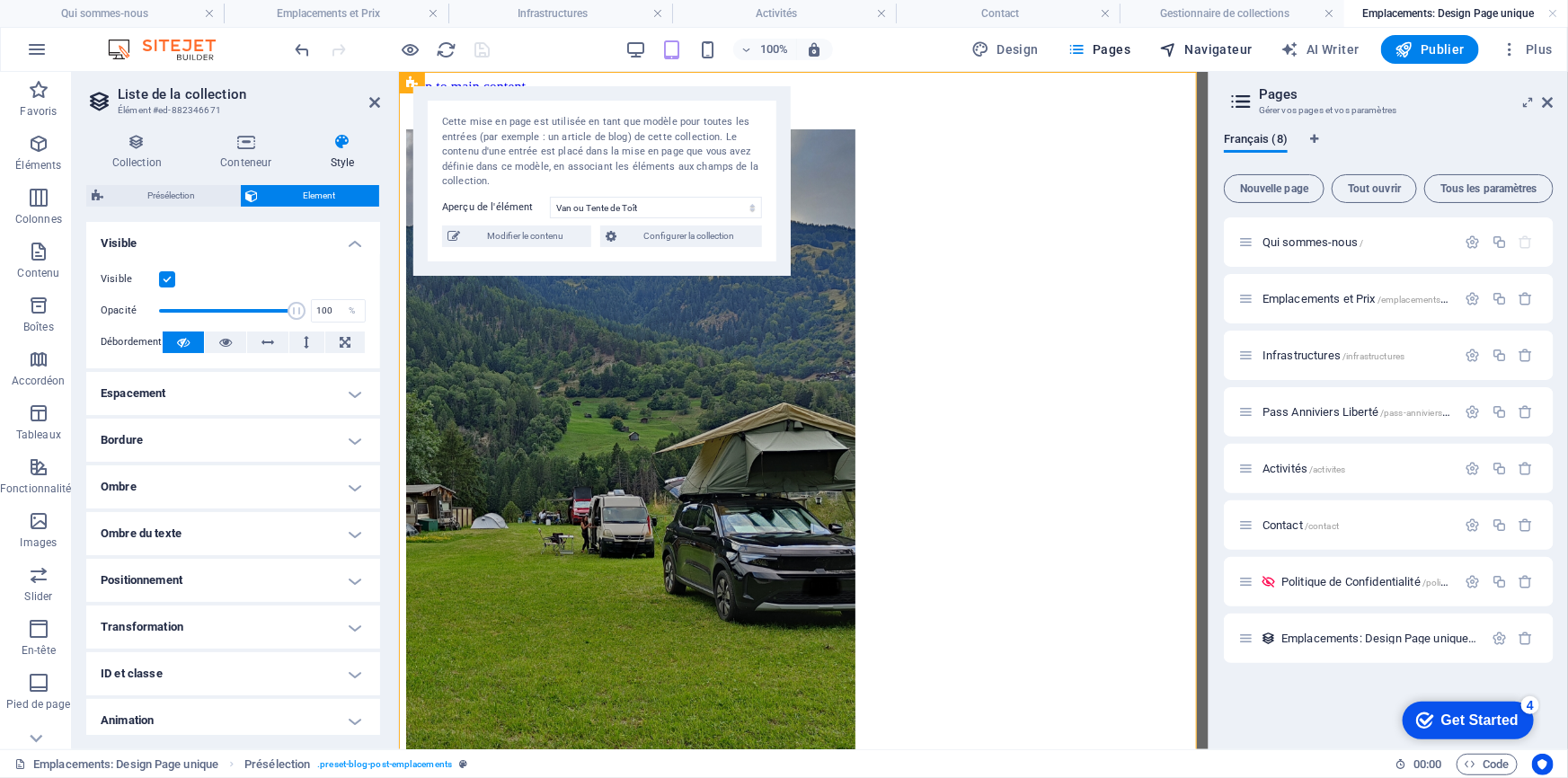
click at [1222, 50] on span "Navigateur" at bounding box center [1206, 49] width 93 height 18
select select "16702536-fr"
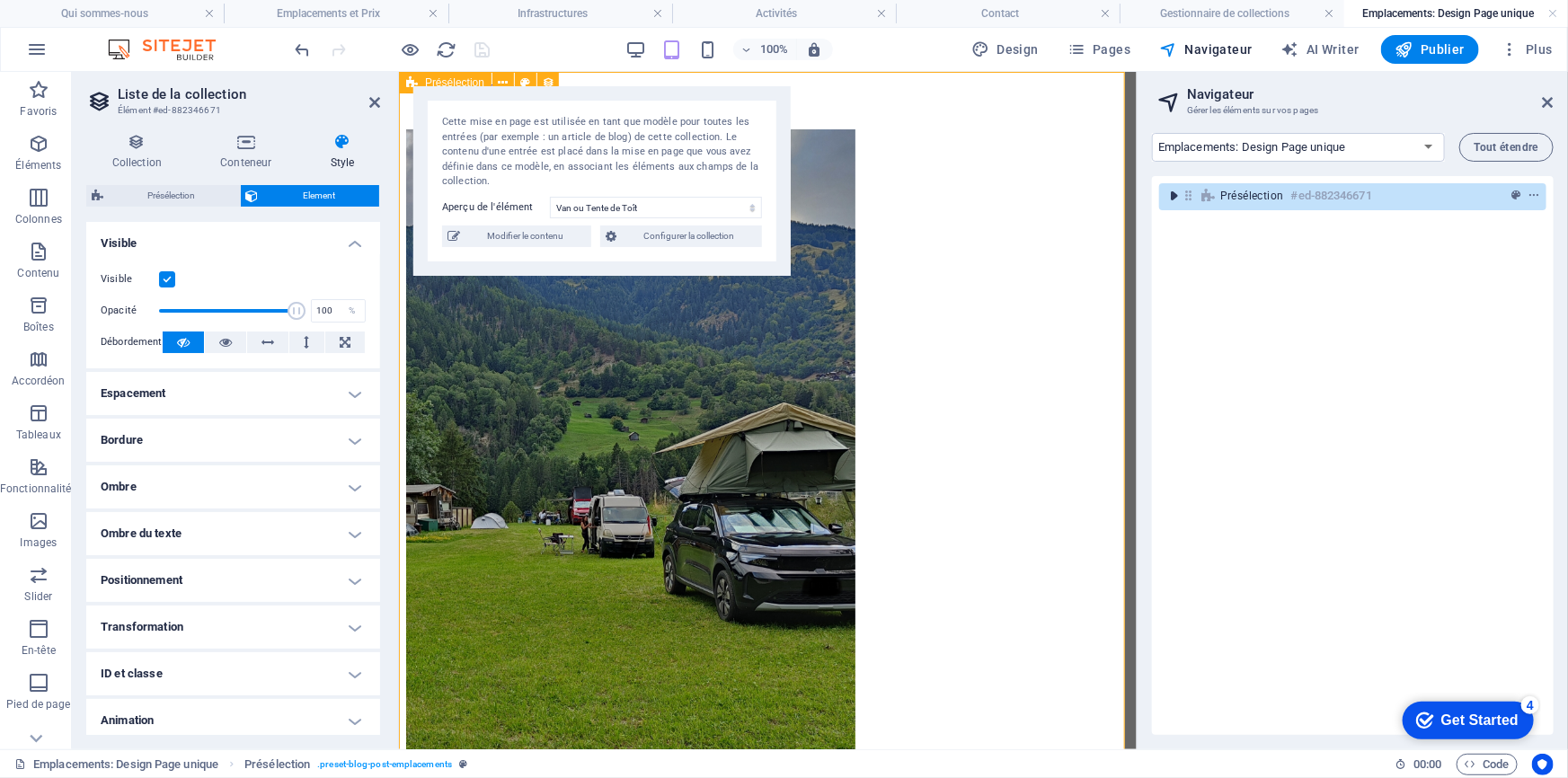
click at [1171, 195] on icon "toggle-expand" at bounding box center [1173, 195] width 18 height 18
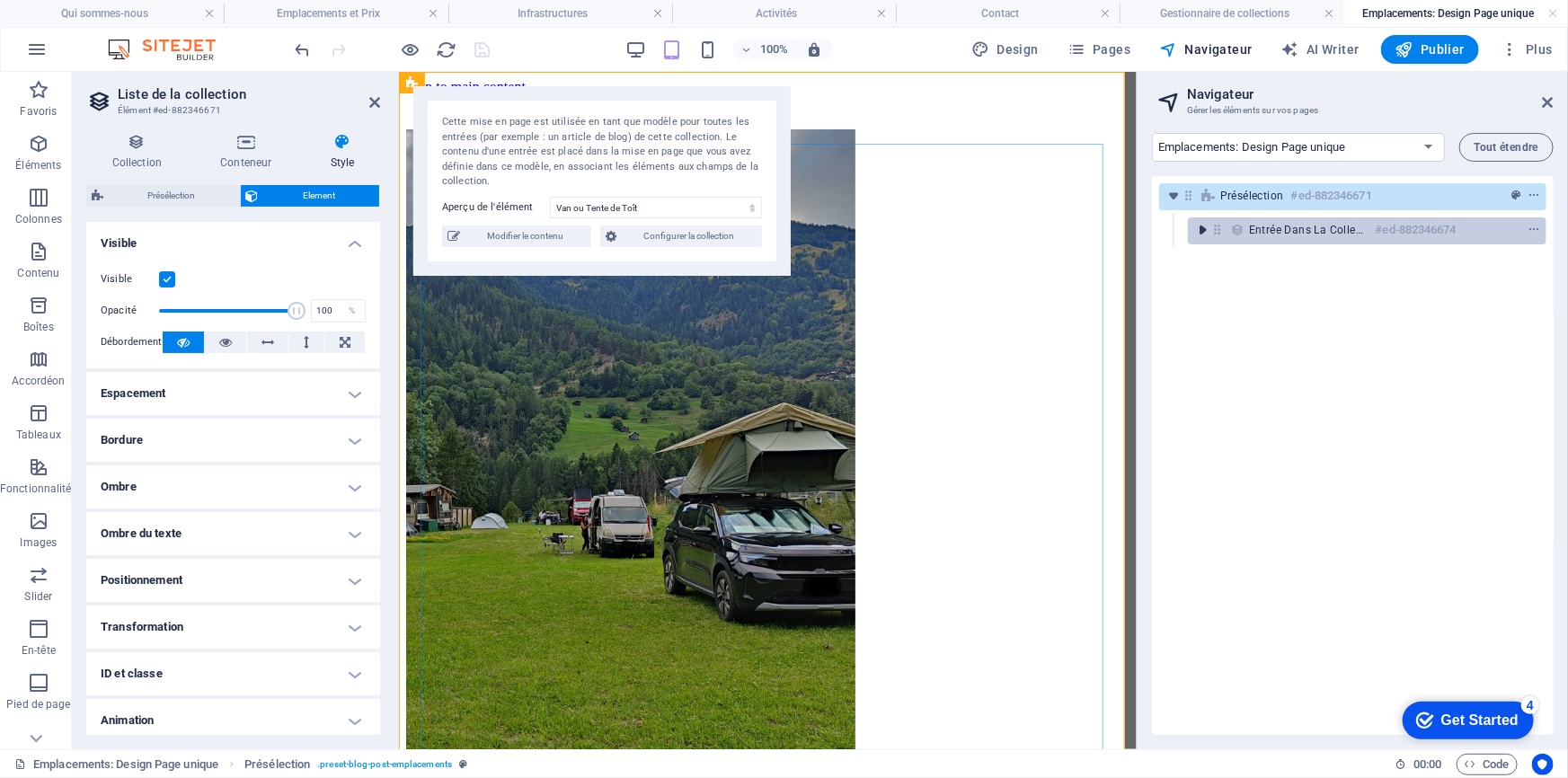
click at [1206, 231] on icon "toggle-expand" at bounding box center [1202, 230] width 18 height 18
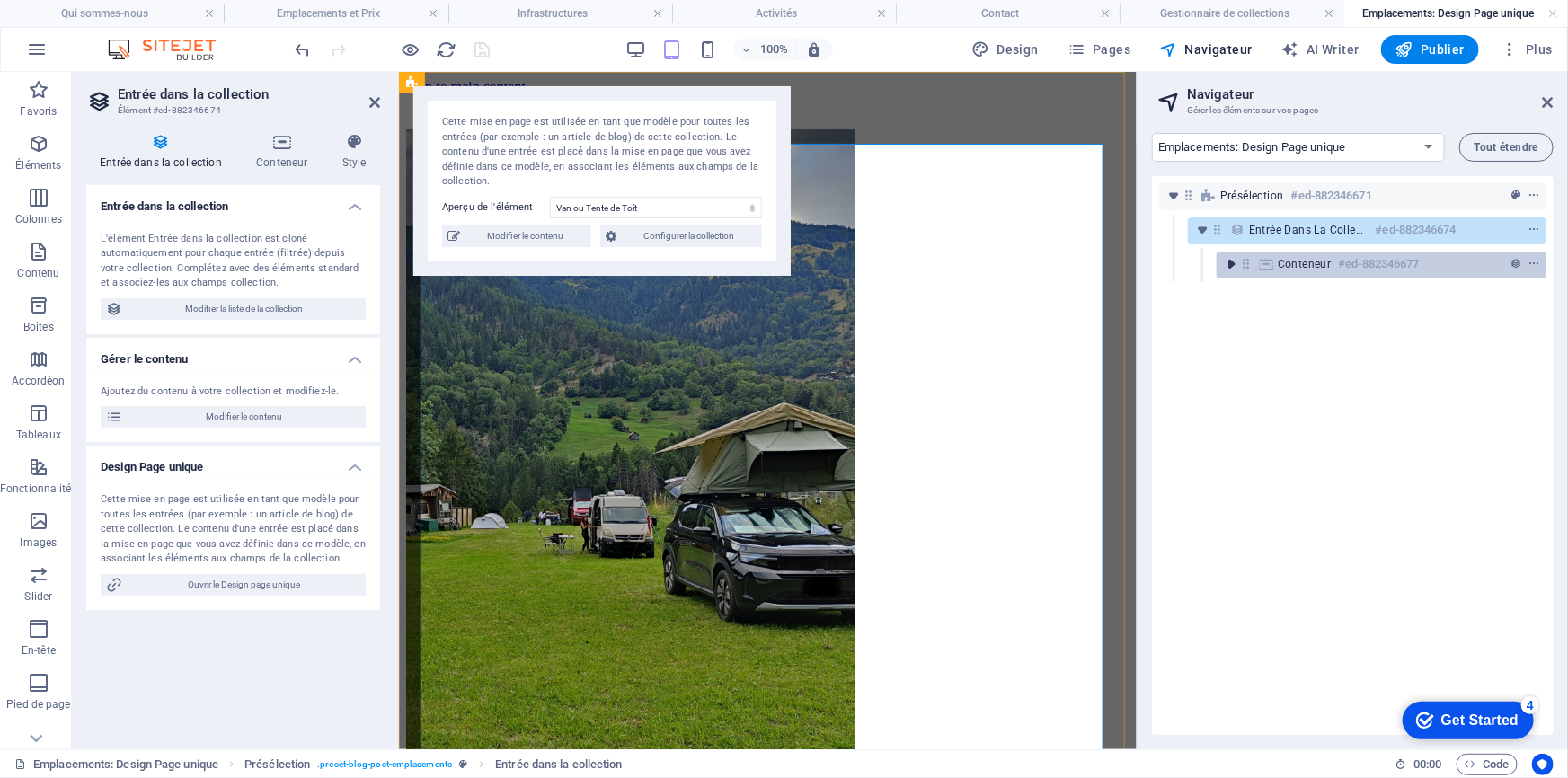
click at [1233, 264] on icon "toggle-expand" at bounding box center [1230, 264] width 18 height 18
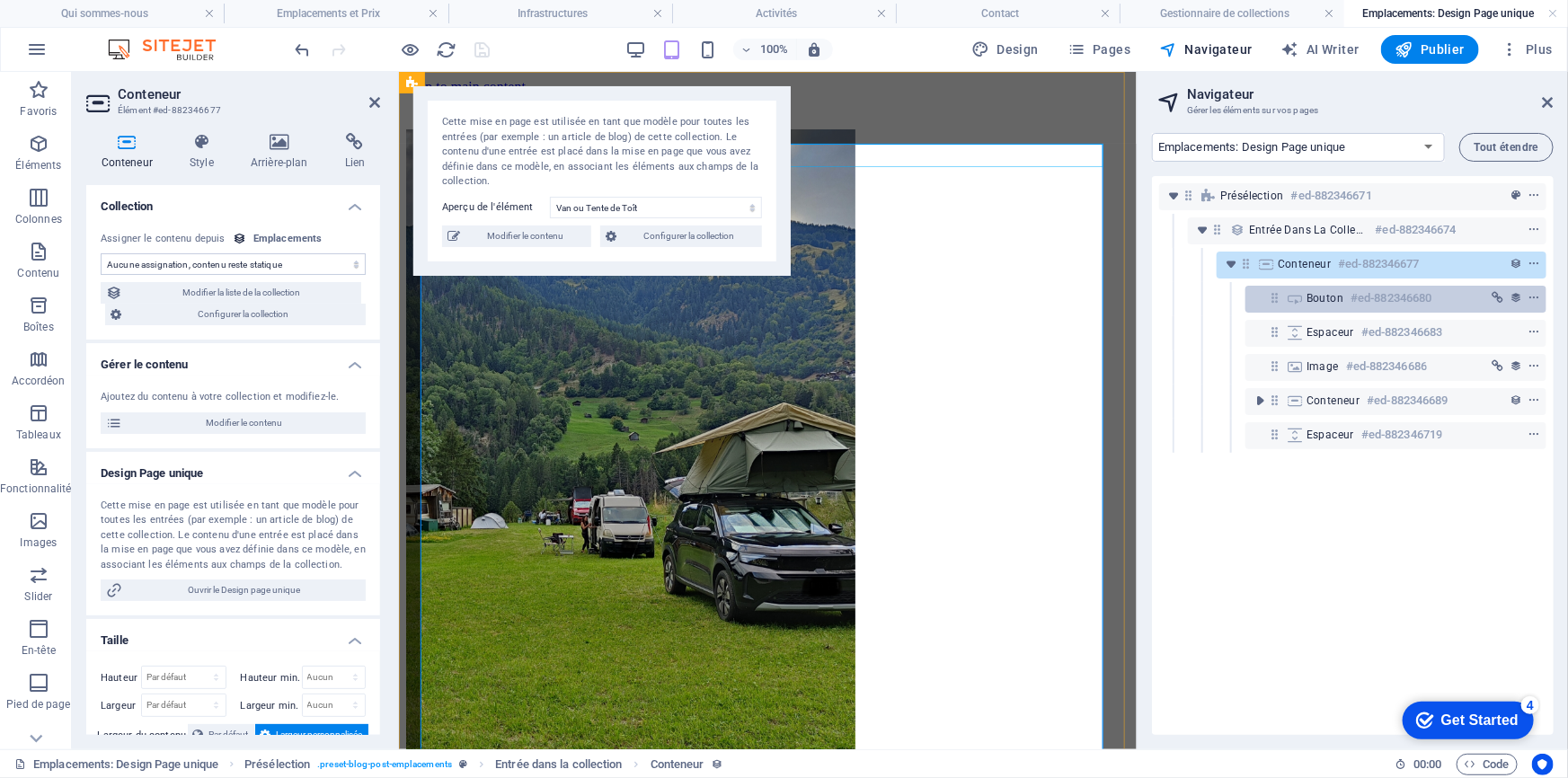
click at [1368, 296] on h6 "#ed-882346680" at bounding box center [1391, 298] width 81 height 22
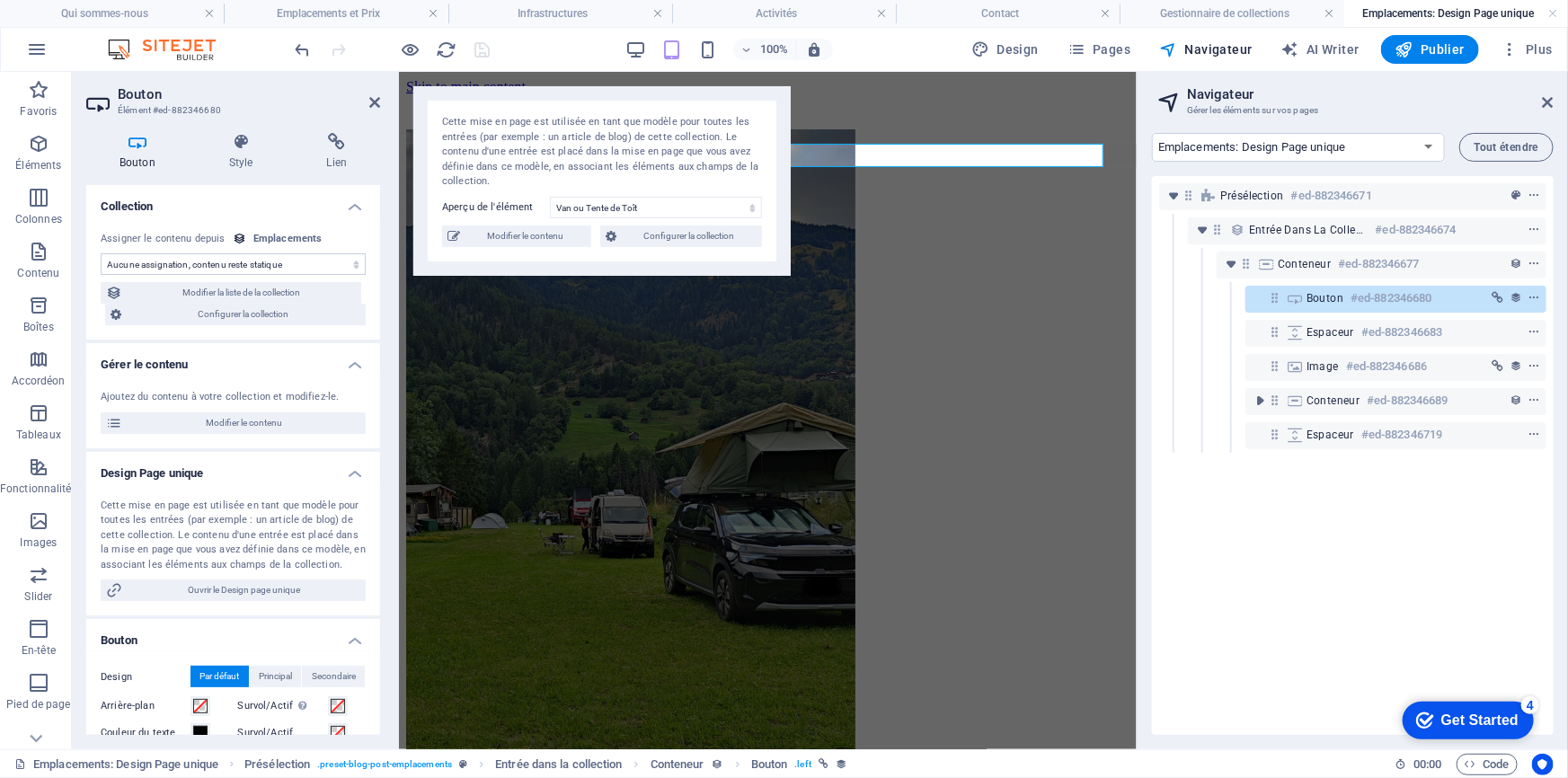
click at [331, 265] on select "Aucune assignation, contenu reste statique Créé le (Date) Mis à jour le (Date) …" at bounding box center [232, 264] width 265 height 22
click at [1529, 303] on icon "context-menu" at bounding box center [1533, 298] width 12 height 12
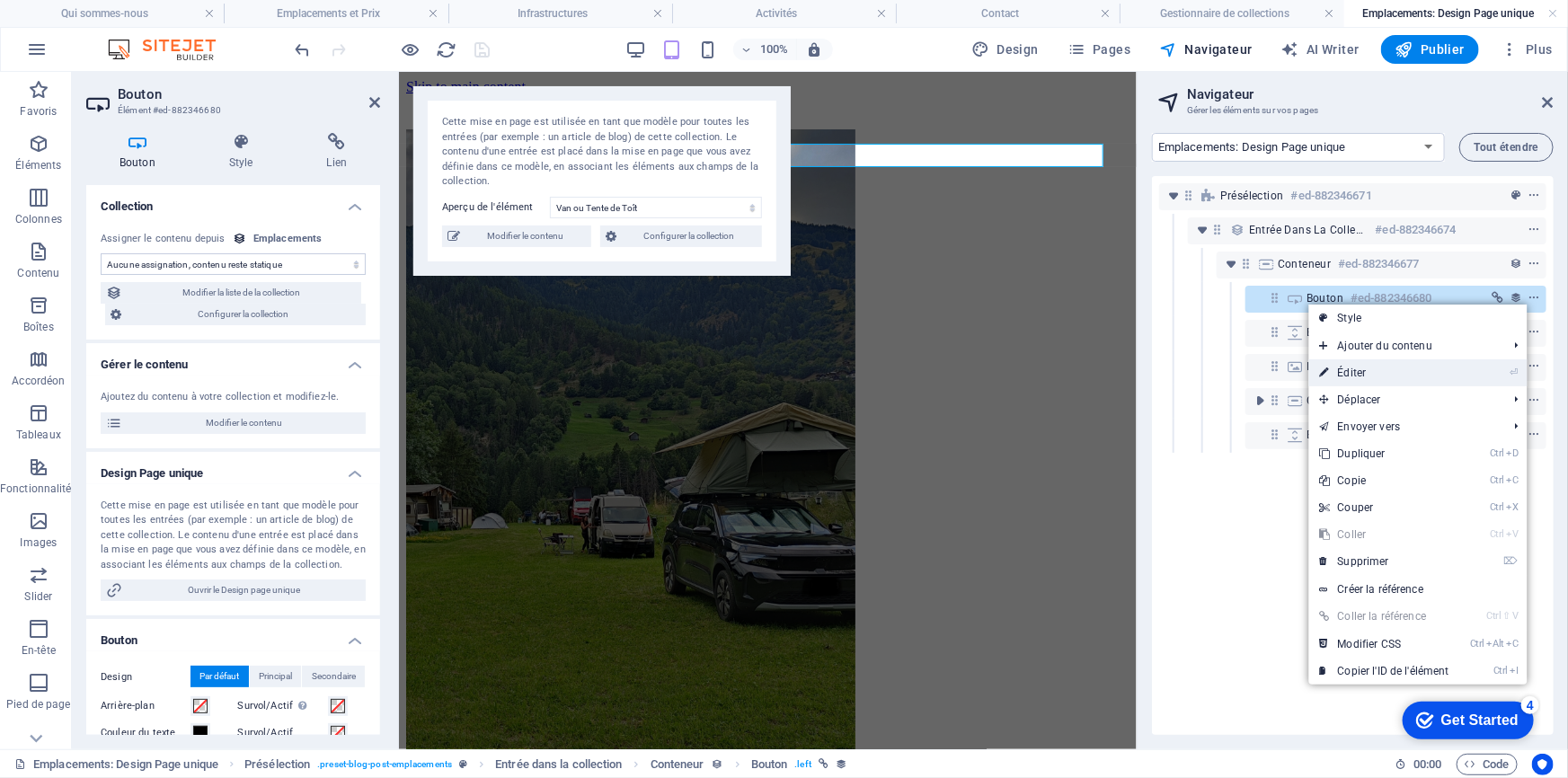
click at [1362, 372] on link "⏎ Éditer" at bounding box center [1384, 373] width 151 height 27
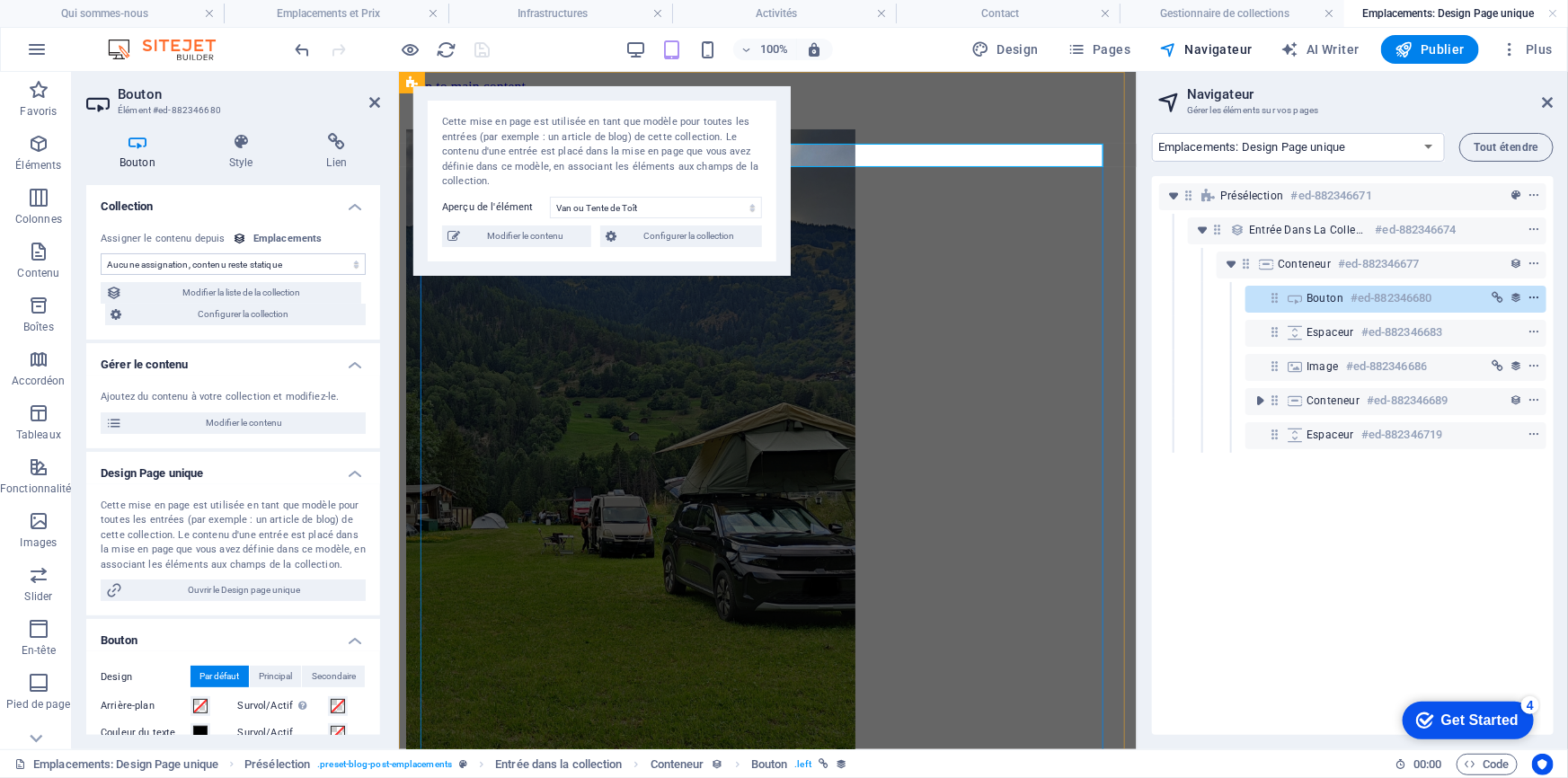
click at [1533, 297] on icon "context-menu" at bounding box center [1533, 298] width 12 height 12
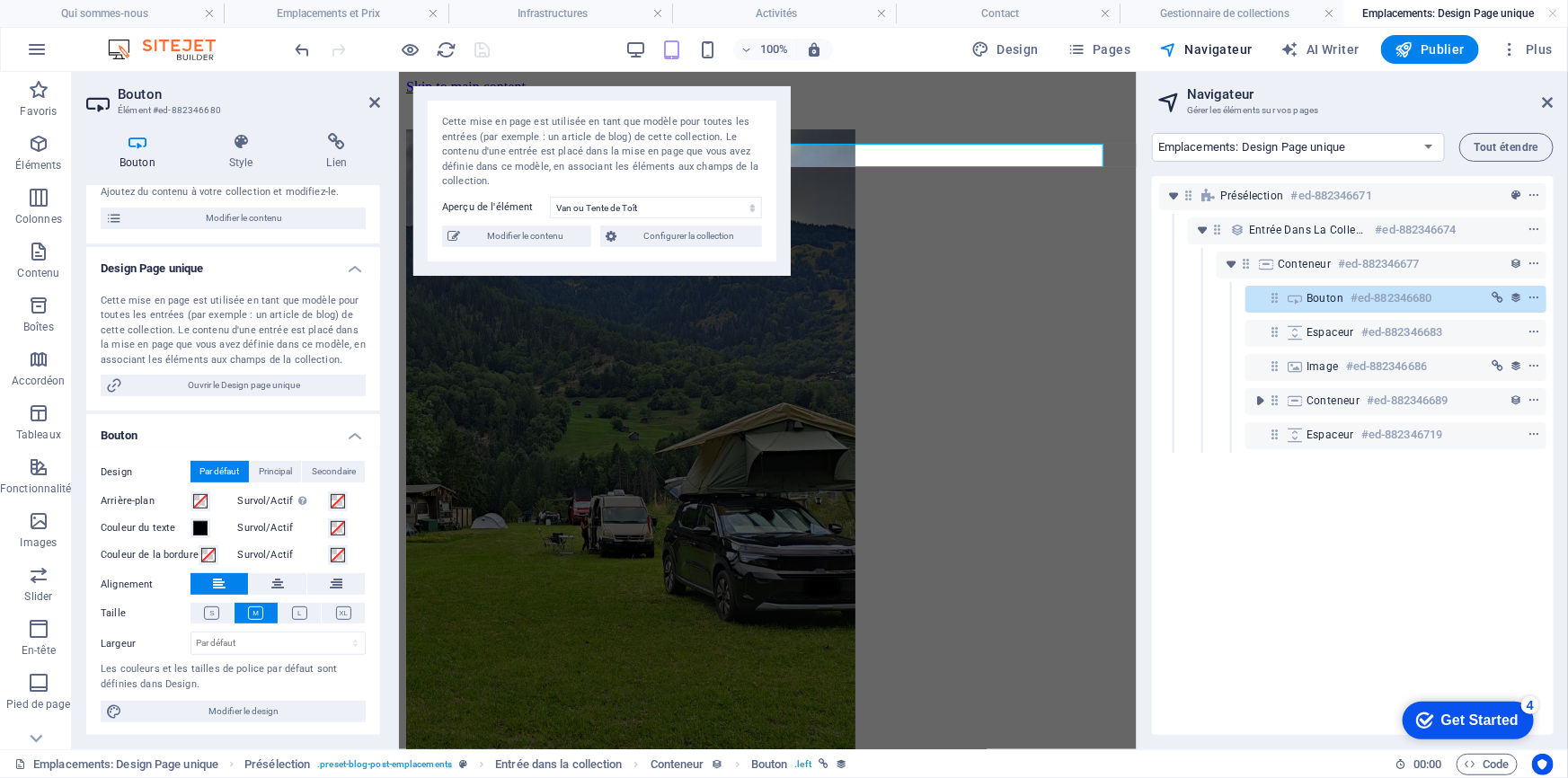
scroll to position [206, 0]
click at [515, 77] on button at bounding box center [526, 83] width 22 height 22
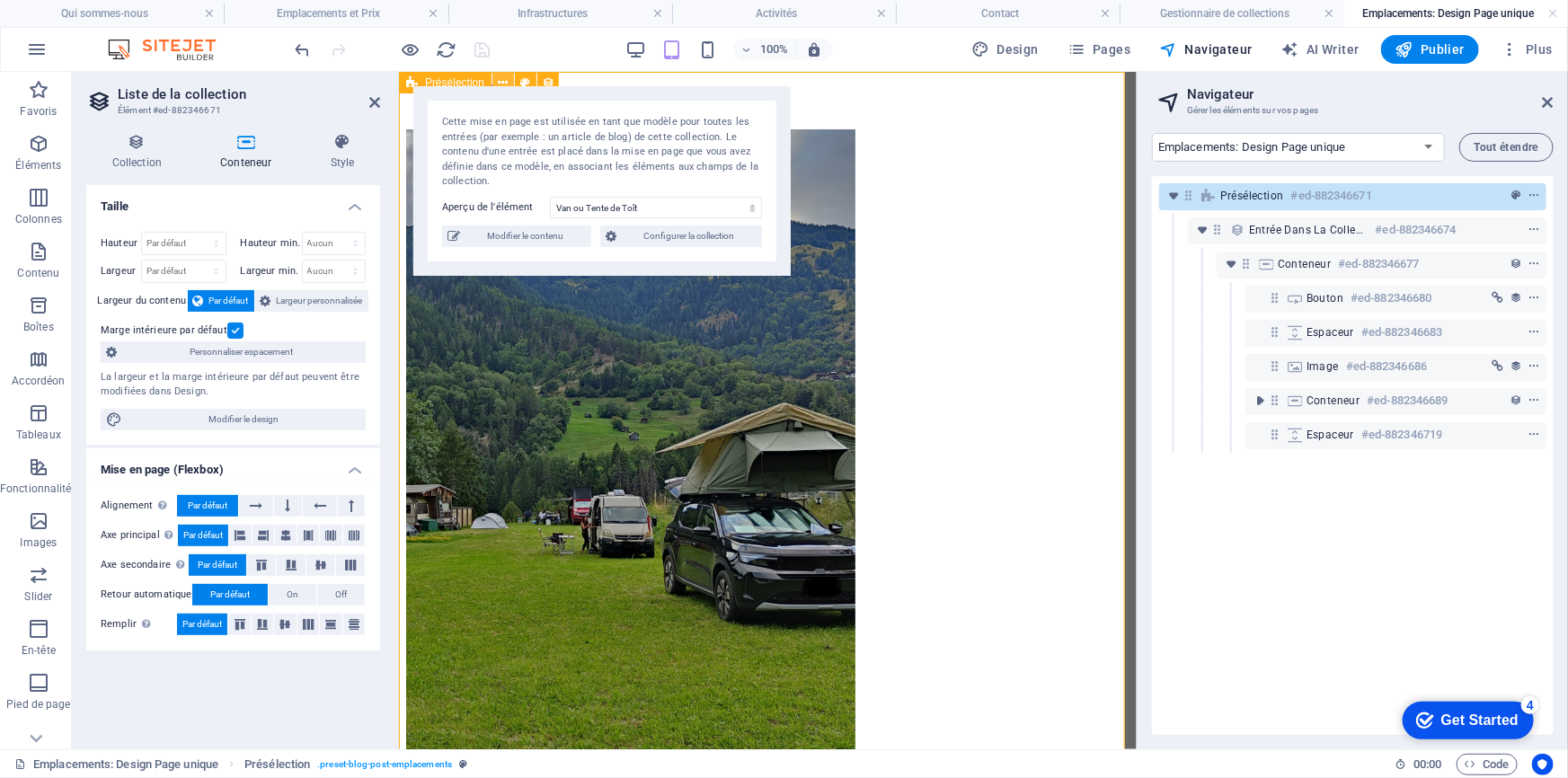
click at [500, 80] on icon at bounding box center [504, 83] width 9 height 19
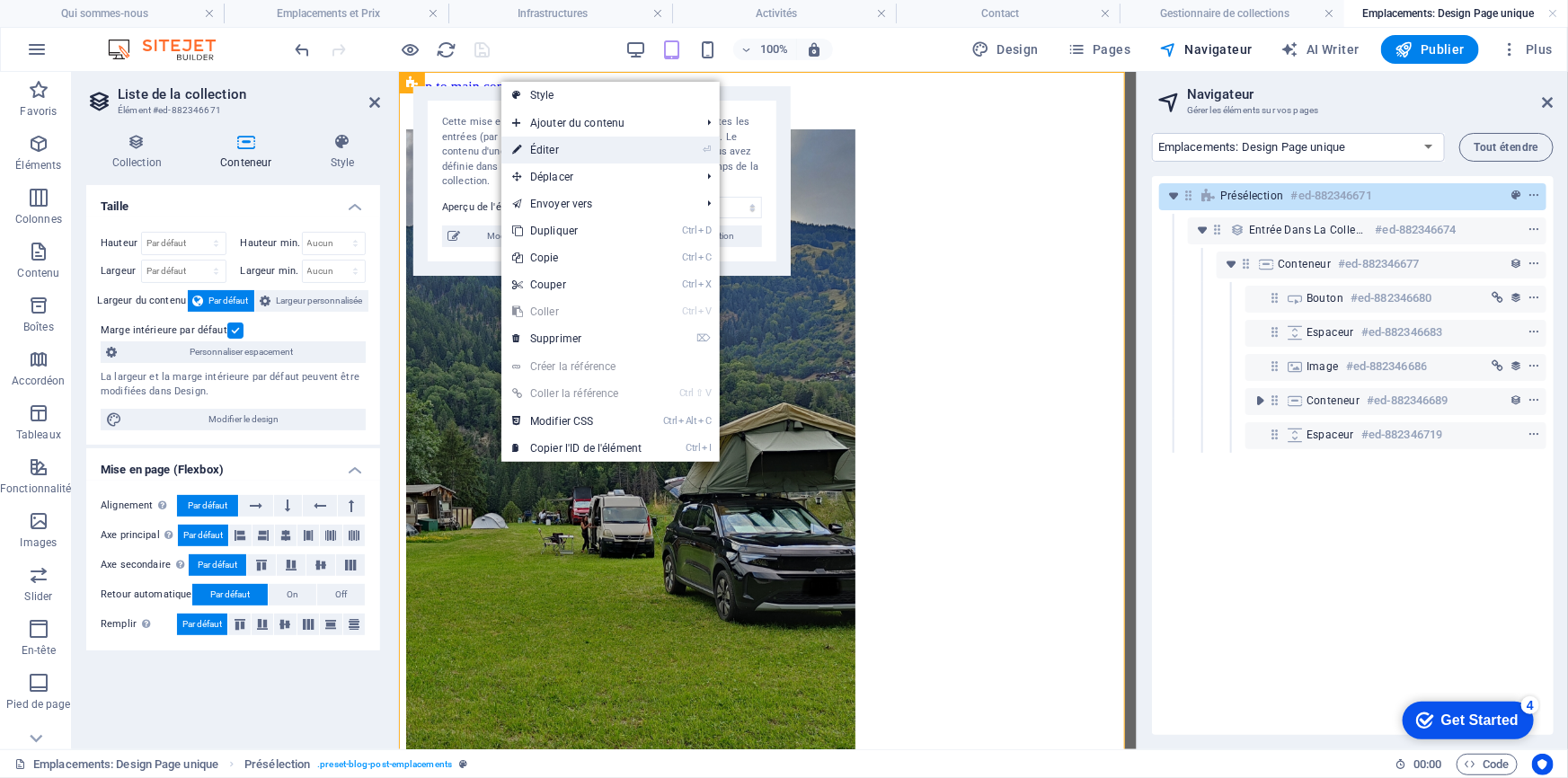
click at [539, 143] on link "⏎ Éditer" at bounding box center [577, 150] width 151 height 27
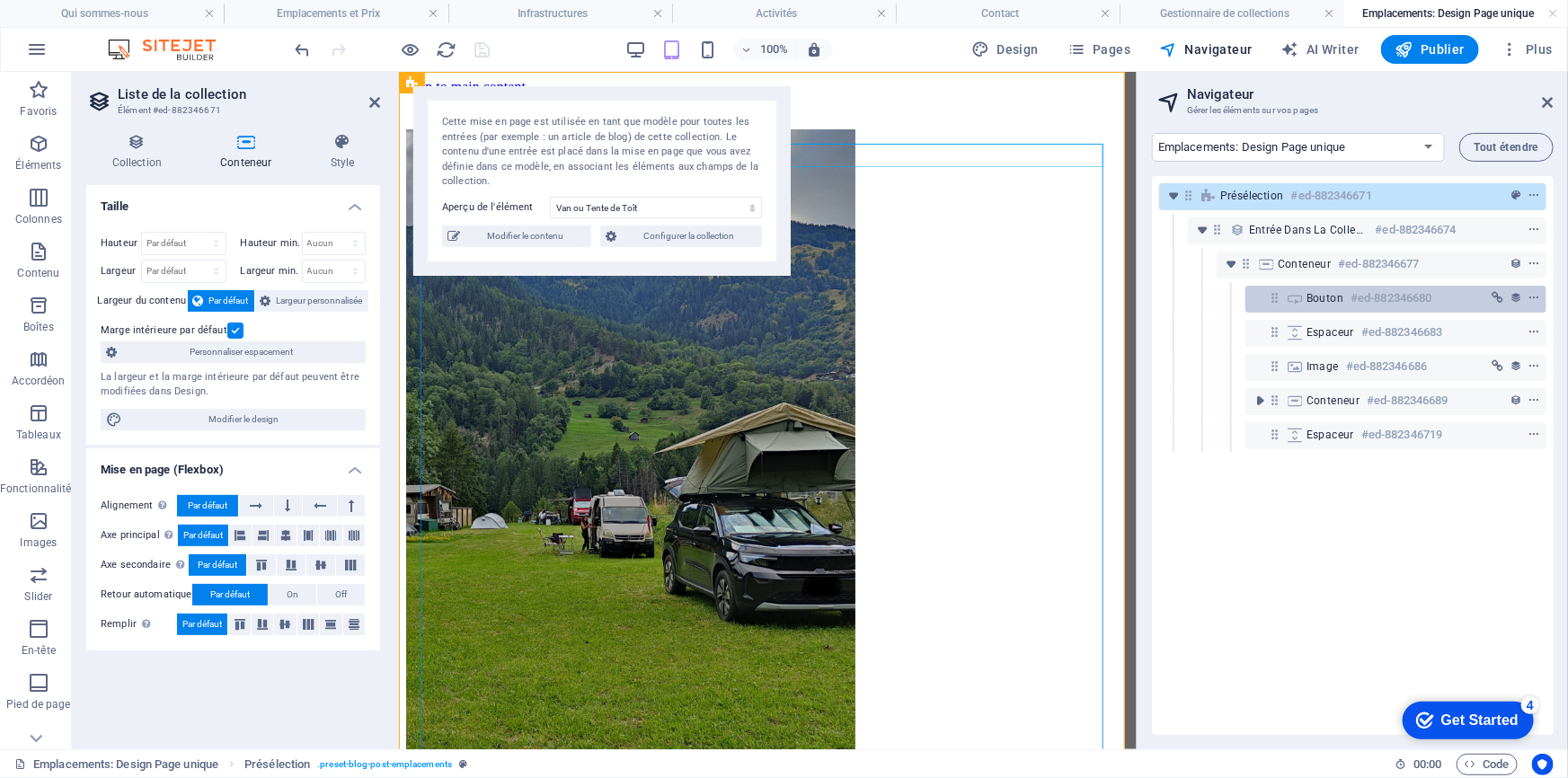
click at [1351, 295] on h6 "#ed-882346680" at bounding box center [1391, 298] width 81 height 22
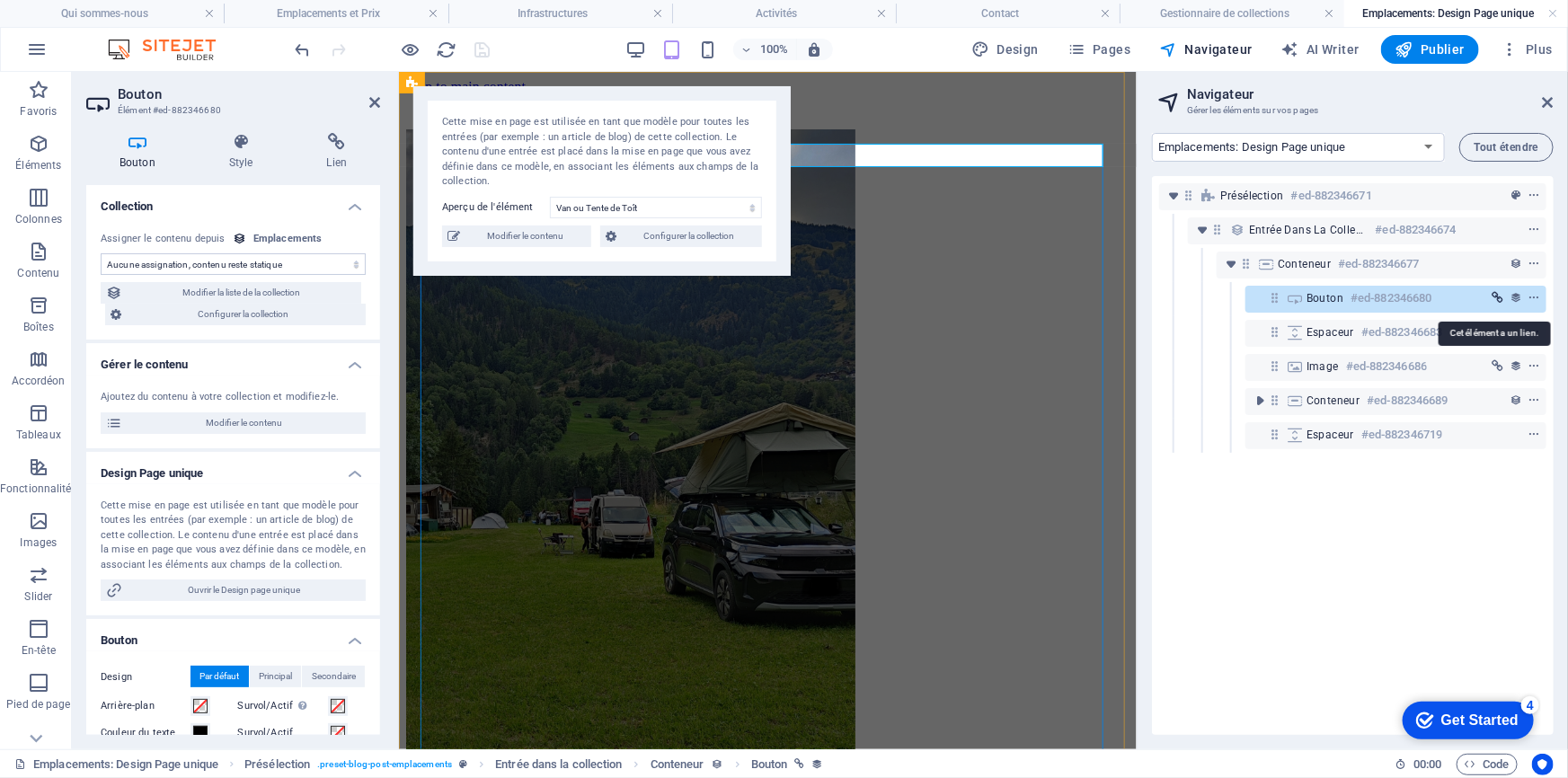
click at [1493, 297] on icon "link" at bounding box center [1499, 298] width 11 height 12
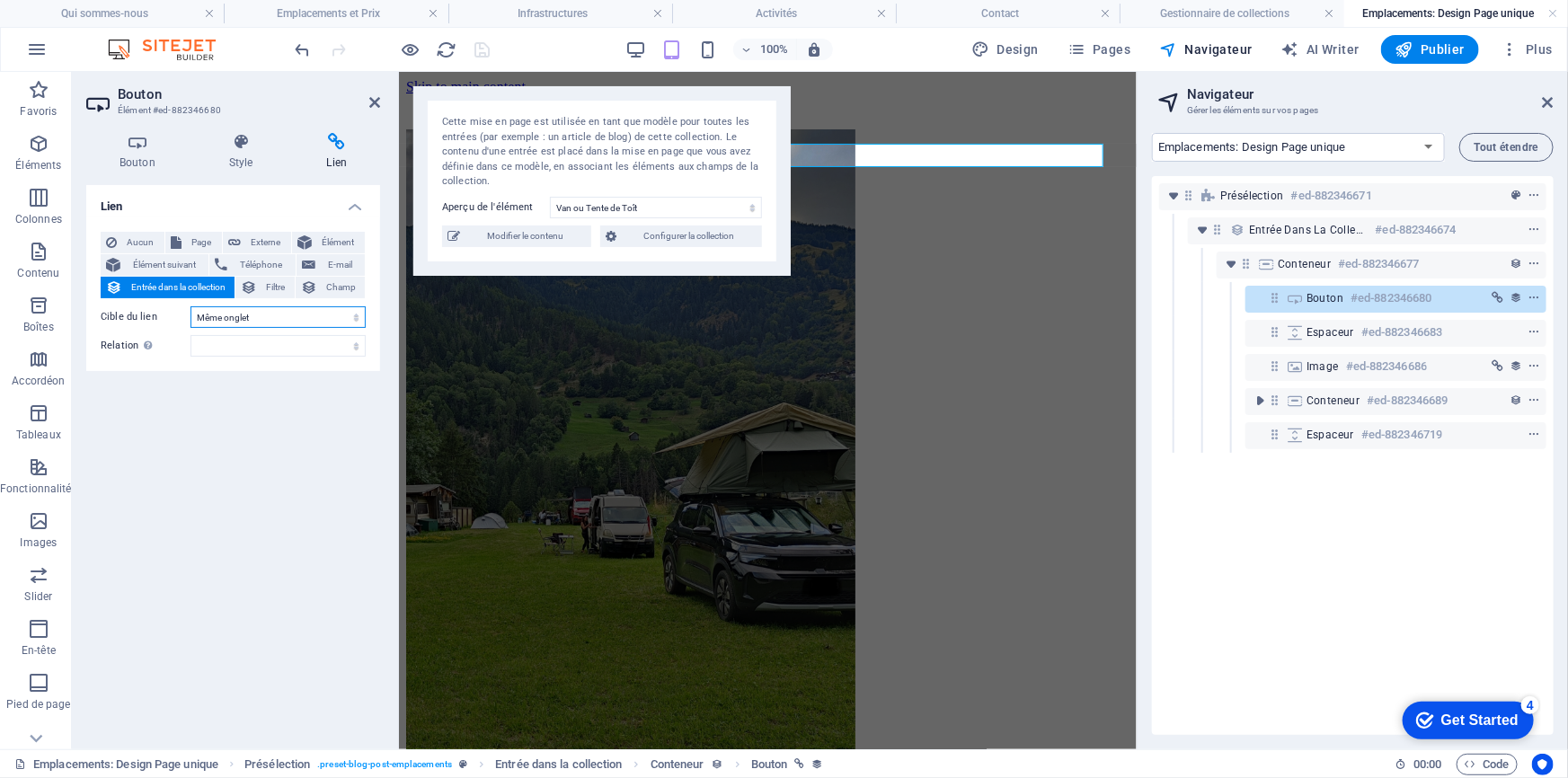
click at [337, 315] on select "Nouvel onglet Même onglet Superposition" at bounding box center [278, 317] width 175 height 22
click at [148, 399] on div "Lien Aucun Page Externe Élément Élément suivant Téléphone E-mail Entrée dans la…" at bounding box center [233, 460] width 294 height 550
click at [333, 345] on select "alternate author bookmark external help license next nofollow noreferrer noopen…" at bounding box center [278, 345] width 175 height 22
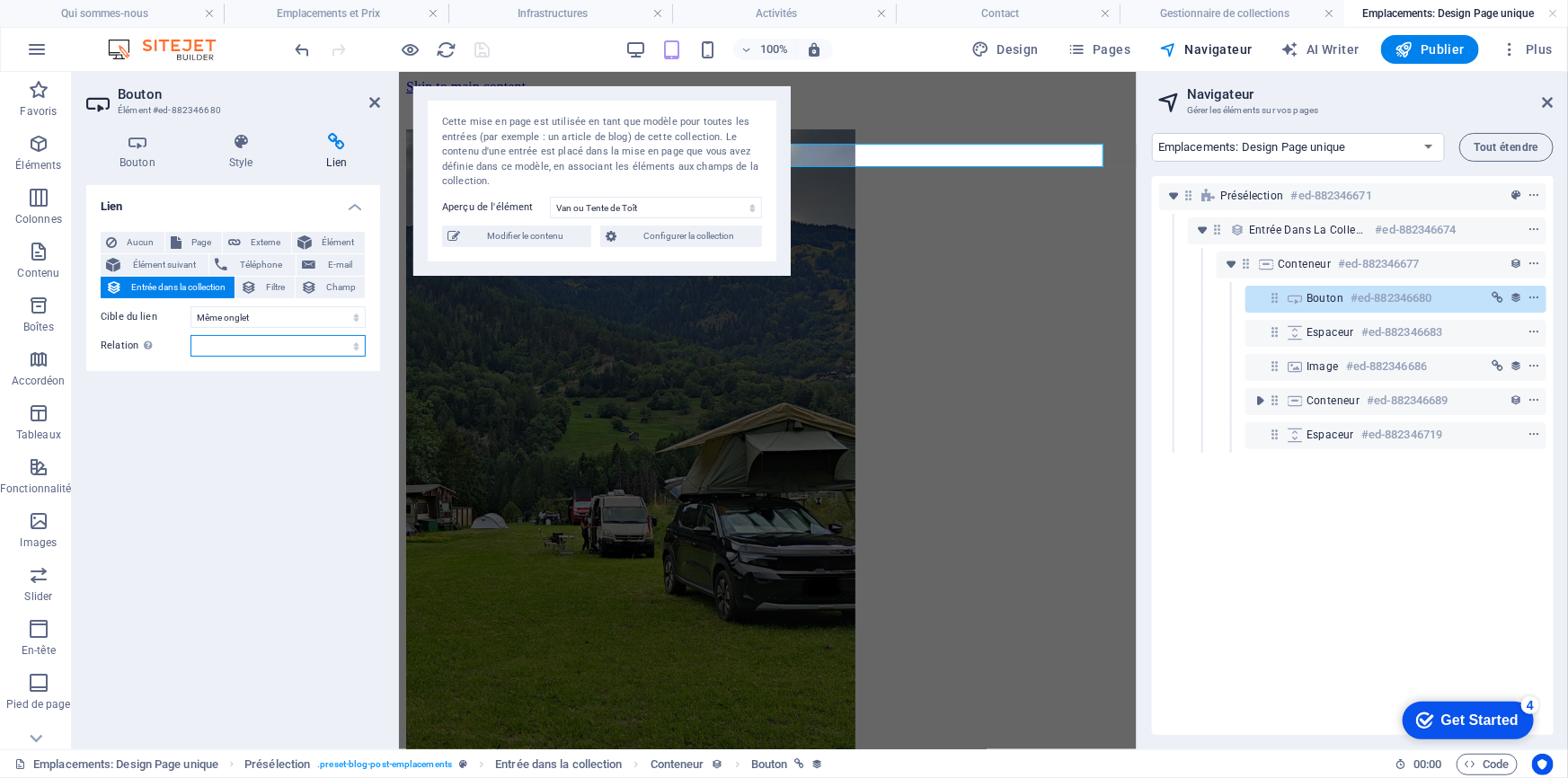
click at [357, 345] on select "alternate author bookmark external help license next nofollow noreferrer noopen…" at bounding box center [278, 345] width 175 height 22
click at [248, 241] on span "Externe" at bounding box center [267, 242] width 40 height 22
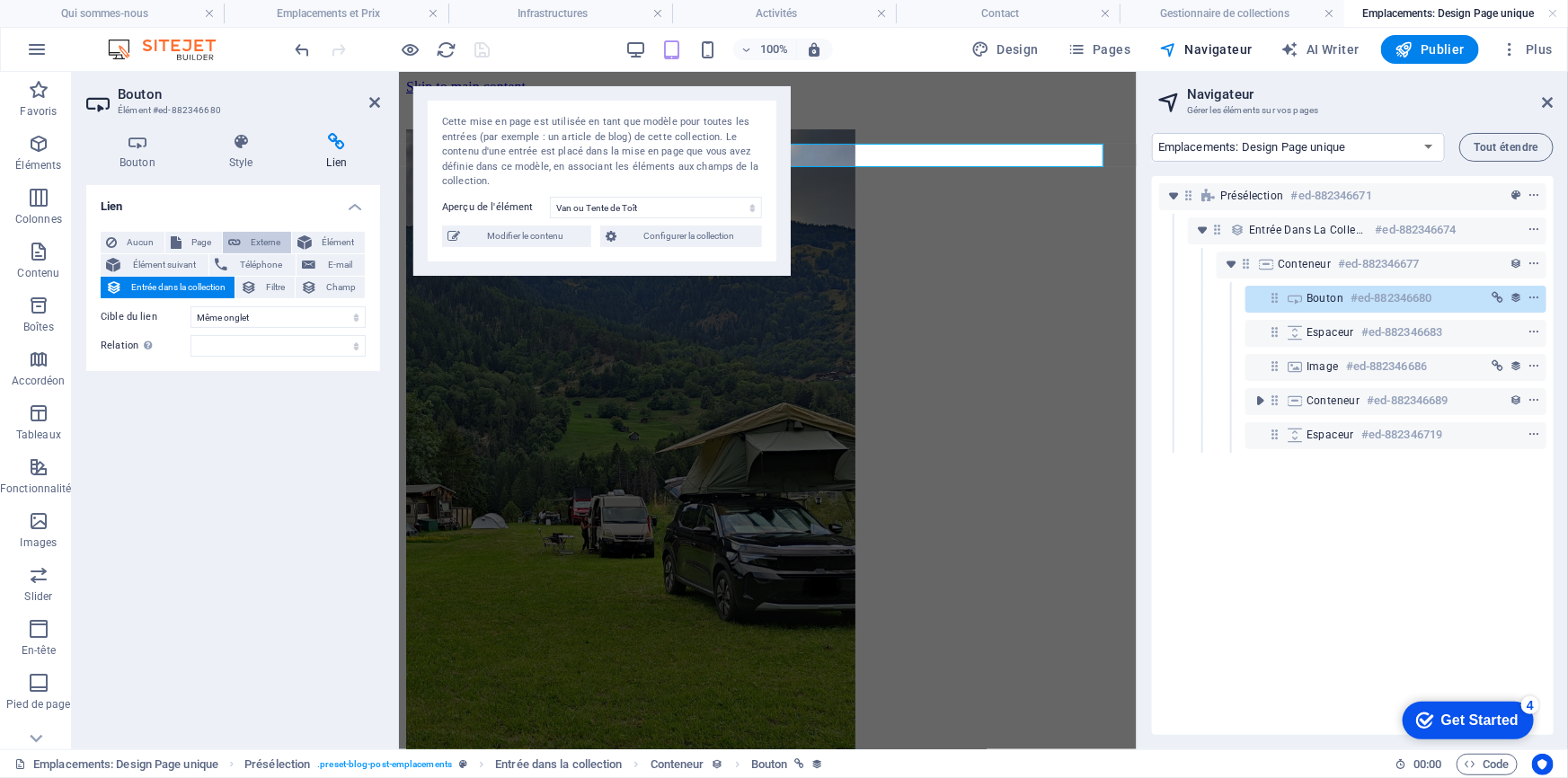
select select "blank"
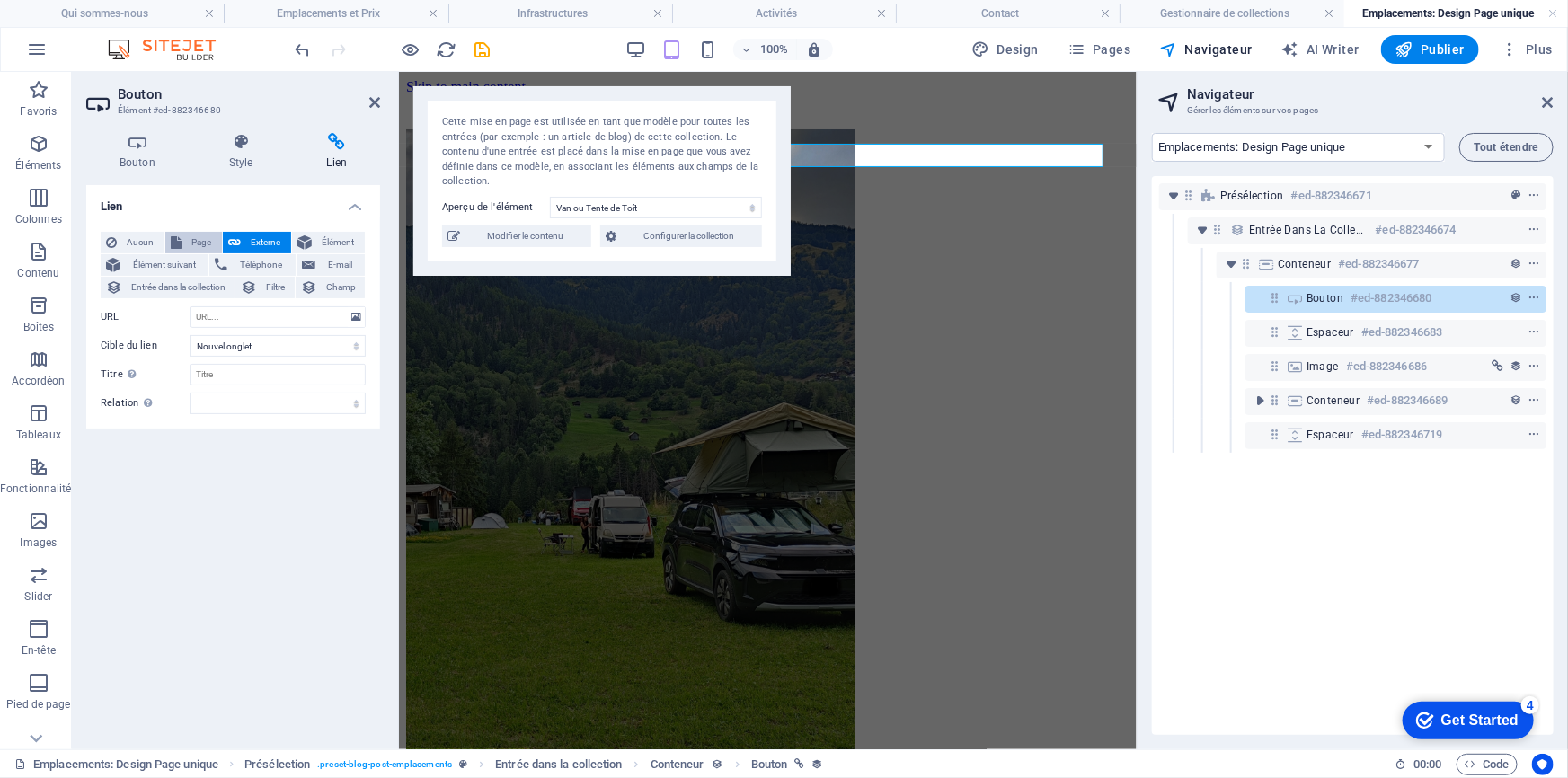
click at [196, 243] on span "Page" at bounding box center [201, 242] width 29 height 22
select select
click at [360, 319] on select "Qui sommes-nous Emplacements et Prix Infrastructures Pass Anniviers Liberté Act…" at bounding box center [278, 317] width 175 height 22
click at [352, 314] on select "Qui sommes-nous Emplacements et Prix Infrastructures Pass Anniviers Liberté Act…" at bounding box center [278, 317] width 175 height 22
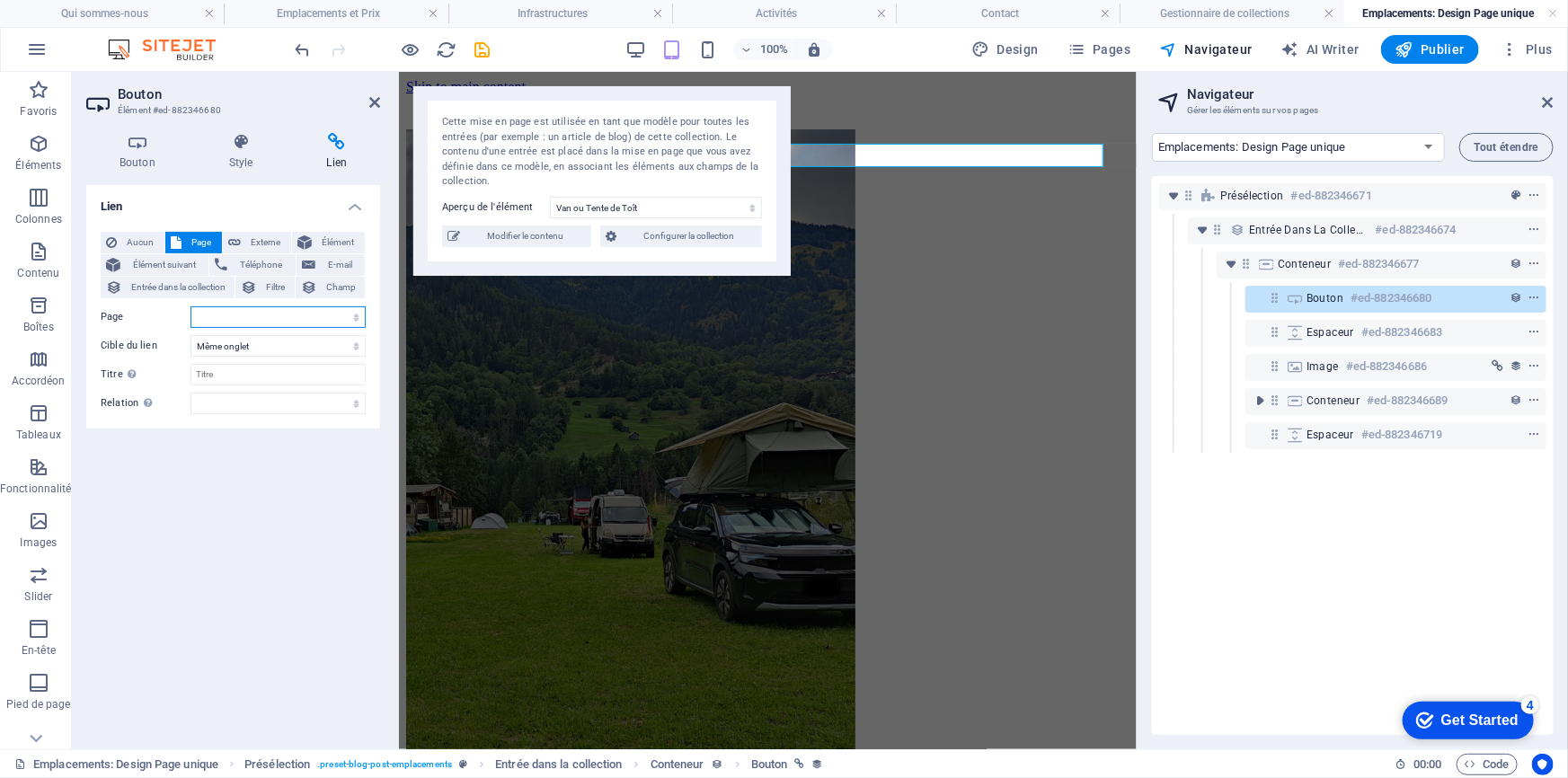
click at [352, 314] on select "Qui sommes-nous Emplacements et Prix Infrastructures Pass Anniviers Liberté Act…" at bounding box center [278, 317] width 175 height 22
click at [336, 343] on select "Nouvel onglet Même onglet Superposition" at bounding box center [278, 345] width 175 height 22
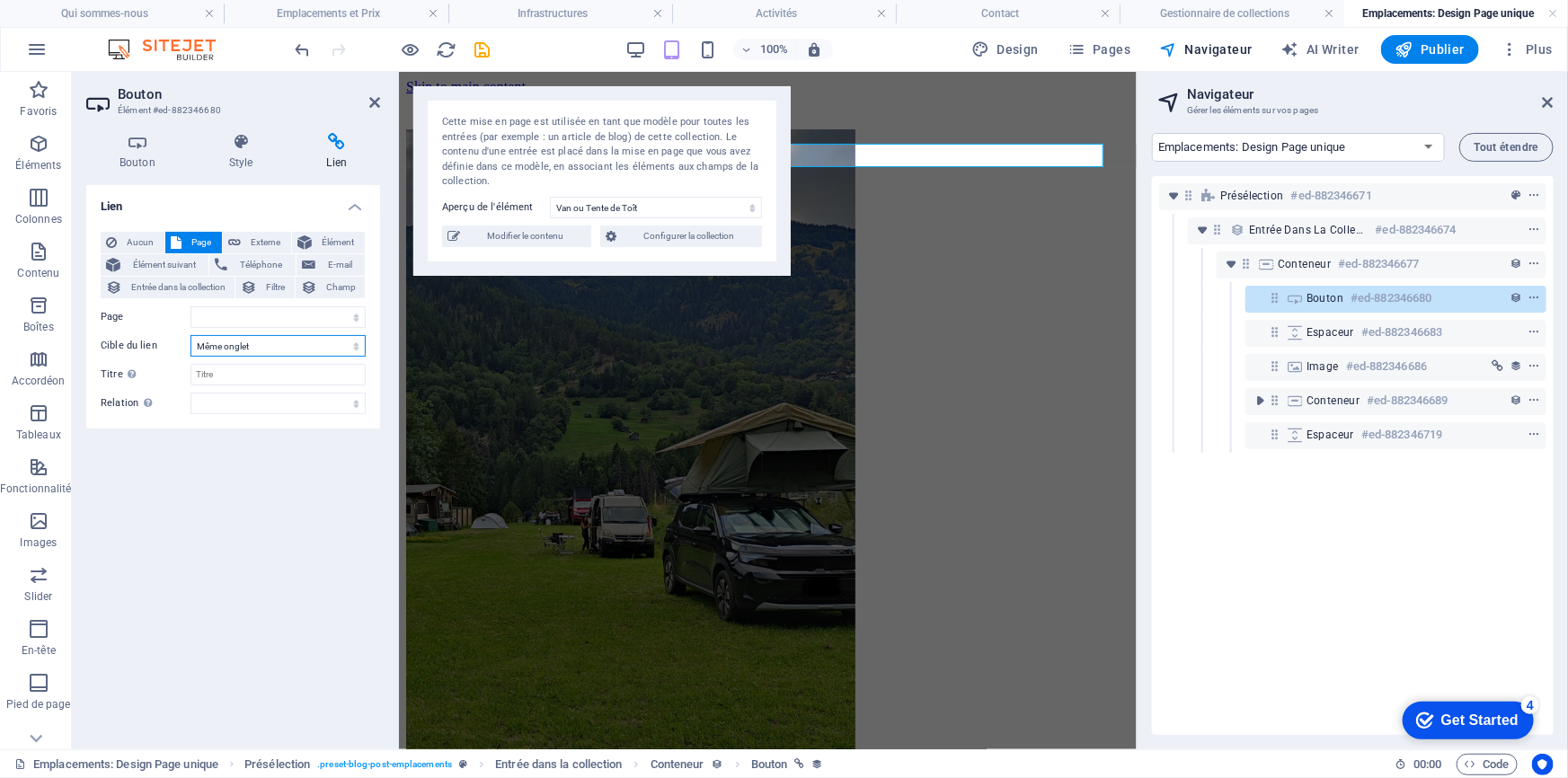
click at [351, 347] on select "Nouvel onglet Même onglet Superposition" at bounding box center [278, 345] width 175 height 22
click at [353, 312] on select "Qui sommes-nous Emplacements et Prix Infrastructures Pass Anniviers Liberté Act…" at bounding box center [278, 317] width 175 height 22
click at [190, 274] on span "Élément suivant" at bounding box center [164, 265] width 77 height 22
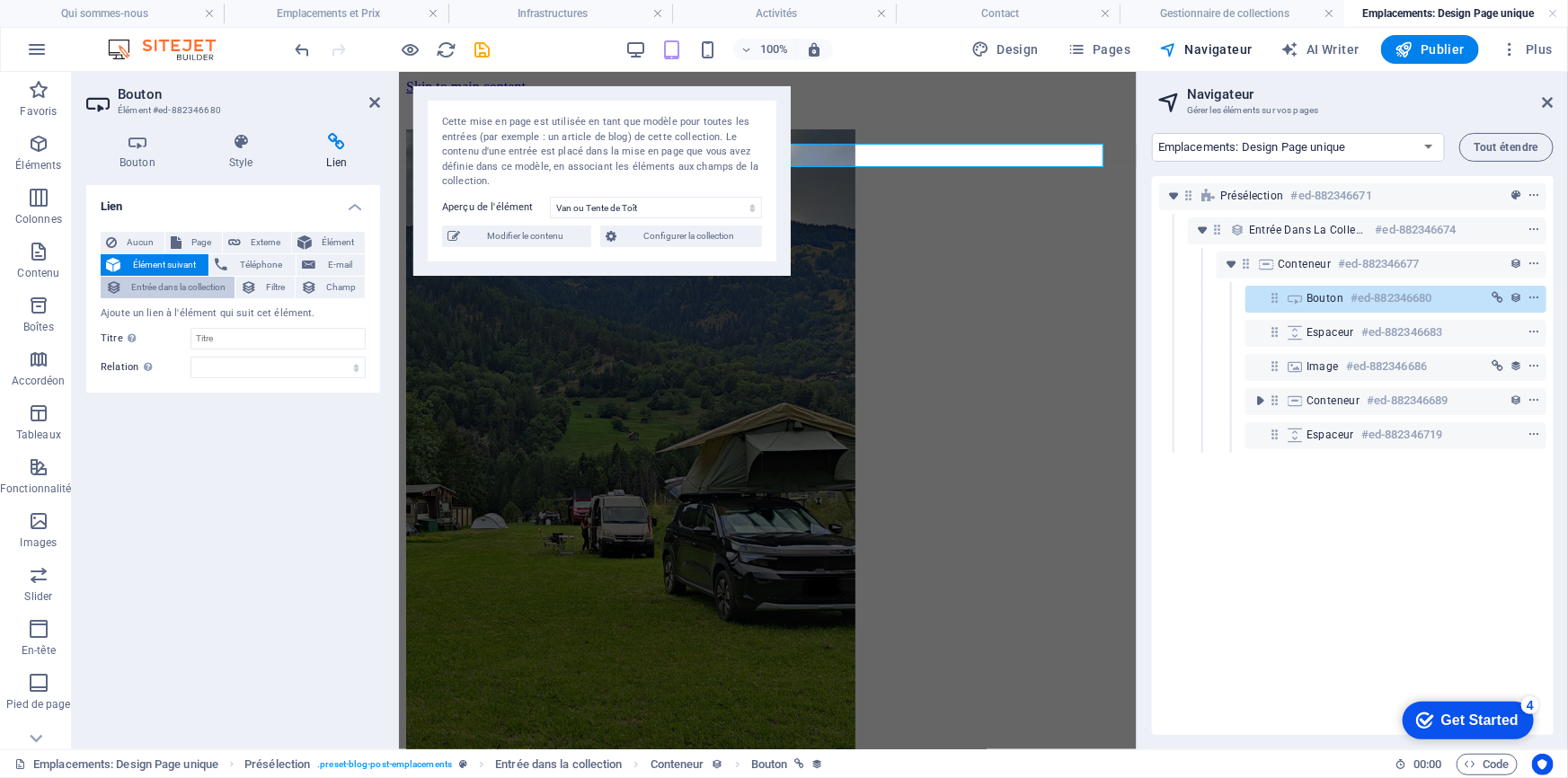
click at [166, 295] on span "Entrée dans la collection" at bounding box center [178, 287] width 101 height 22
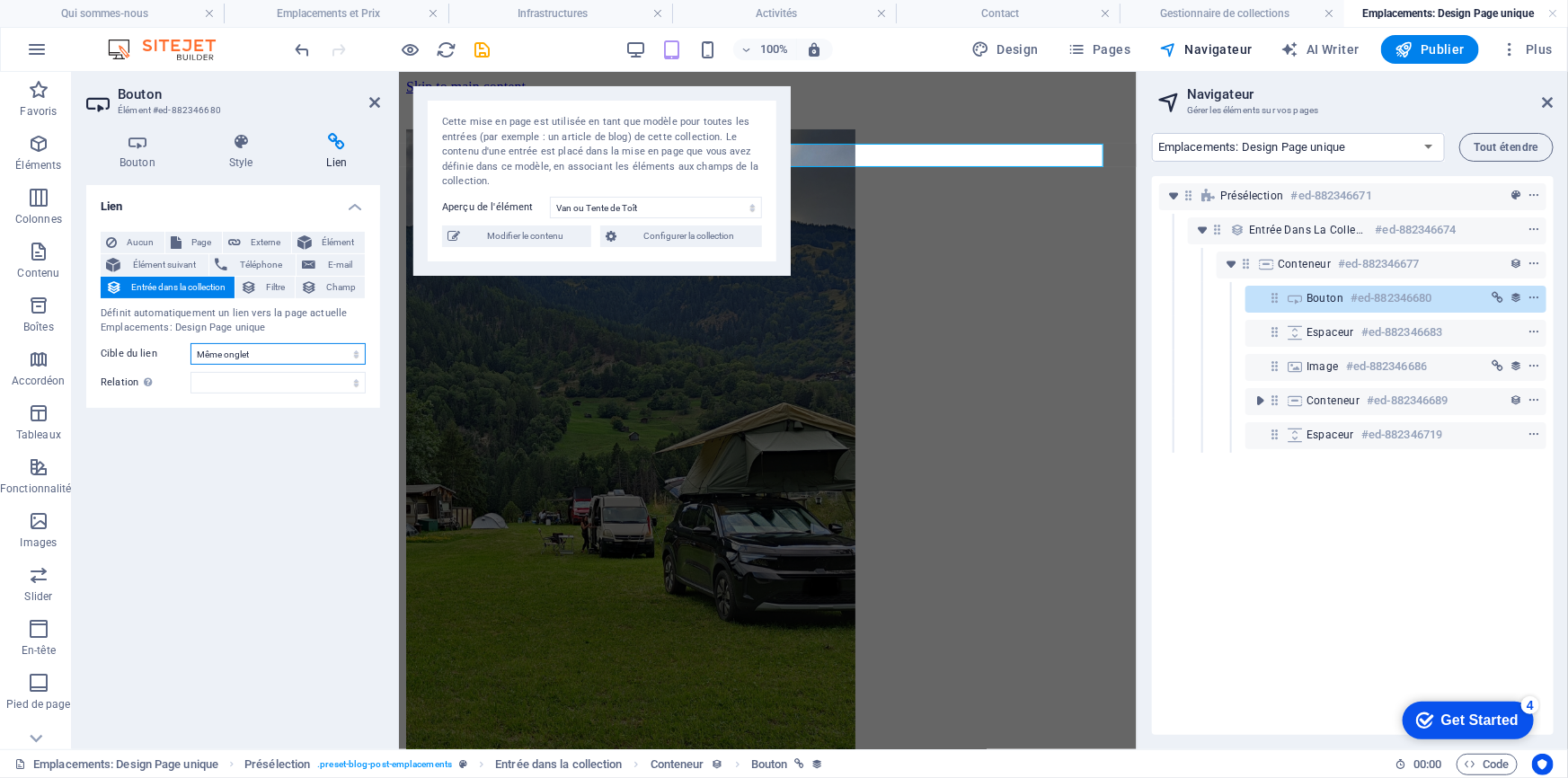
click at [260, 350] on select "Nouvel onglet Même onglet Superposition" at bounding box center [278, 354] width 175 height 22
click at [369, 98] on icon at bounding box center [374, 102] width 10 height 14
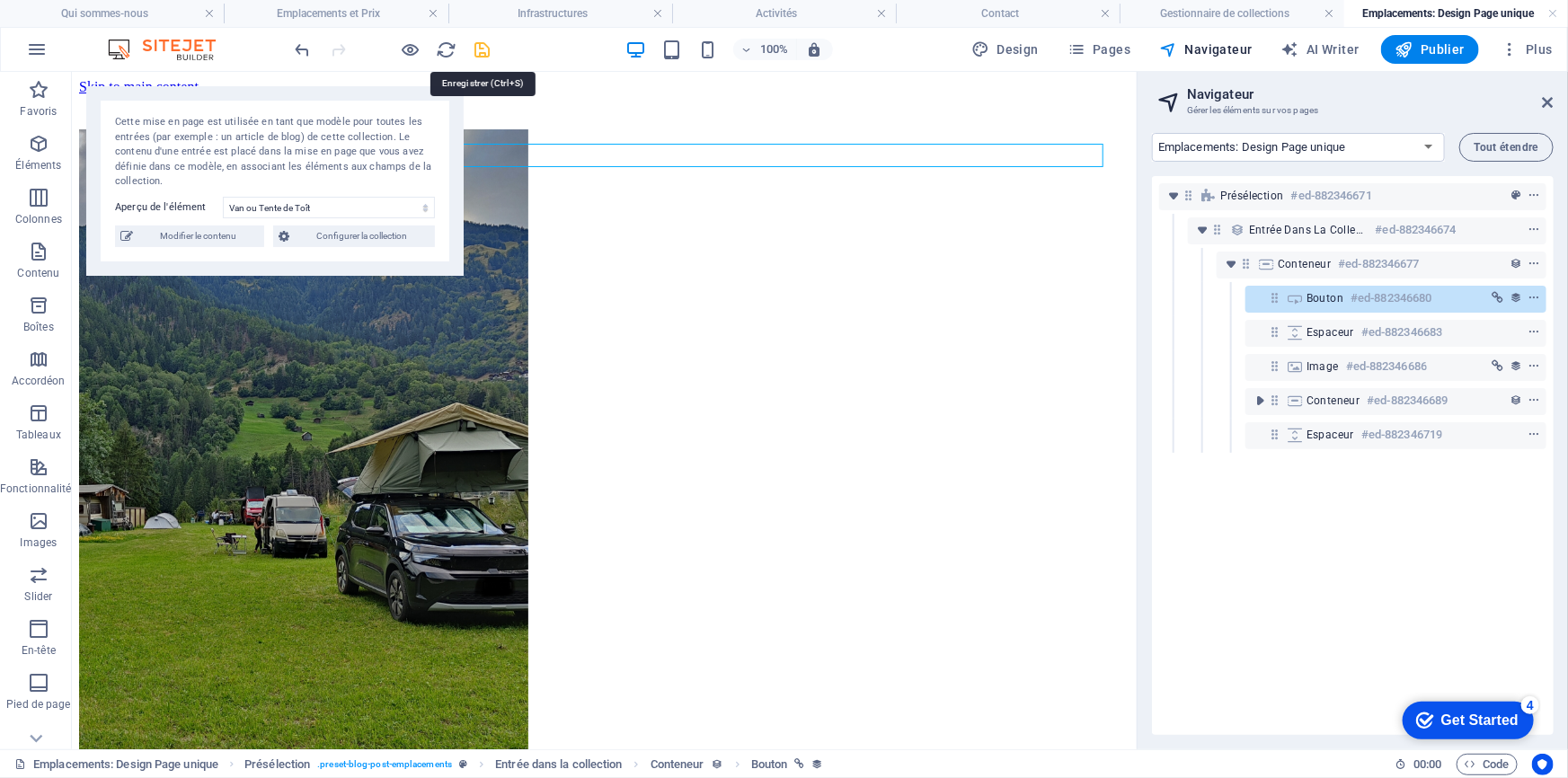
click at [482, 50] on icon "save" at bounding box center [483, 50] width 21 height 21
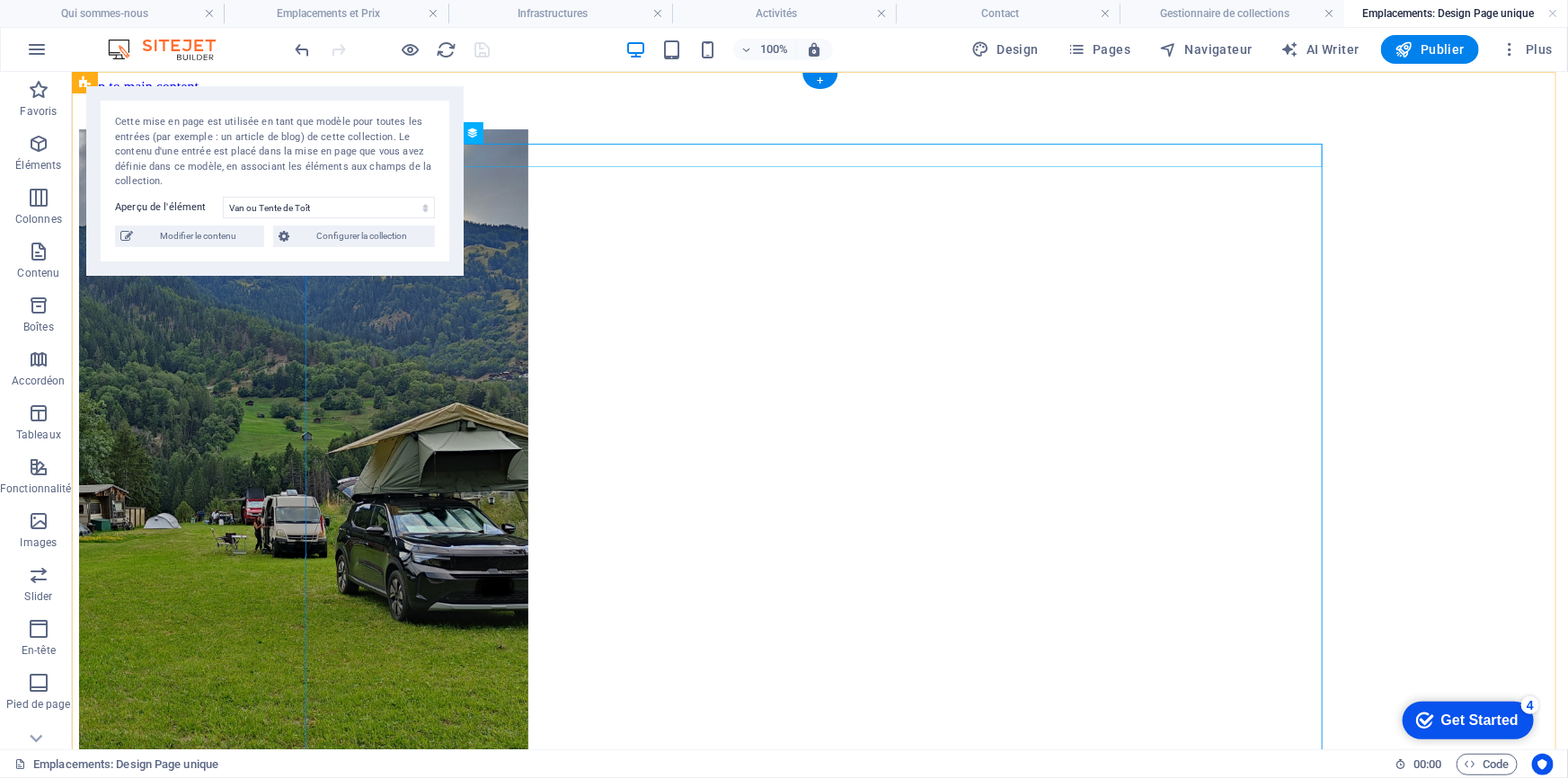
click at [867, 111] on div "Tous les produits" at bounding box center [819, 102] width 1482 height 16
select select
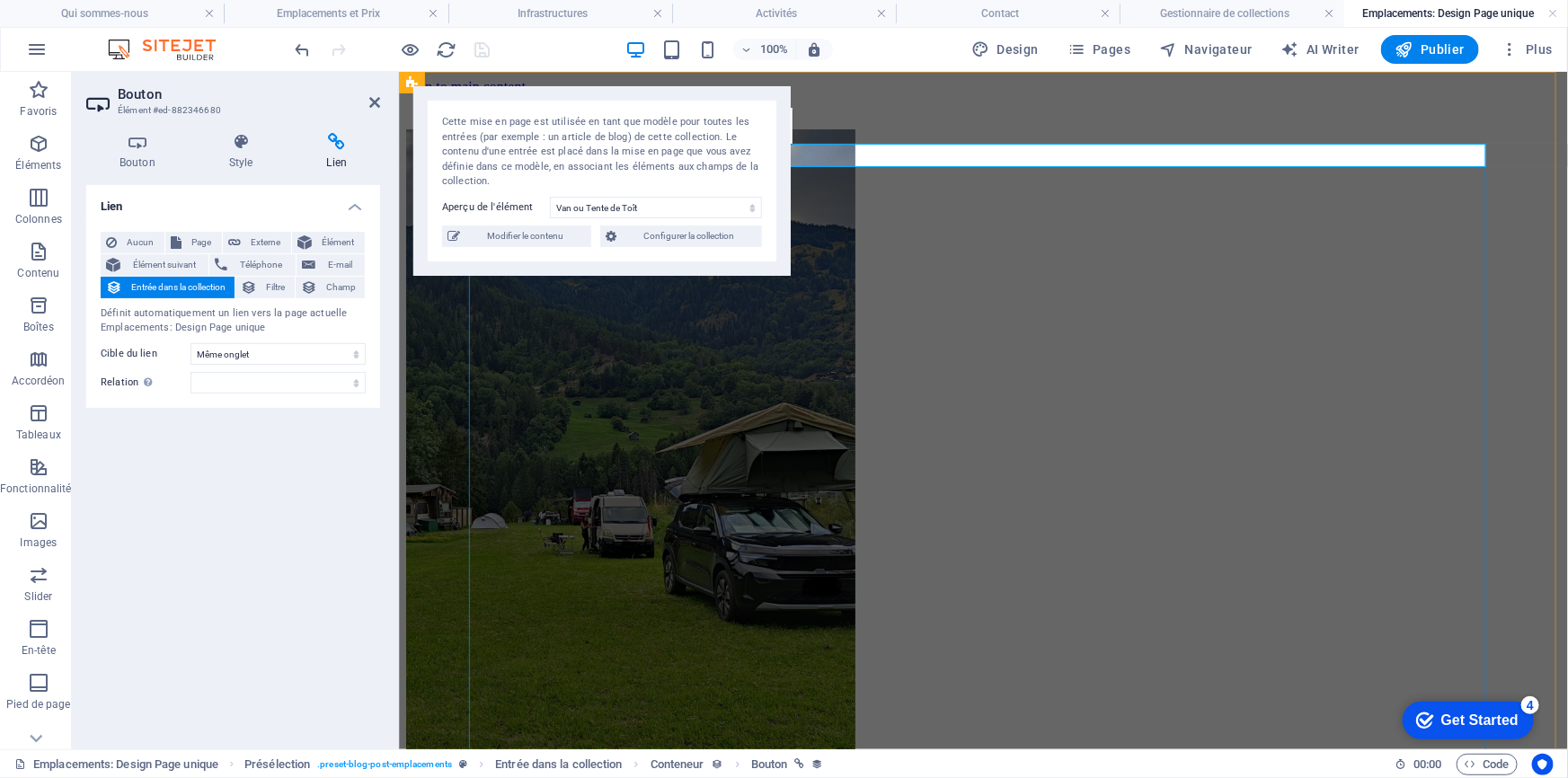
click at [211, 238] on span "Page" at bounding box center [201, 242] width 29 height 22
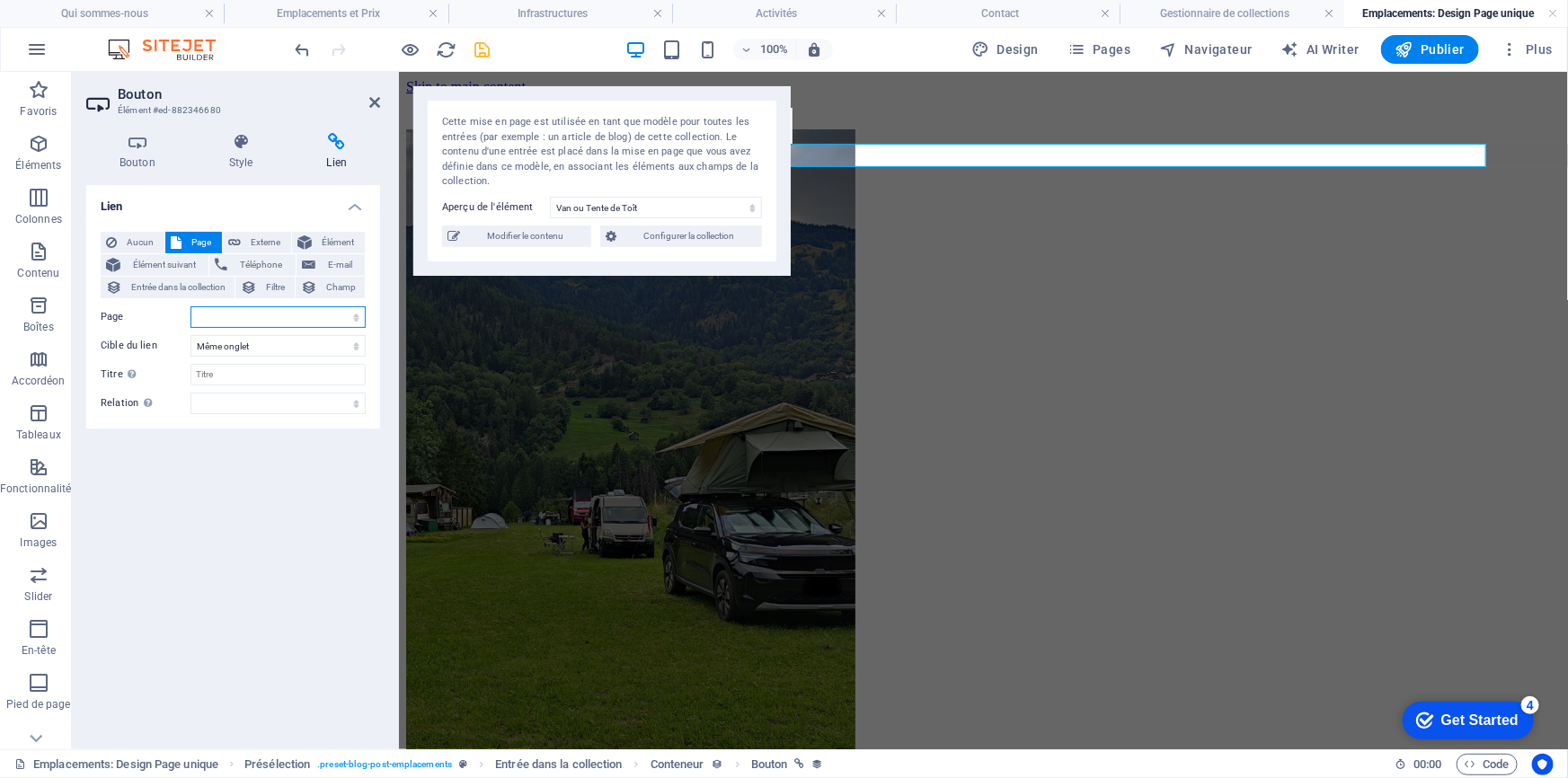
click at [283, 322] on select "Qui sommes-nous Emplacements et Prix Infrastructures Pass Anniviers Liberté Act…" at bounding box center [278, 317] width 175 height 22
click at [337, 318] on select "Qui sommes-nous Emplacements et Prix Infrastructures Pass Anniviers Liberté Act…" at bounding box center [278, 317] width 175 height 22
select select "1"
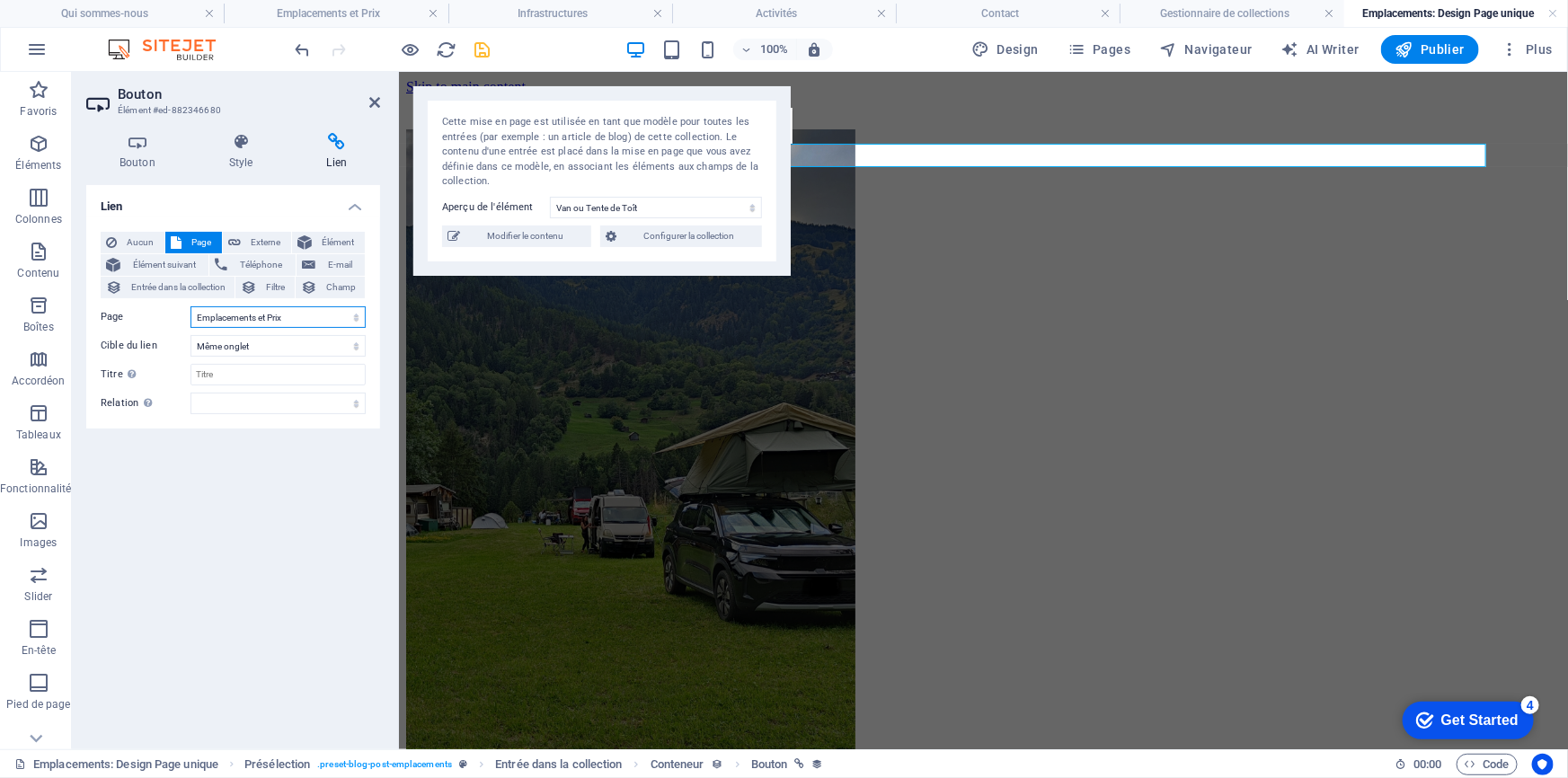
click at [191, 306] on select "Qui sommes-nous Emplacements et Prix Infrastructures Pass Anniviers Liberté Act…" at bounding box center [278, 317] width 175 height 22
click at [323, 406] on select "alternate author bookmark external help license next nofollow noreferrer noopen…" at bounding box center [278, 403] width 175 height 22
click at [355, 403] on select "alternate author bookmark external help license next nofollow noreferrer noopen…" at bounding box center [278, 403] width 175 height 22
drag, startPoint x: 356, startPoint y: 403, endPoint x: 354, endPoint y: 417, distance: 14.1
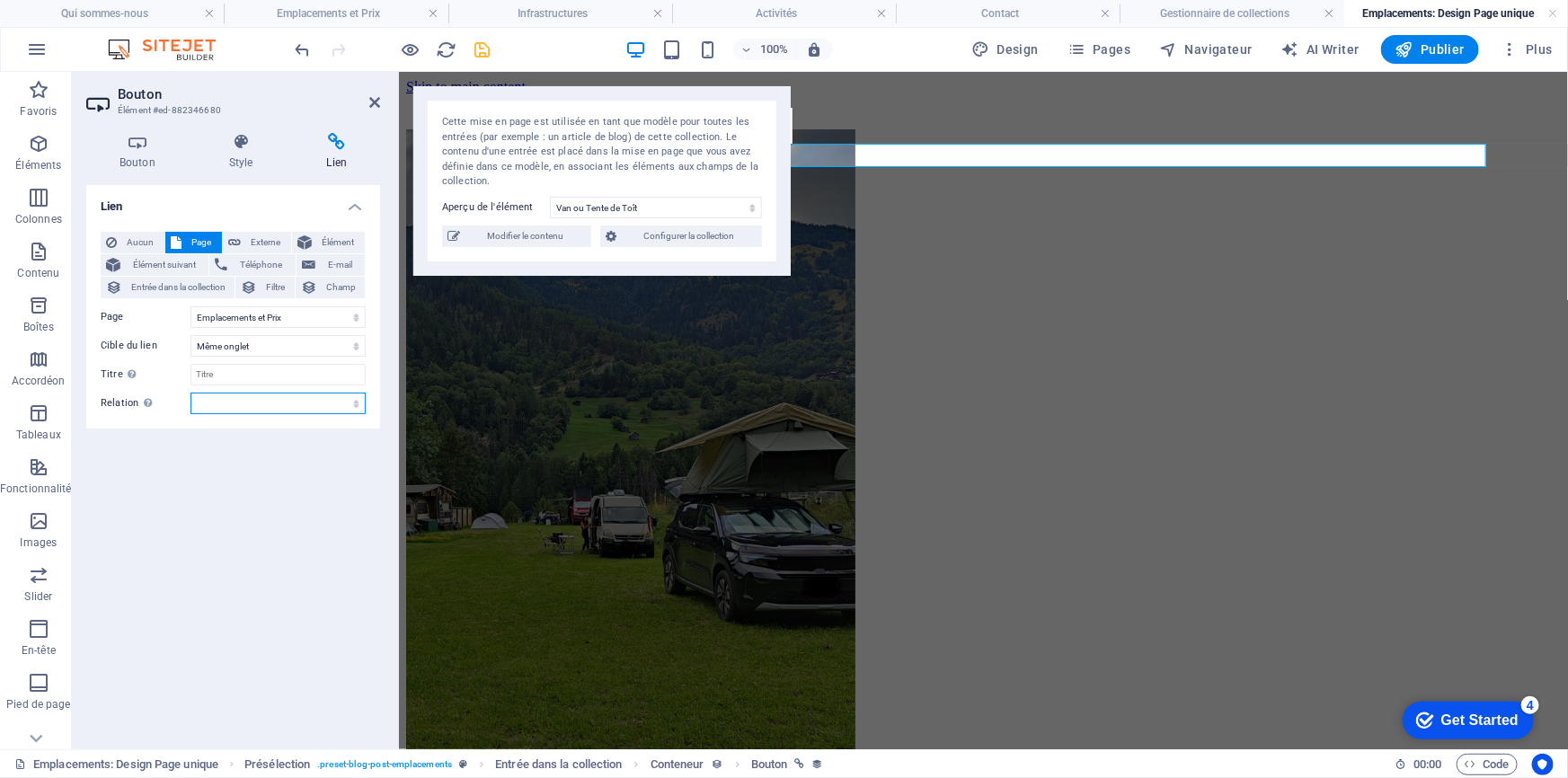
click at [354, 417] on div "Aucun Page Externe Élément Élément suivant Téléphone E-mail Entrée dans la coll…" at bounding box center [233, 323] width 294 height 212
click at [354, 395] on select "alternate author bookmark external help license next nofollow noreferrer noopen…" at bounding box center [278, 403] width 175 height 22
click at [212, 284] on span "Entrée dans la collection" at bounding box center [178, 287] width 101 height 22
click at [202, 242] on span "Page" at bounding box center [201, 242] width 29 height 22
click at [360, 313] on select "Qui sommes-nous Emplacements et Prix Infrastructures Pass Anniviers Liberté Act…" at bounding box center [278, 317] width 175 height 22
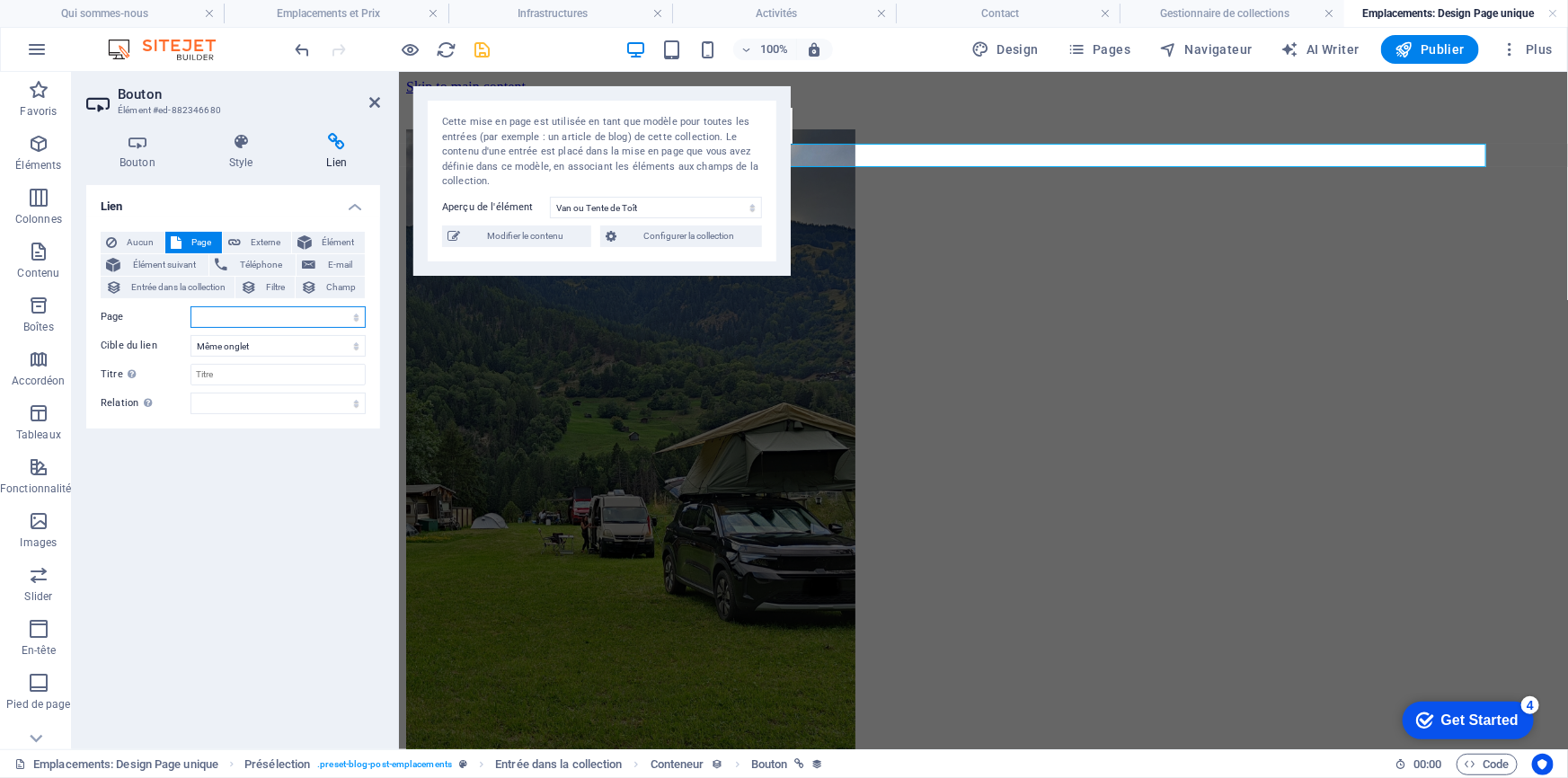
click at [360, 313] on select "Qui sommes-nous Emplacements et Prix Infrastructures Pass Anniviers Liberté Act…" at bounding box center [278, 317] width 175 height 22
click at [361, 313] on select "Qui sommes-nous Emplacements et Prix Infrastructures Pass Anniviers Liberté Act…" at bounding box center [278, 317] width 175 height 22
drag, startPoint x: 353, startPoint y: 315, endPoint x: 333, endPoint y: 337, distance: 29.7
click at [333, 337] on div "Aucun Page Externe Élément Élément suivant Téléphone E-mail Entrée dans la coll…" at bounding box center [232, 323] width 265 height 182
click at [337, 310] on select "Qui sommes-nous Emplacements et Prix Infrastructures Pass Anniviers Liberté Act…" at bounding box center [278, 317] width 175 height 22
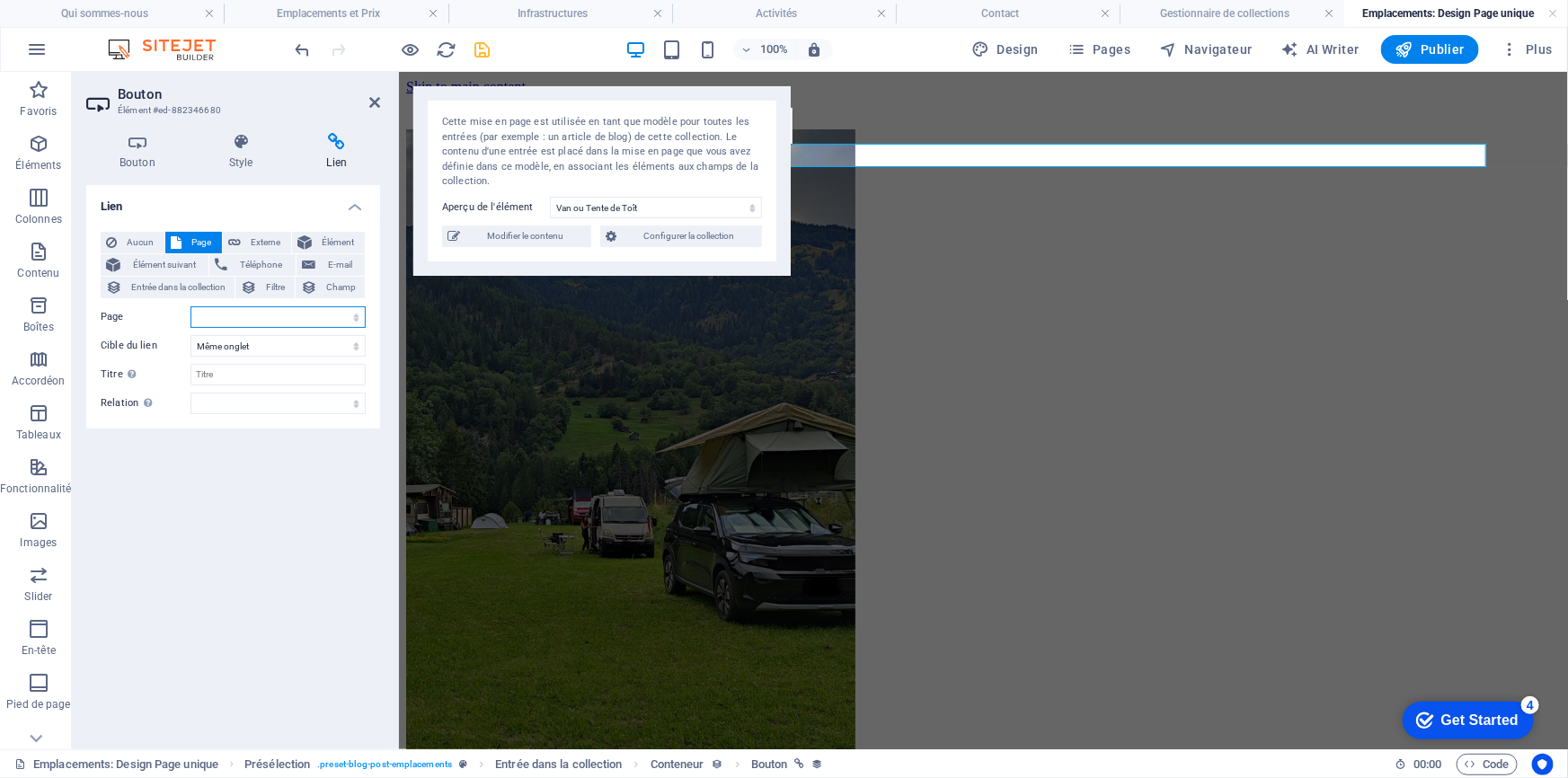
click at [337, 310] on select "Qui sommes-nous Emplacements et Prix Infrastructures Pass Anniviers Liberté Act…" at bounding box center [278, 317] width 175 height 22
select select "1"
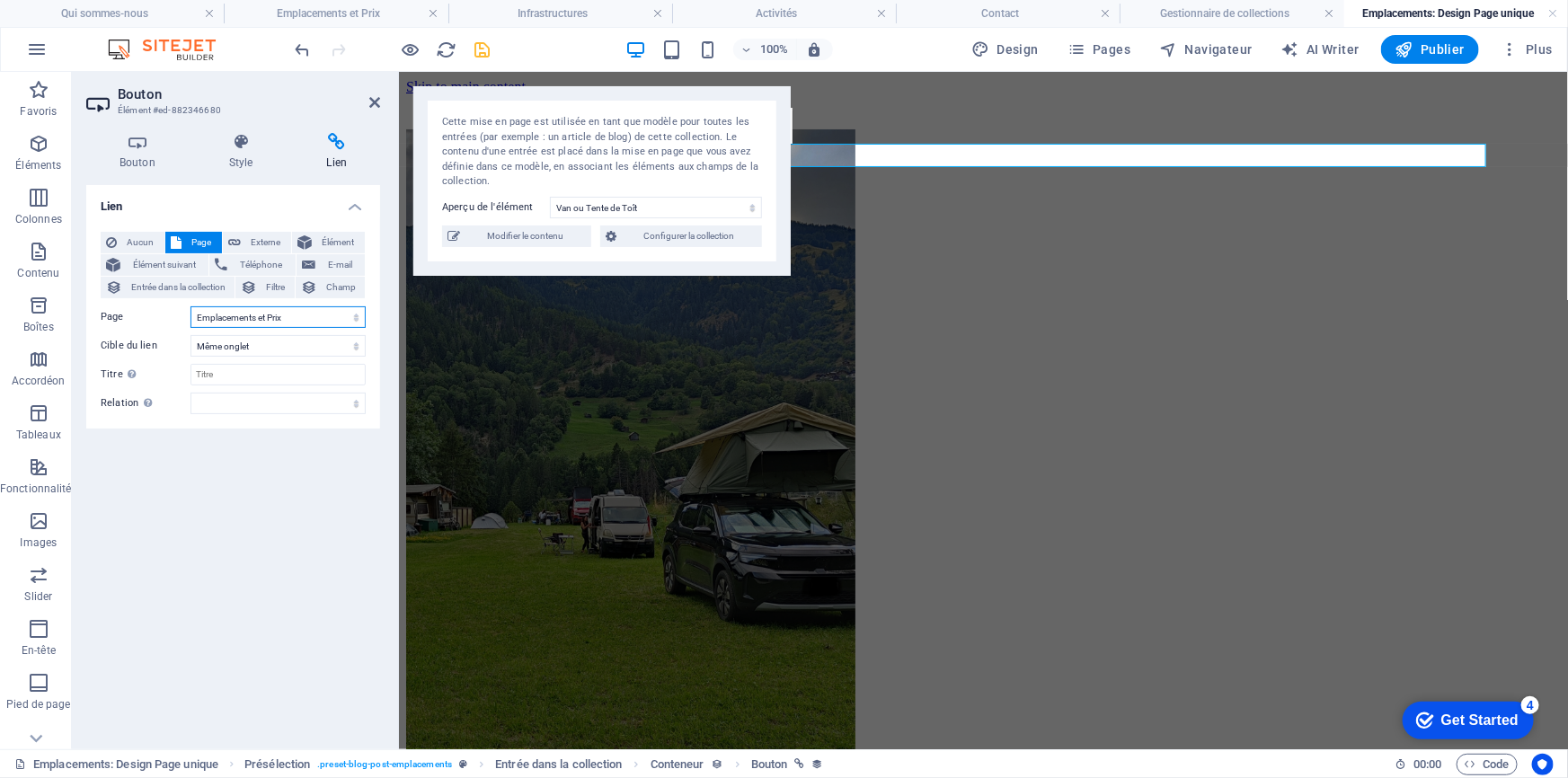
click at [191, 306] on select "Qui sommes-nous Emplacements et Prix Infrastructures Pass Anniviers Liberté Act…" at bounding box center [278, 317] width 175 height 22
click at [294, 408] on select "alternate author bookmark external help license next nofollow noreferrer noopen…" at bounding box center [278, 403] width 175 height 22
click at [171, 457] on div "Lien Aucun Page Externe Élément Élément suivant Téléphone E-mail Entrée dans la…" at bounding box center [233, 460] width 294 height 550
click at [483, 51] on icon "save" at bounding box center [483, 50] width 21 height 21
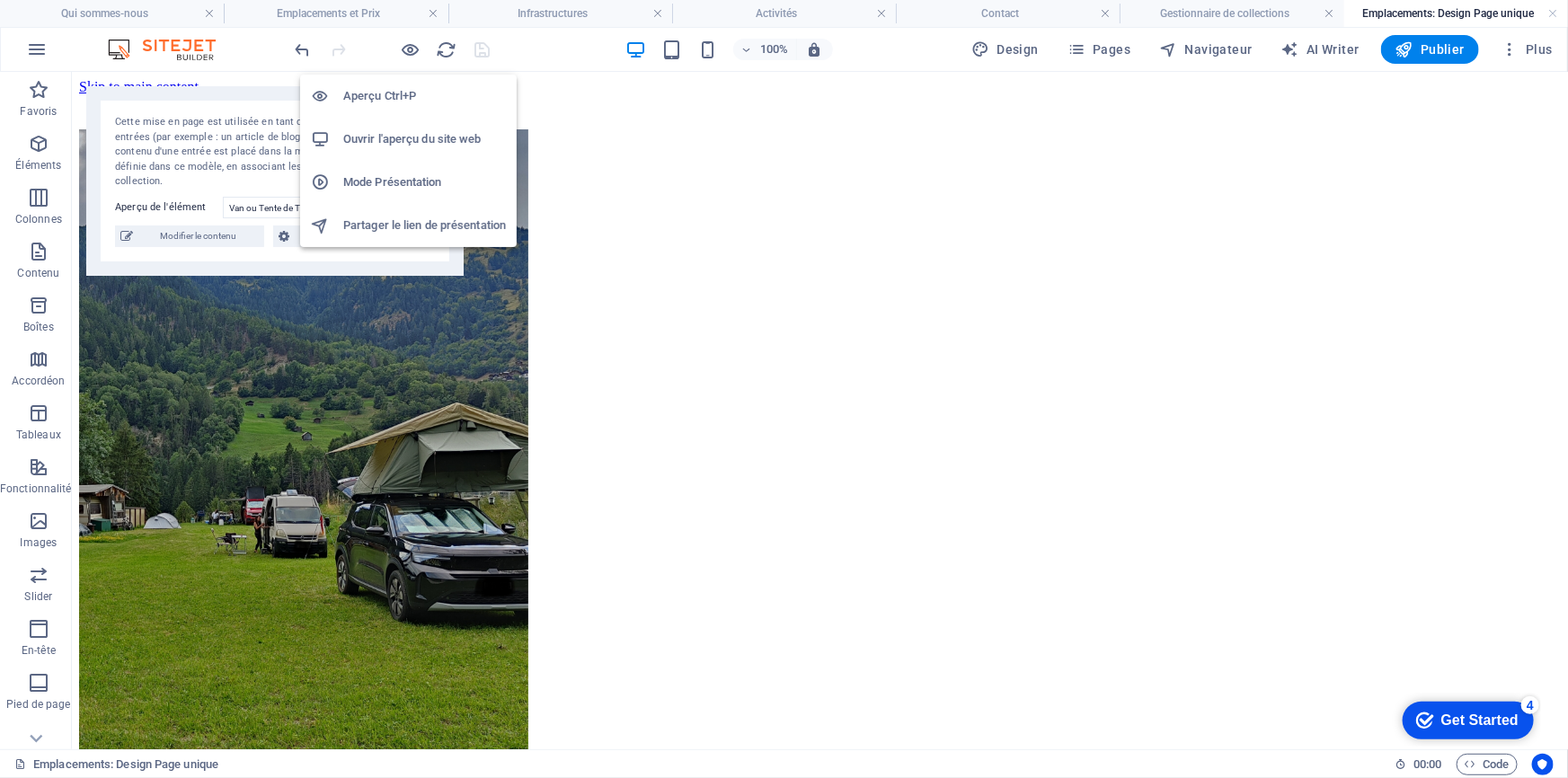
click at [394, 145] on h6 "Ouvrir l'aperçu du site web" at bounding box center [424, 139] width 162 height 22
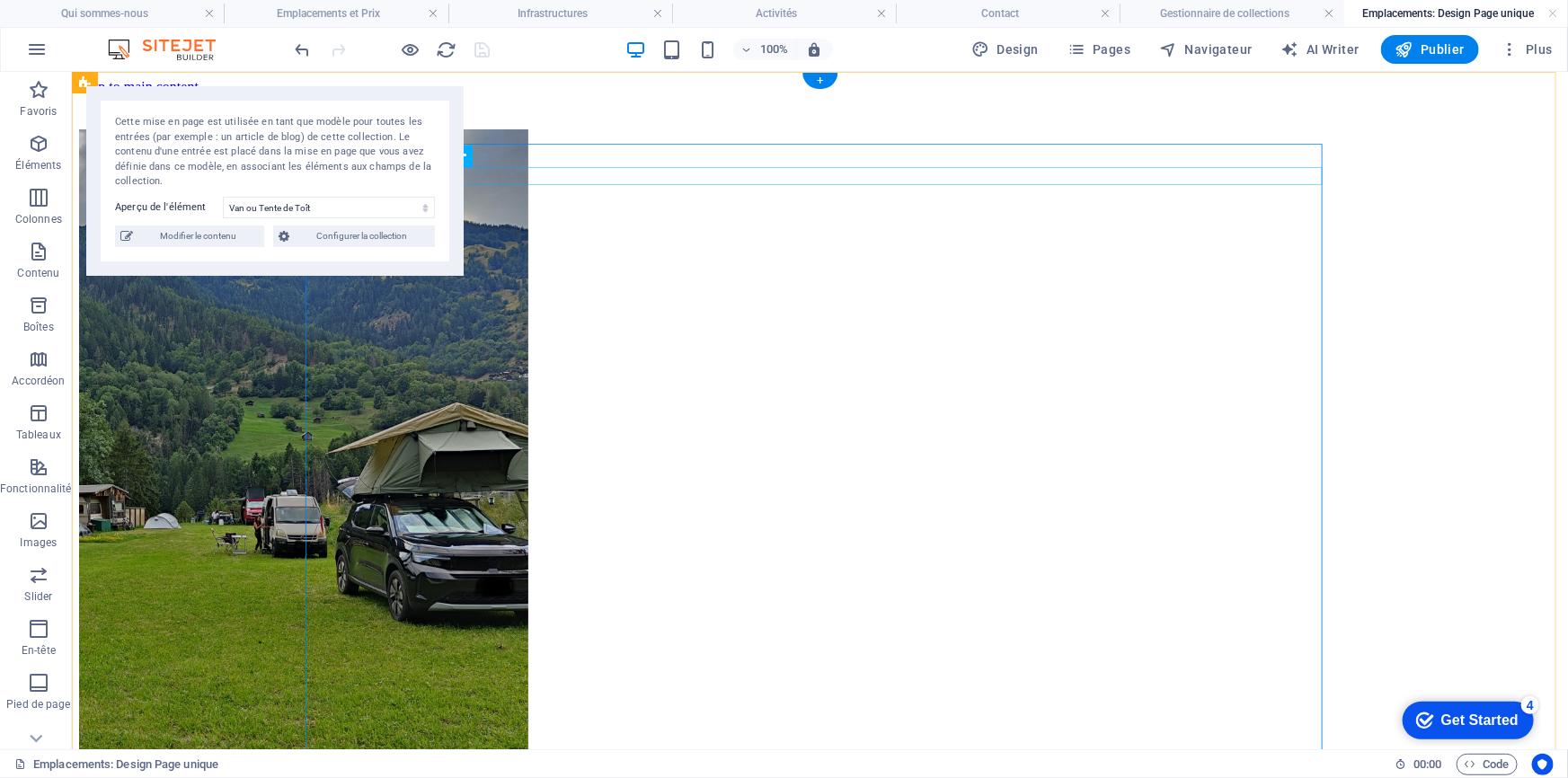
click at [691, 128] on div at bounding box center [819, 120] width 1482 height 18
select select "px"
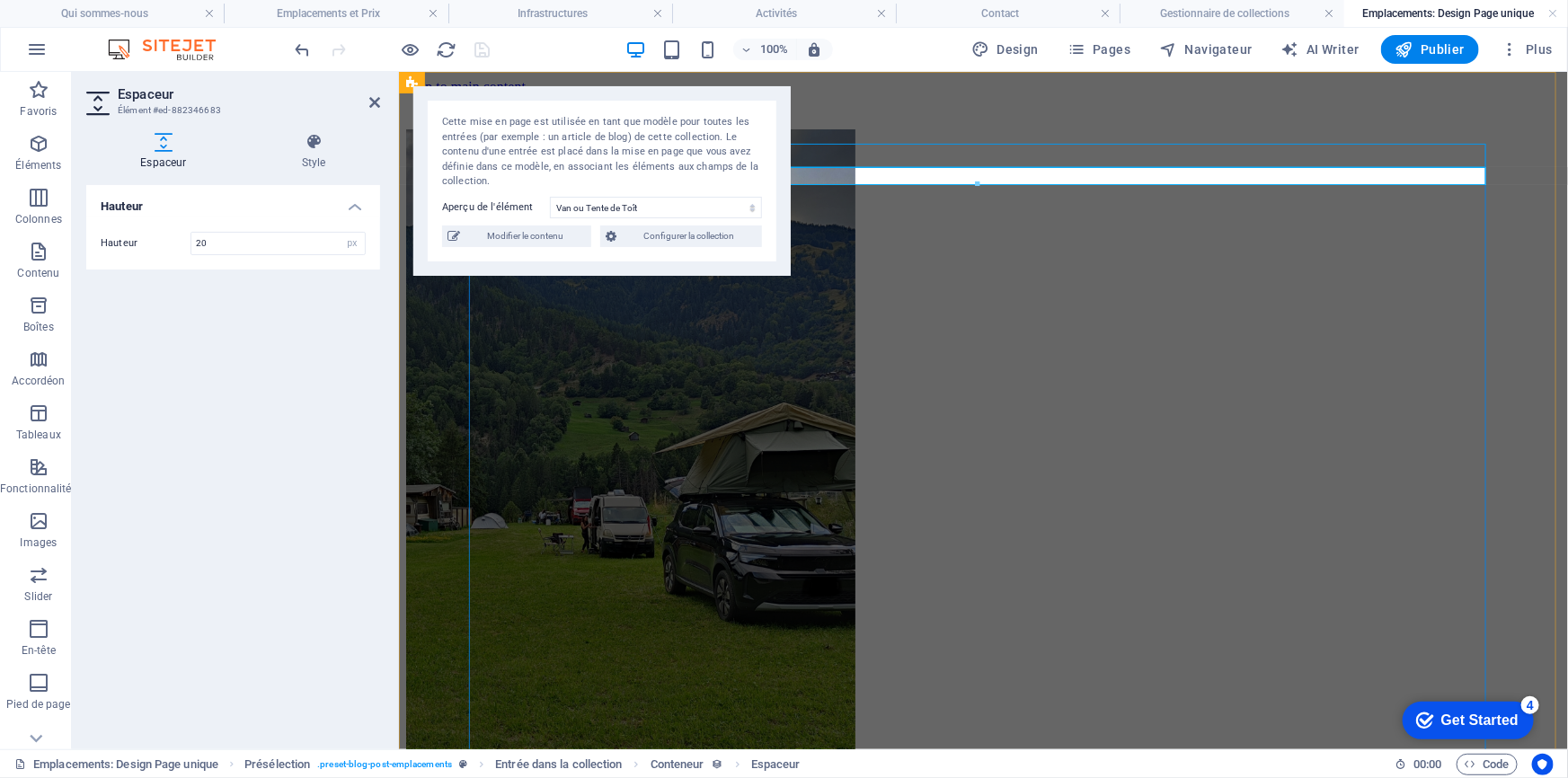
click at [926, 111] on div "Tous les produits" at bounding box center [982, 102] width 1154 height 16
select select "1"
select select
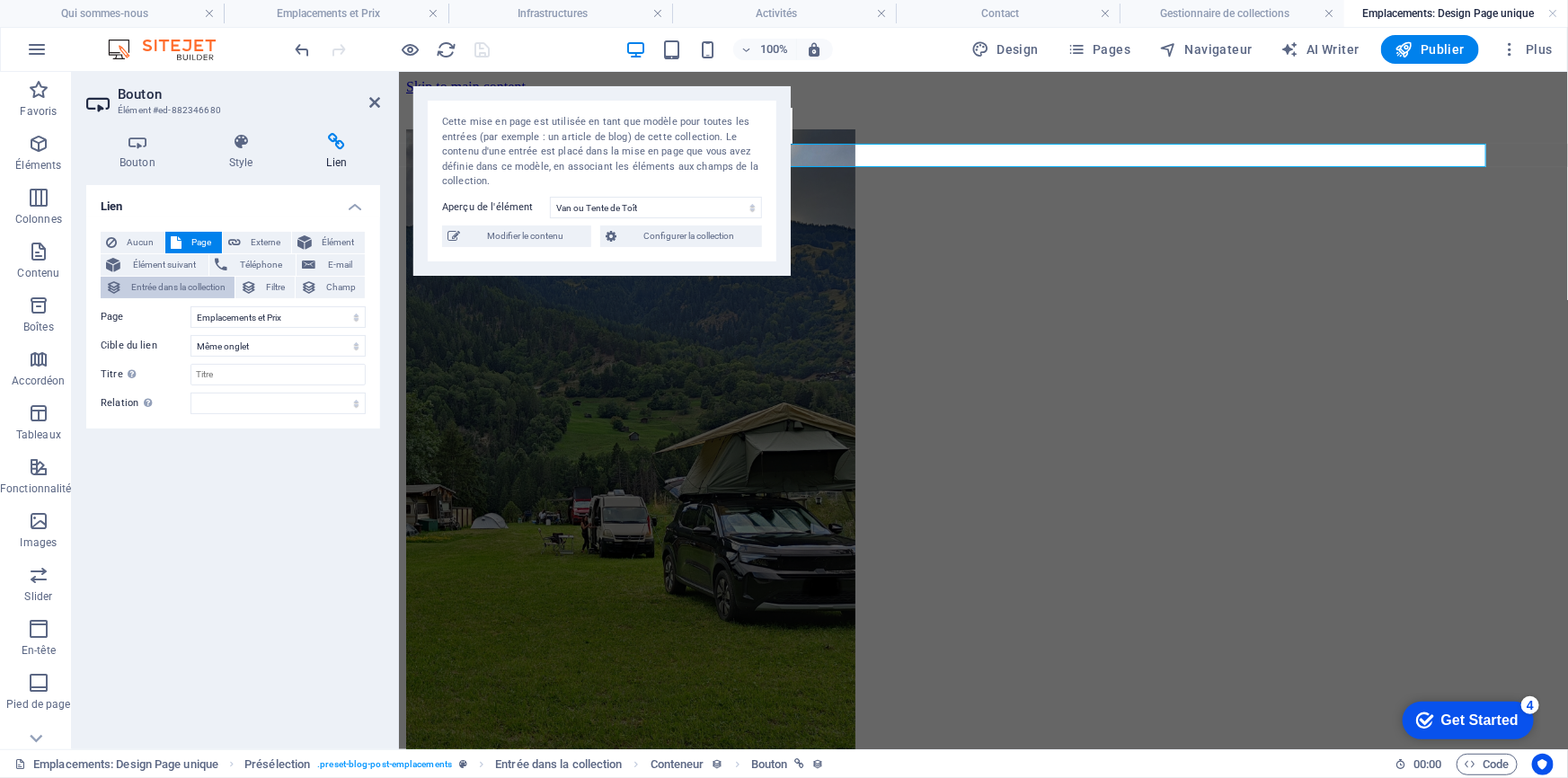
click at [161, 287] on span "Entrée dans la collection" at bounding box center [178, 287] width 101 height 22
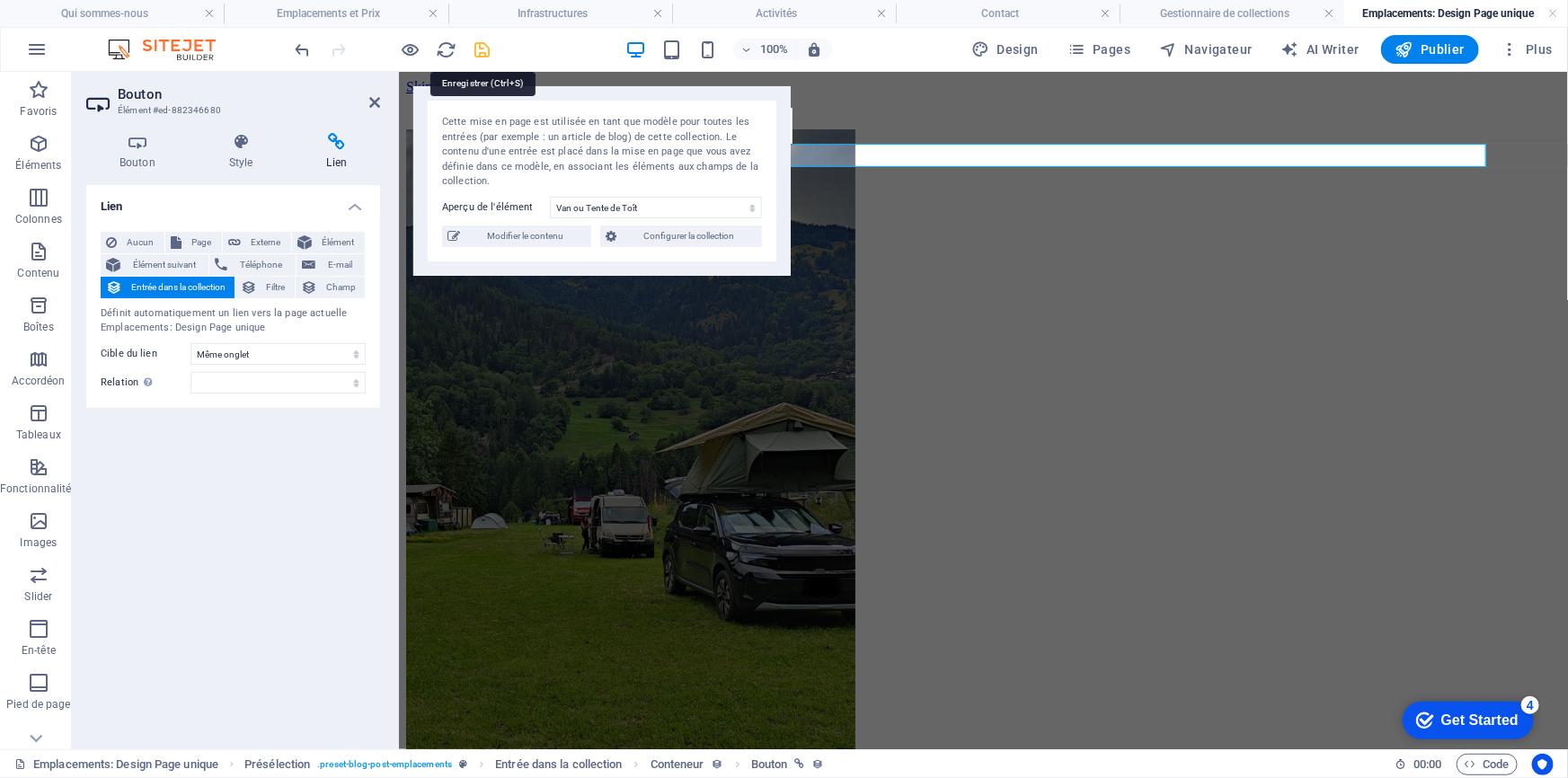
click at [488, 46] on icon "save" at bounding box center [483, 50] width 21 height 21
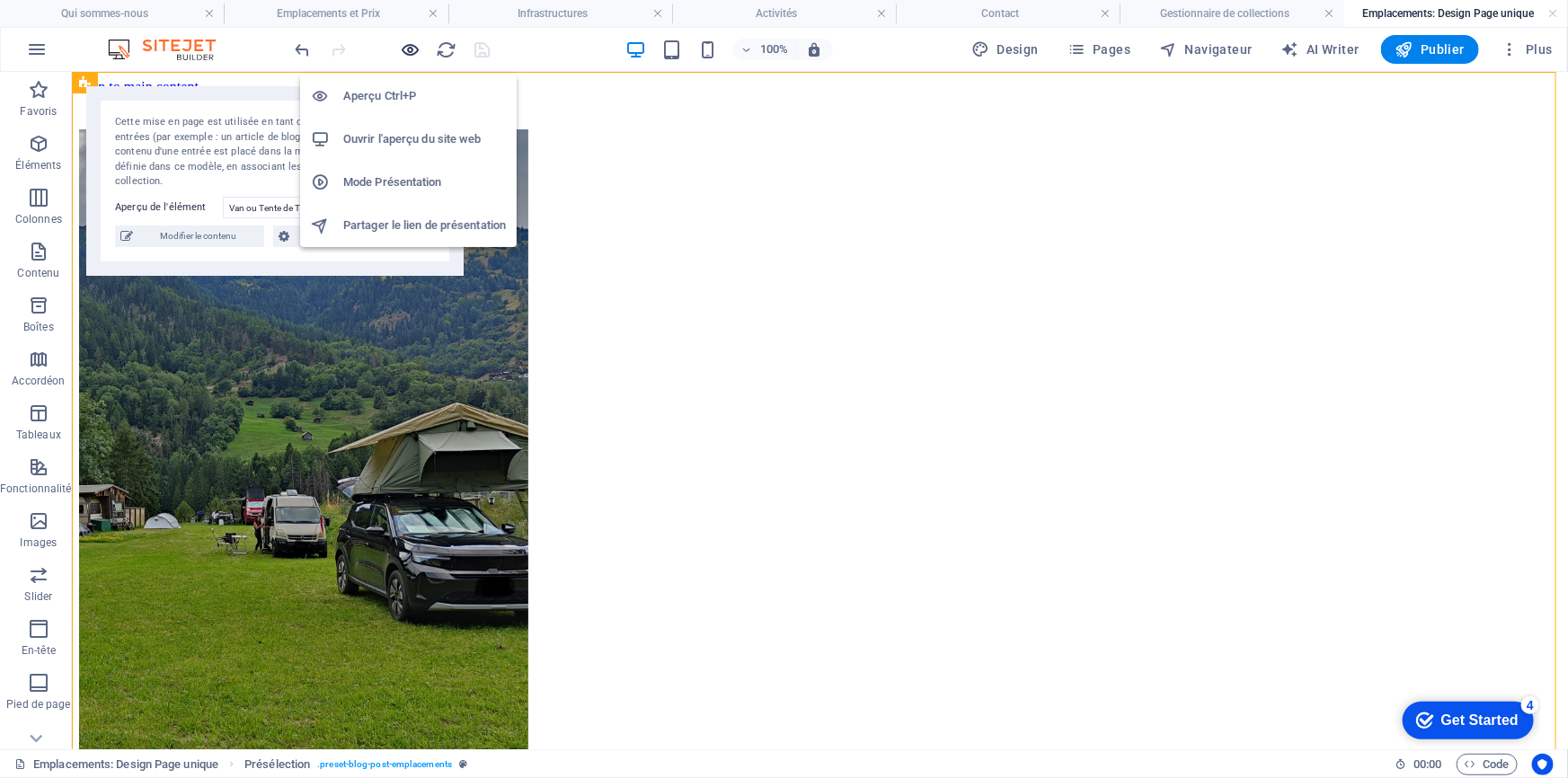
click at [413, 47] on icon "button" at bounding box center [412, 50] width 21 height 21
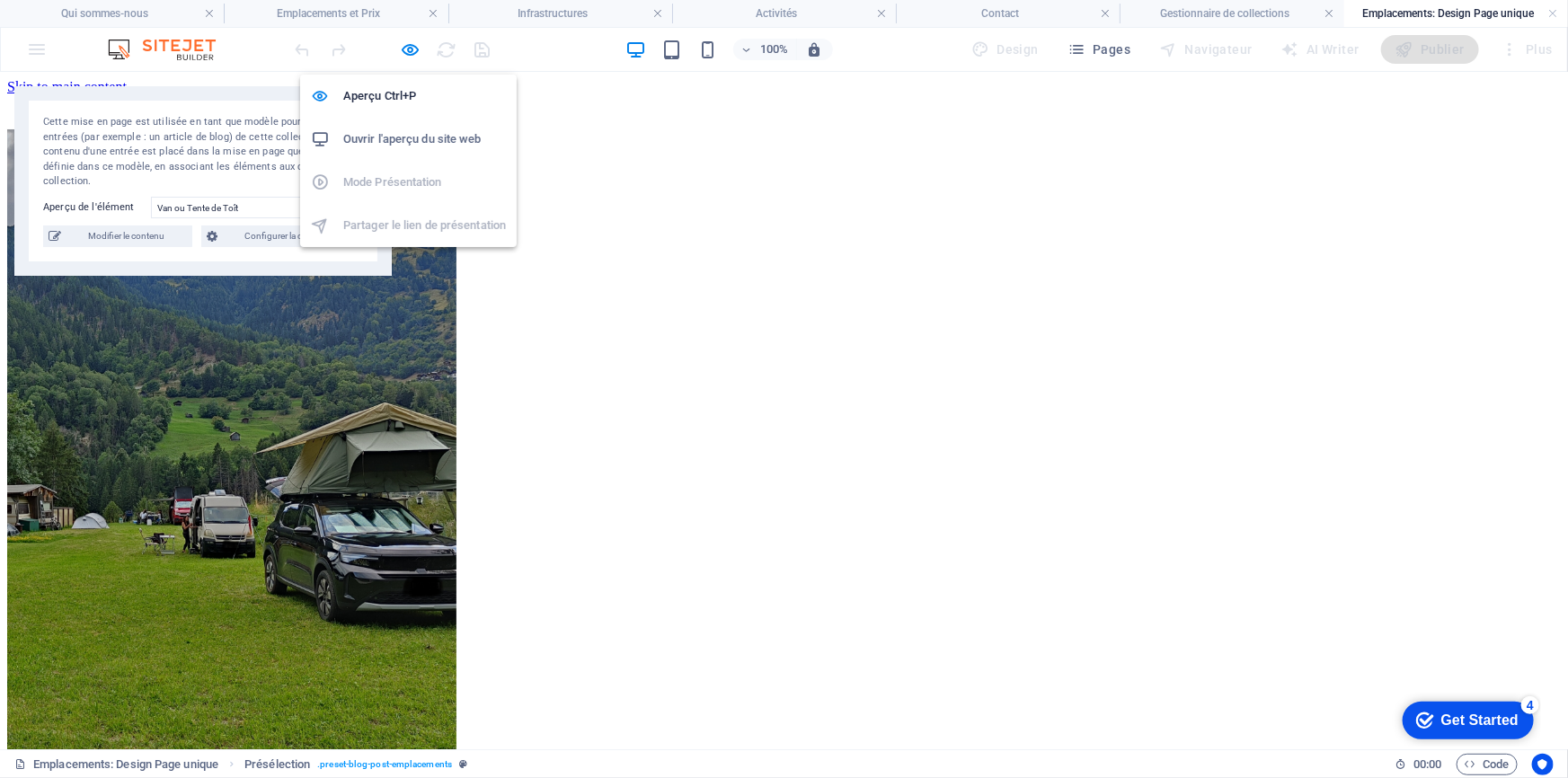
click at [427, 139] on h6 "Ouvrir l'aperçu du site web" at bounding box center [424, 139] width 162 height 22
